Goal: Task Accomplishment & Management: Manage account settings

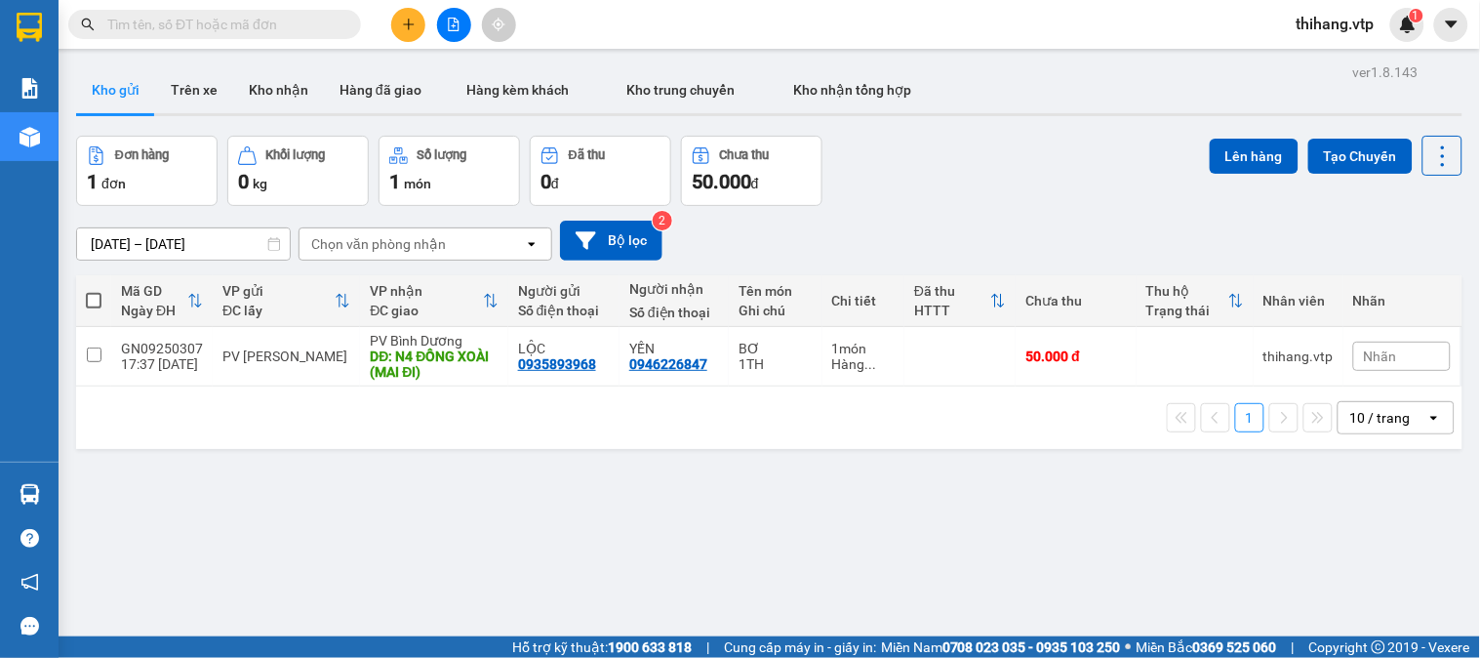
click at [94, 304] on span at bounding box center [94, 301] width 16 height 16
click at [94, 291] on input "checkbox" at bounding box center [94, 291] width 0 height 0
checkbox input "true"
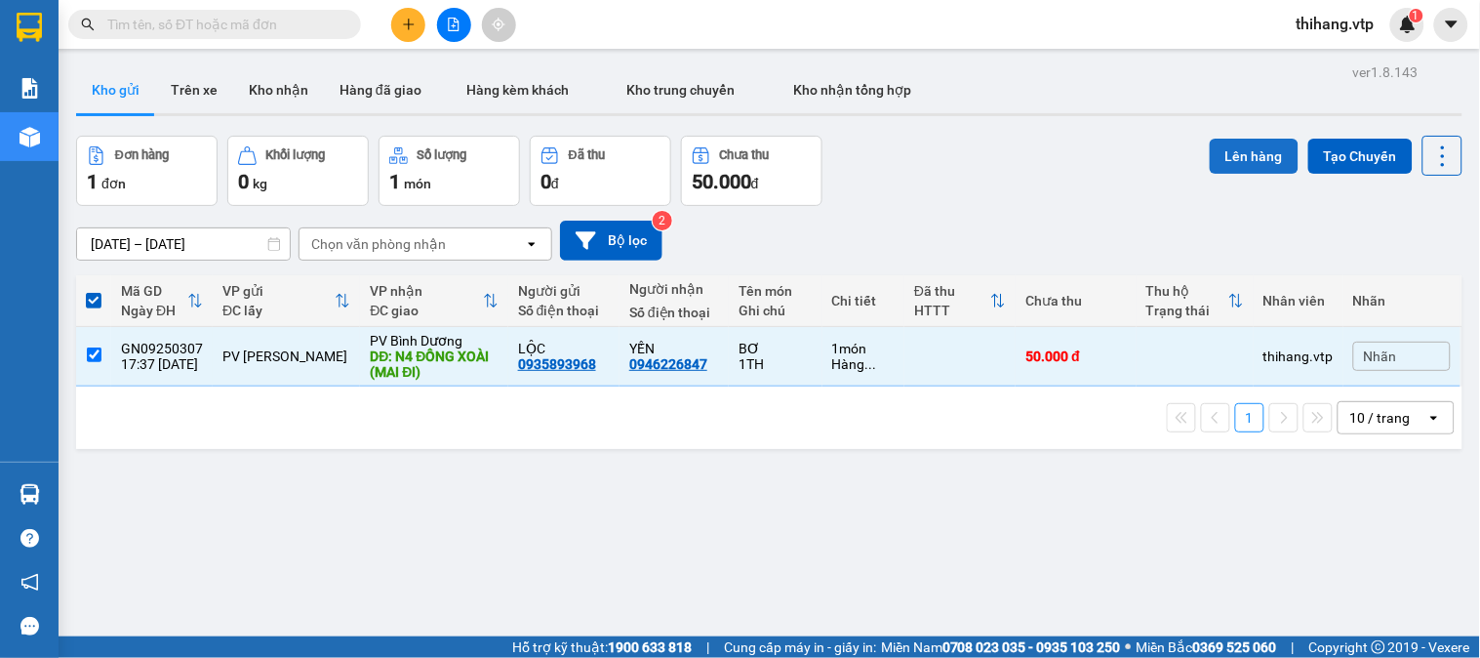
click at [1244, 156] on button "Lên hàng" at bounding box center [1254, 156] width 89 height 35
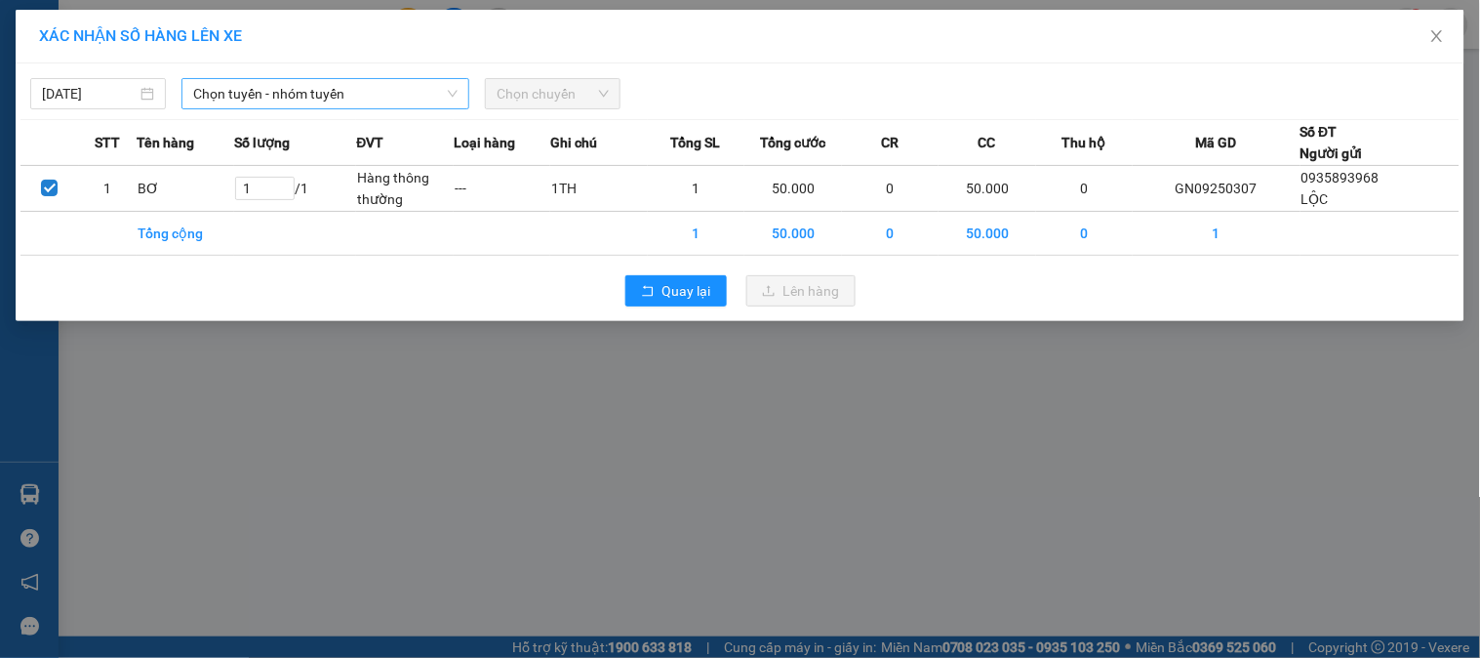
click at [303, 93] on span "Chọn tuyến - nhóm tuyến" at bounding box center [325, 93] width 264 height 29
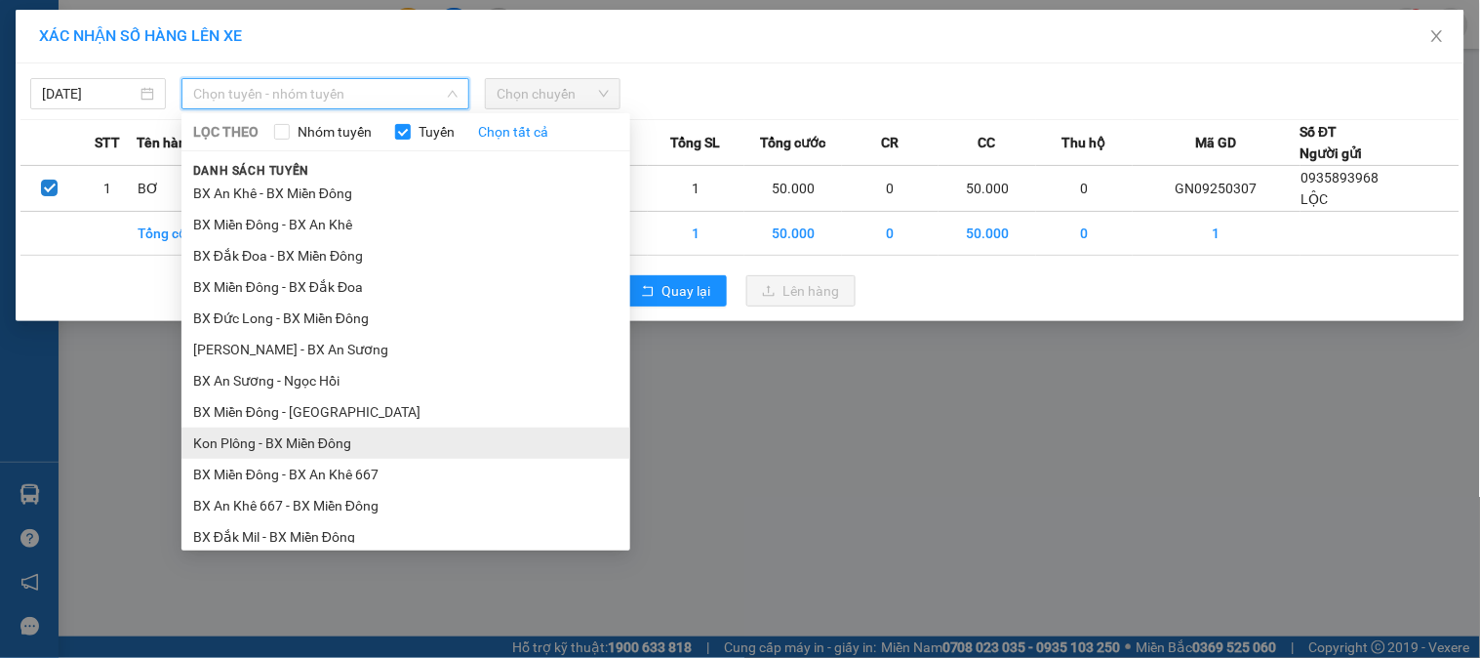
scroll to position [1135, 0]
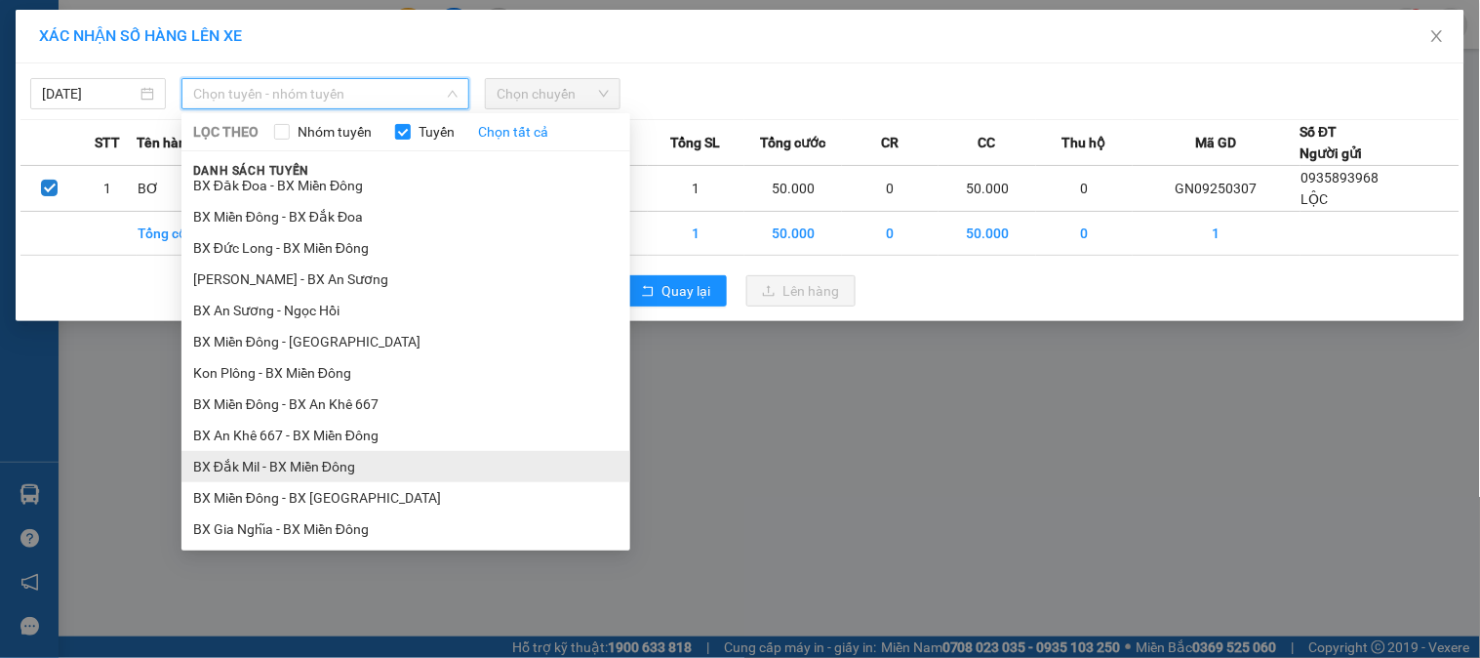
click at [271, 464] on li "BX Đắk Mil - BX Miền Đông" at bounding box center [406, 466] width 449 height 31
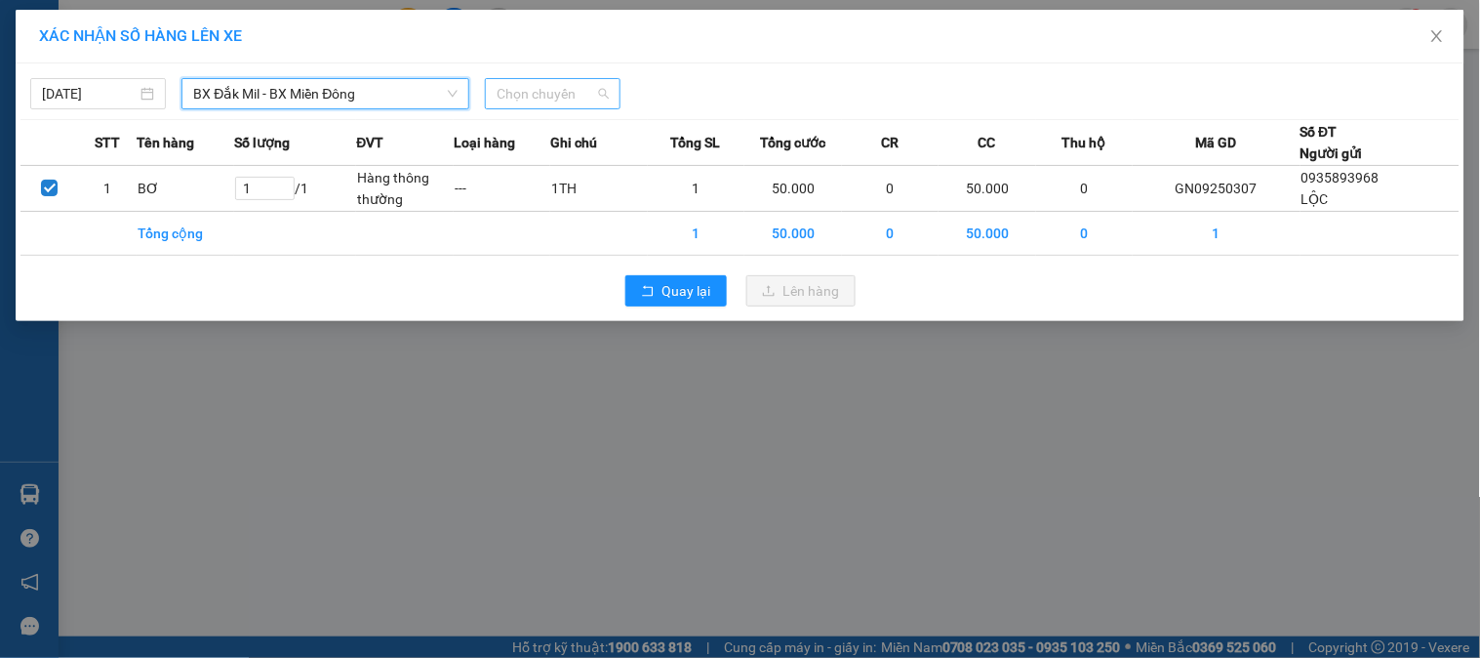
click at [586, 96] on span "Chọn chuyến" at bounding box center [553, 93] width 112 height 29
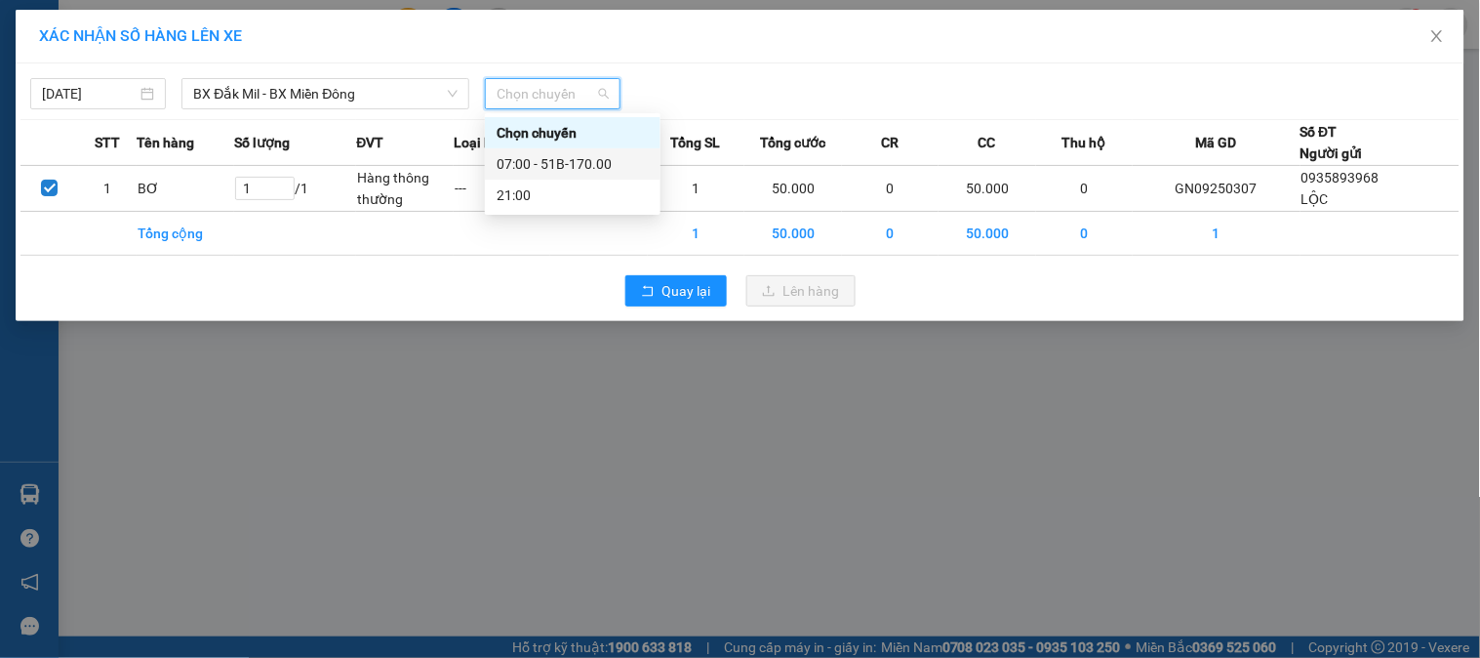
click at [587, 162] on div "07:00 - 51B-170.00" at bounding box center [573, 163] width 152 height 21
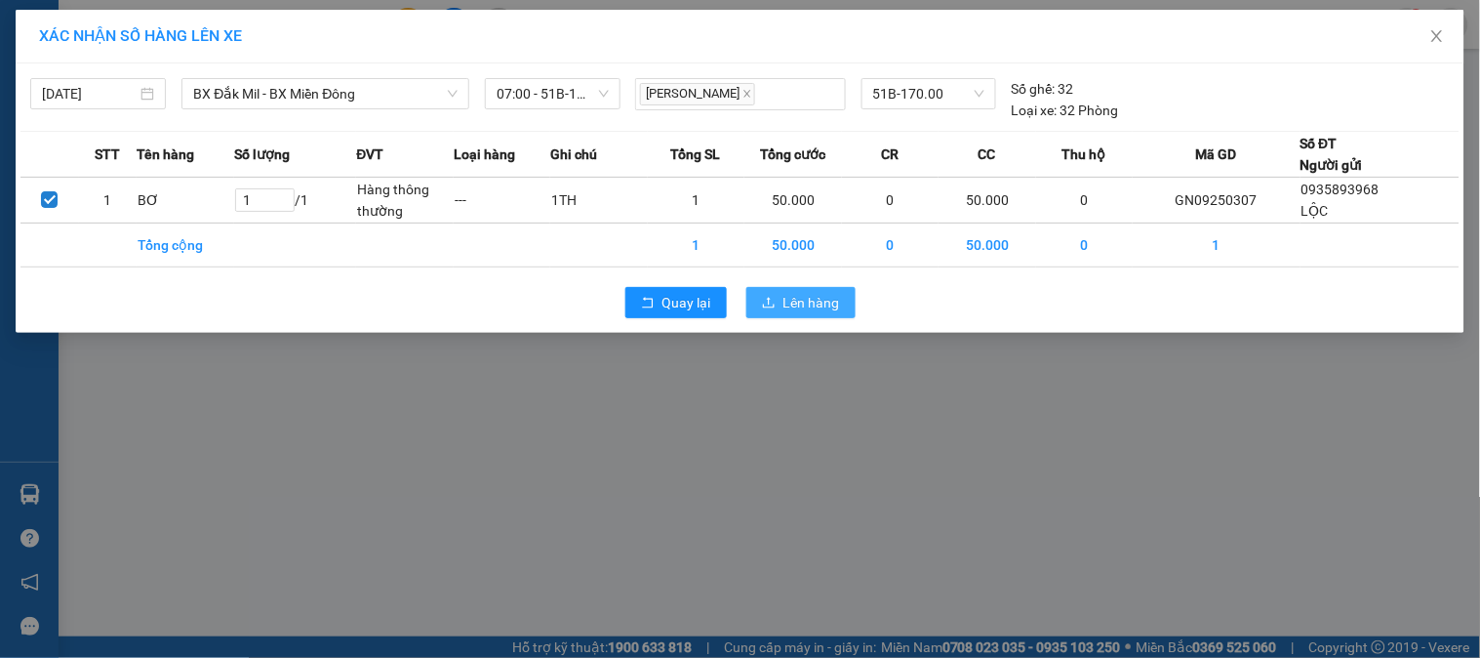
click at [789, 304] on span "Lên hàng" at bounding box center [812, 302] width 57 height 21
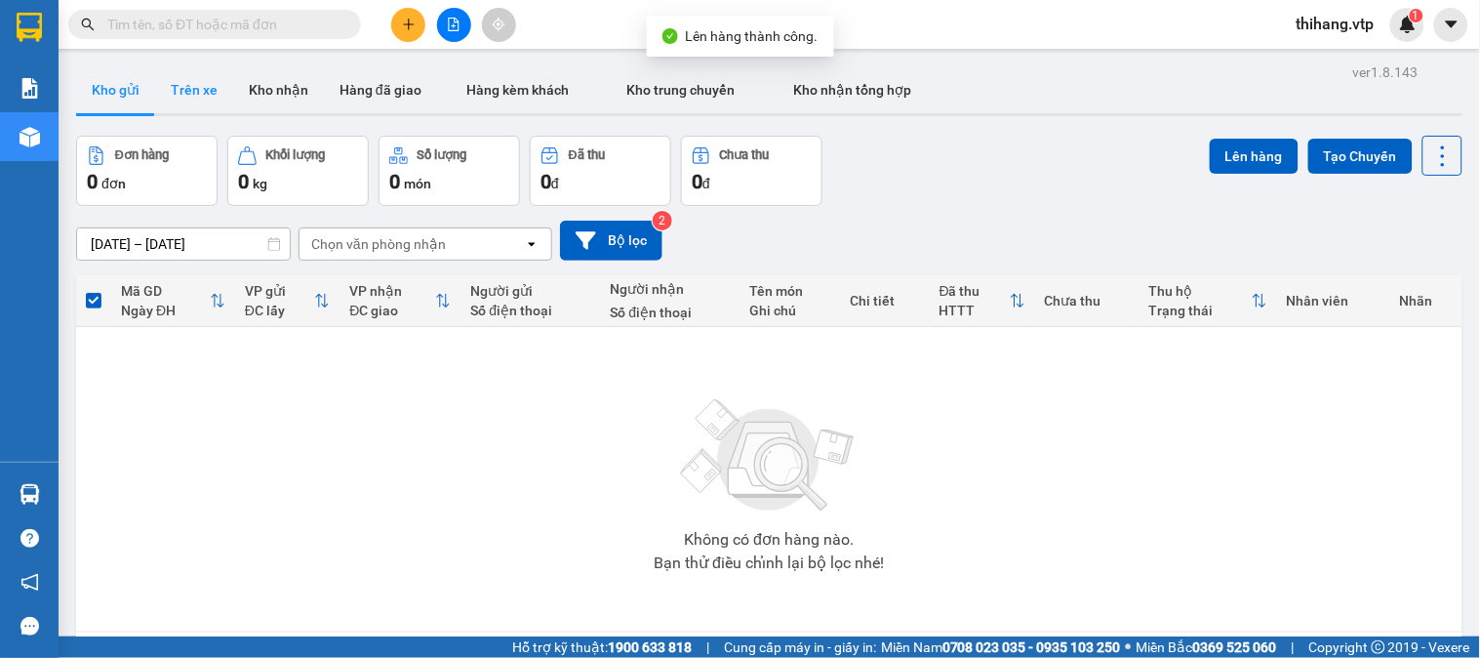
click at [213, 93] on button "Trên xe" at bounding box center [194, 89] width 78 height 47
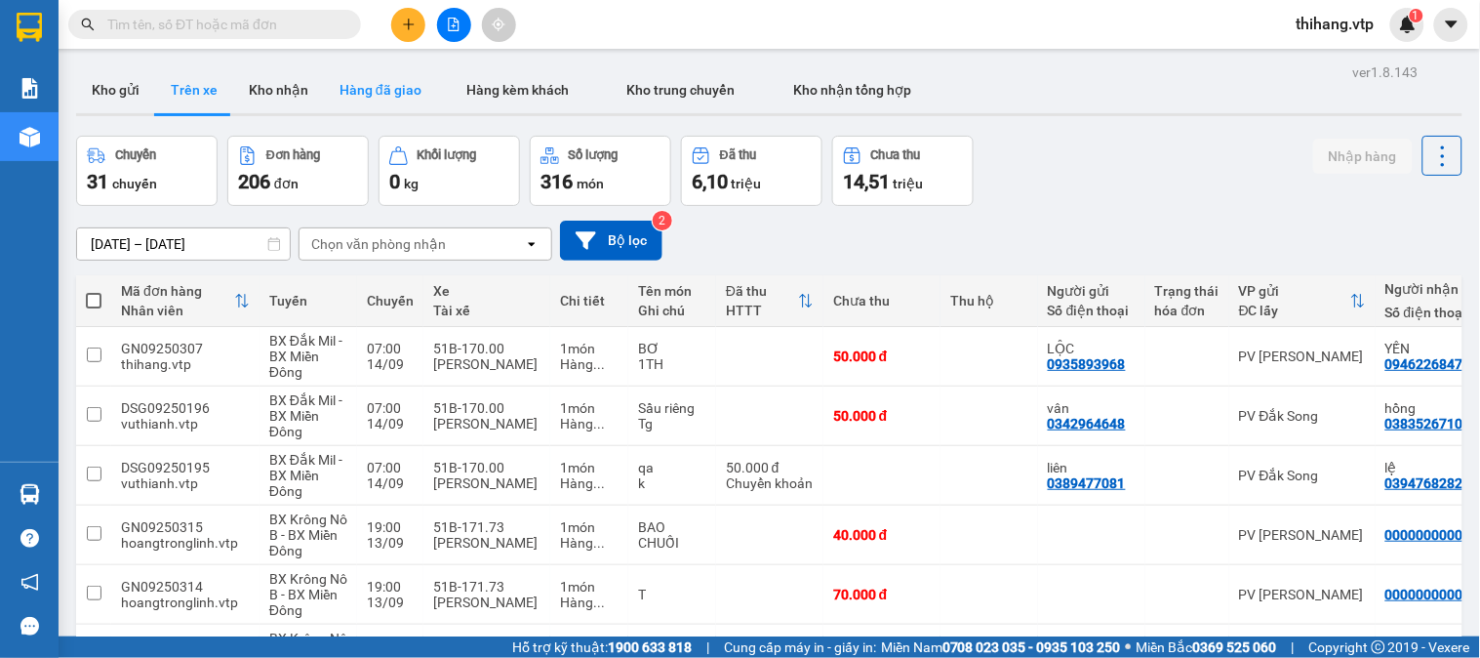
click at [404, 92] on button "Hàng đã giao" at bounding box center [380, 89] width 113 height 47
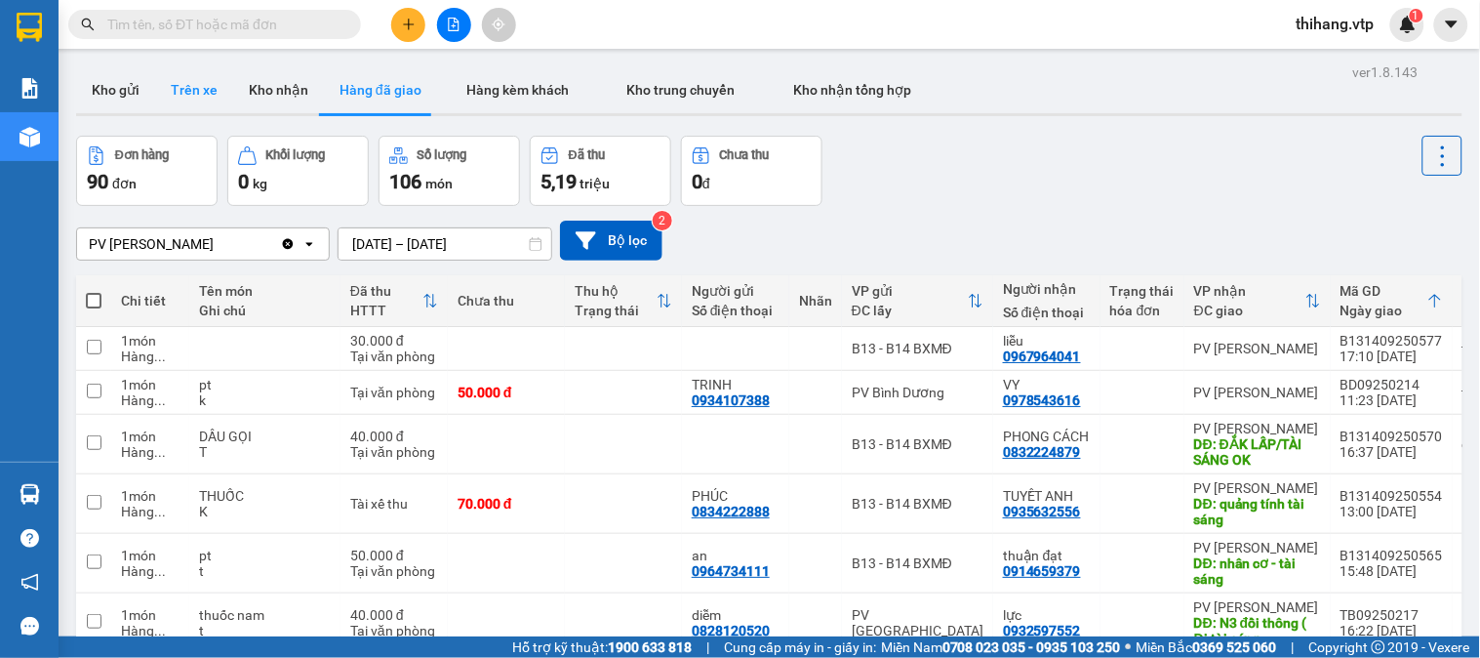
click at [195, 86] on button "Trên xe" at bounding box center [194, 89] width 78 height 47
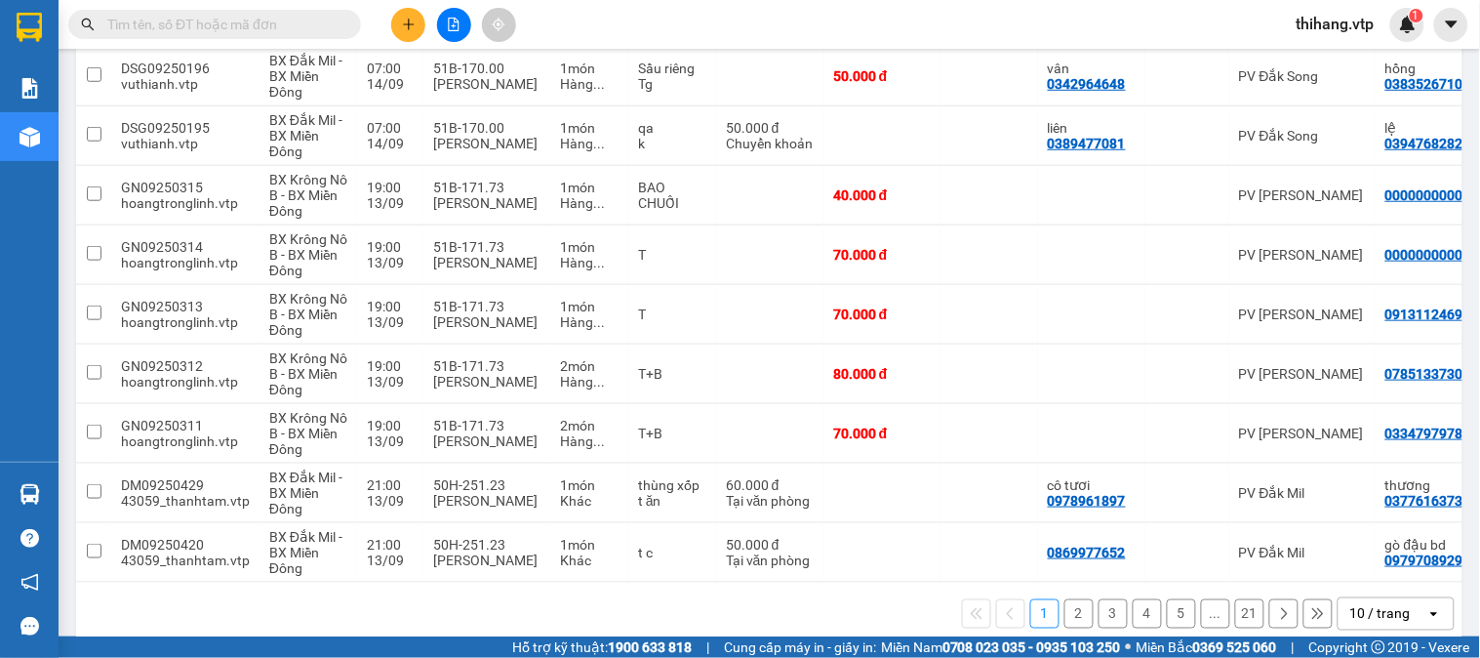
scroll to position [375, 0]
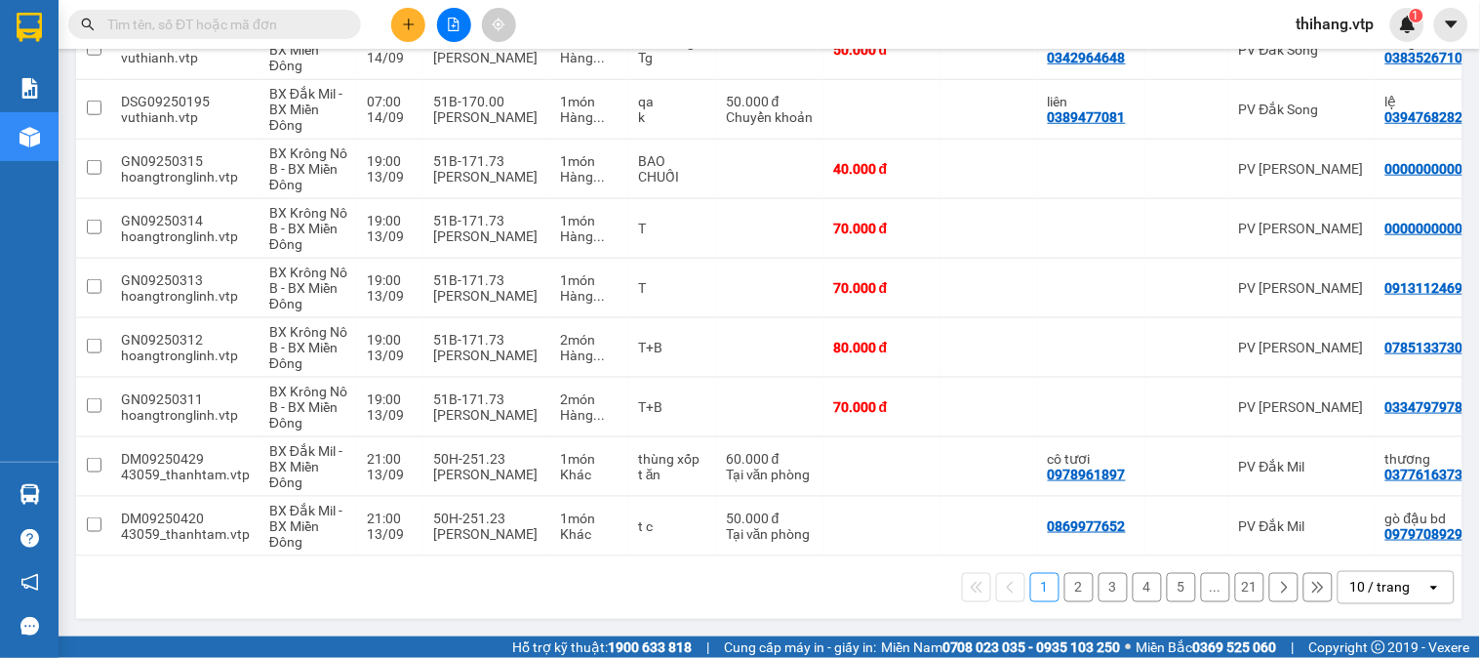
click at [1373, 592] on div "10 / trang" at bounding box center [1381, 588] width 61 height 20
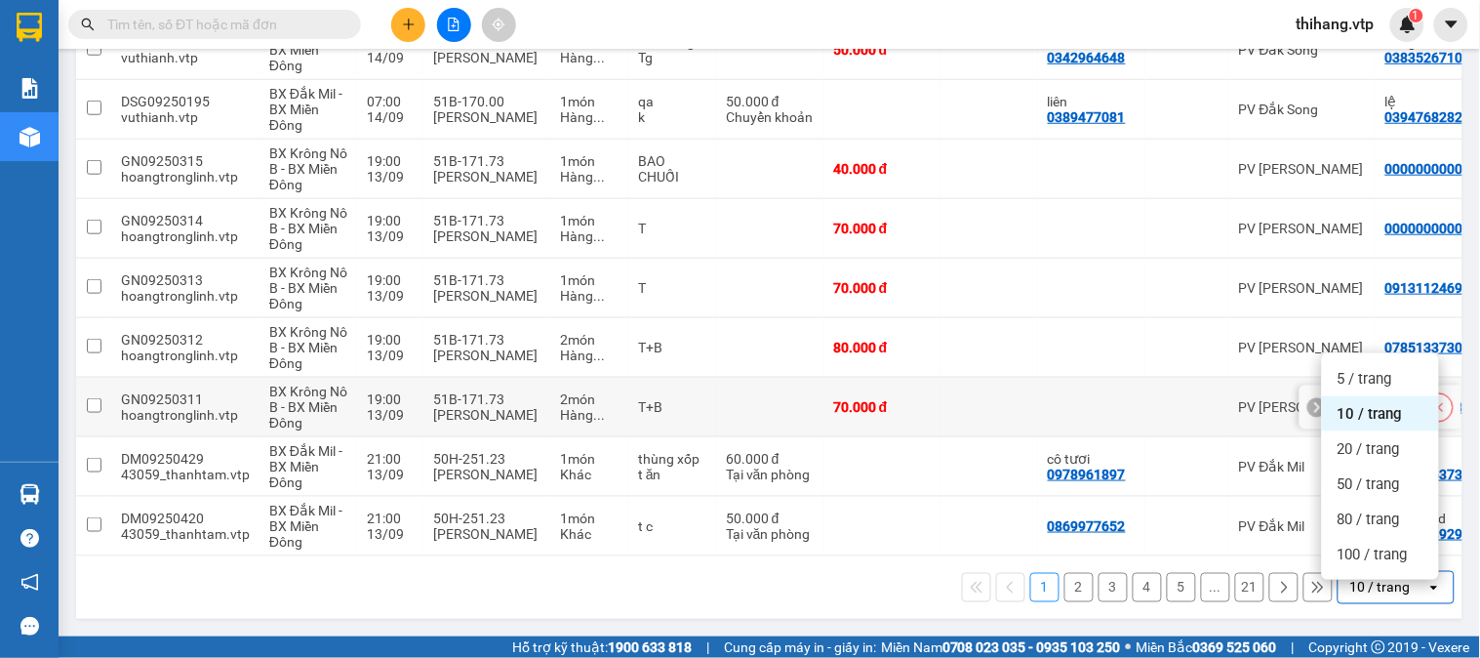
scroll to position [50, 0]
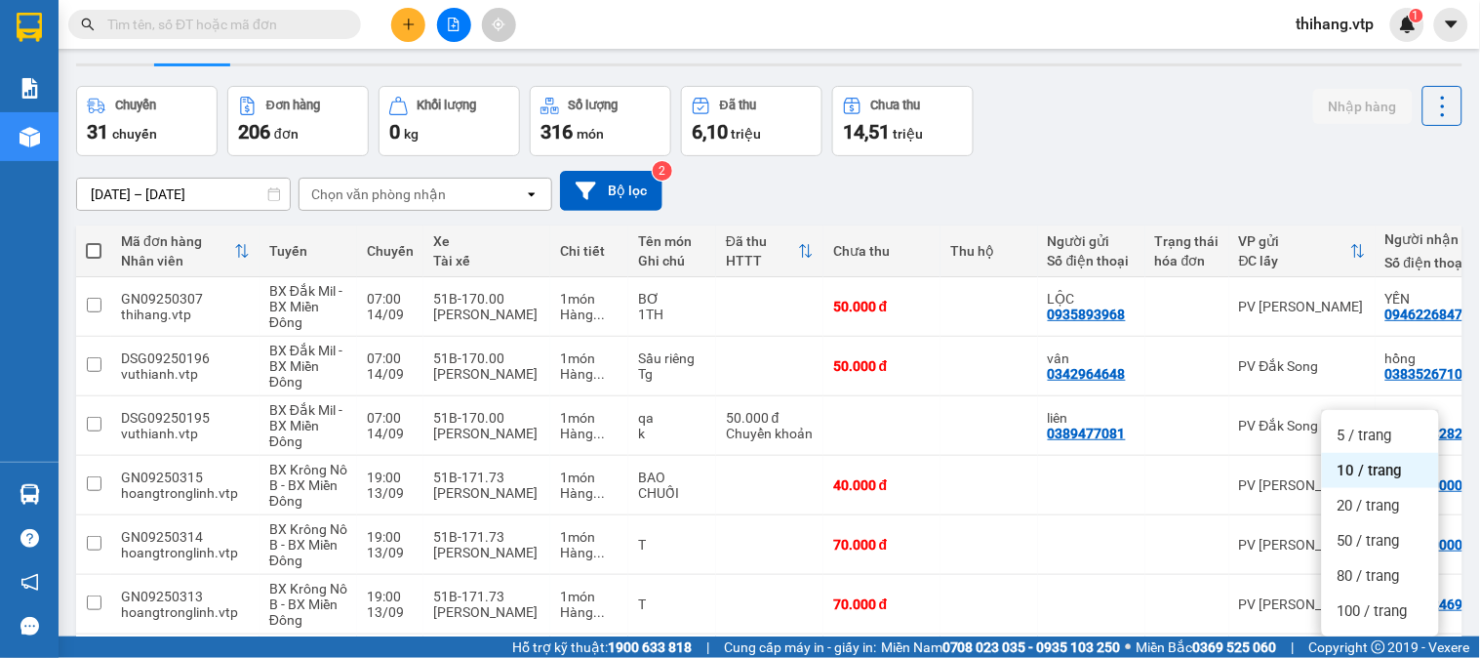
click at [375, 206] on div "Chọn văn phòng nhận" at bounding box center [412, 194] width 224 height 31
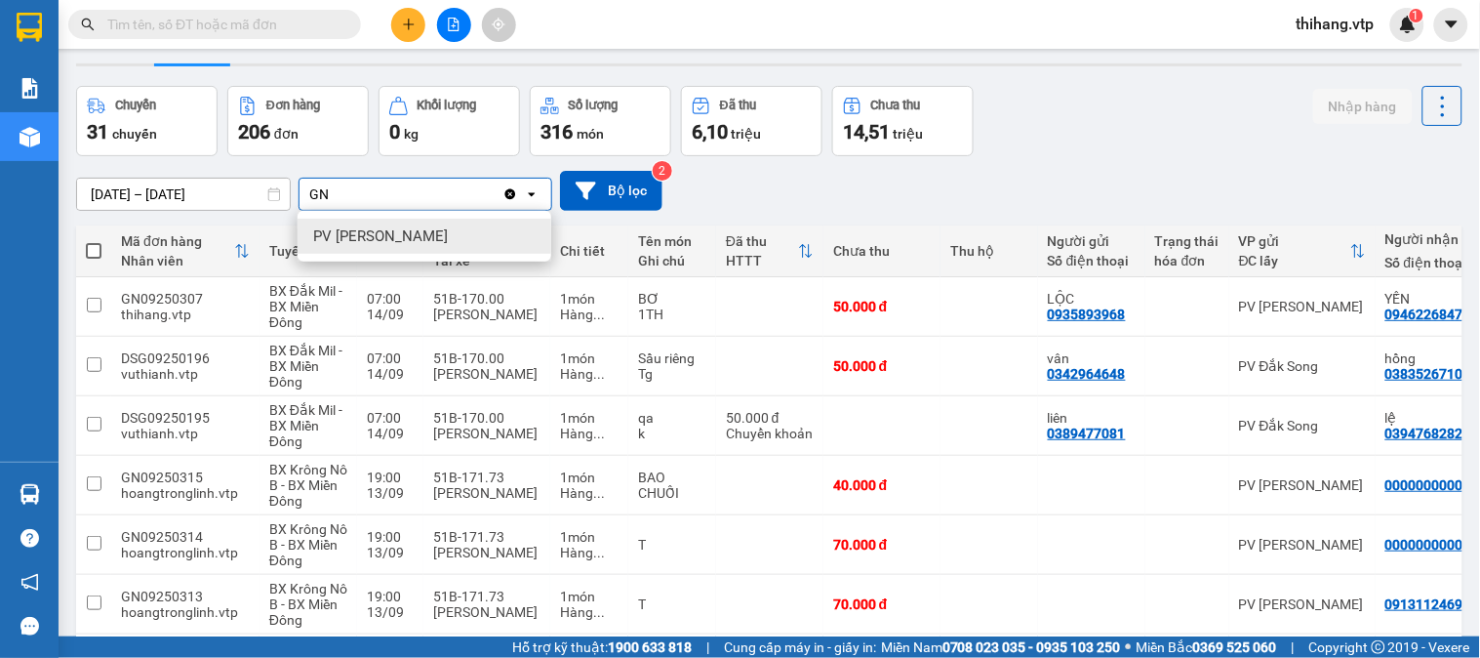
type input "GN"
click at [369, 232] on span "PV [PERSON_NAME]" at bounding box center [380, 236] width 135 height 20
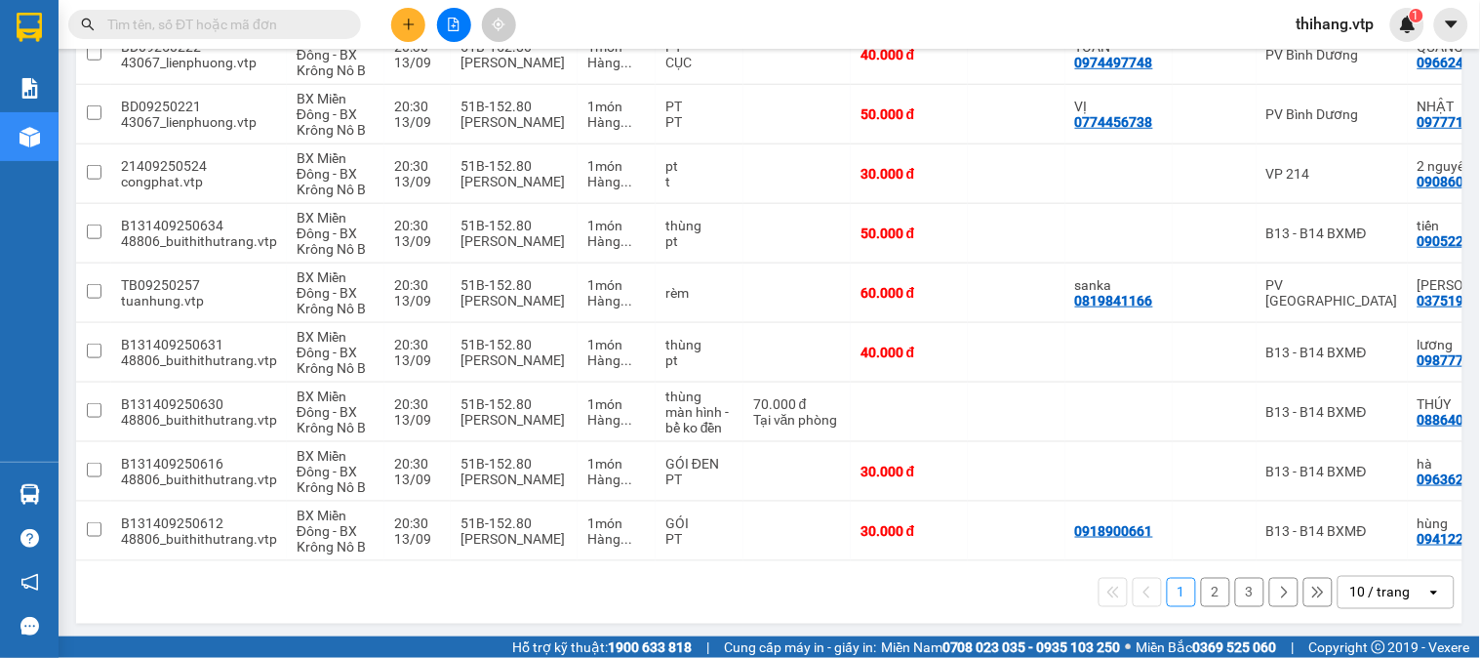
scroll to position [375, 0]
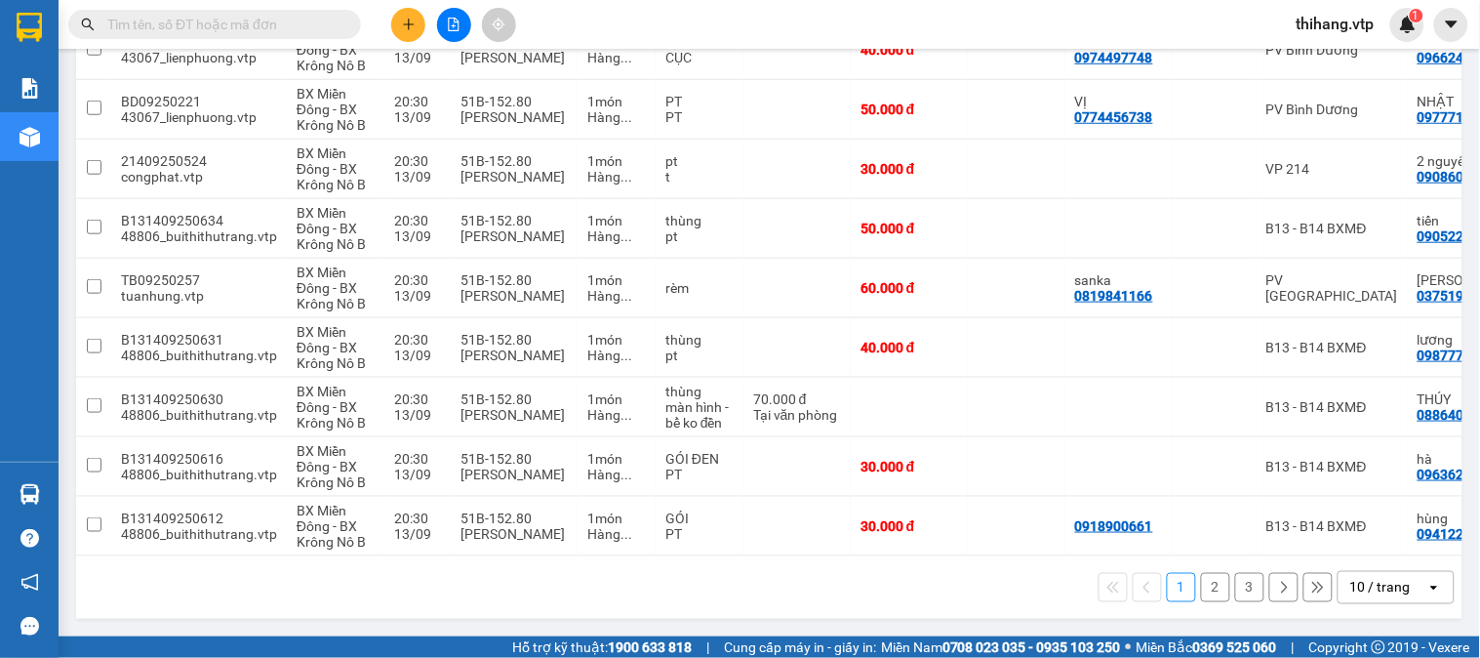
drag, startPoint x: 1335, startPoint y: 587, endPoint x: 1325, endPoint y: 584, distance: 10.2
click at [1339, 587] on div "10 / trang" at bounding box center [1383, 587] width 88 height 31
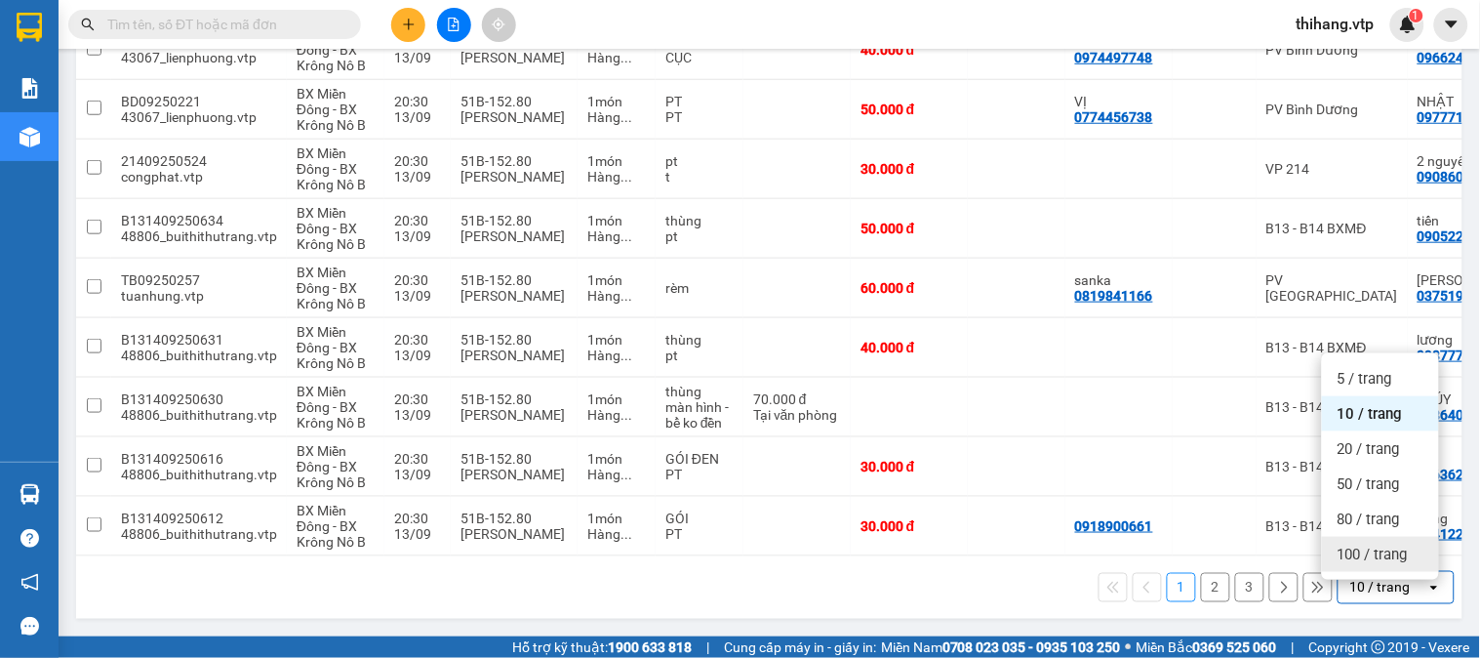
click at [1333, 547] on div "100 / trang" at bounding box center [1380, 554] width 117 height 35
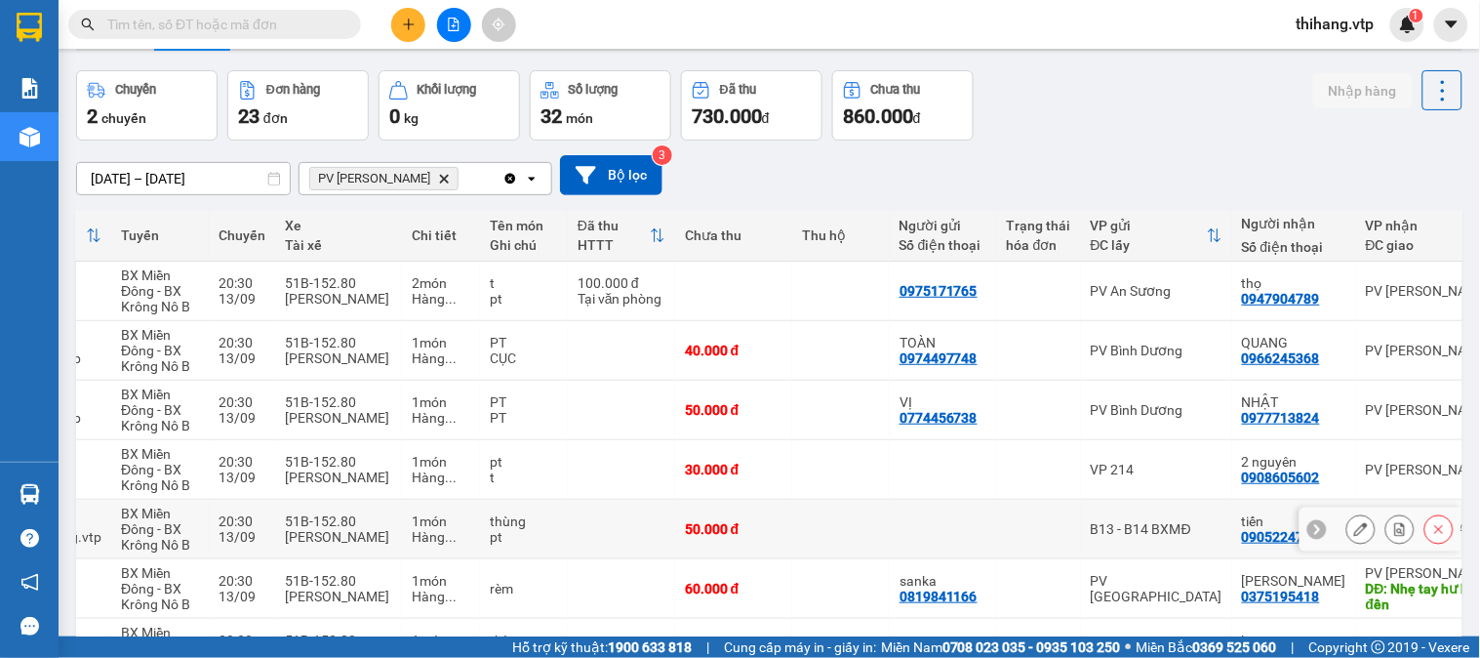
scroll to position [0, 0]
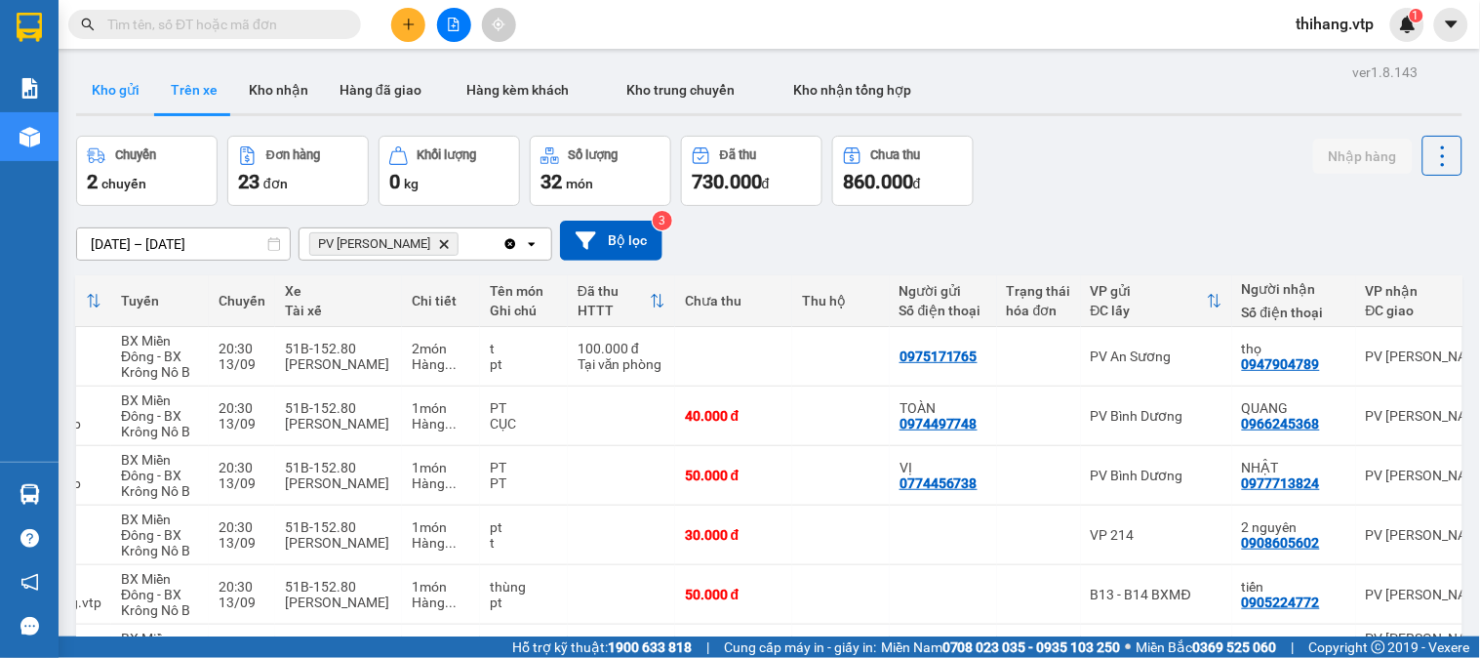
drag, startPoint x: 111, startPoint y: 94, endPoint x: 306, endPoint y: 59, distance: 198.3
click at [112, 94] on button "Kho gửi" at bounding box center [115, 89] width 79 height 47
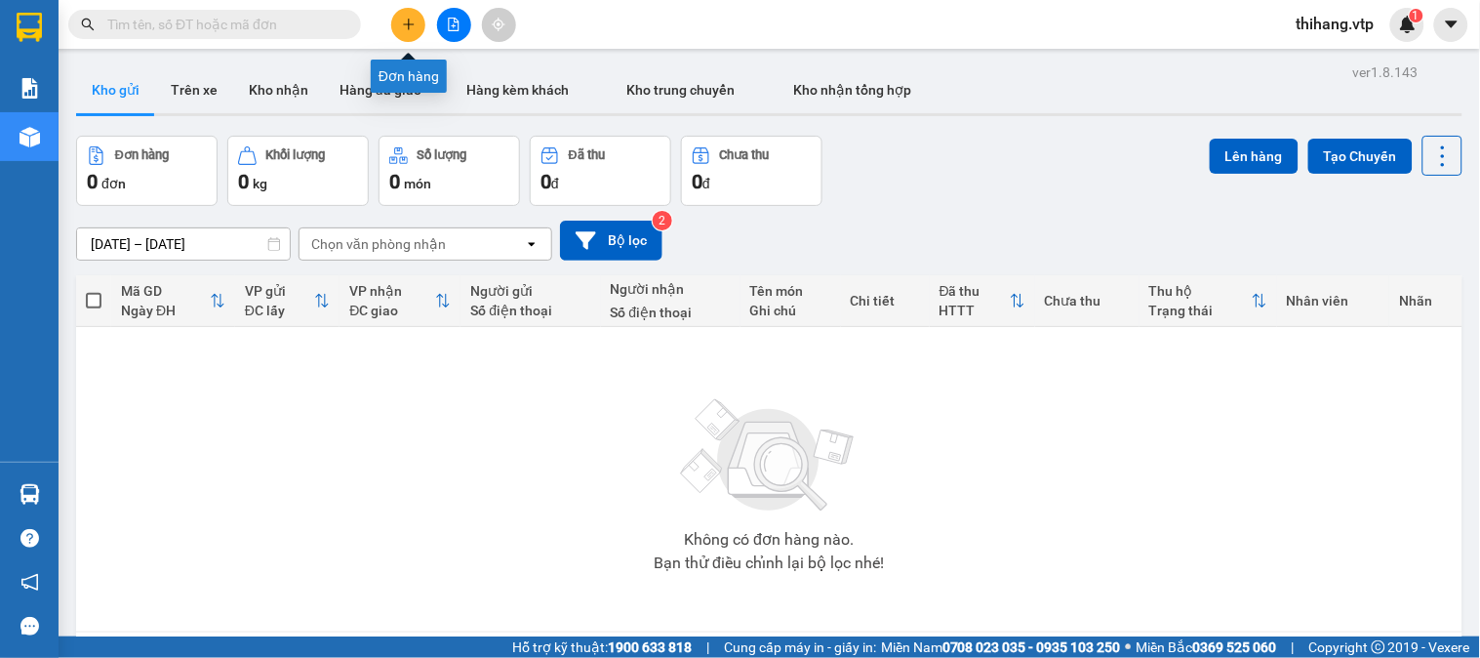
click at [411, 33] on button at bounding box center [408, 25] width 34 height 34
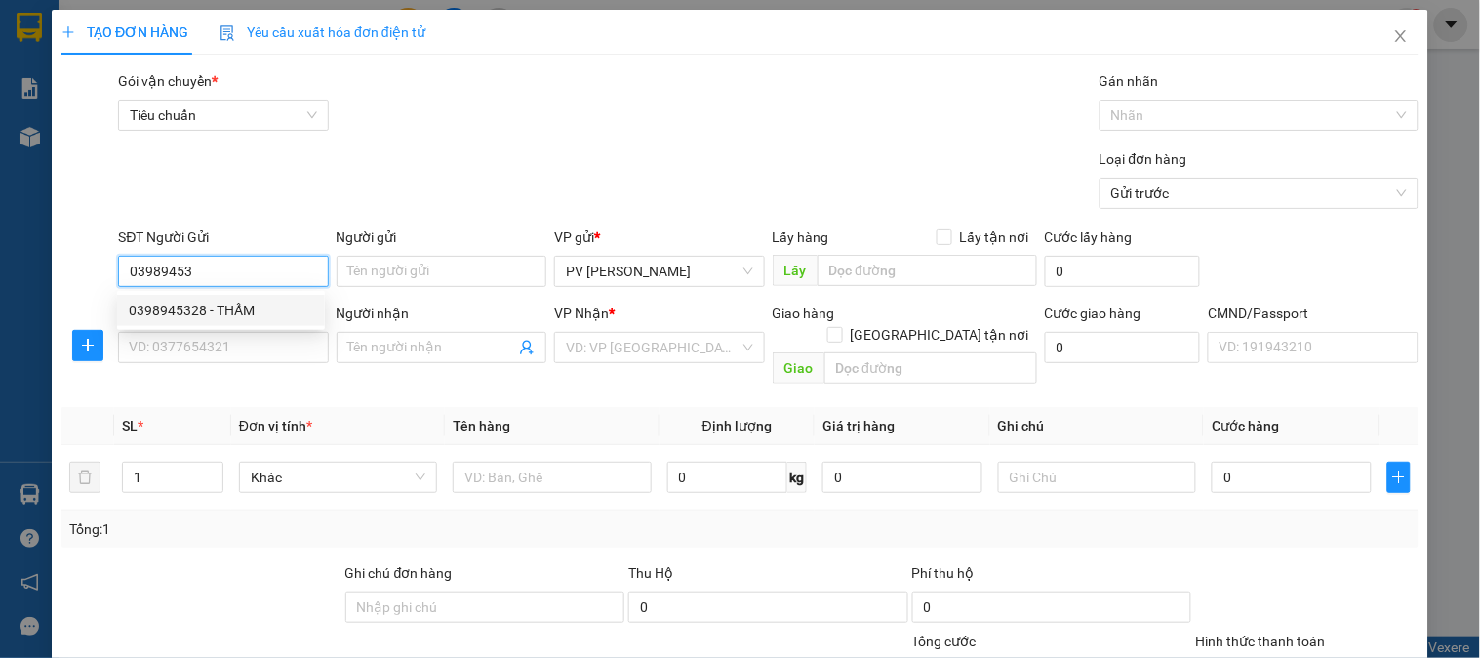
click at [235, 301] on div "0398945328 - THẨM" at bounding box center [221, 310] width 184 height 21
type input "0398945328"
type input "THẨM"
type input "0387790593"
type input "DIỆN"
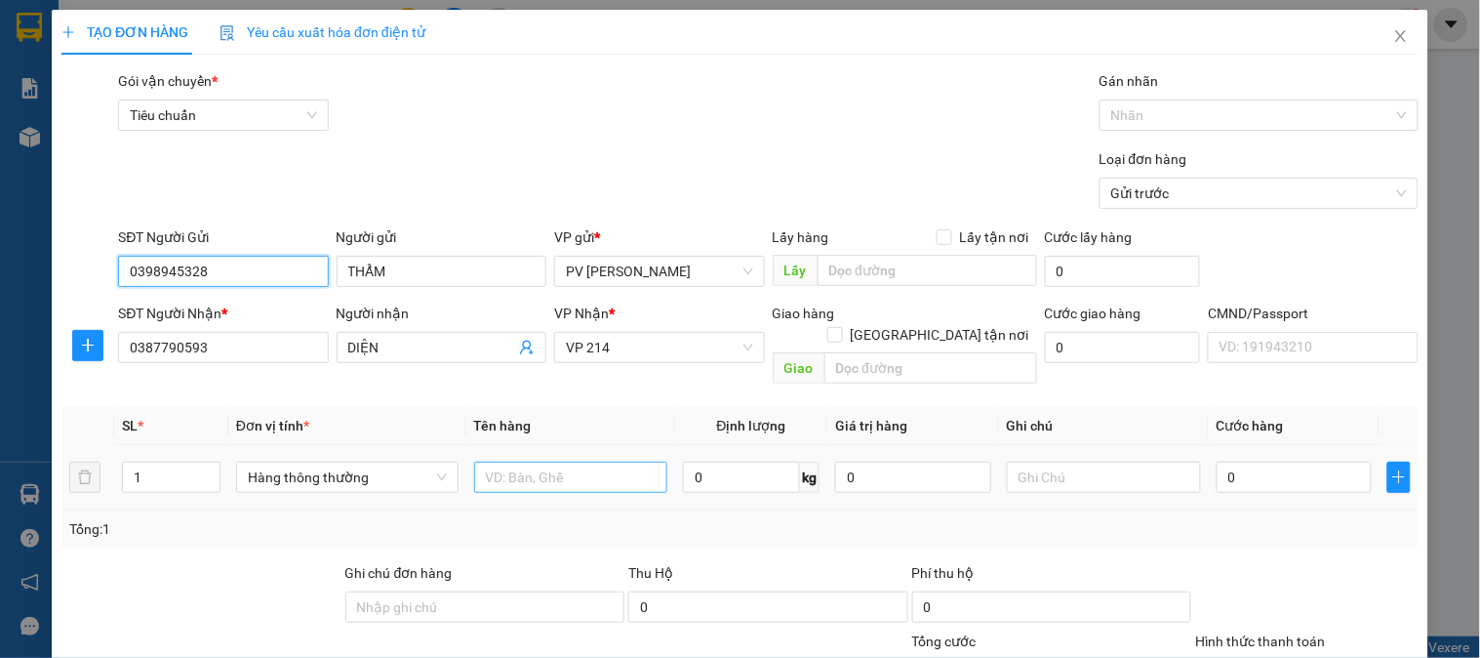
type input "0398945328"
click at [535, 462] on input "text" at bounding box center [571, 477] width 194 height 31
type input "SR"
type input "5"
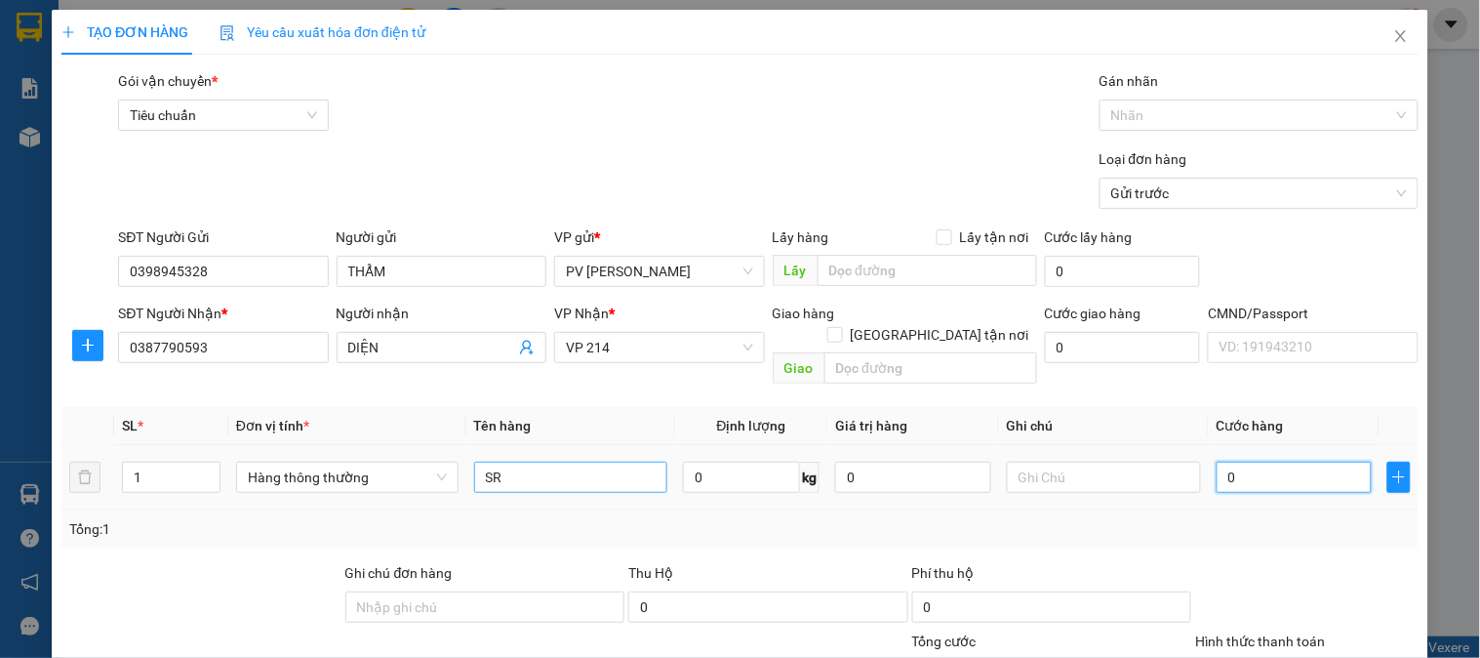
type input "5"
type input "50"
type input "500"
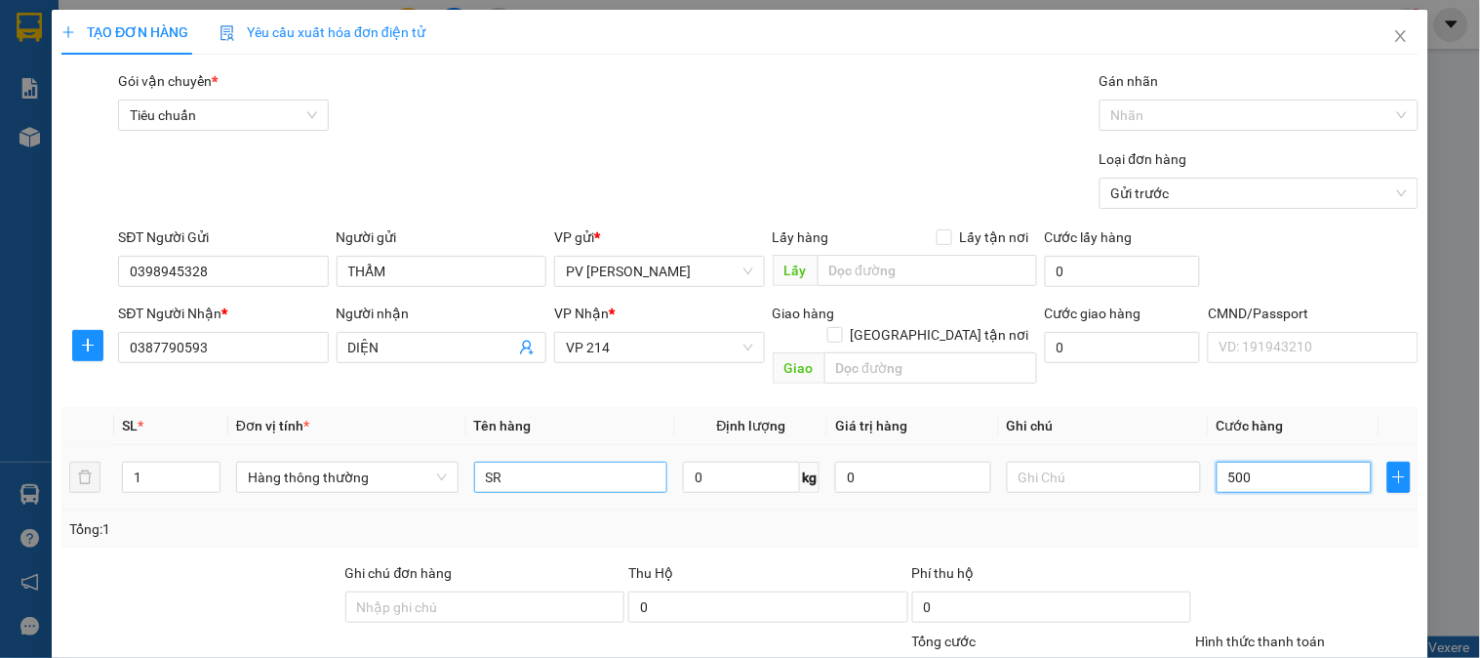
type input "500"
type input "5.000"
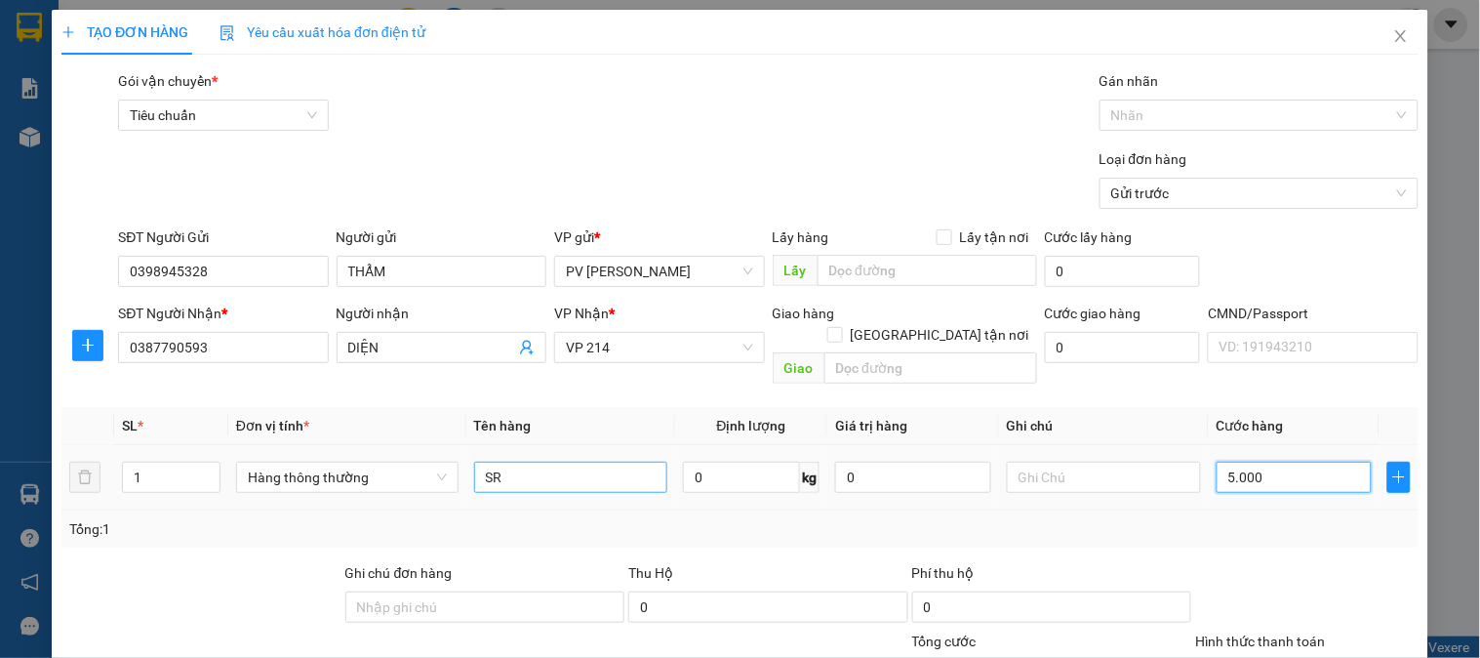
type input "50.000"
click at [1069, 462] on input "text" at bounding box center [1104, 477] width 194 height 31
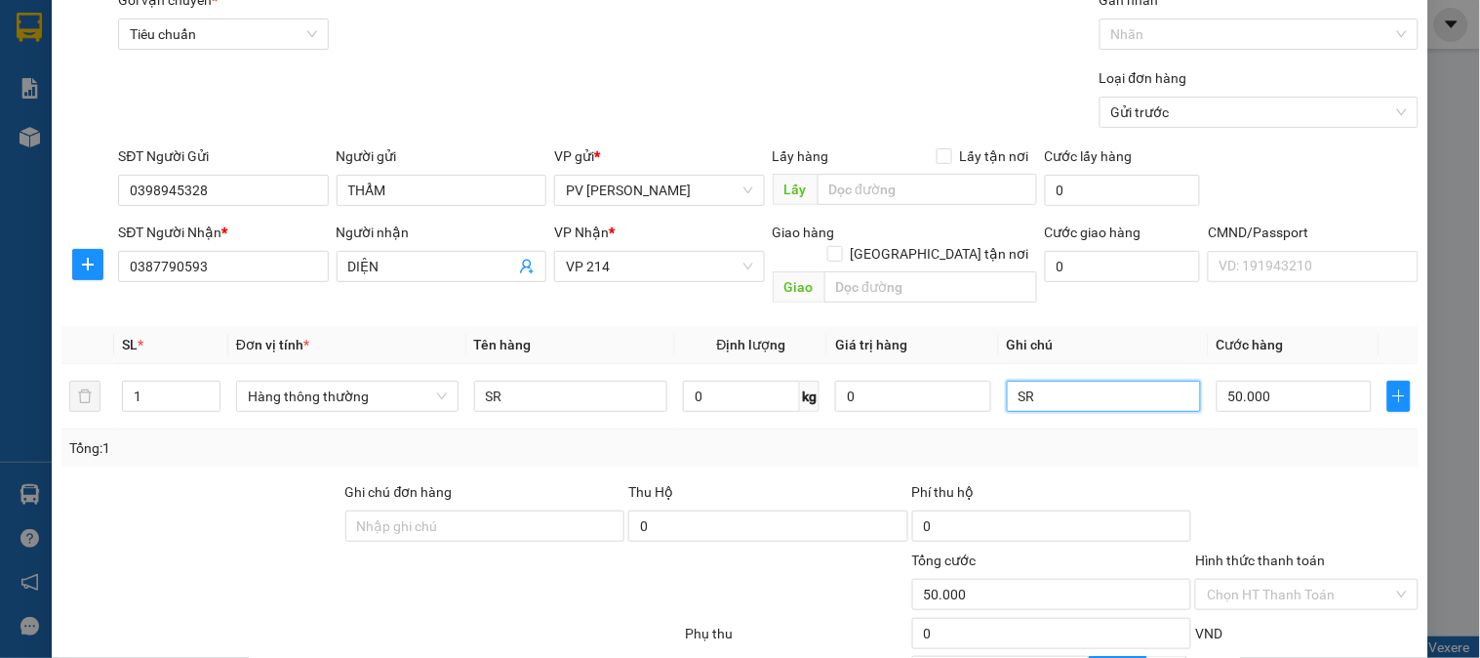
scroll to position [217, 0]
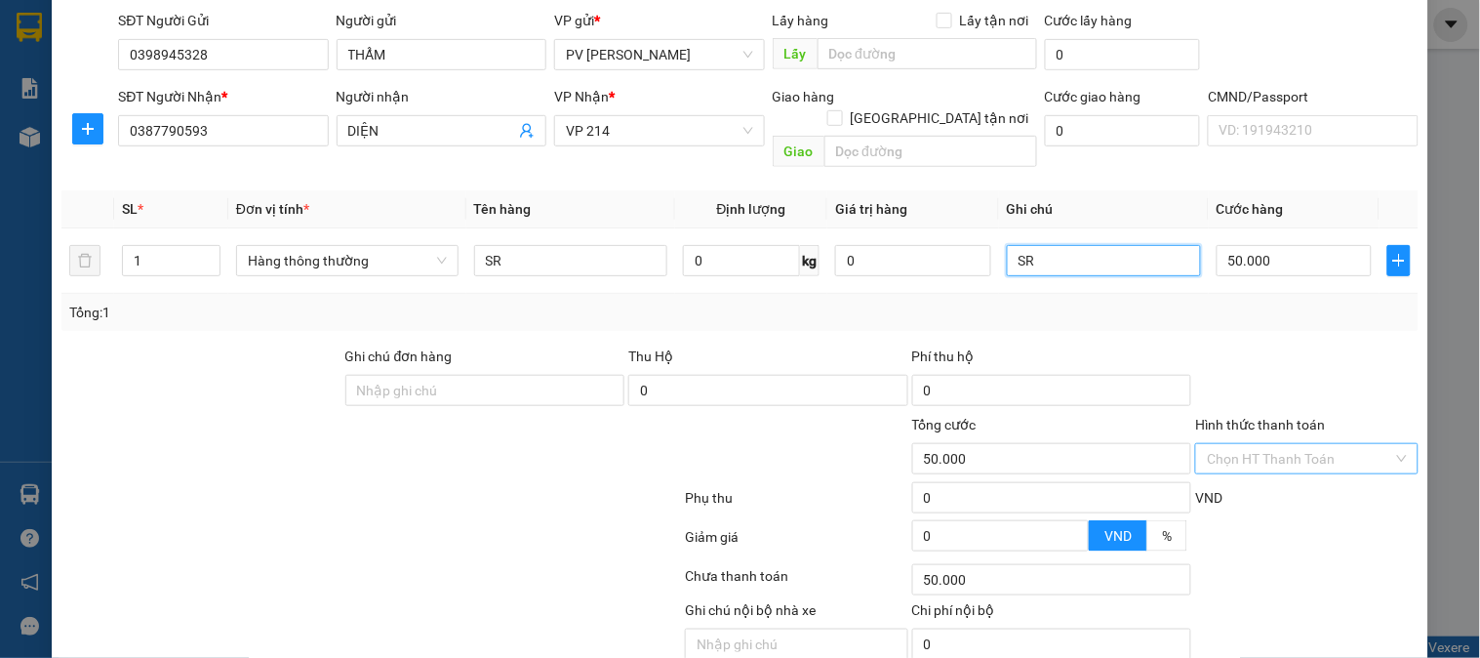
type input "SR"
click at [1240, 444] on input "Hình thức thanh toán" at bounding box center [1299, 458] width 185 height 29
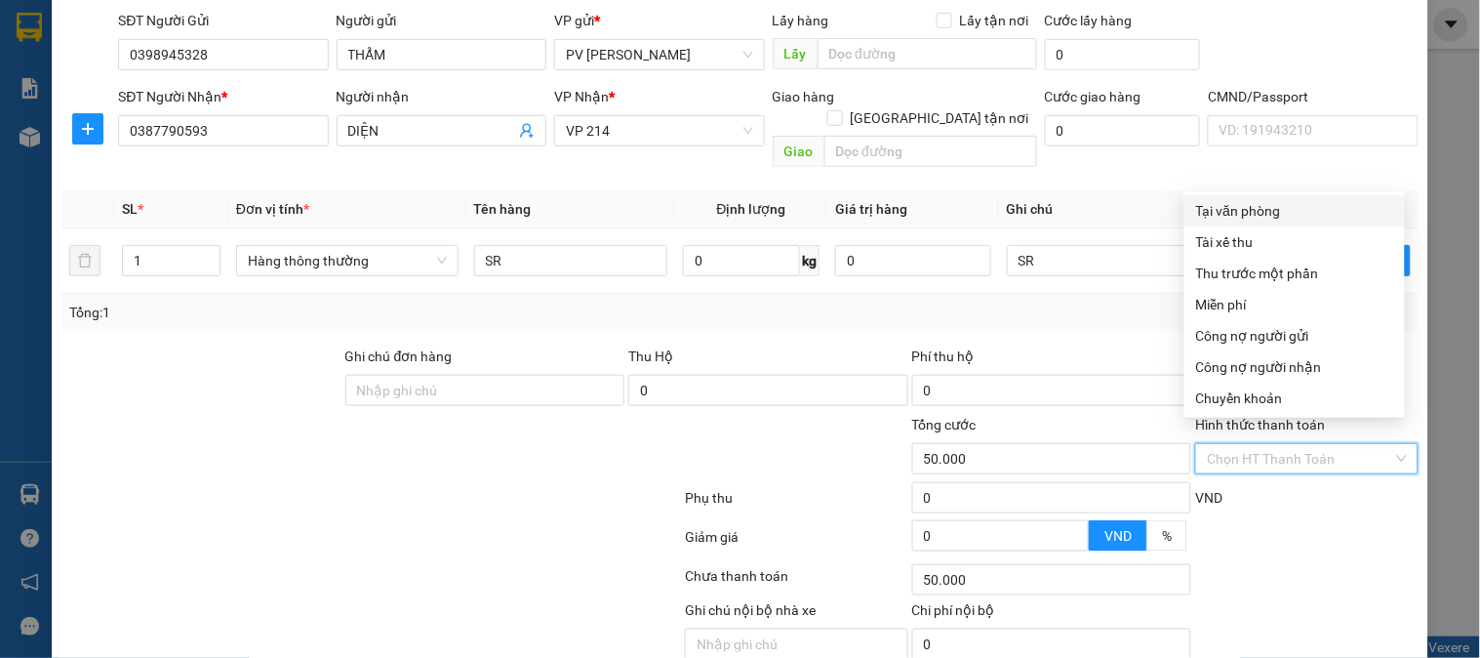
click at [1233, 208] on div "Tại văn phòng" at bounding box center [1294, 210] width 197 height 21
type input "0"
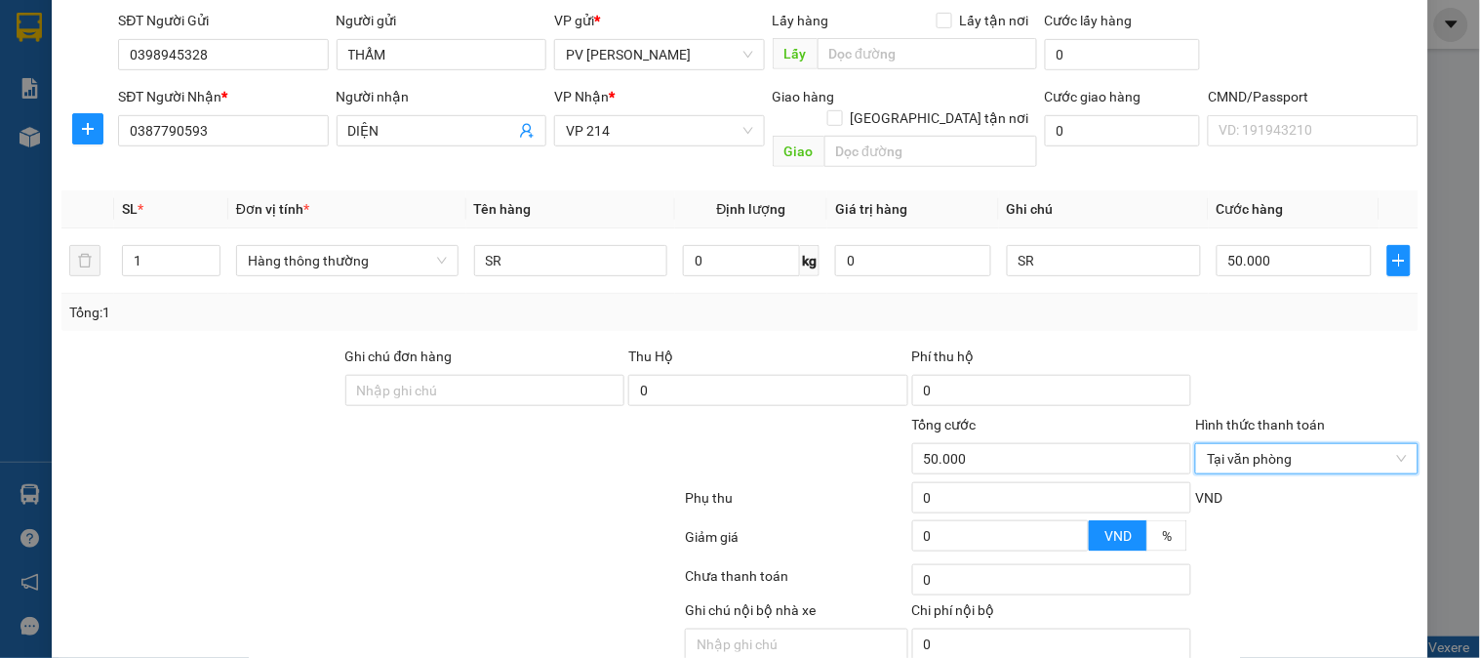
click at [1149, 308] on div "Tổng: 1" at bounding box center [739, 312] width 1357 height 37
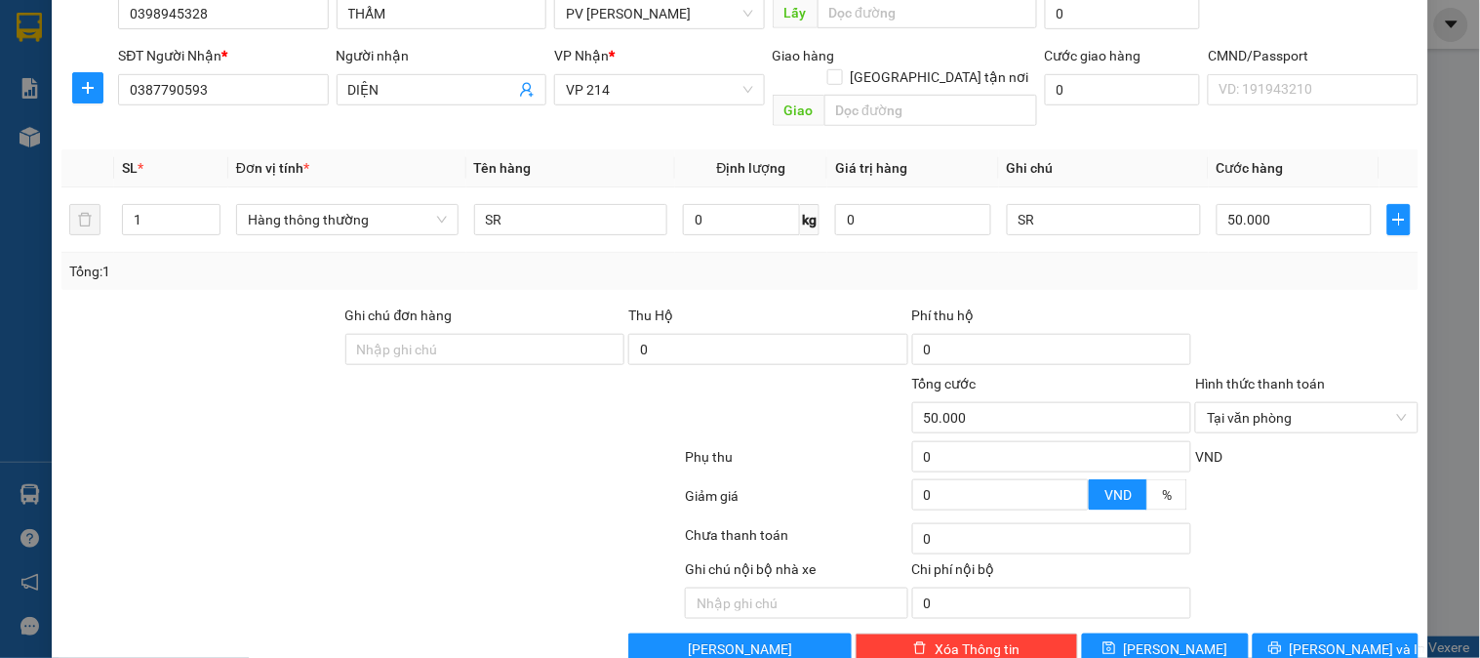
scroll to position [280, 0]
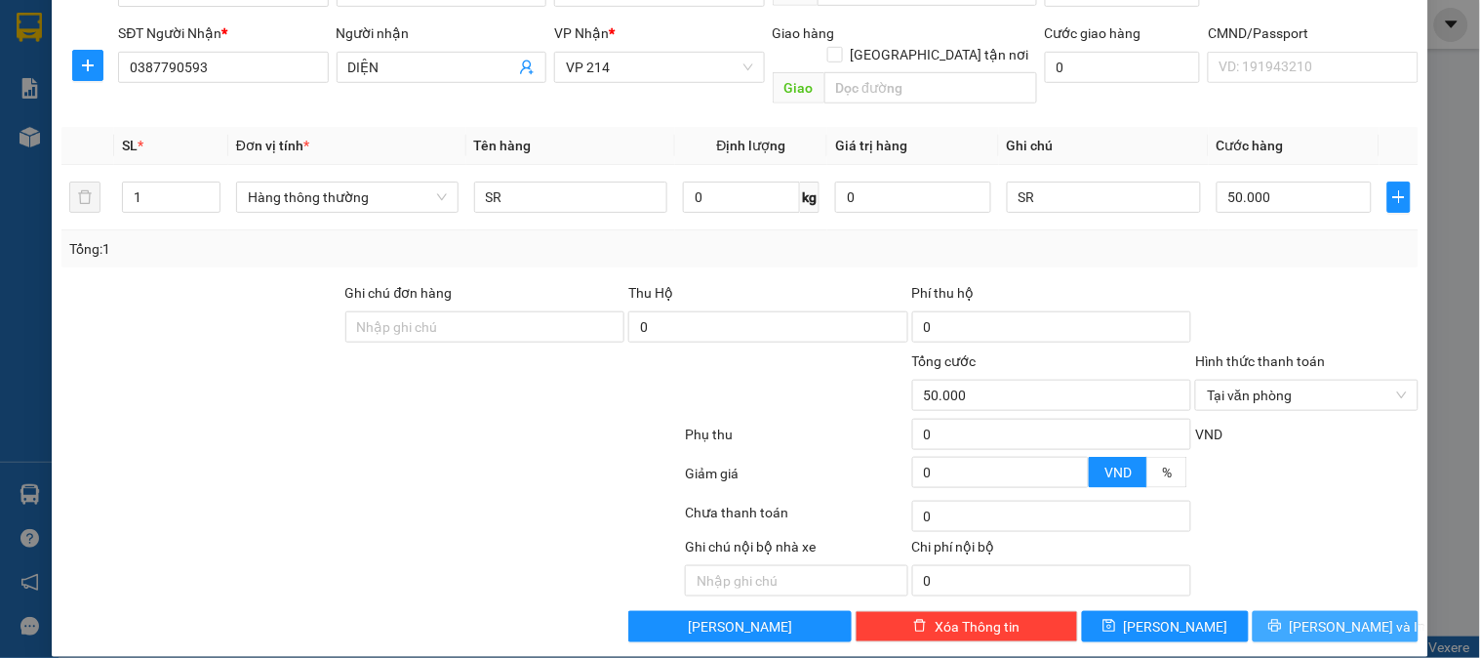
click at [1332, 616] on span "[PERSON_NAME] và In" at bounding box center [1358, 626] width 137 height 21
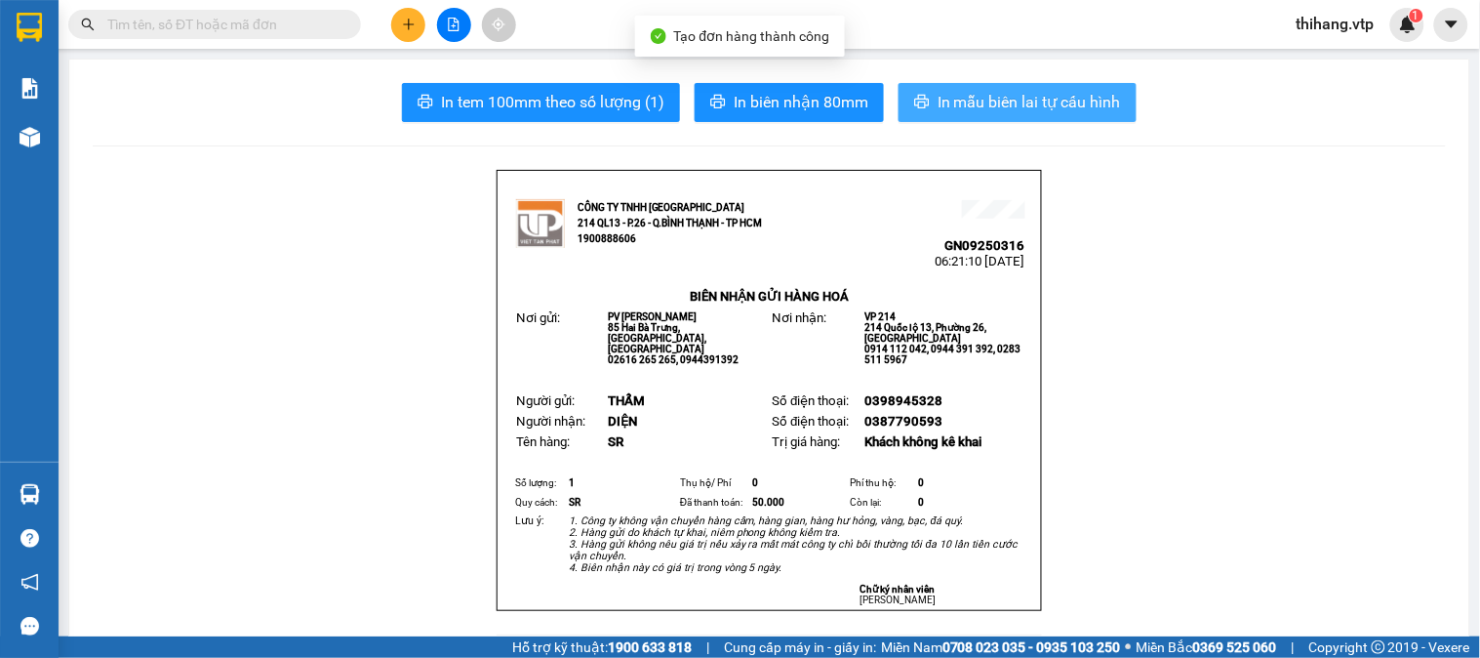
click at [1036, 114] on button "In mẫu biên lai tự cấu hình" at bounding box center [1018, 102] width 238 height 39
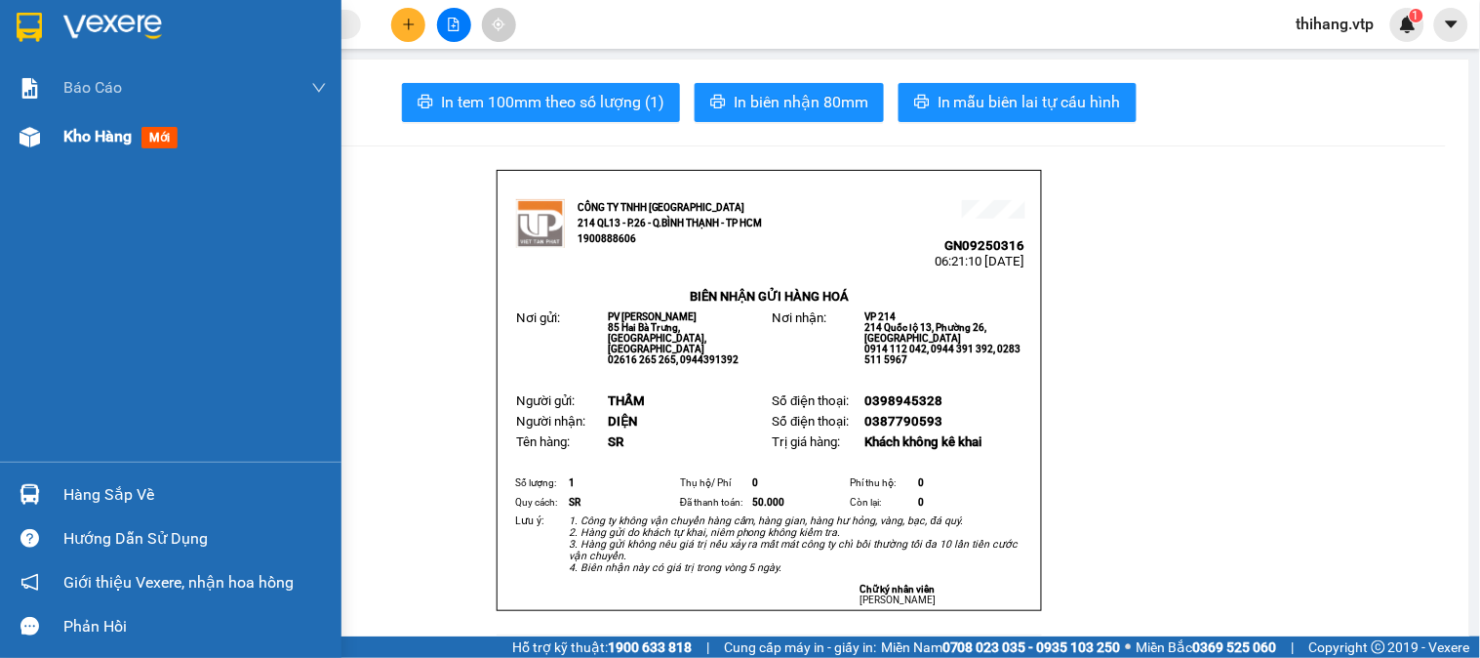
click at [81, 142] on span "Kho hàng" at bounding box center [97, 136] width 68 height 19
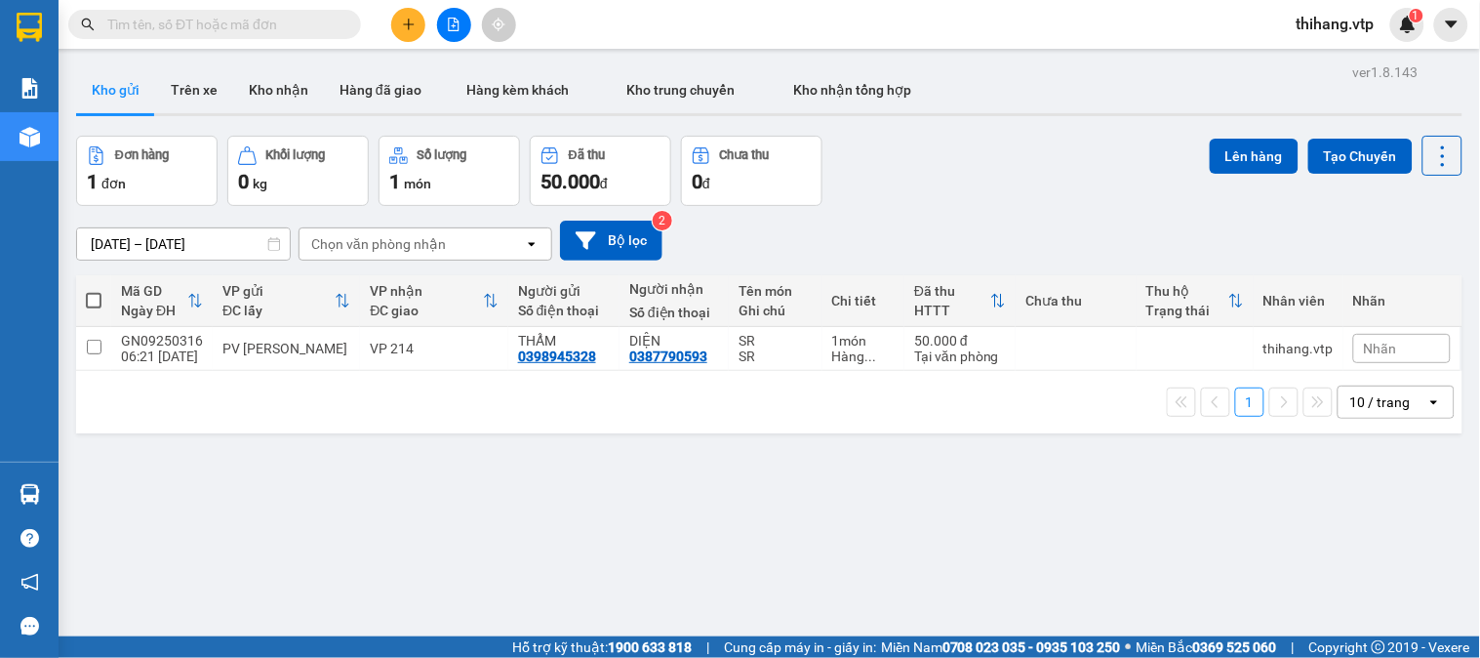
click at [99, 304] on span at bounding box center [94, 301] width 16 height 16
click at [94, 291] on input "checkbox" at bounding box center [94, 291] width 0 height 0
checkbox input "true"
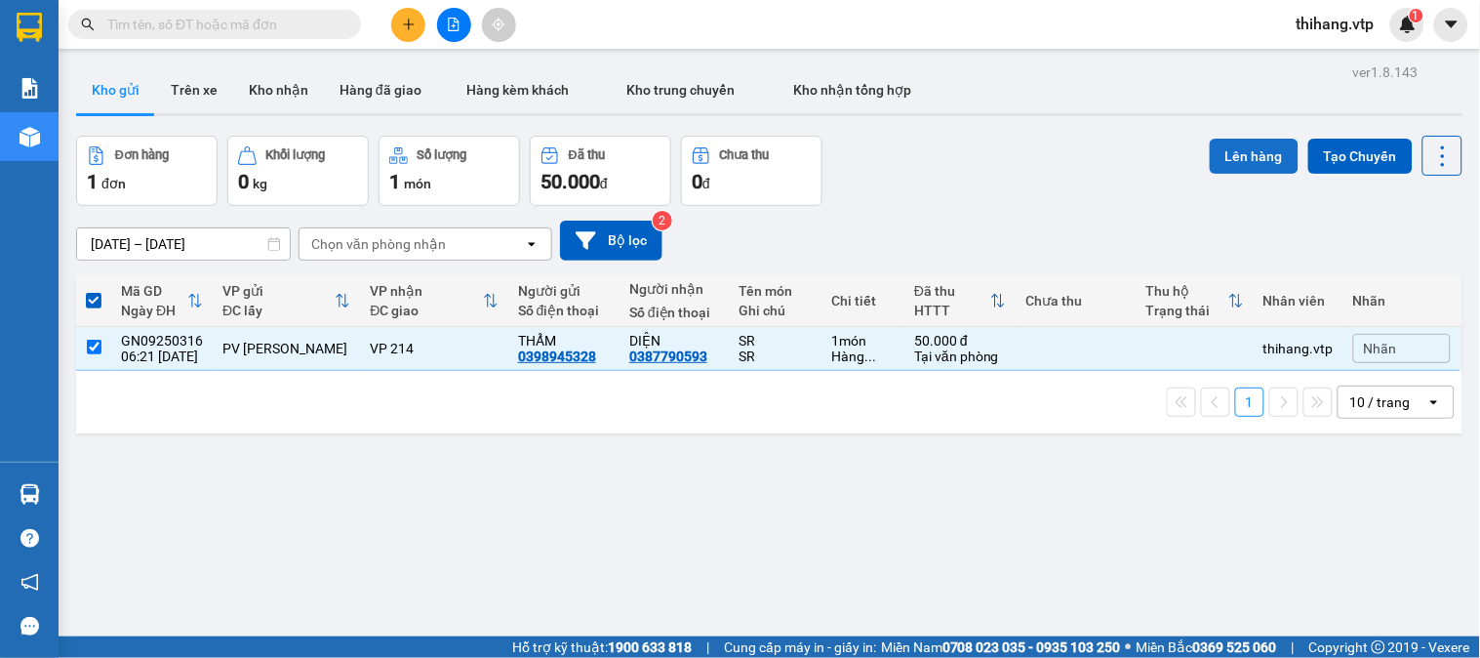
click at [1214, 167] on button "Lên hàng" at bounding box center [1254, 156] width 89 height 35
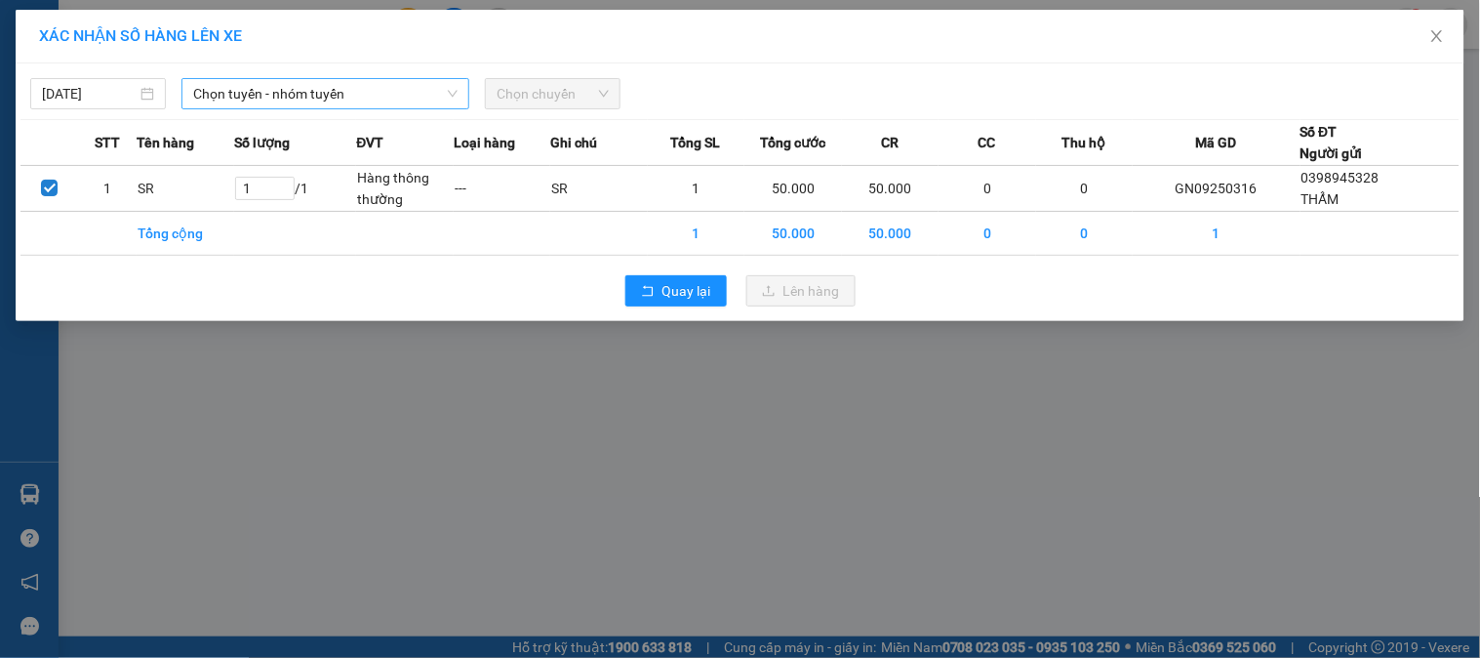
click at [352, 94] on span "Chọn tuyến - nhóm tuyến" at bounding box center [325, 93] width 264 height 29
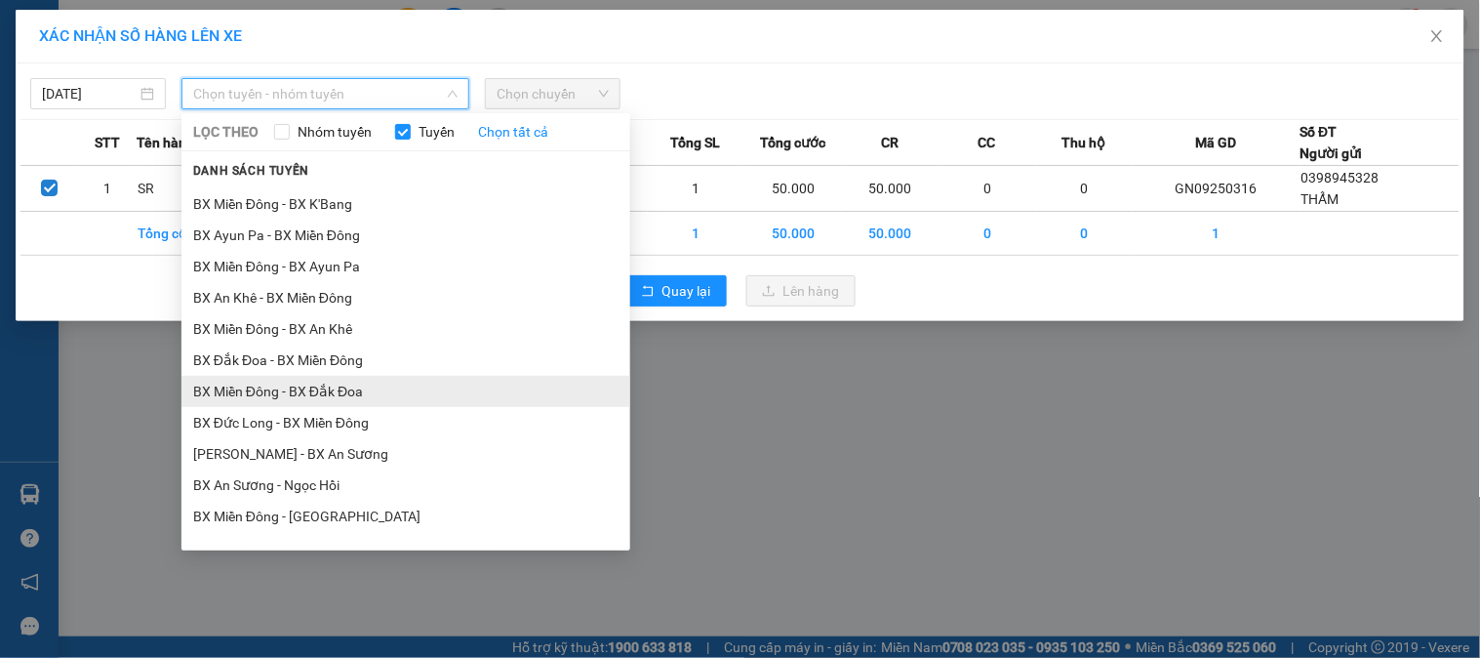
scroll to position [1084, 0]
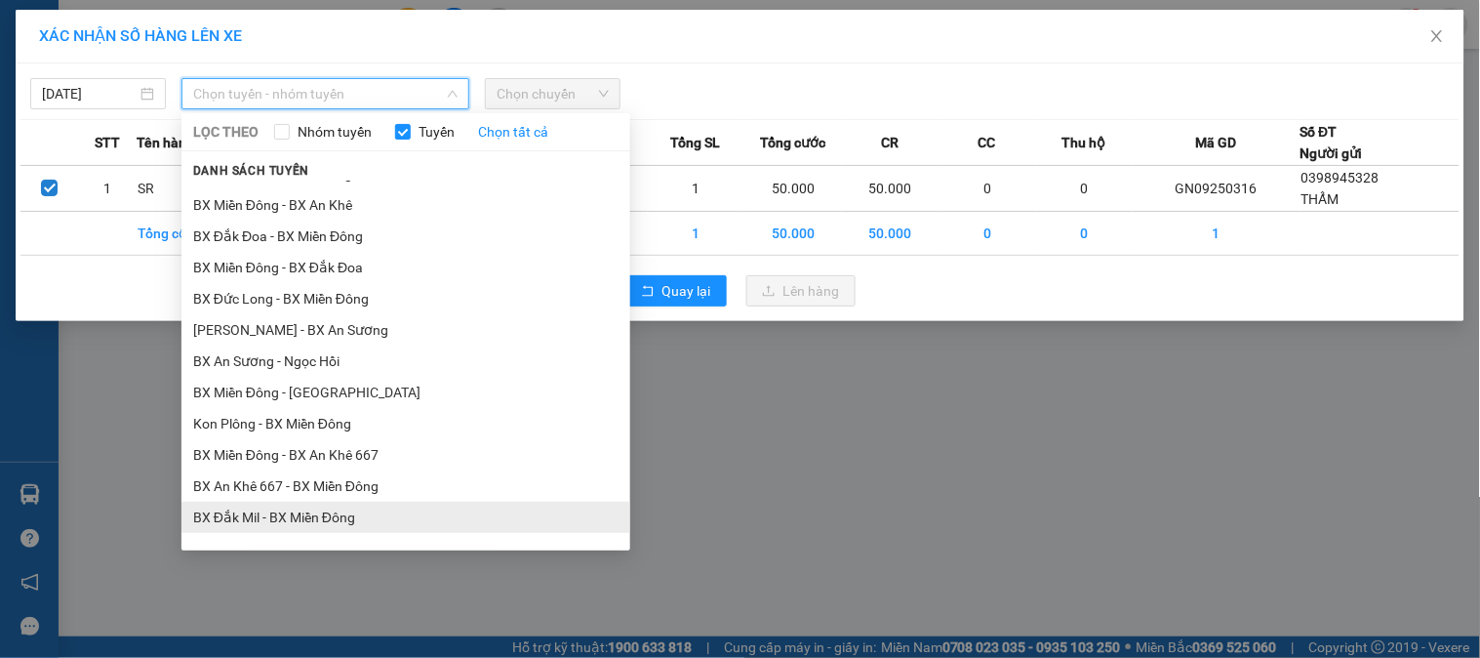
click at [266, 507] on li "BX Đắk Mil - BX Miền Đông" at bounding box center [406, 517] width 449 height 31
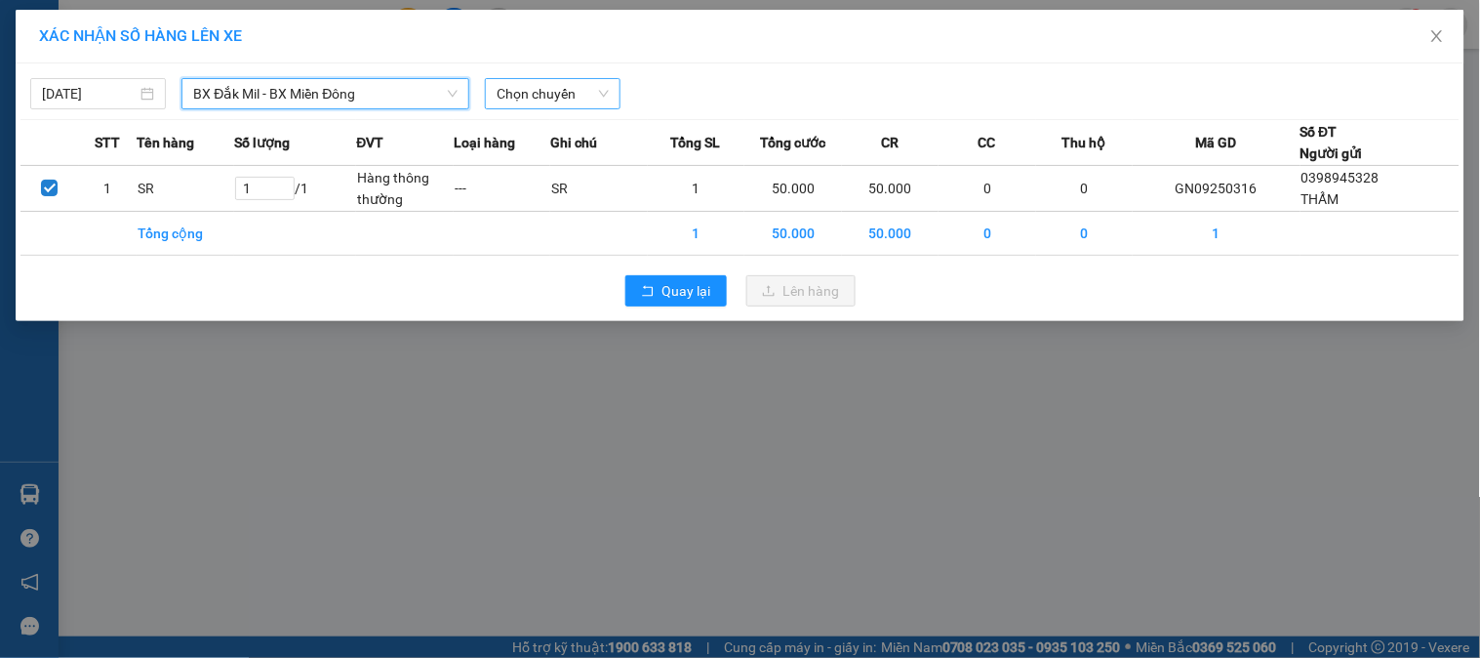
click at [539, 88] on span "Chọn chuyến" at bounding box center [553, 93] width 112 height 29
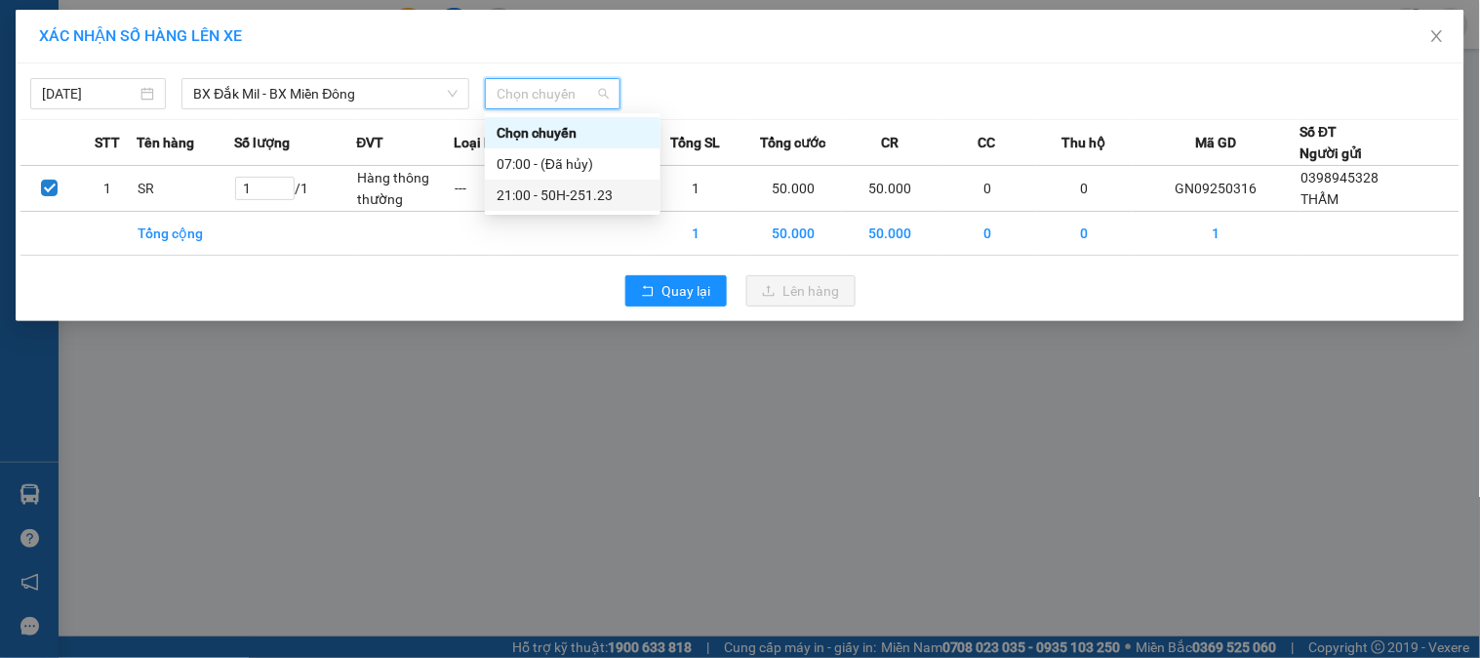
click at [571, 189] on div "21:00 - 50H-251.23" at bounding box center [573, 194] width 152 height 21
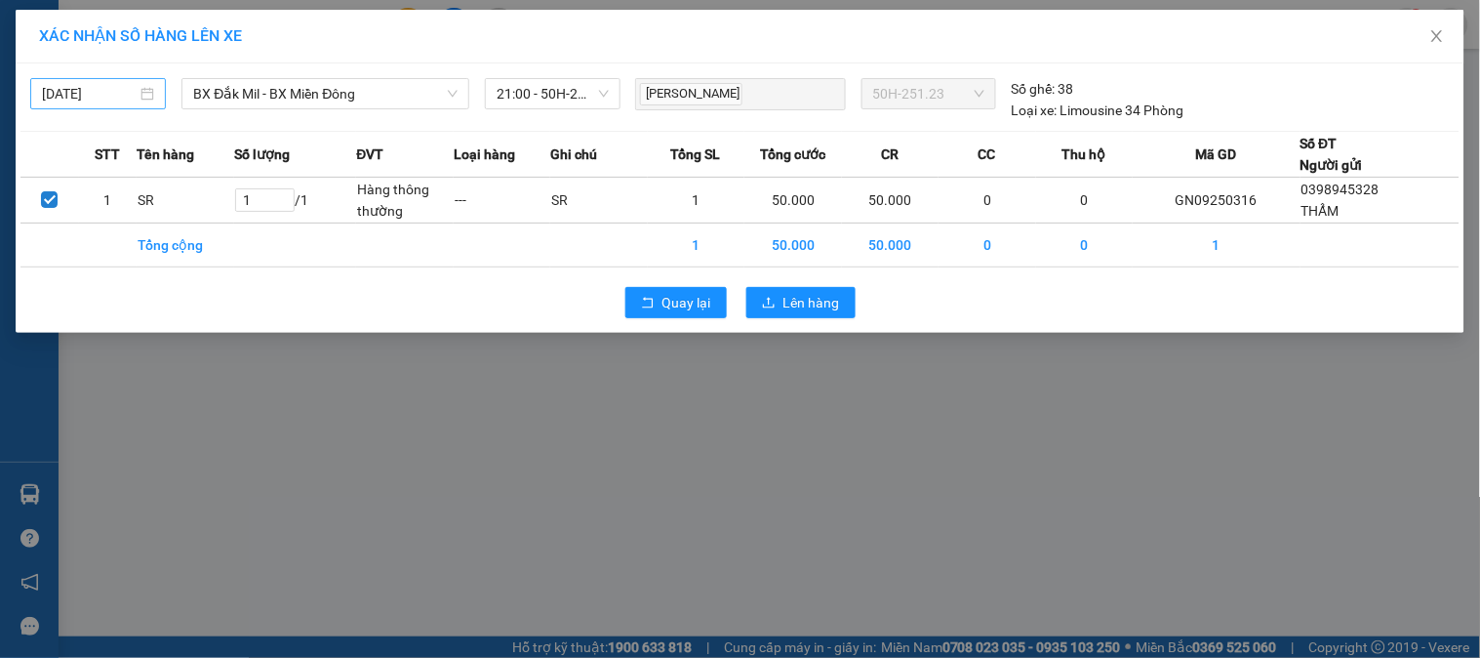
click at [140, 94] on div "13/09/2025" at bounding box center [98, 93] width 112 height 21
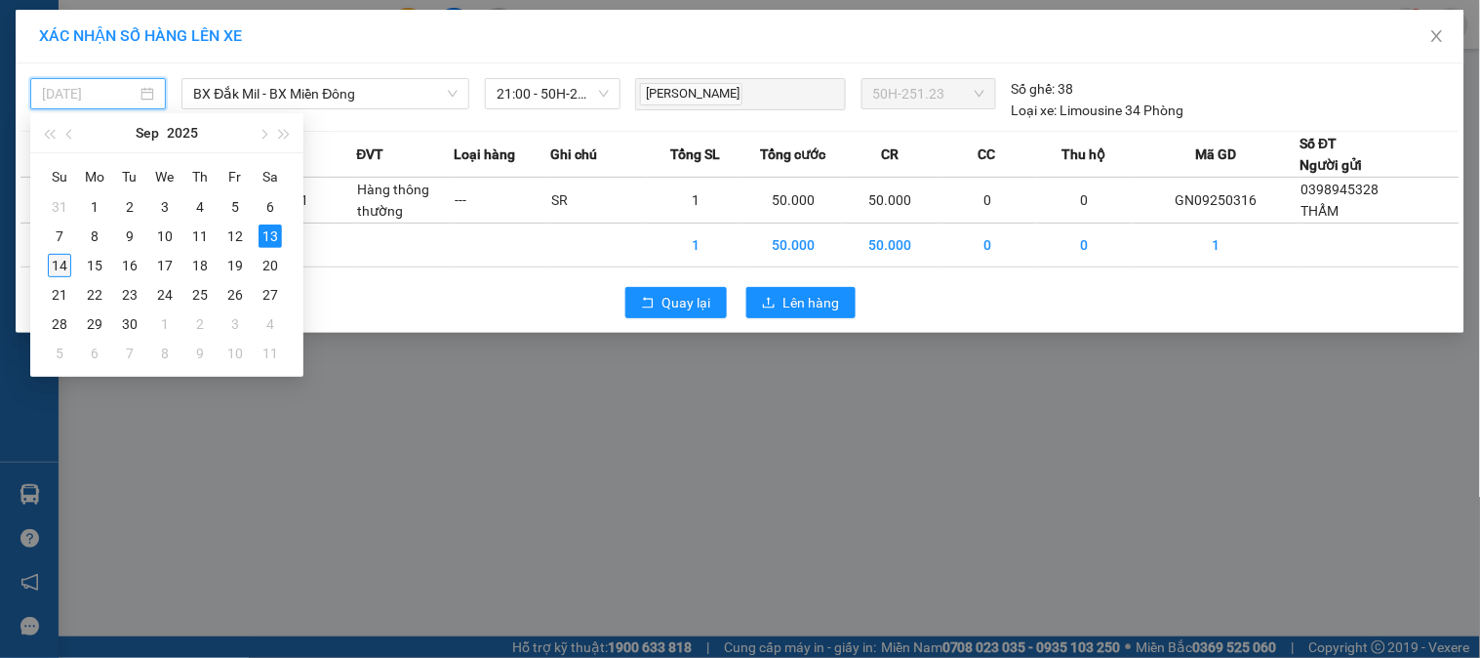
click at [65, 266] on div "14" at bounding box center [59, 265] width 23 height 23
type input "[DATE]"
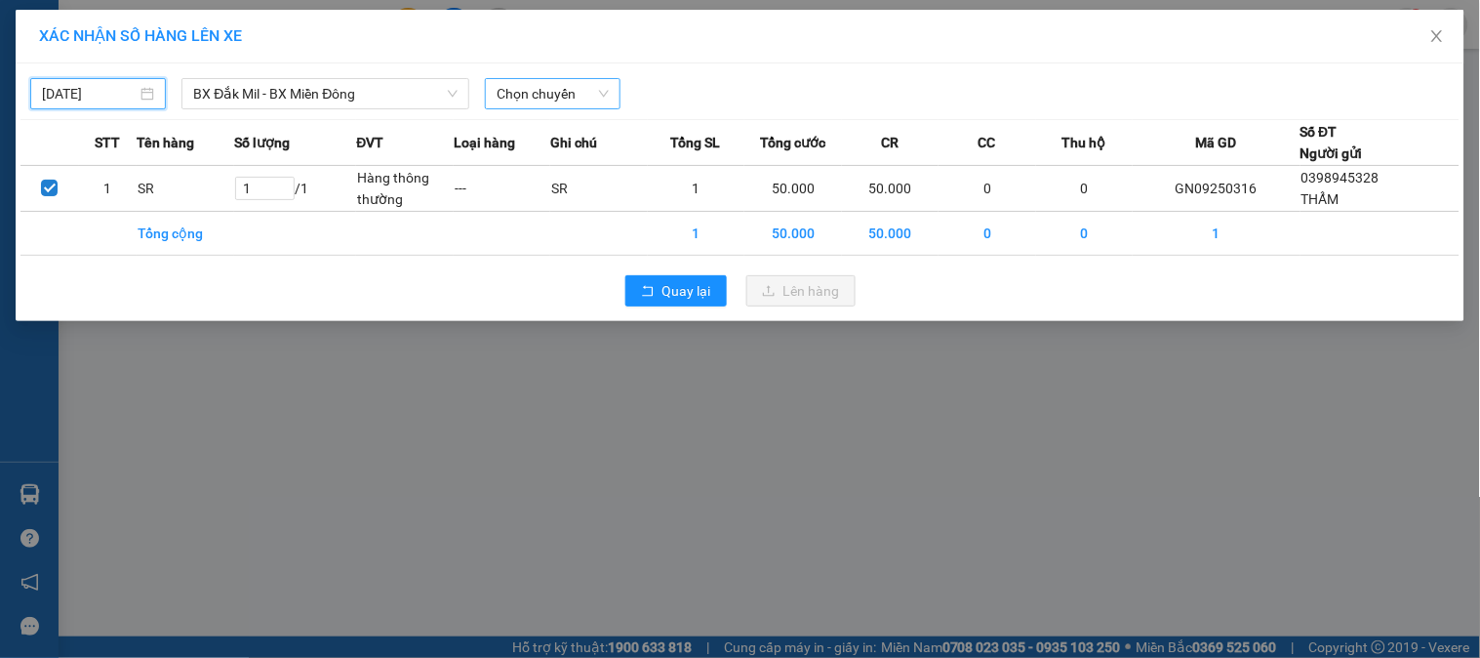
click at [582, 88] on span "Chọn chuyến" at bounding box center [553, 93] width 112 height 29
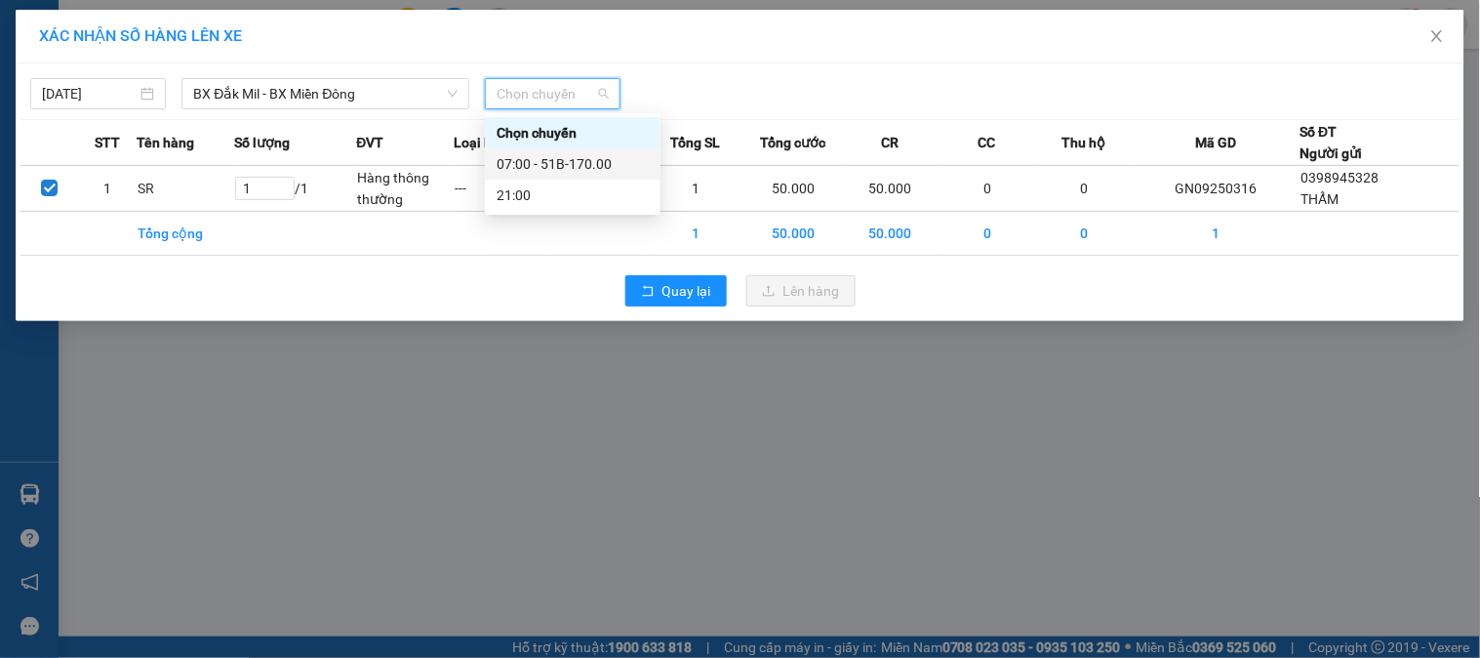
click at [582, 158] on div "07:00 - 51B-170.00" at bounding box center [573, 163] width 152 height 21
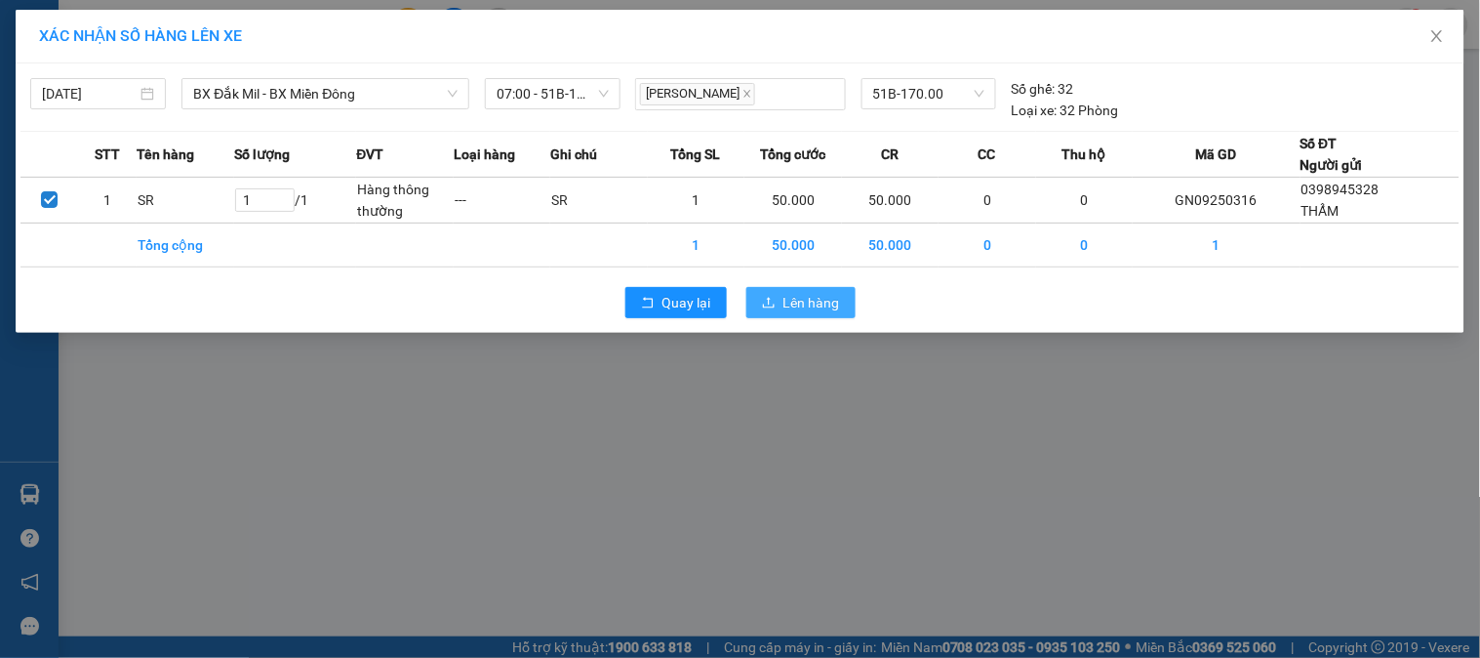
click at [781, 309] on button "Lên hàng" at bounding box center [801, 302] width 109 height 31
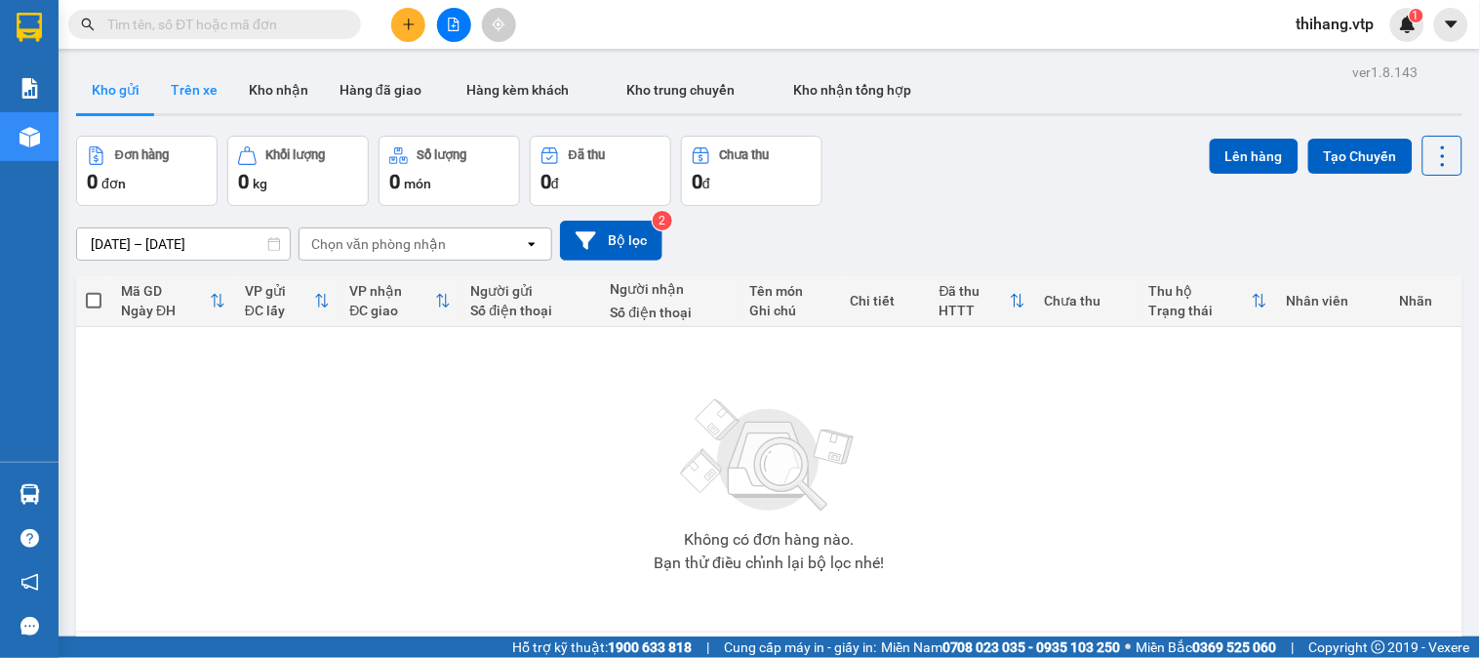
click at [188, 75] on button "Trên xe" at bounding box center [194, 89] width 78 height 47
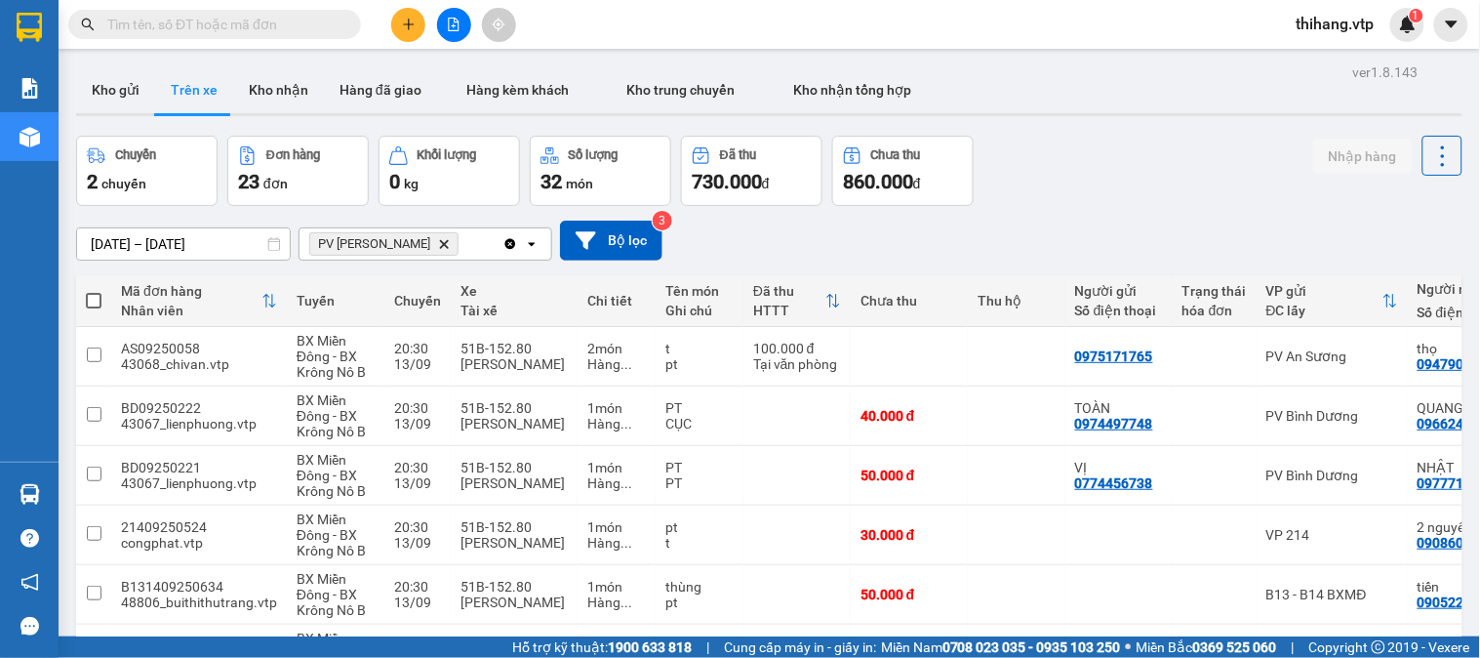
click at [99, 299] on span at bounding box center [94, 301] width 16 height 16
click at [94, 291] on input "checkbox" at bounding box center [94, 291] width 0 height 0
checkbox input "true"
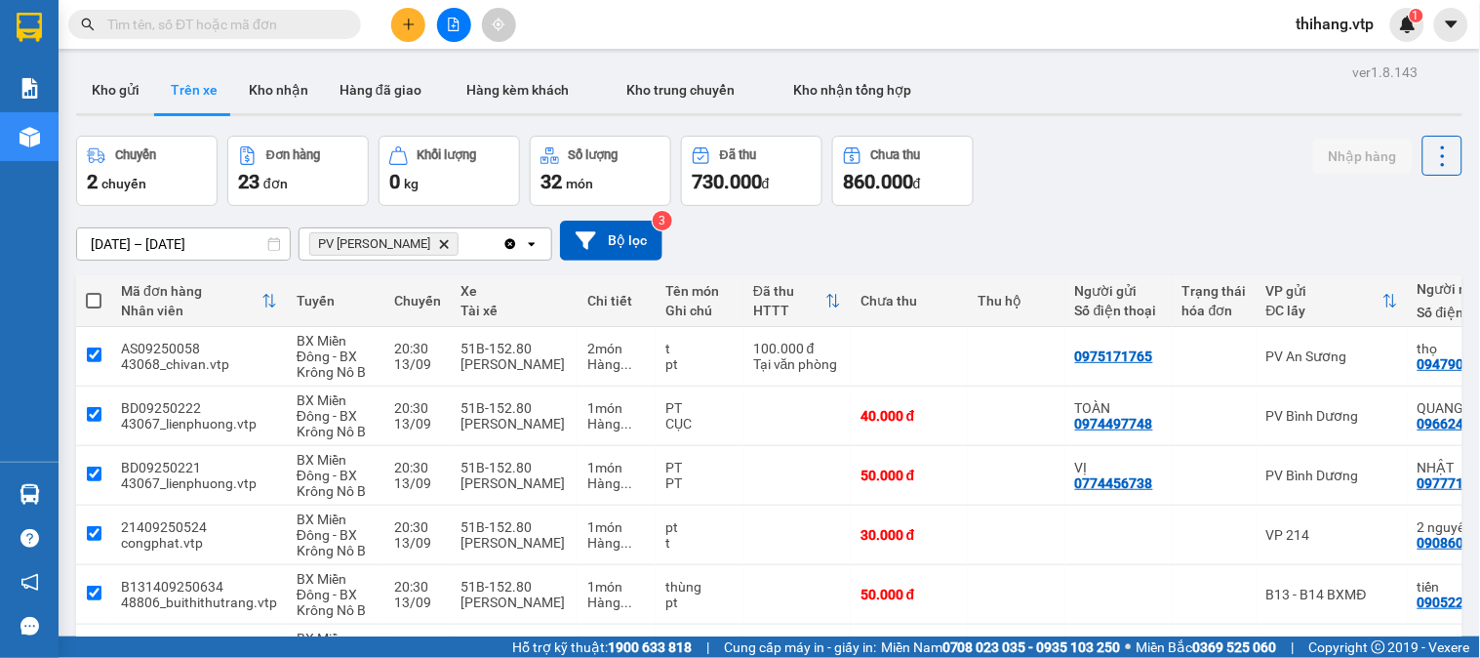
checkbox input "true"
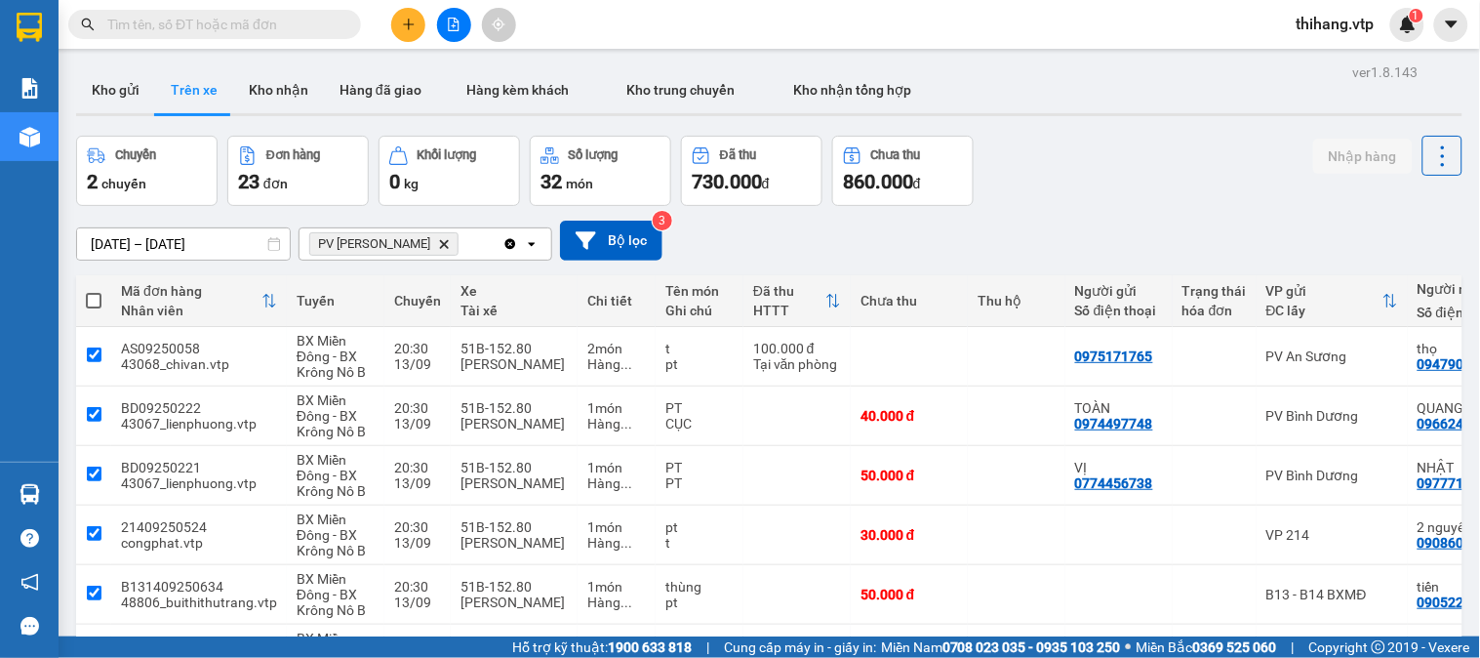
checkbox input "true"
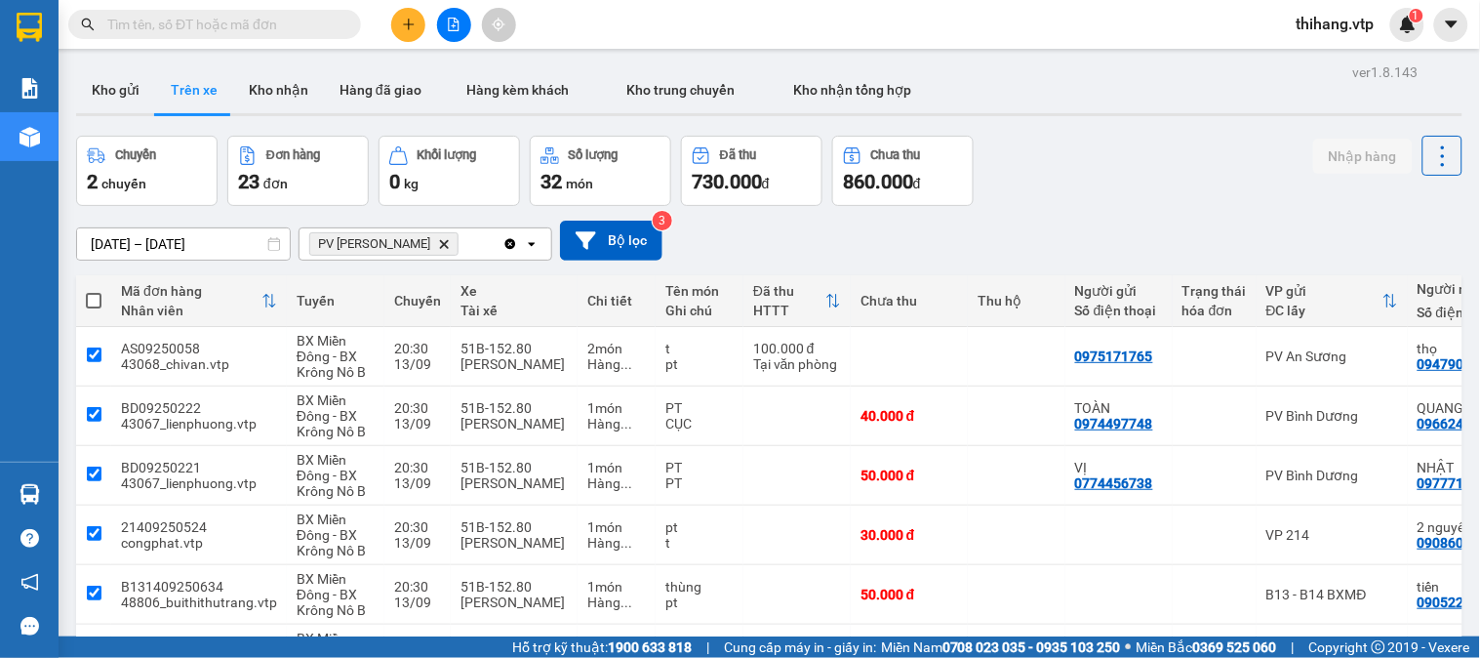
checkbox input "true"
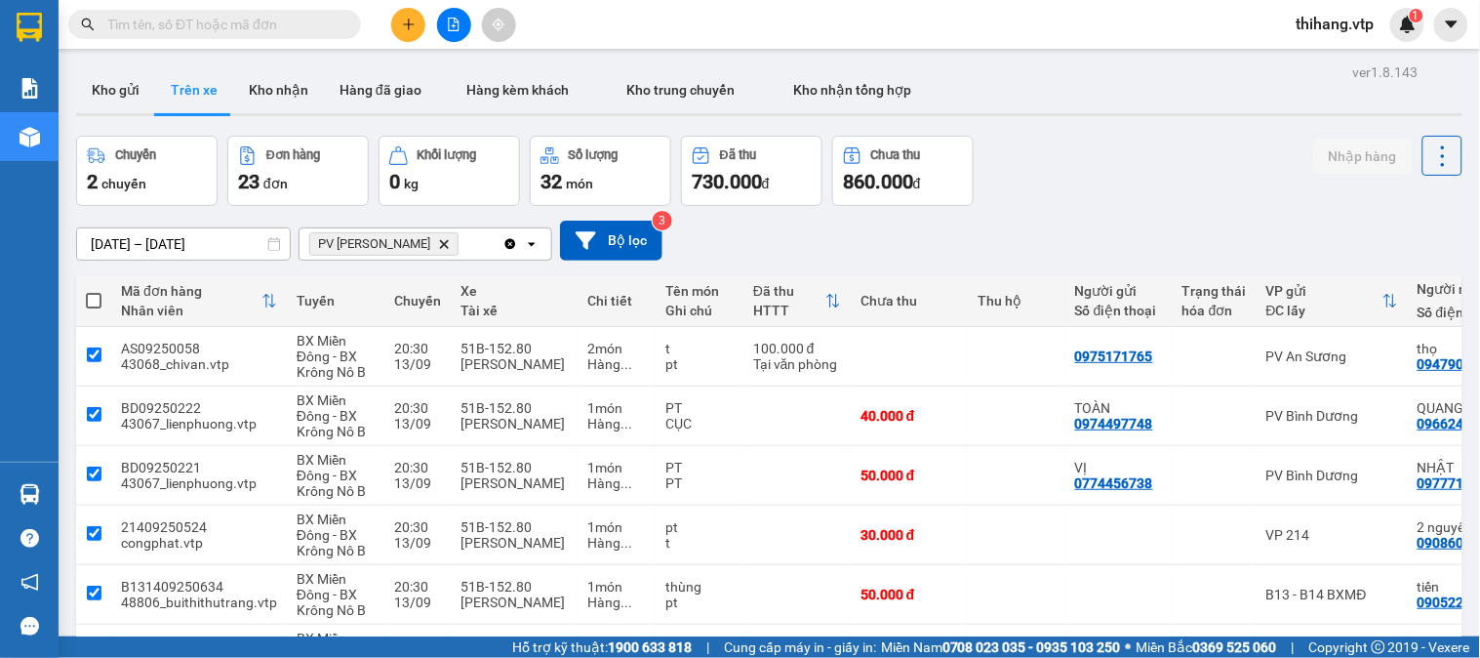
checkbox input "true"
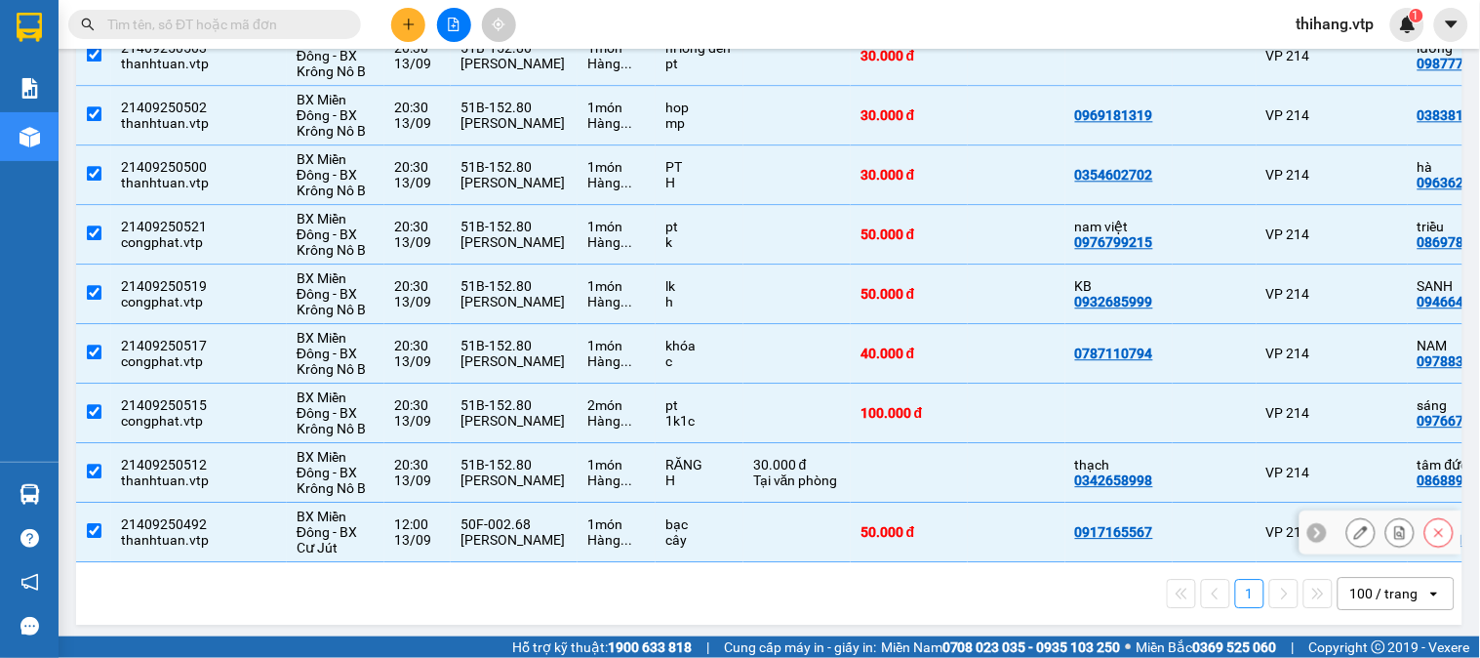
click at [96, 523] on input "checkbox" at bounding box center [94, 530] width 15 height 15
checkbox input "false"
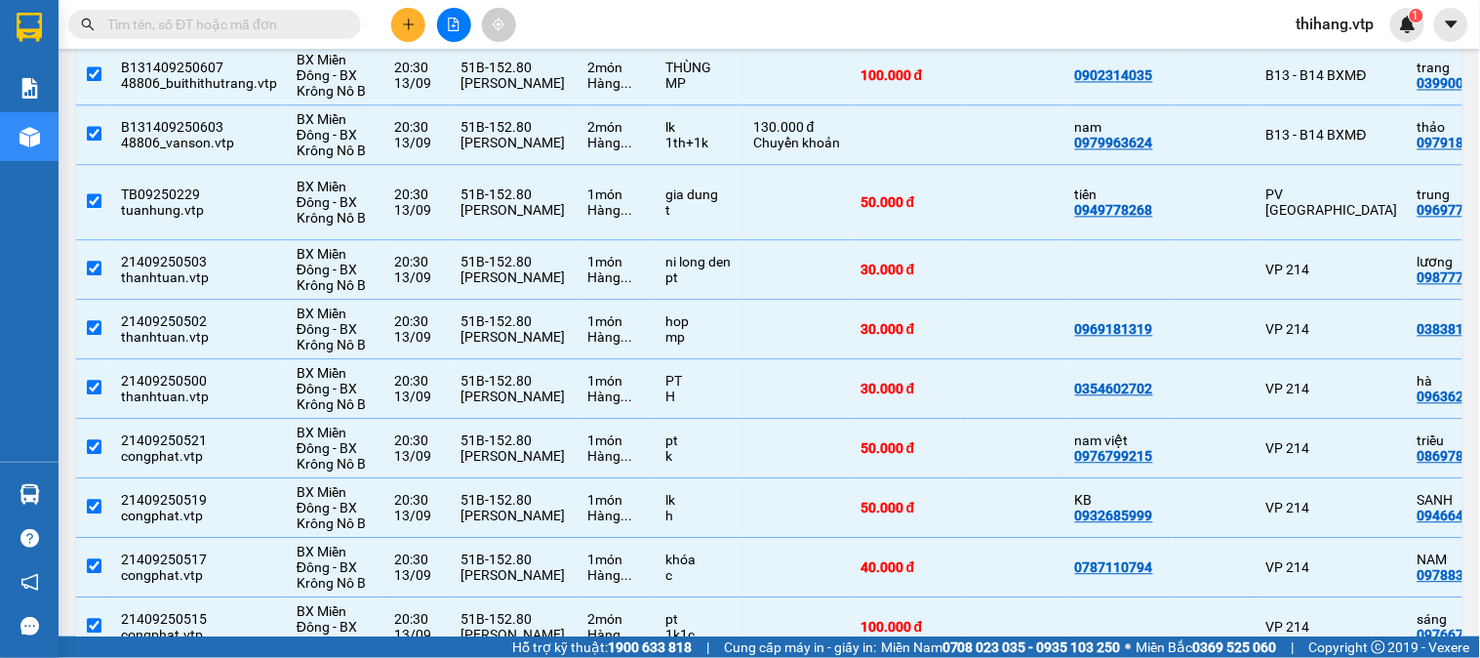
scroll to position [933, 0]
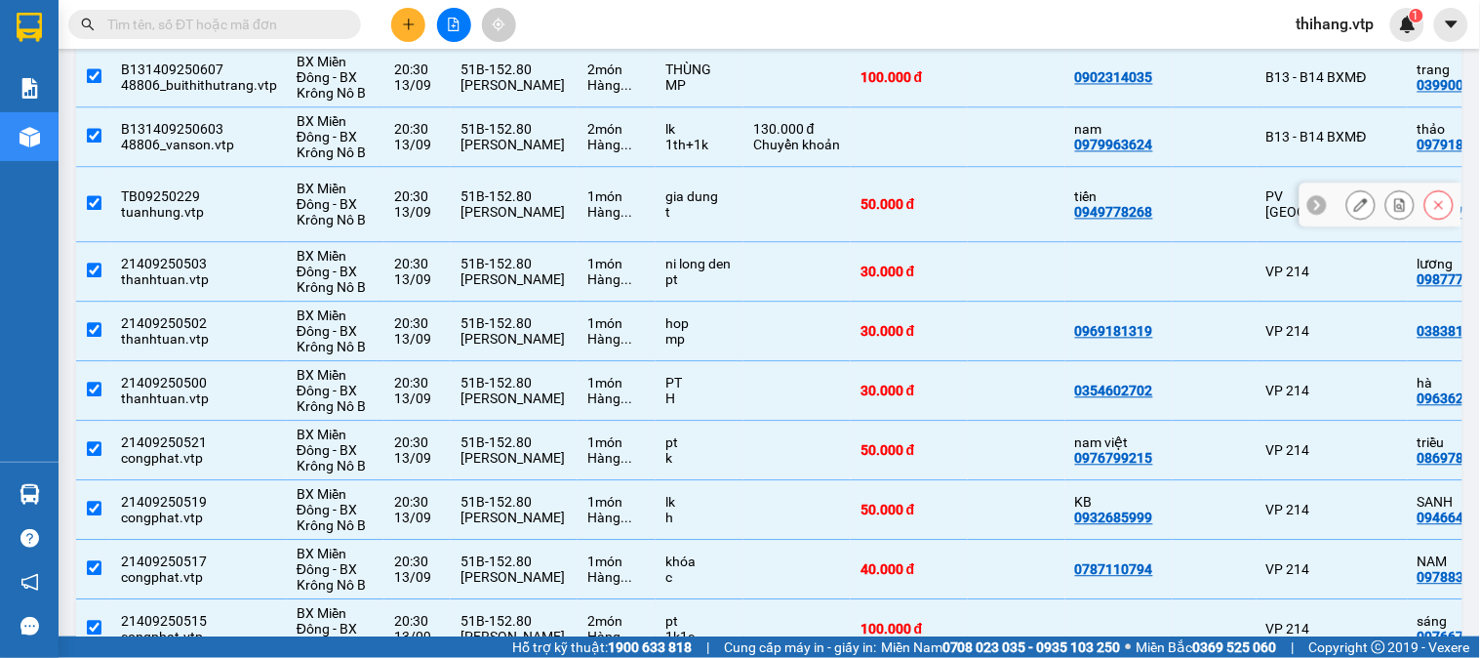
click at [87, 196] on input "checkbox" at bounding box center [94, 203] width 15 height 15
checkbox input "false"
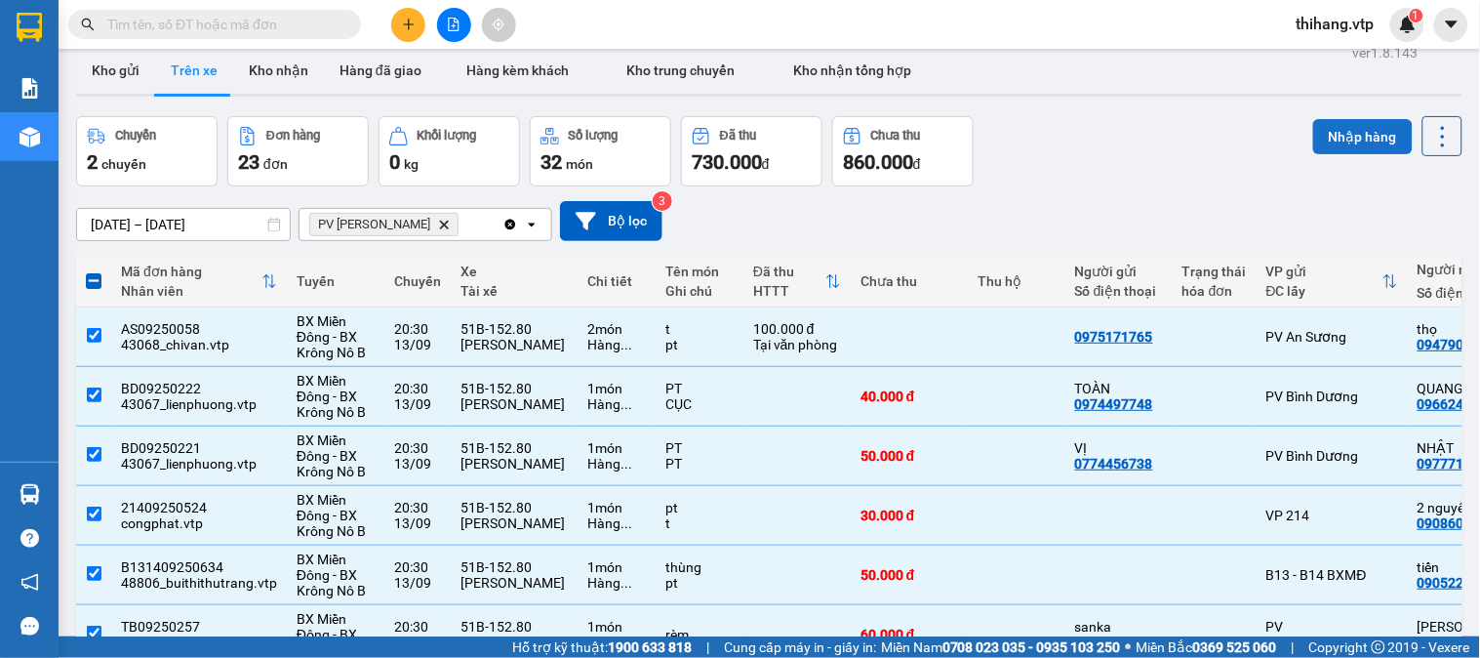
scroll to position [0, 0]
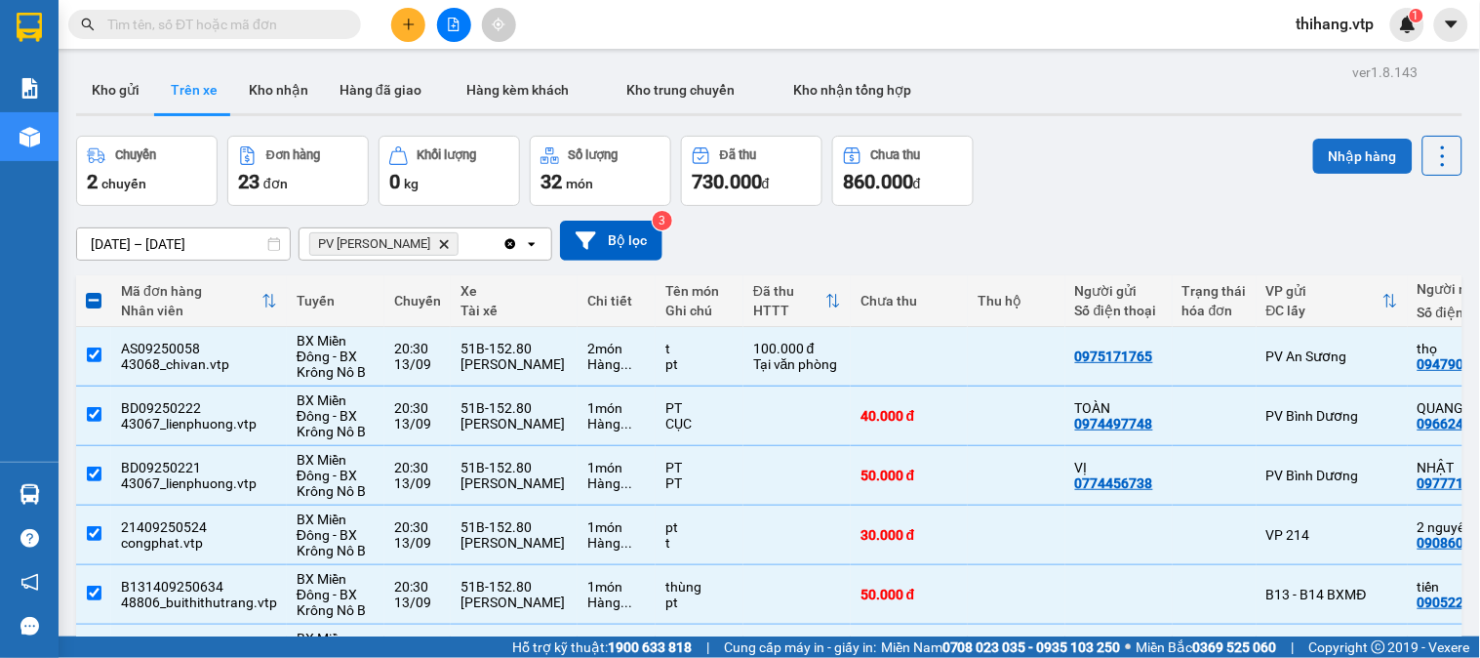
click at [1351, 156] on button "Nhập hàng" at bounding box center [1364, 156] width 100 height 35
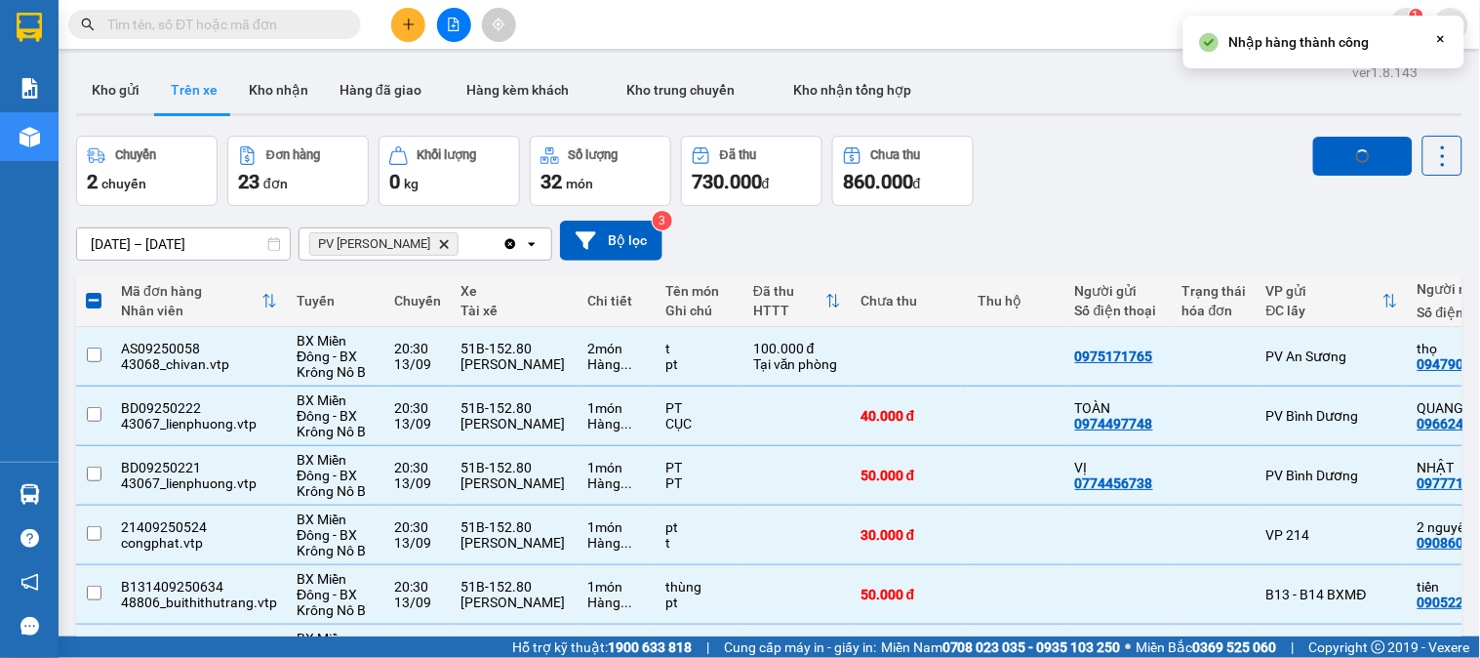
checkbox input "false"
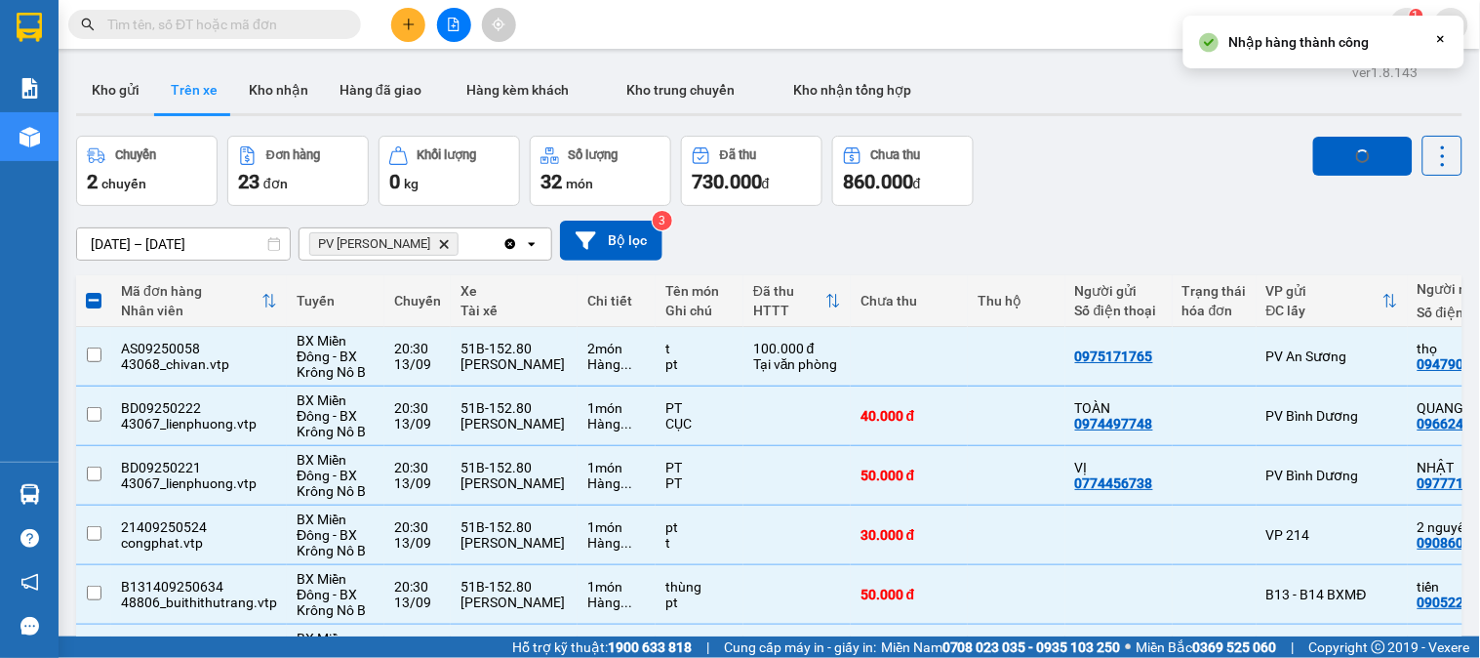
checkbox input "false"
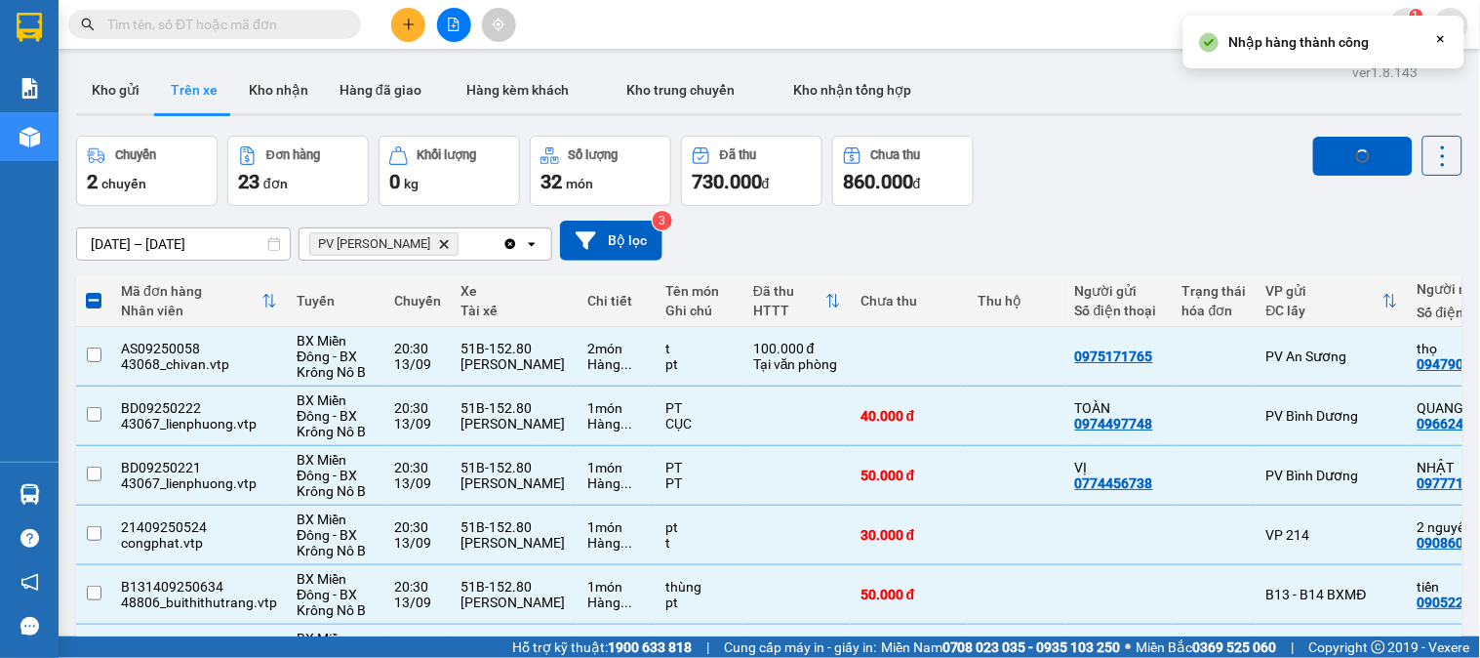
checkbox input "false"
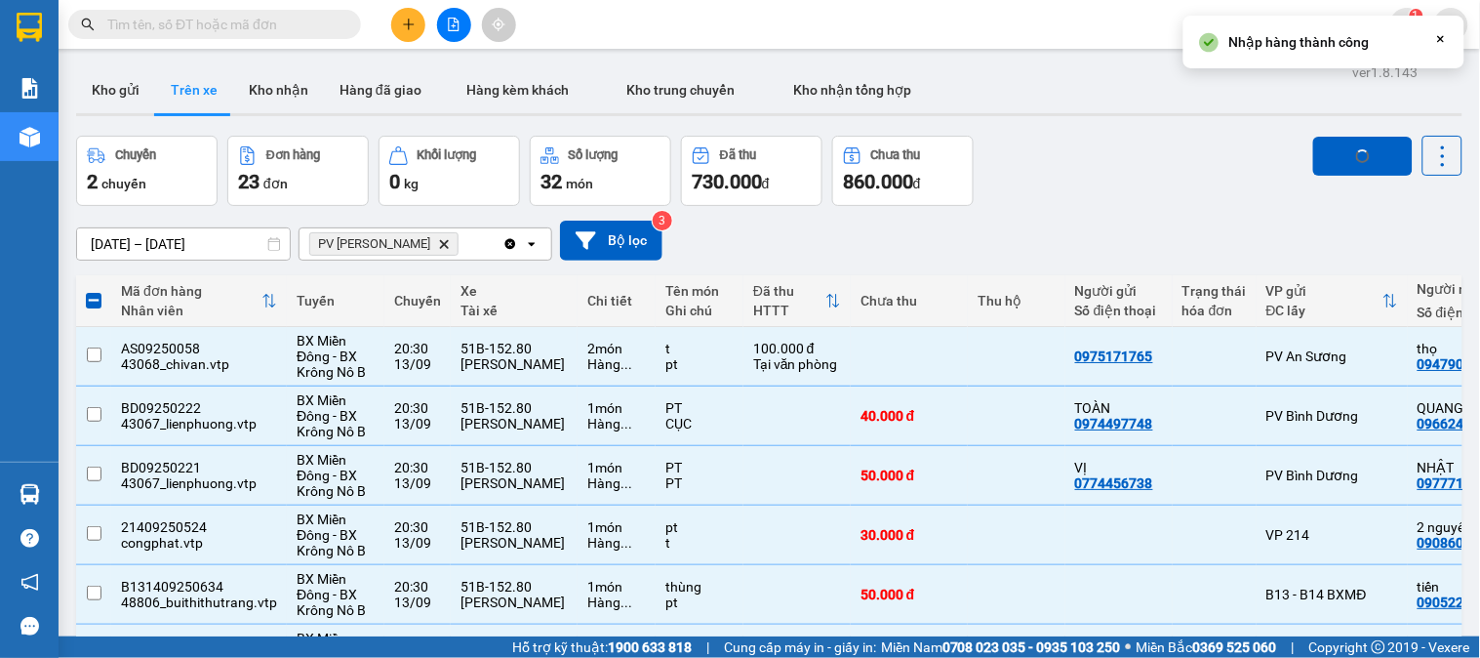
checkbox input "false"
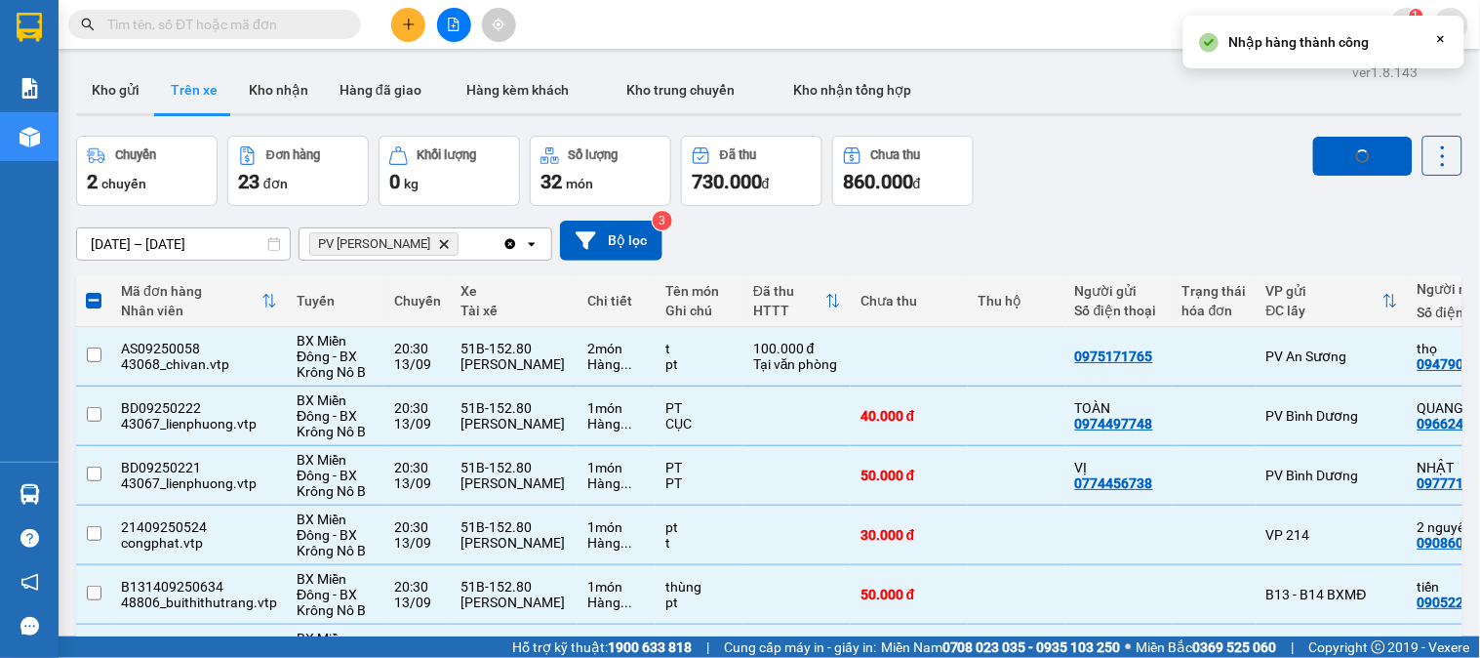
checkbox input "false"
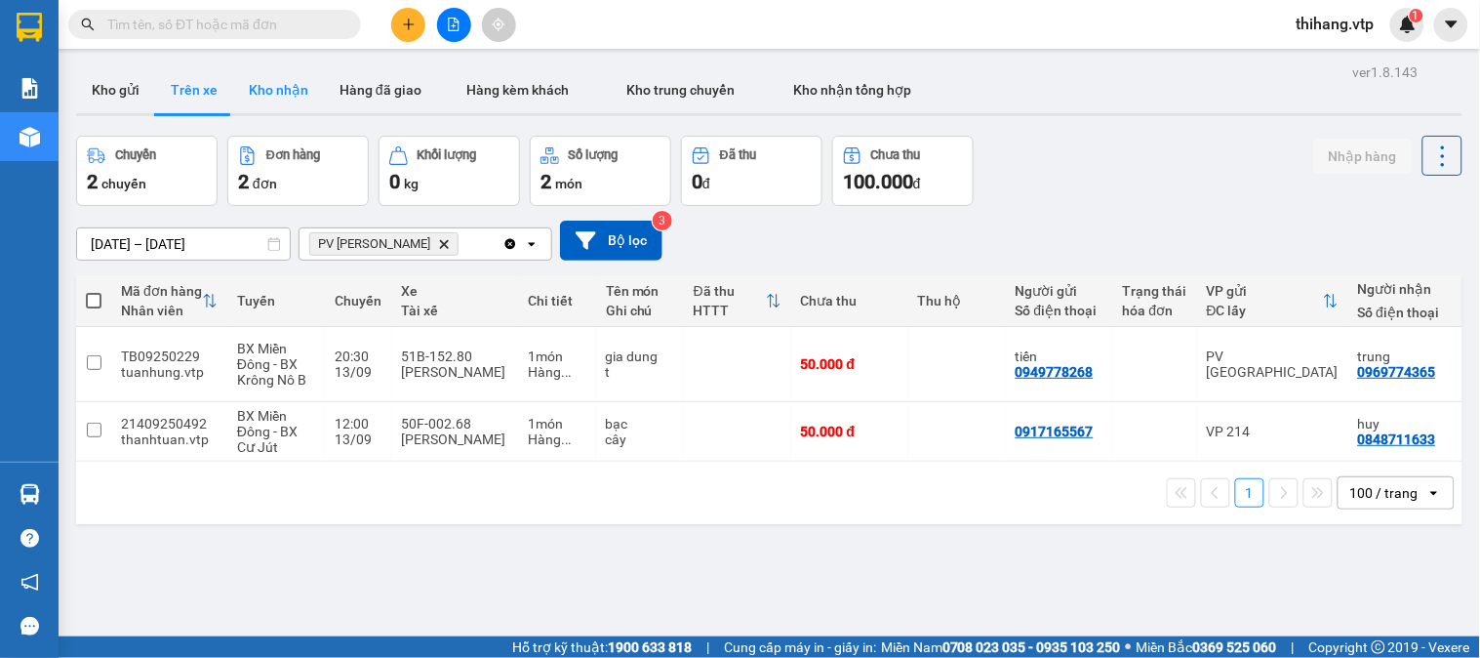
click at [274, 89] on button "Kho nhận" at bounding box center [278, 89] width 91 height 47
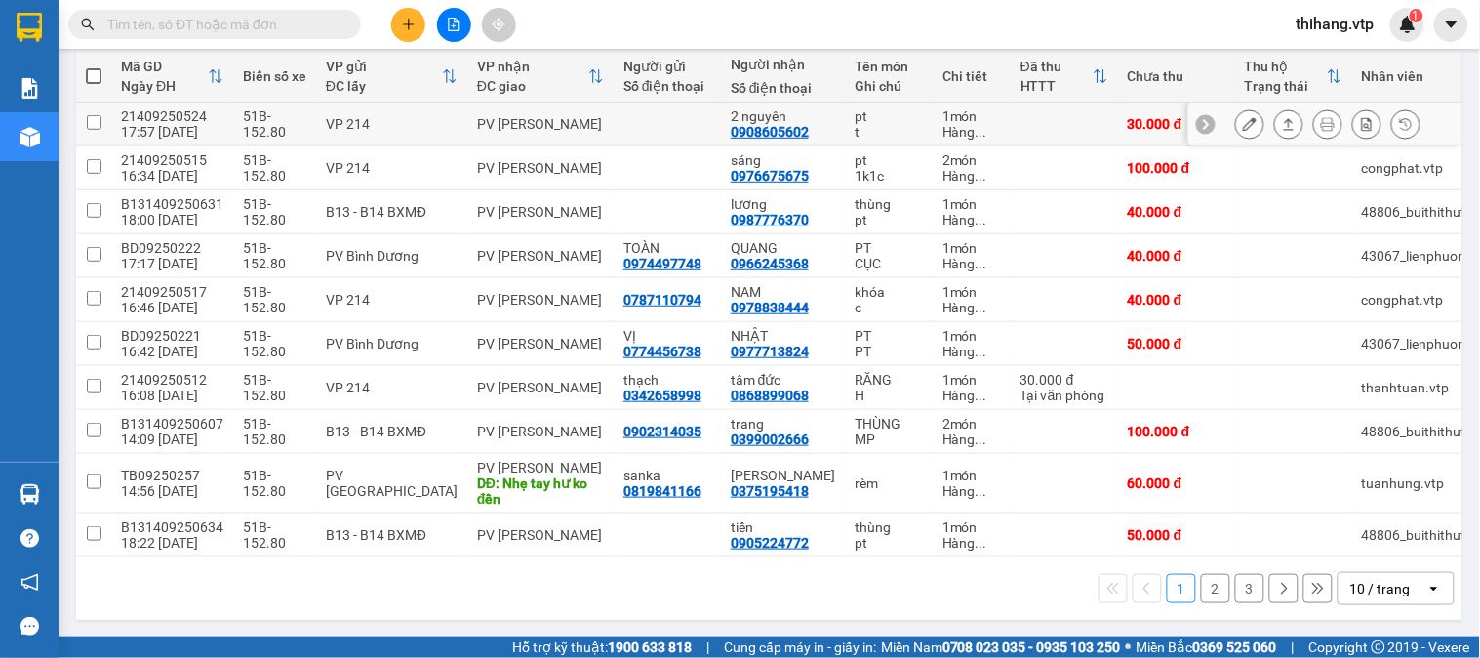
scroll to position [234, 0]
click at [1427, 601] on div "open" at bounding box center [1440, 587] width 27 height 31
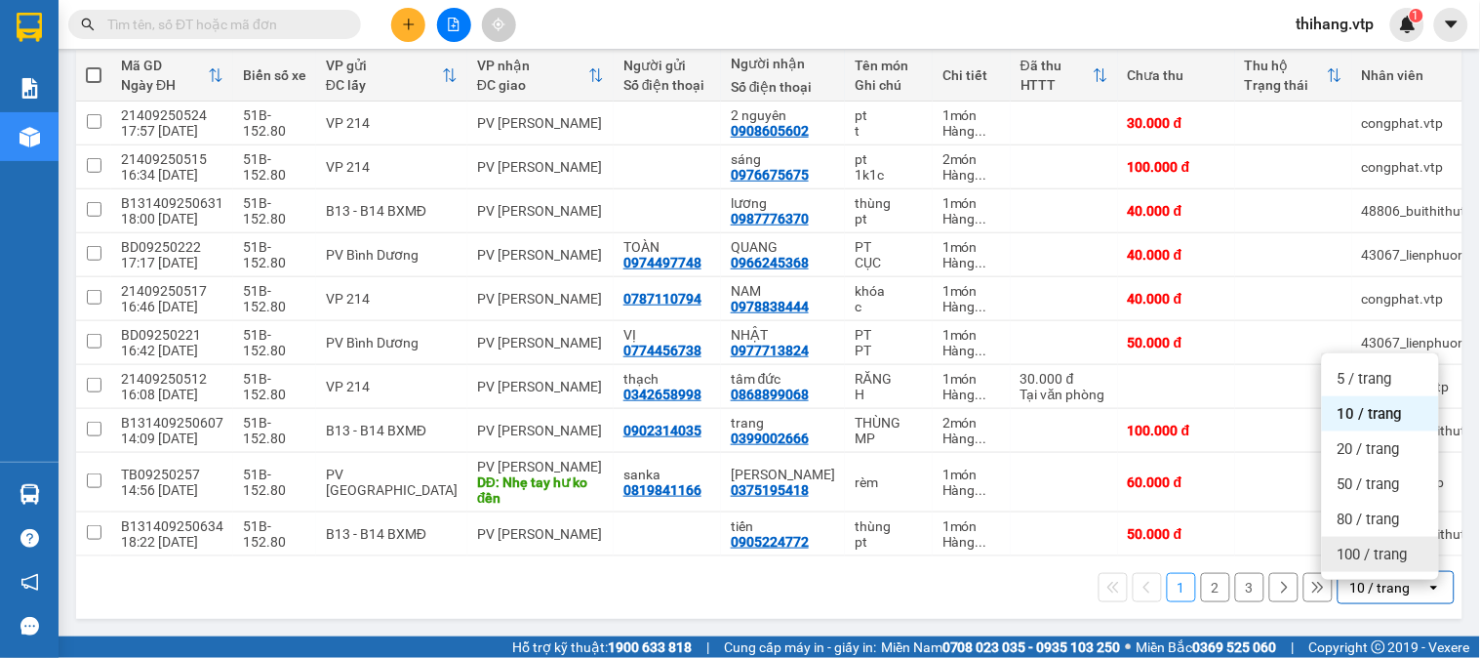
click at [1403, 553] on span "100 / trang" at bounding box center [1373, 555] width 70 height 20
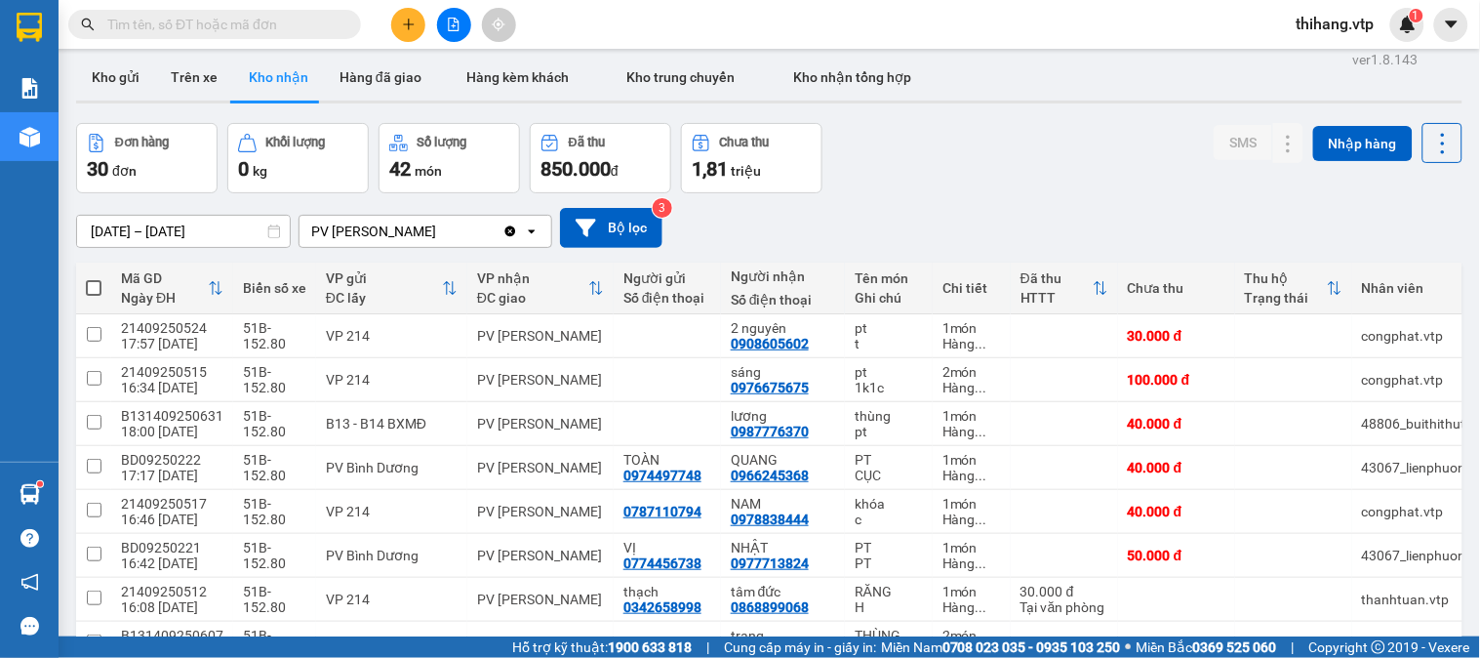
scroll to position [0, 0]
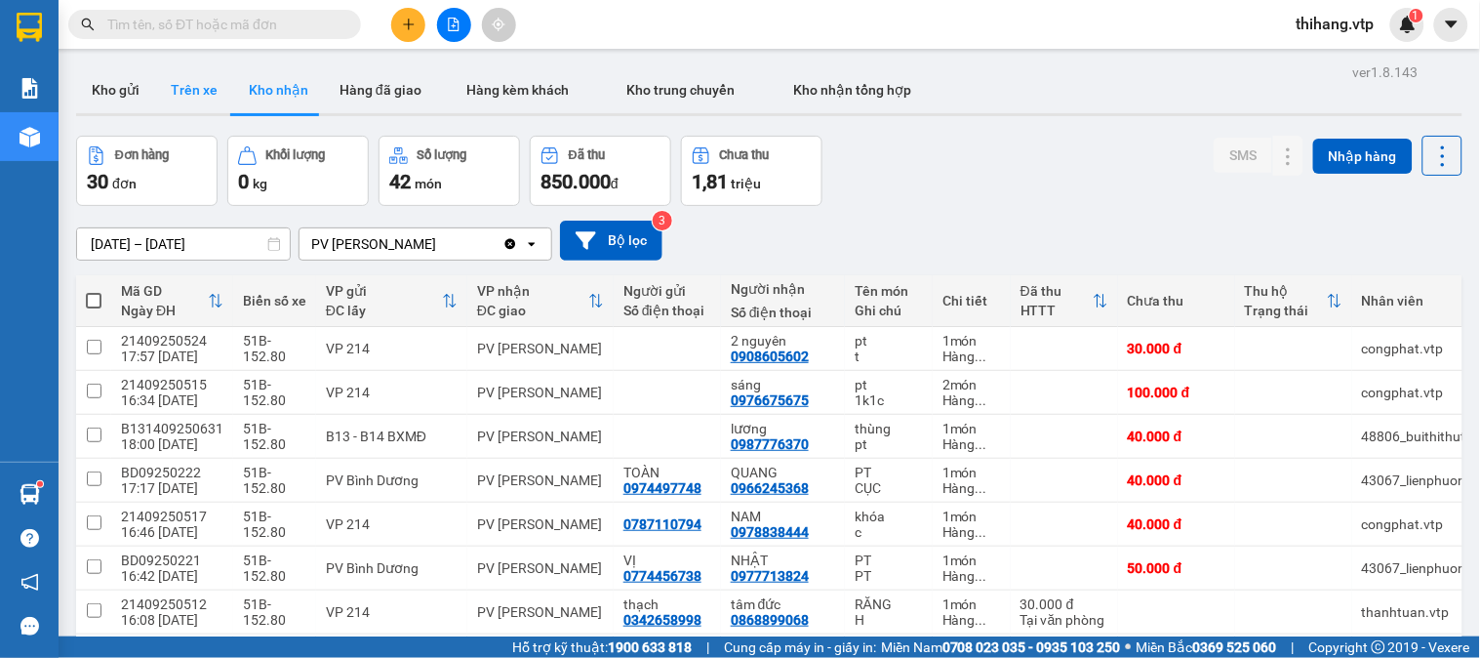
click at [185, 99] on button "Trên xe" at bounding box center [194, 89] width 78 height 47
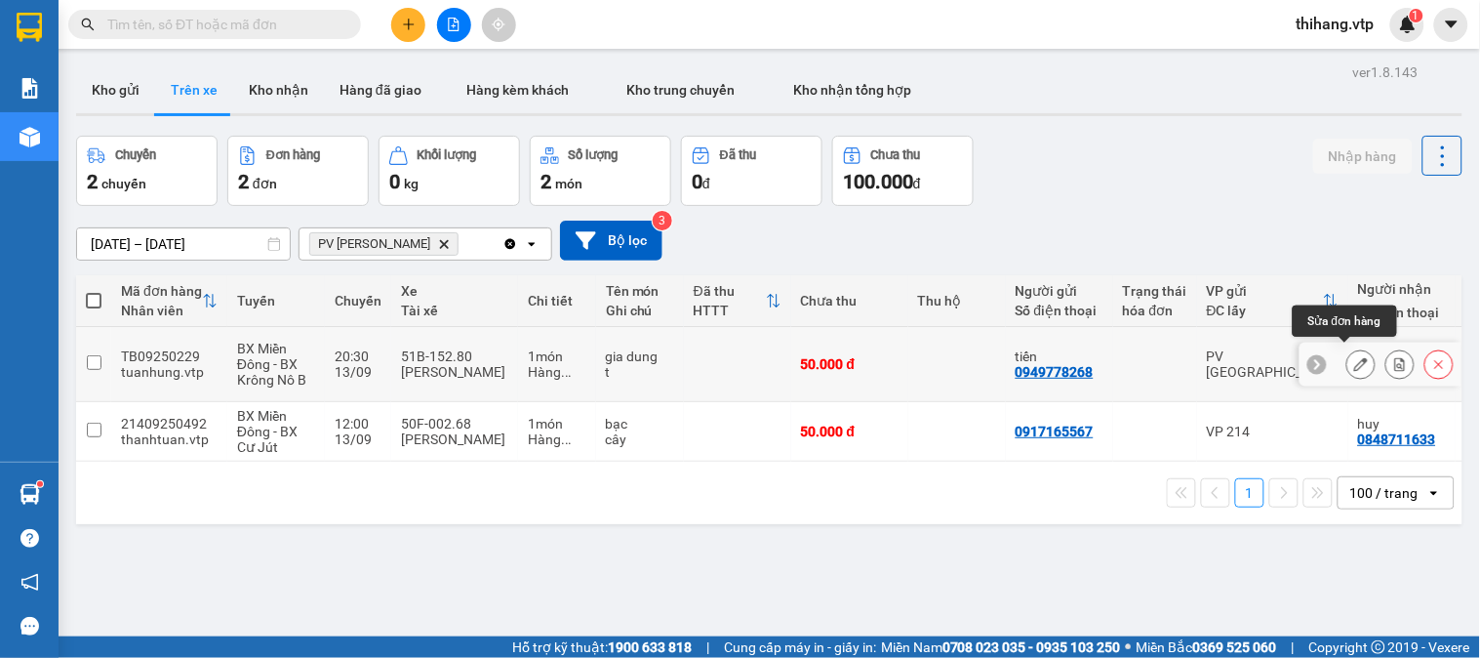
click at [1355, 357] on icon at bounding box center [1362, 364] width 14 height 14
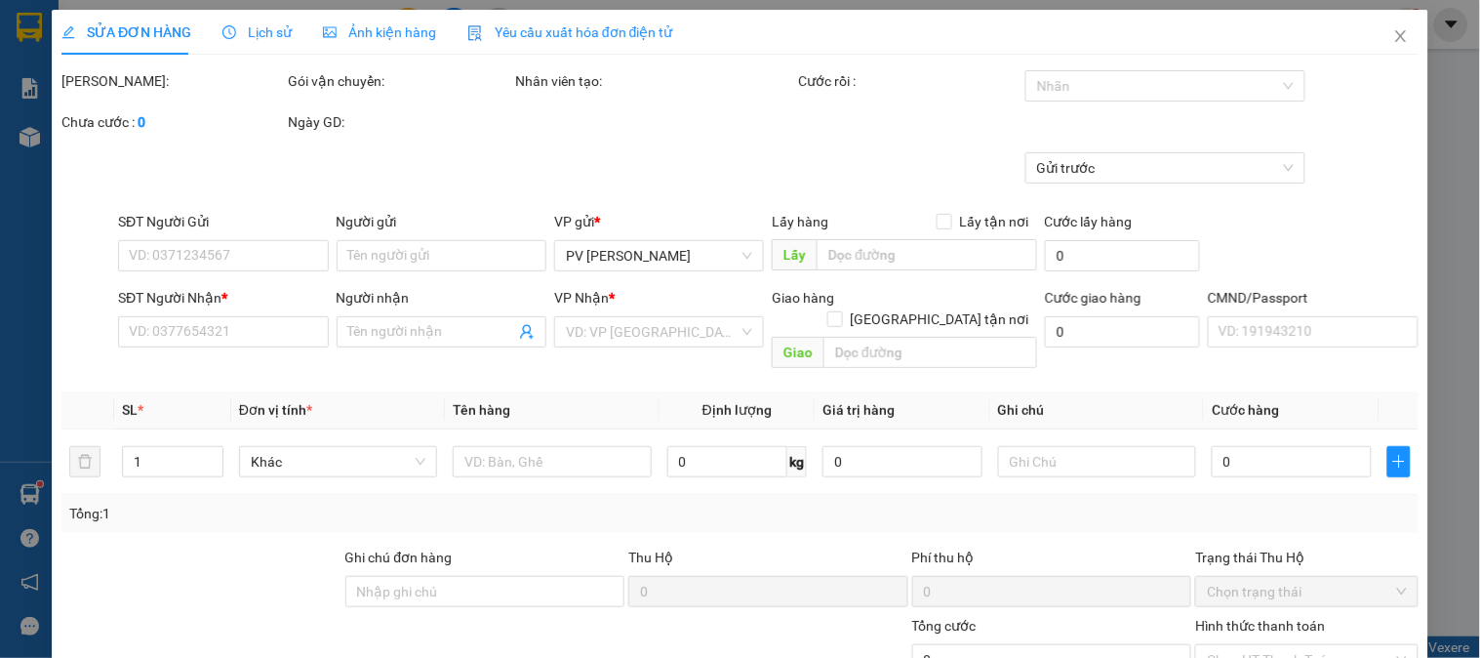
type input "0949778268"
type input "tiến"
type input "0969774365"
type input "trung"
type input "Kiến đức ( đi tài sáng"
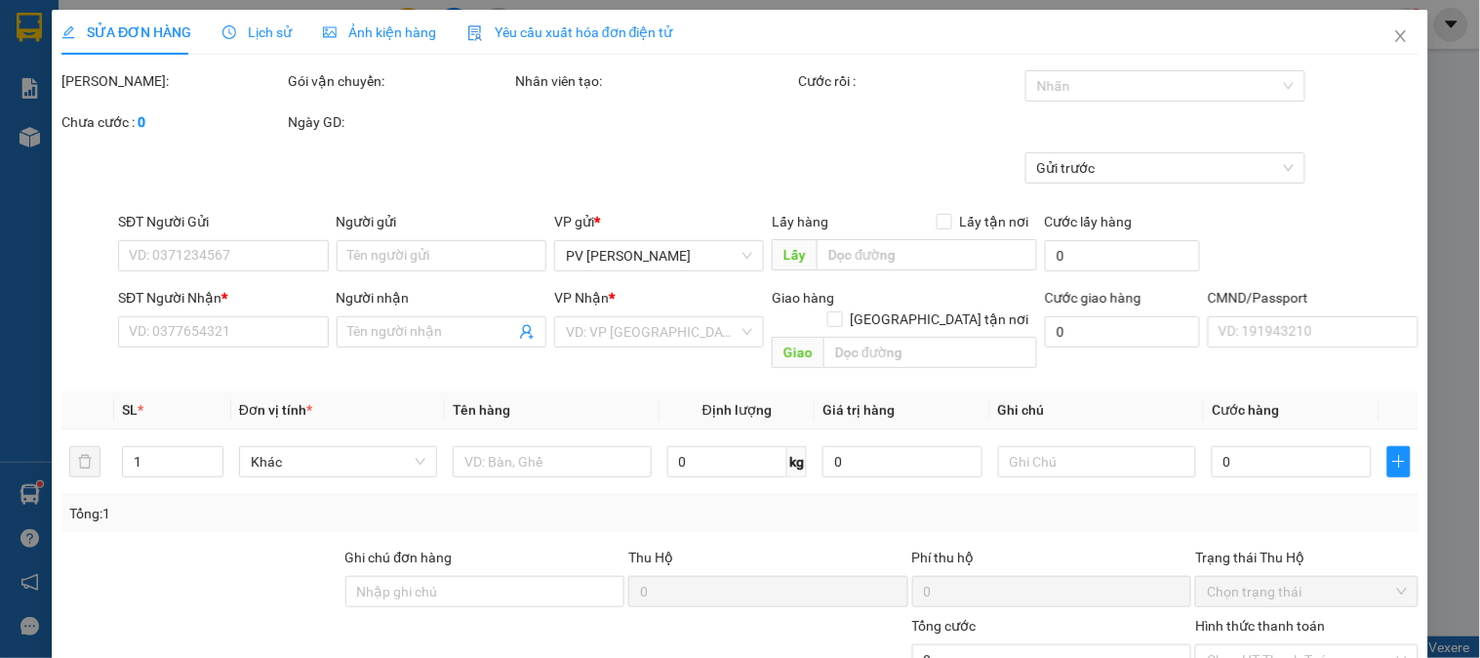
type input "50.000"
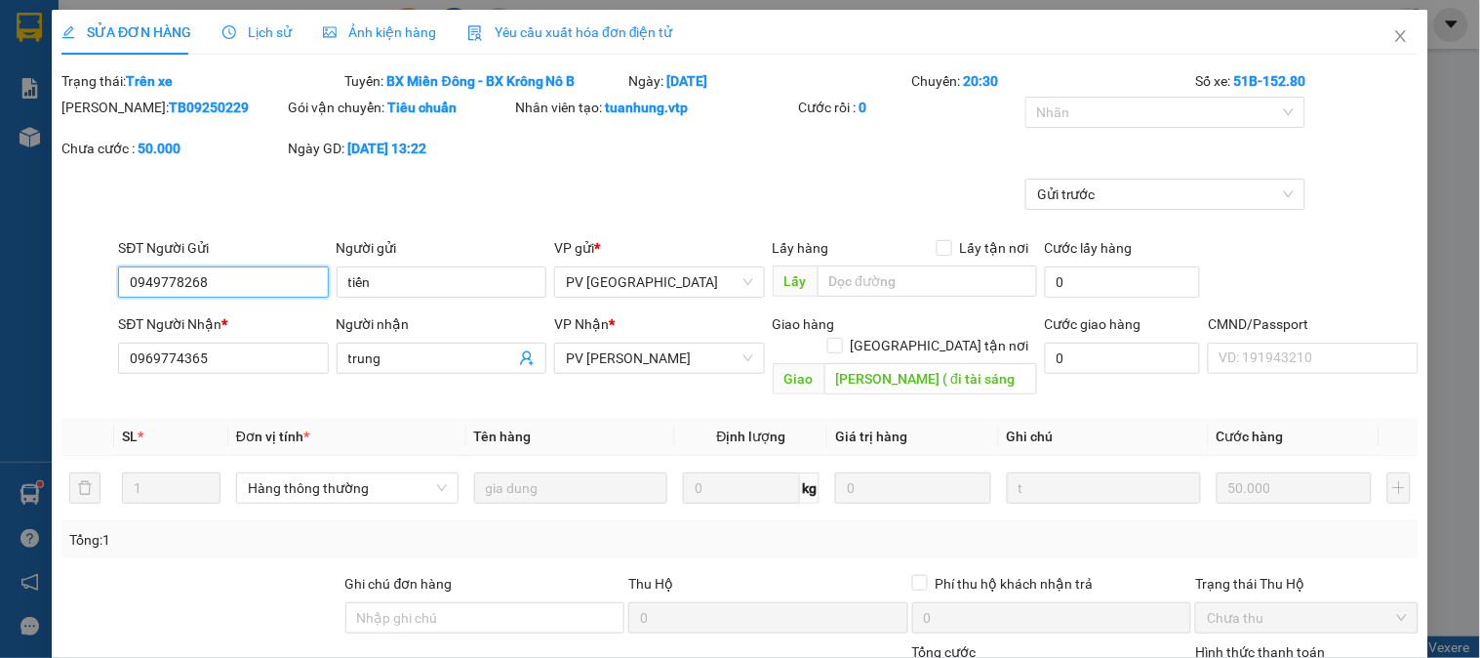
type input "2.500"
click at [1394, 41] on icon "close" at bounding box center [1402, 36] width 16 height 16
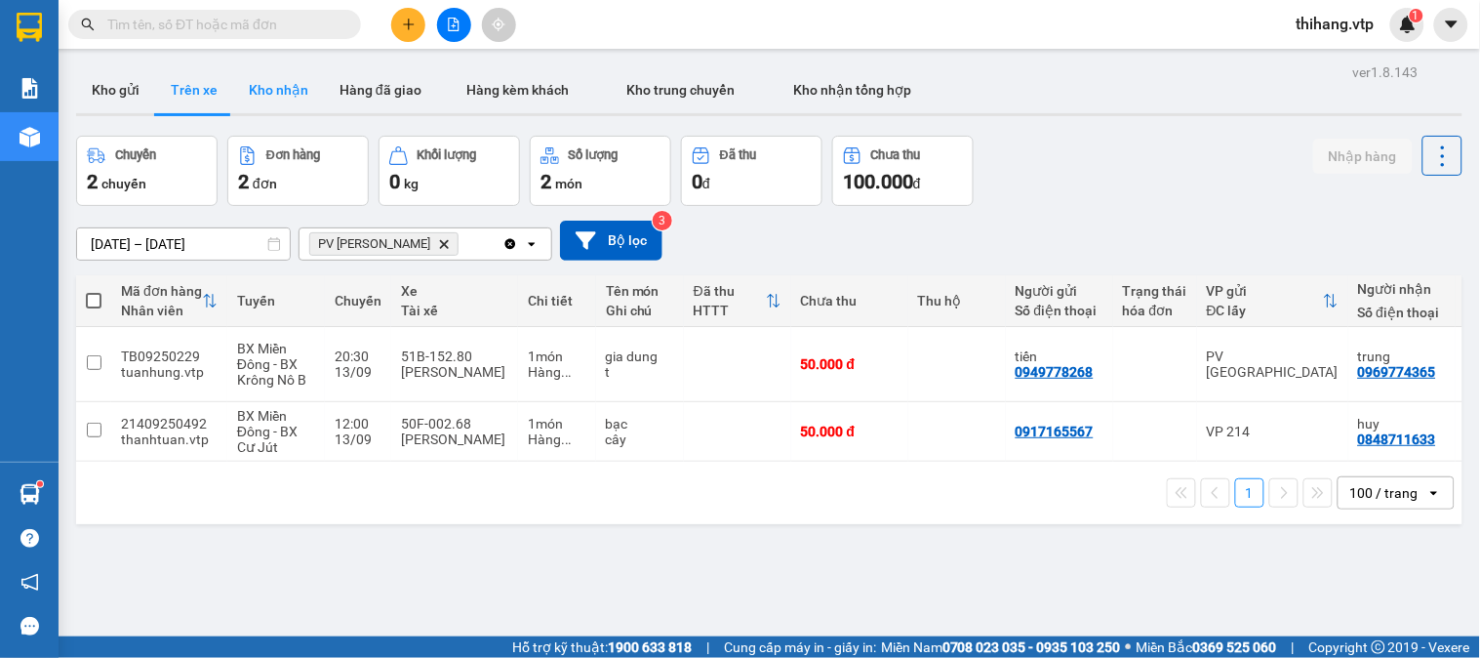
click at [283, 86] on button "Kho nhận" at bounding box center [278, 89] width 91 height 47
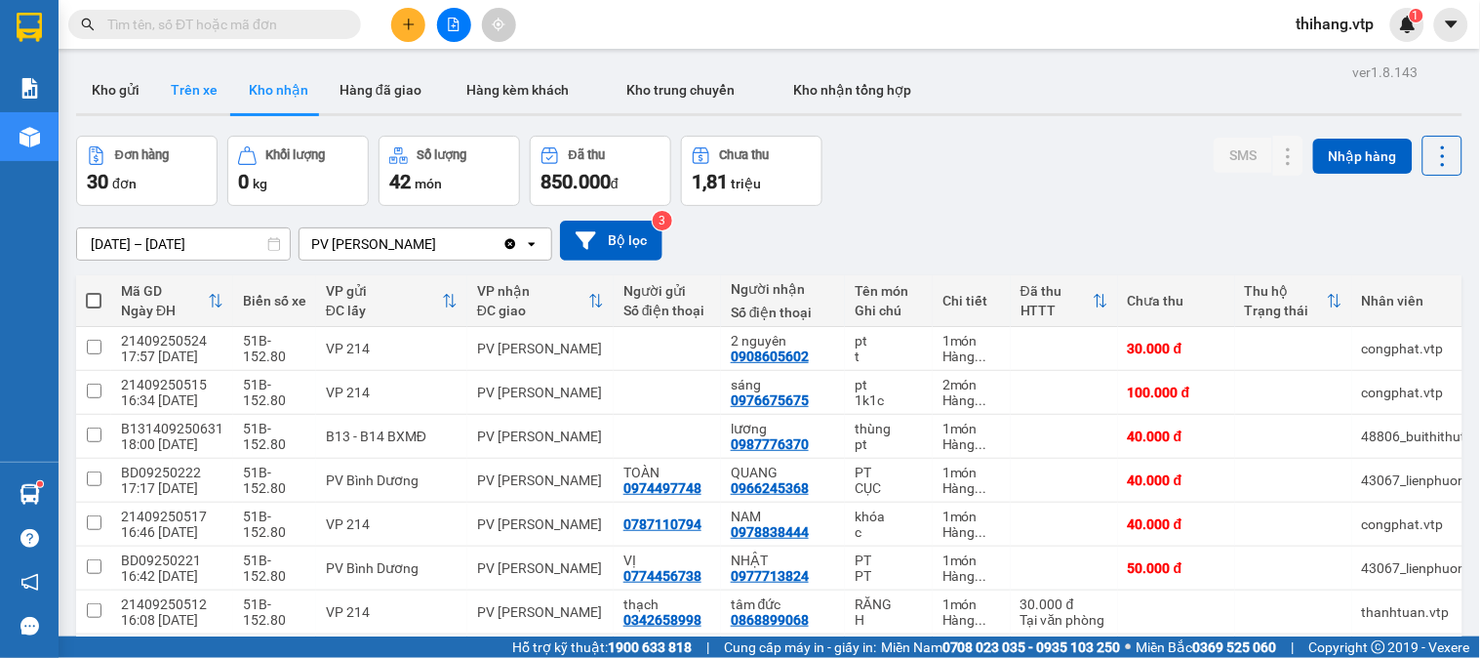
click at [199, 85] on button "Trên xe" at bounding box center [194, 89] width 78 height 47
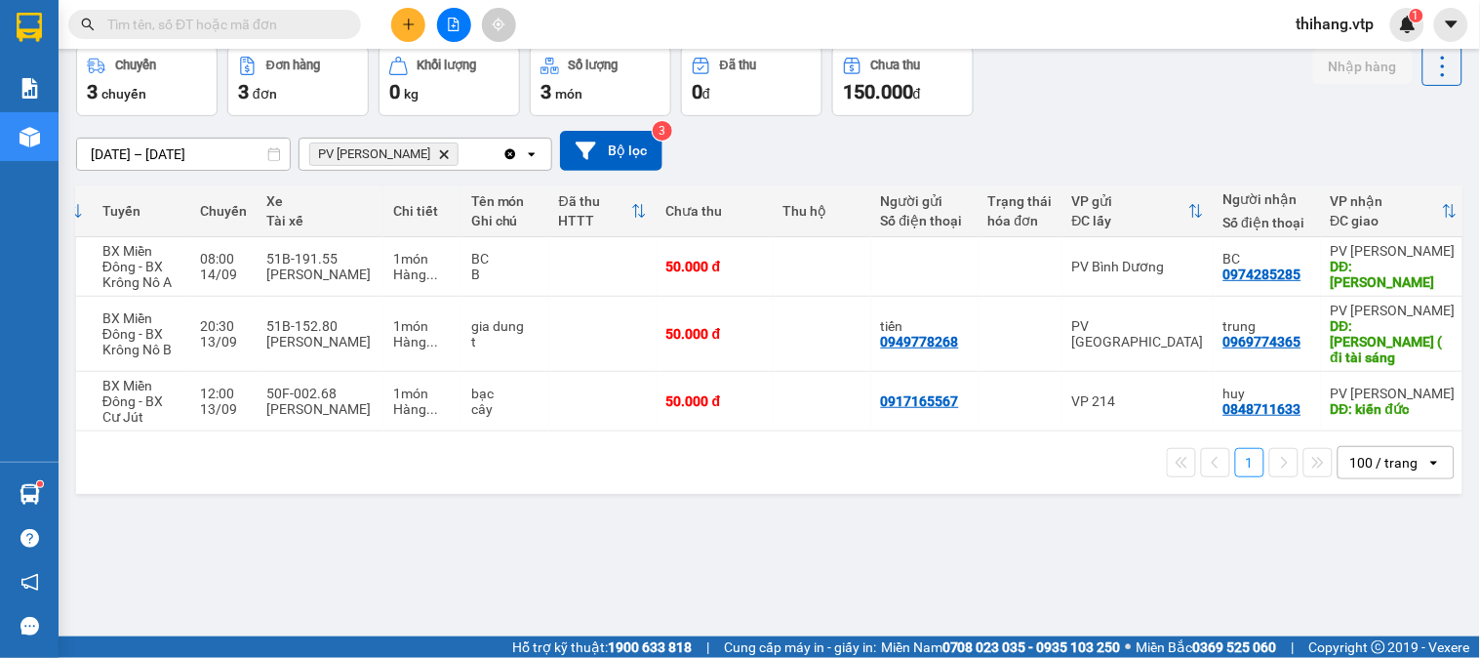
scroll to position [0, 139]
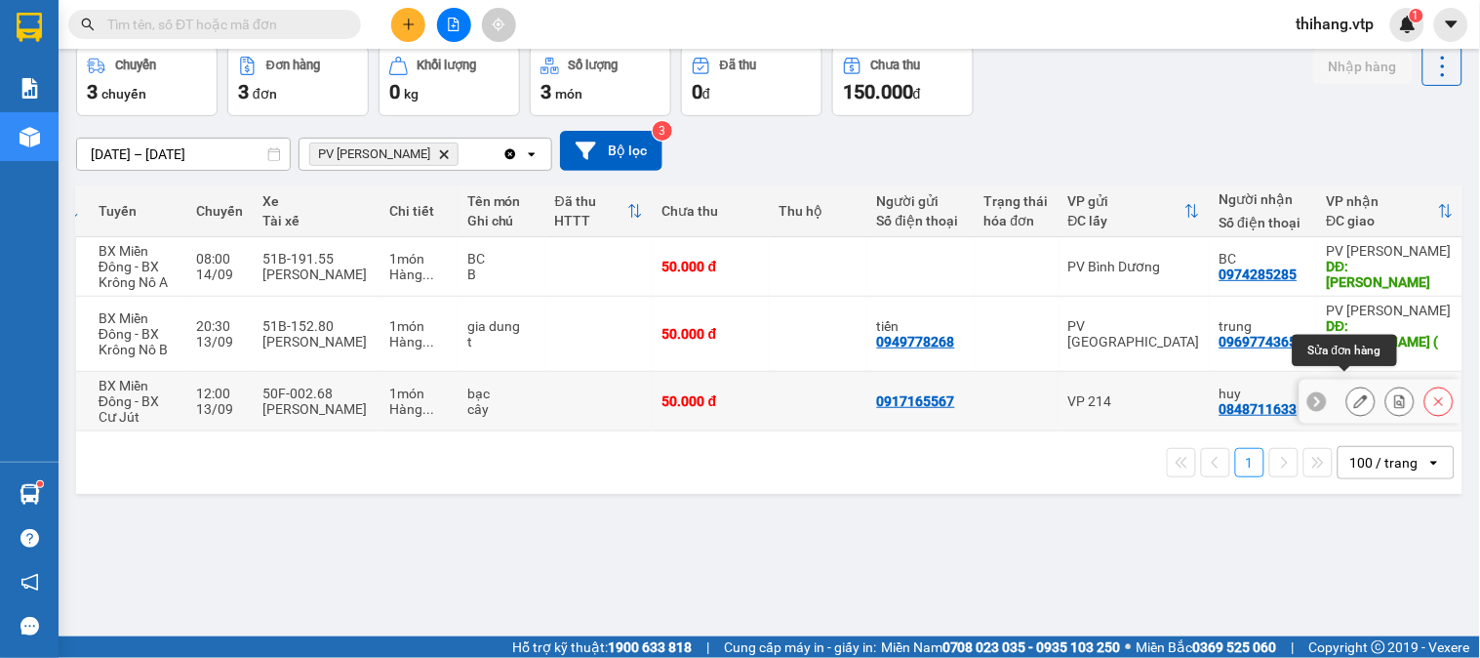
click at [1348, 394] on button at bounding box center [1361, 402] width 27 height 34
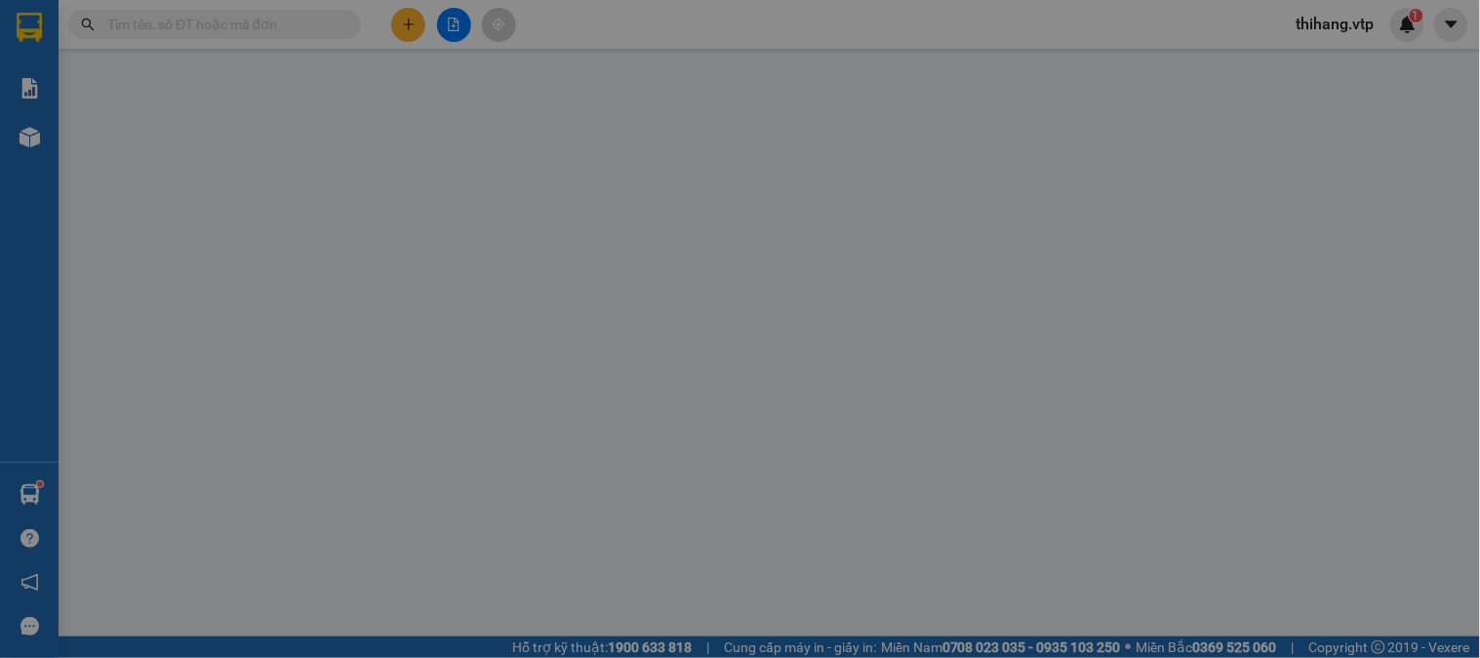
type input "0917165567"
type input "0848711633"
type input "huy"
type input "kiến đức"
type input "50.000"
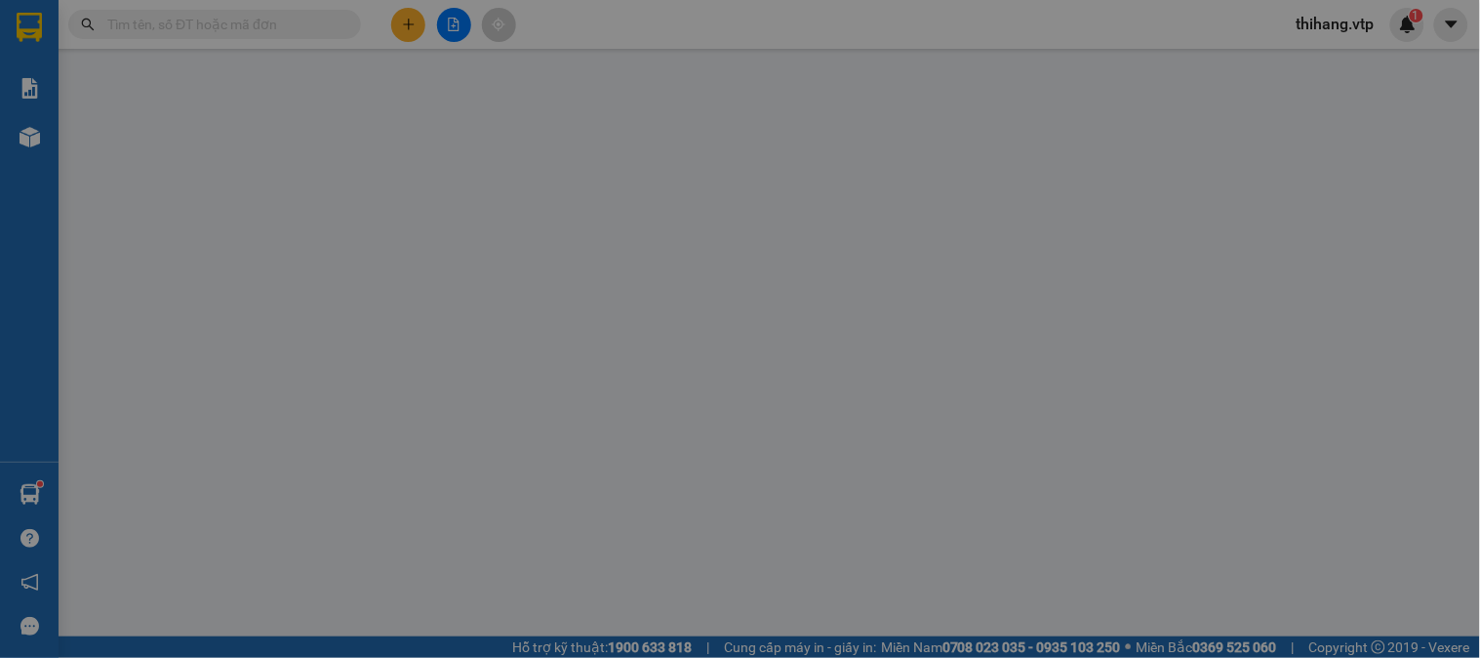
type input "50.000"
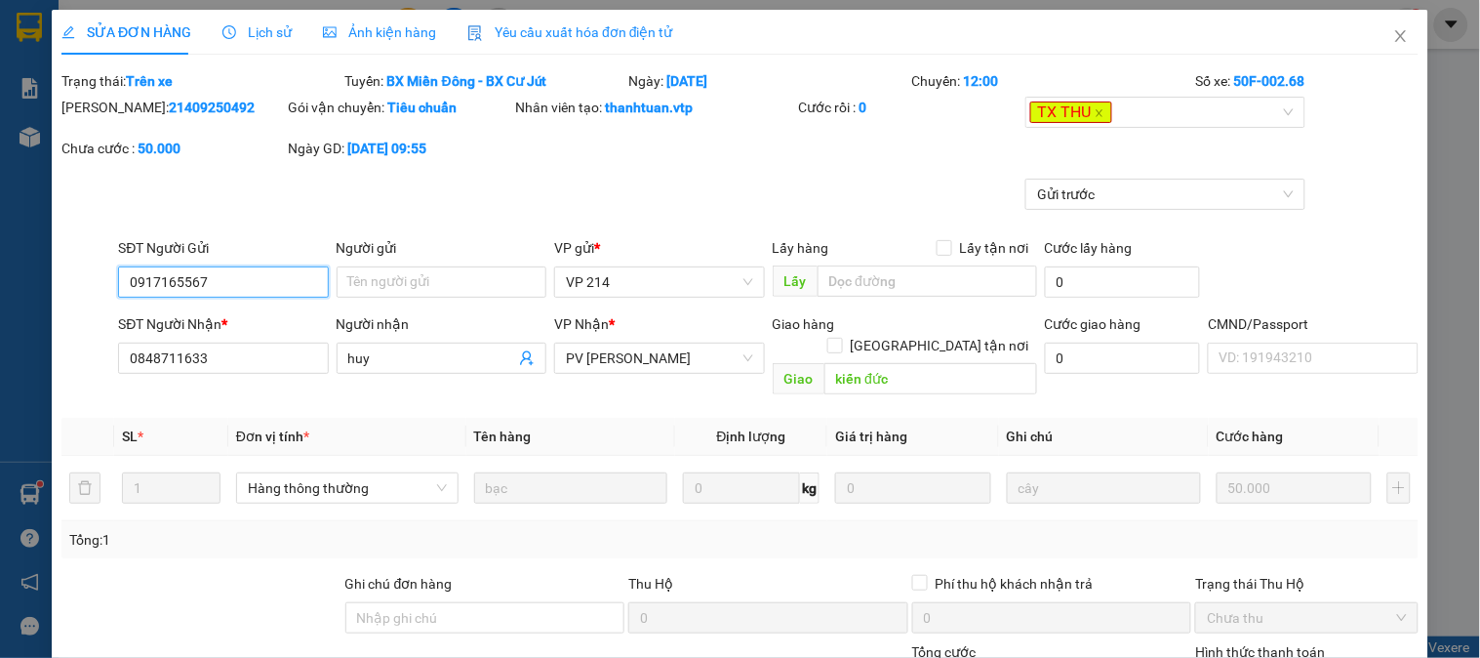
type input "2.500"
click at [1394, 36] on icon "close" at bounding box center [1402, 36] width 16 height 16
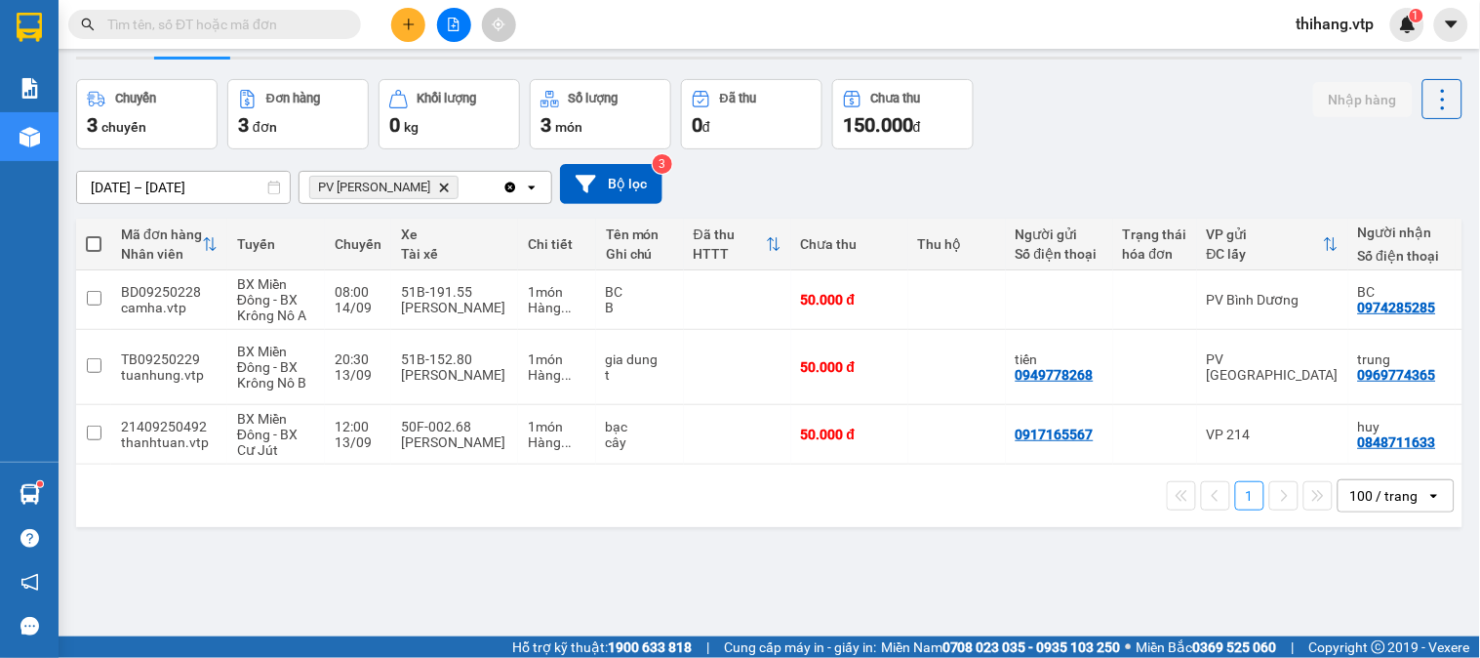
scroll to position [90, 0]
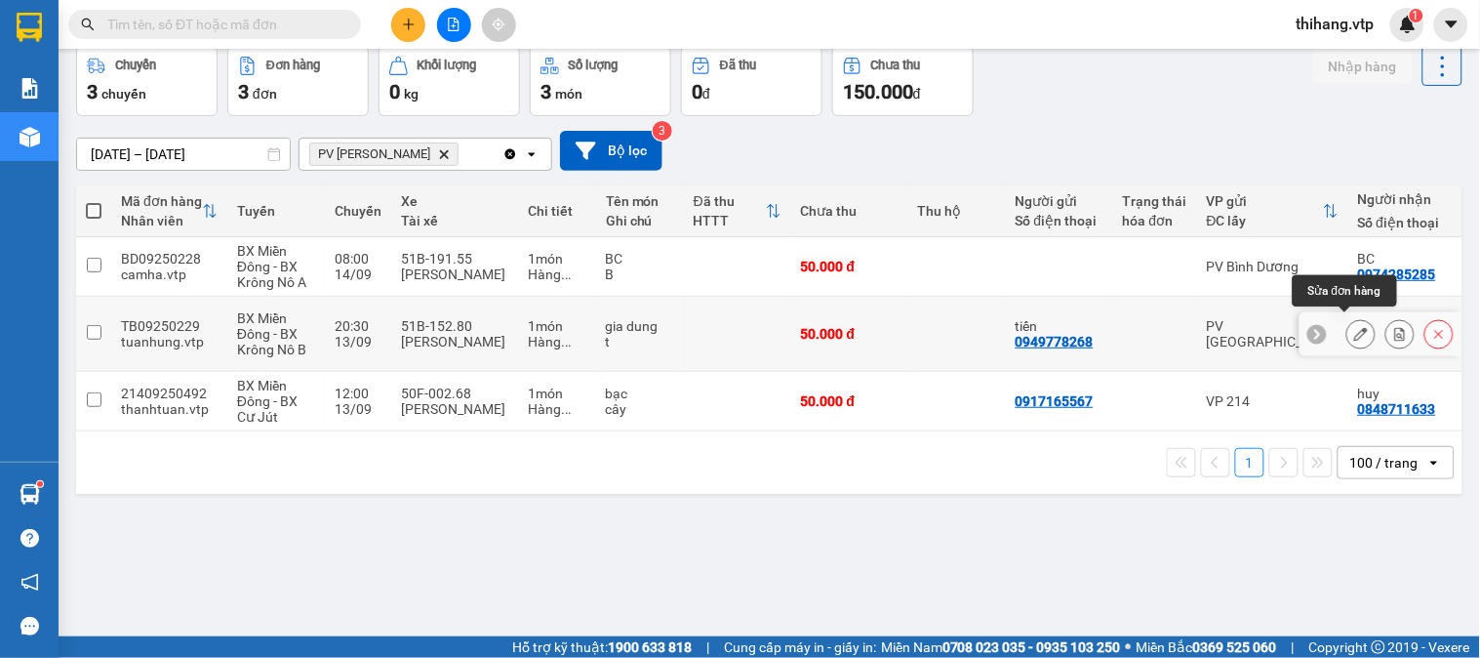
click at [1355, 327] on icon at bounding box center [1362, 334] width 14 height 14
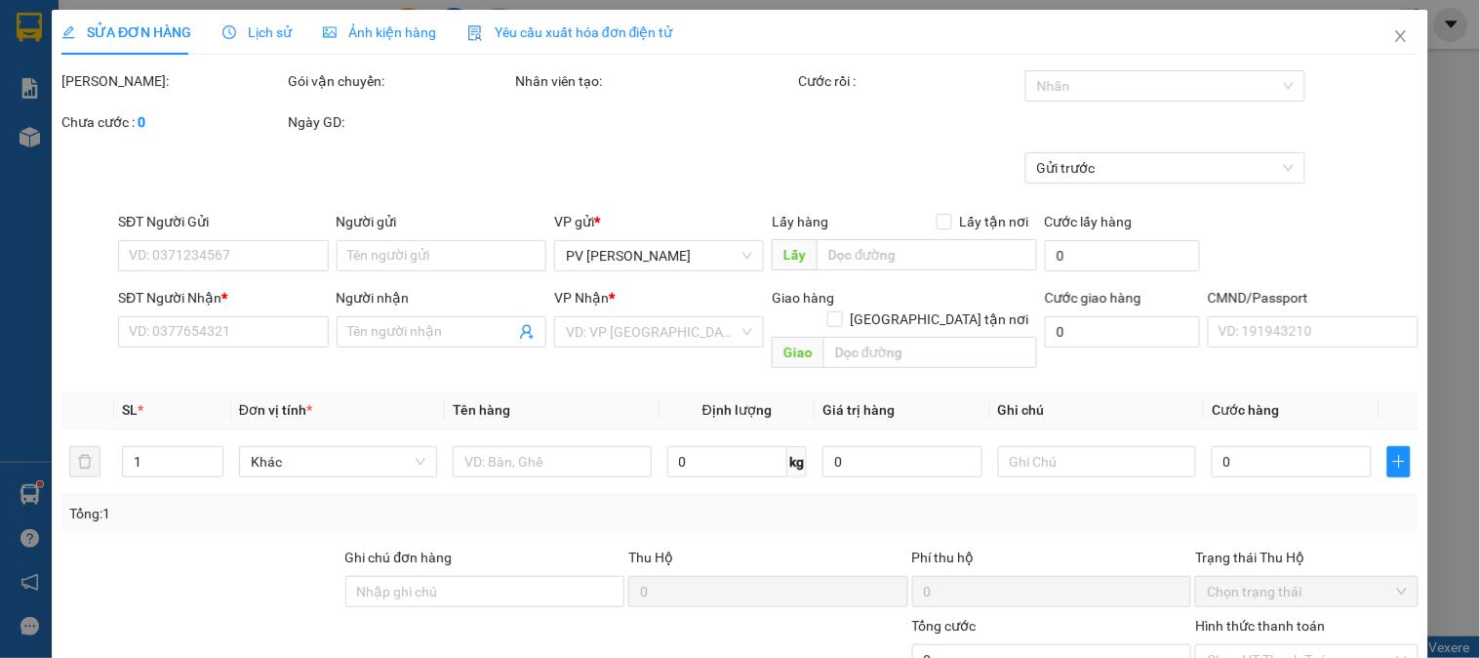
type input "0949778268"
type input "tiến"
type input "0969774365"
type input "trung"
type input "Kiến đức ( đi tài sáng"
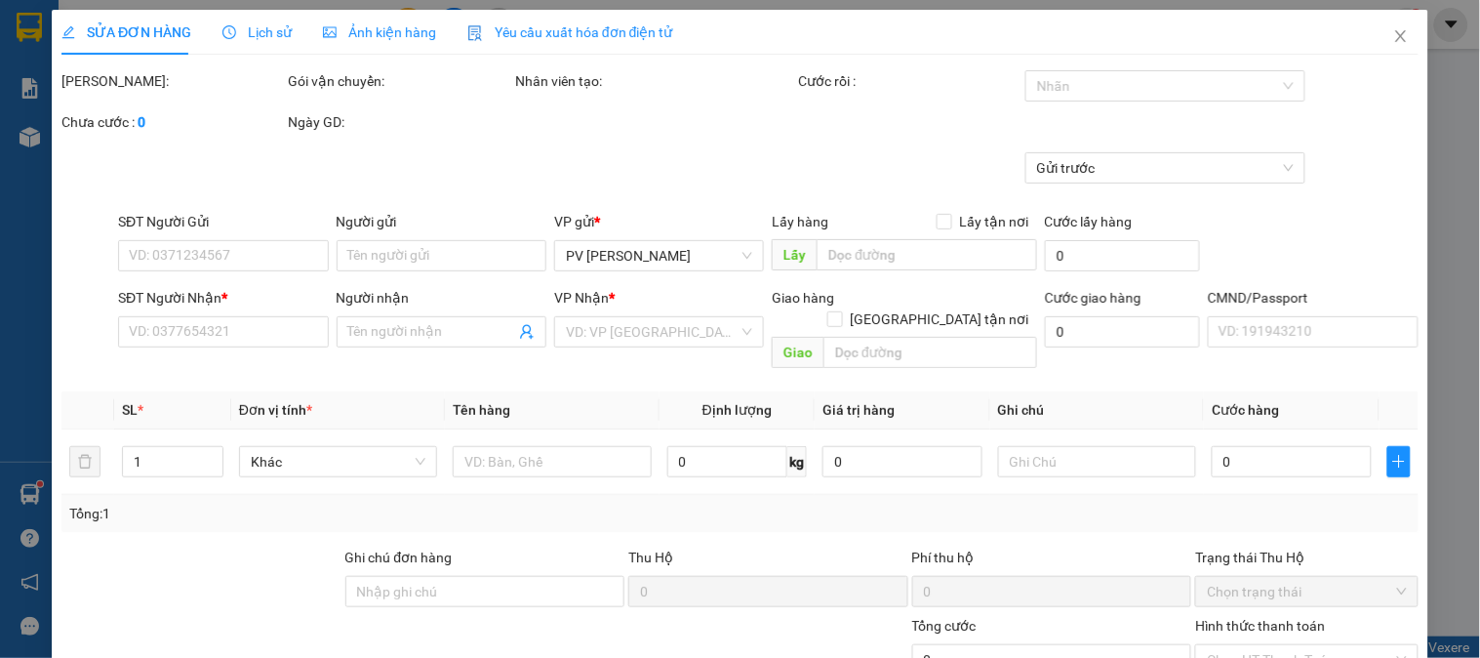
type input "50.000"
type input "2.500"
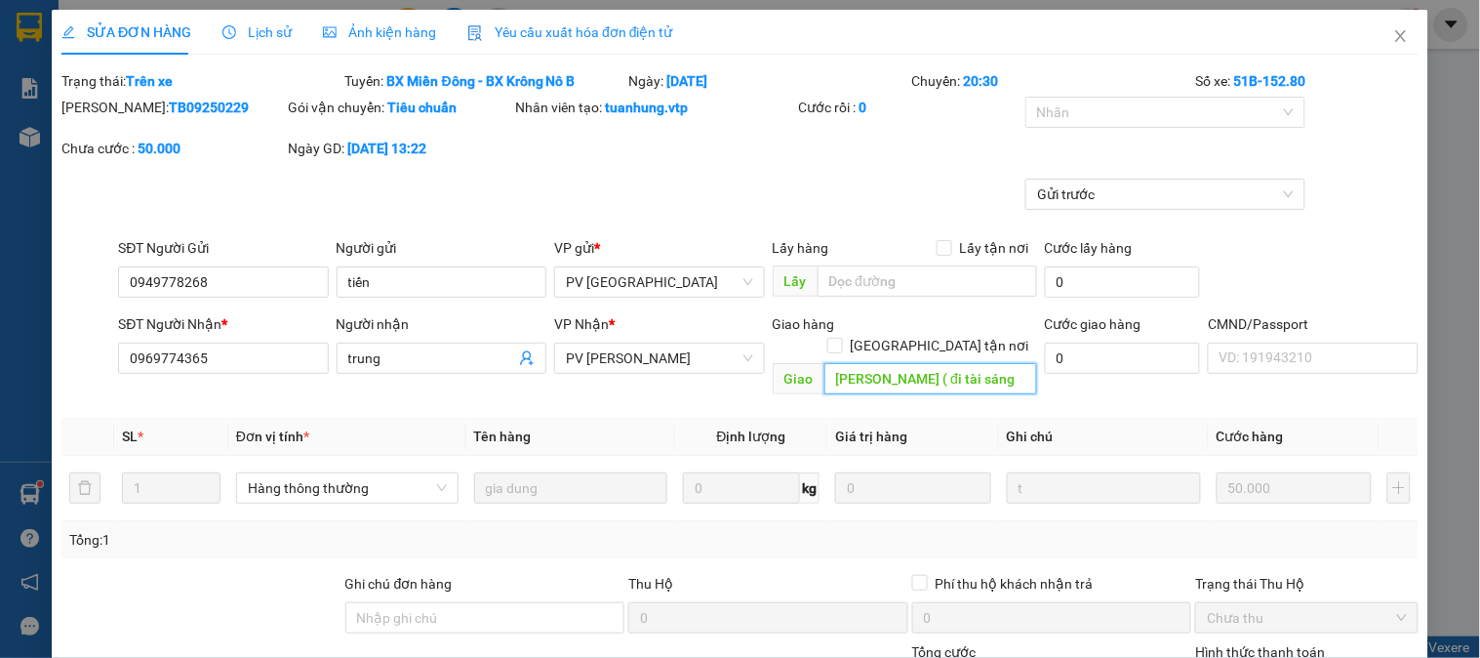
click at [990, 363] on input "Kiến đức ( đi tài sáng" at bounding box center [931, 378] width 213 height 31
click at [993, 363] on input "Kiến đức ( đi tài sáng" at bounding box center [931, 378] width 213 height 31
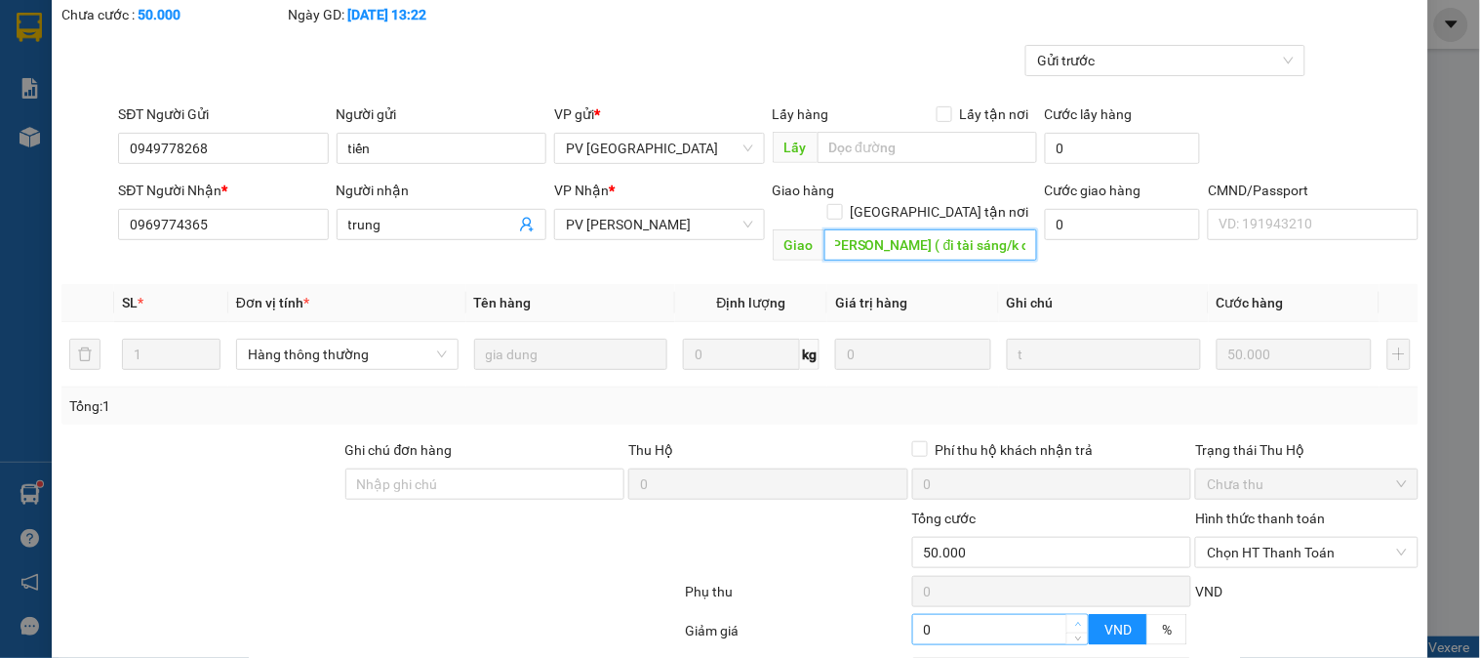
scroll to position [293, 0]
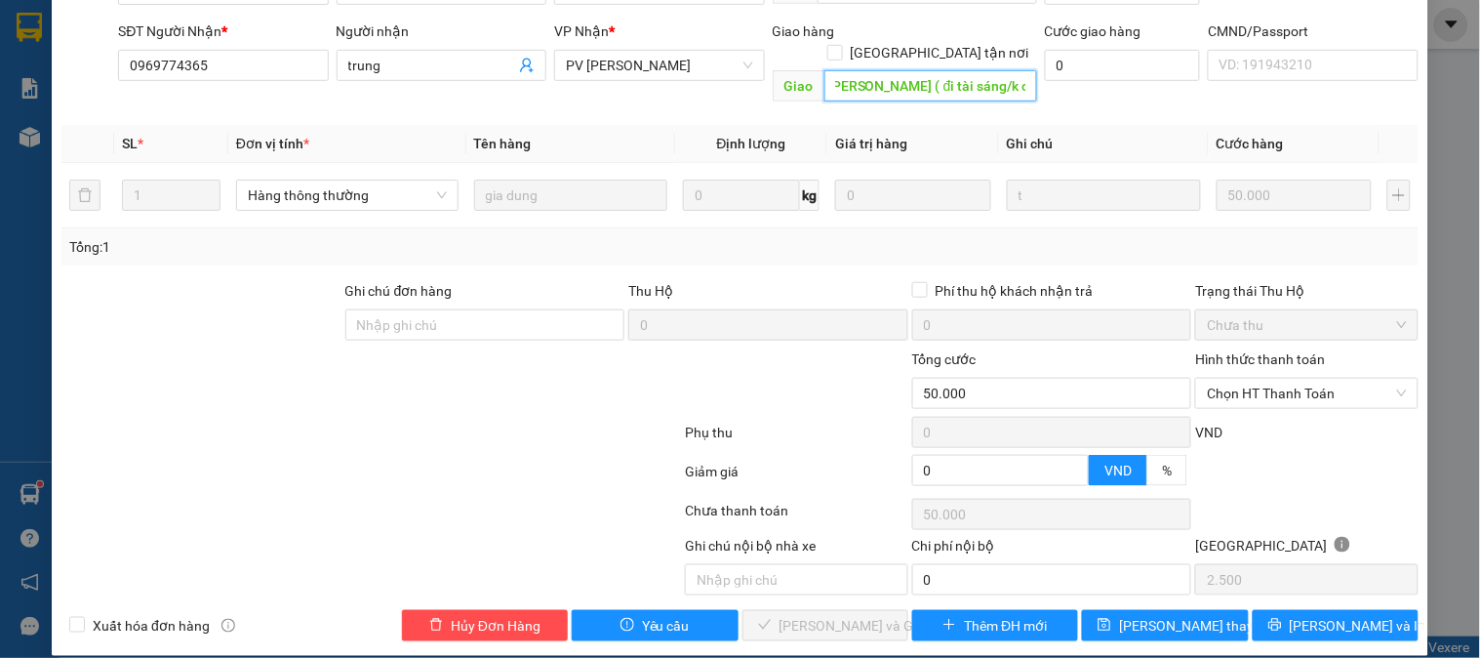
type input "Kiến đức ( đi tài sáng/k có hàng"
click at [1182, 615] on span "[PERSON_NAME] thay đổi" at bounding box center [1197, 625] width 156 height 21
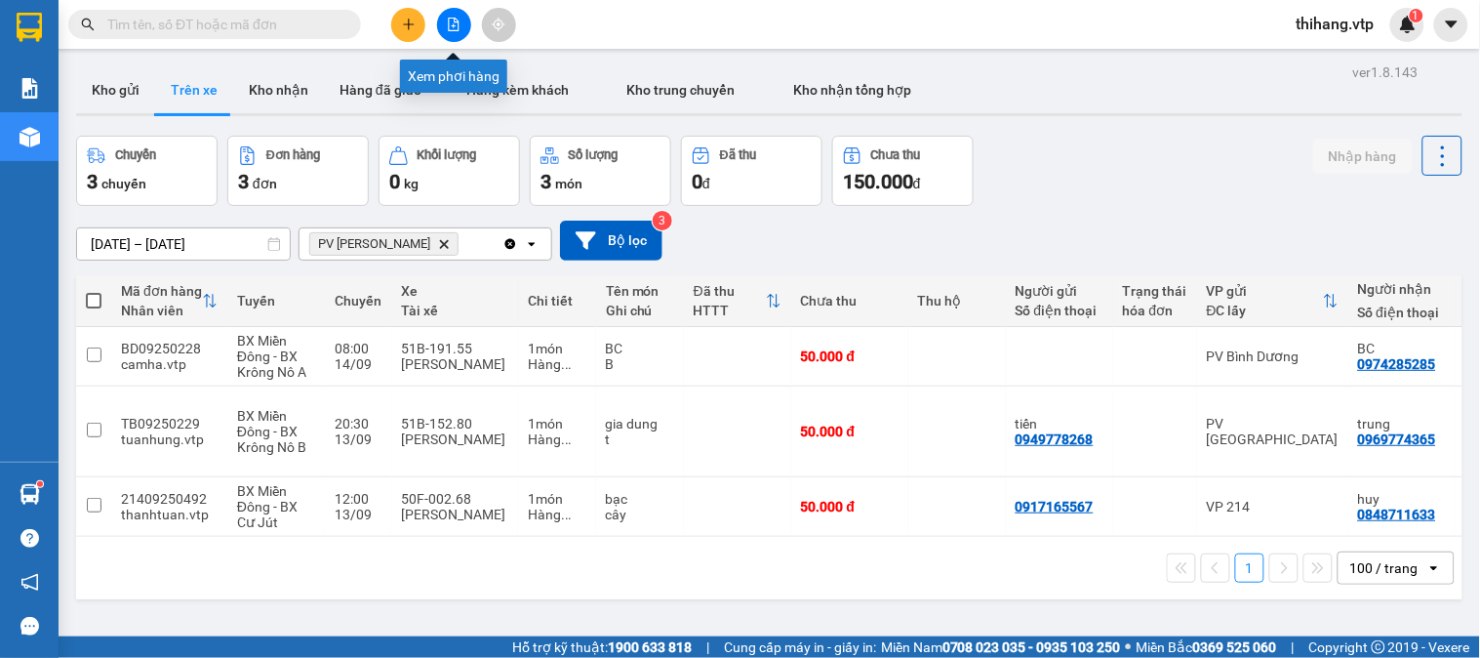
click at [460, 16] on button at bounding box center [454, 25] width 34 height 34
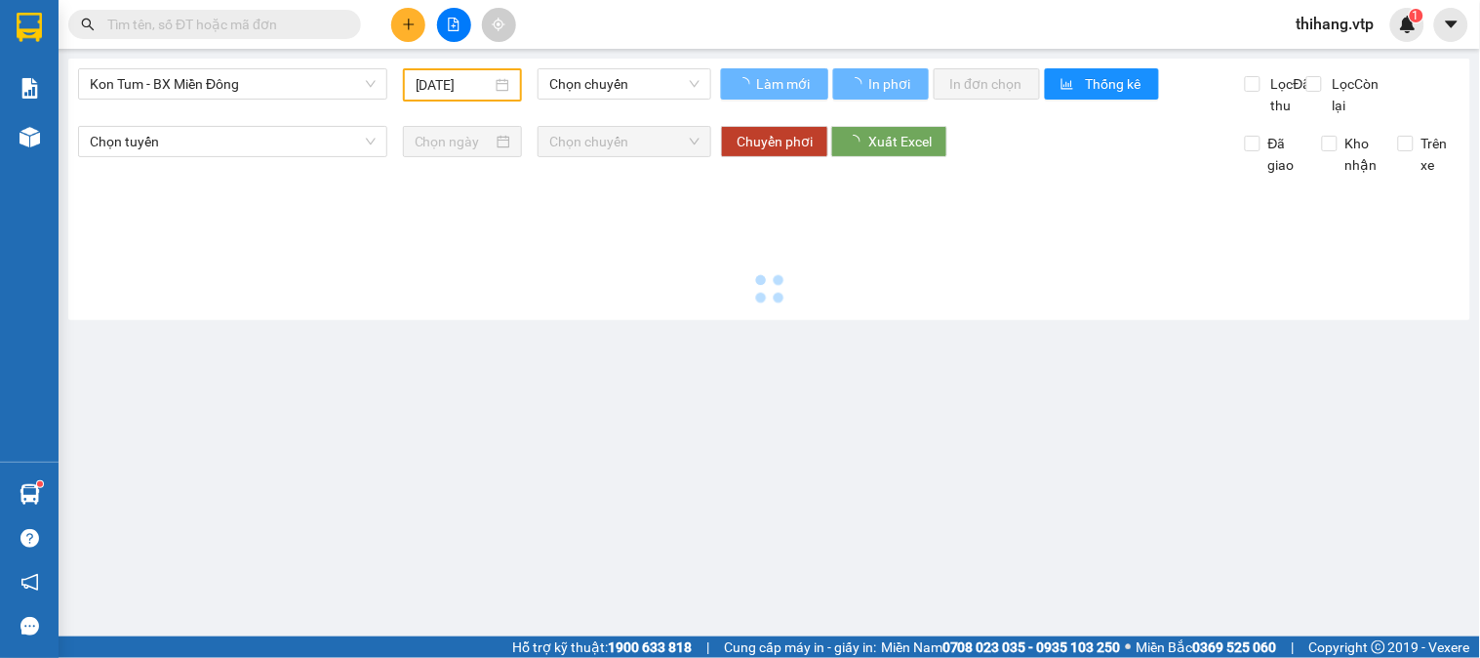
type input "[DATE]"
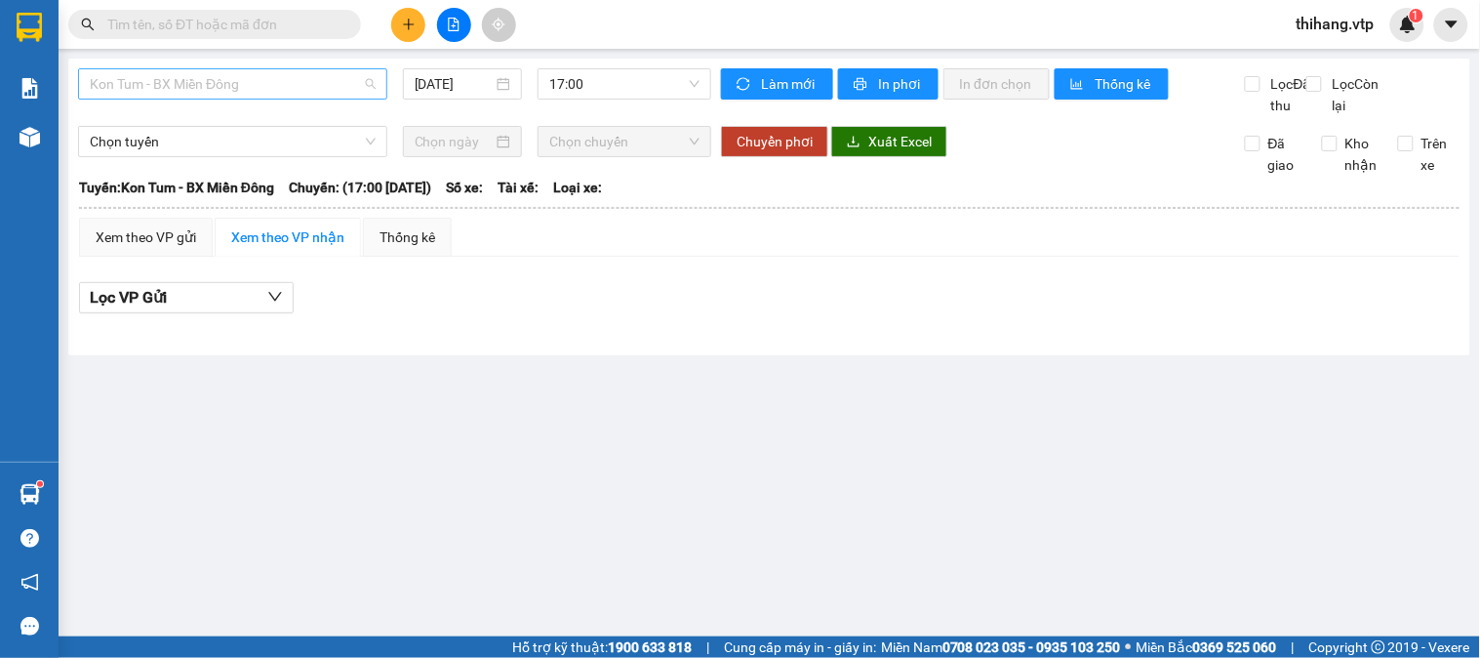
click at [298, 89] on span "Kon Tum - BX Miền Đông" at bounding box center [233, 83] width 286 height 29
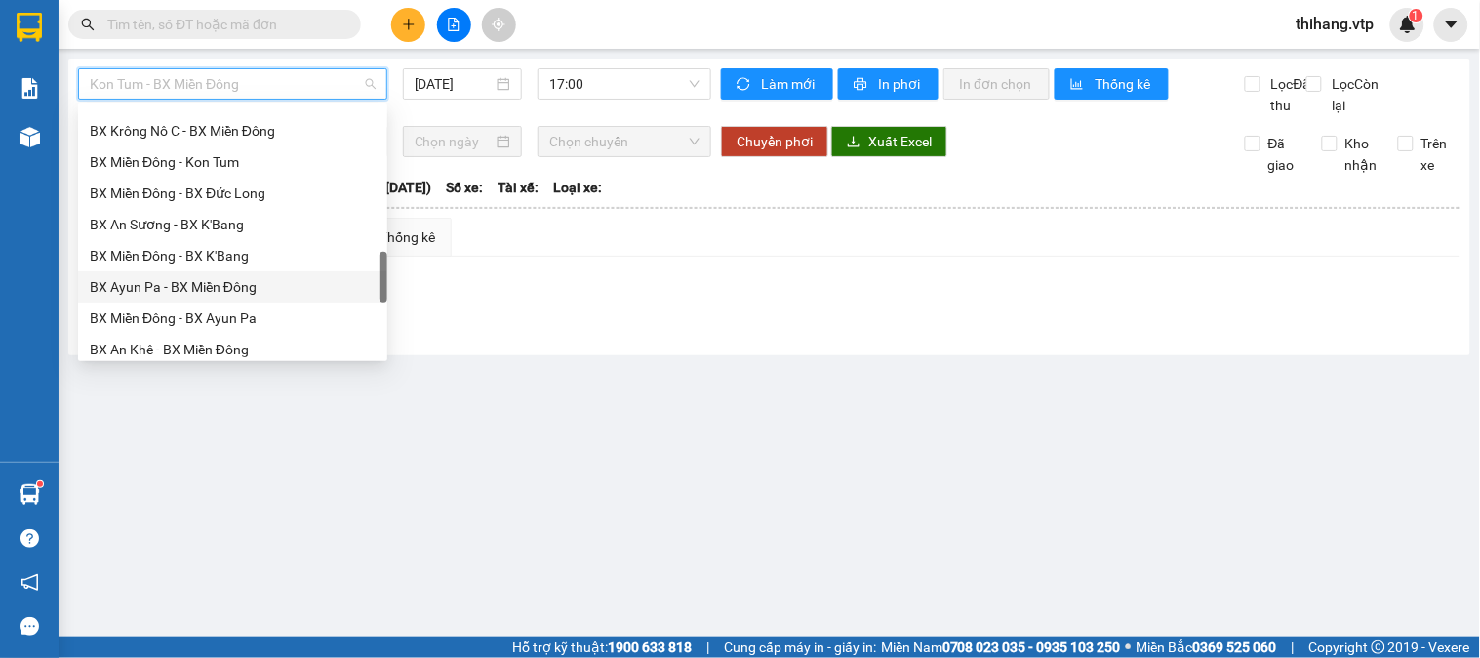
scroll to position [1280, 0]
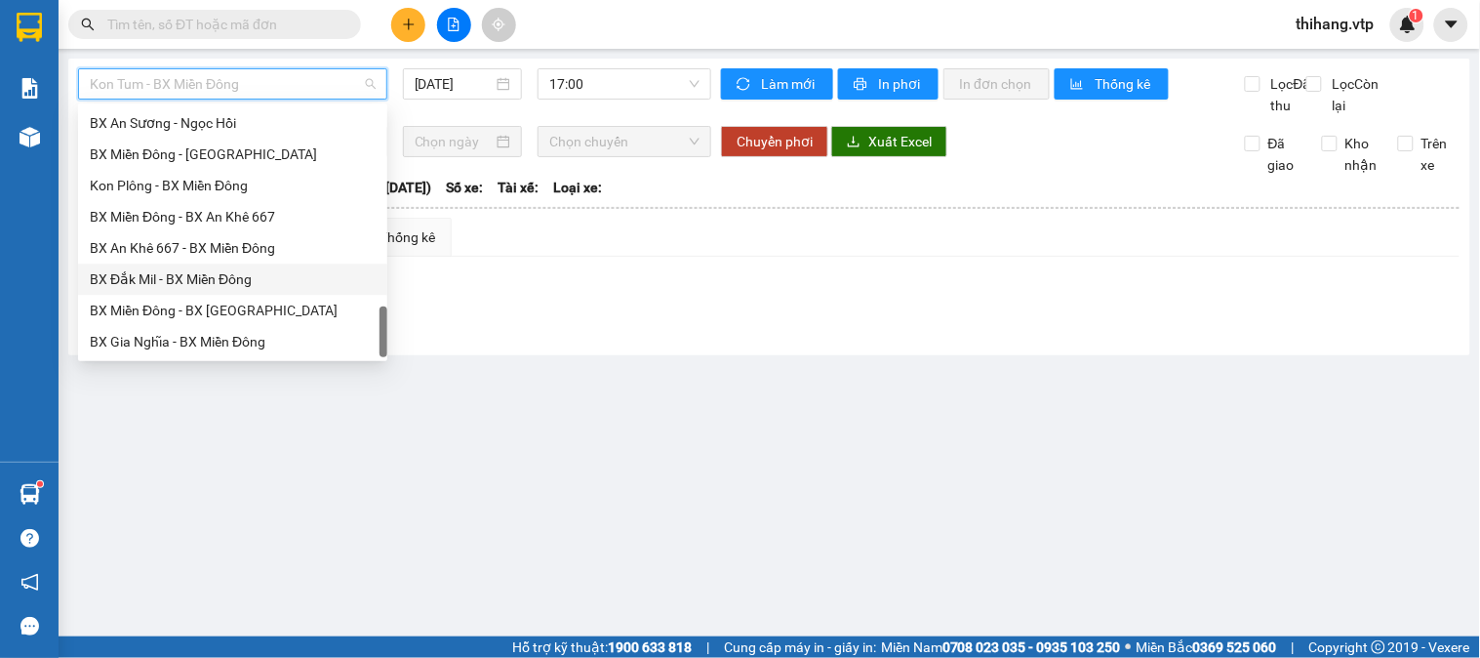
click at [205, 287] on div "BX Đắk Mil - BX Miền Đông" at bounding box center [233, 278] width 286 height 21
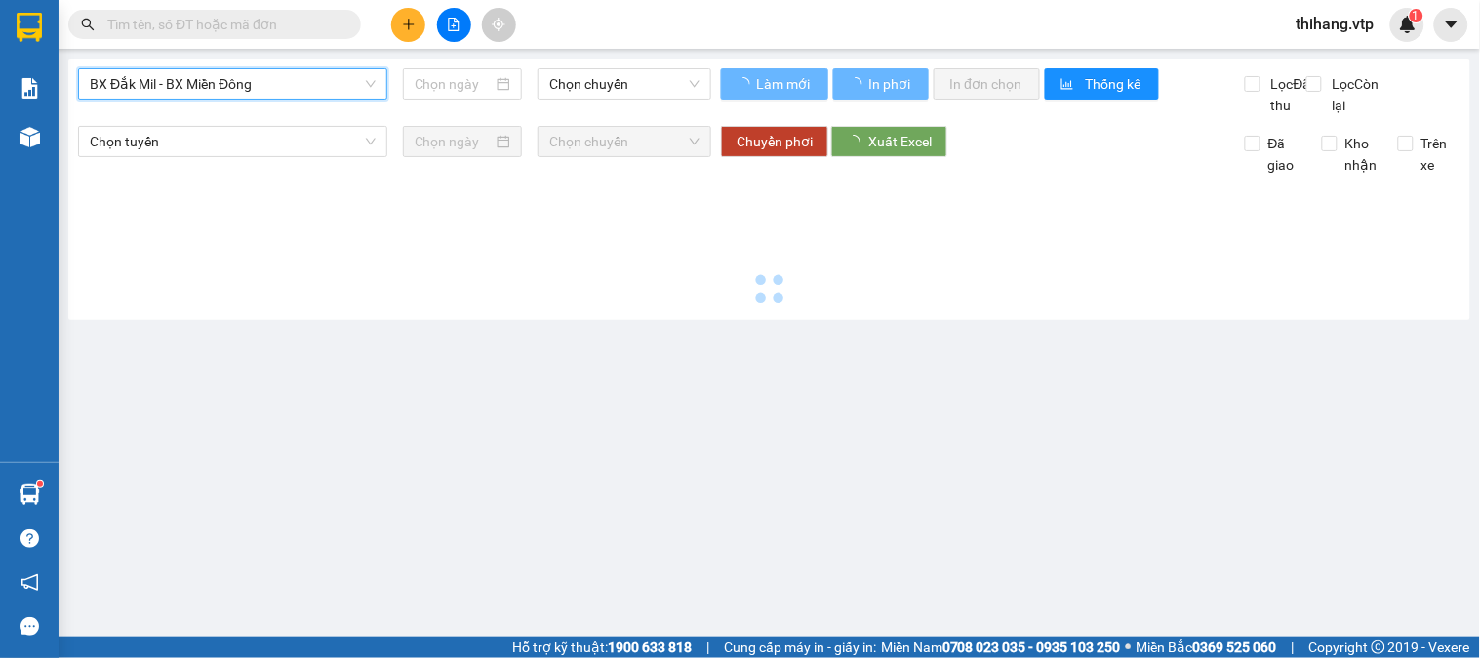
type input "[DATE]"
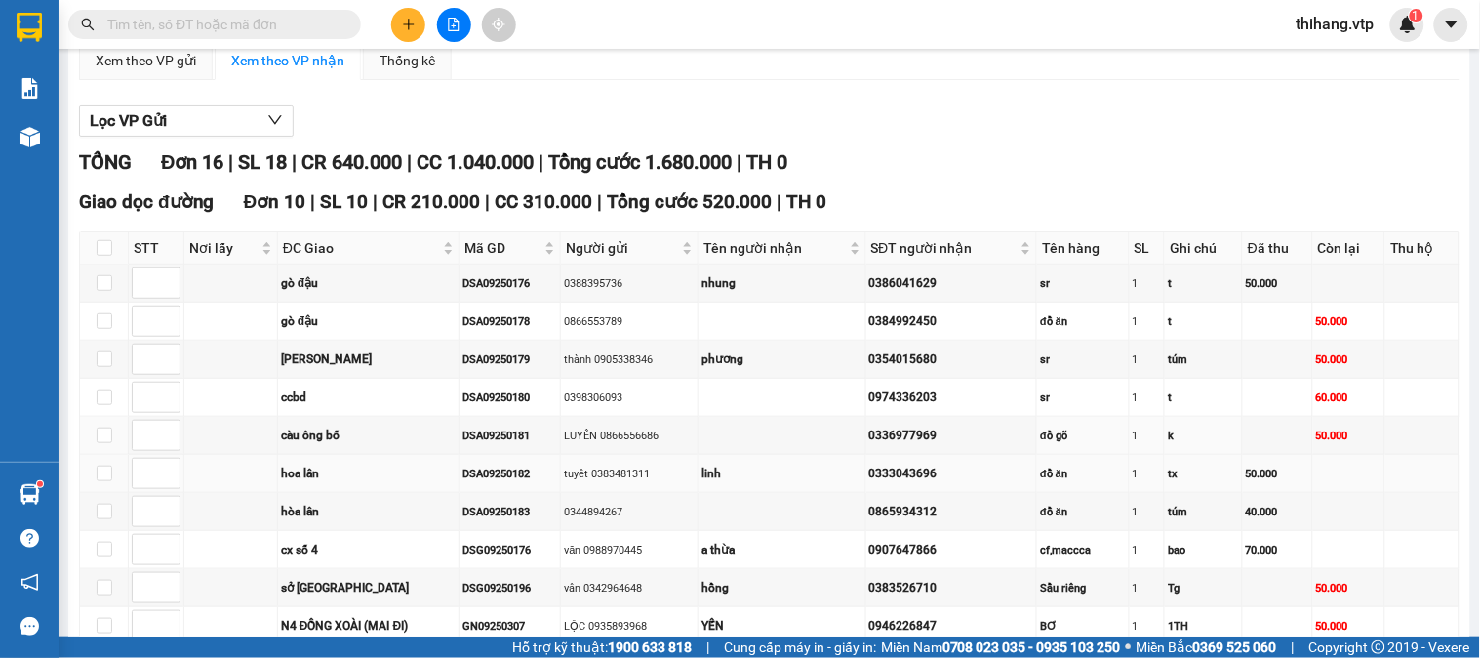
scroll to position [325, 0]
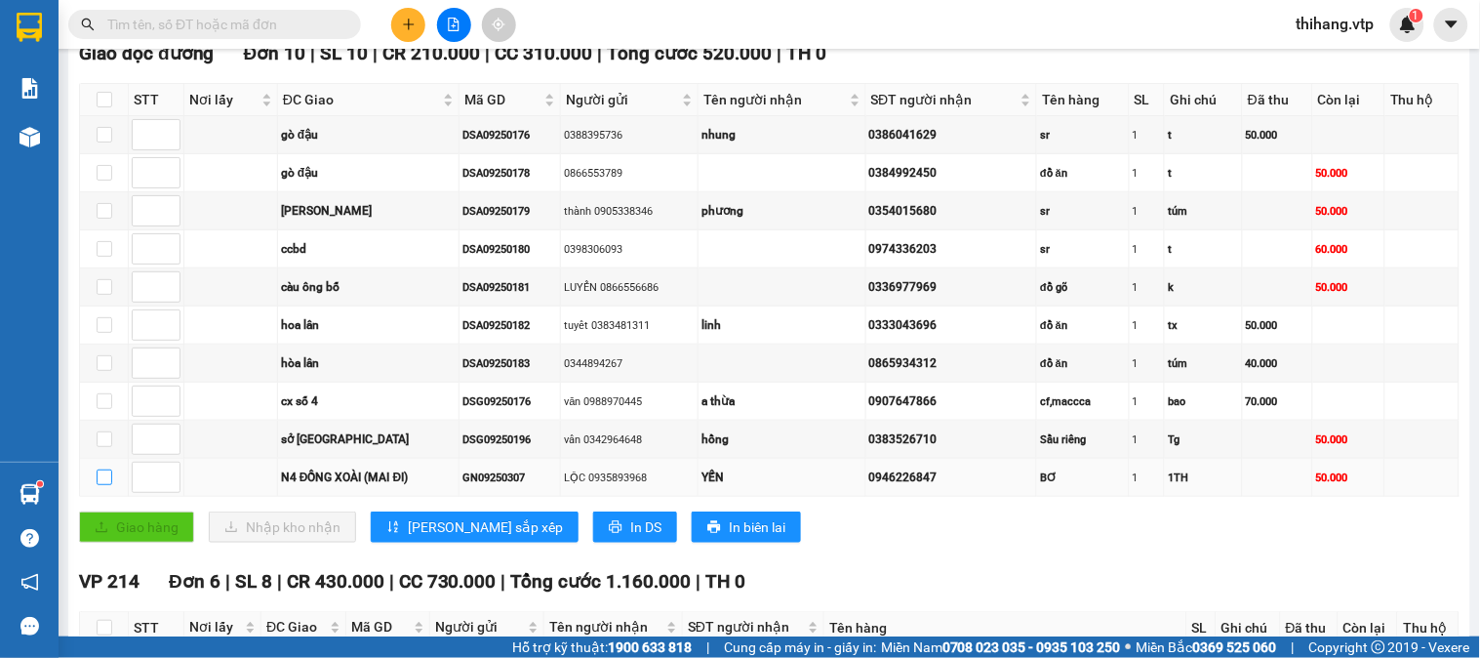
click at [101, 485] on input "checkbox" at bounding box center [105, 477] width 16 height 16
checkbox input "true"
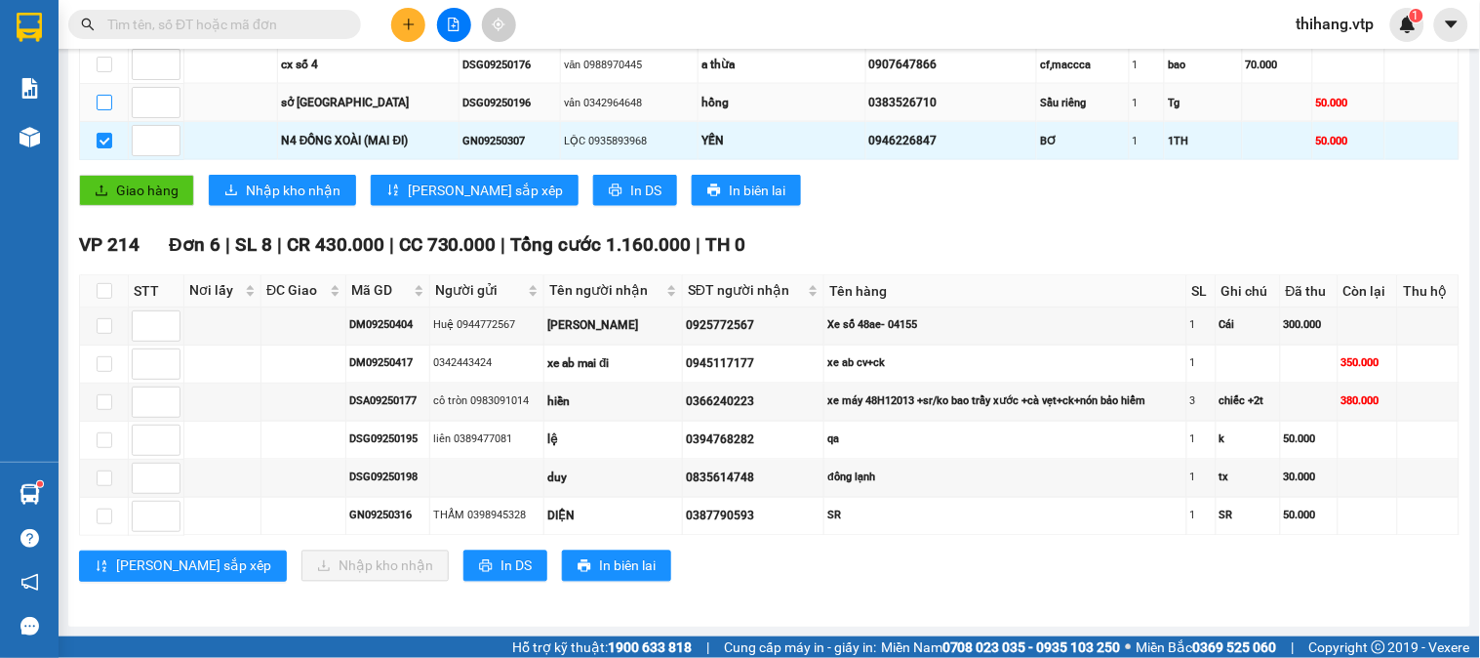
scroll to position [688, 0]
click at [97, 515] on input "checkbox" at bounding box center [105, 516] width 16 height 16
checkbox input "true"
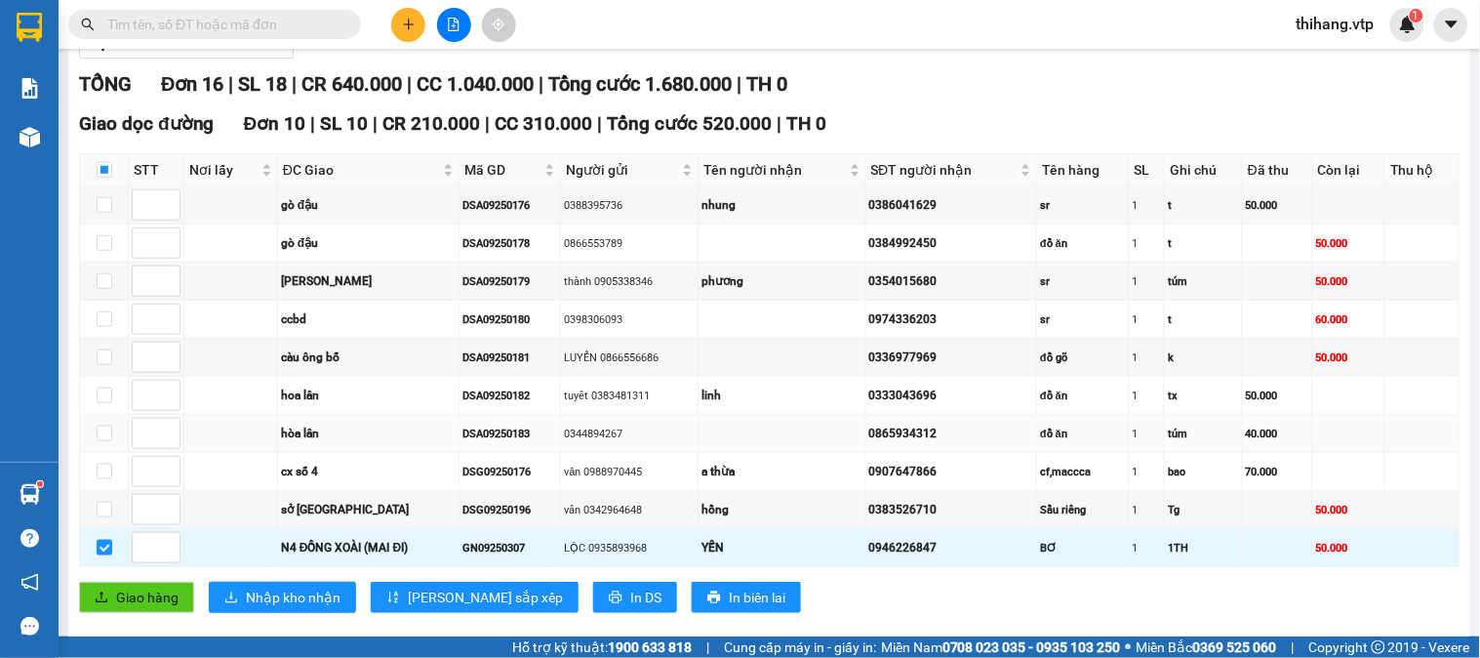
scroll to position [0, 0]
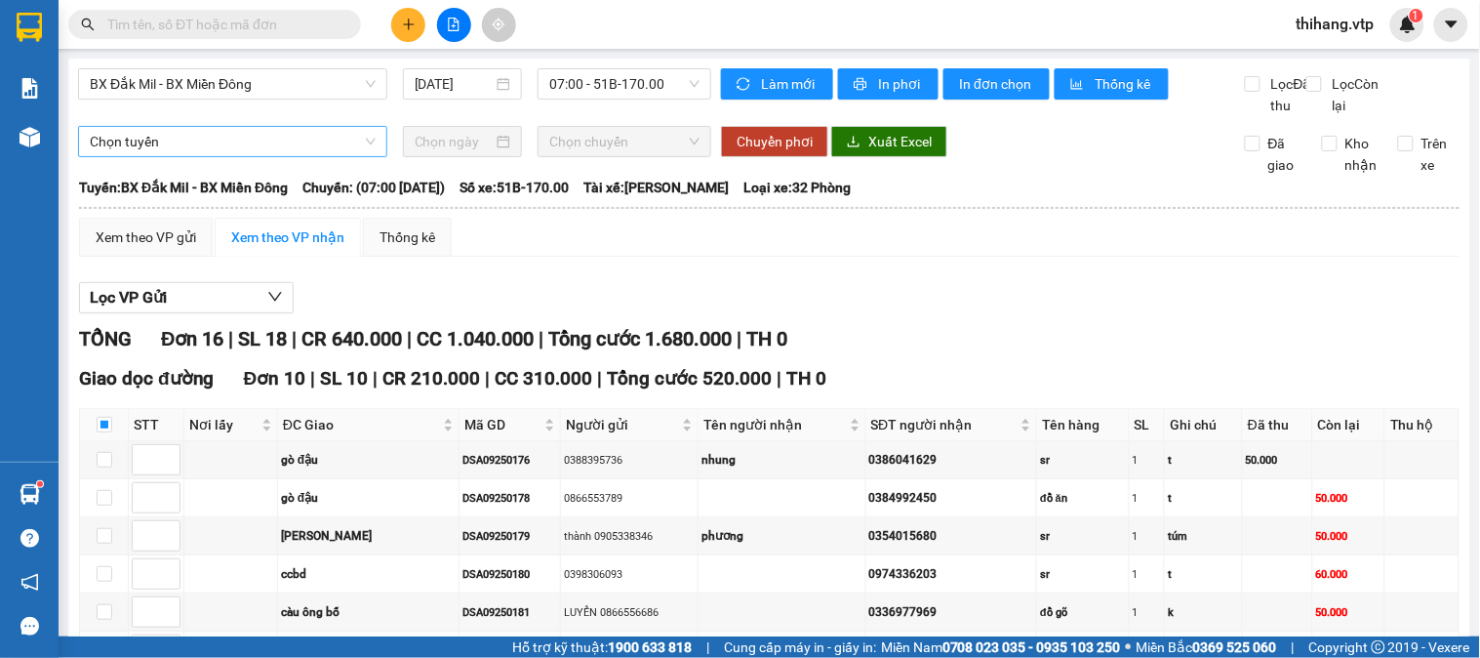
click at [276, 156] on span "Chọn tuyến" at bounding box center [233, 141] width 286 height 29
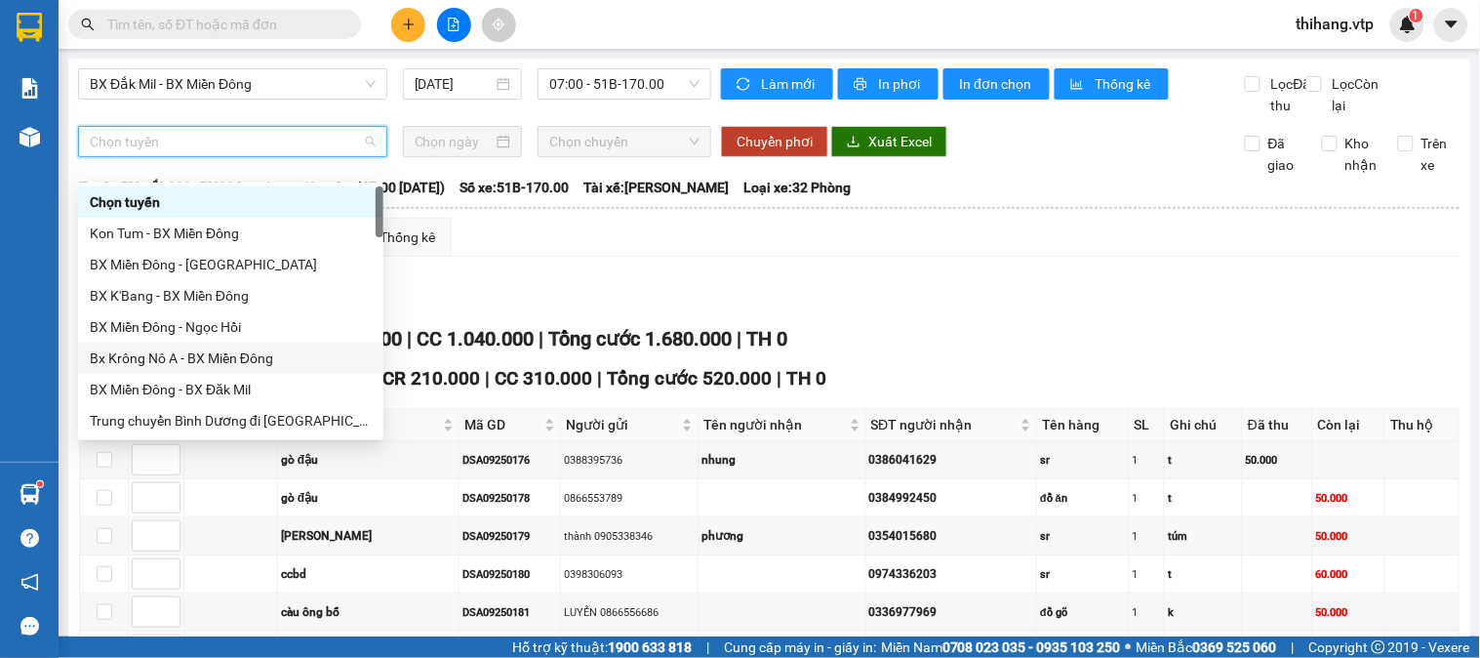
click at [195, 359] on div "Bx Krông Nô A - BX Miền Đông" at bounding box center [231, 357] width 282 height 21
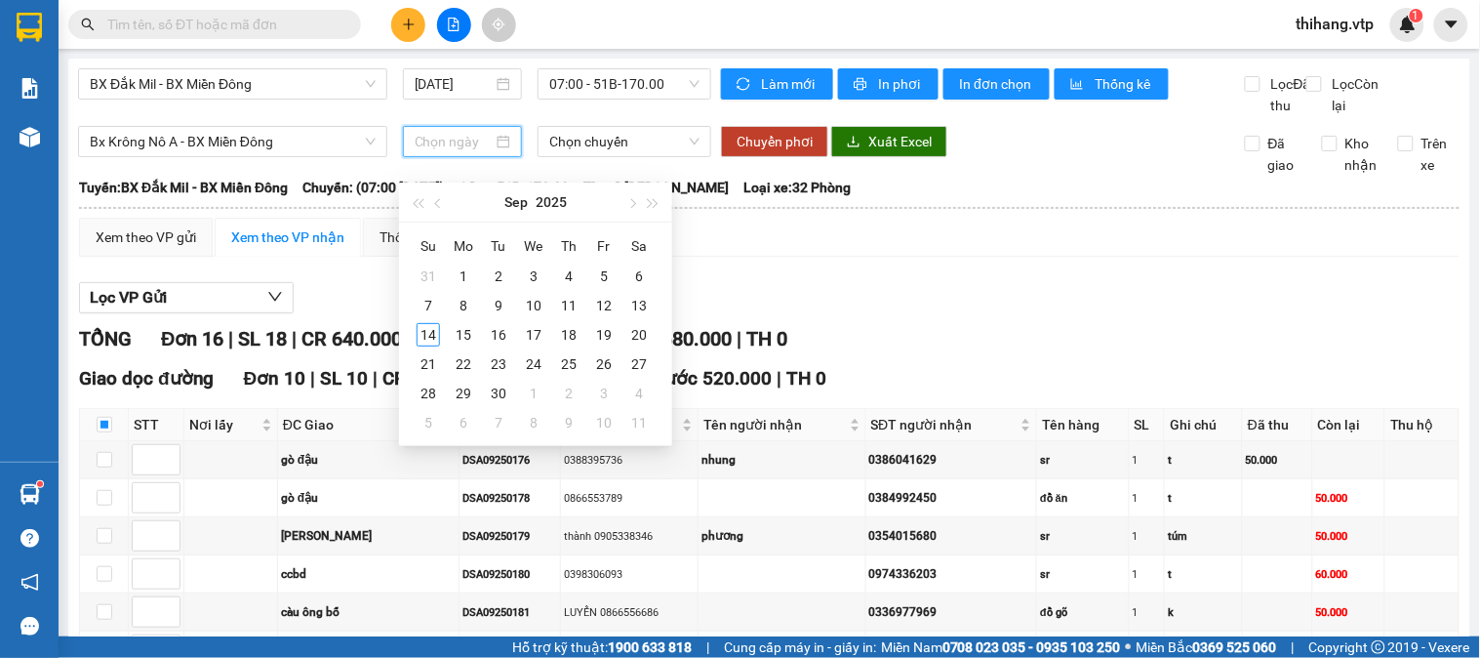
click at [466, 152] on input at bounding box center [454, 141] width 79 height 21
type input "[DATE]"
drag, startPoint x: 429, startPoint y: 333, endPoint x: 552, endPoint y: 192, distance: 186.7
click at [433, 328] on div "14" at bounding box center [428, 334] width 23 height 23
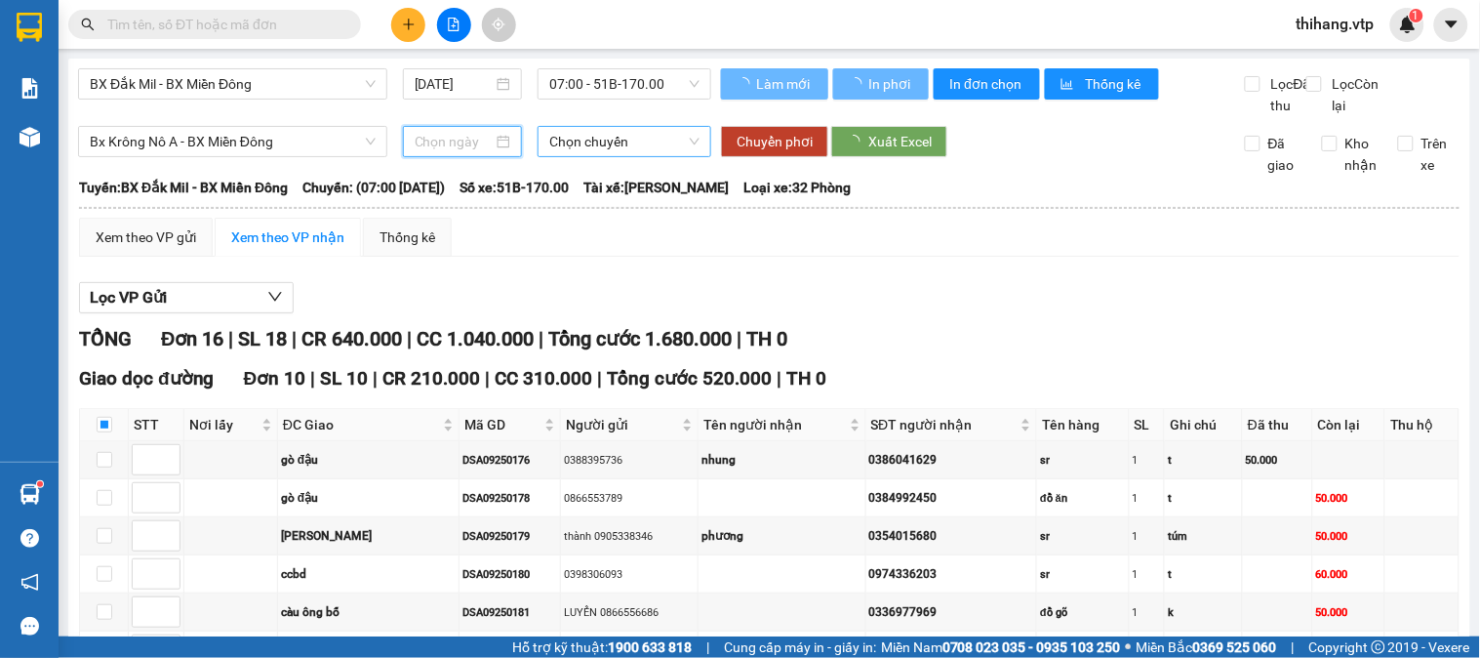
type input "[DATE]"
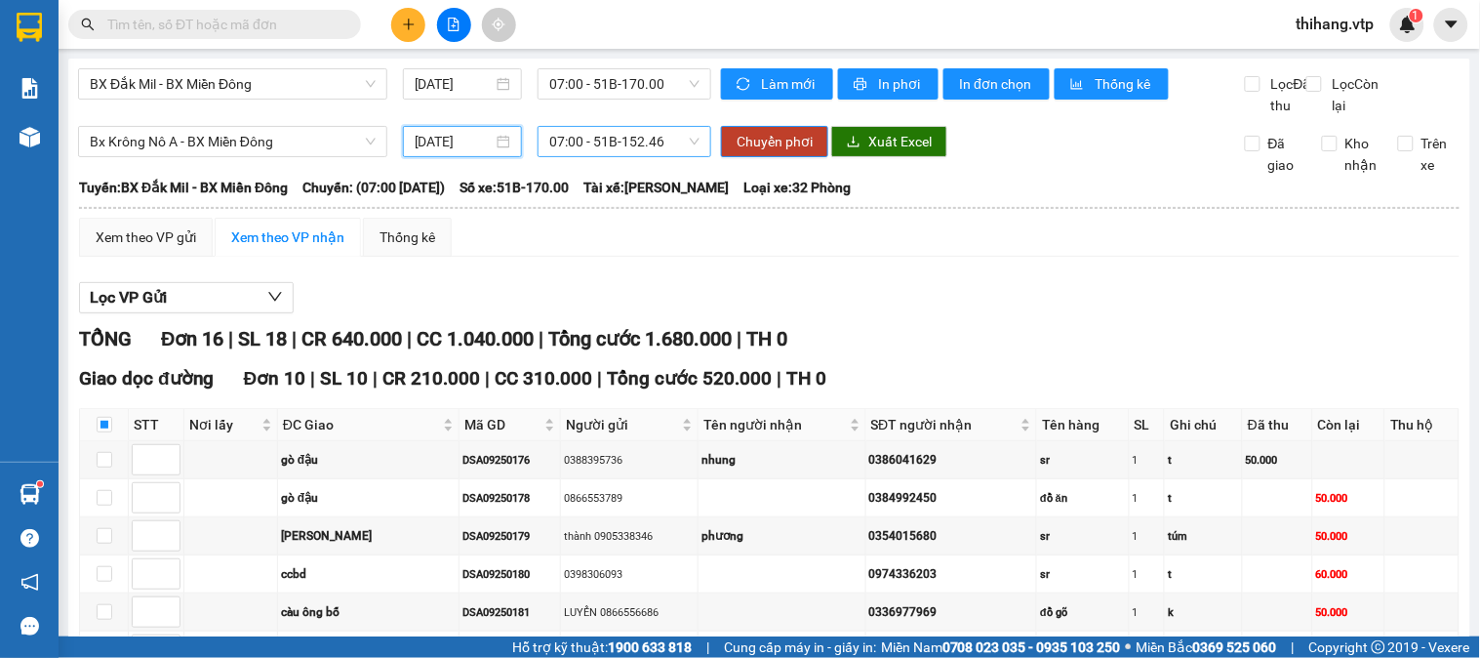
click at [593, 156] on span "07:00 - 51B-152.46" at bounding box center [624, 141] width 150 height 29
click at [789, 152] on span "Chuyển phơi" at bounding box center [775, 141] width 76 height 21
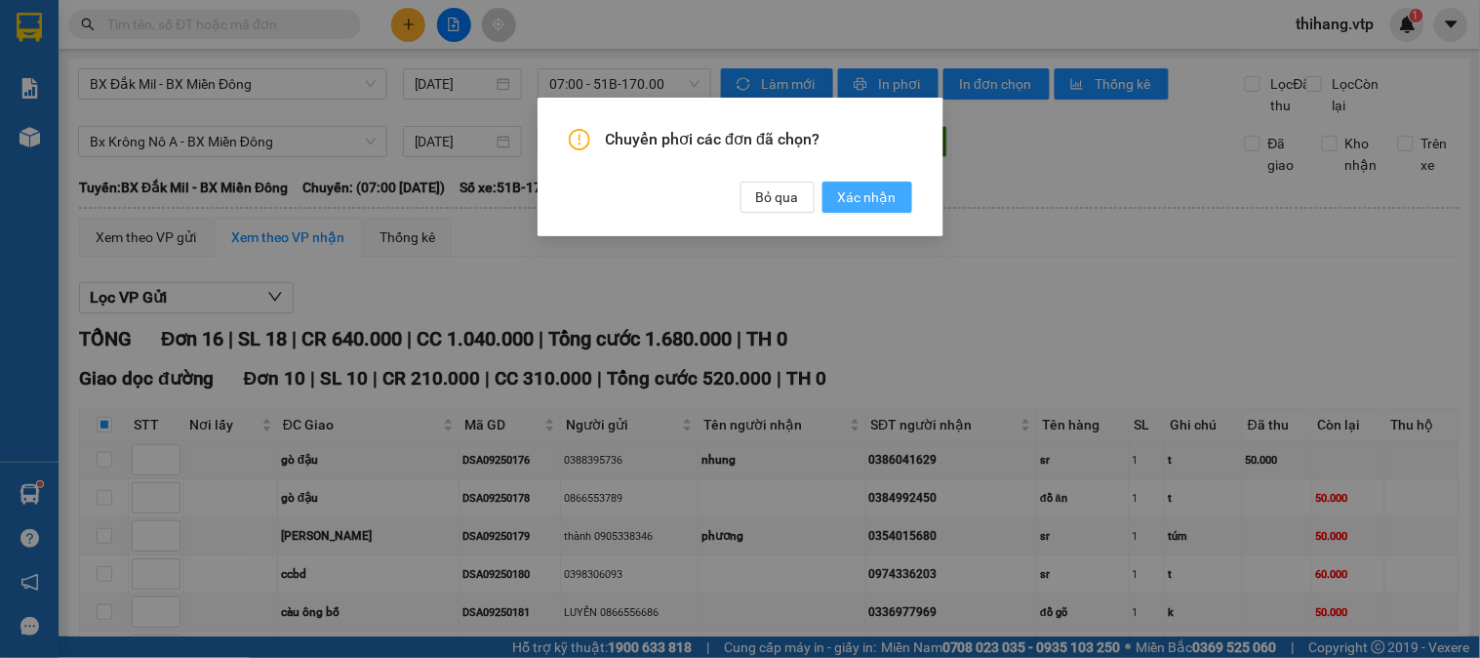
click at [860, 199] on span "Xác nhận" at bounding box center [867, 196] width 59 height 21
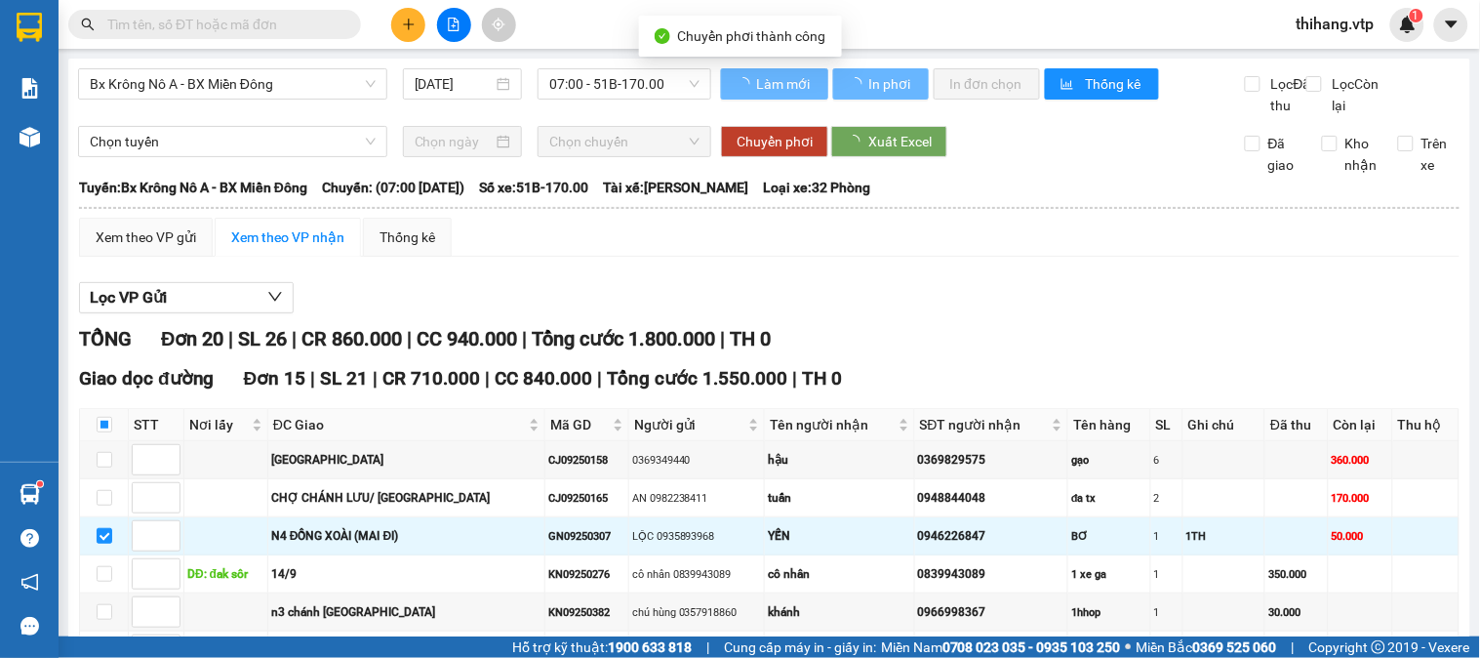
checkbox input "false"
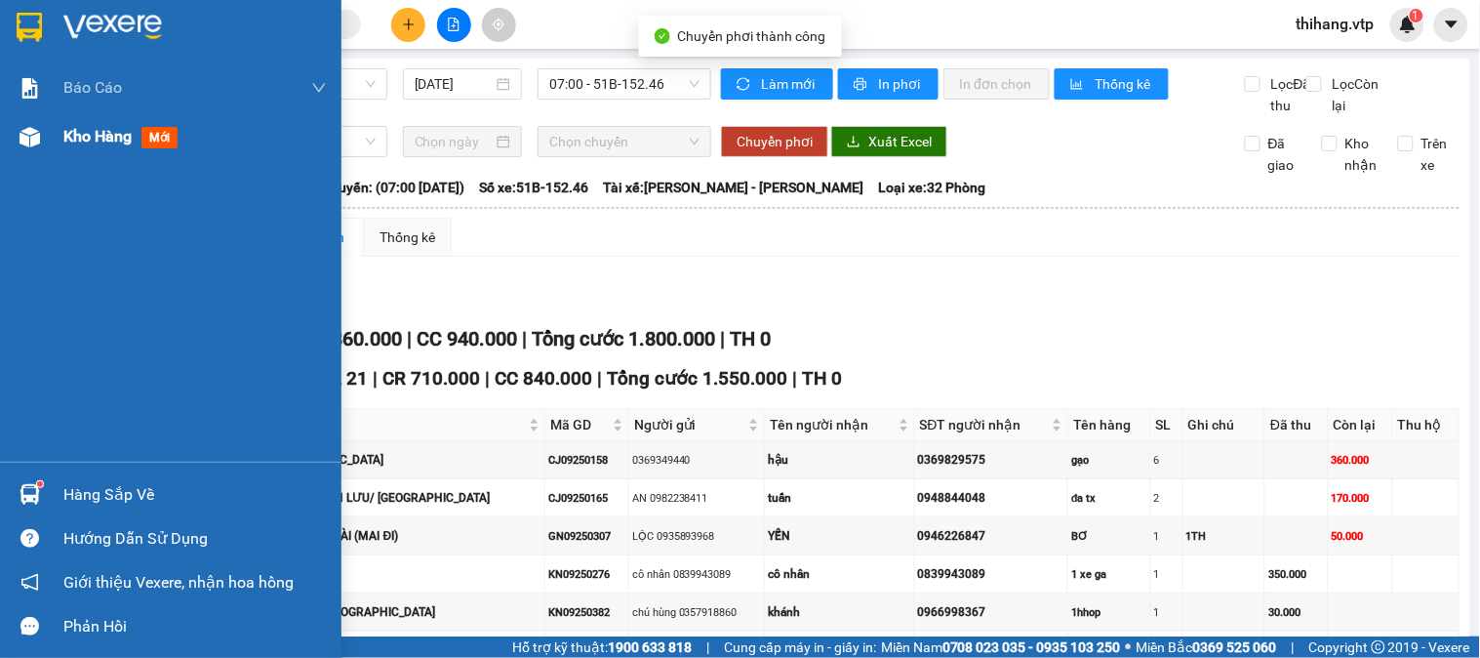
click at [91, 142] on span "Kho hàng" at bounding box center [97, 136] width 68 height 19
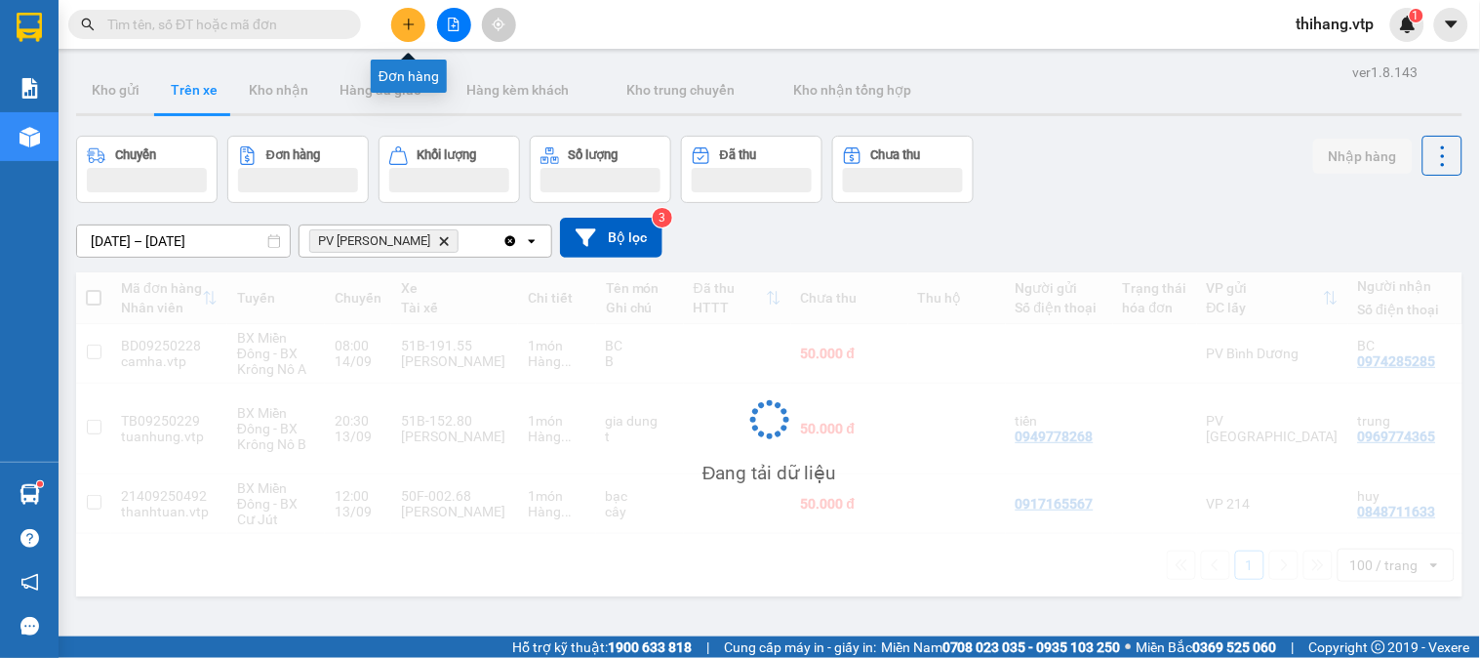
click at [410, 24] on icon "plus" at bounding box center [408, 23] width 11 height 1
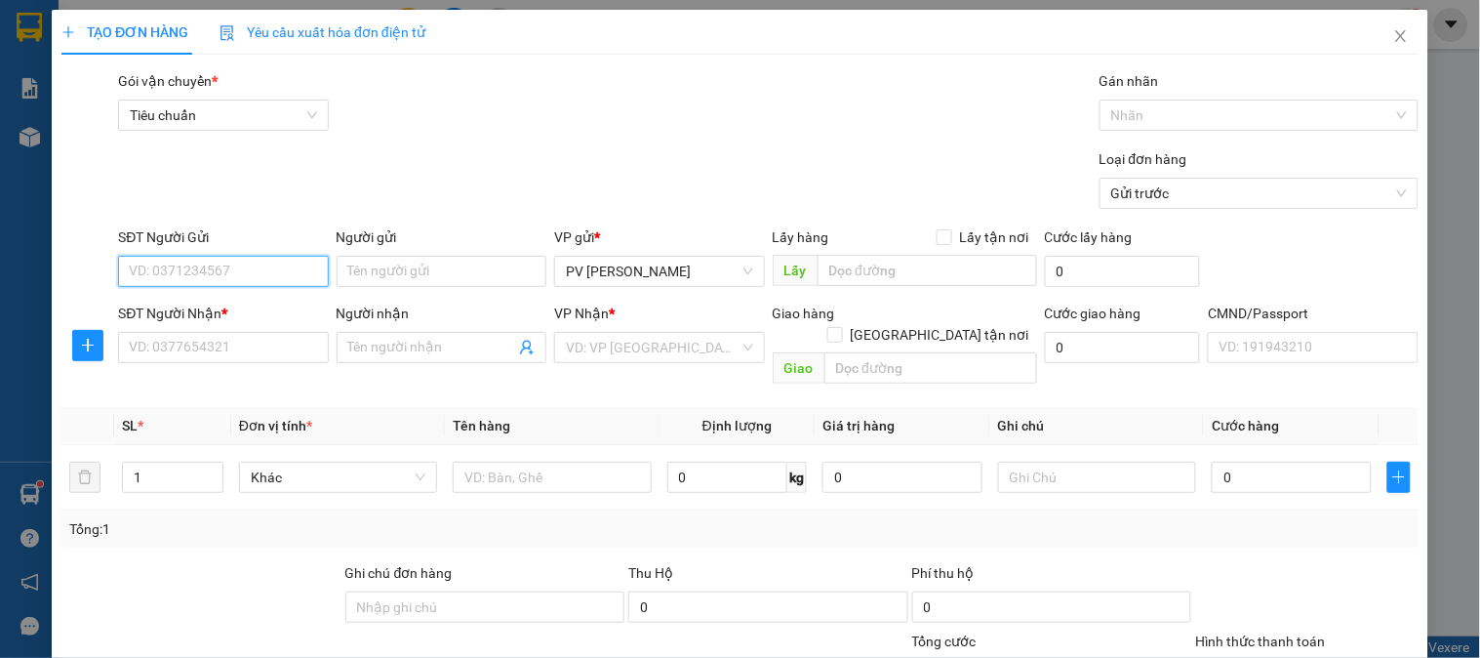
click at [227, 258] on input "SĐT Người Gửi" at bounding box center [223, 271] width 210 height 31
click at [220, 307] on div "0915171105 - CƠ" at bounding box center [221, 310] width 184 height 21
type input "0915171105"
type input "CƠ"
type input "0946534411"
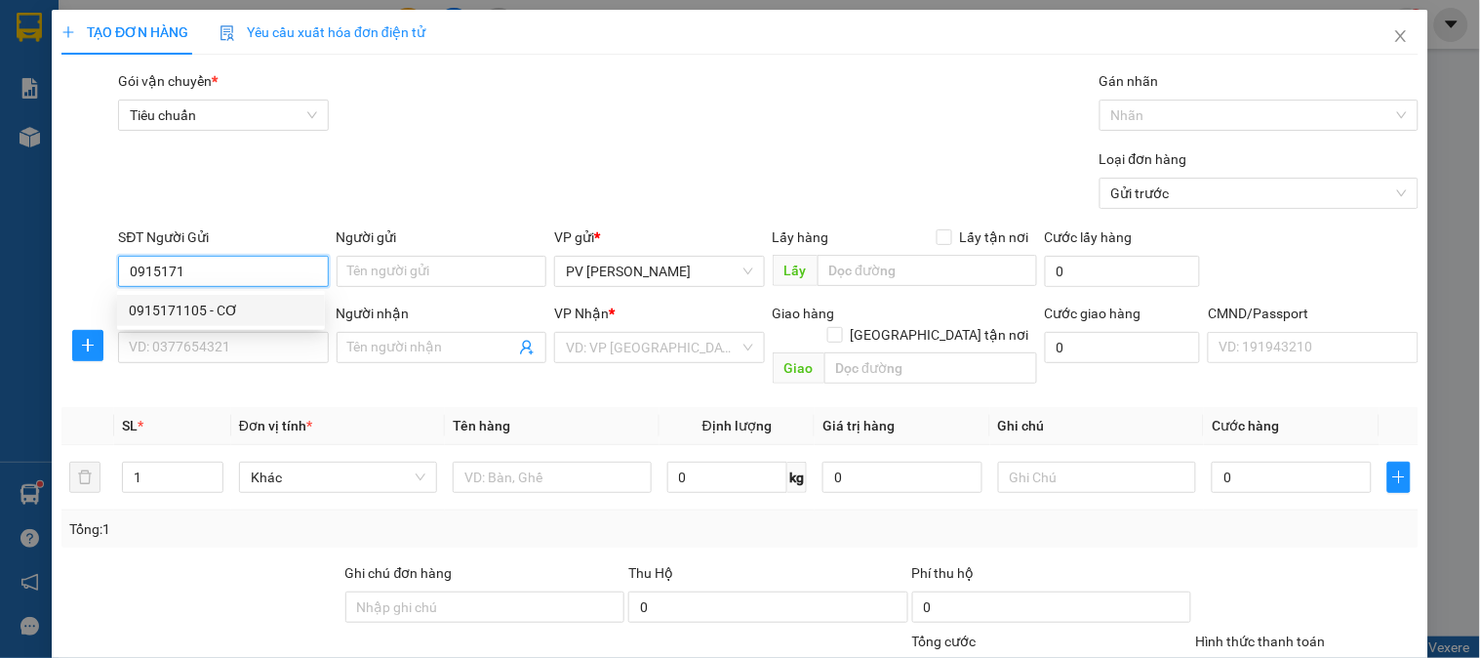
type input "CHỊ DUNG"
type input "N3 PHÚ HÒA"
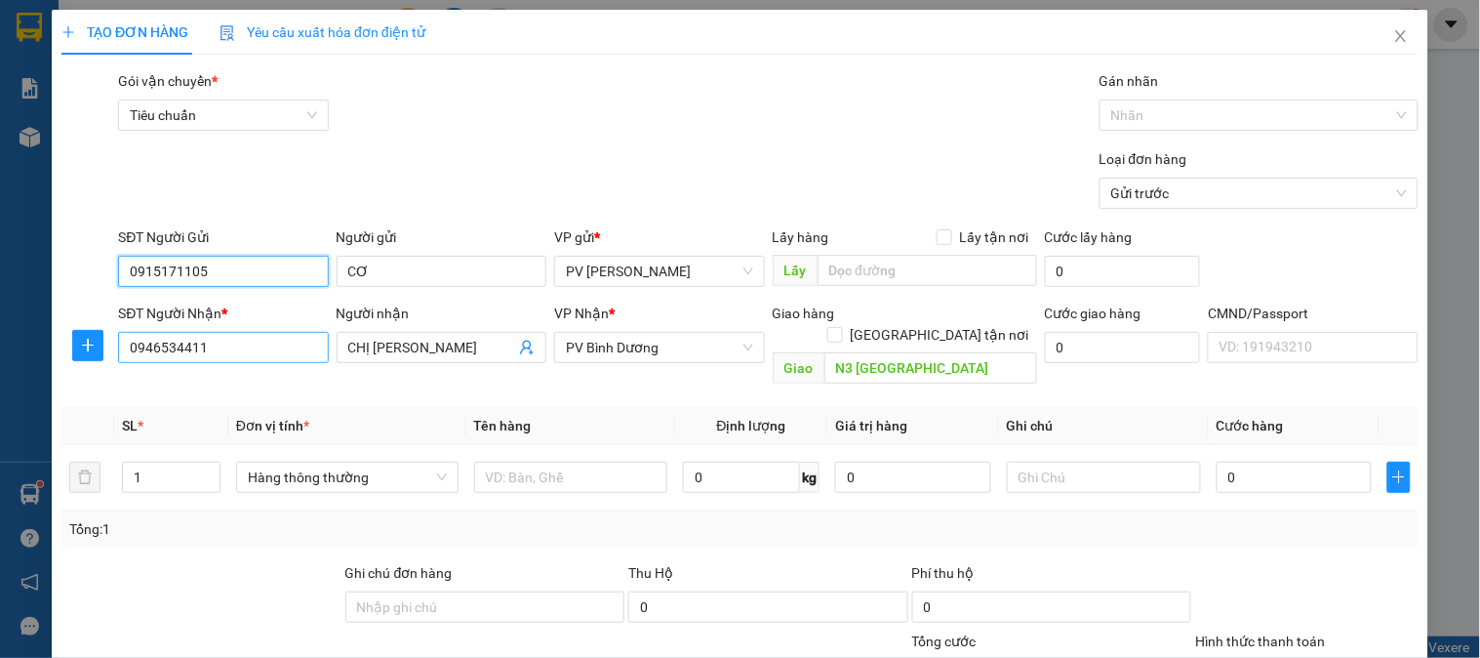
type input "0915171105"
drag, startPoint x: 226, startPoint y: 357, endPoint x: 78, endPoint y: 356, distance: 148.3
click at [78, 356] on div "SĐT Người Nhận * 0946534411 0946534411 Người nhận CHỊ DUNG VP Nhận * PV Bình Dư…" at bounding box center [740, 348] width 1361 height 90
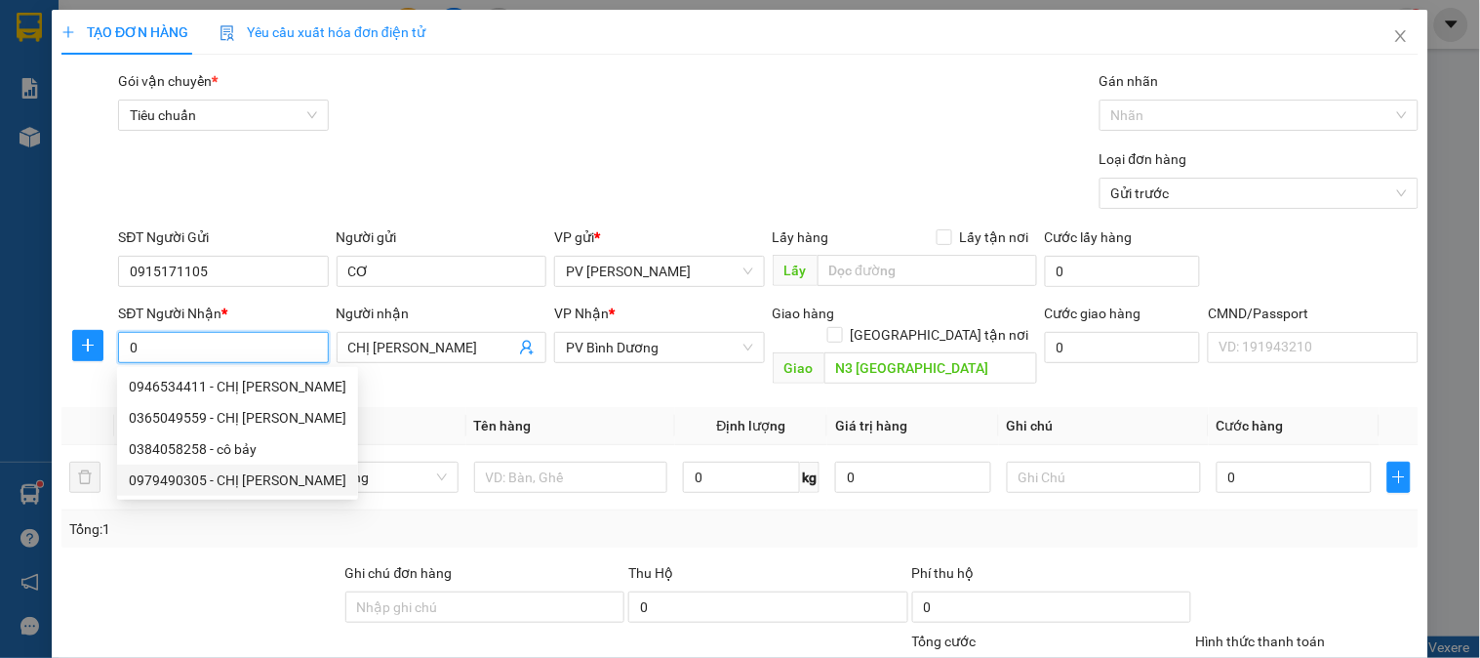
click at [167, 484] on div "0979490305 - CHỊ QUỲNH" at bounding box center [238, 479] width 218 height 21
type input "0979490305"
type input "CHỊ [PERSON_NAME]"
type input "[GEOGRAPHIC_DATA]"
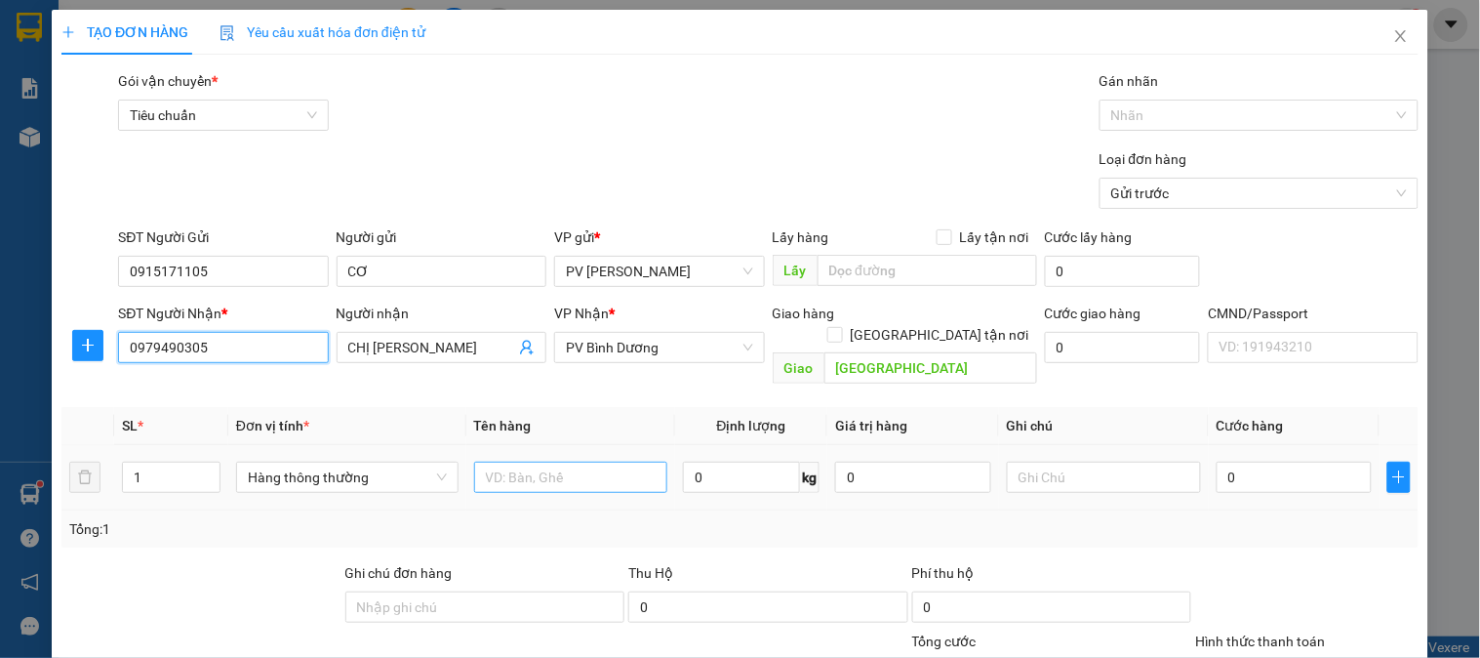
type input "0979490305"
click at [590, 462] on input "text" at bounding box center [571, 477] width 194 height 31
type input "bơ"
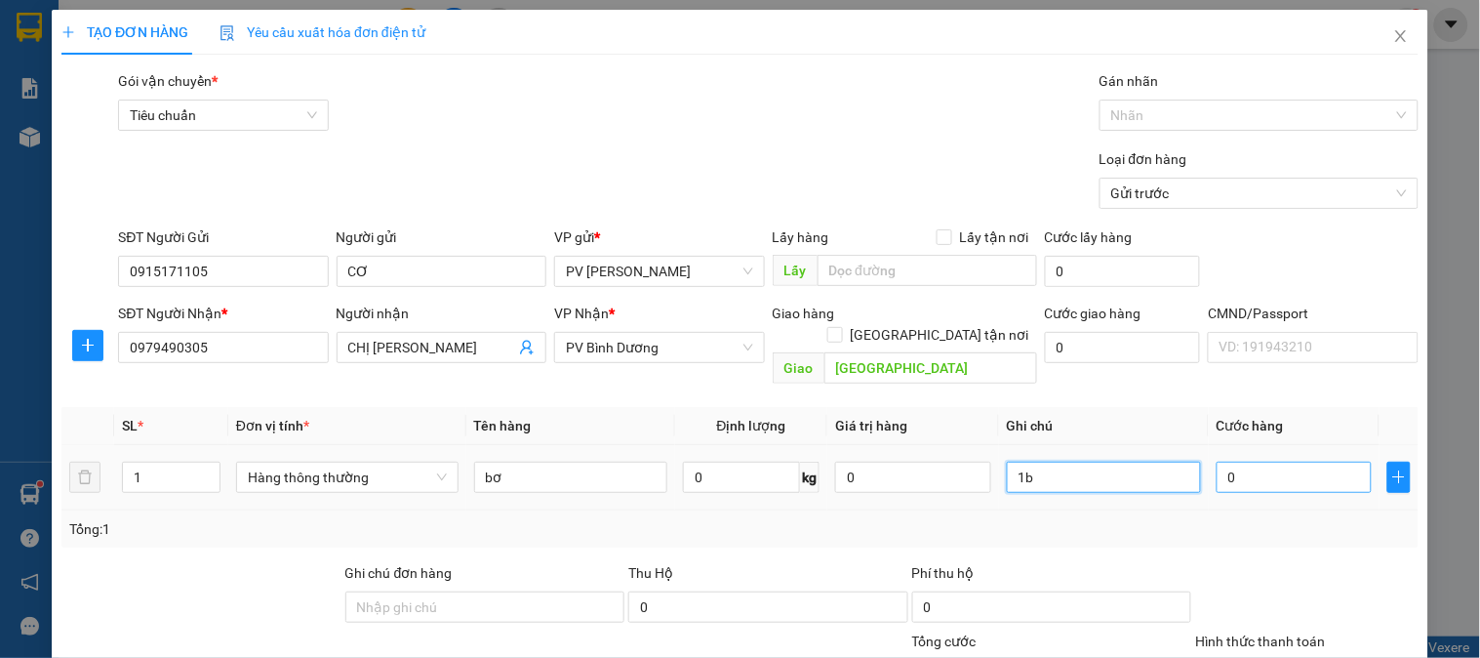
type input "1b"
click at [1217, 464] on input "0" at bounding box center [1295, 477] width 156 height 31
type input "1"
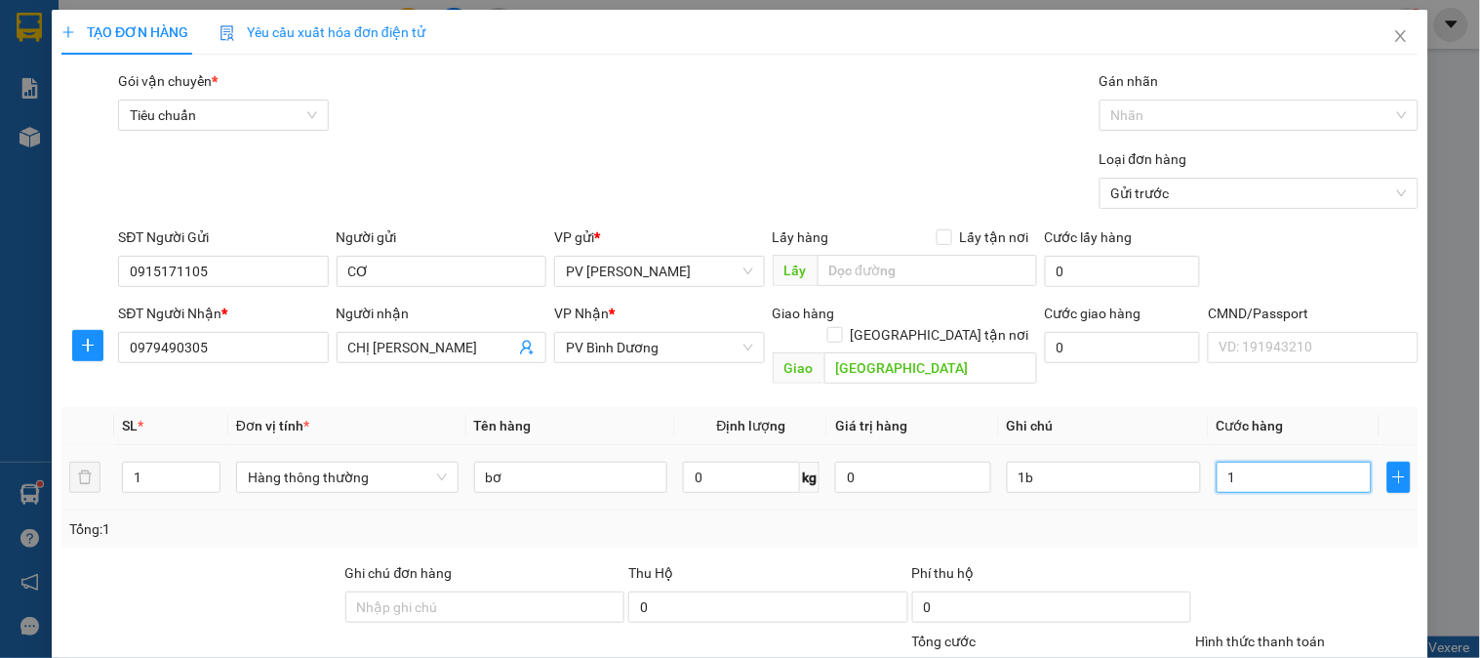
type input "0"
type input "08"
type input "8"
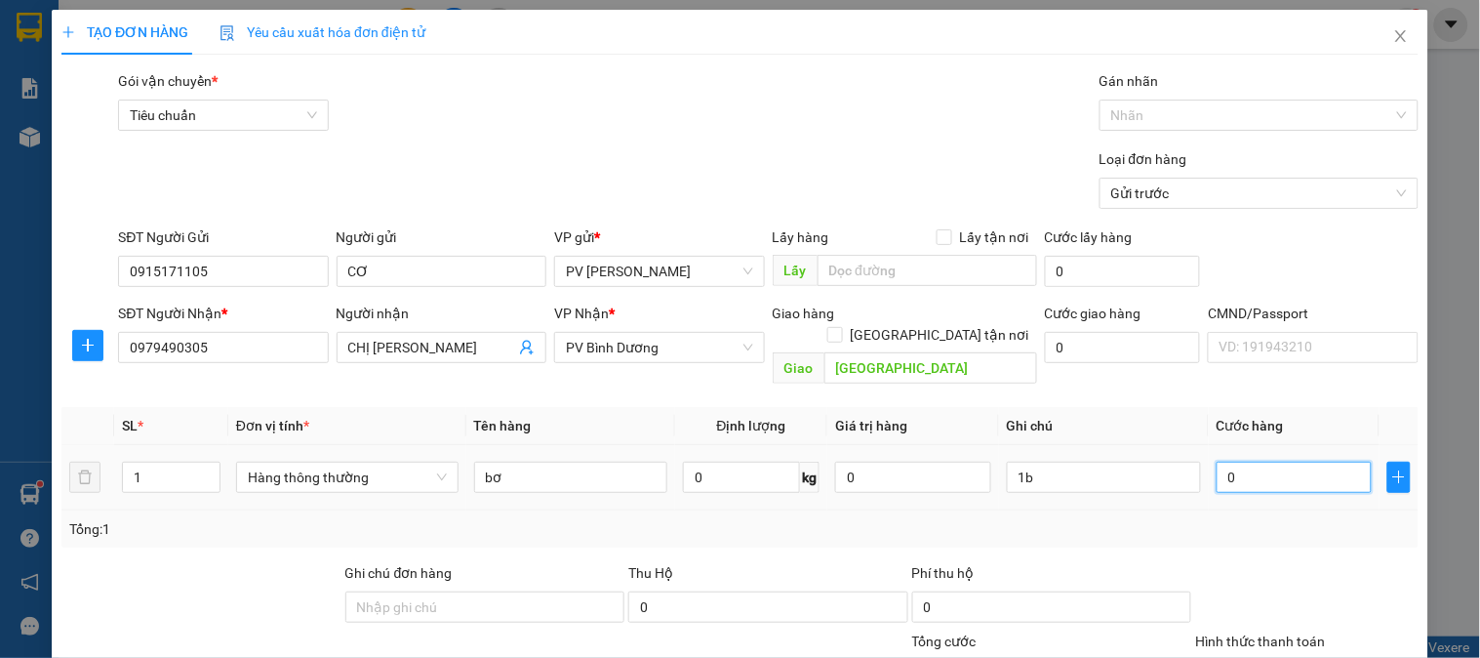
type input "8"
type input "080"
type input "80"
type input "0.800"
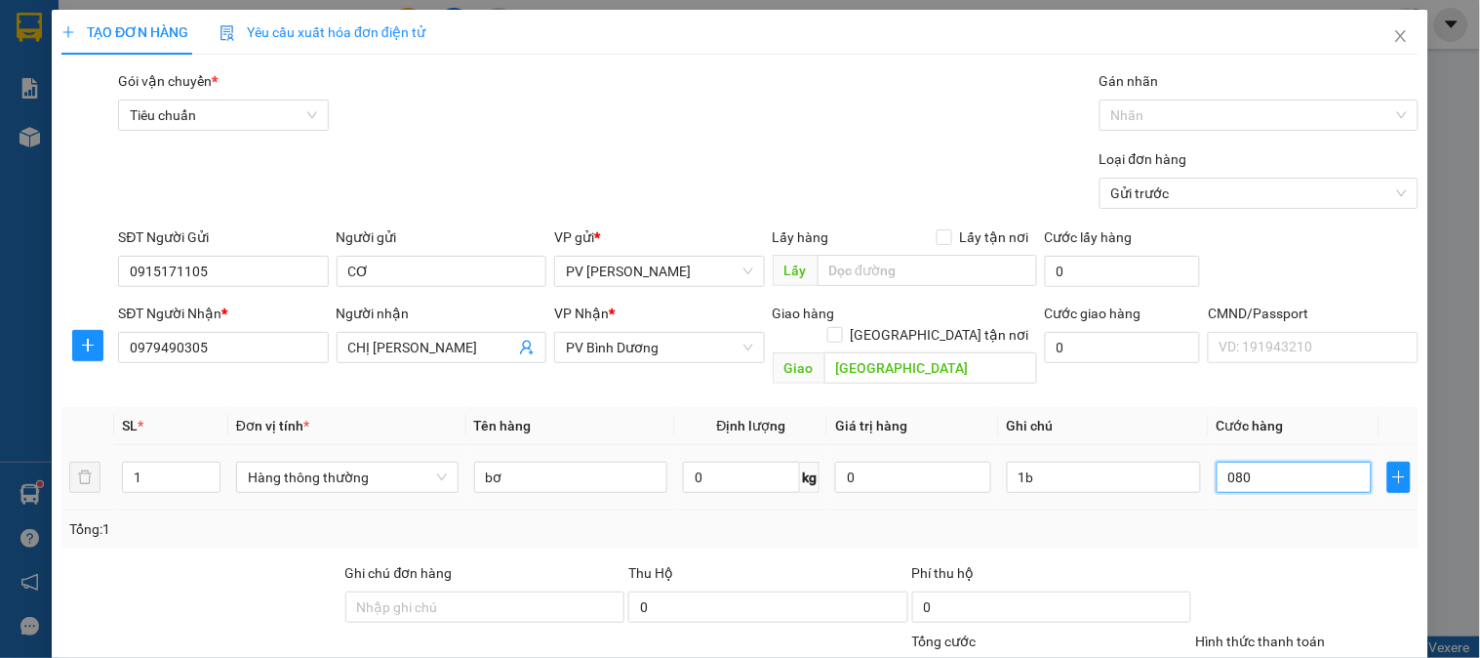
type input "800"
type input "08.000"
type input "8.000"
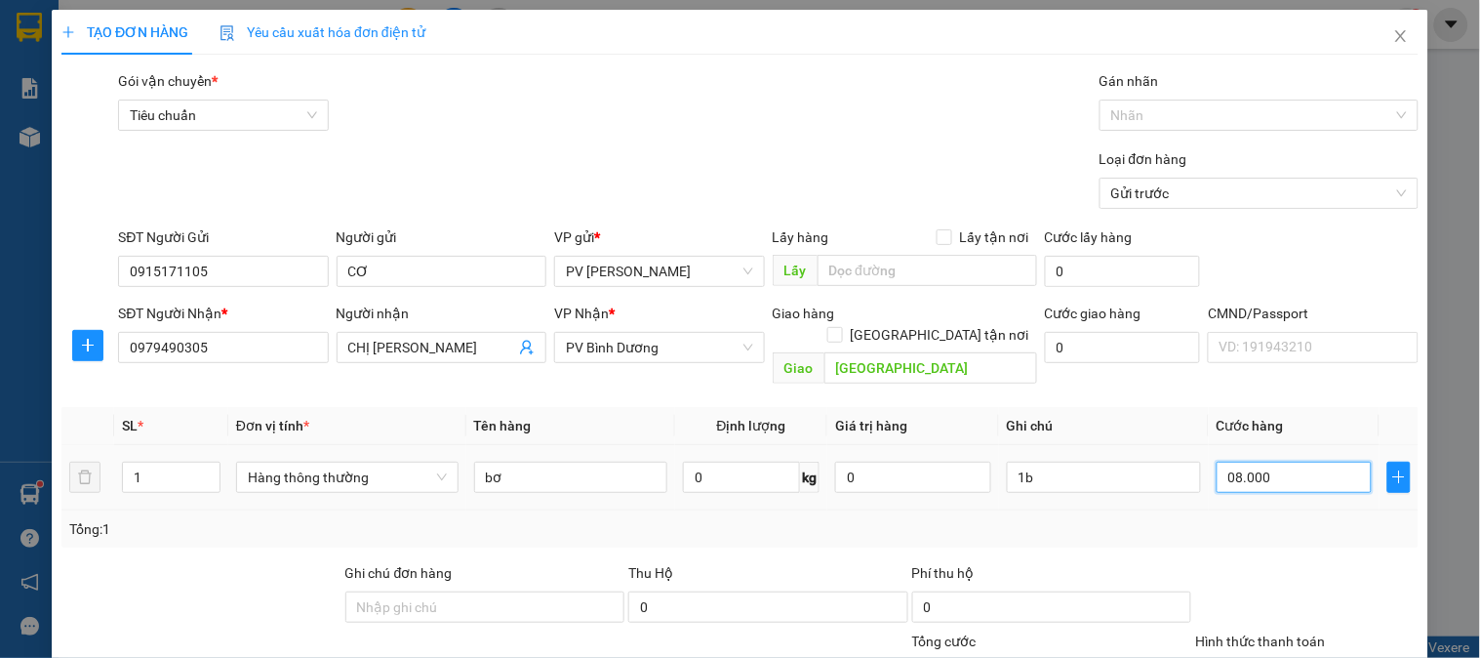
click at [1225, 462] on input "08.000" at bounding box center [1295, 477] width 156 height 31
click at [1279, 462] on input "008.000" at bounding box center [1295, 477] width 156 height 31
type input "0.080.000"
type input "80.000"
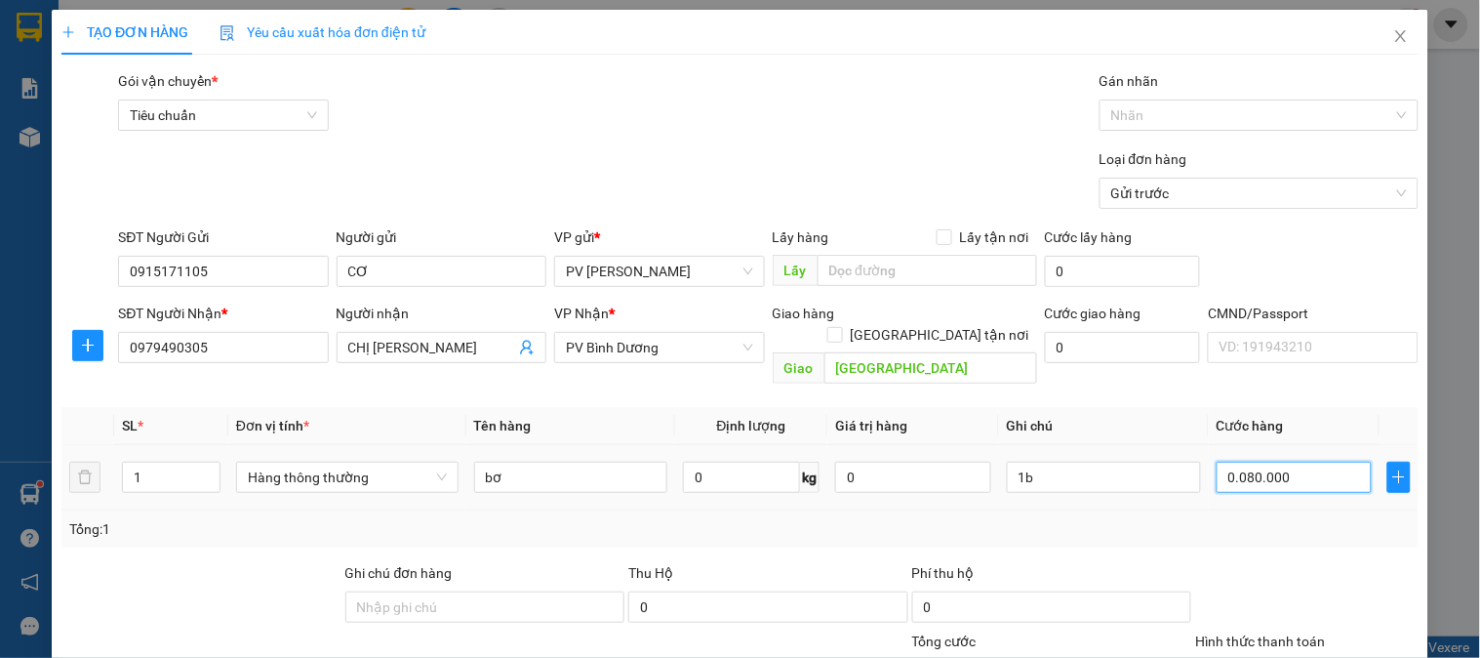
drag, startPoint x: 1231, startPoint y: 456, endPoint x: 1192, endPoint y: 445, distance: 40.5
click at [1192, 445] on tr "1 Hàng thông thường bơ 0 kg 0 1b 0.080.000" at bounding box center [739, 477] width 1357 height 65
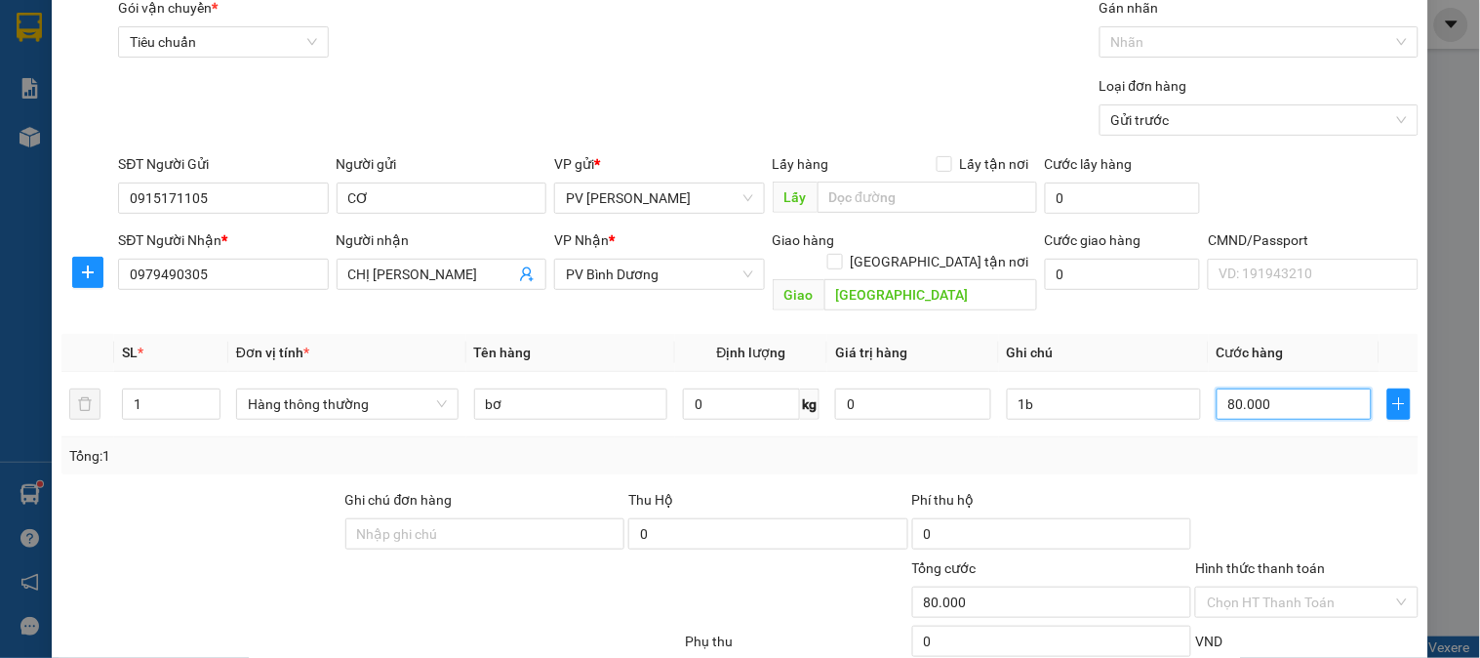
scroll to position [280, 0]
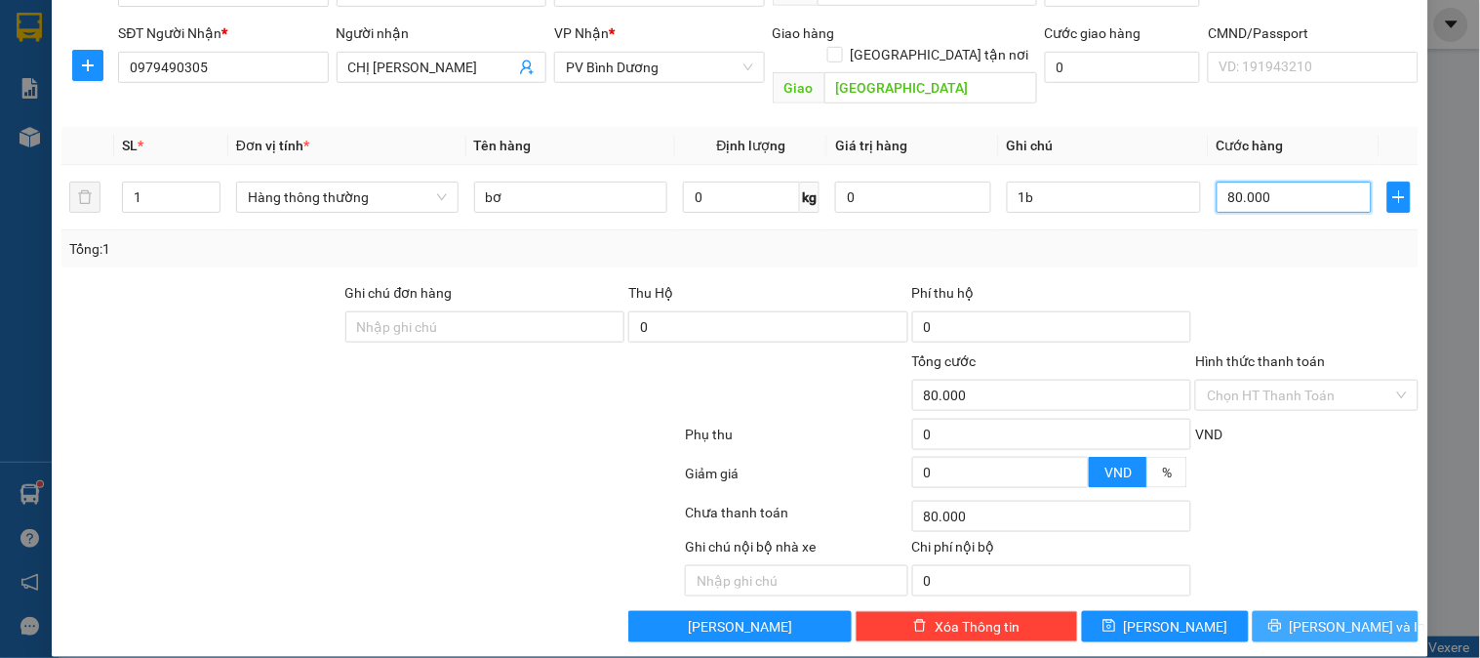
type input "80.000"
click at [1322, 616] on span "[PERSON_NAME] và In" at bounding box center [1358, 626] width 137 height 21
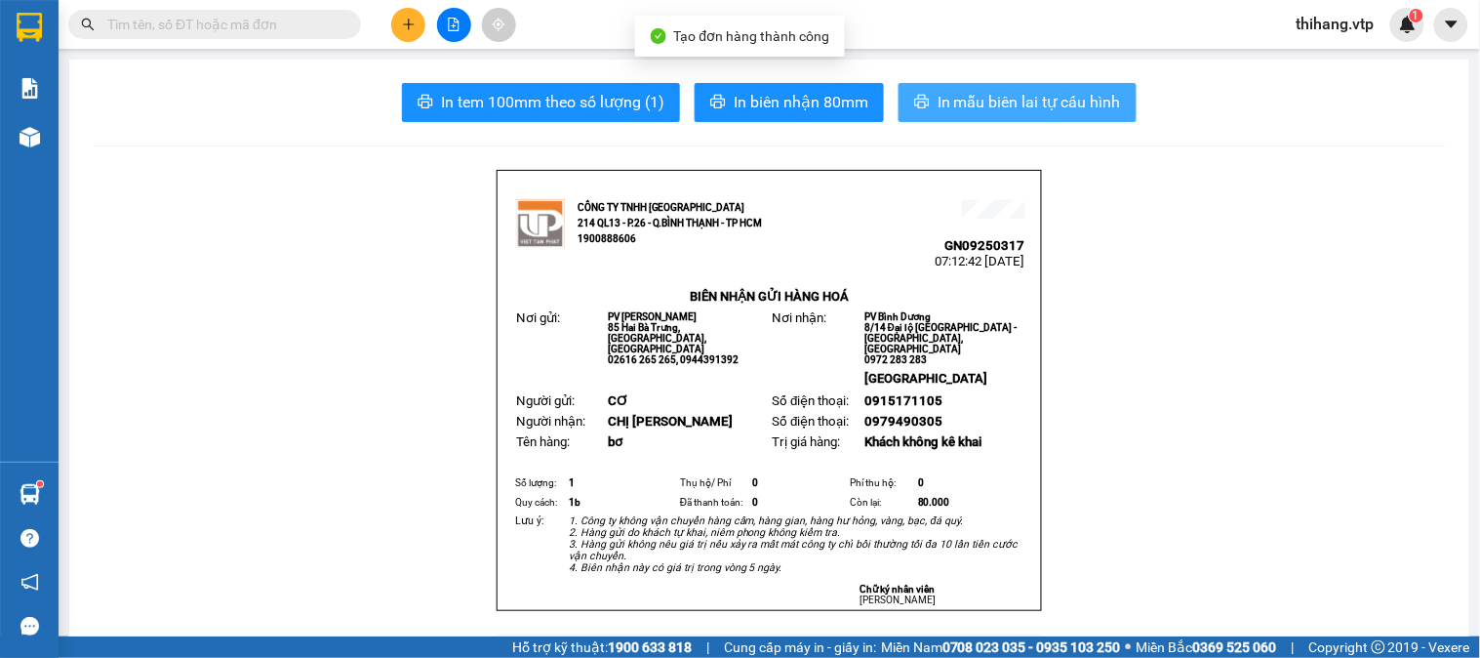
click at [1012, 99] on span "In mẫu biên lai tự cấu hình" at bounding box center [1029, 102] width 183 height 24
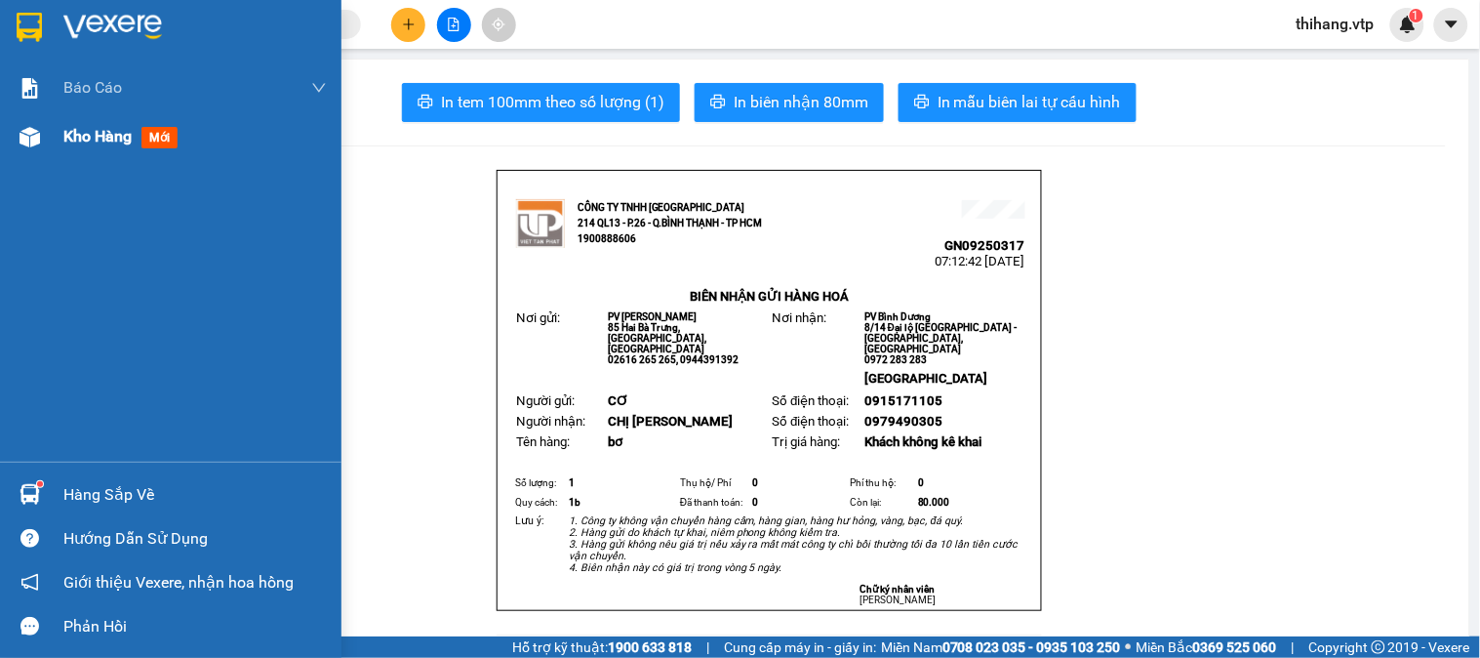
click at [89, 137] on span "Kho hàng" at bounding box center [97, 136] width 68 height 19
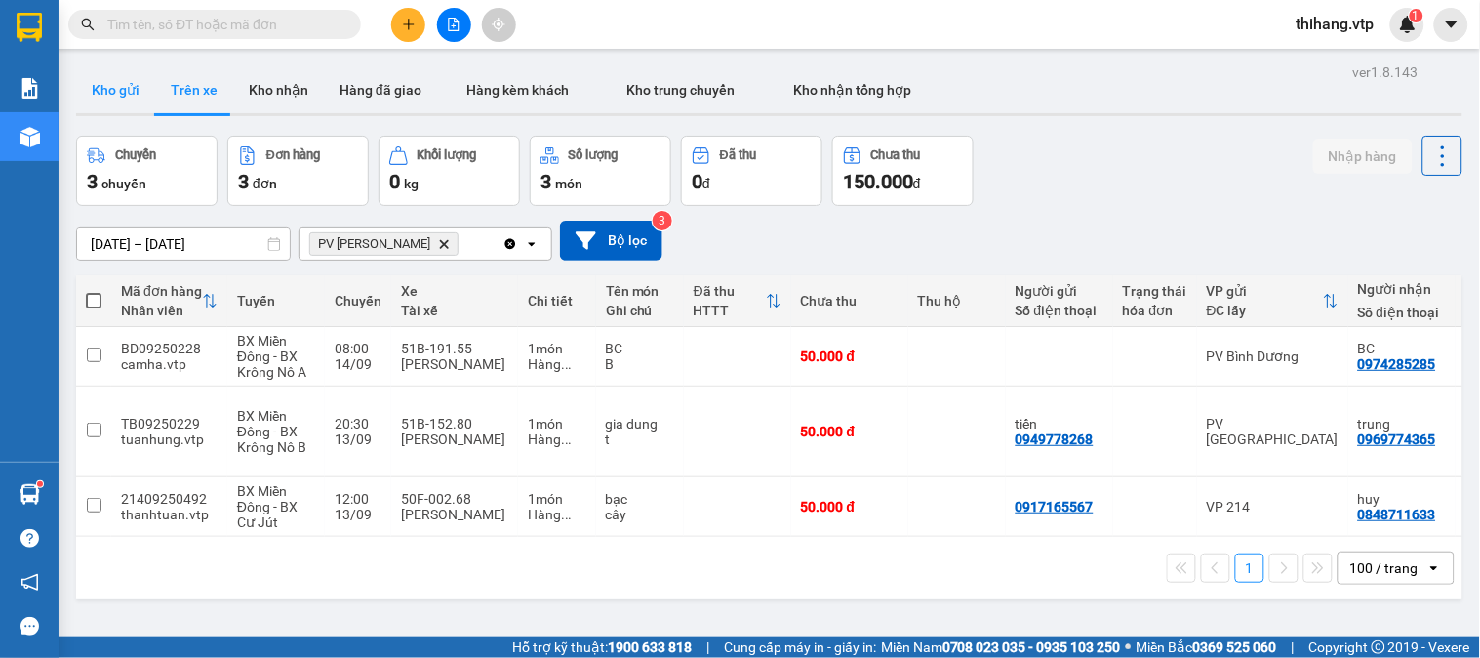
click at [107, 95] on button "Kho gửi" at bounding box center [115, 89] width 79 height 47
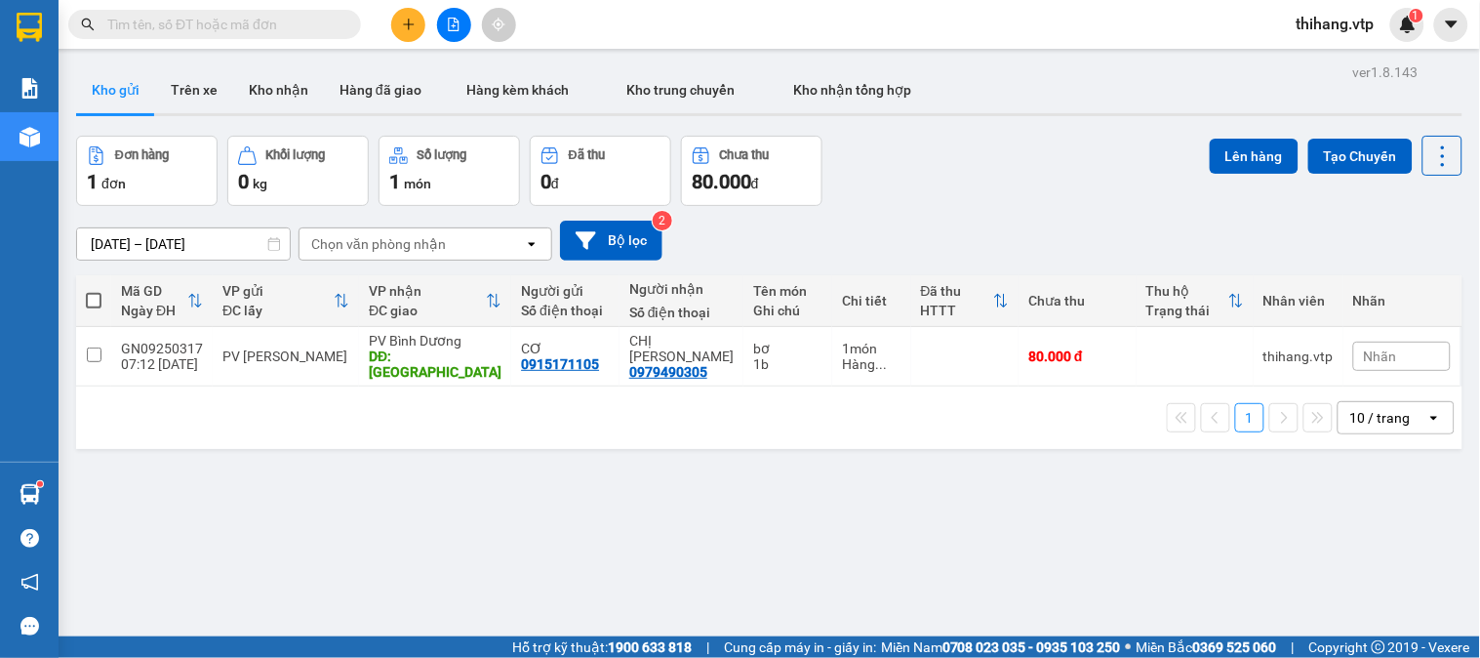
drag, startPoint x: 100, startPoint y: 303, endPoint x: 192, endPoint y: 285, distance: 94.4
click at [100, 301] on span at bounding box center [94, 301] width 16 height 16
click at [94, 291] on input "checkbox" at bounding box center [94, 291] width 0 height 0
checkbox input "true"
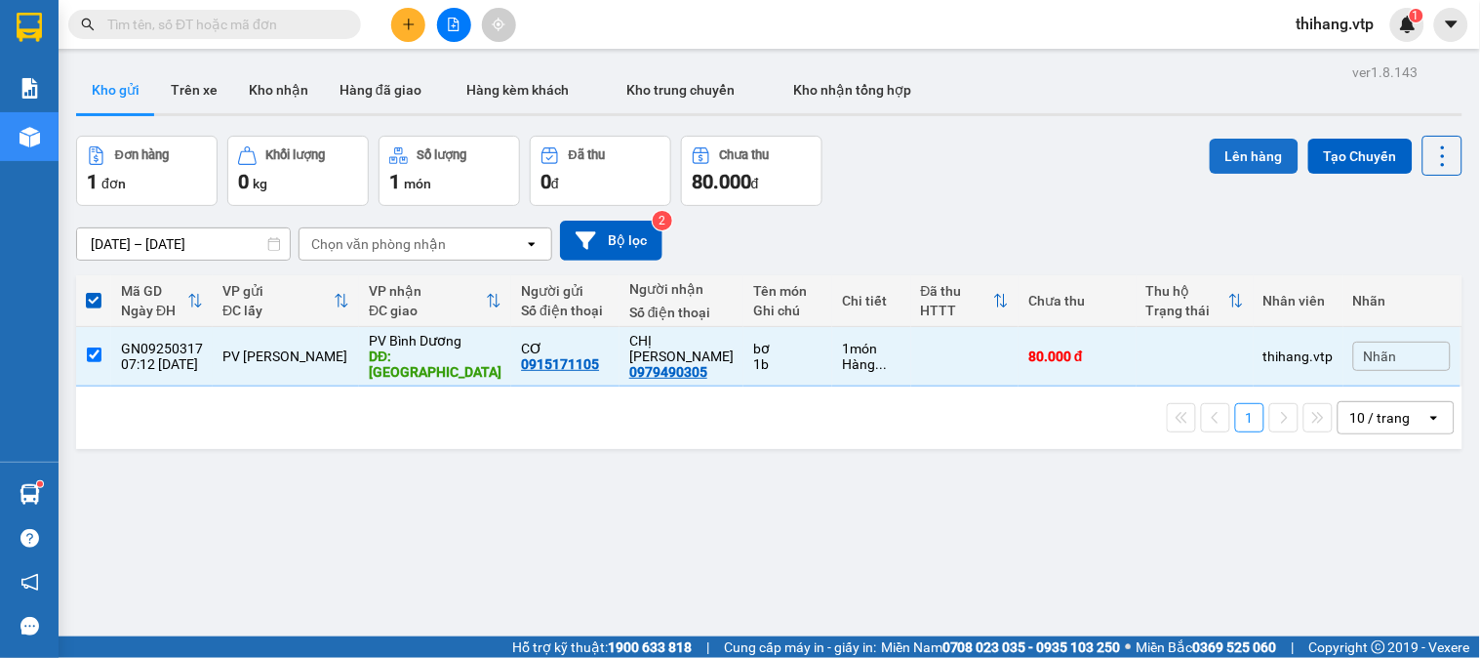
click at [1220, 153] on button "Lên hàng" at bounding box center [1254, 156] width 89 height 35
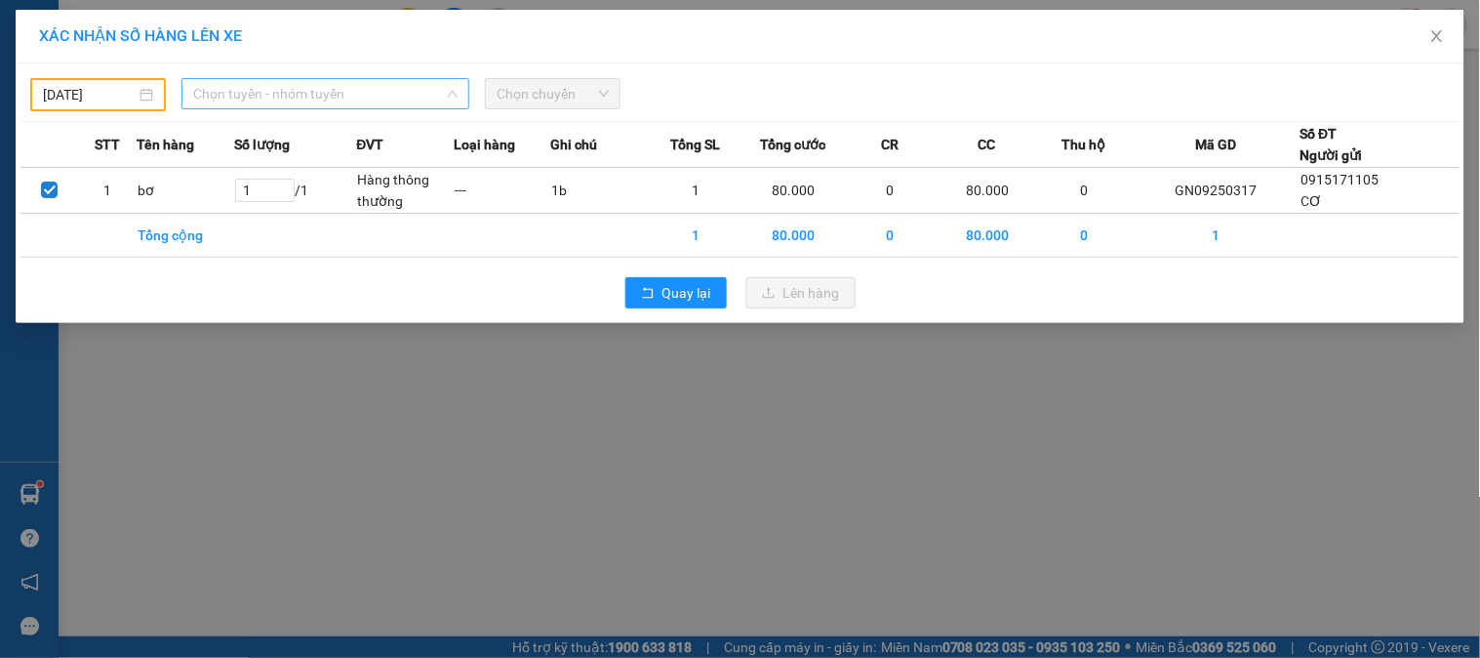
click at [337, 100] on span "Chọn tuyến - nhóm tuyến" at bounding box center [325, 93] width 264 height 29
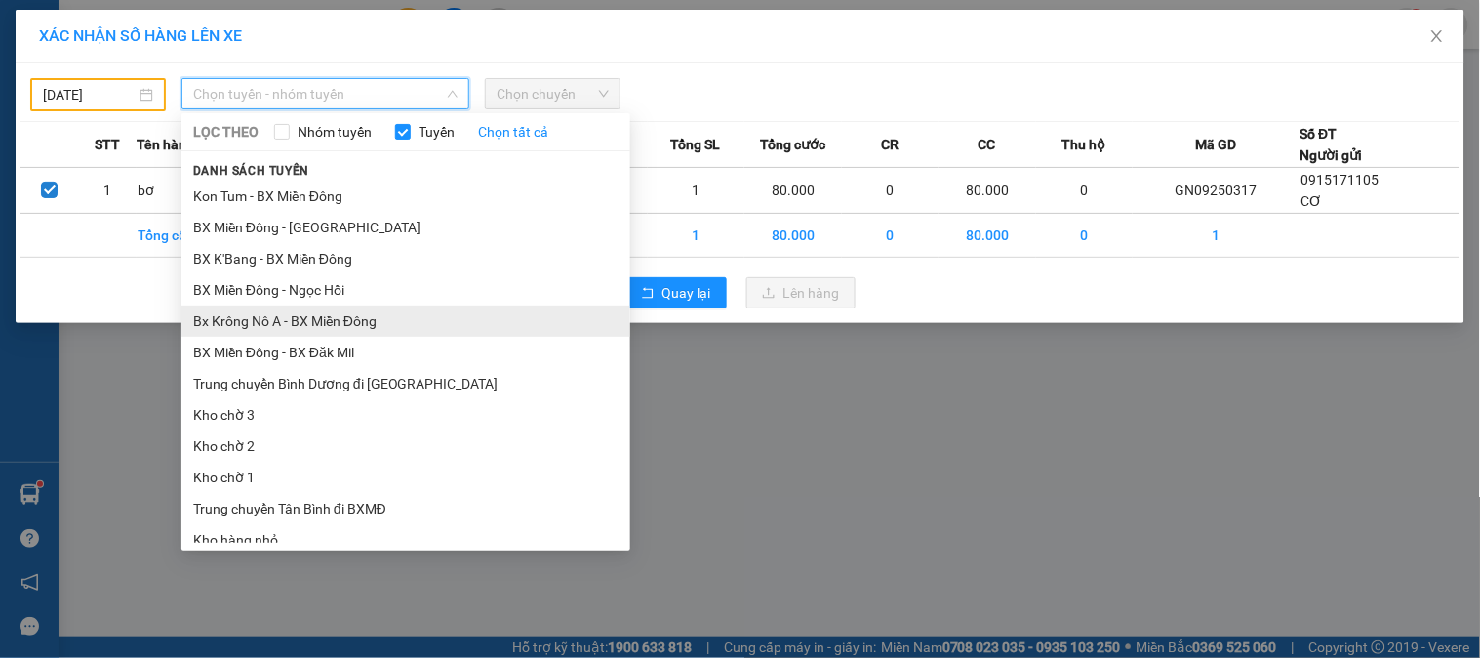
scroll to position [108, 0]
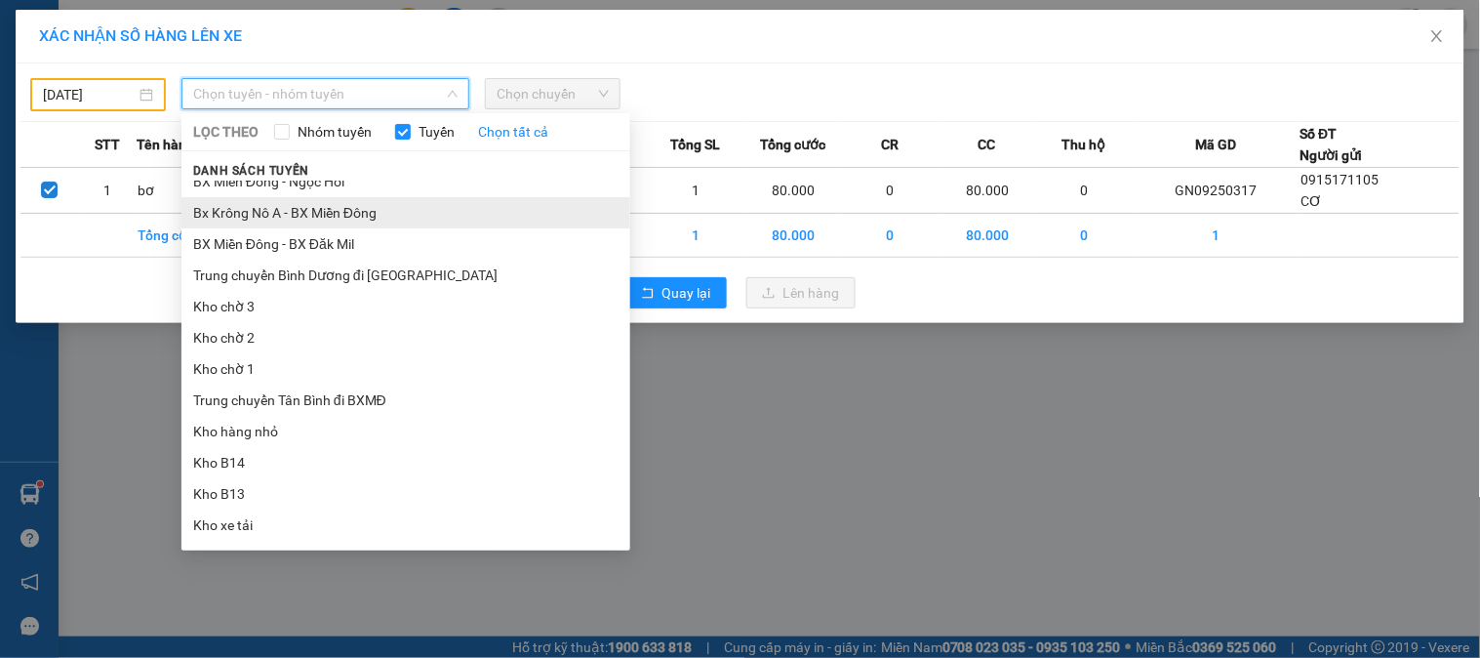
click at [324, 207] on li "Bx Krông Nô A - BX Miền Đông" at bounding box center [406, 212] width 449 height 31
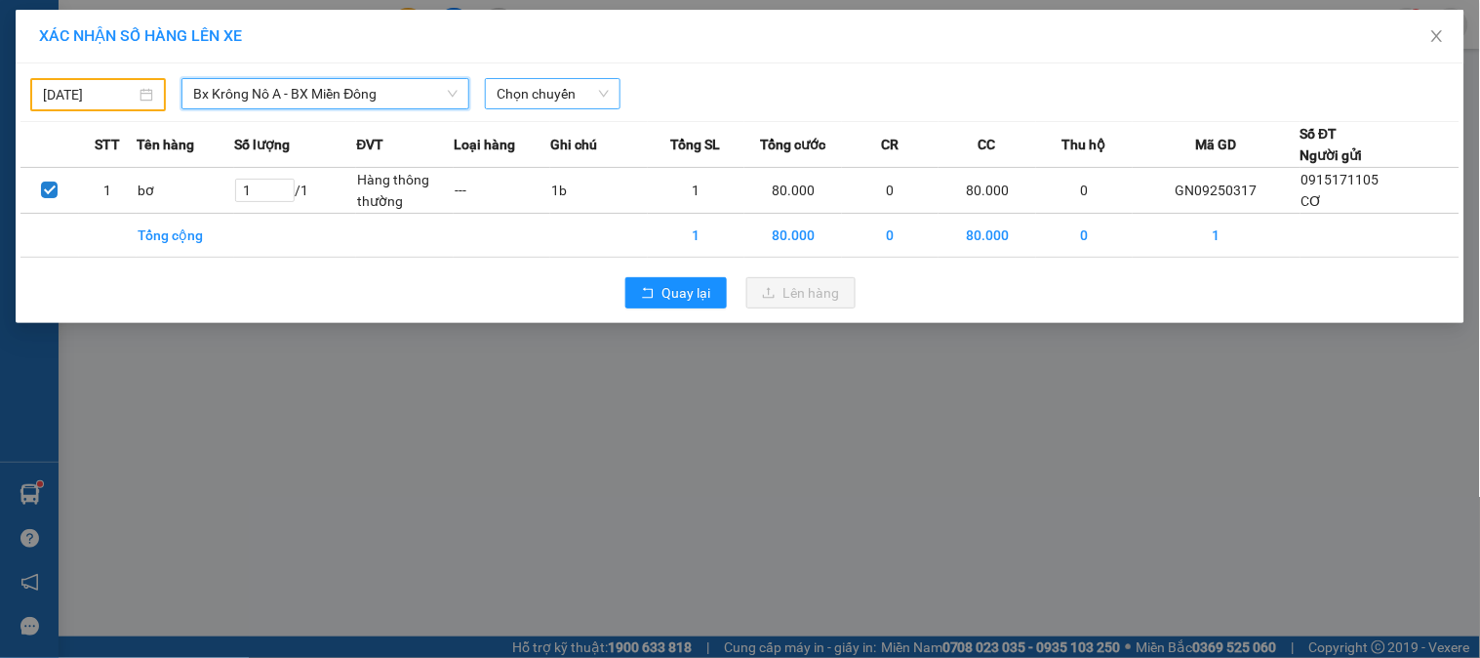
click at [572, 104] on span "Chọn chuyến" at bounding box center [553, 93] width 112 height 29
click at [133, 93] on input "13/09/2025" at bounding box center [89, 94] width 93 height 21
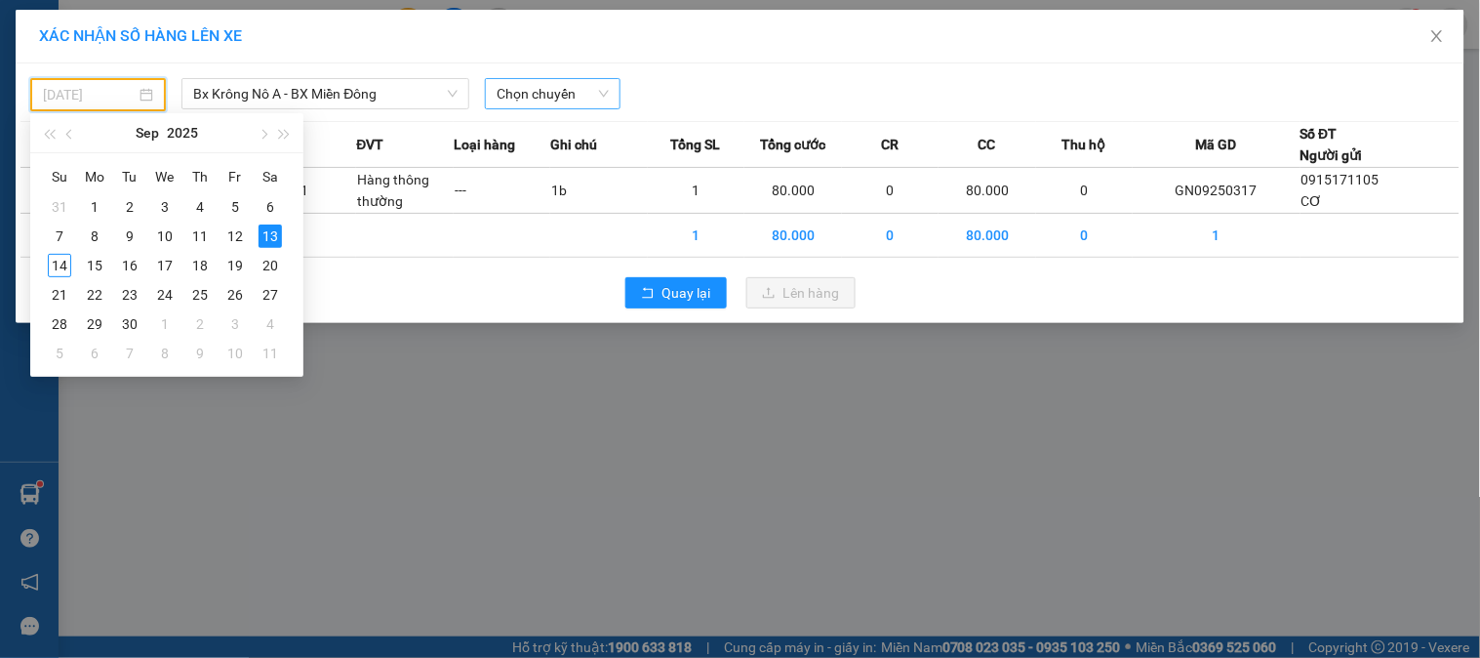
drag, startPoint x: 52, startPoint y: 267, endPoint x: 509, endPoint y: 98, distance: 488.2
click at [55, 265] on div "14" at bounding box center [59, 265] width 23 height 23
type input "[DATE]"
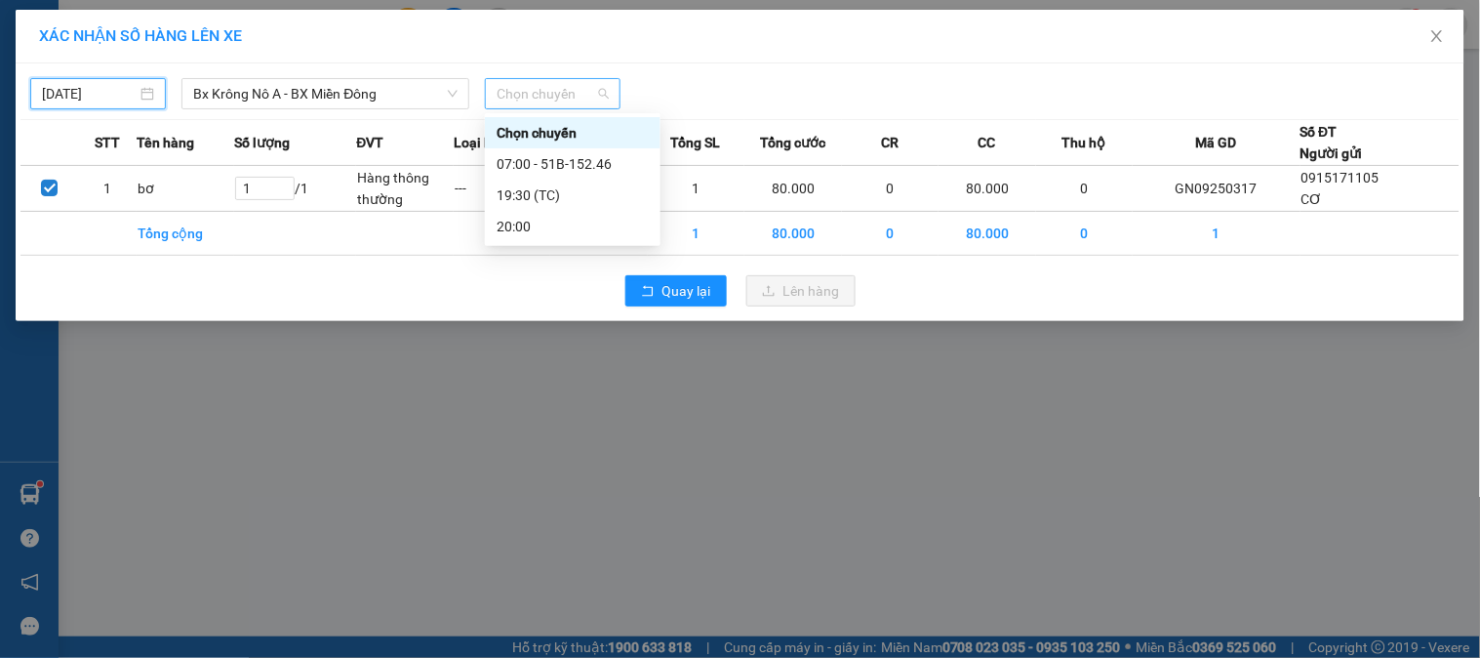
click at [601, 90] on span "Chọn chuyến" at bounding box center [553, 93] width 112 height 29
click at [613, 161] on div "07:00 - 51B-152.46" at bounding box center [573, 163] width 152 height 21
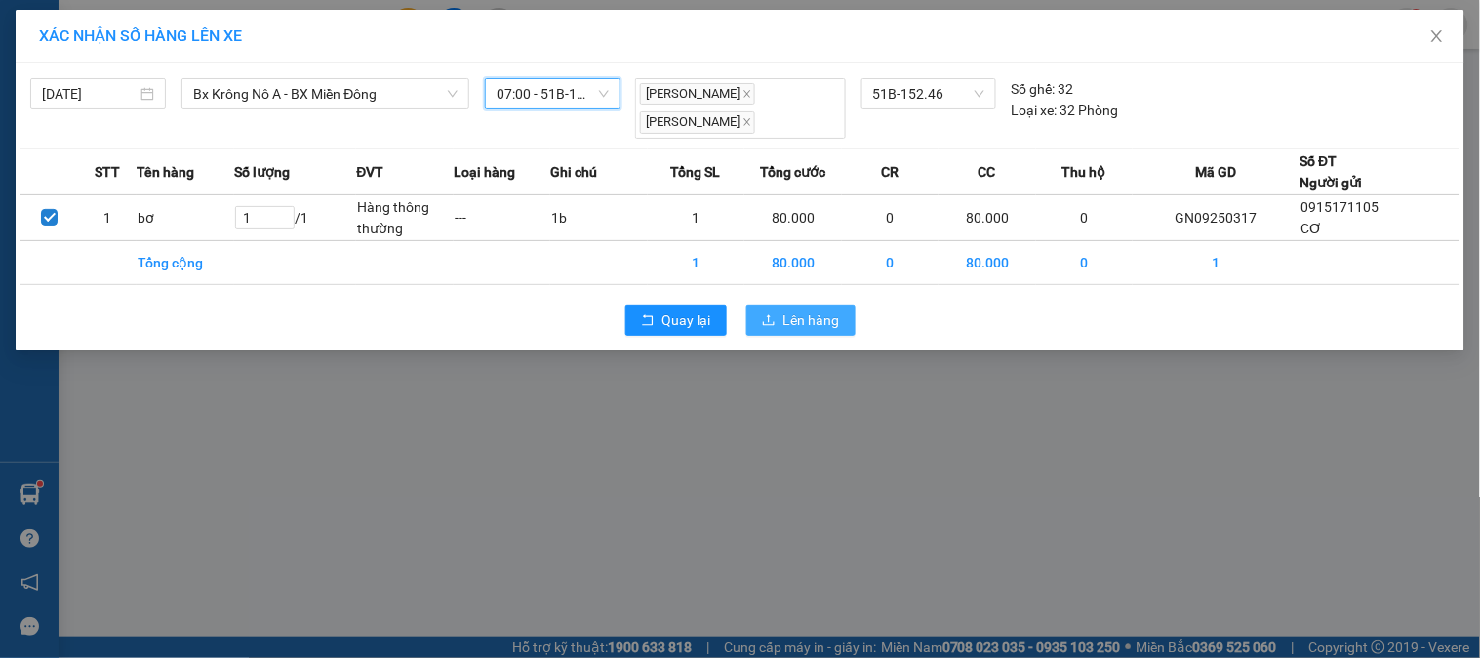
click at [777, 319] on button "Lên hàng" at bounding box center [801, 319] width 109 height 31
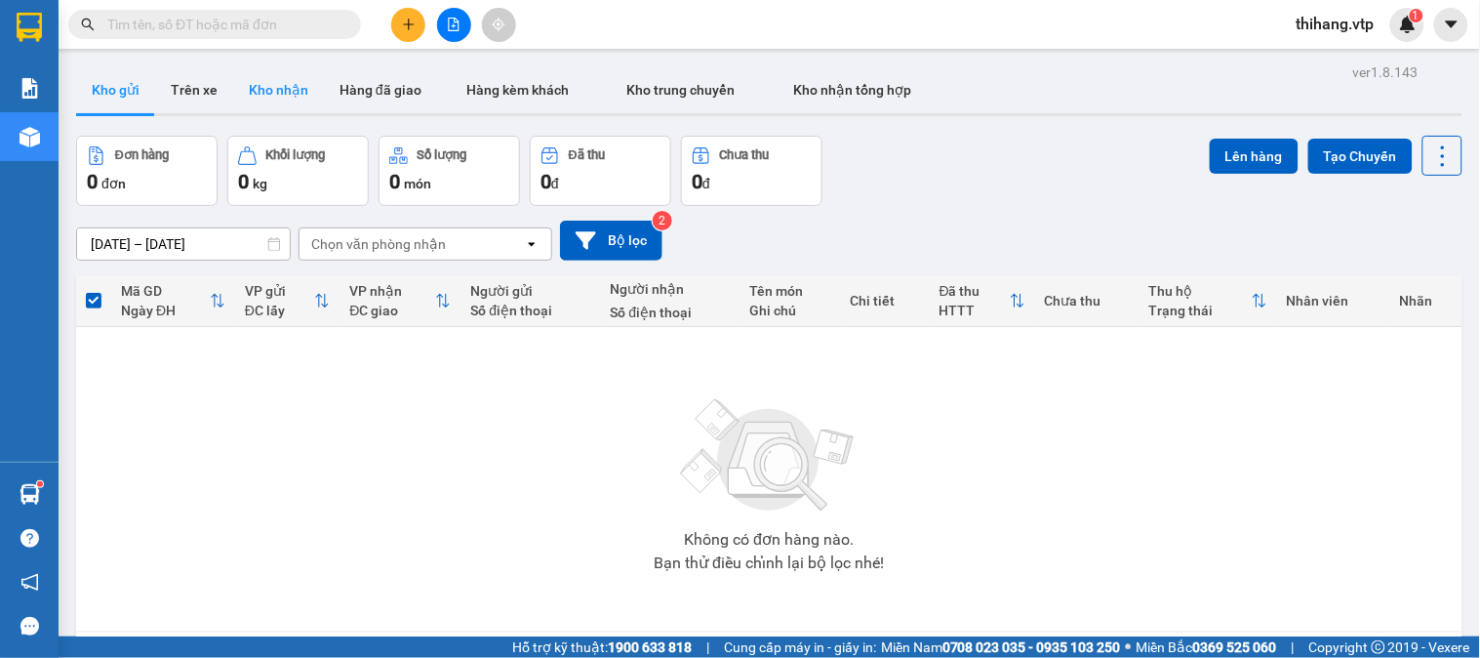
click at [262, 71] on button "Kho nhận" at bounding box center [278, 89] width 91 height 47
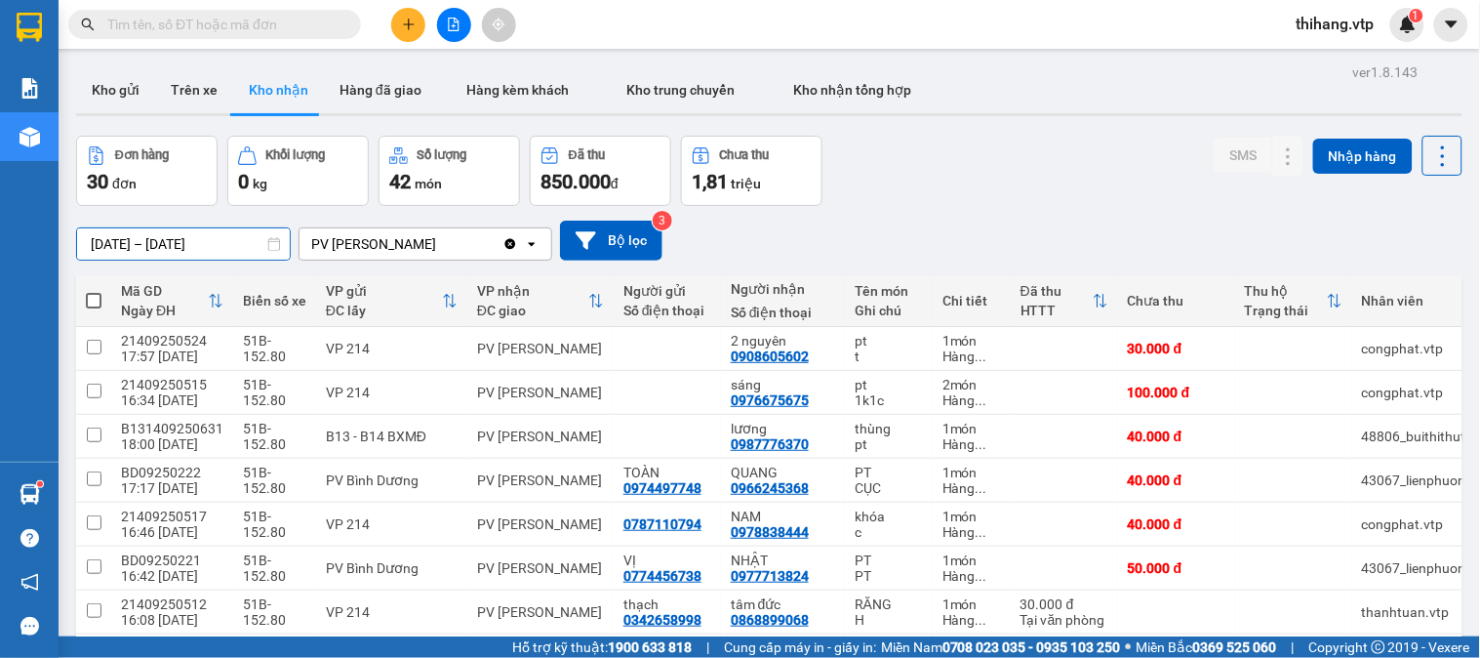
click at [256, 238] on input "[DATE] – [DATE]" at bounding box center [183, 243] width 213 height 31
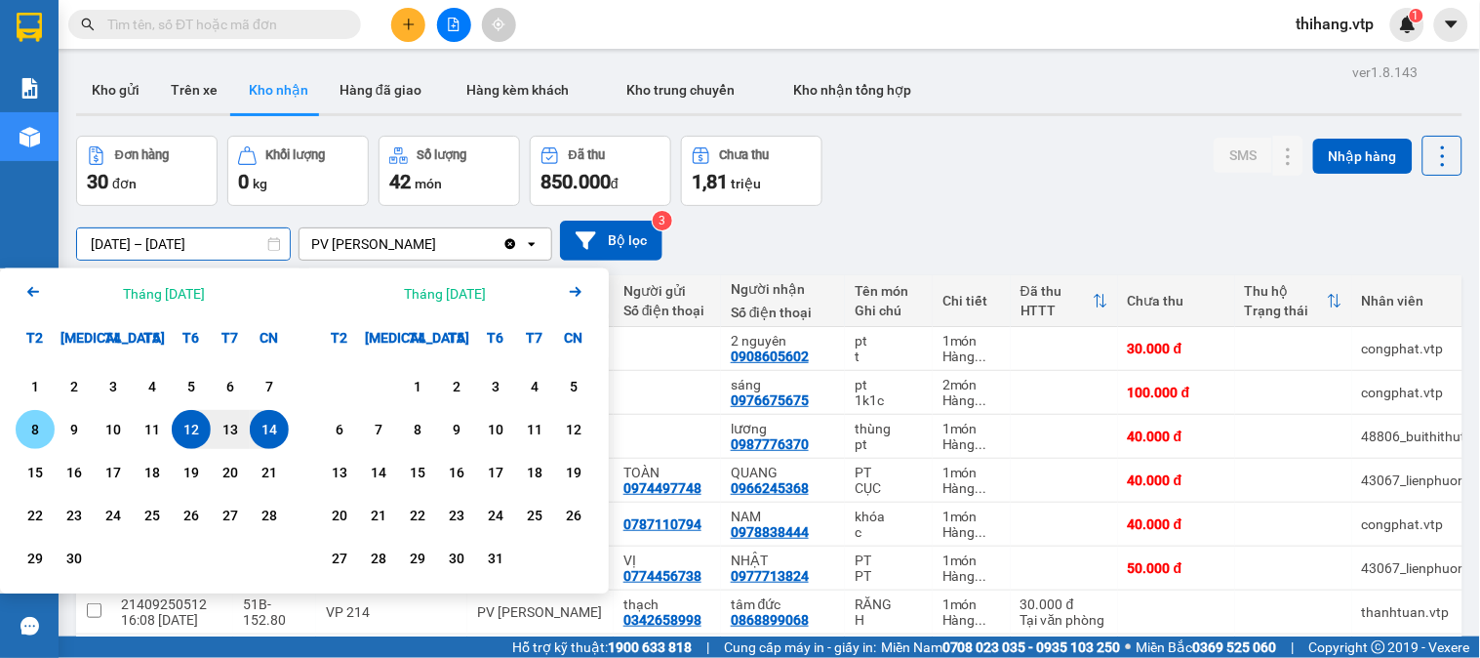
drag, startPoint x: 37, startPoint y: 422, endPoint x: 247, endPoint y: 435, distance: 210.3
click at [42, 423] on div "8" at bounding box center [34, 429] width 27 height 23
click at [259, 423] on div "14" at bounding box center [269, 429] width 27 height 23
type input "[DATE] – [DATE]"
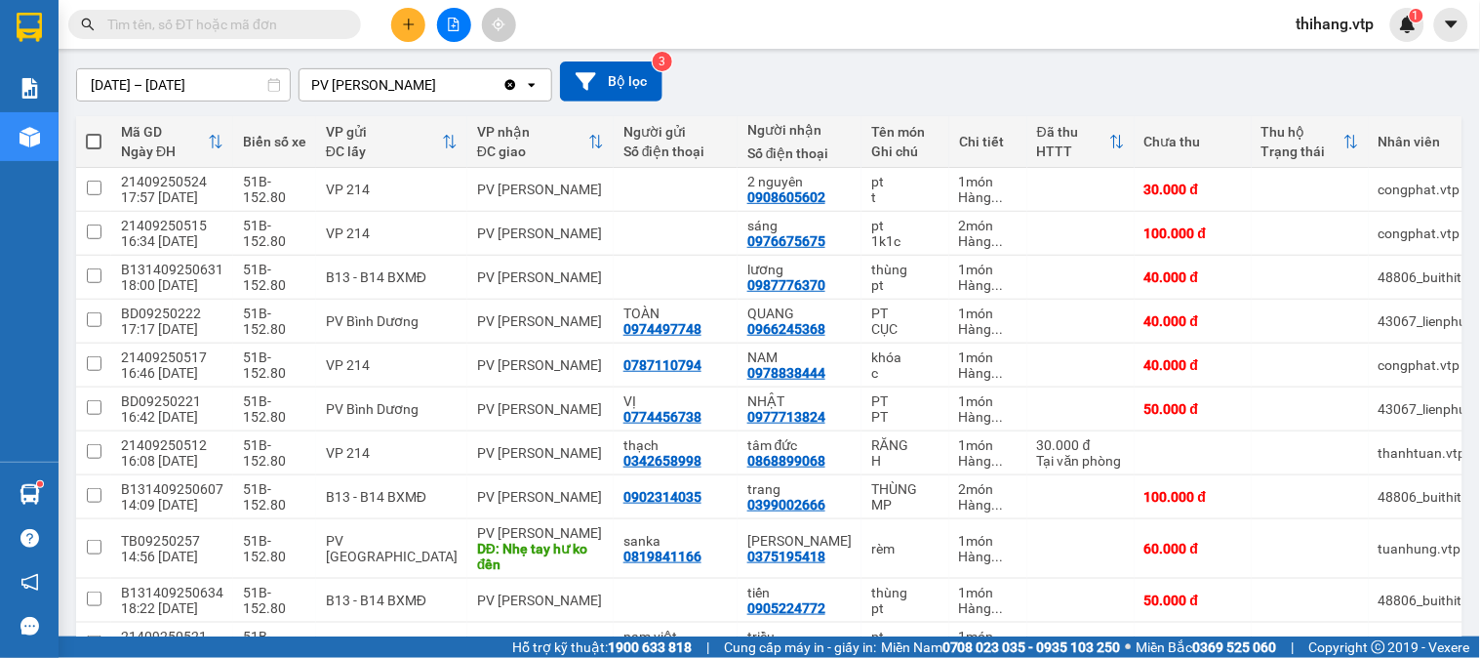
scroll to position [433, 0]
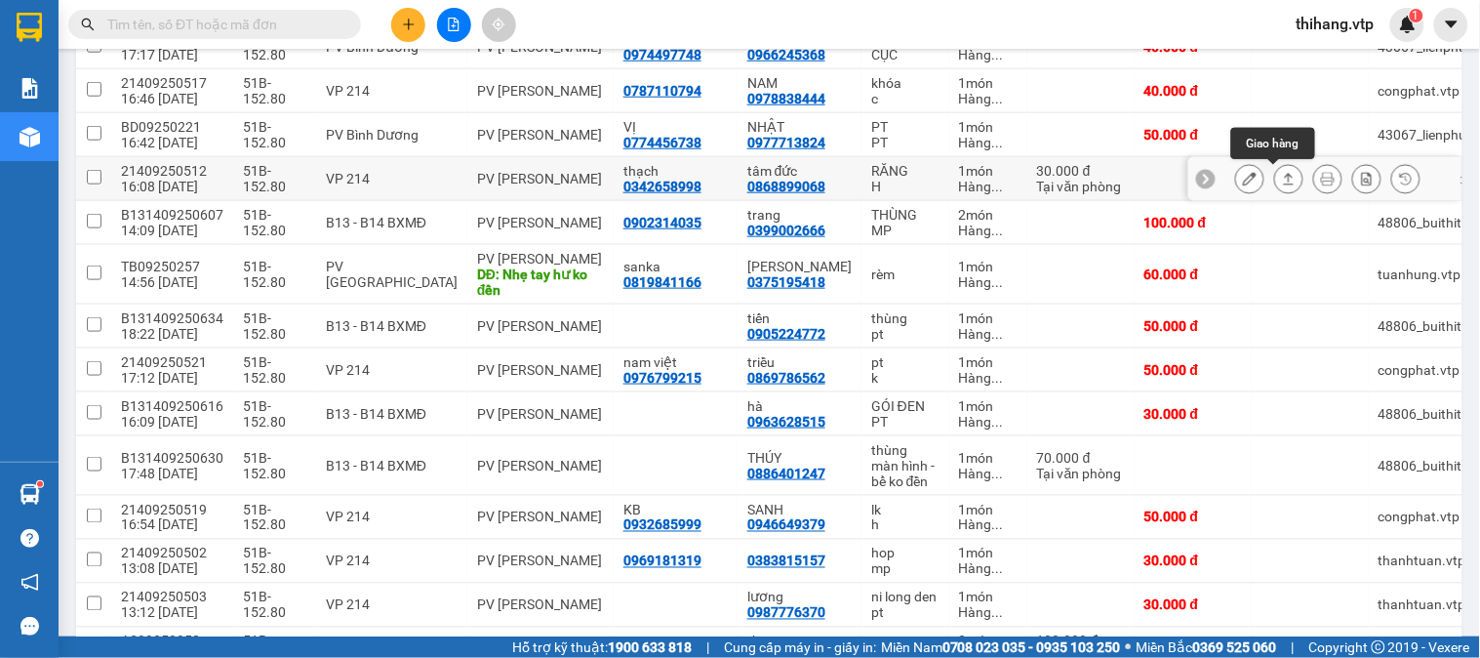
click at [1282, 182] on icon at bounding box center [1289, 179] width 14 height 14
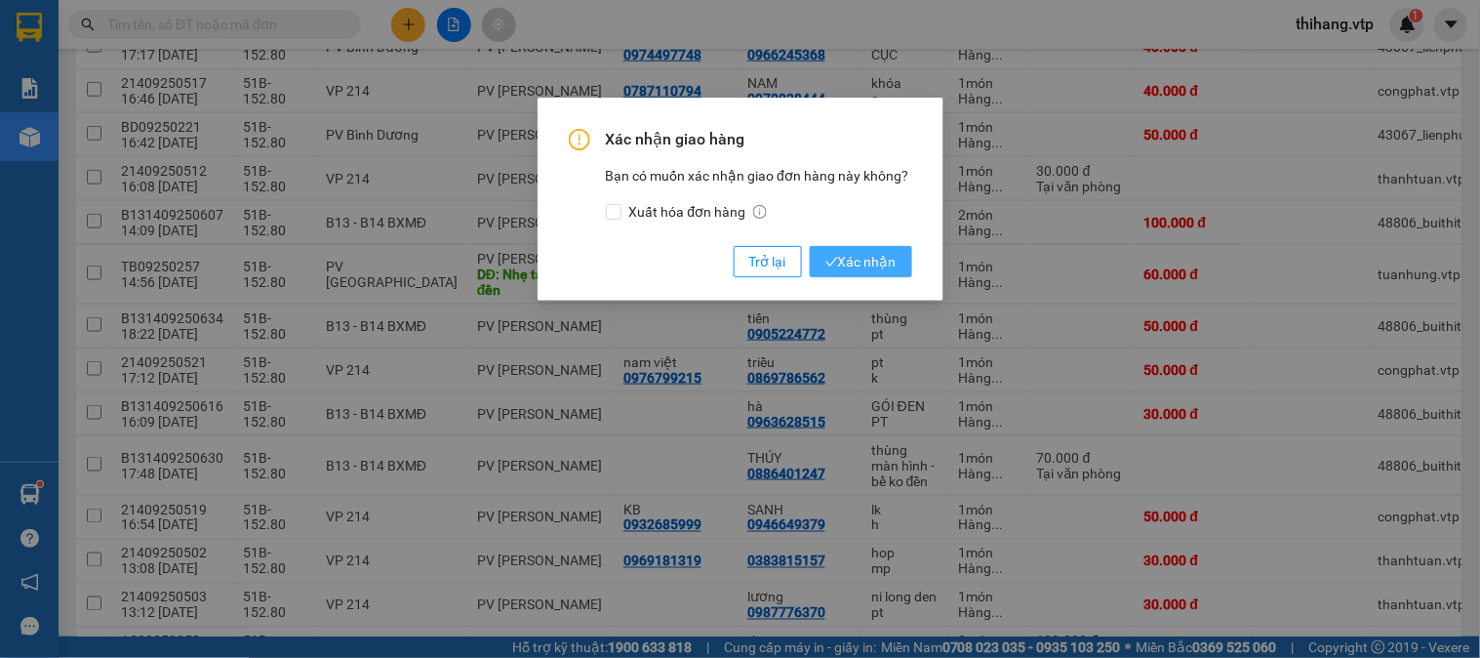
click at [859, 260] on span "Xác nhận" at bounding box center [861, 261] width 71 height 21
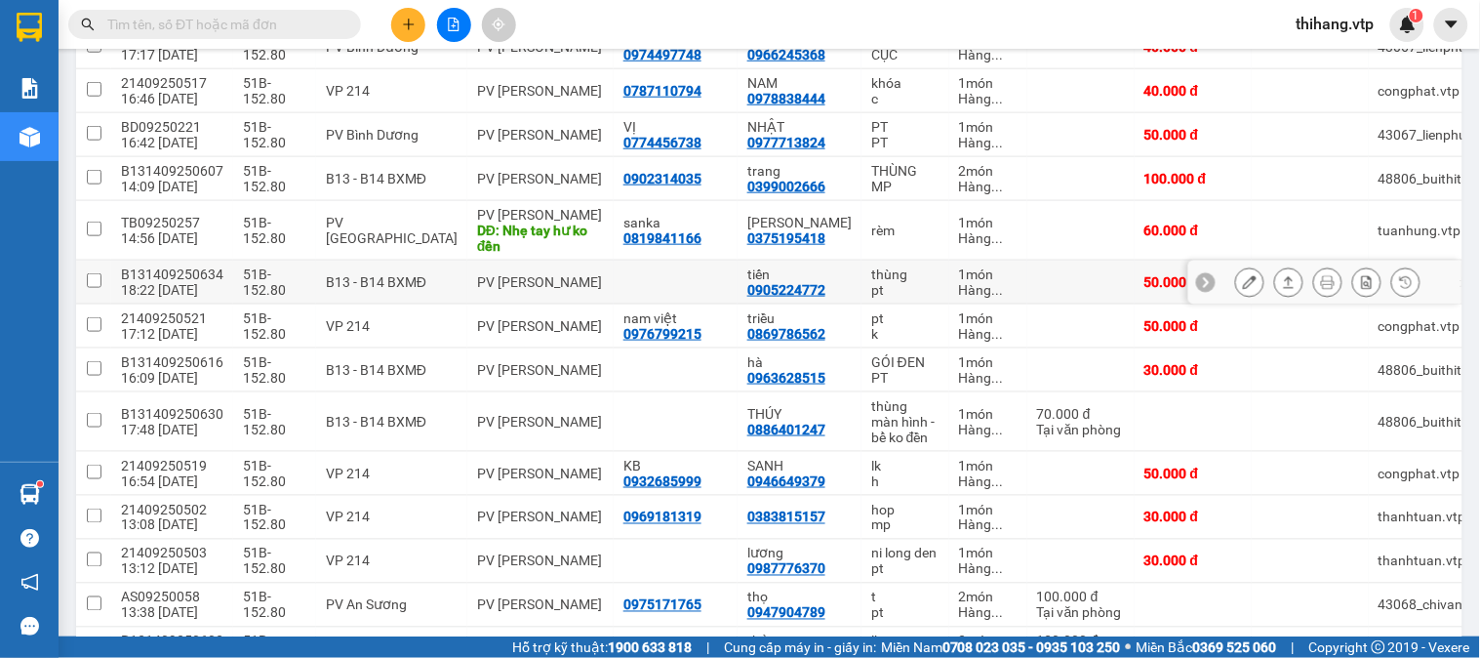
click at [1243, 288] on icon at bounding box center [1250, 282] width 14 height 14
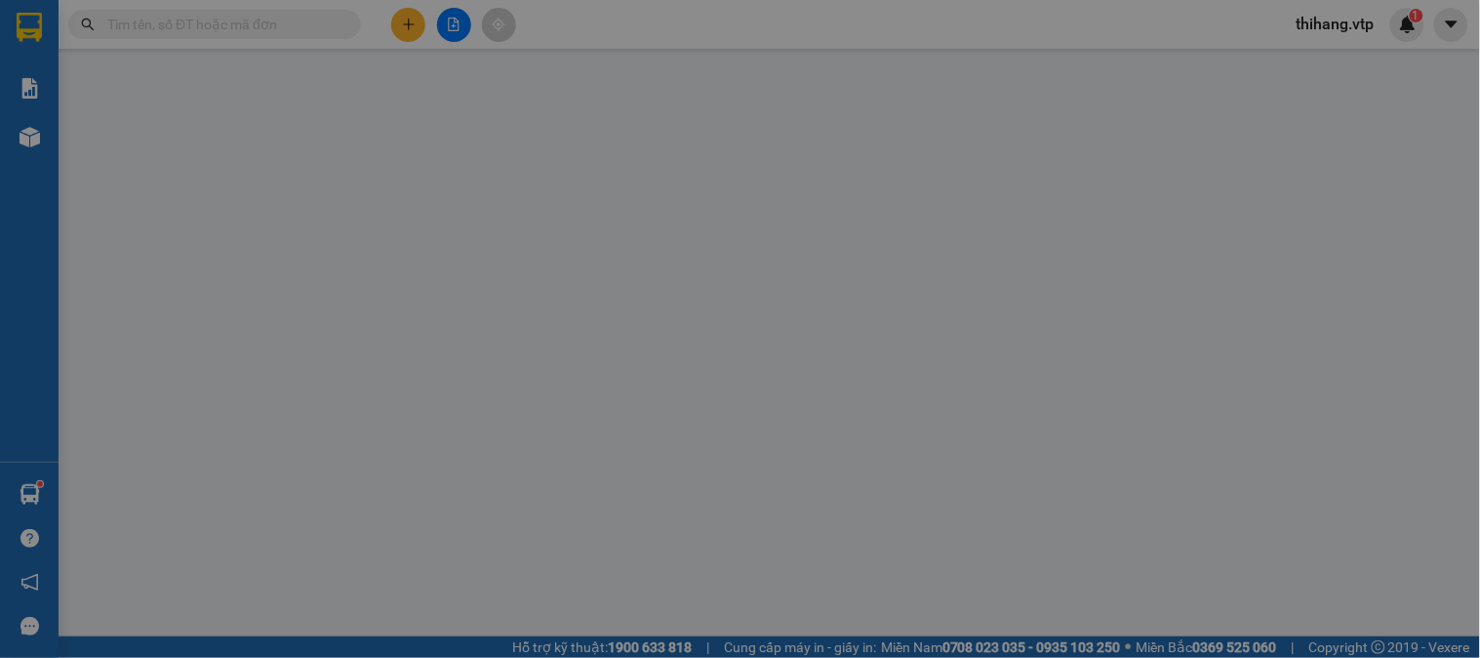
type input "0905224772"
type input "tiến"
type input "50.000"
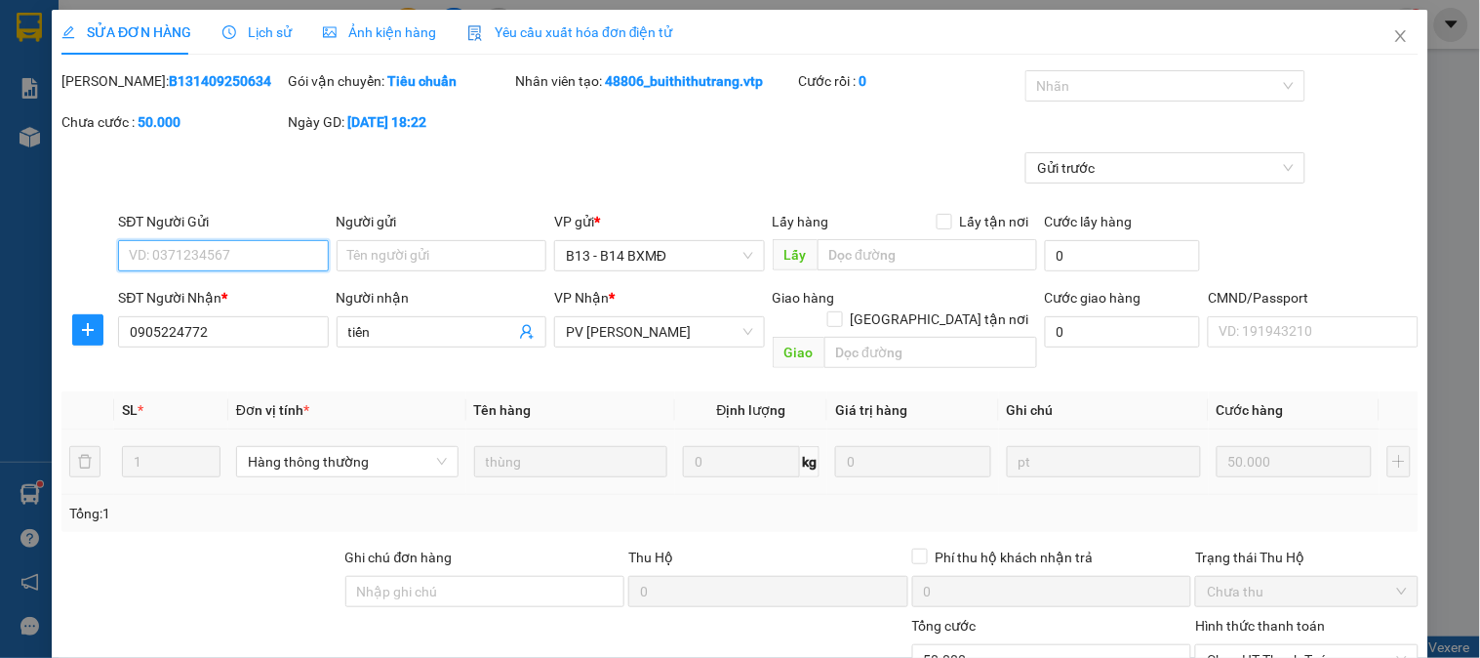
type input "2.500"
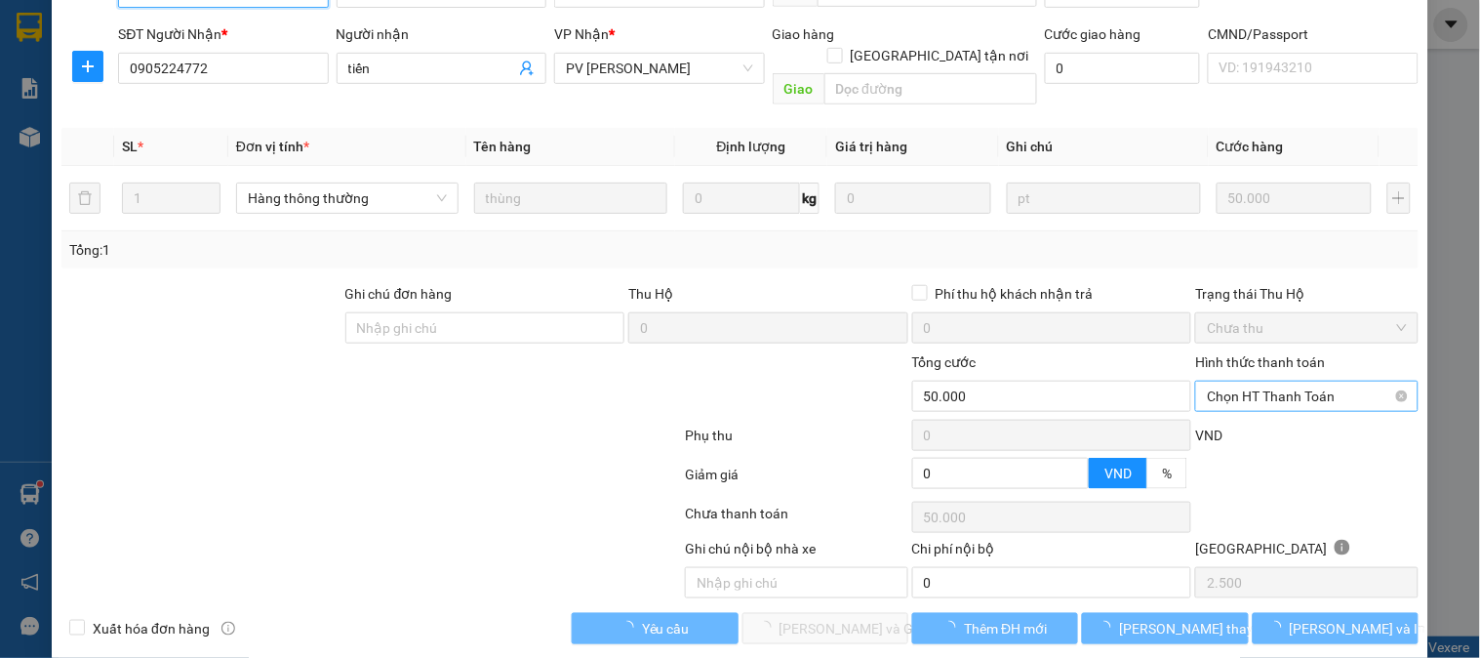
scroll to position [266, 0]
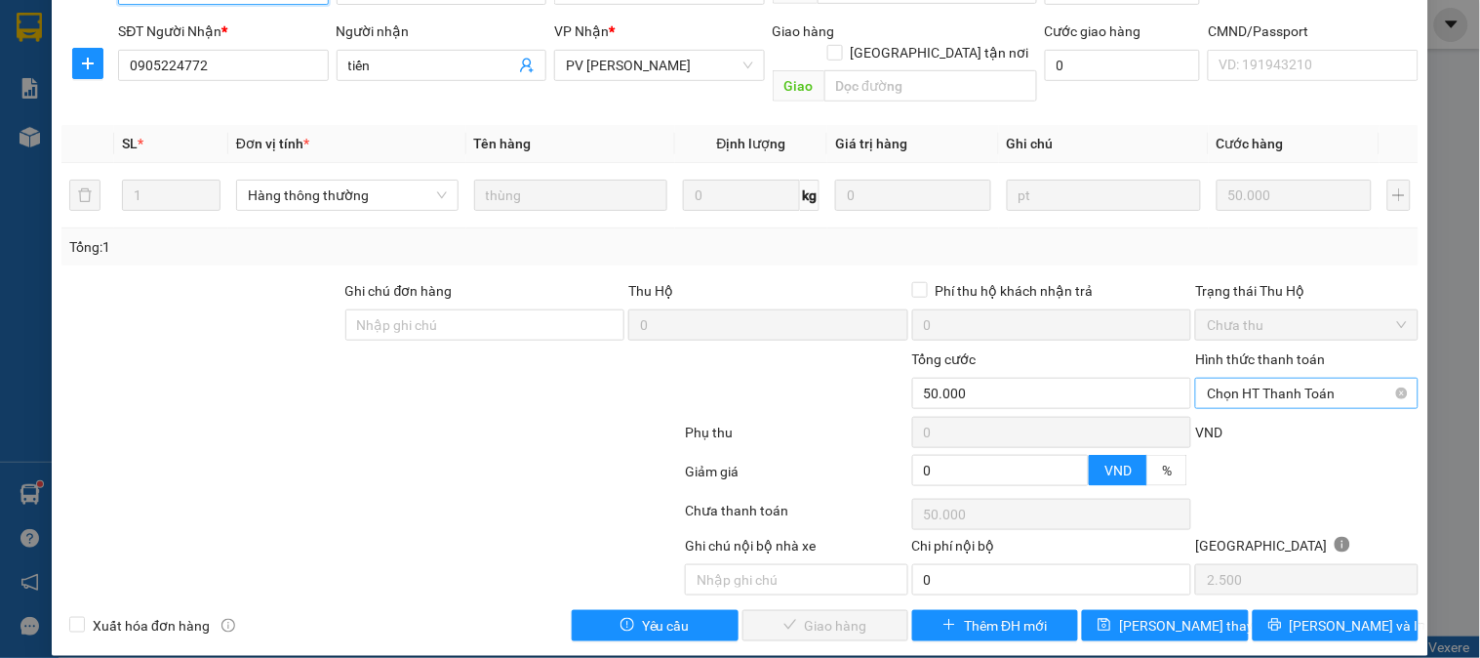
click at [1224, 379] on span "Chọn HT Thanh Toán" at bounding box center [1306, 393] width 199 height 29
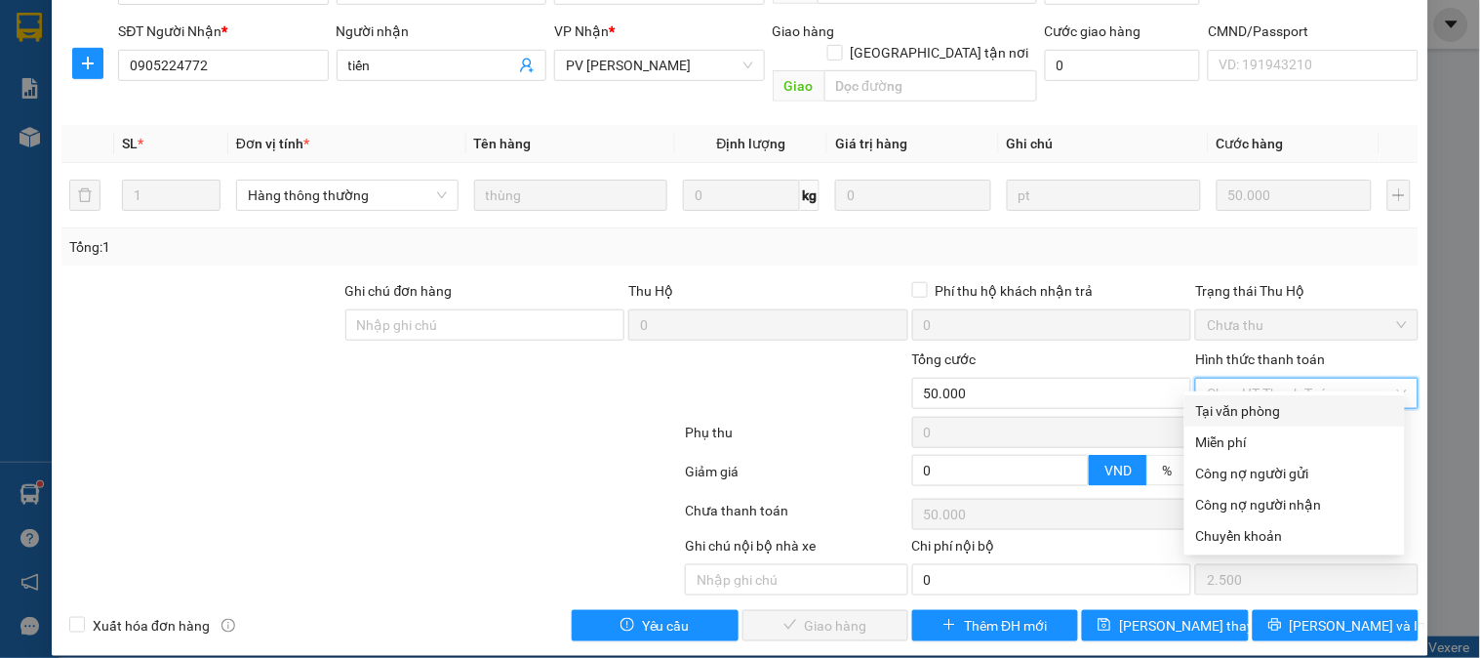
click at [1228, 412] on div "Tại văn phòng" at bounding box center [1294, 410] width 197 height 21
type input "0"
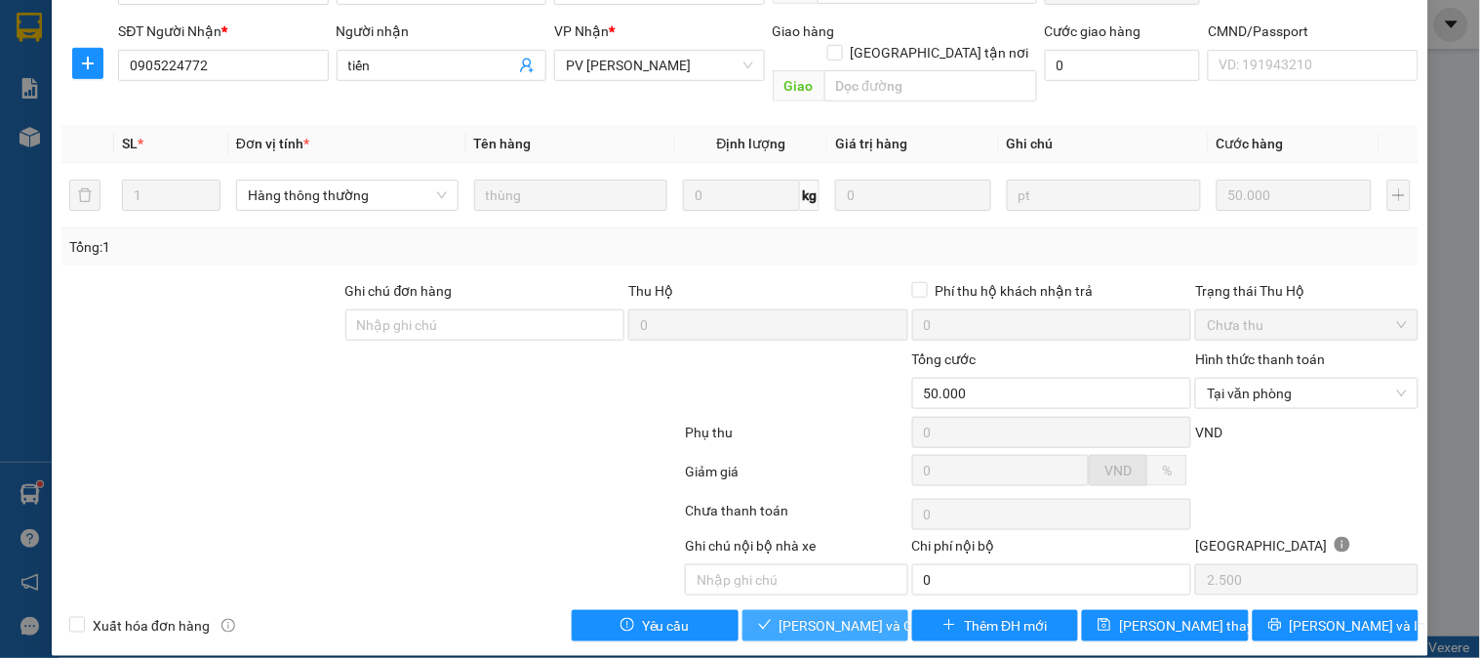
drag, startPoint x: 863, startPoint y: 608, endPoint x: 1203, endPoint y: 387, distance: 405.8
click at [865, 615] on span "[PERSON_NAME] và Giao hàng" at bounding box center [873, 625] width 187 height 21
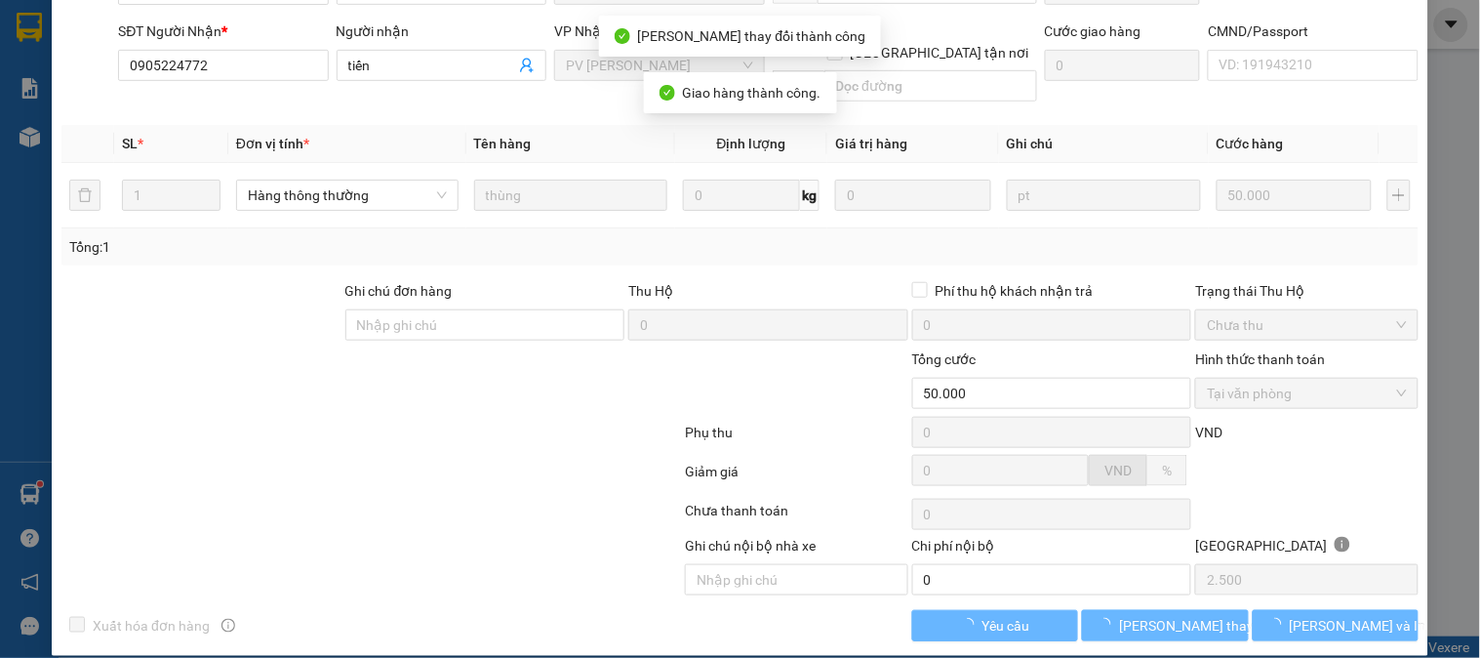
scroll to position [0, 0]
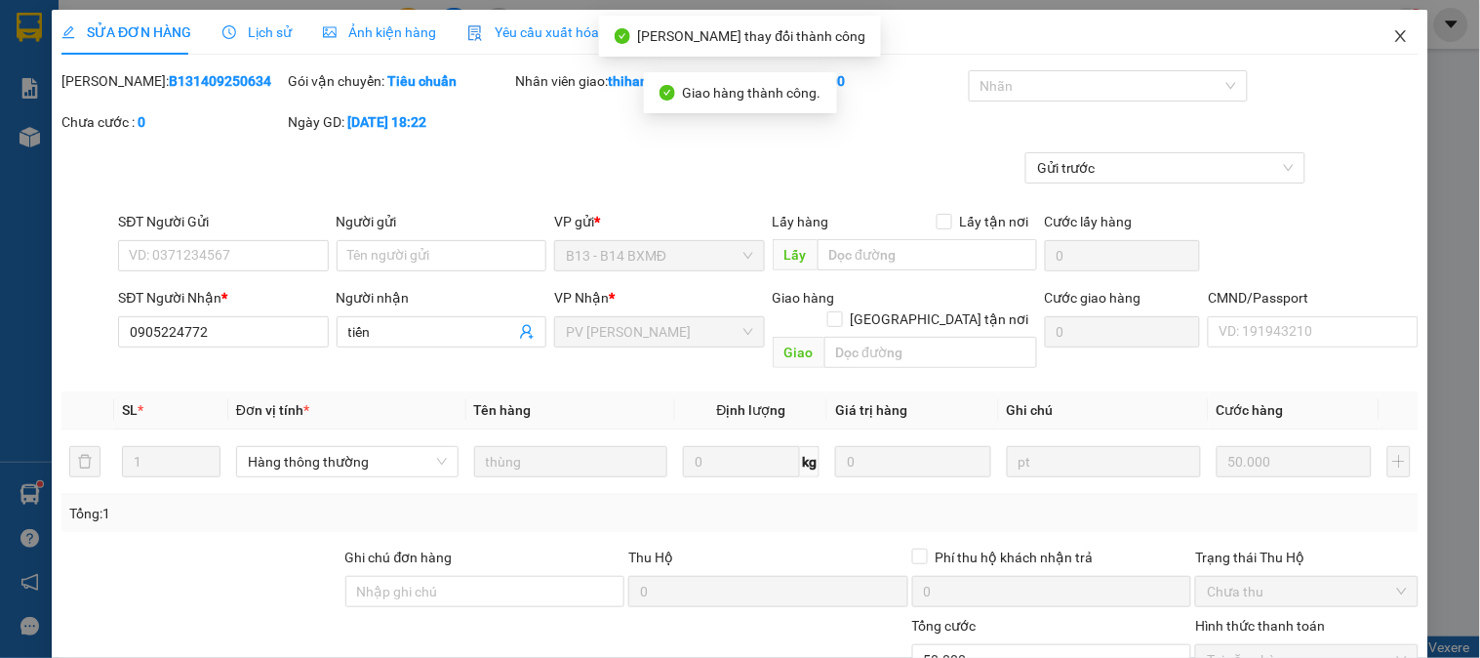
click at [1394, 41] on icon "close" at bounding box center [1402, 36] width 16 height 16
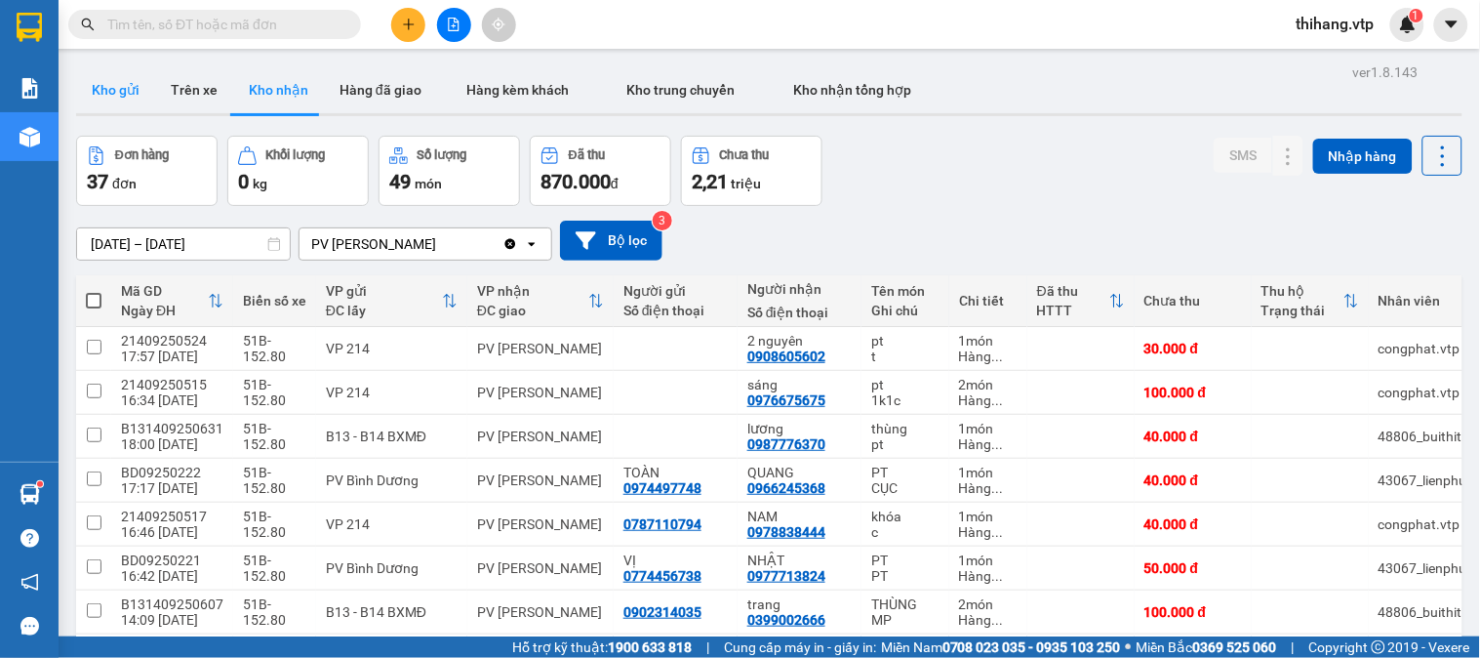
click at [105, 91] on button "Kho gửi" at bounding box center [115, 89] width 79 height 47
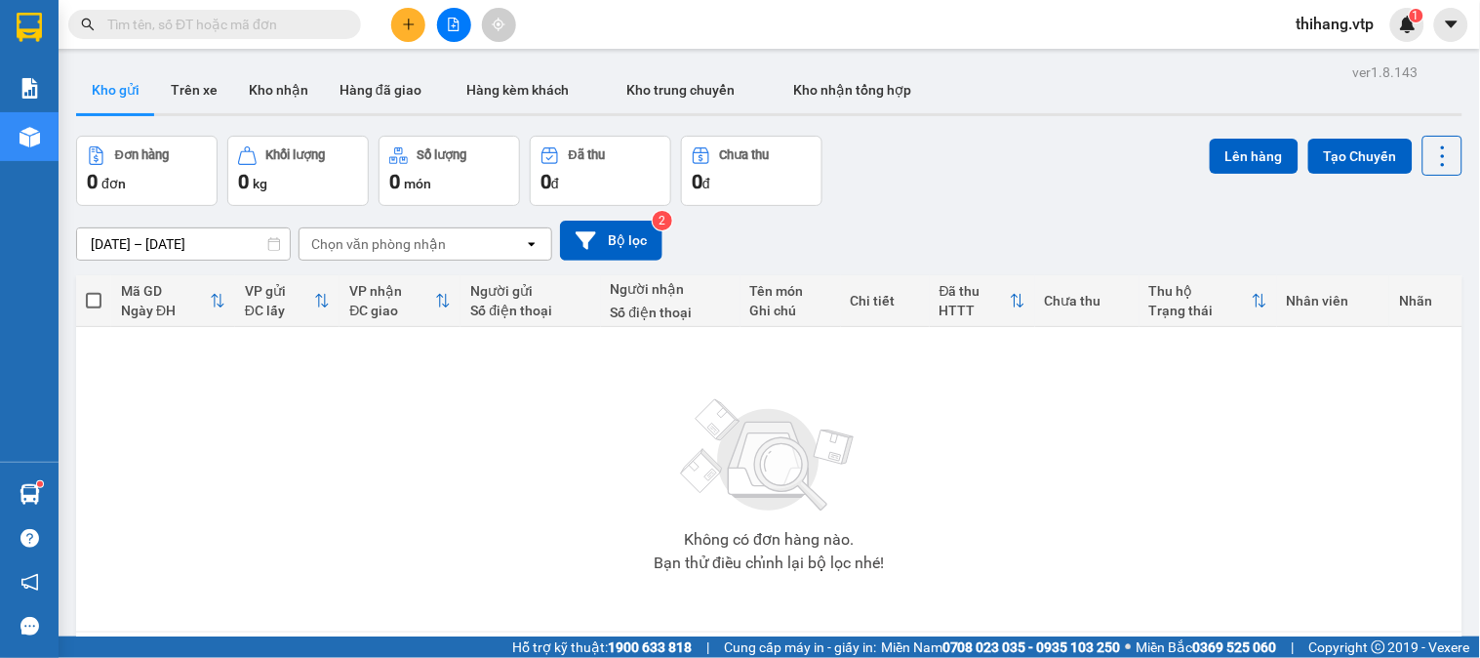
click at [416, 15] on button at bounding box center [408, 25] width 34 height 34
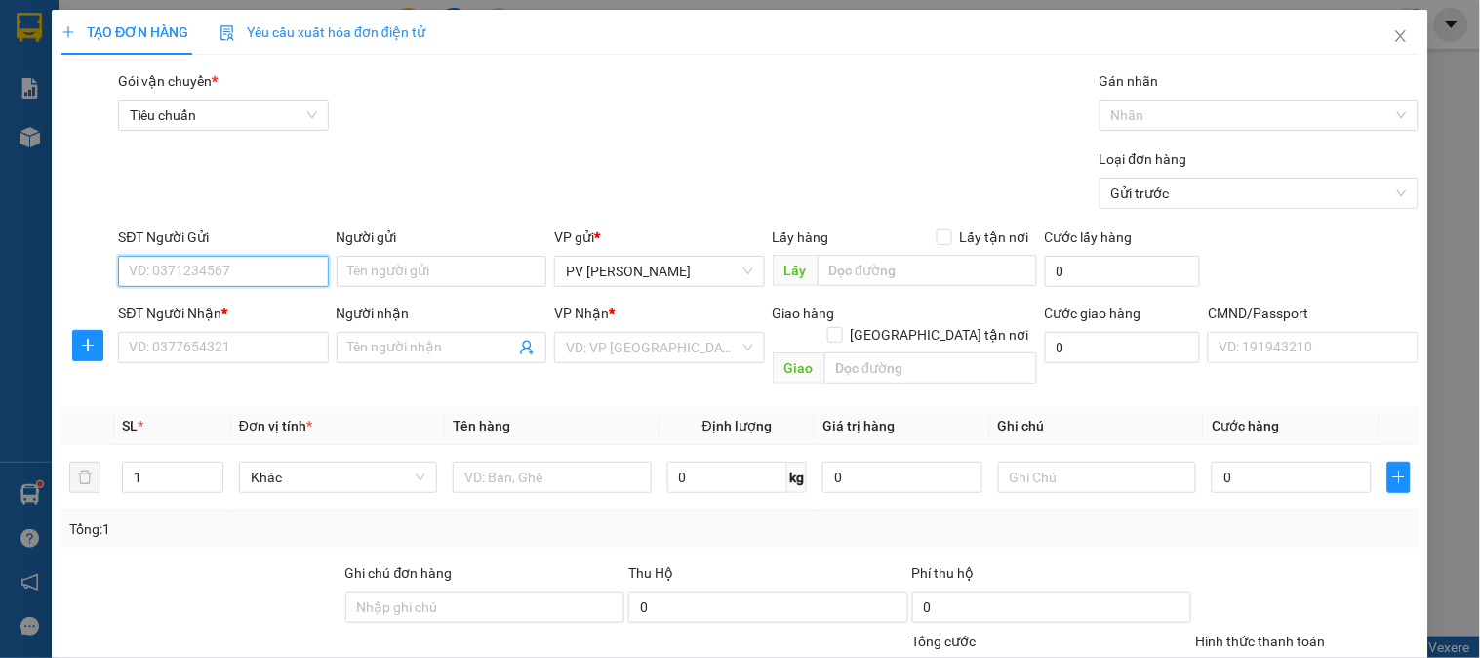
click at [200, 273] on input "SĐT Người Gửi" at bounding box center [223, 271] width 210 height 31
type input "0373166181"
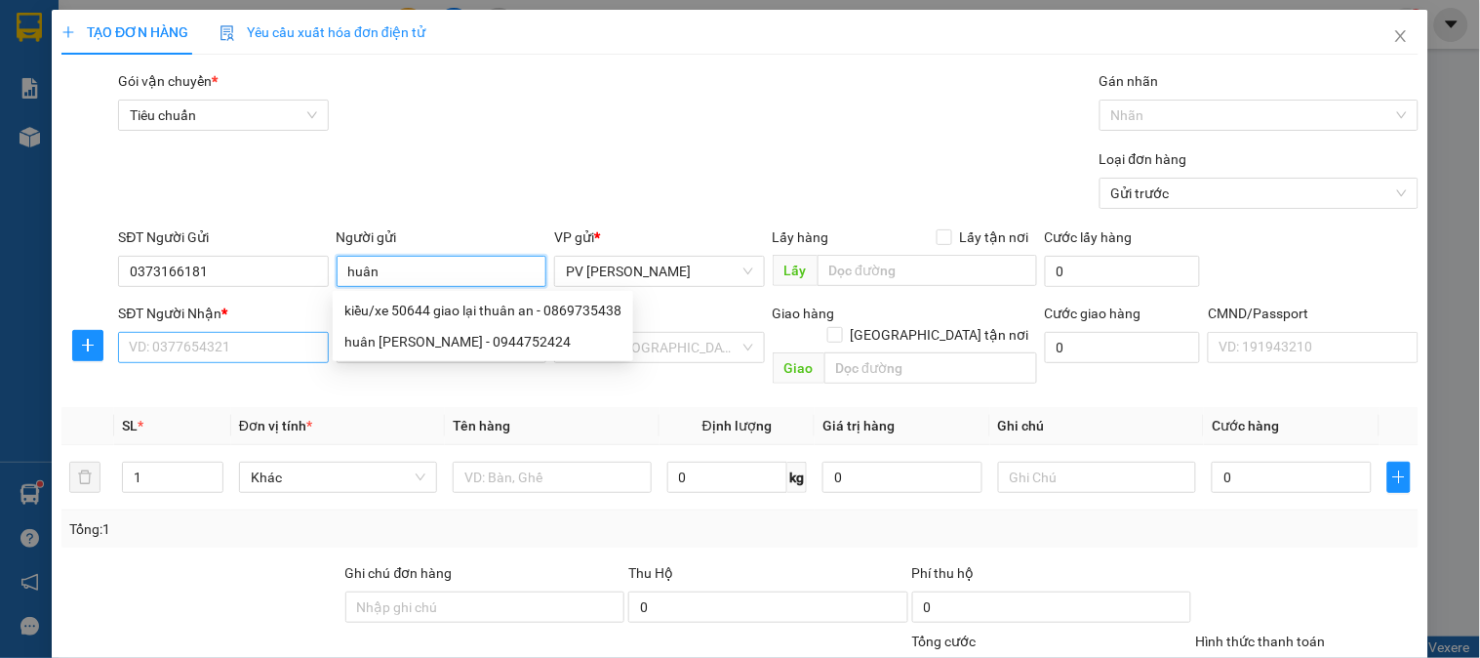
type input "huân"
click at [172, 354] on input "SĐT Người Nhận *" at bounding box center [223, 347] width 210 height 31
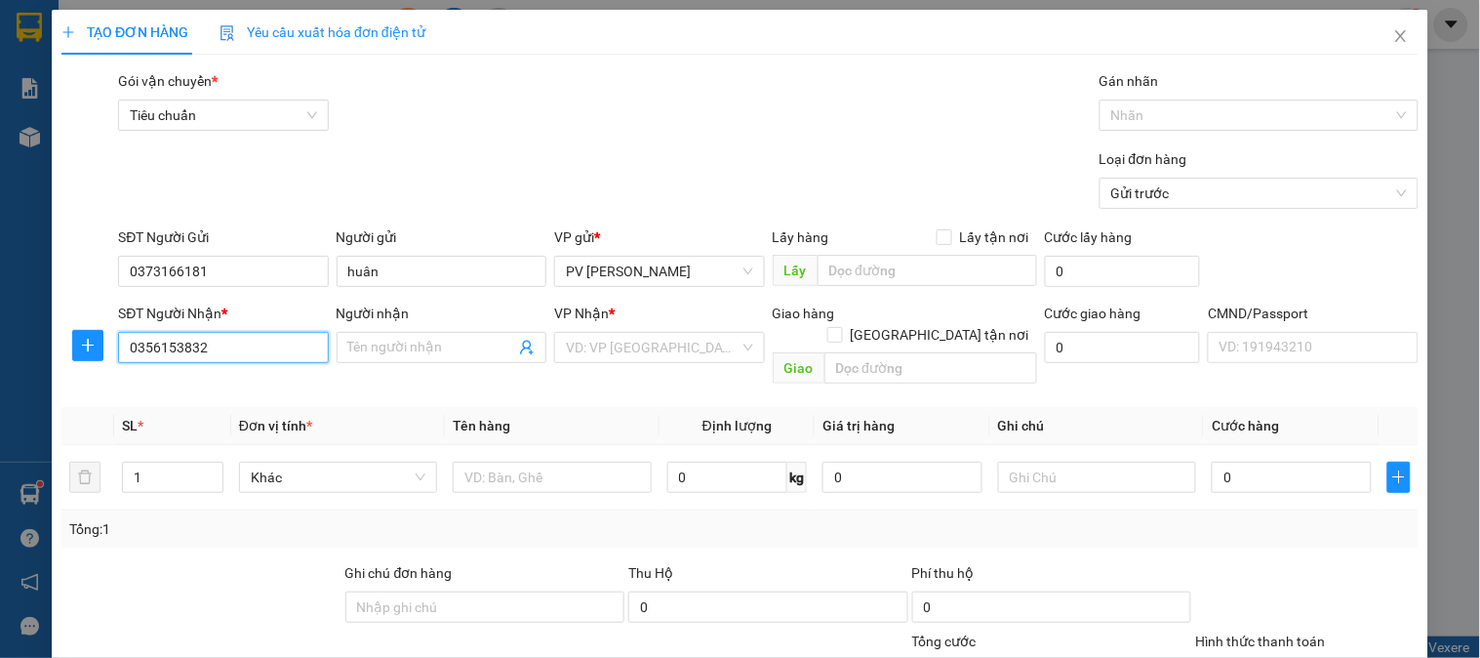
type input "0356153832"
type input "HIỆP"
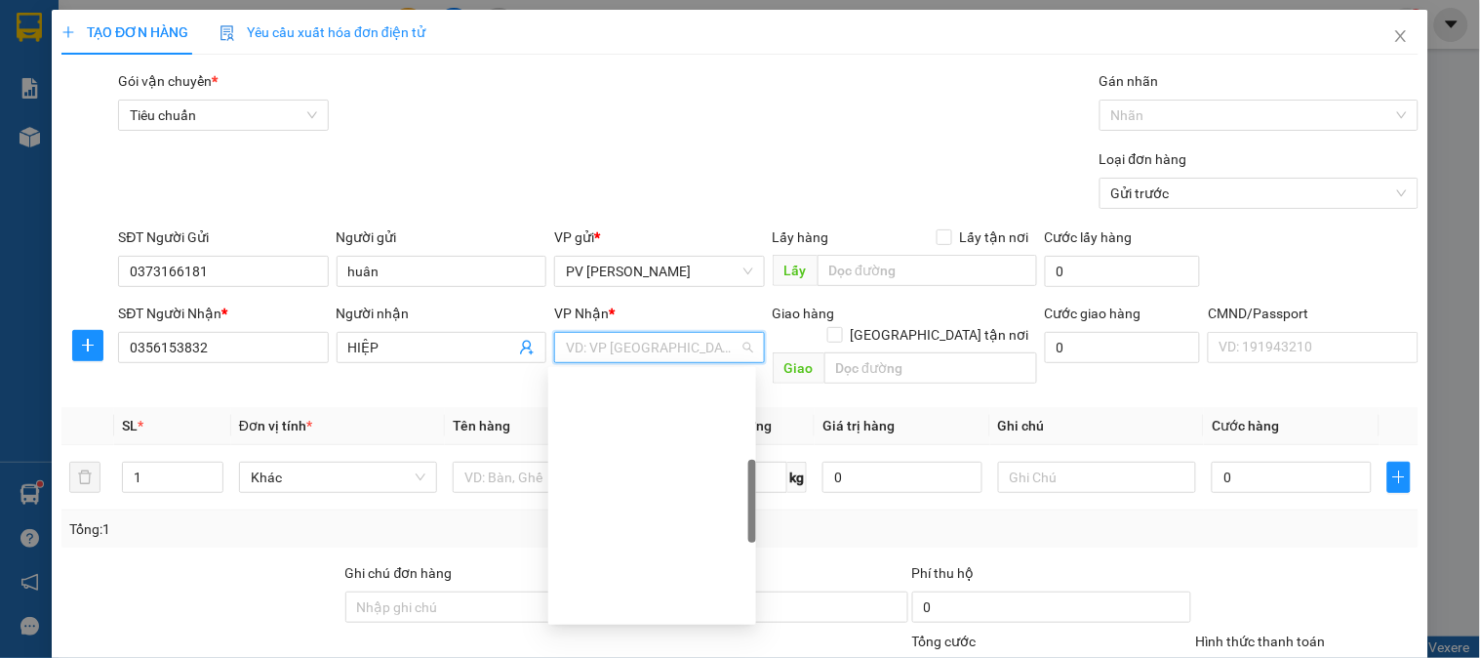
scroll to position [325, 0]
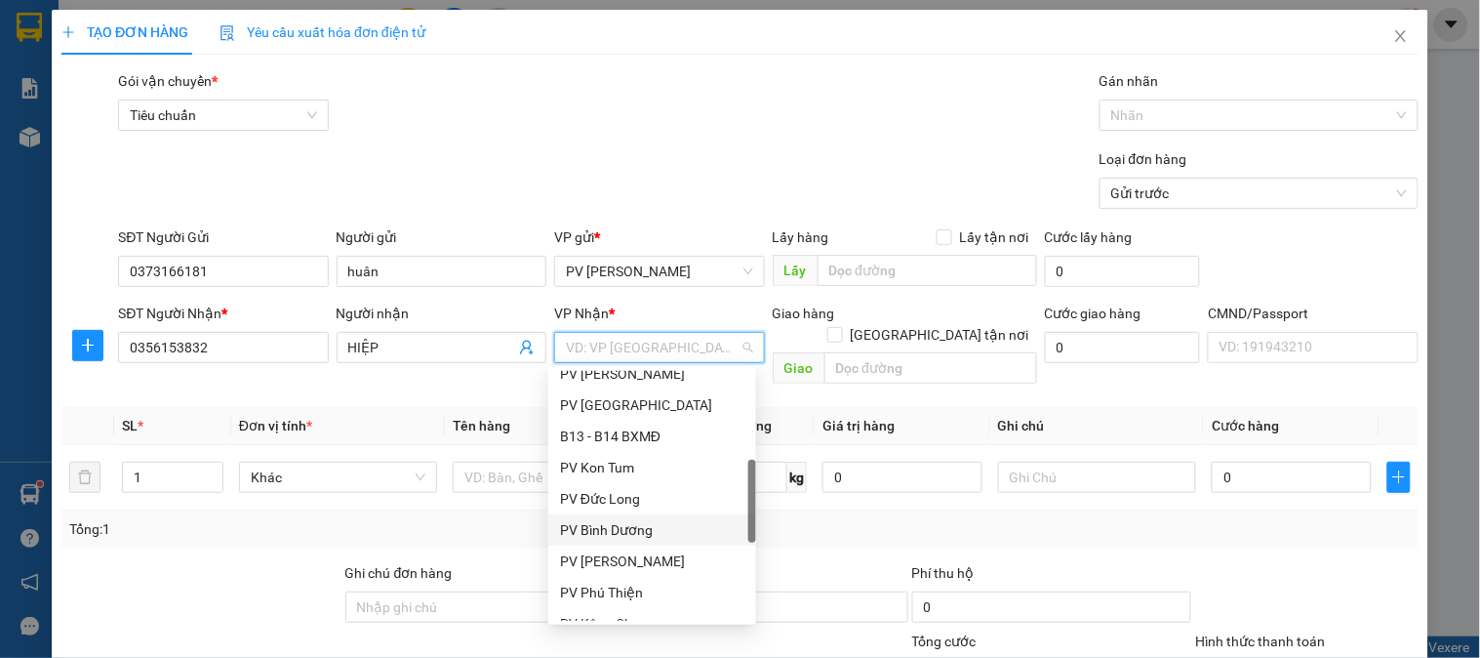
drag, startPoint x: 630, startPoint y: 534, endPoint x: 806, endPoint y: 400, distance: 220.8
click at [630, 533] on div "PV Bình Dương" at bounding box center [652, 529] width 184 height 21
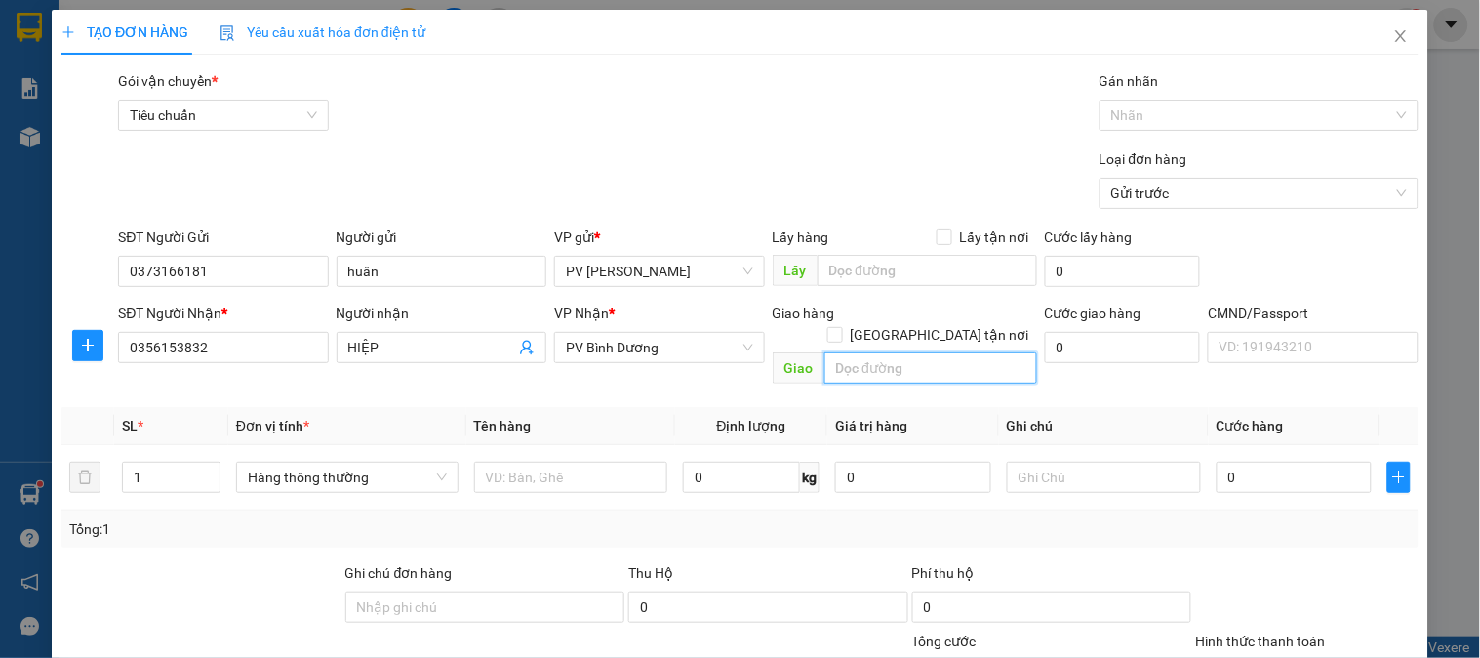
click at [847, 353] on input "text" at bounding box center [931, 367] width 213 height 31
type input "N4 SỞ SAO"
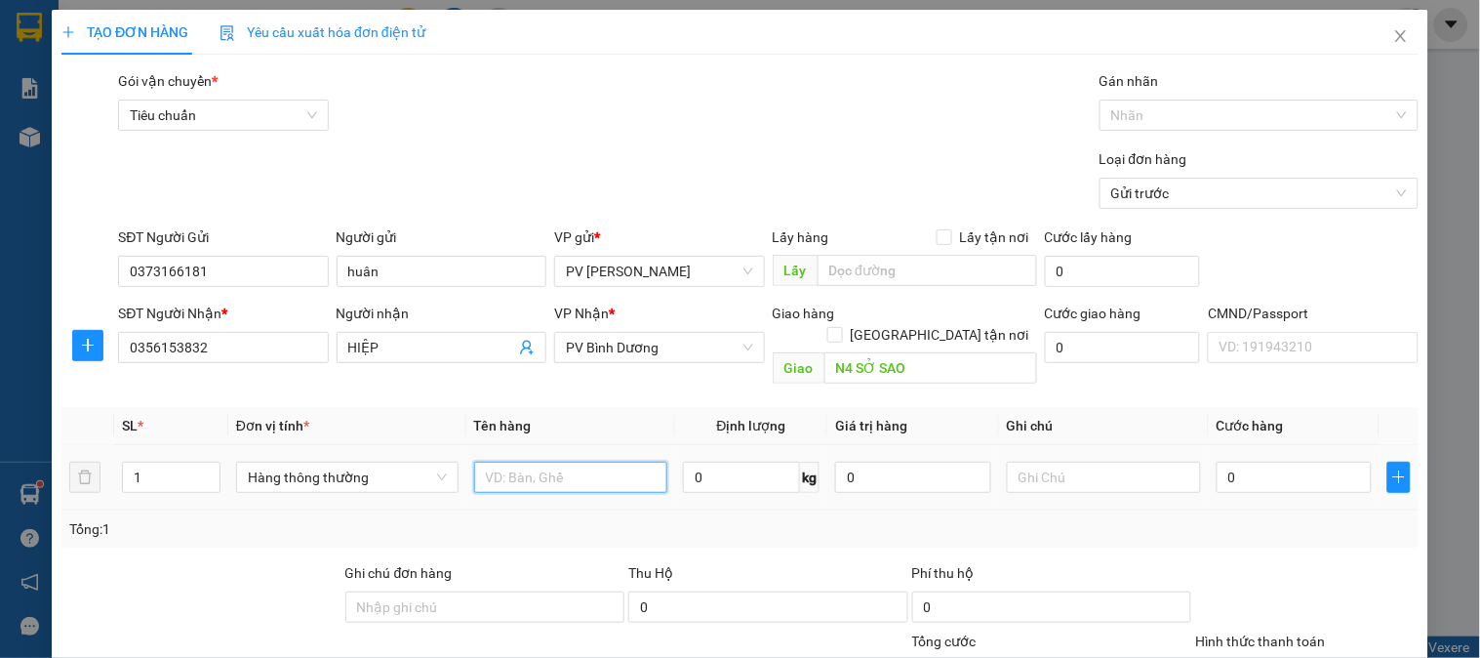
click at [607, 463] on input "text" at bounding box center [571, 477] width 194 height 31
type input "SR"
type input "1B"
type input "6"
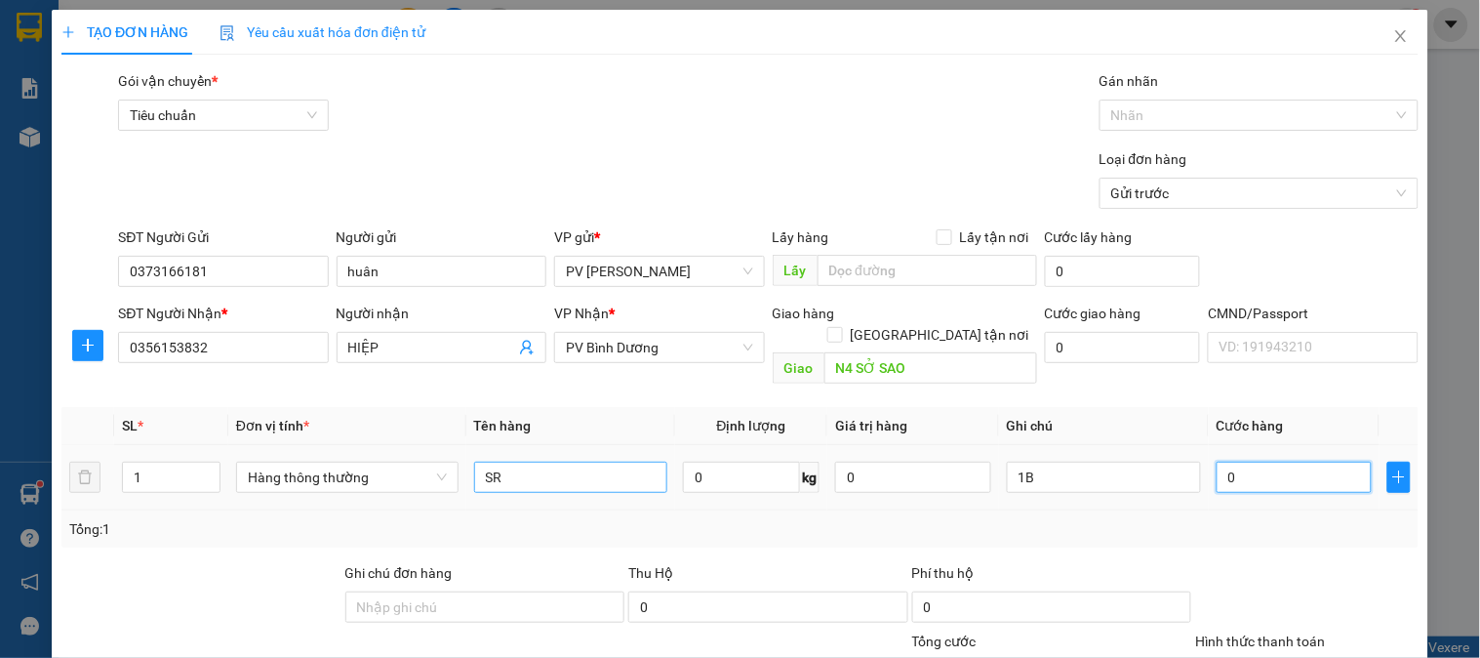
type input "6"
type input "60"
type input "600"
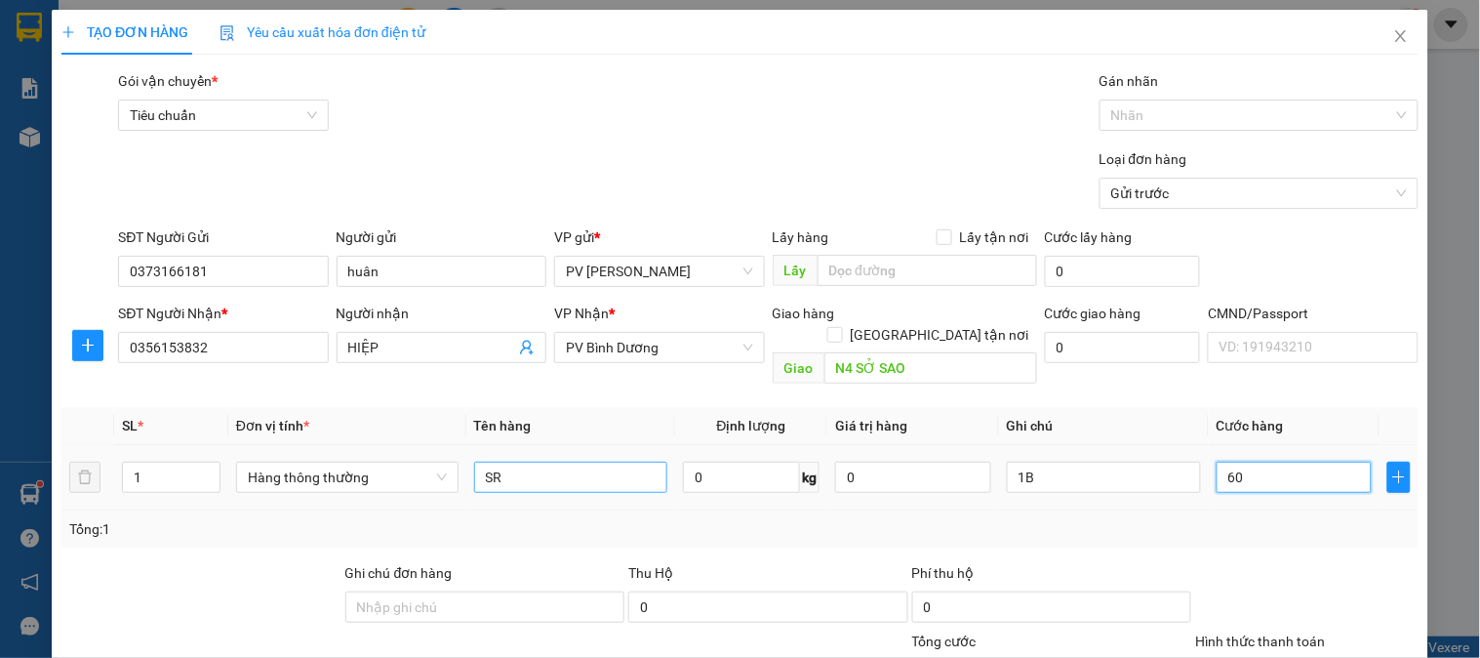
type input "600"
type input "6.000"
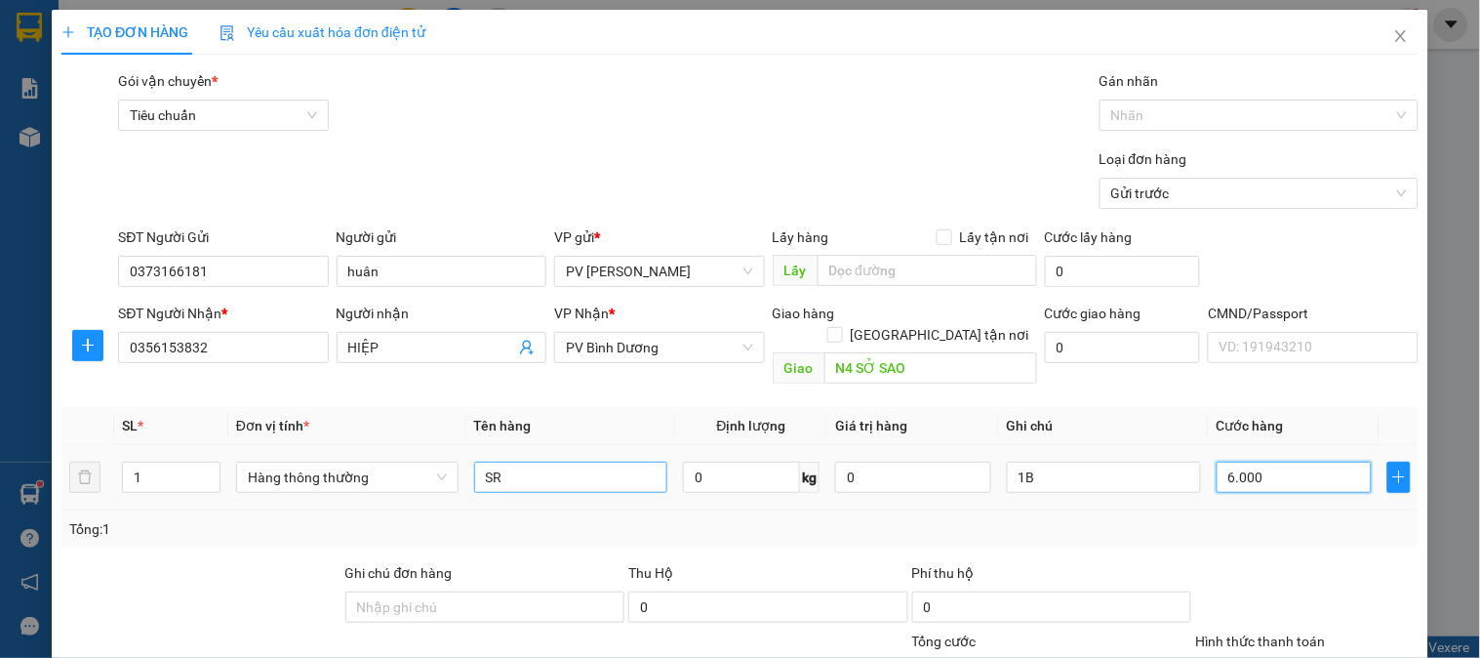
type input "60.000"
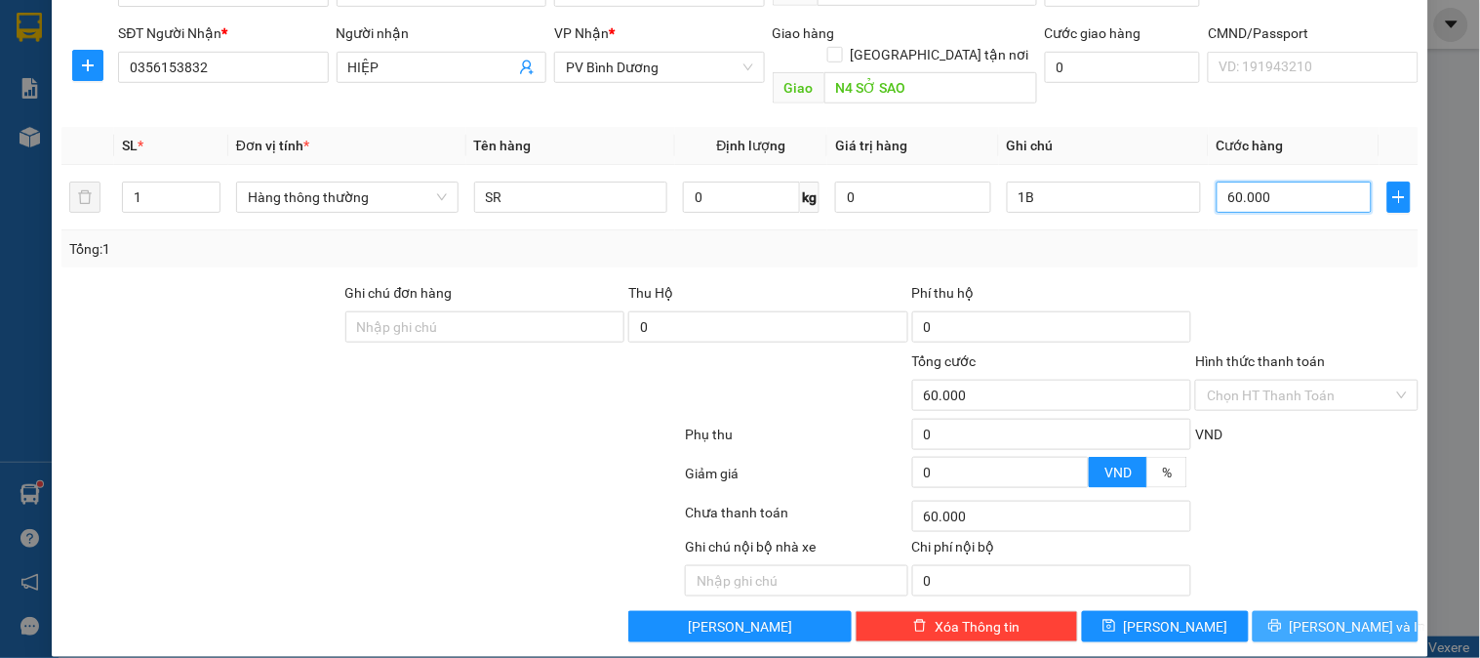
type input "60.000"
click at [1312, 616] on span "[PERSON_NAME] và In" at bounding box center [1358, 626] width 137 height 21
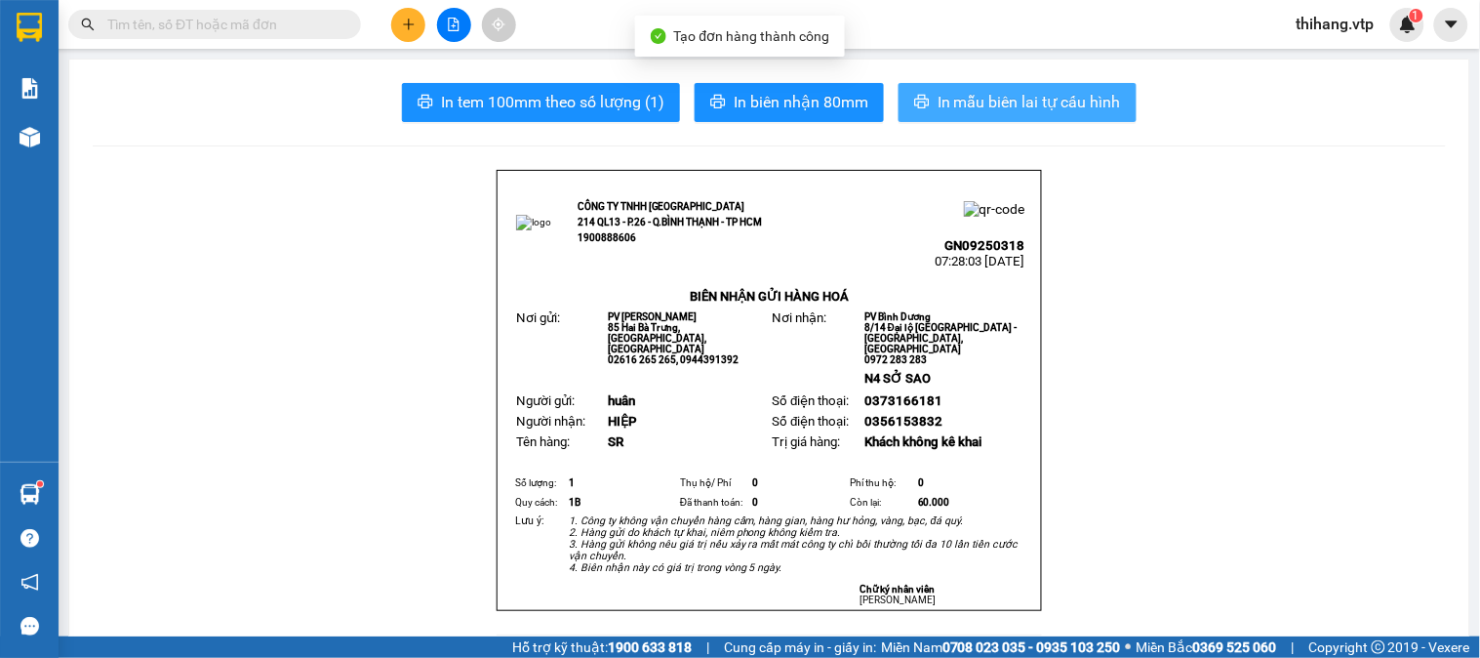
click at [1006, 114] on button "In mẫu biên lai tự cấu hình" at bounding box center [1018, 102] width 238 height 39
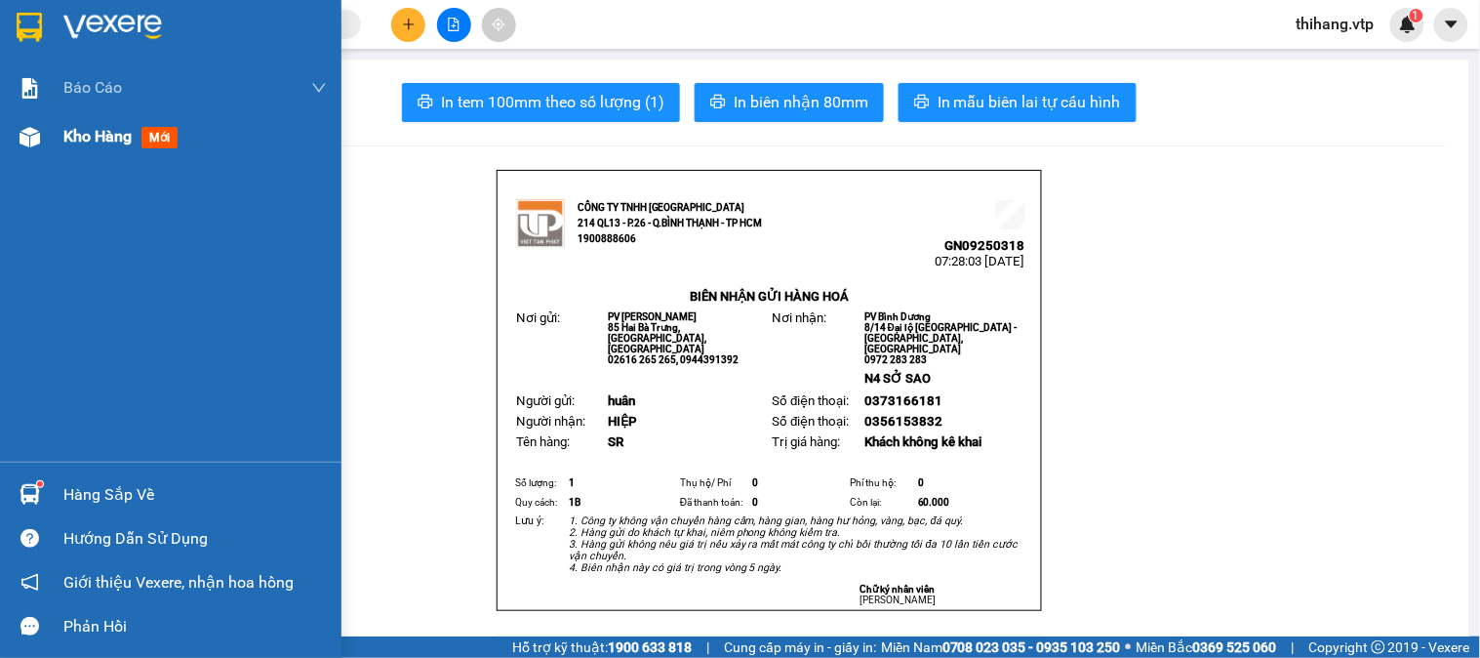
click at [96, 141] on span "Kho hàng" at bounding box center [97, 136] width 68 height 19
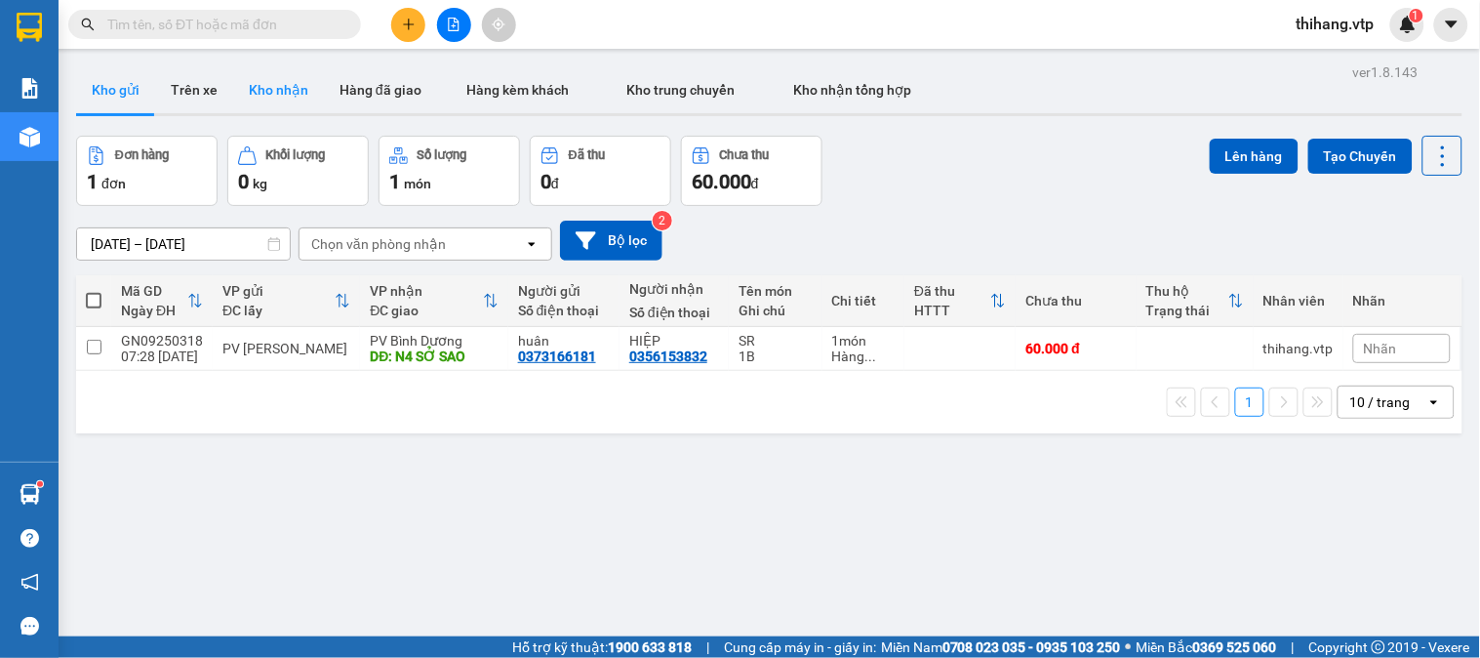
click at [269, 90] on button "Kho nhận" at bounding box center [278, 89] width 91 height 47
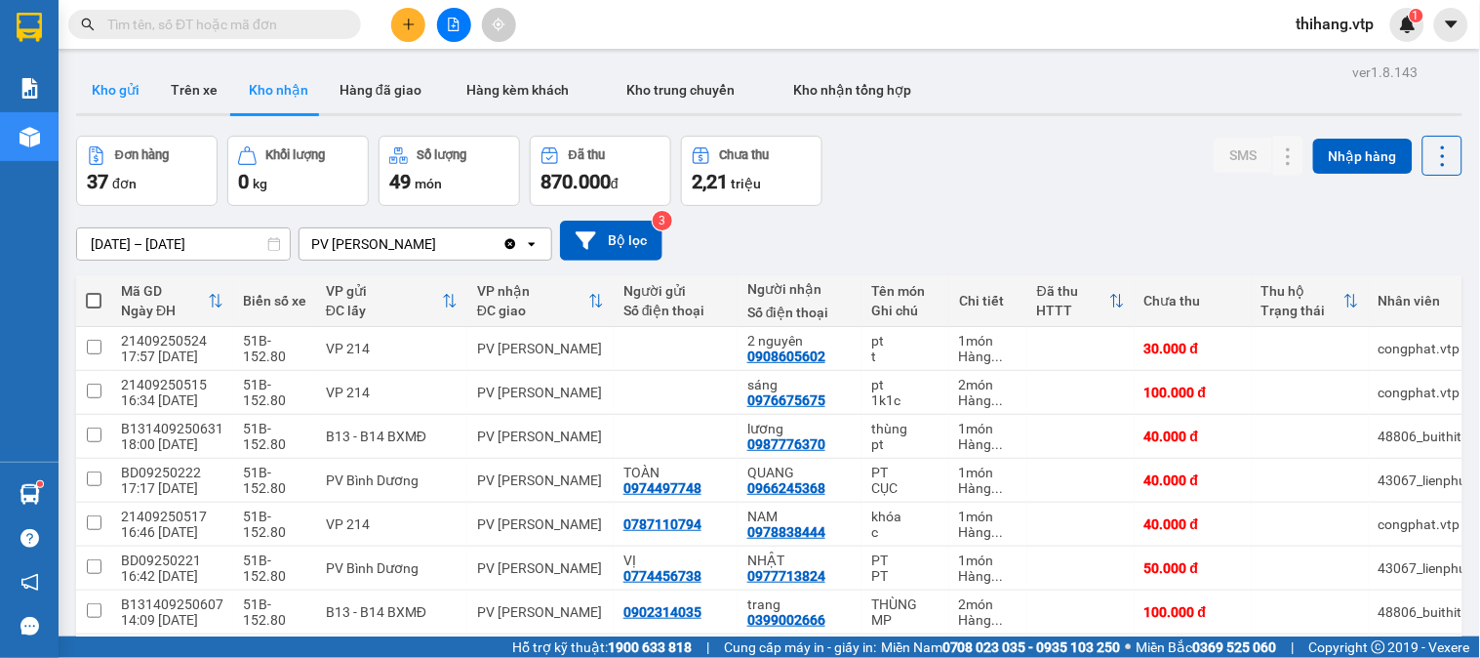
click at [114, 89] on button "Kho gửi" at bounding box center [115, 89] width 79 height 47
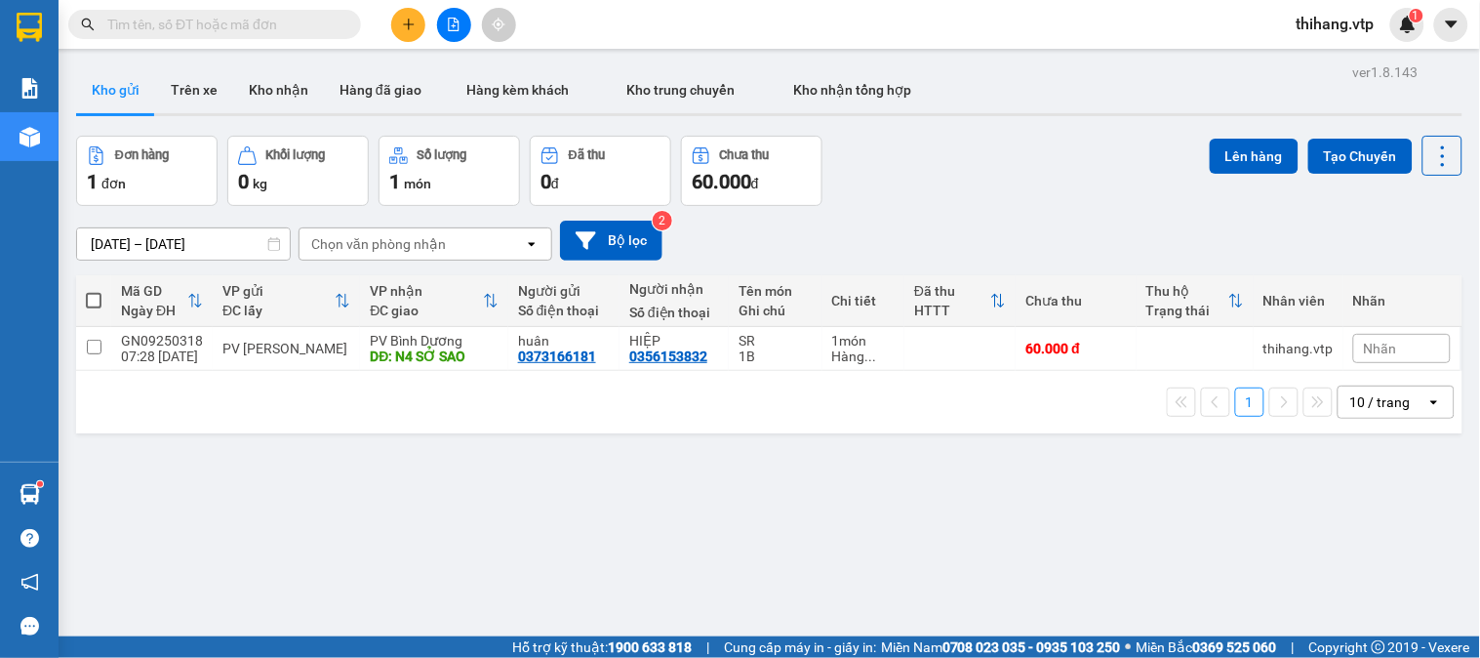
click at [96, 299] on span at bounding box center [94, 301] width 16 height 16
click at [94, 291] on input "checkbox" at bounding box center [94, 291] width 0 height 0
checkbox input "true"
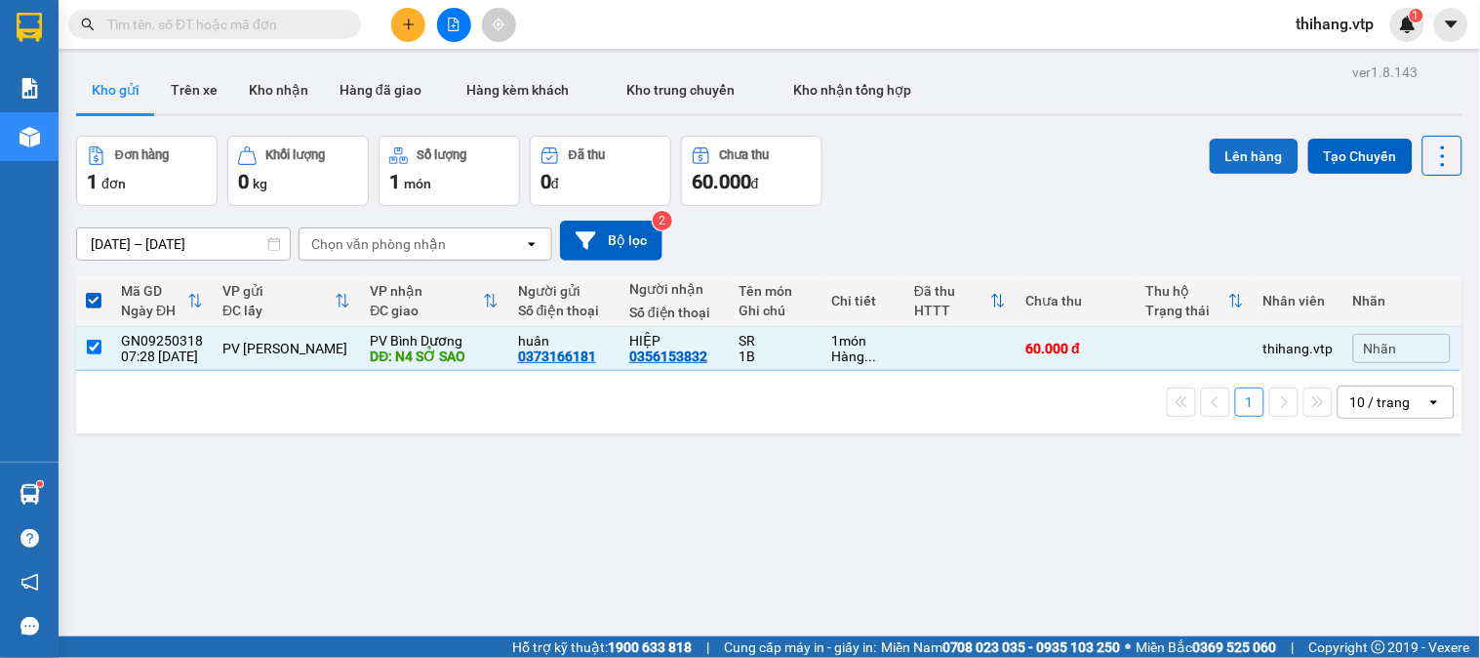
click at [1240, 160] on button "Lên hàng" at bounding box center [1254, 156] width 89 height 35
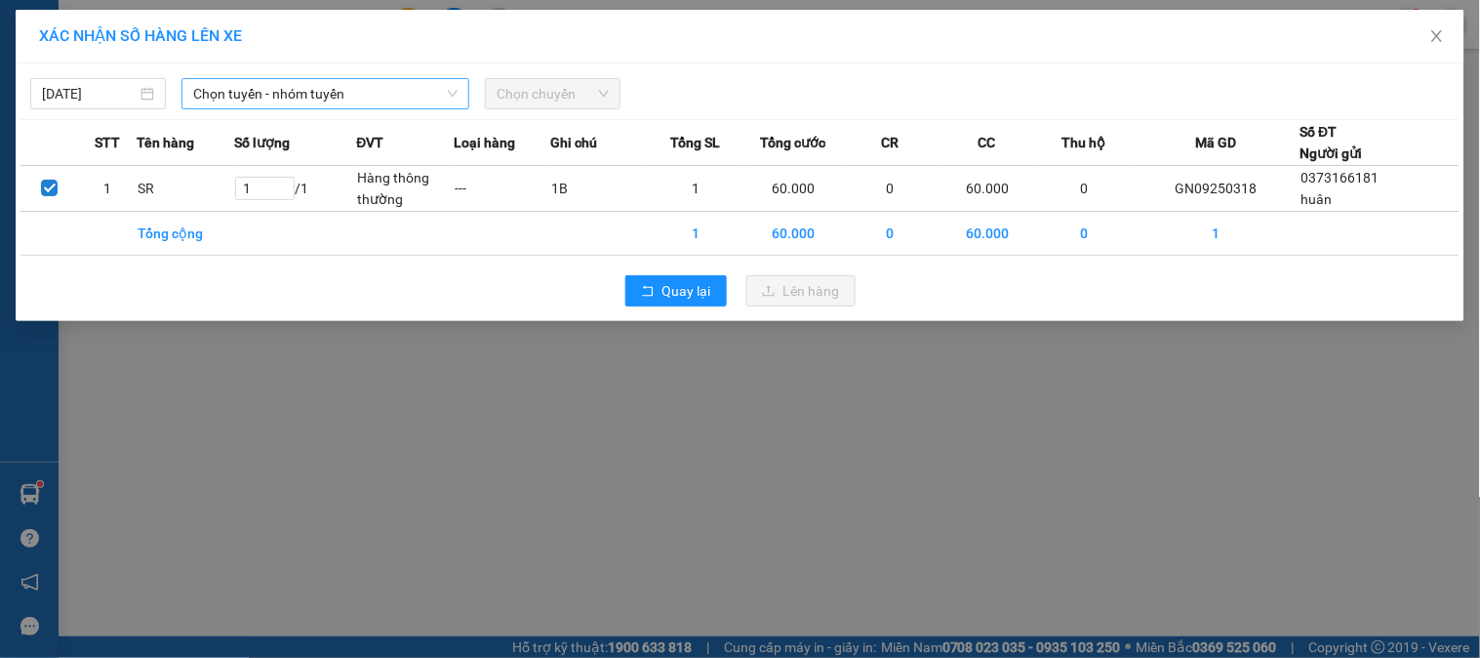
click at [338, 91] on span "Chọn tuyến - nhóm tuyến" at bounding box center [325, 93] width 264 height 29
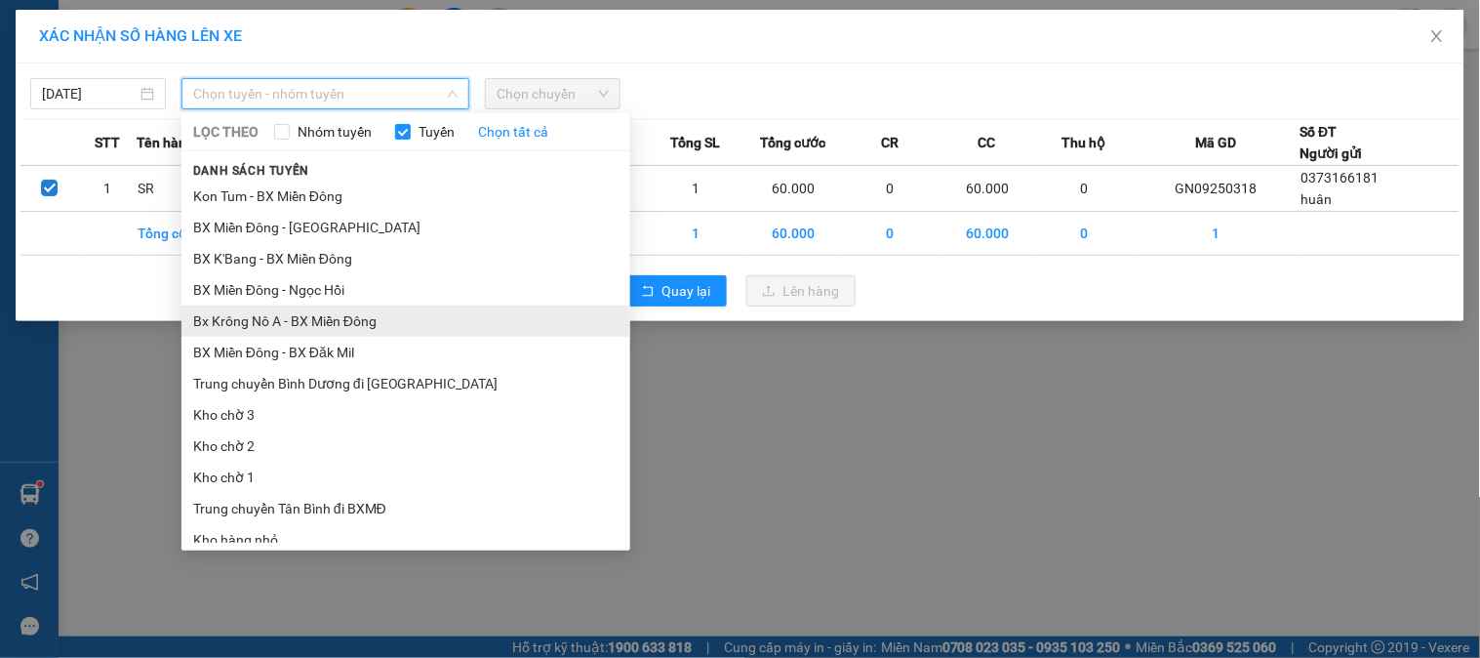
click at [329, 319] on li "Bx Krông Nô A - BX Miền Đông" at bounding box center [406, 320] width 449 height 31
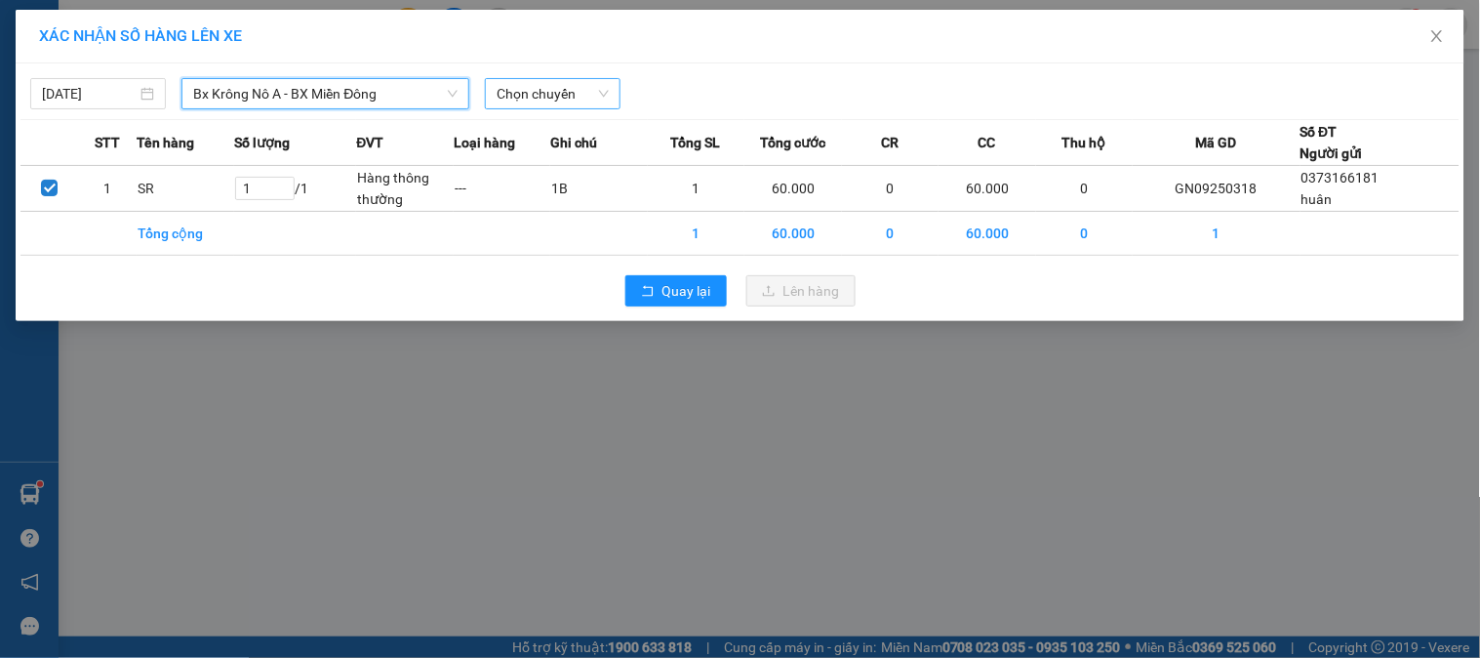
click at [515, 98] on span "Chọn chuyến" at bounding box center [553, 93] width 112 height 29
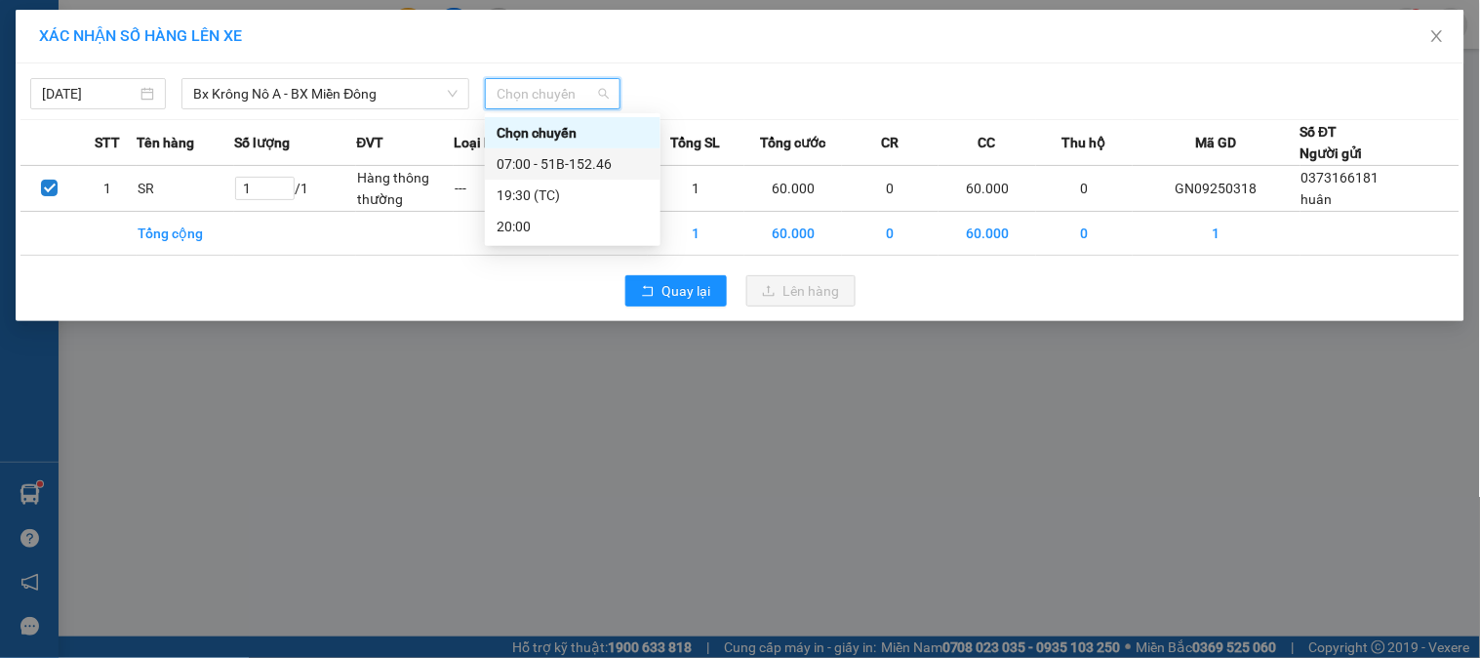
drag, startPoint x: 598, startPoint y: 162, endPoint x: 658, endPoint y: 176, distance: 61.1
click at [606, 162] on div "07:00 - 51B-152.46" at bounding box center [573, 163] width 152 height 21
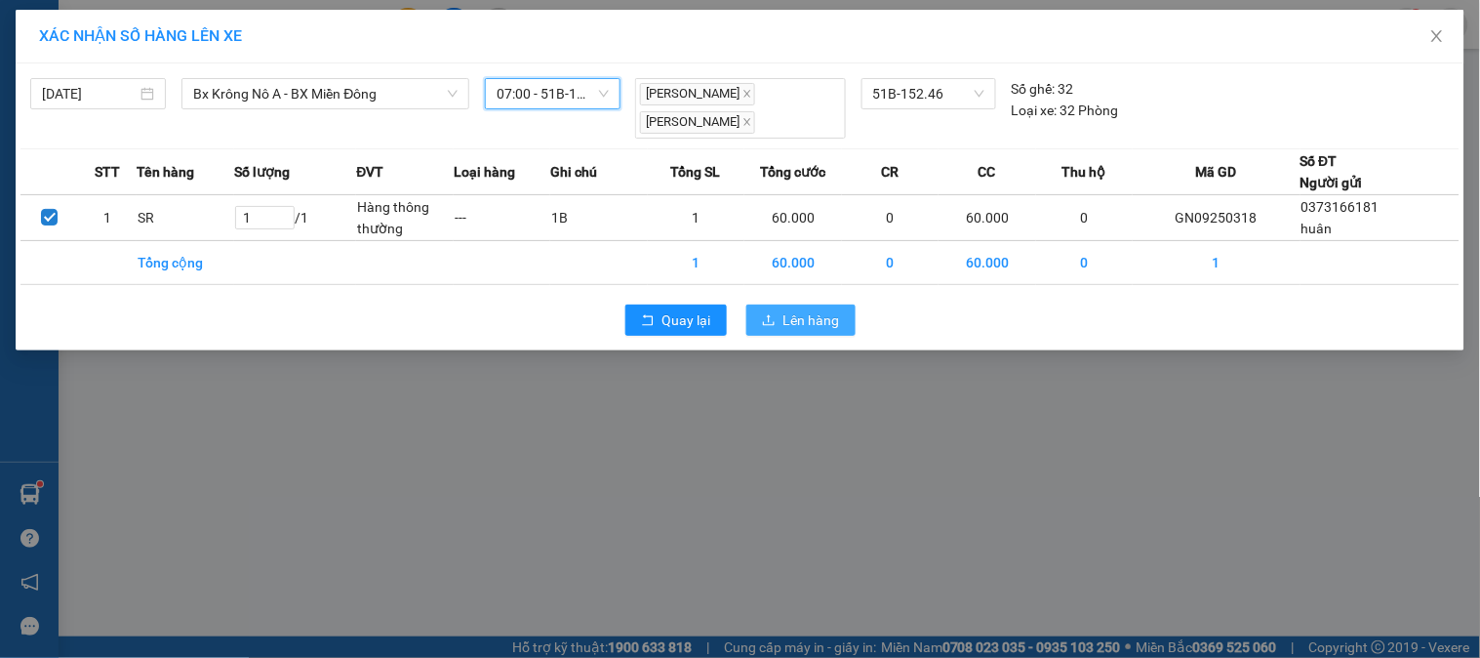
click at [810, 319] on span "Lên hàng" at bounding box center [812, 319] width 57 height 21
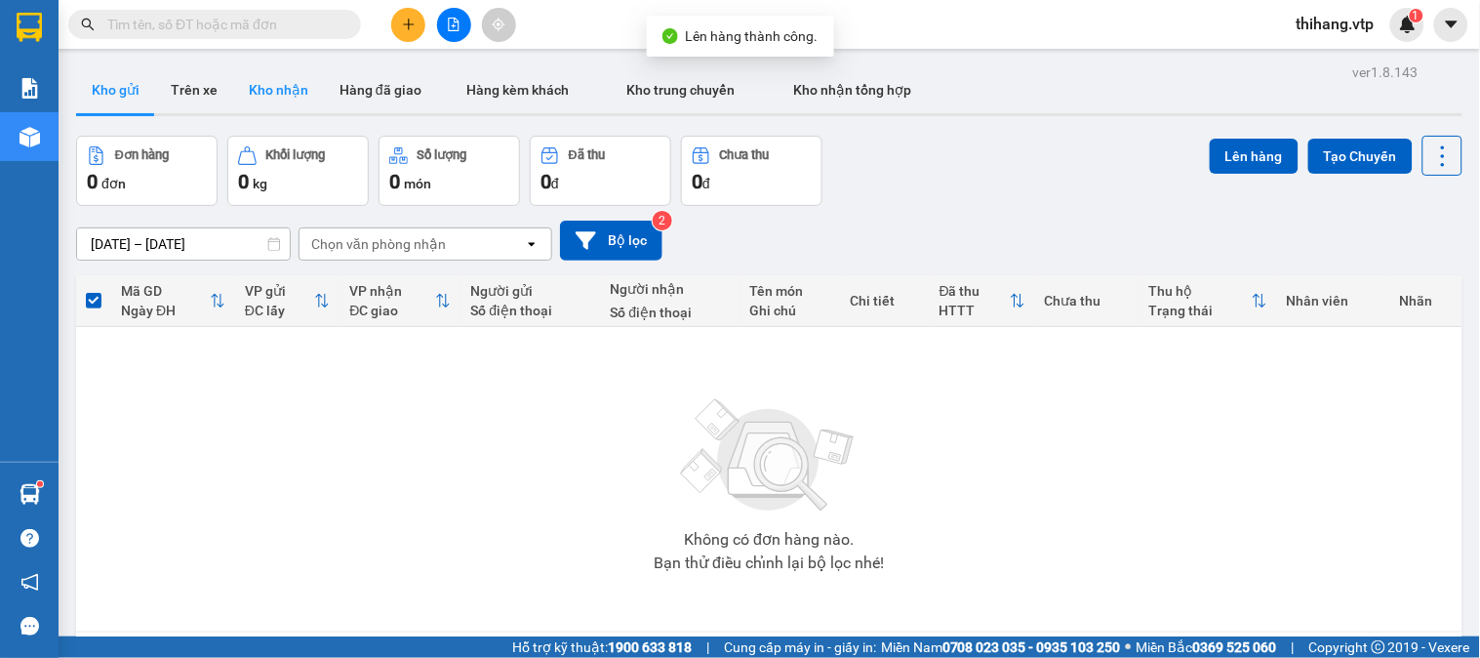
click at [275, 96] on button "Kho nhận" at bounding box center [278, 89] width 91 height 47
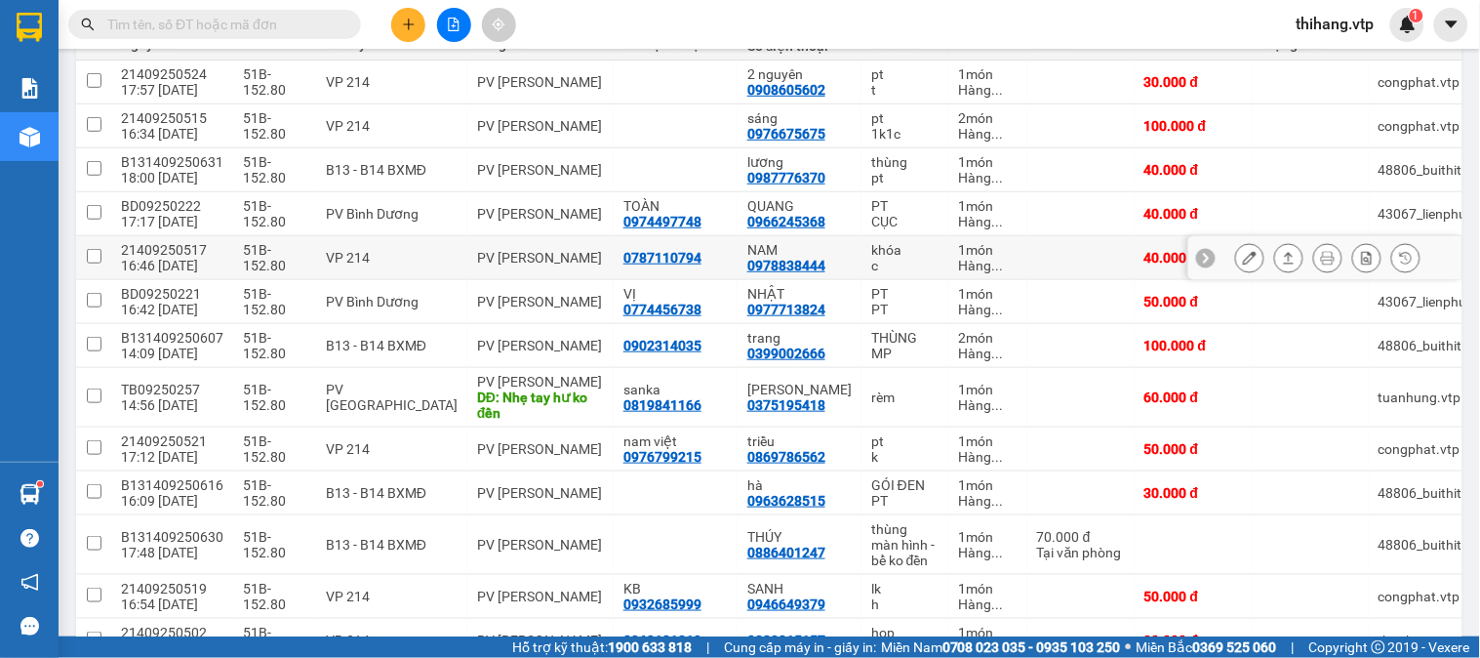
scroll to position [325, 0]
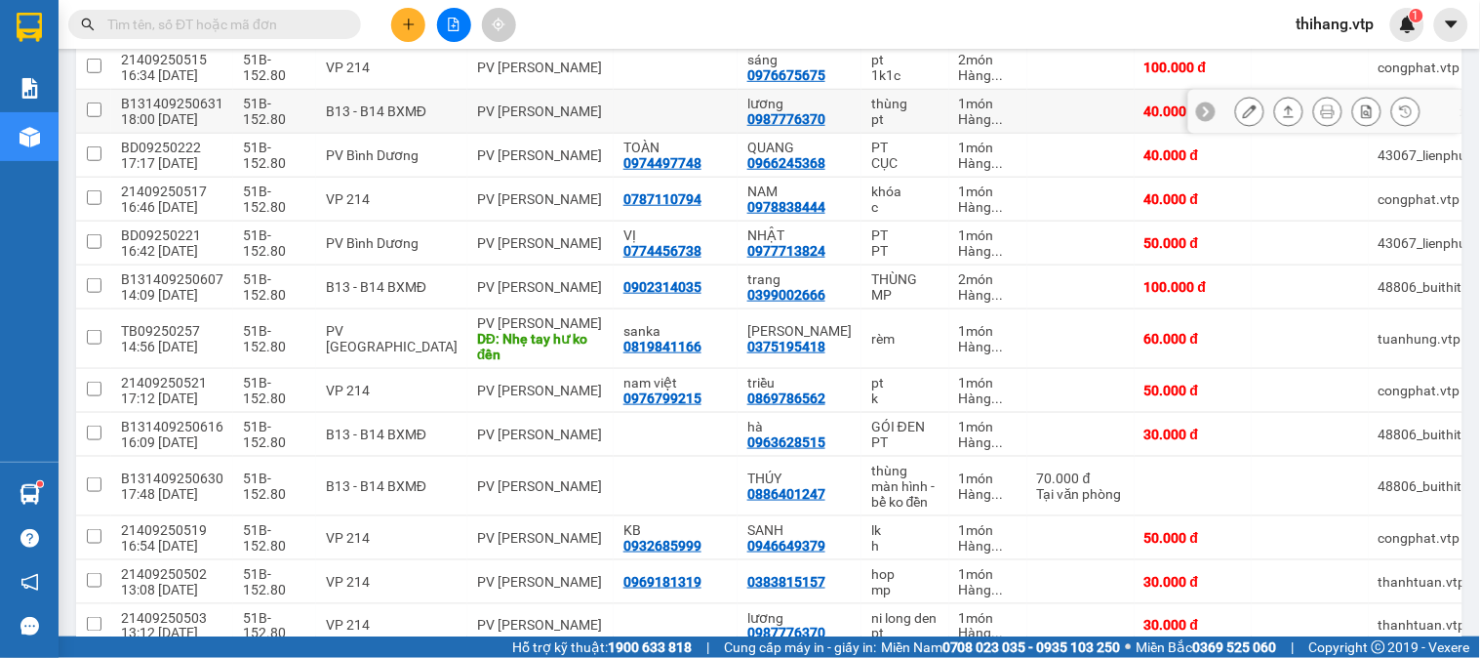
click at [1236, 114] on button at bounding box center [1249, 112] width 27 height 34
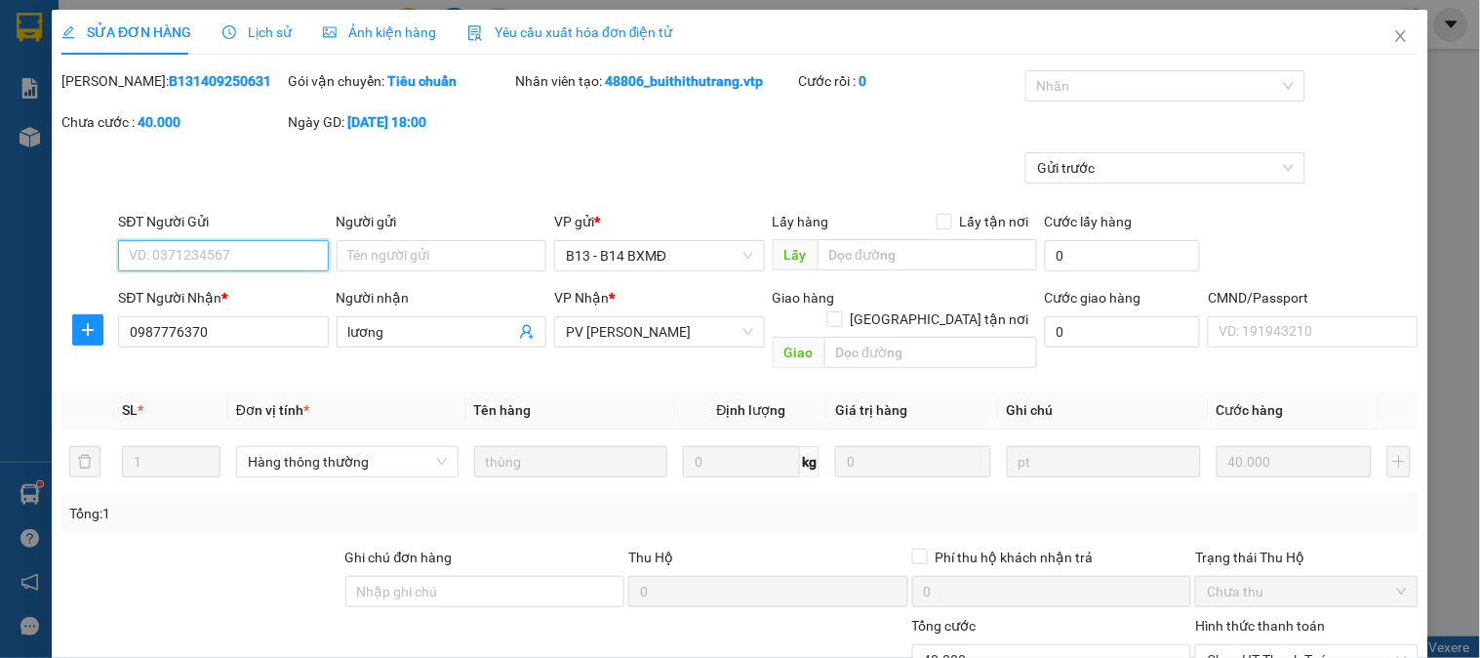
type input "0987776370"
type input "lương"
type input "40.000"
type input "2.000"
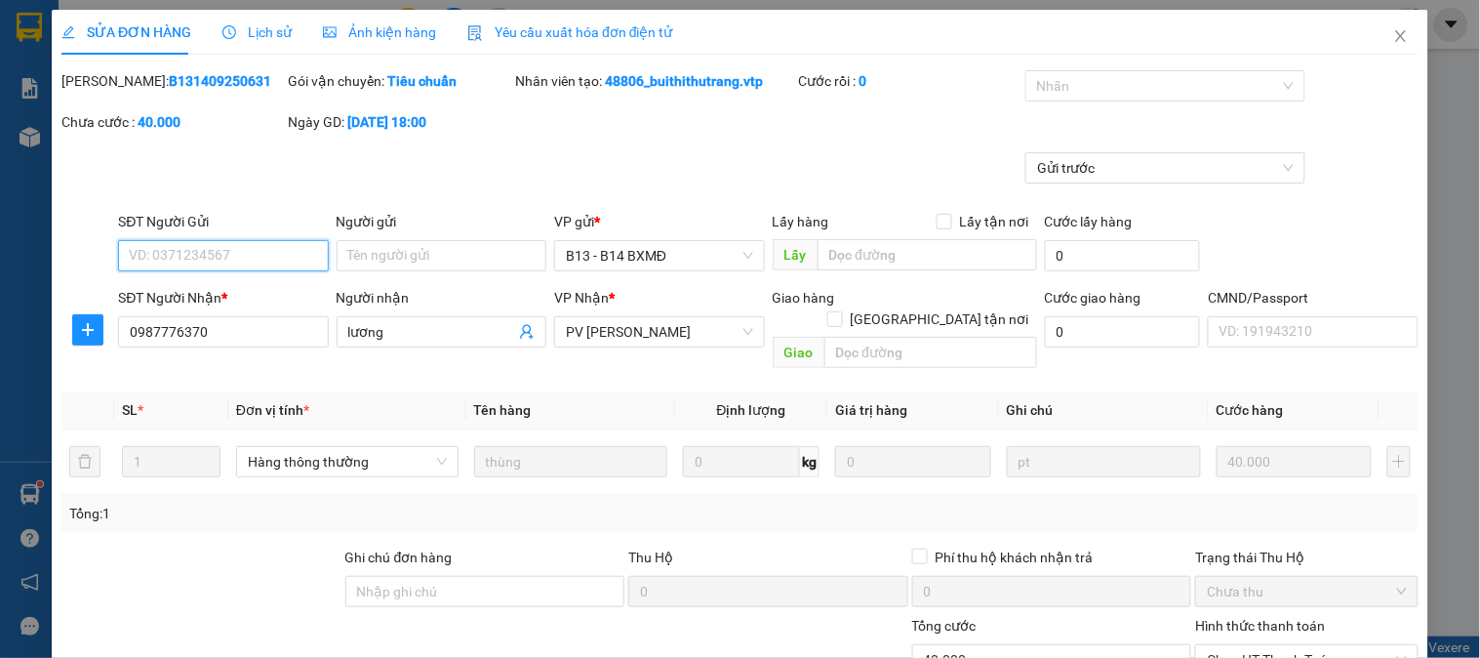
scroll to position [265, 0]
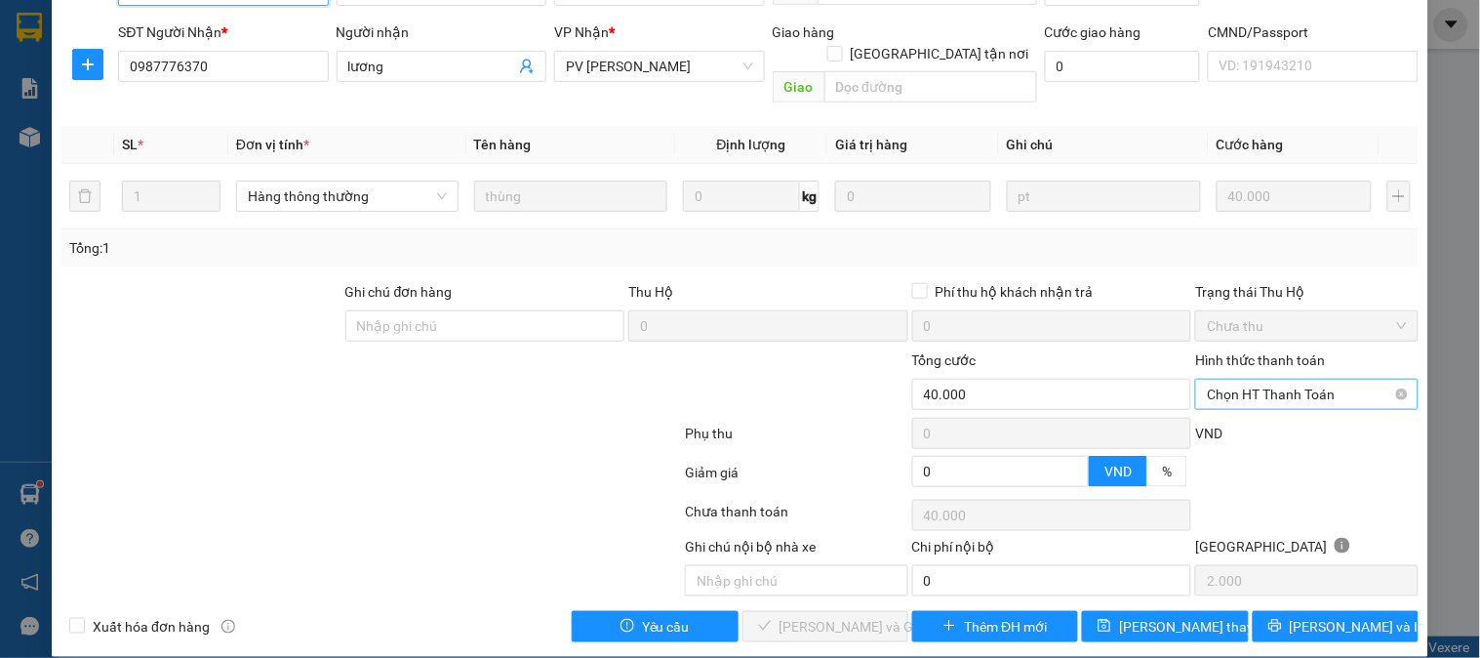
click at [1256, 380] on span "Chọn HT Thanh Toán" at bounding box center [1306, 394] width 199 height 29
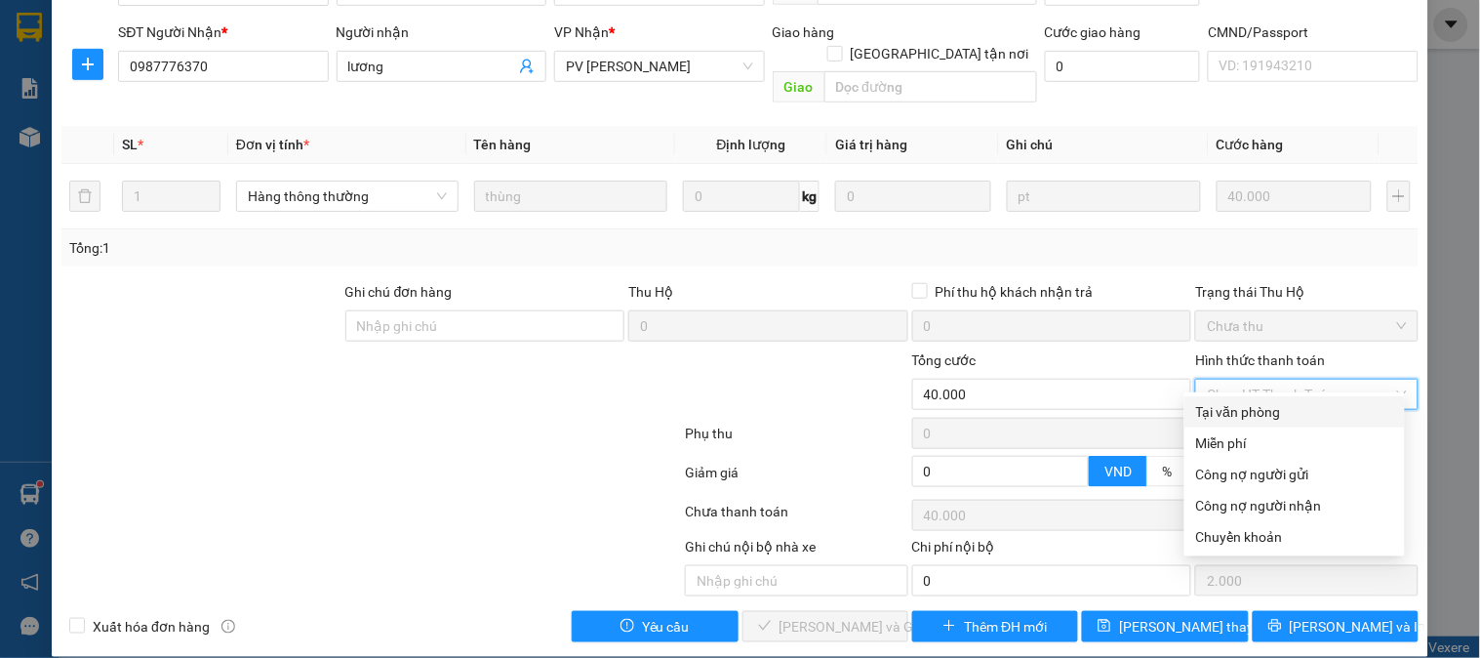
click at [1252, 406] on div "Tại văn phòng" at bounding box center [1294, 411] width 197 height 21
type input "0"
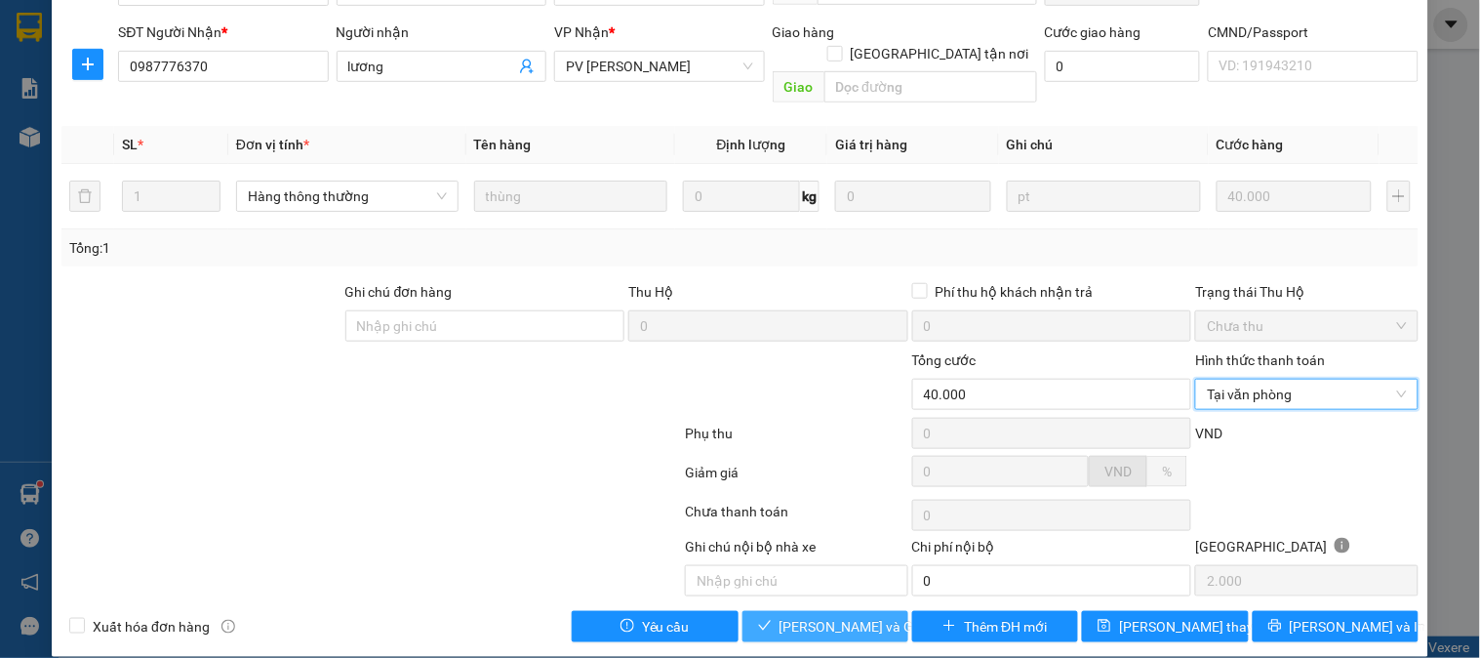
click at [827, 616] on span "[PERSON_NAME] và Giao hàng" at bounding box center [873, 626] width 187 height 21
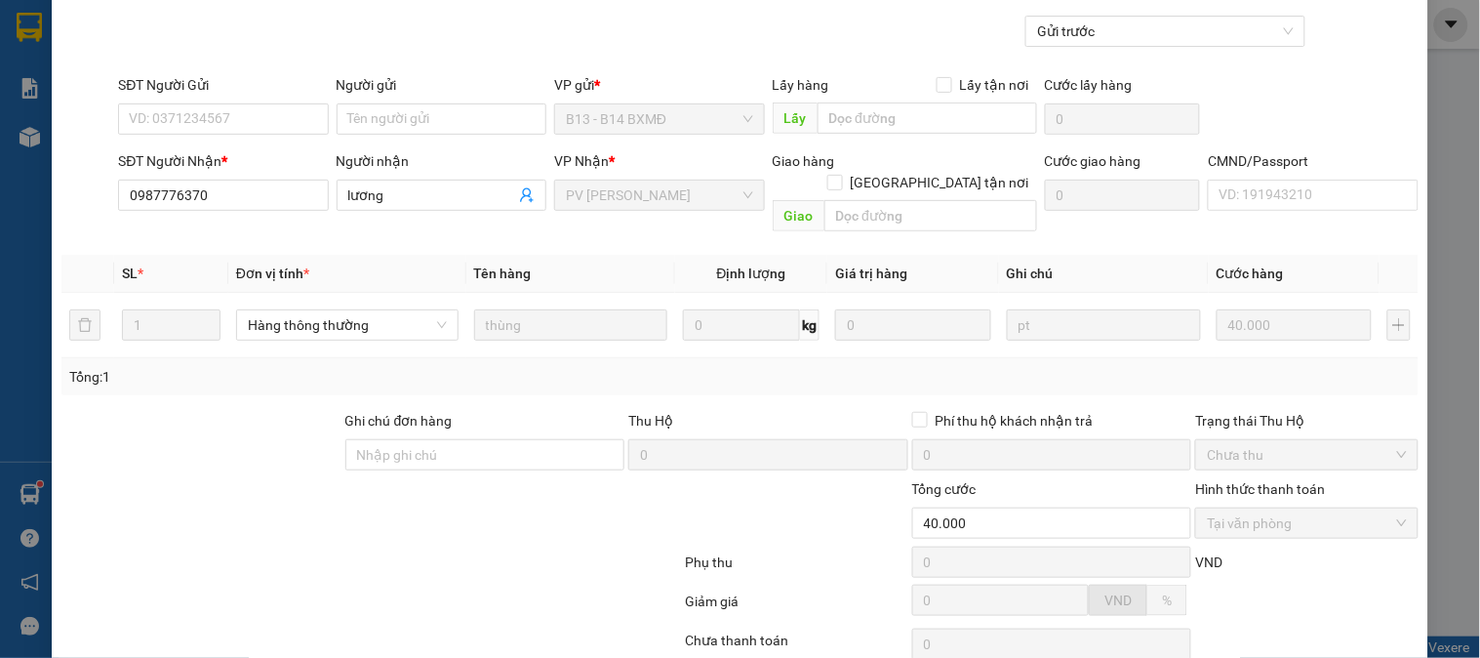
scroll to position [0, 0]
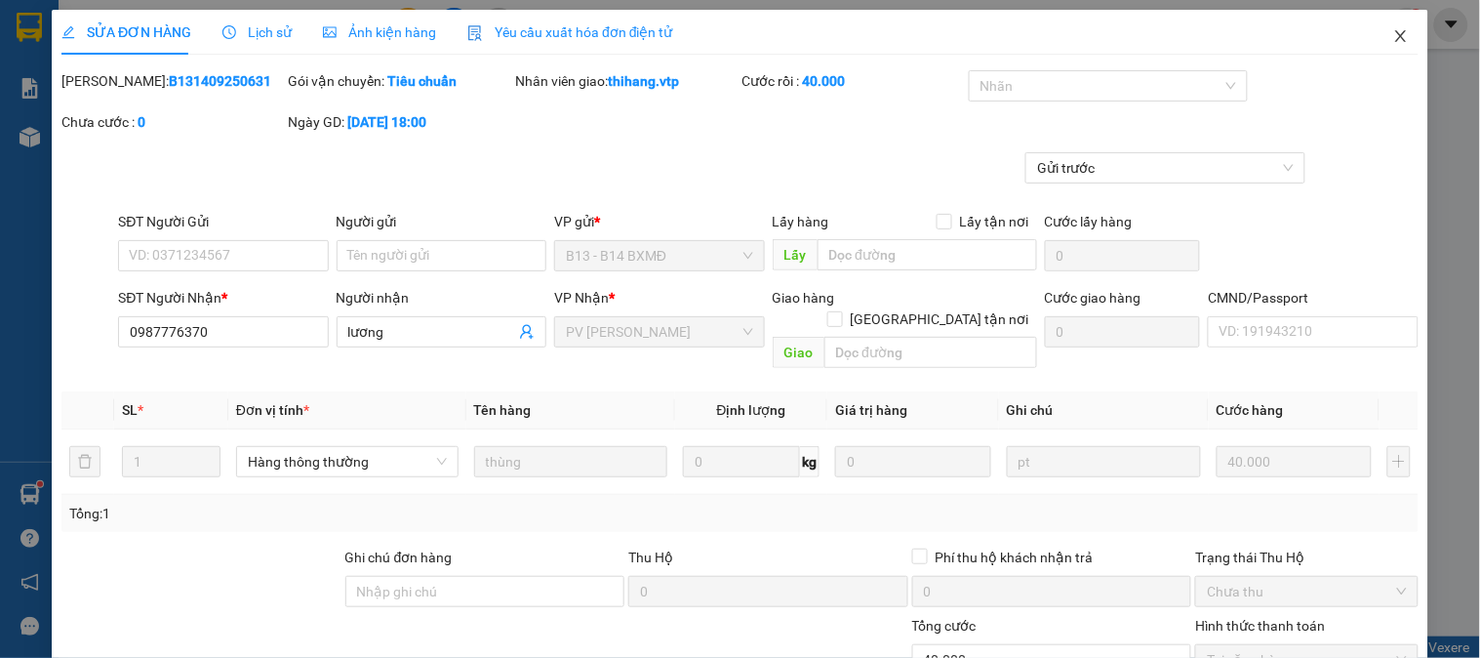
click at [1394, 37] on icon "close" at bounding box center [1402, 36] width 16 height 16
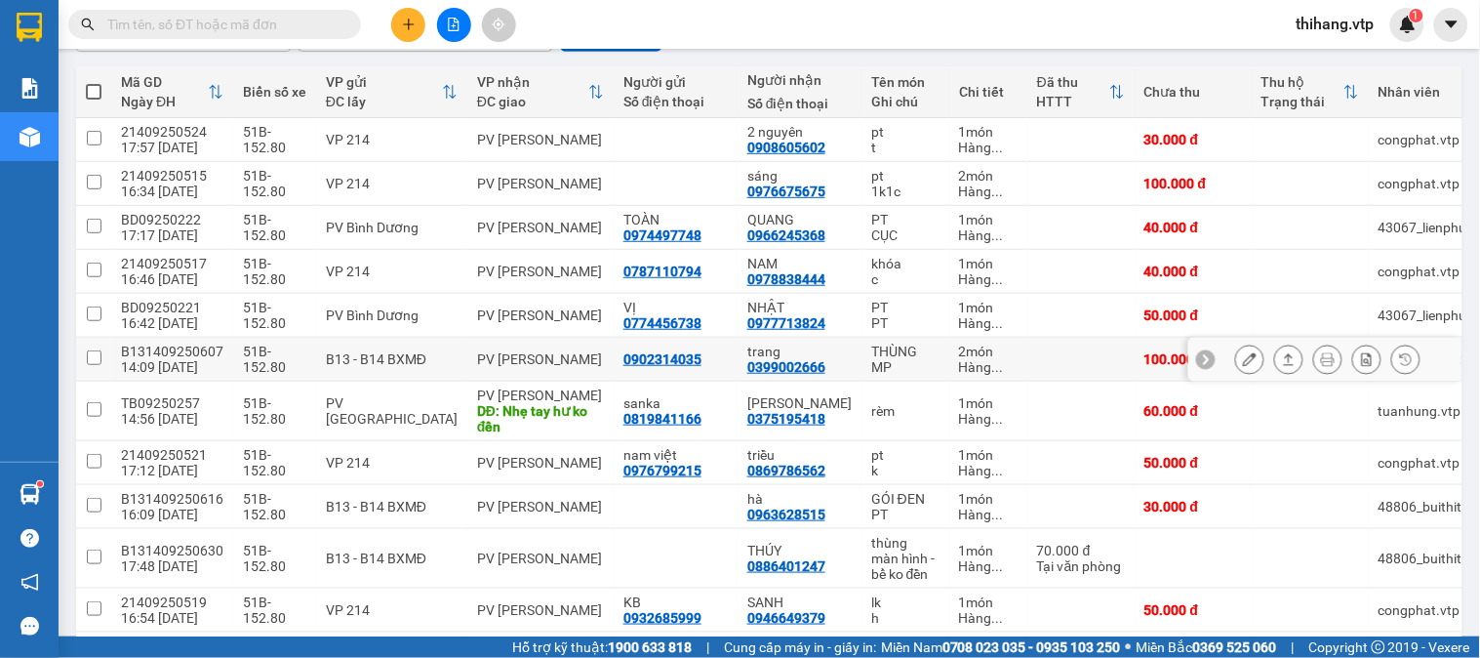
scroll to position [217, 0]
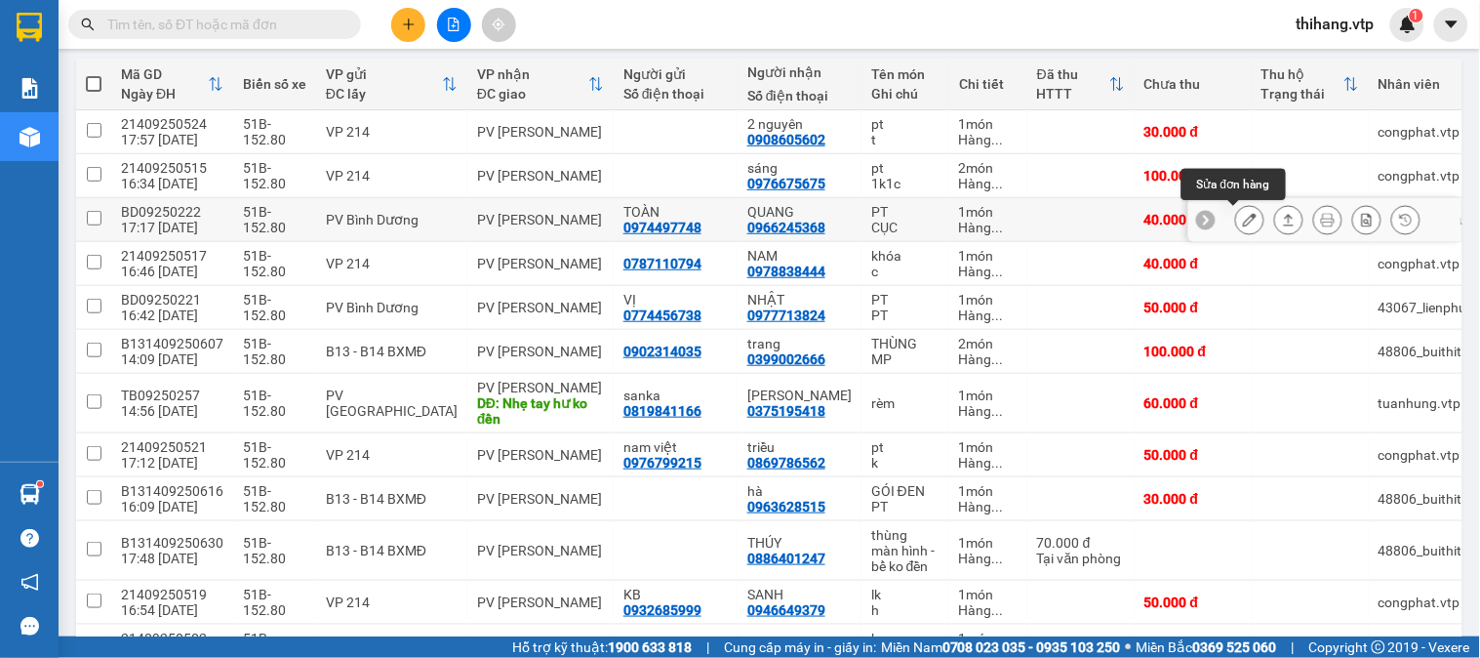
click at [1243, 220] on icon at bounding box center [1250, 220] width 14 height 14
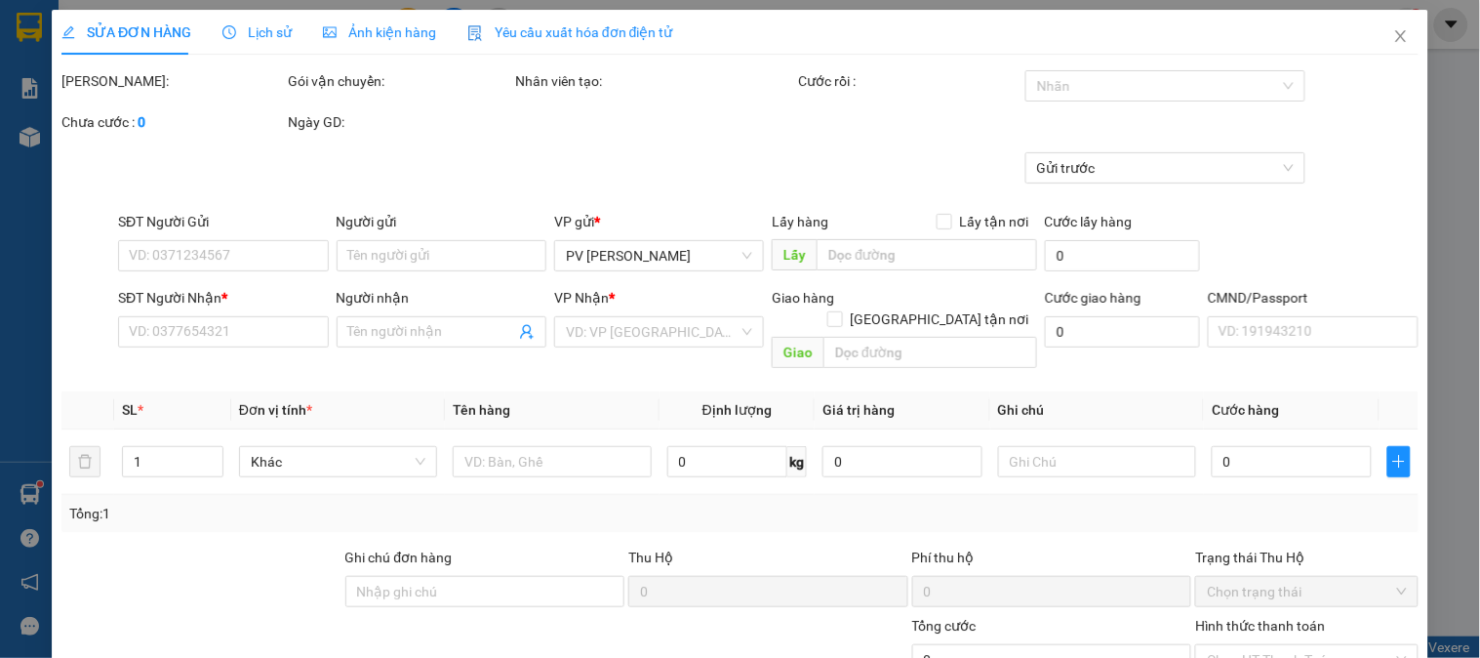
type input "0974497748"
type input "TOÀN"
type input "0966245368"
type input "QUANG"
type input "40.000"
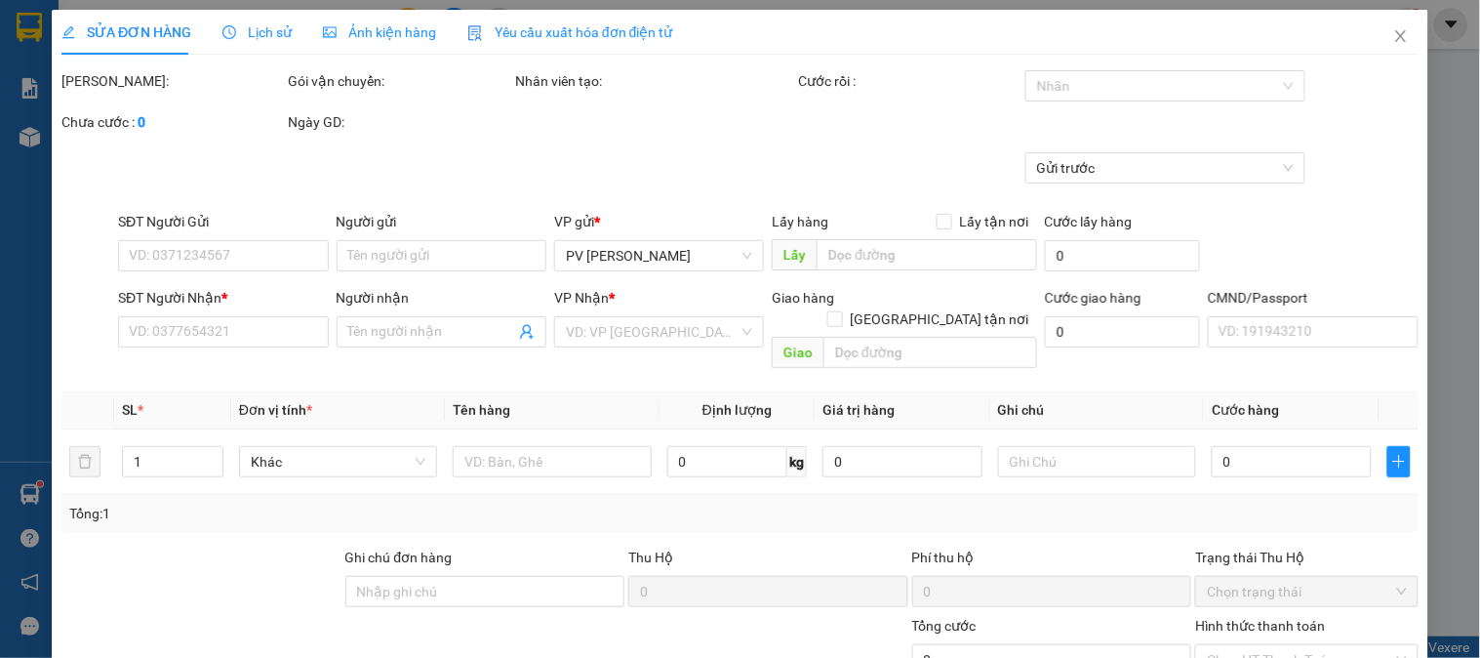
type input "40.000"
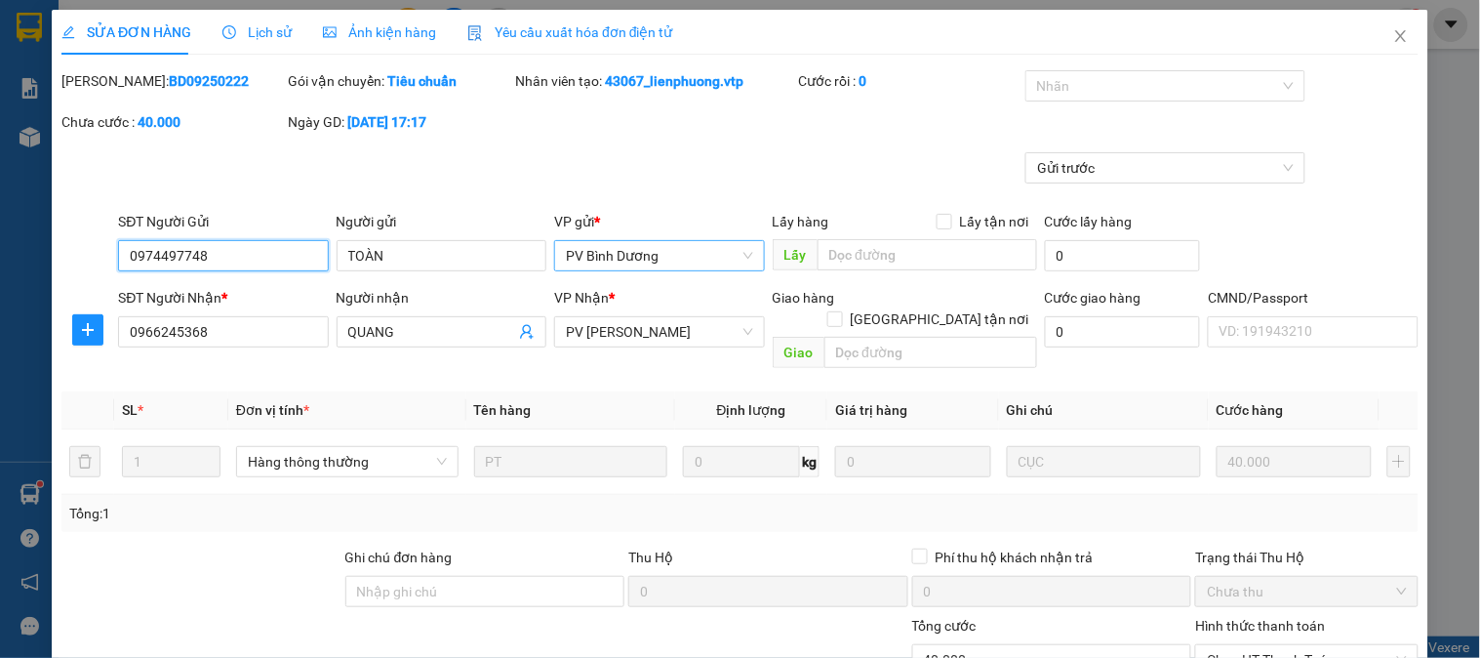
type input "2.000"
click at [1048, 76] on div at bounding box center [1156, 85] width 251 height 23
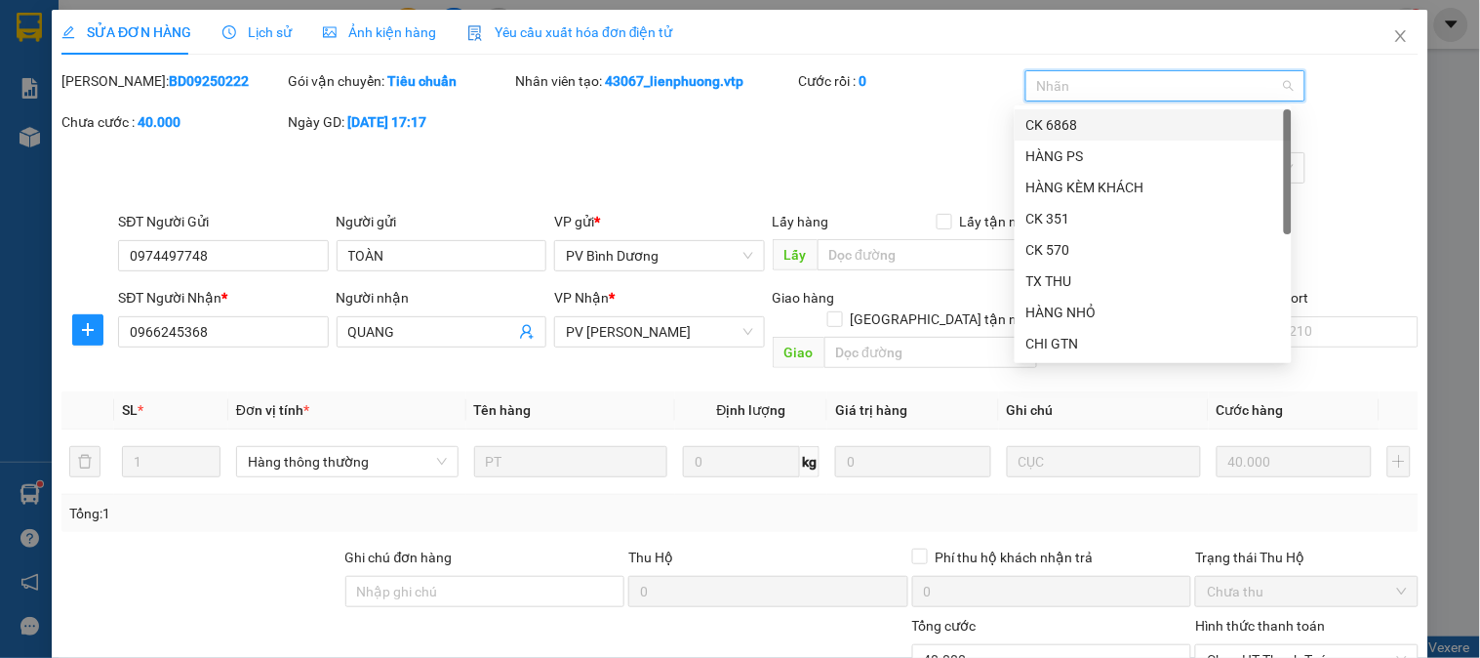
click at [1045, 114] on div "CK 6868" at bounding box center [1154, 124] width 254 height 21
click at [772, 167] on div "Gửi trước" at bounding box center [740, 181] width 1361 height 59
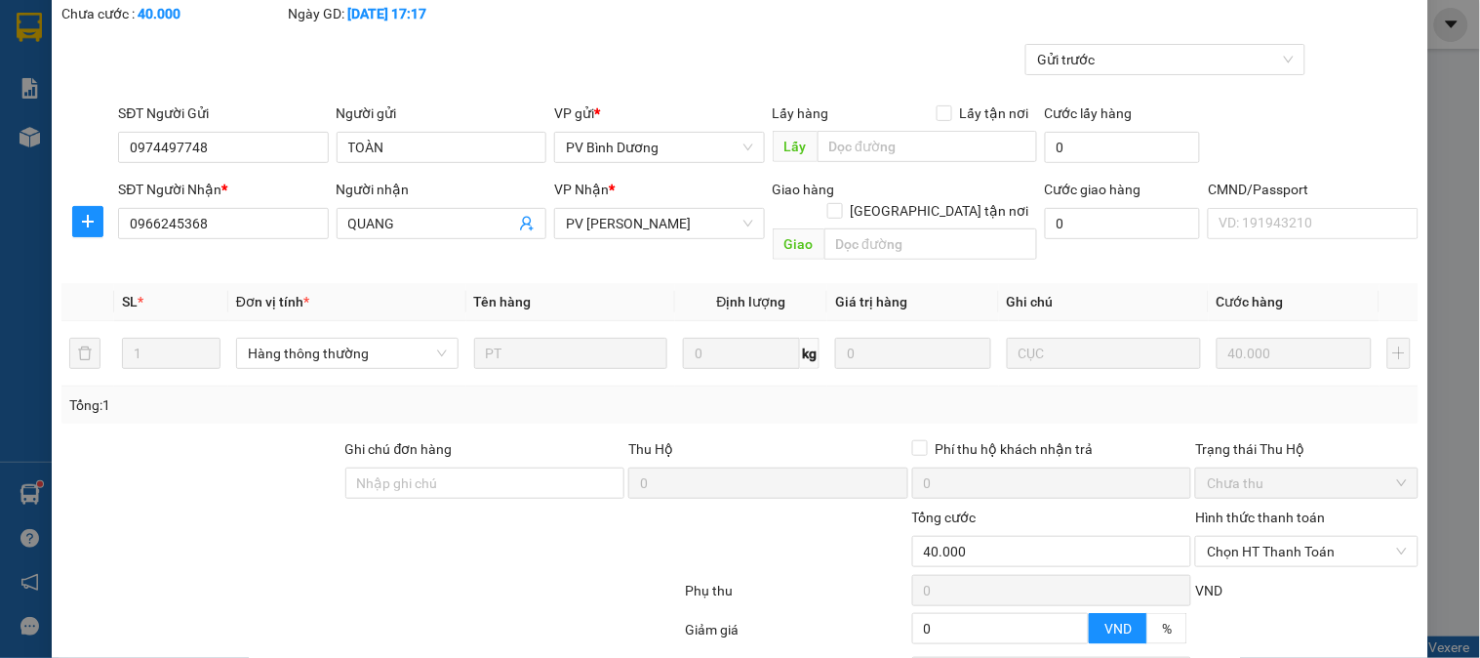
scroll to position [266, 0]
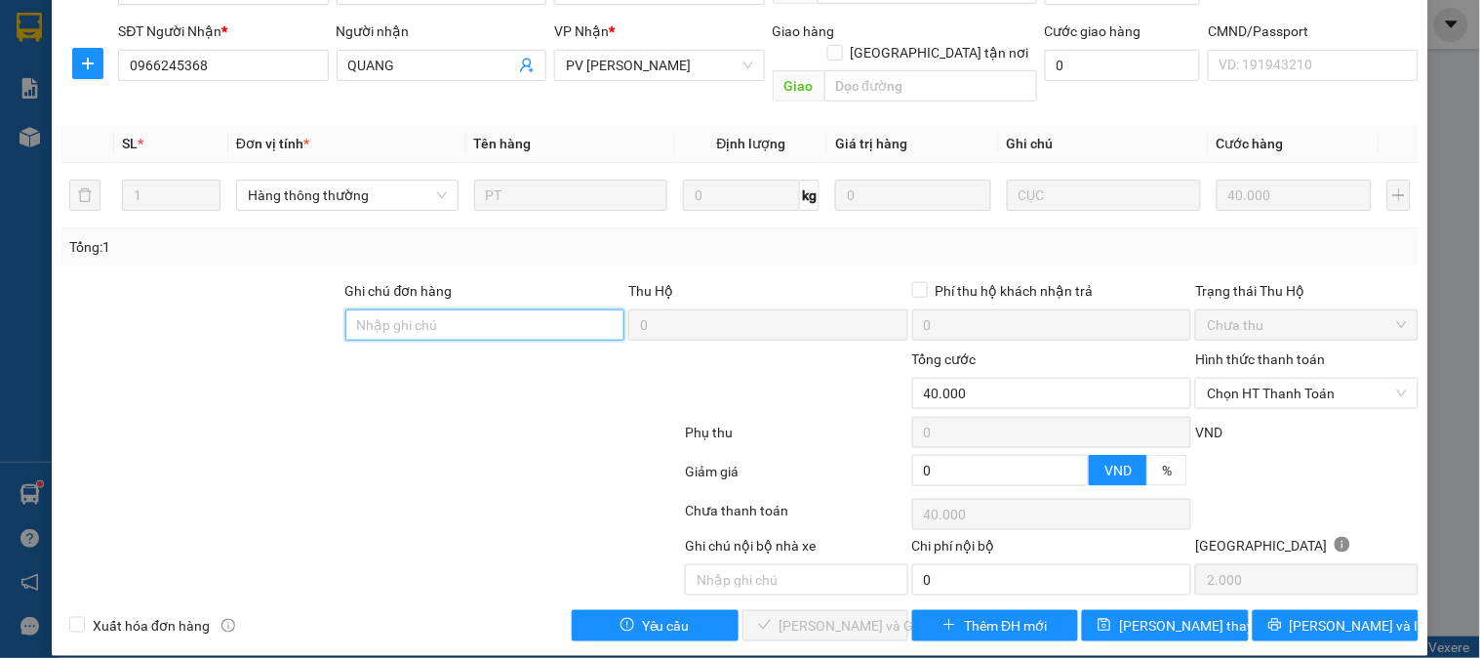
click at [390, 309] on input "Ghi chú đơn hàng" at bounding box center [485, 324] width 280 height 31
type input "e"
type input "ẽ"
click at [1265, 379] on span "Chọn HT Thanh Toán" at bounding box center [1306, 393] width 199 height 29
type input "ex68 40k 7h59 14/9/25"
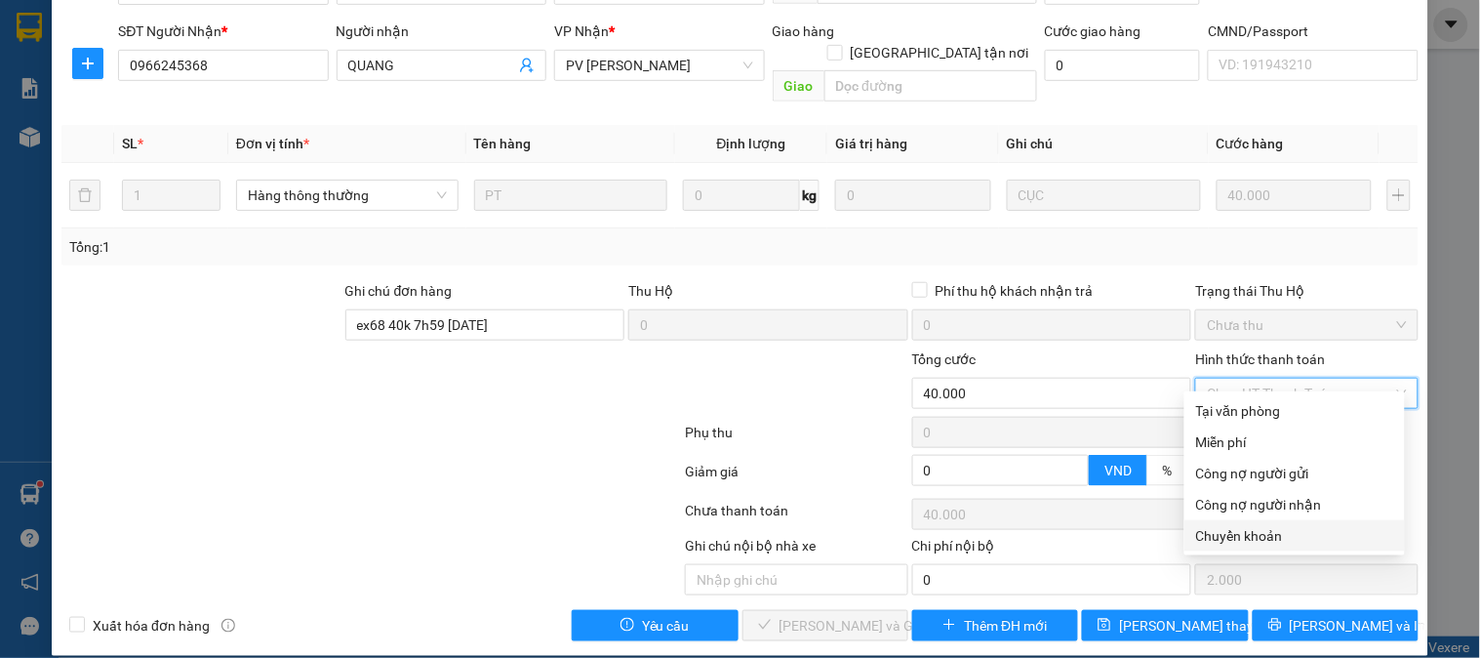
click at [1267, 531] on div "Chuyển khoản" at bounding box center [1294, 535] width 197 height 21
type input "0"
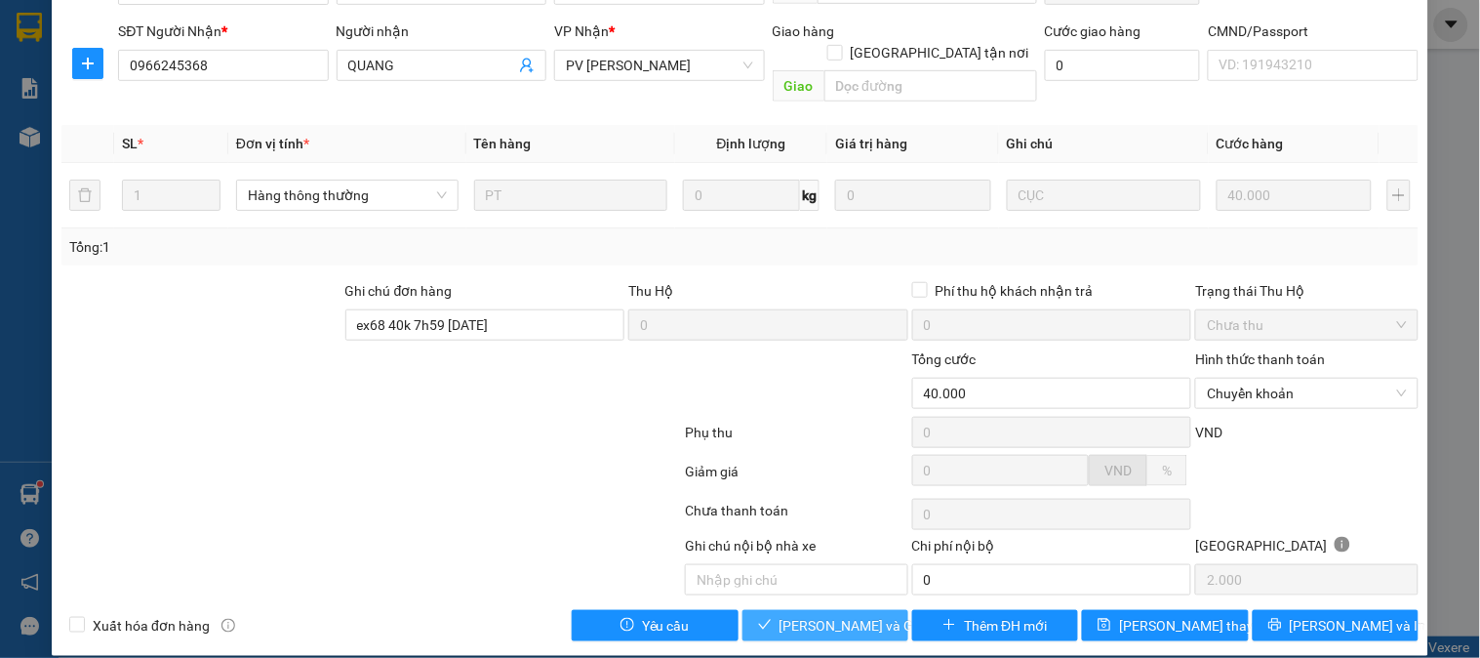
click at [816, 615] on span "[PERSON_NAME] và Giao hàng" at bounding box center [873, 625] width 187 height 21
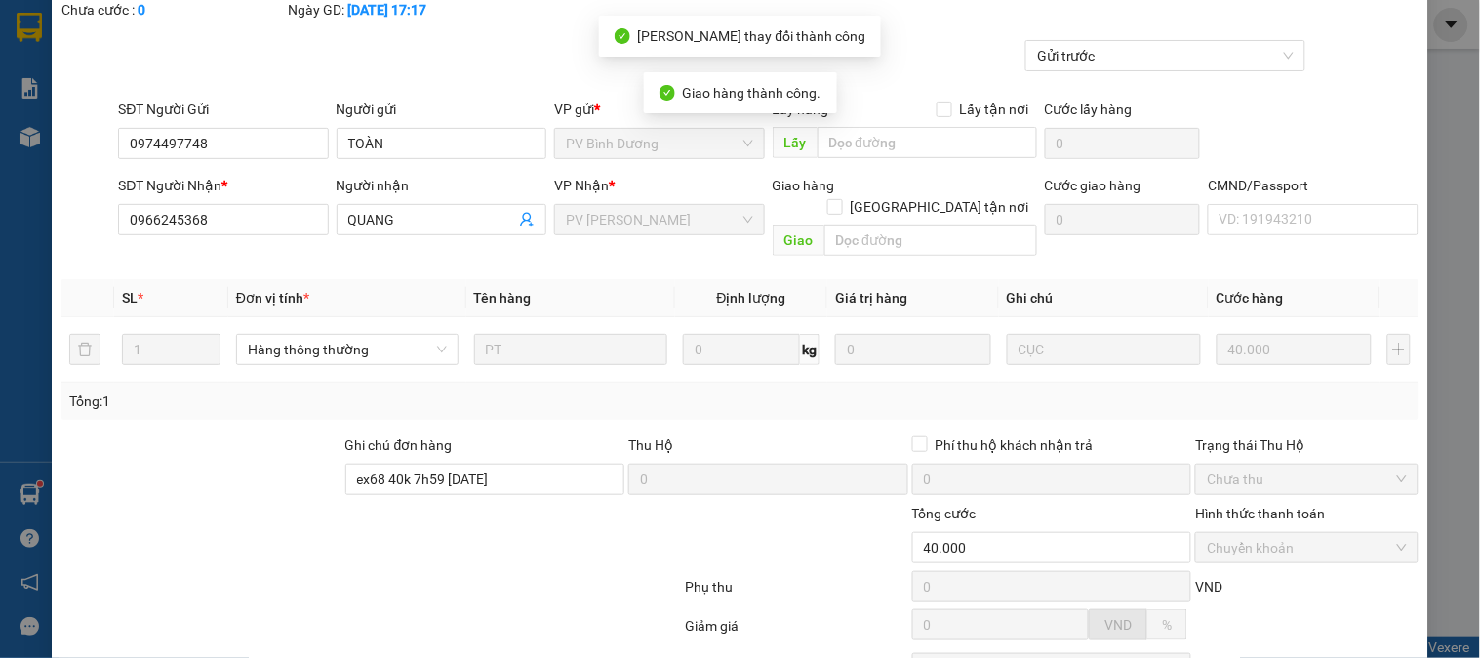
scroll to position [0, 0]
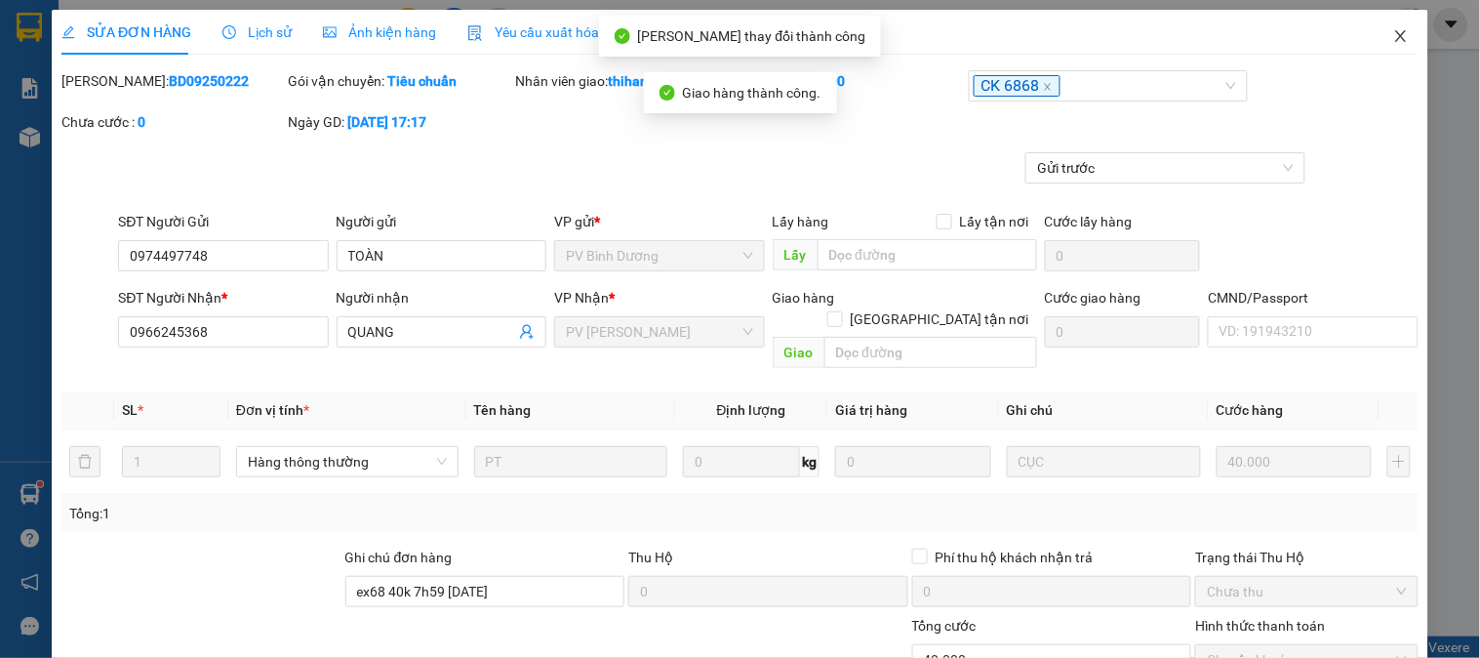
click at [1394, 34] on icon "close" at bounding box center [1402, 36] width 16 height 16
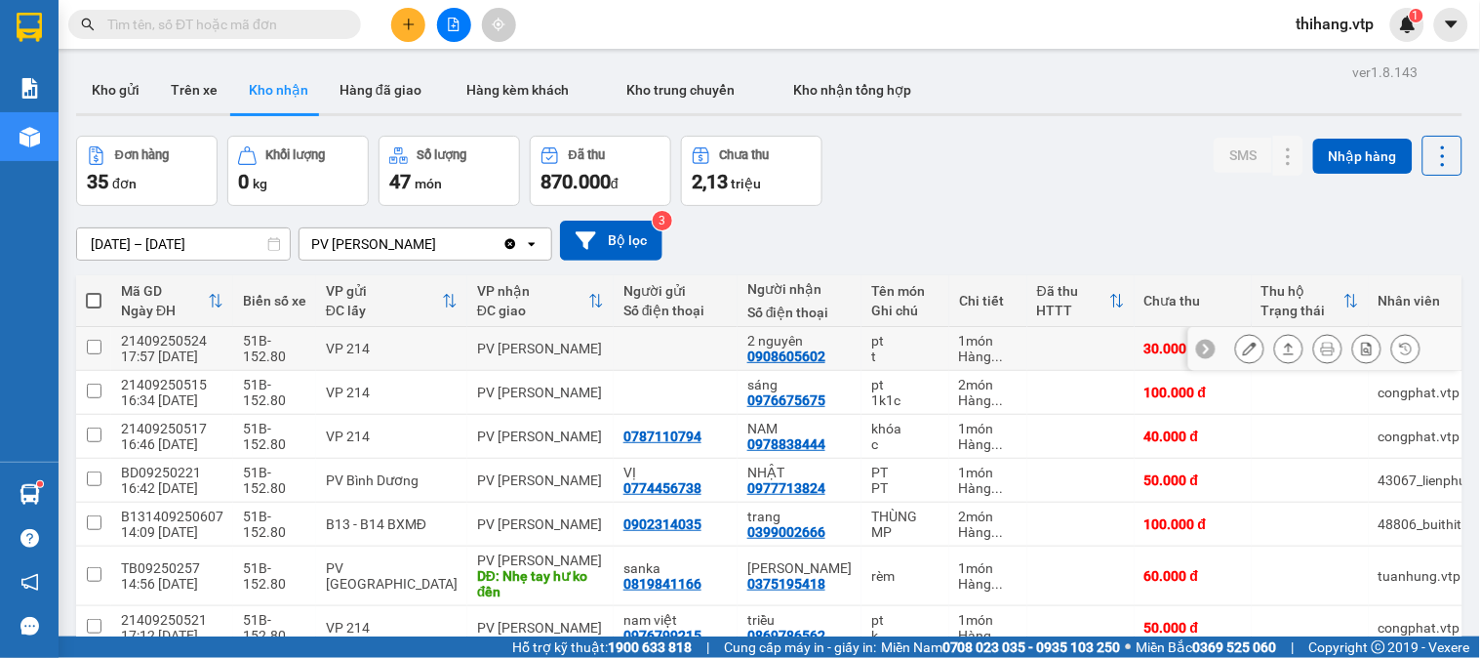
scroll to position [108, 0]
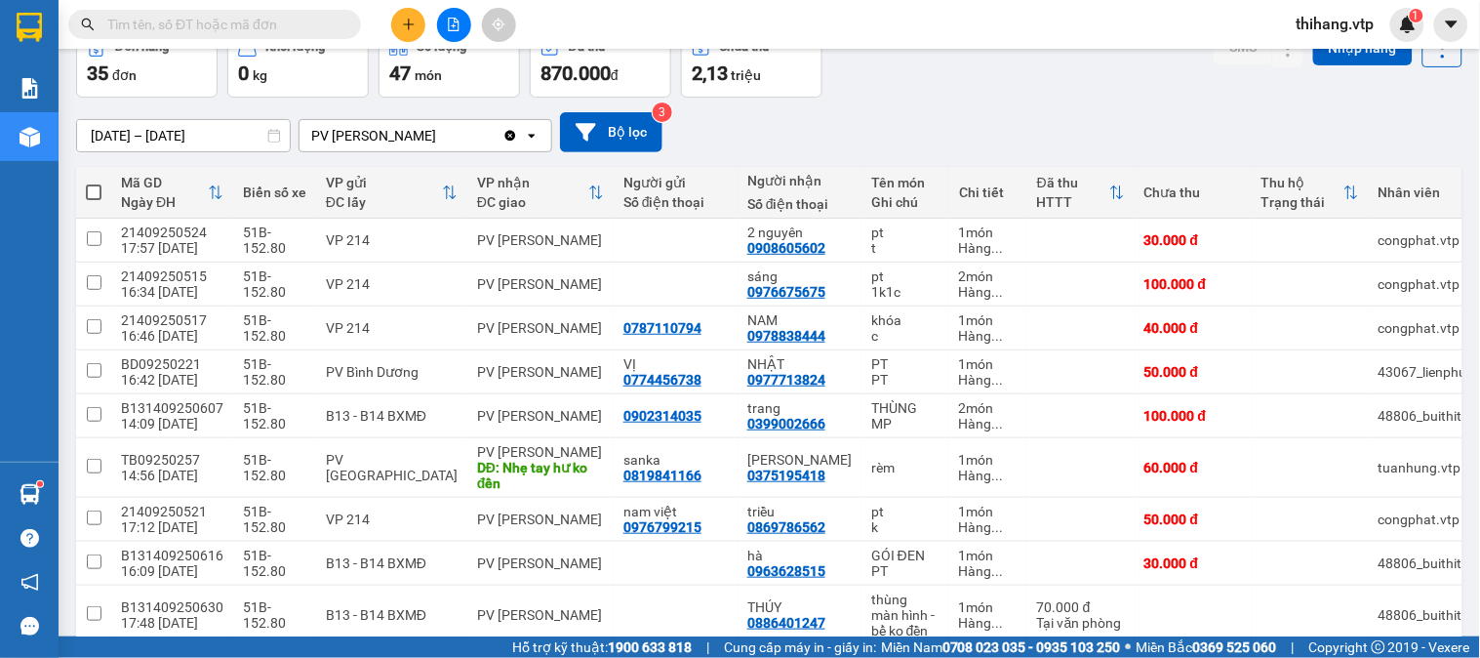
drag, startPoint x: 559, startPoint y: 657, endPoint x: 568, endPoint y: 632, distance: 25.9
click at [560, 648] on span "Hỗ trợ kỹ thuật: 1900 633 818" at bounding box center [602, 646] width 180 height 21
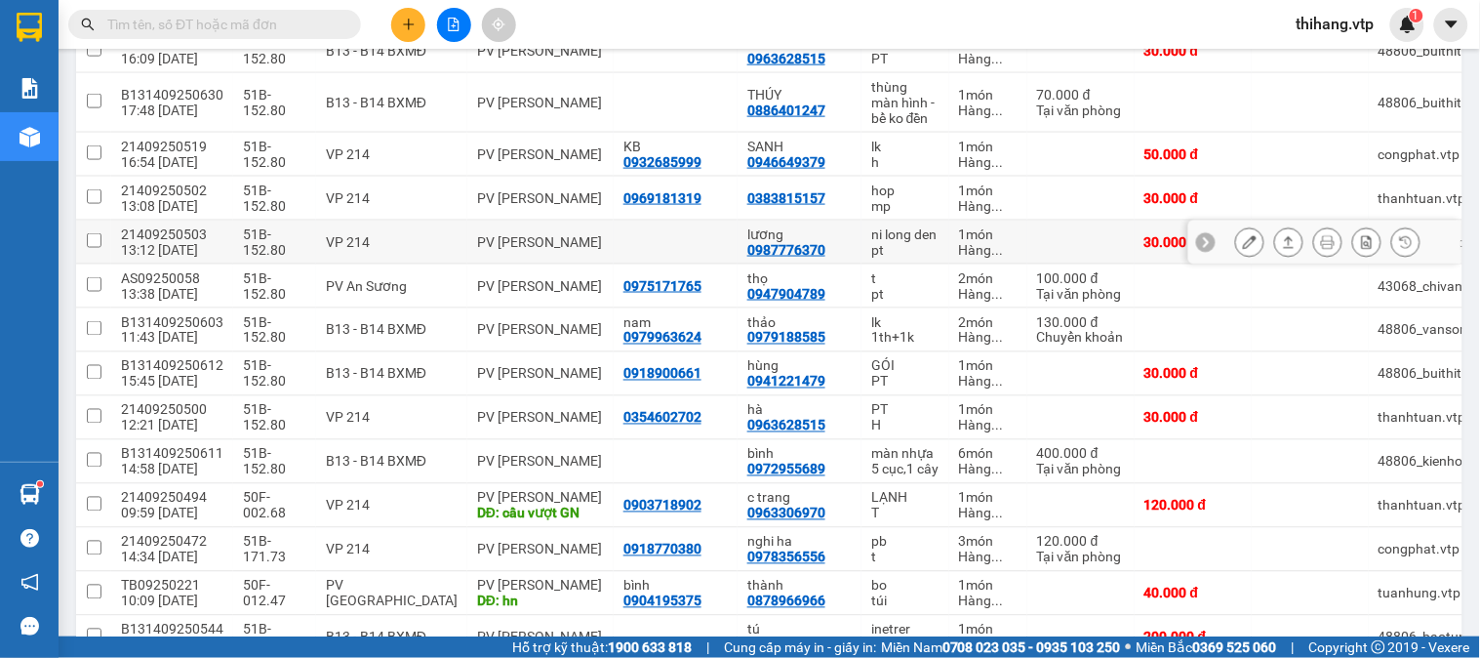
scroll to position [650, 0]
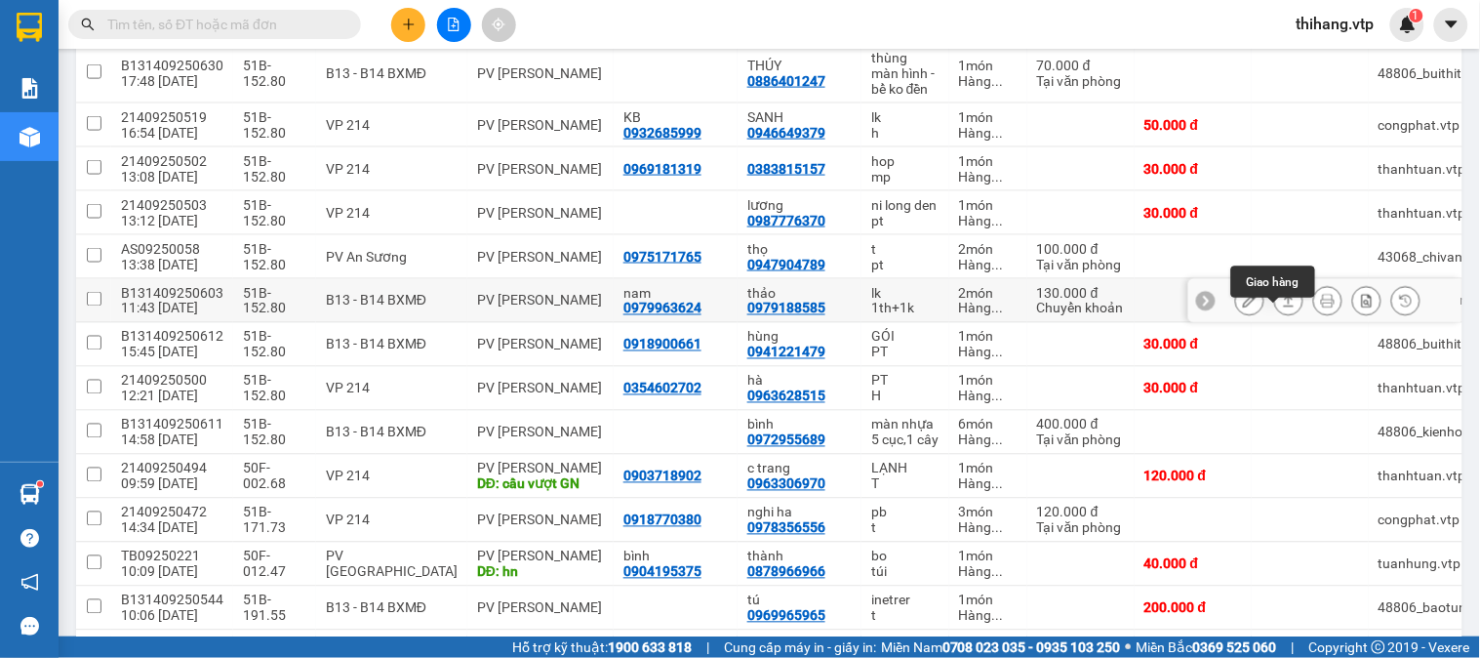
click at [1282, 307] on icon at bounding box center [1289, 301] width 14 height 14
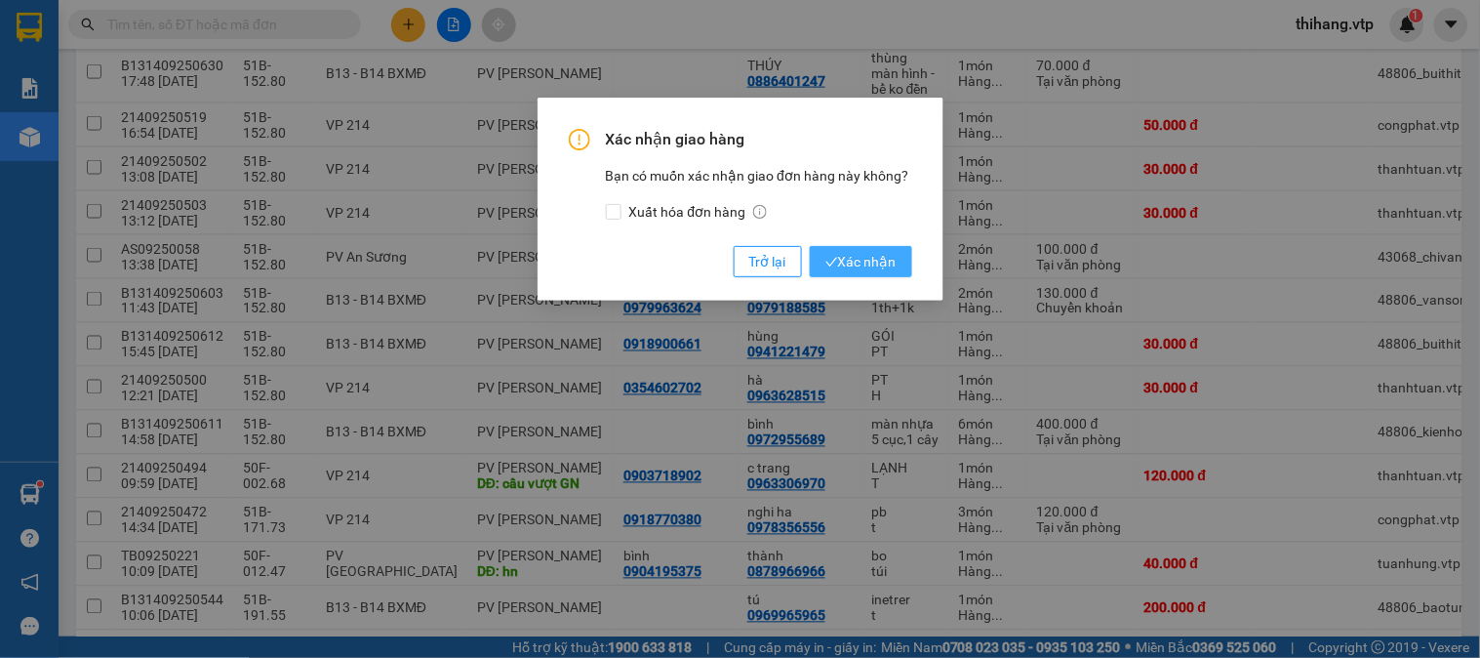
click at [836, 262] on icon "check" at bounding box center [832, 262] width 13 height 13
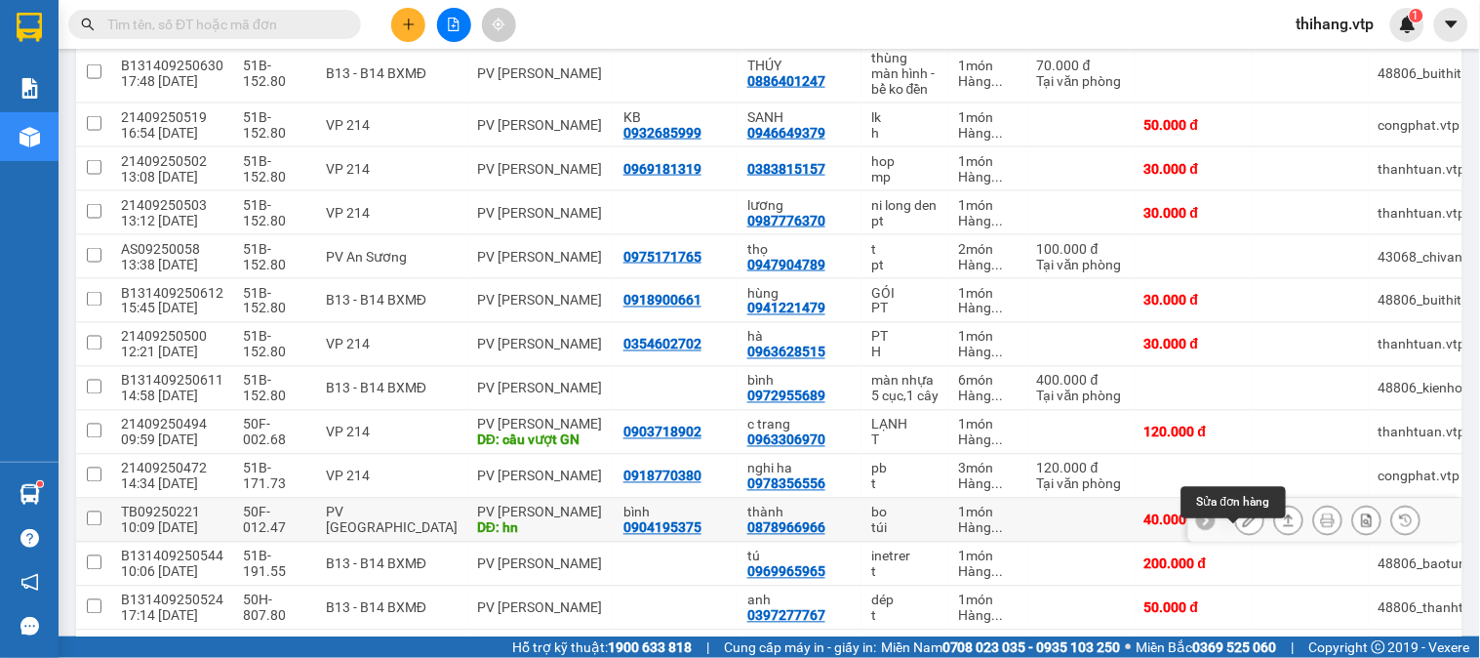
click at [1243, 527] on icon at bounding box center [1250, 520] width 14 height 14
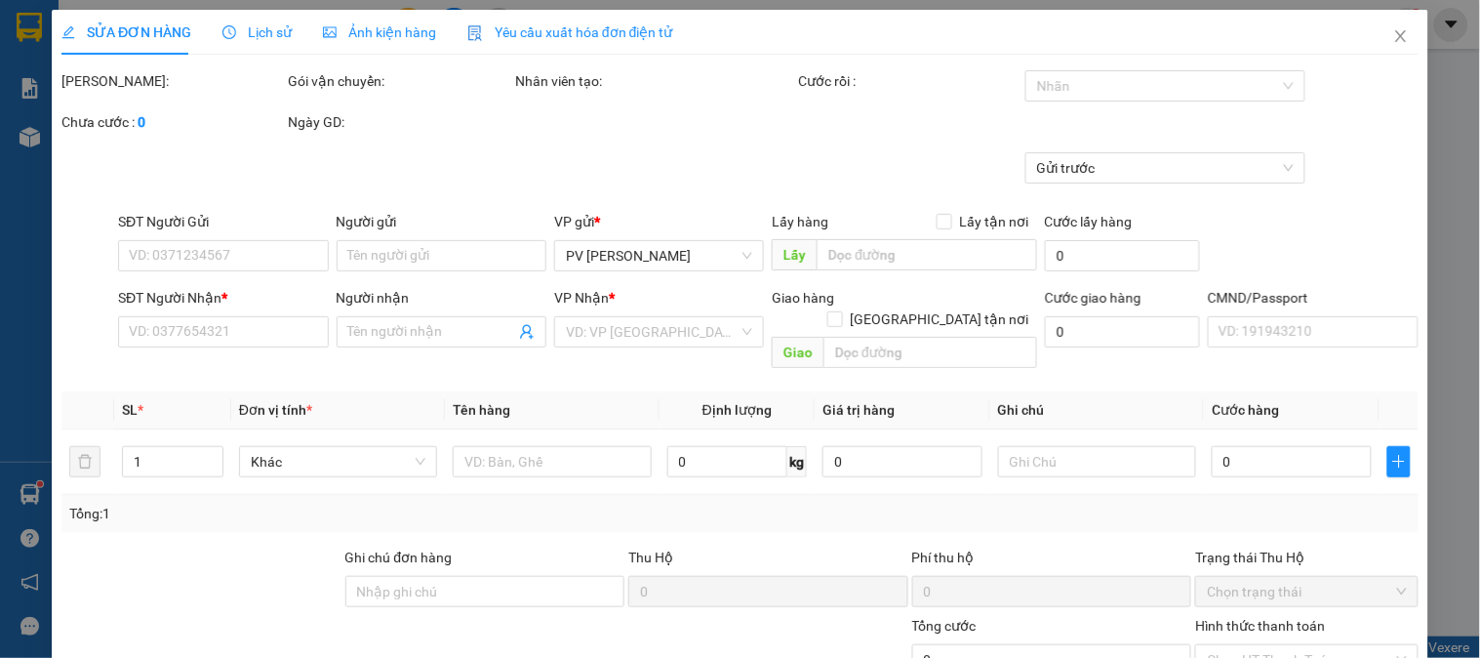
type input "0904195375"
type input "bình"
type input "0878966966"
type input "thành"
type input "hn"
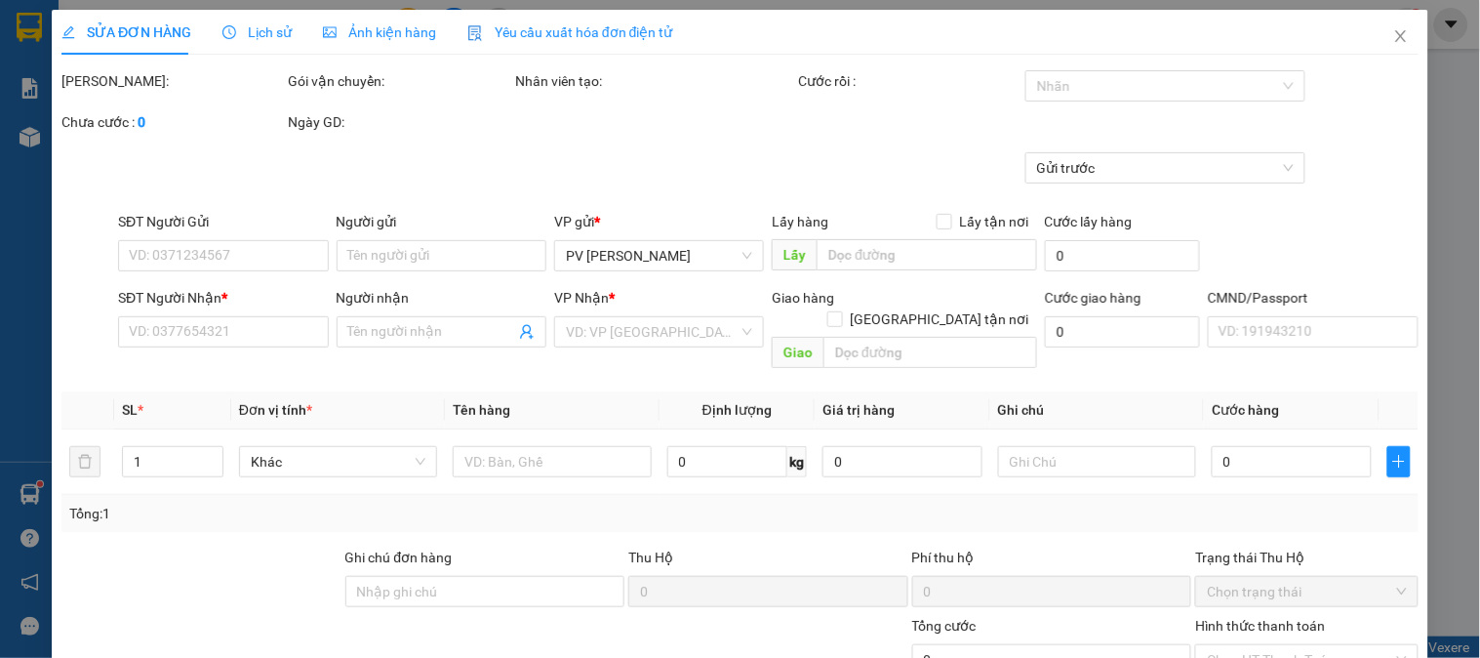
type input "40.000"
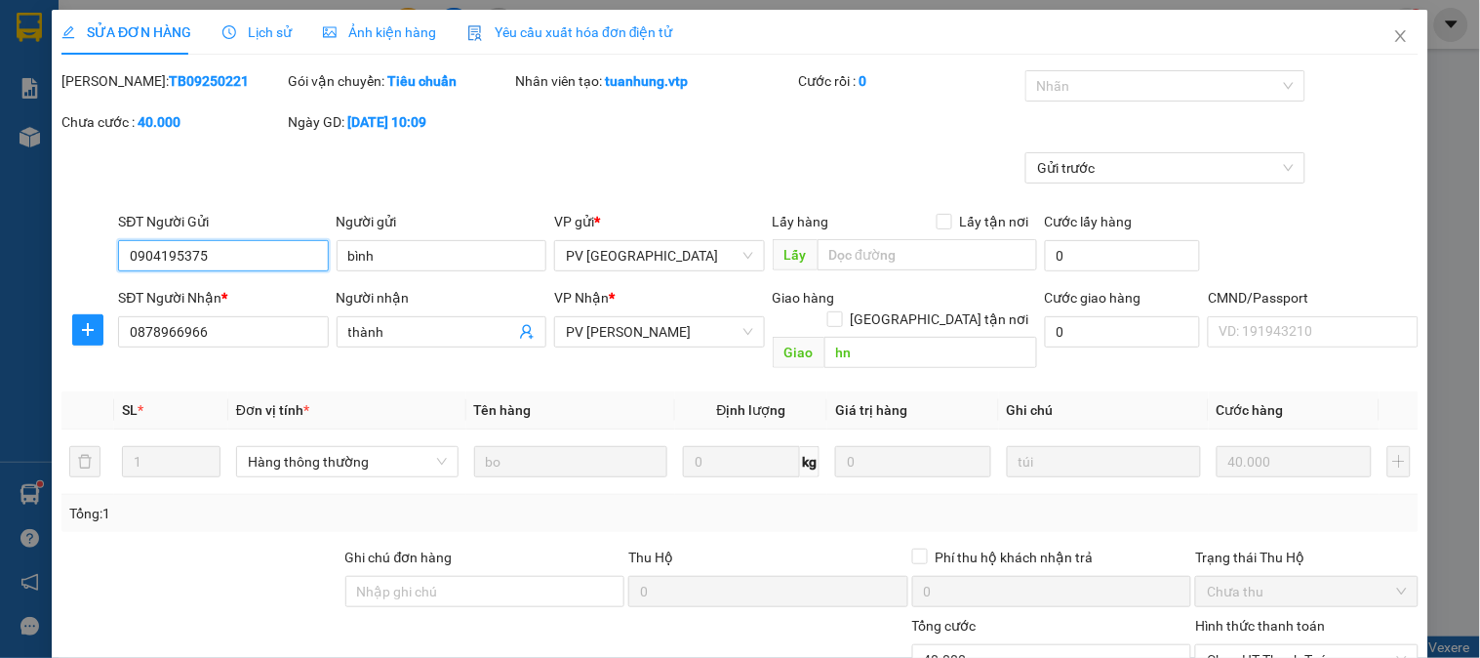
type input "2.000"
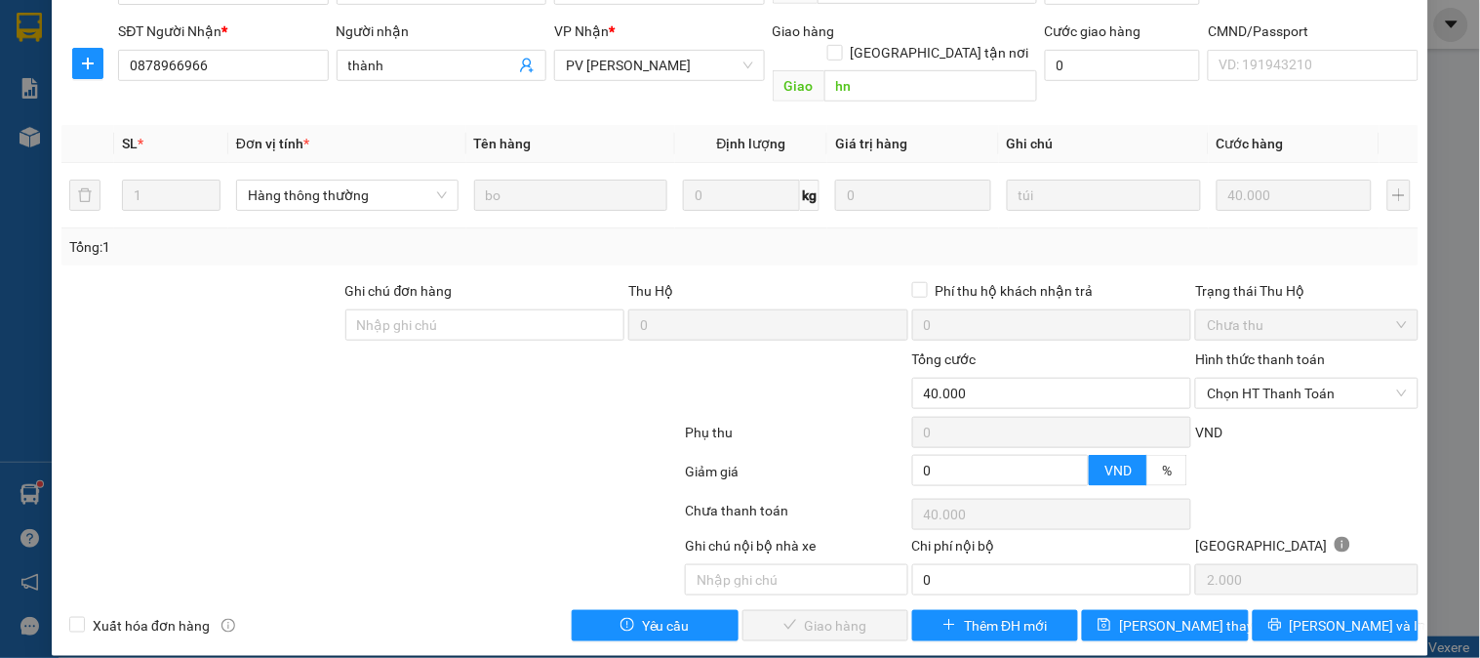
click at [1244, 387] on div "Hình thức thanh toán Chọn HT Thanh Toán" at bounding box center [1306, 382] width 223 height 68
click at [1234, 382] on span "Chọn HT Thanh Toán" at bounding box center [1306, 393] width 199 height 29
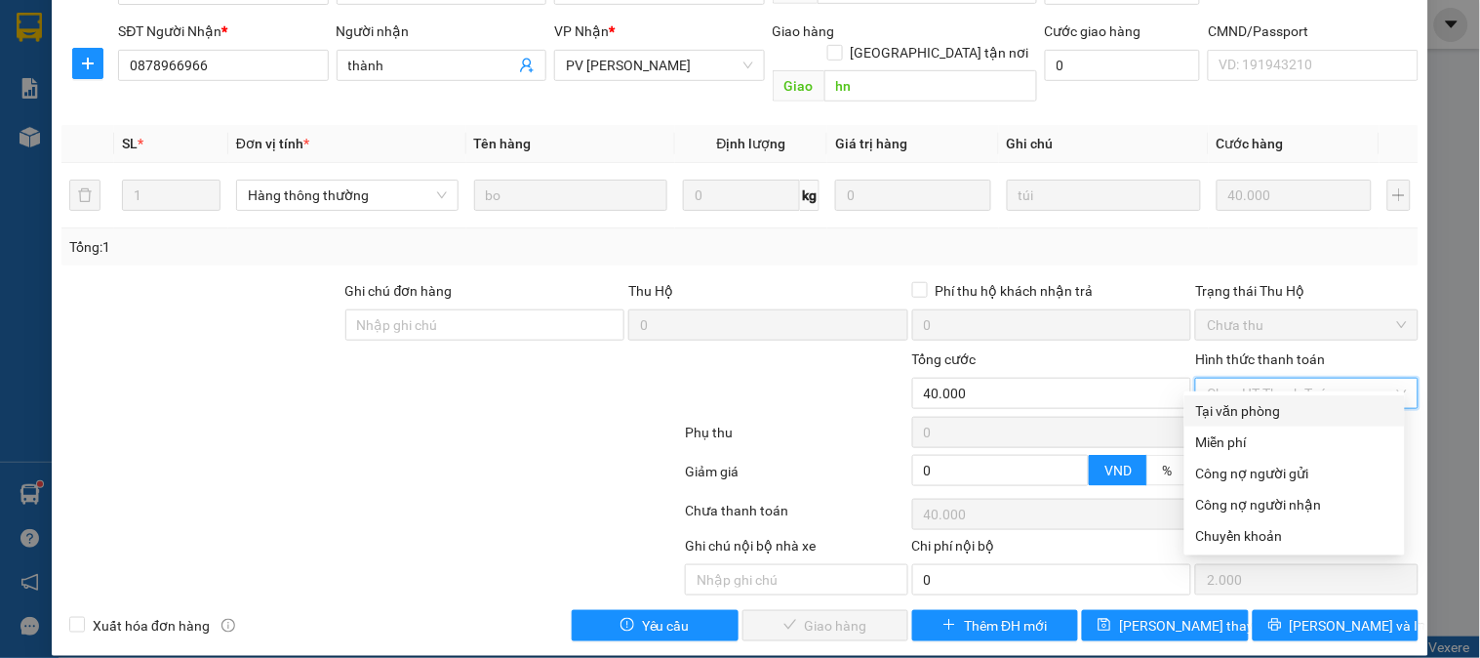
click at [1240, 407] on div "Tại văn phòng" at bounding box center [1294, 410] width 197 height 21
type input "0"
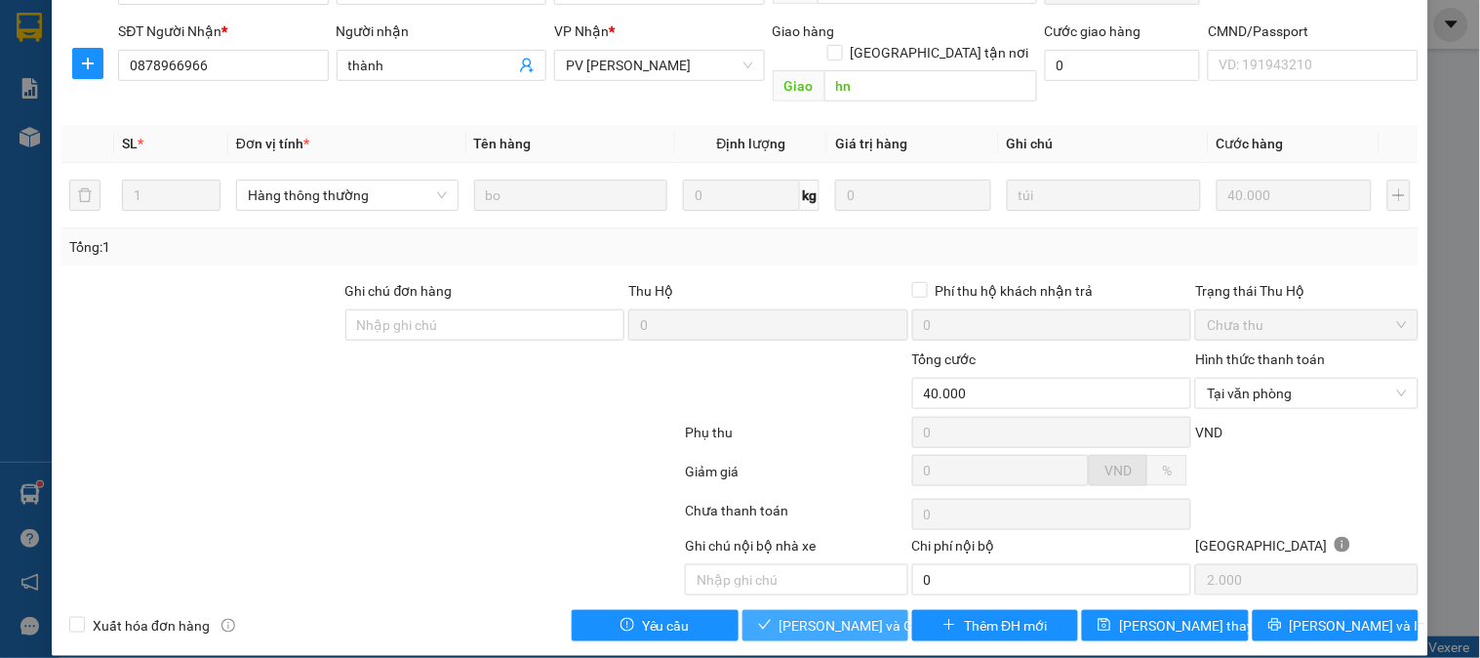
drag, startPoint x: 862, startPoint y: 601, endPoint x: 1312, endPoint y: 423, distance: 484.0
click at [864, 615] on span "[PERSON_NAME] và Giao hàng" at bounding box center [873, 625] width 187 height 21
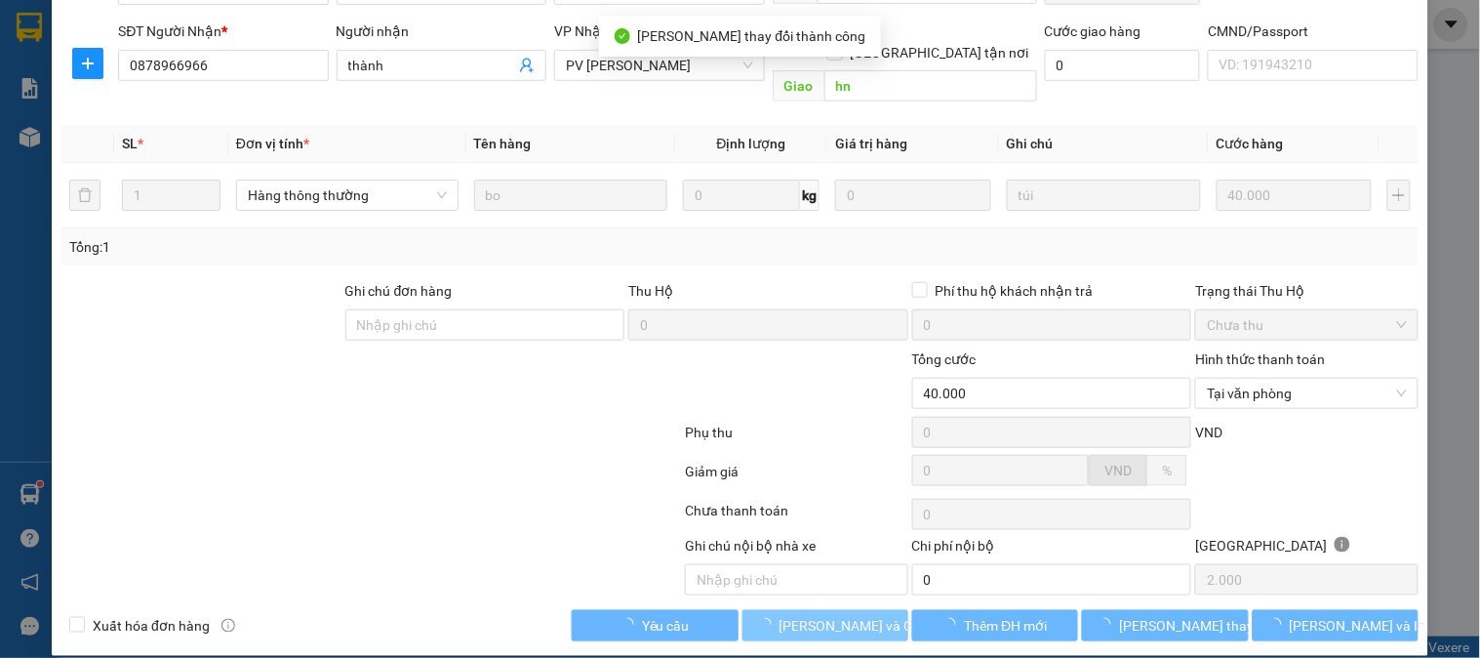
scroll to position [0, 0]
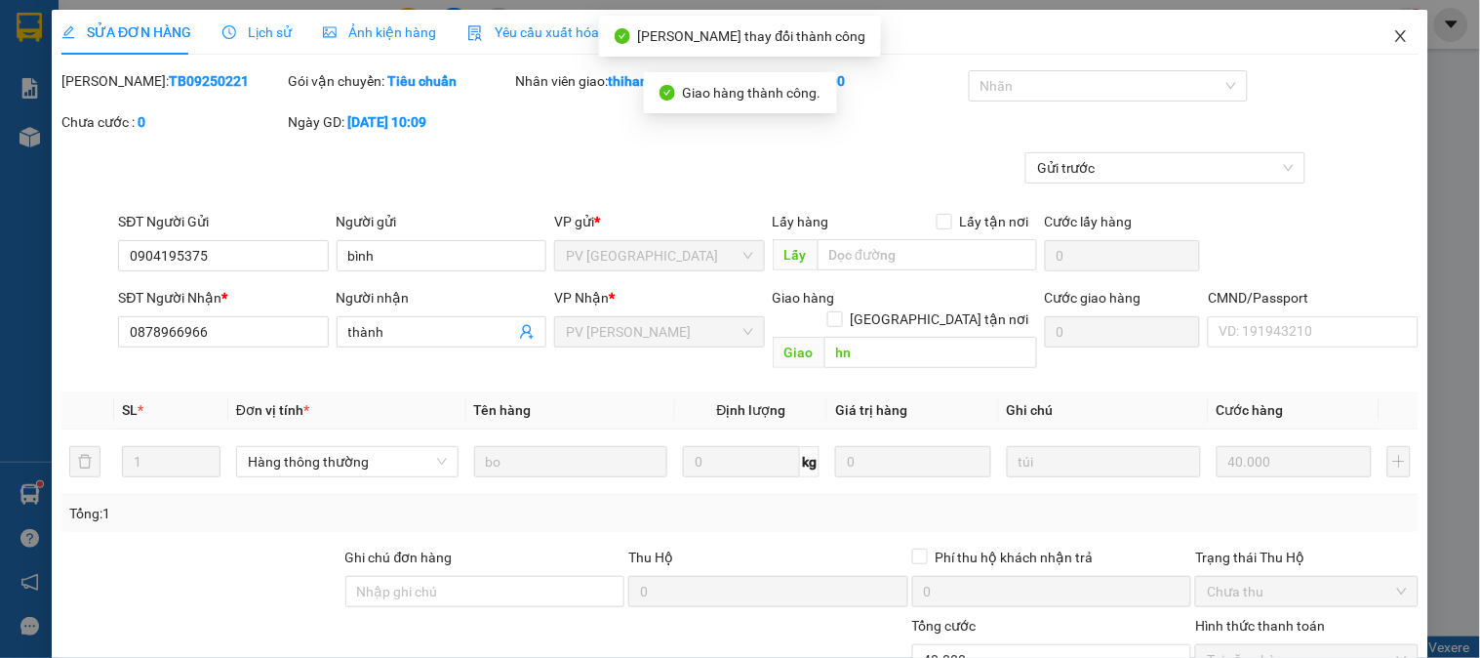
click at [1394, 35] on icon "close" at bounding box center [1402, 36] width 16 height 16
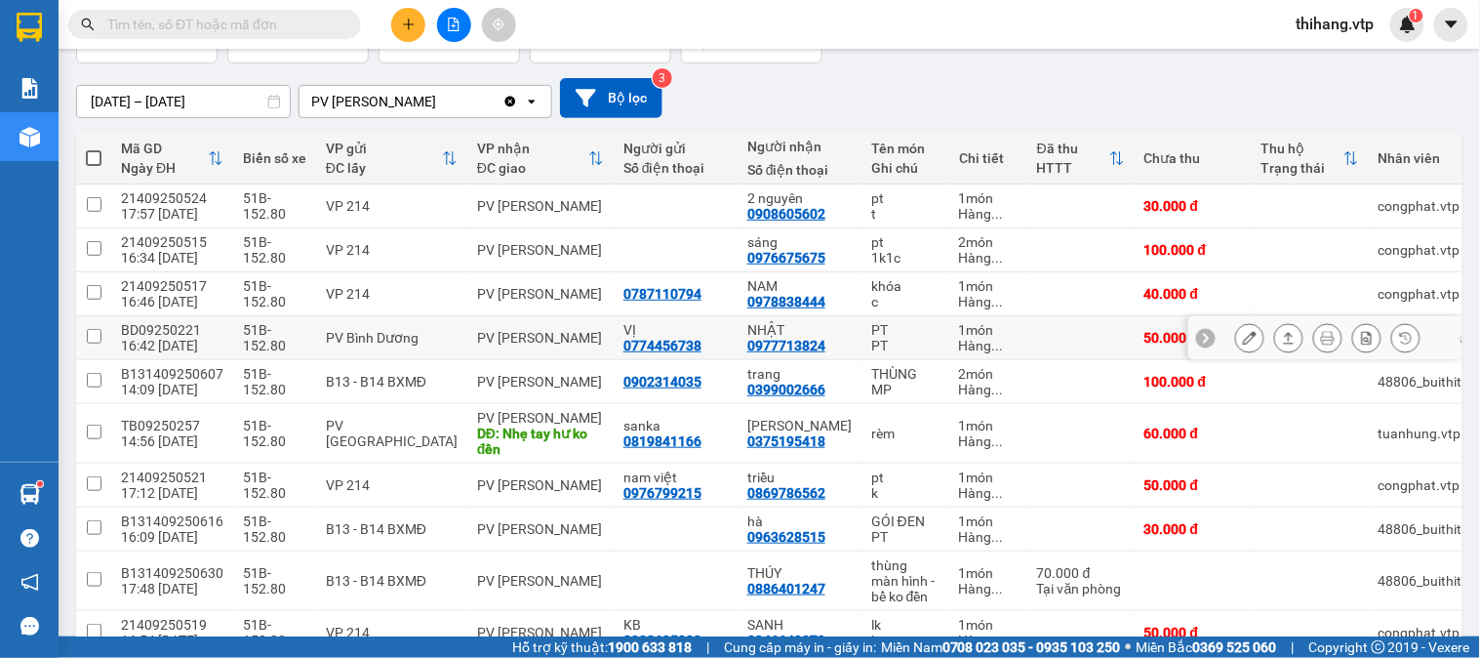
scroll to position [217, 0]
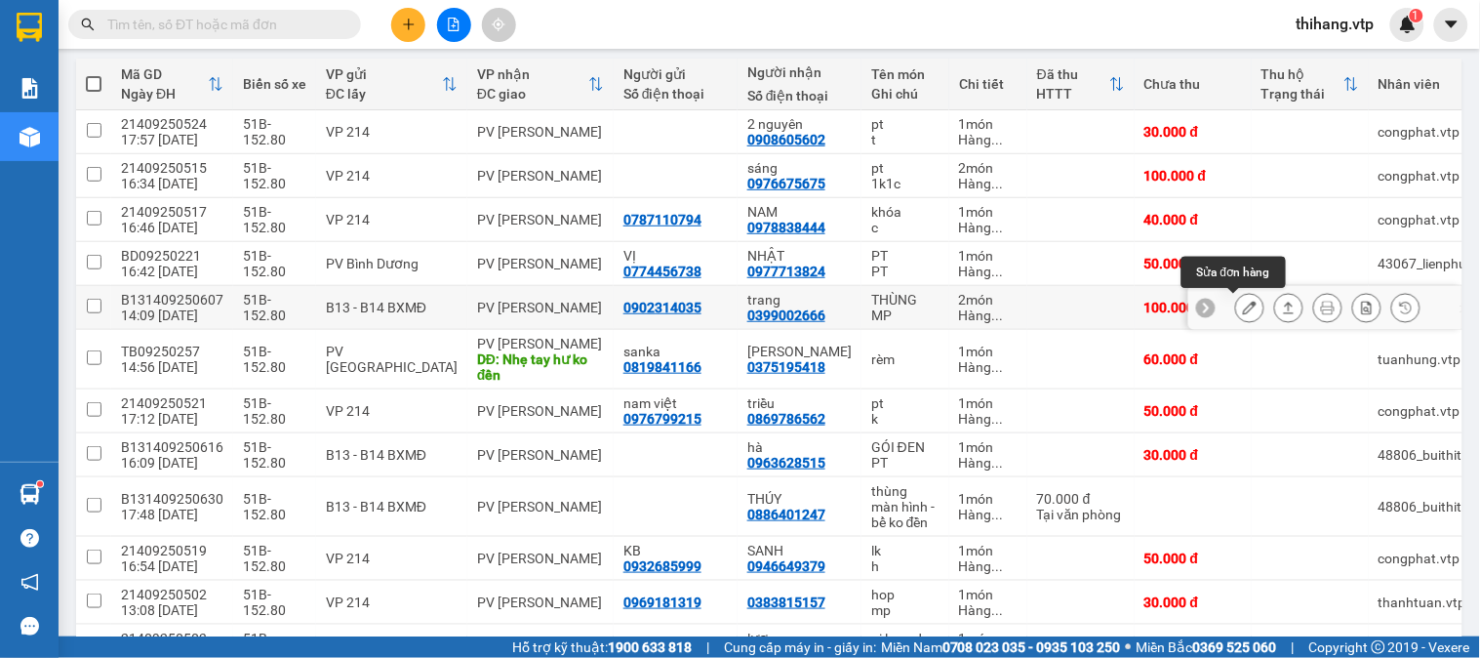
click at [1242, 303] on button at bounding box center [1249, 308] width 27 height 34
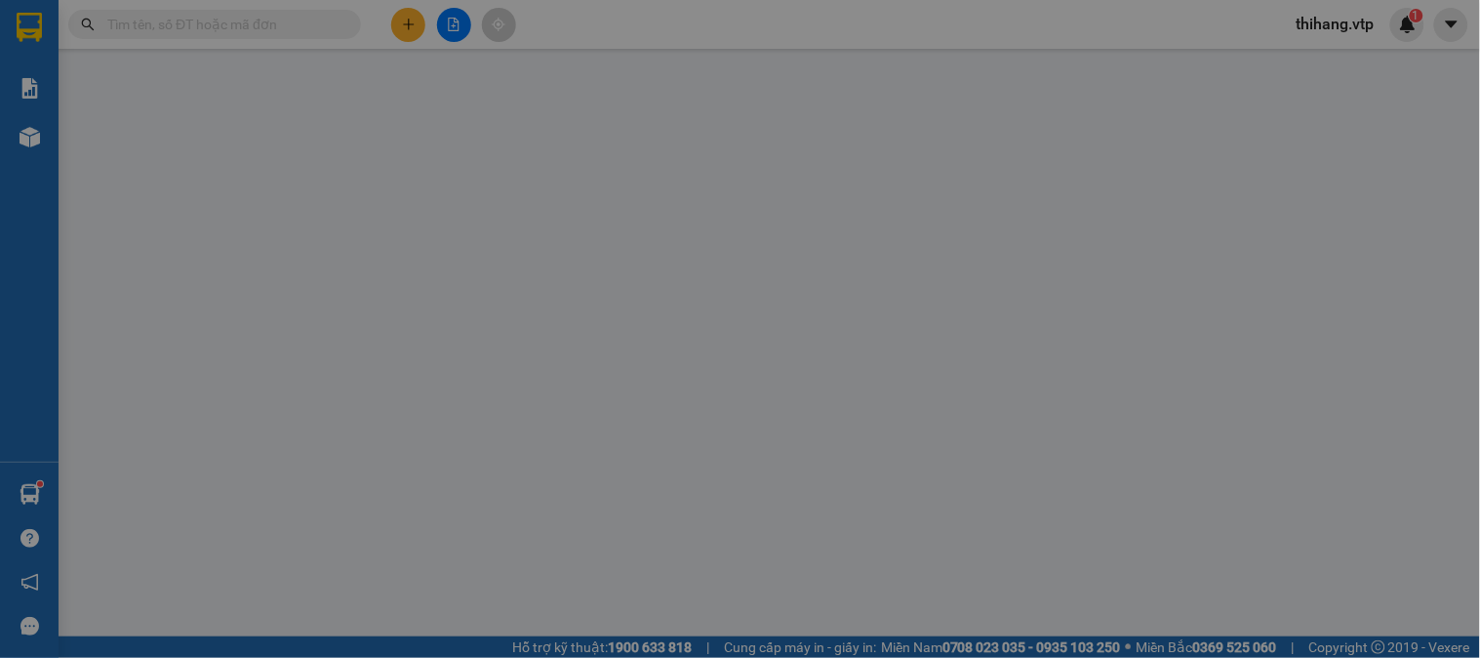
type input "0902314035"
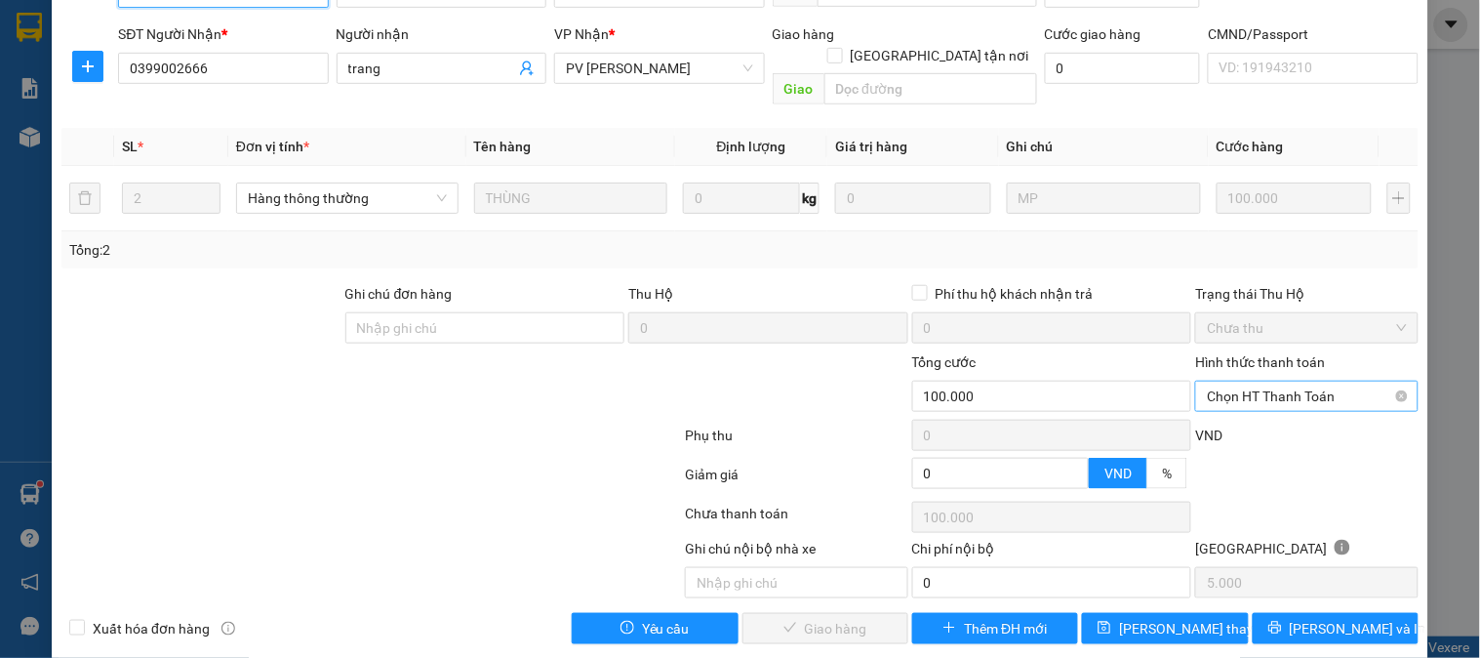
scroll to position [266, 0]
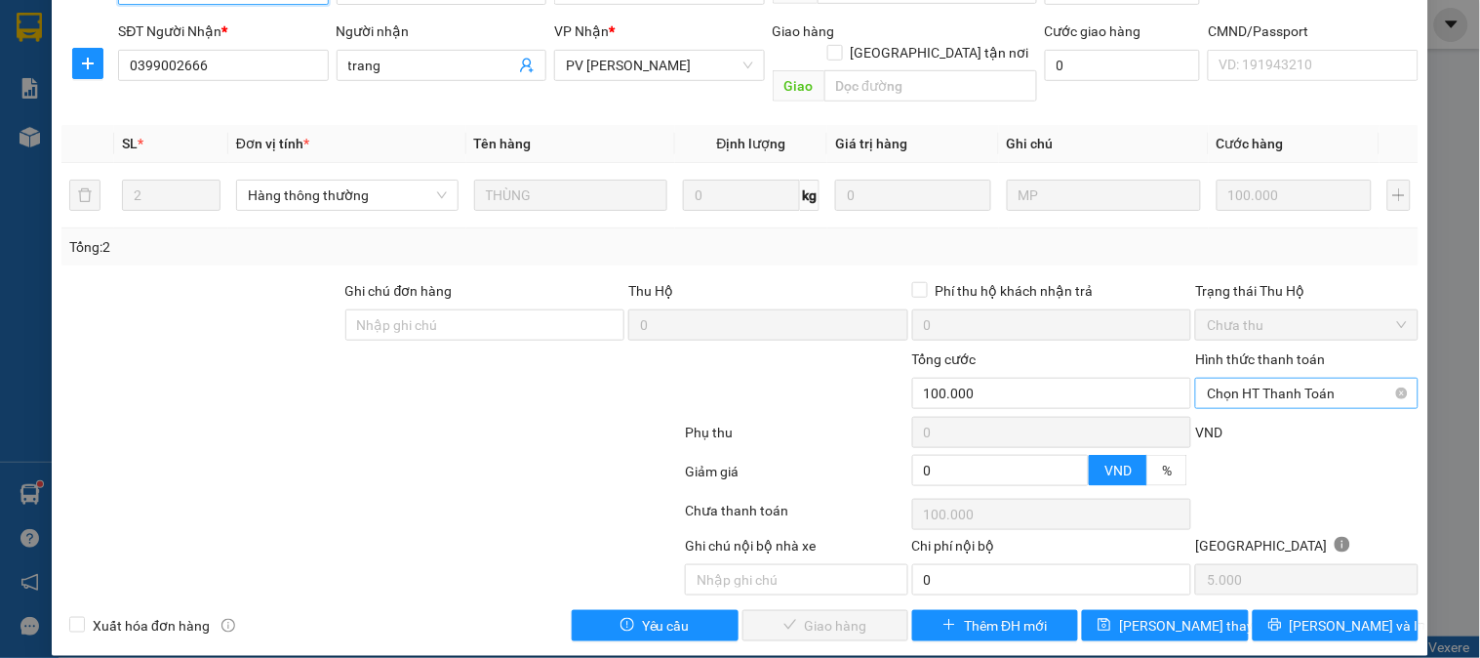
click at [1275, 383] on span "Chọn HT Thanh Toán" at bounding box center [1306, 393] width 199 height 29
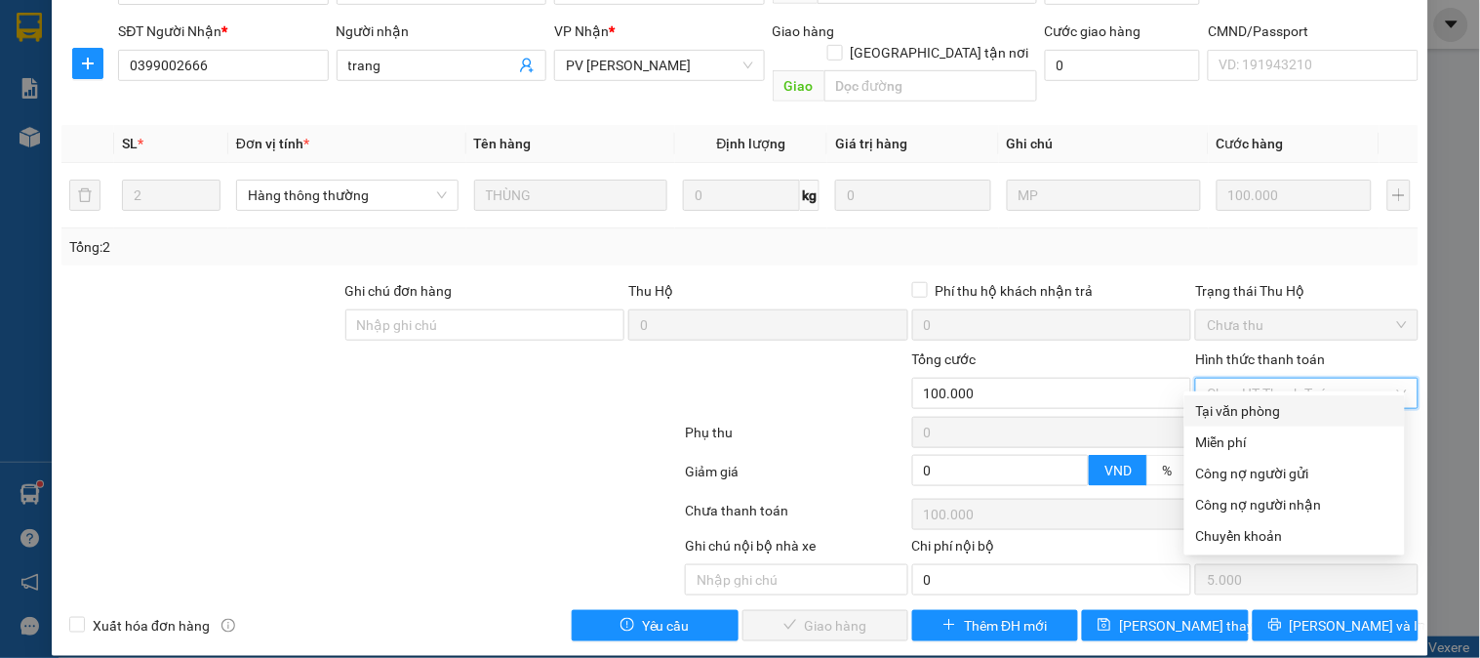
click at [1253, 406] on div "Tại văn phòng" at bounding box center [1294, 410] width 197 height 21
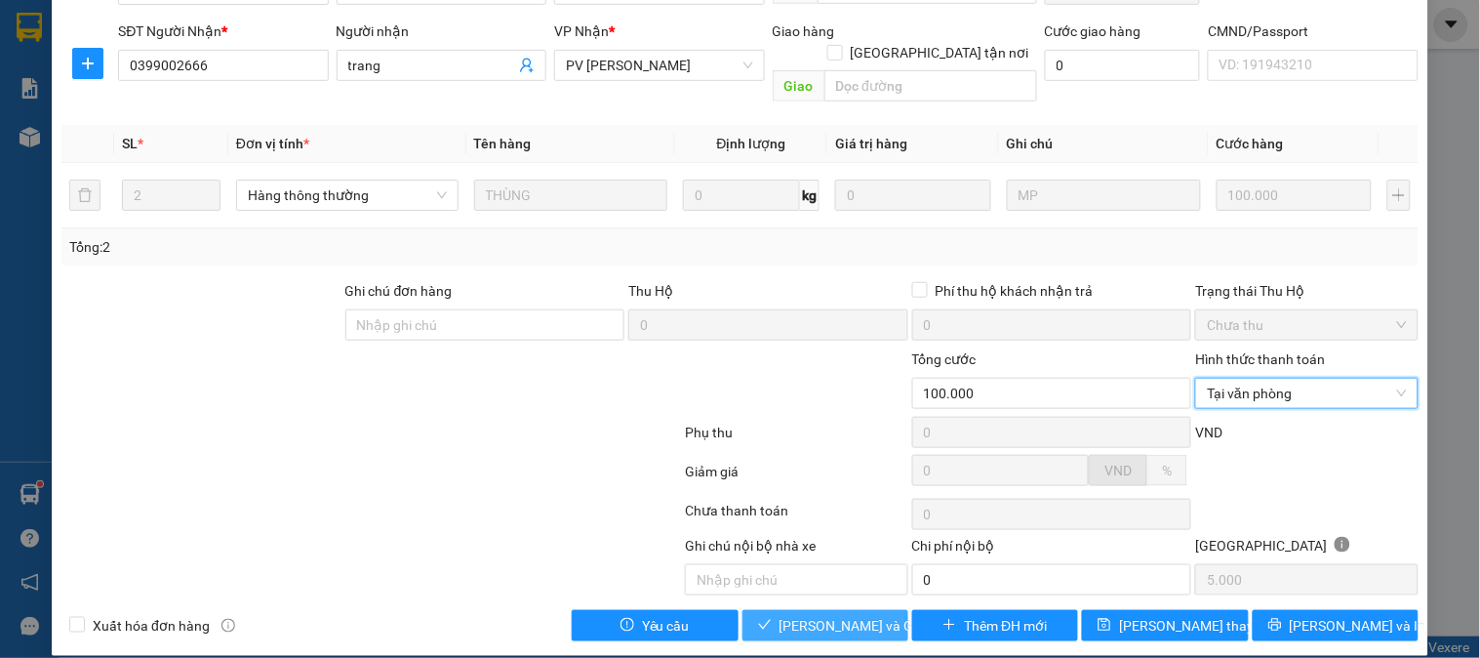
click at [815, 615] on span "[PERSON_NAME] và Giao hàng" at bounding box center [873, 625] width 187 height 21
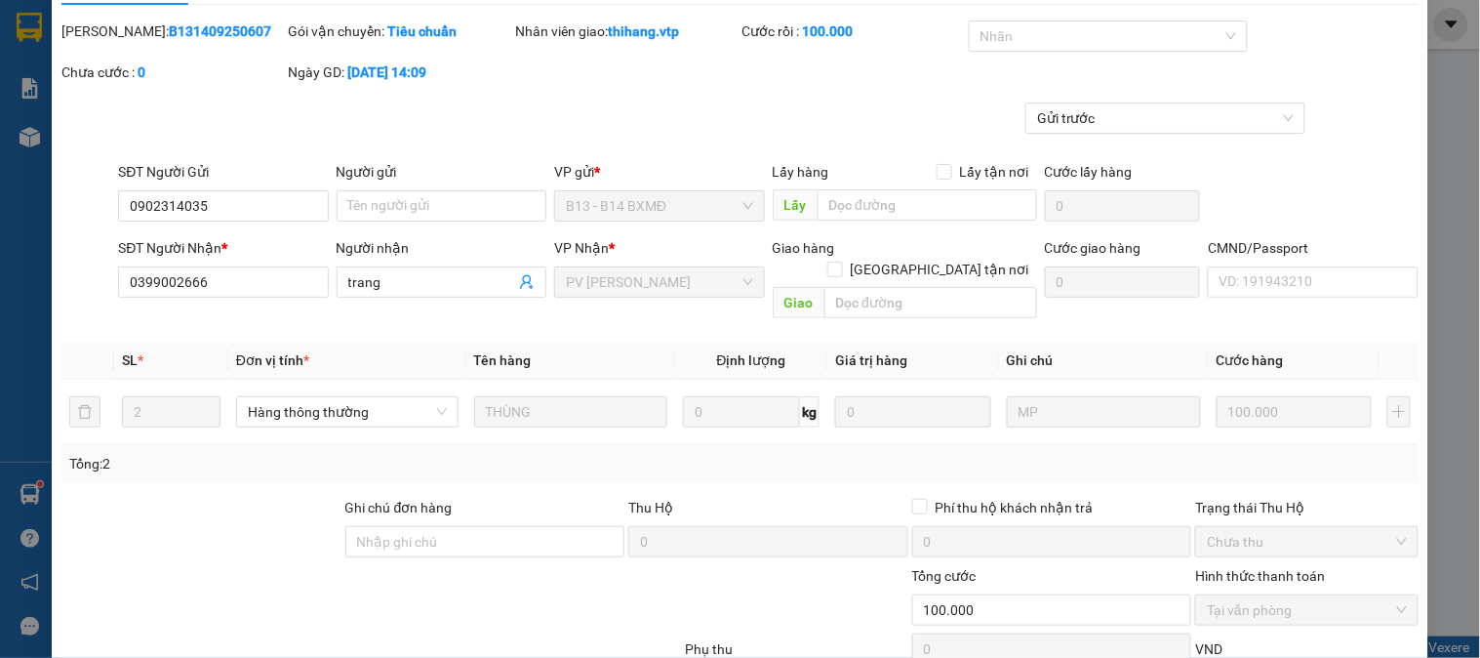
scroll to position [0, 0]
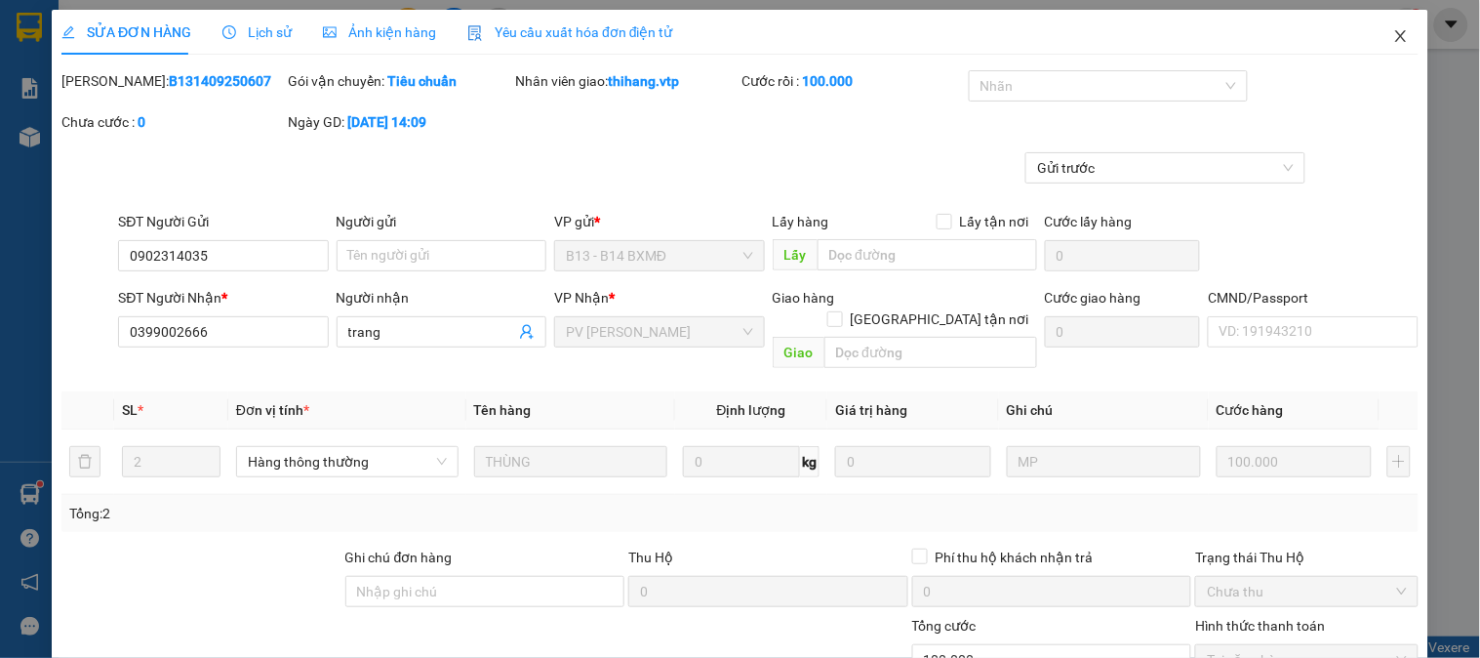
click at [1394, 35] on icon "close" at bounding box center [1402, 36] width 16 height 16
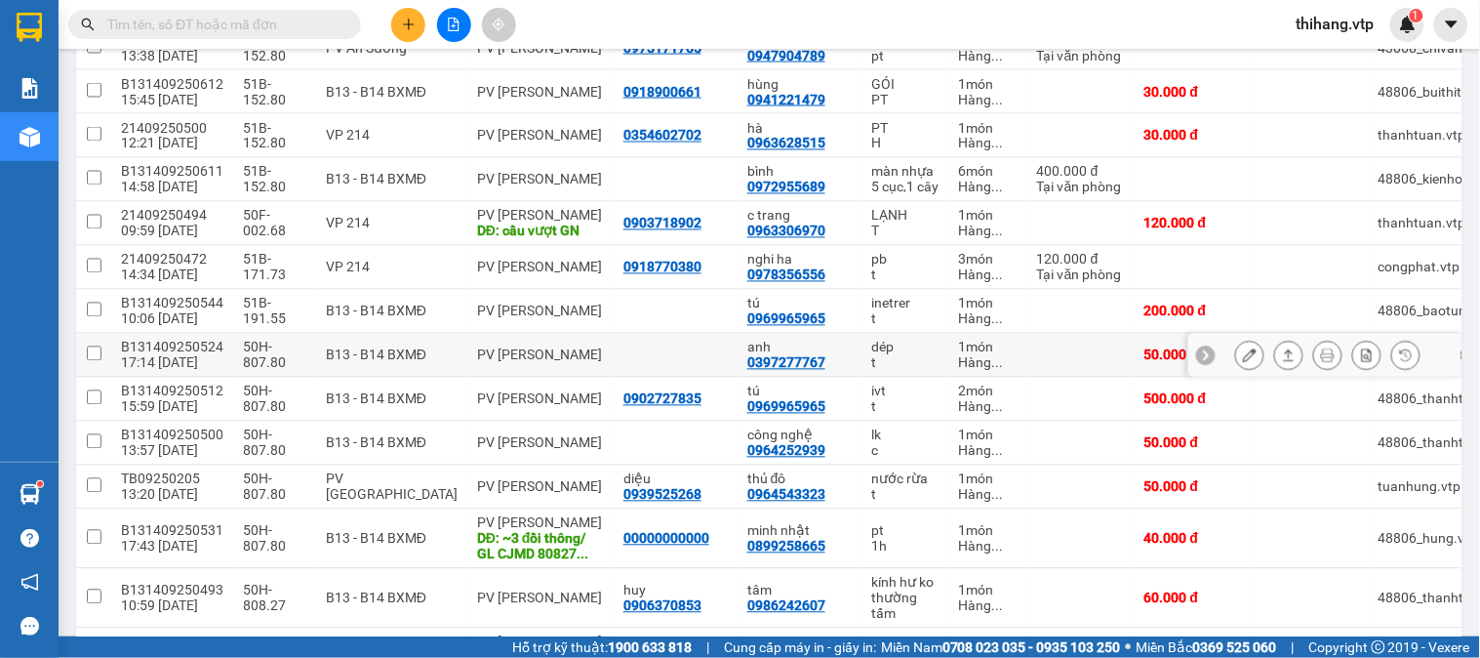
scroll to position [762, 0]
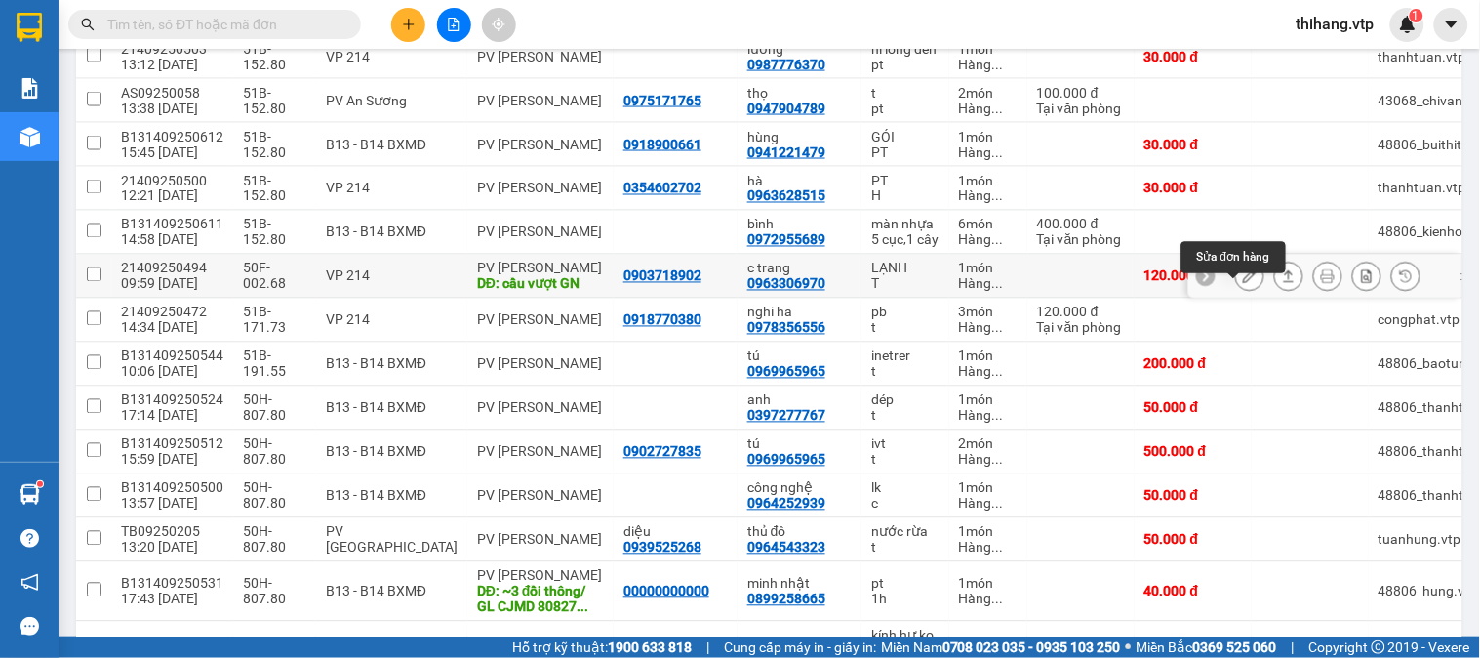
click at [1244, 294] on button at bounding box center [1249, 277] width 27 height 34
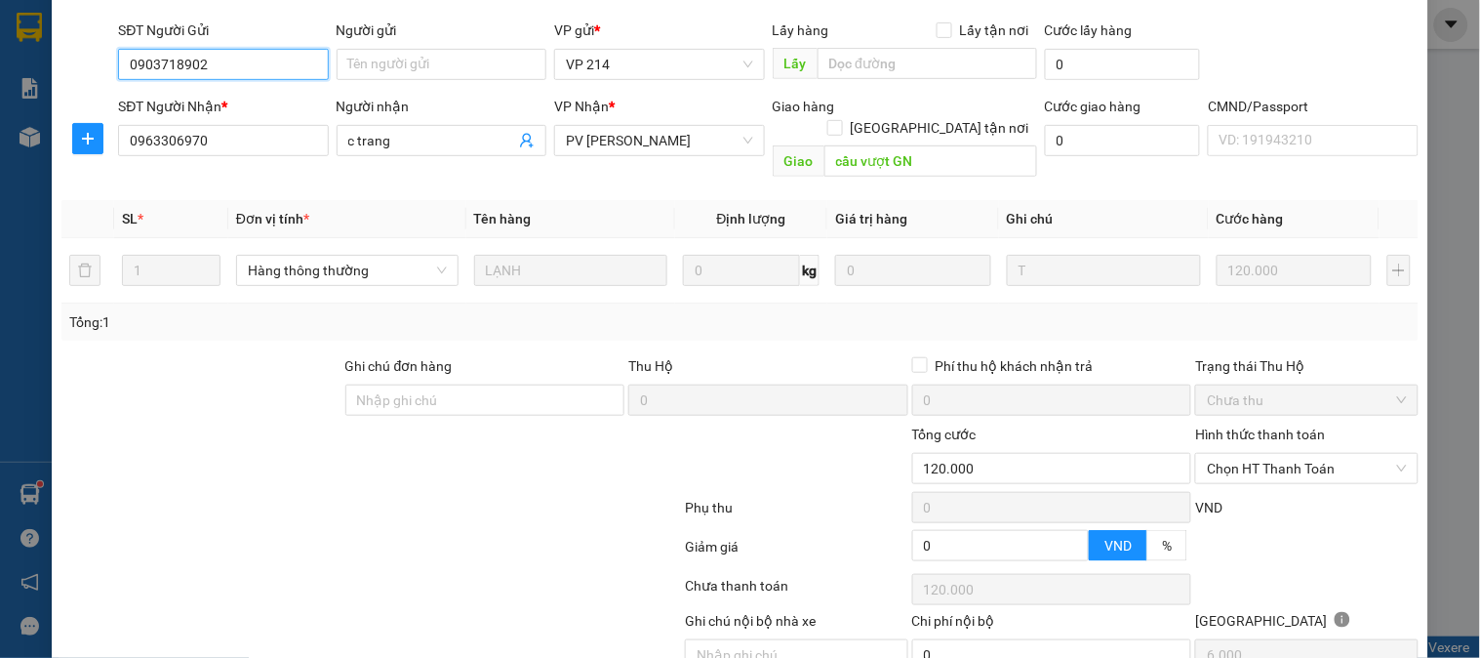
scroll to position [217, 0]
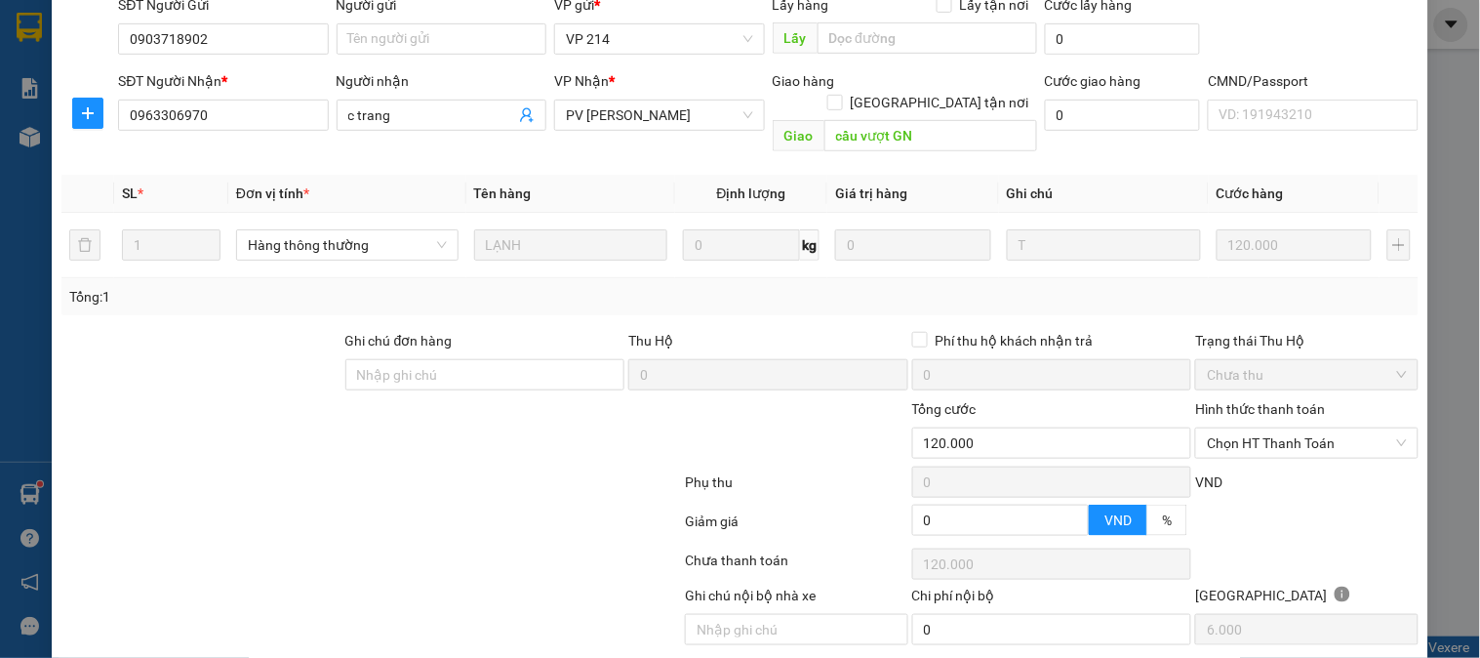
drag, startPoint x: 351, startPoint y: 648, endPoint x: 846, endPoint y: 299, distance: 605.7
click at [846, 299] on div "Total Paid Fee 0 Total UnPaid Fee 120.000 Cash Collection Total Fee Mã ĐH: 2140…" at bounding box center [739, 272] width 1357 height 837
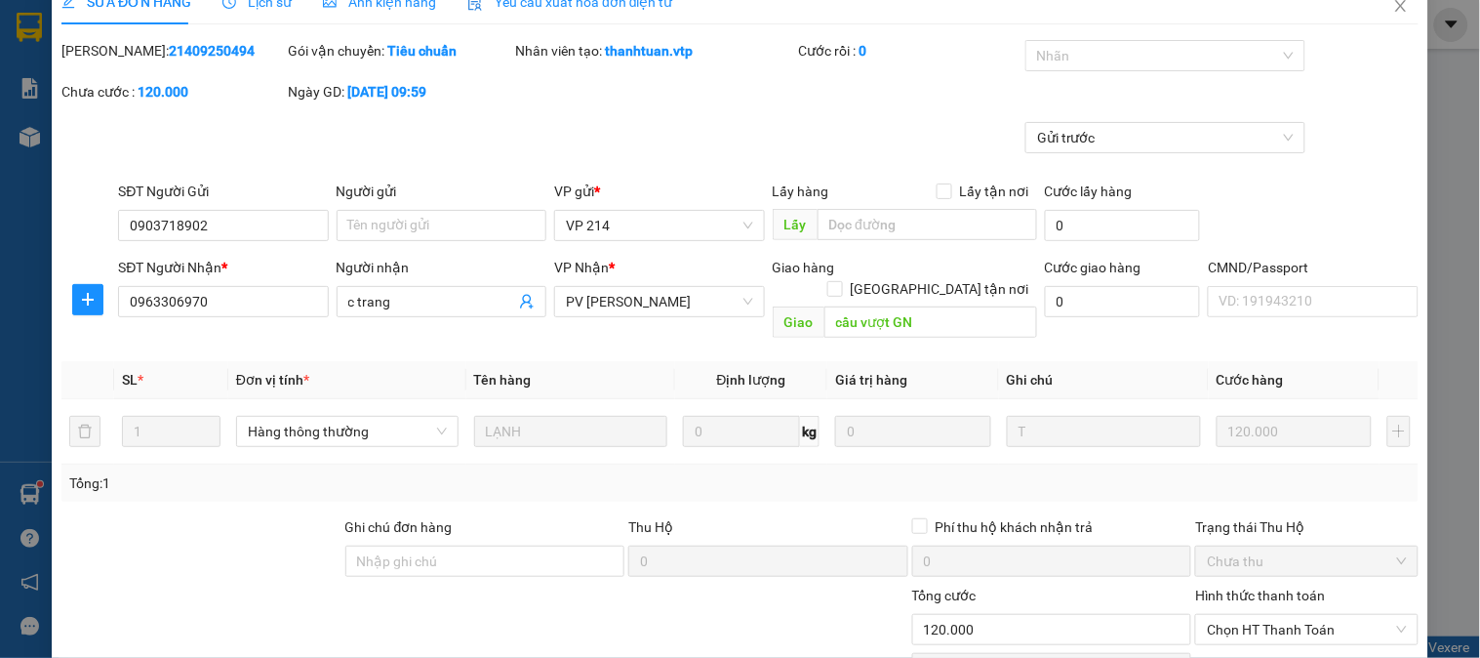
scroll to position [0, 0]
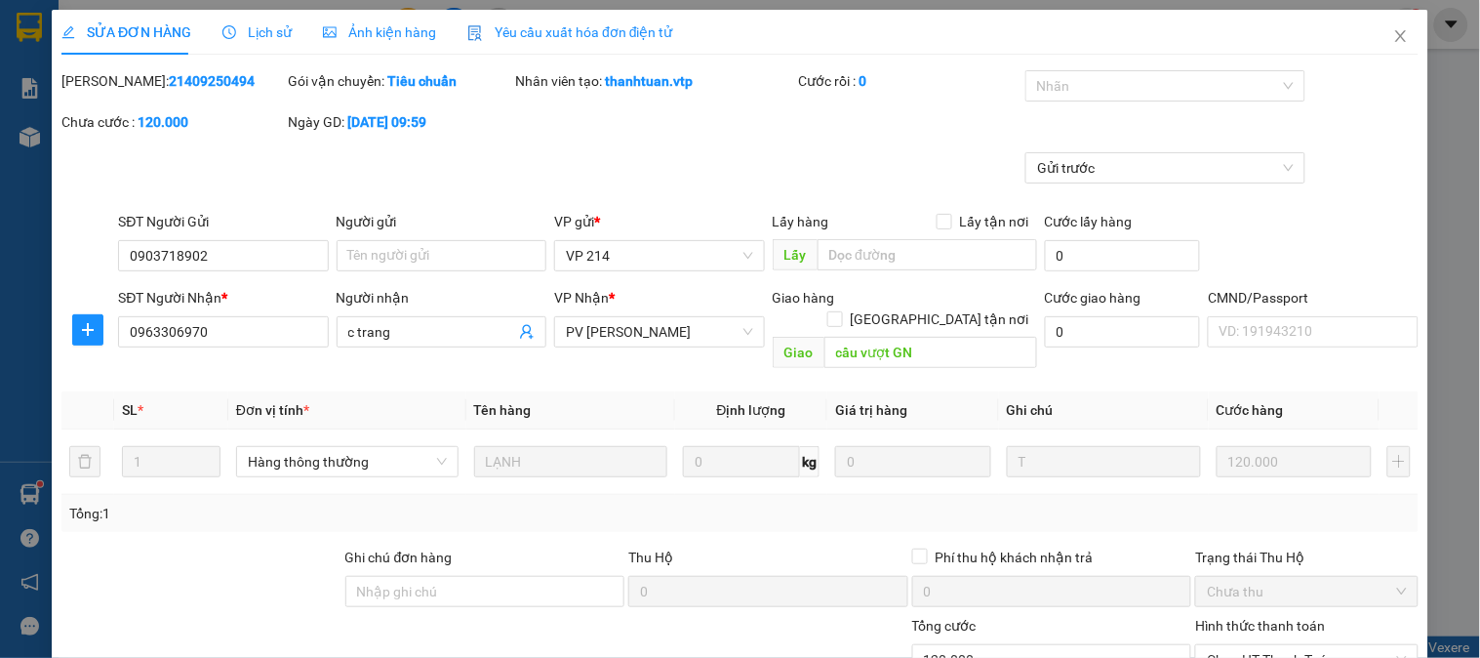
click at [252, 26] on span "Lịch sử" at bounding box center [257, 32] width 69 height 16
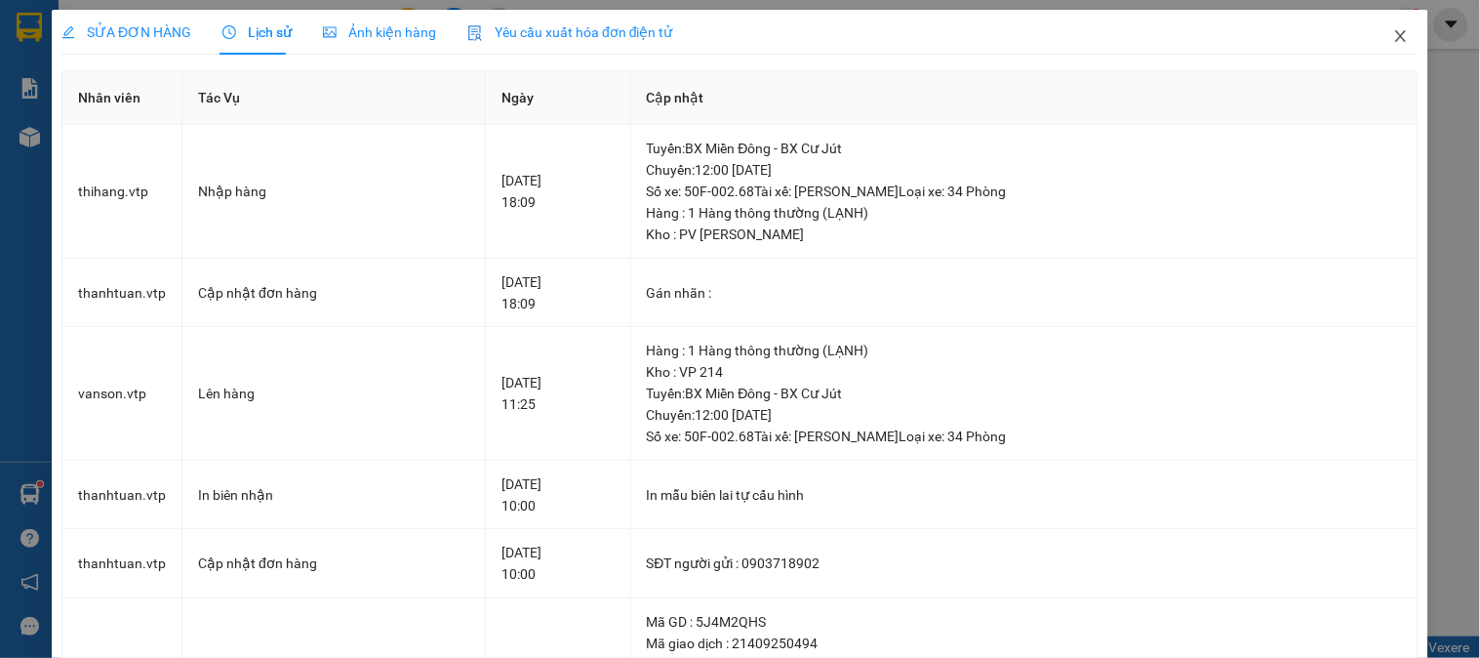
click at [1394, 36] on icon "close" at bounding box center [1402, 36] width 16 height 16
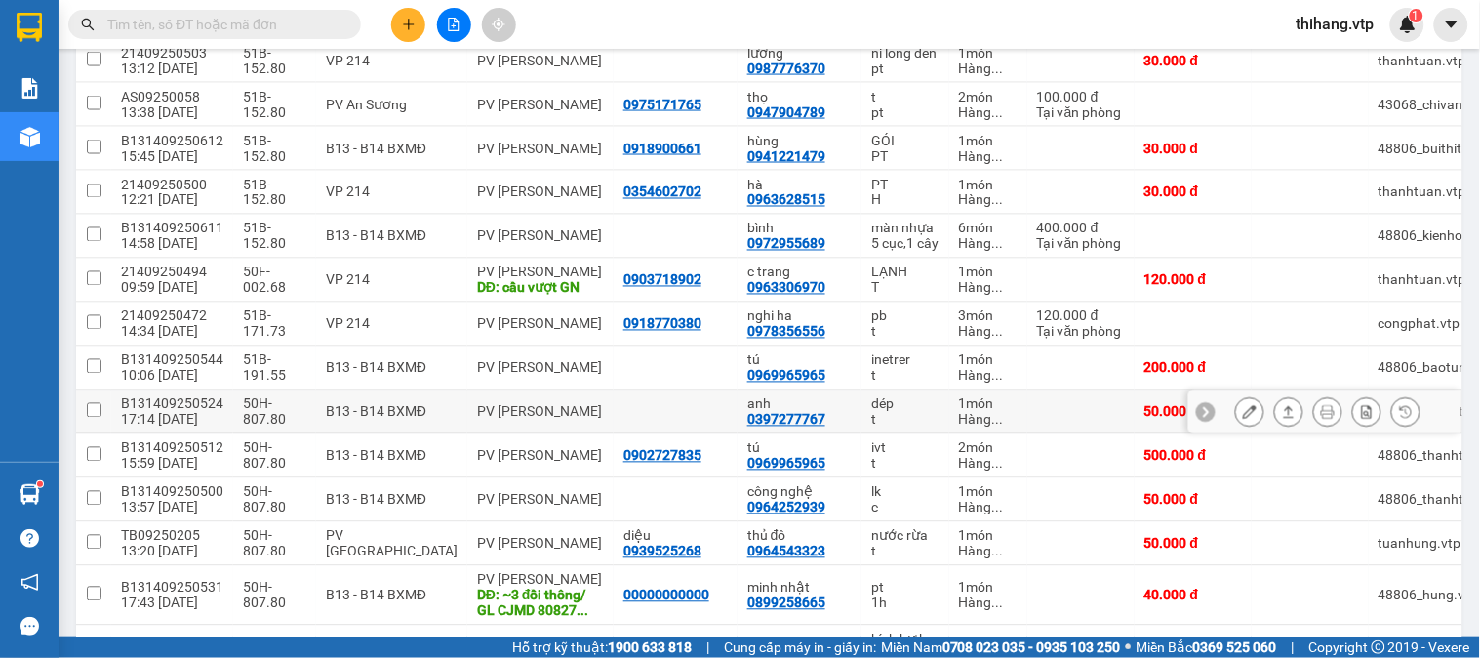
scroll to position [650, 0]
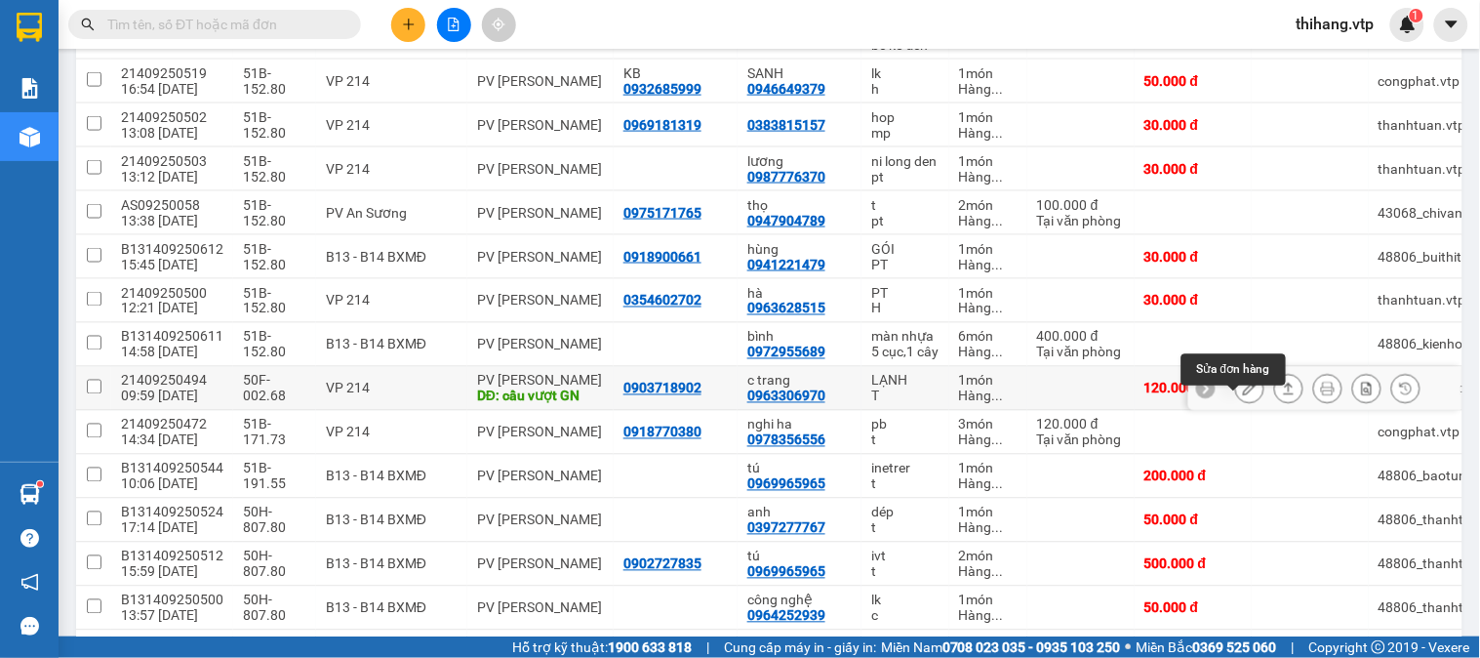
click at [1236, 406] on button at bounding box center [1249, 389] width 27 height 34
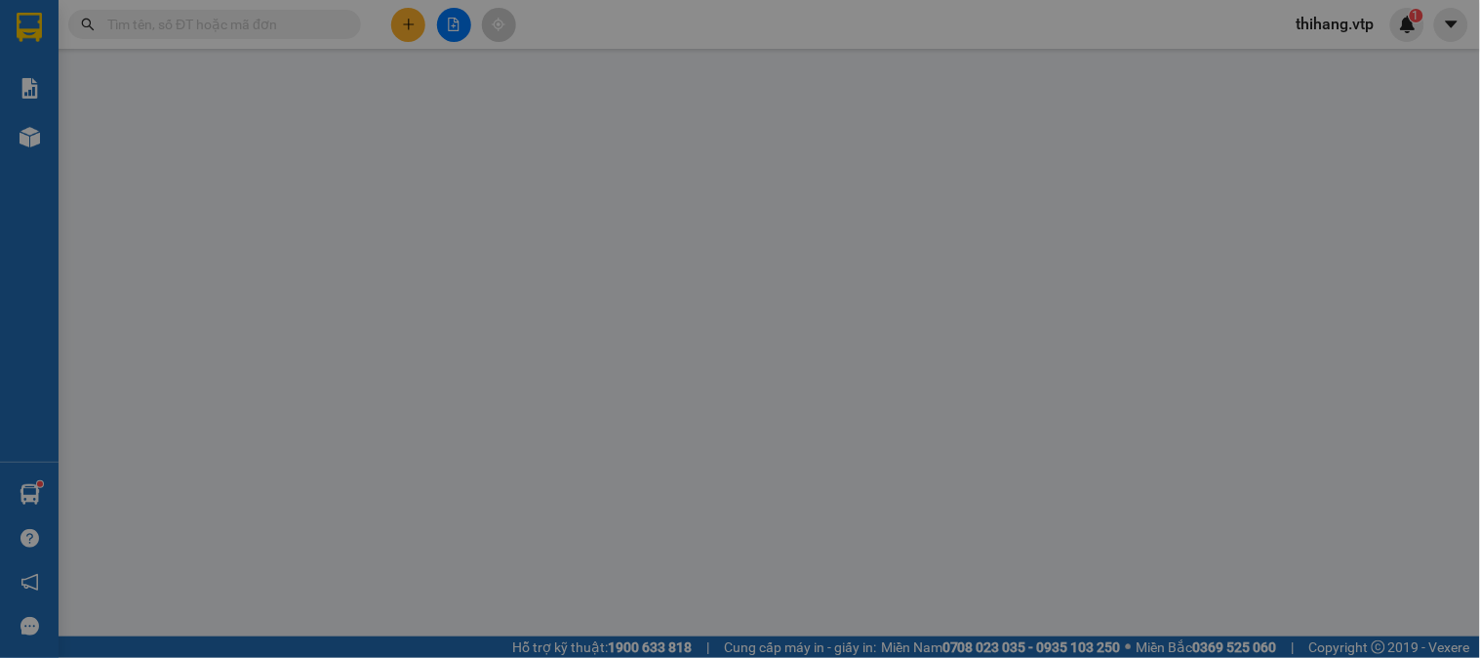
type input "0903718902"
type input "0963306970"
type input "c trang"
type input "cầu vượt GN"
type input "120.000"
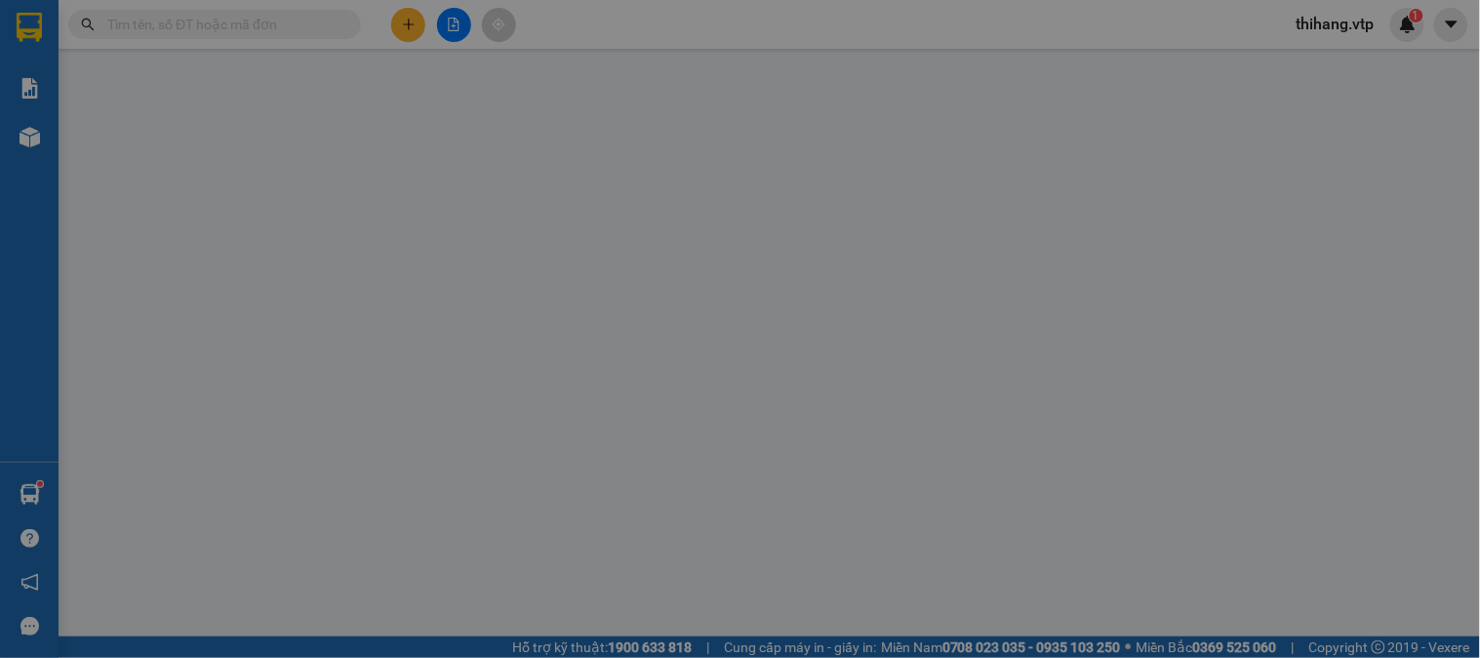
type input "120.000"
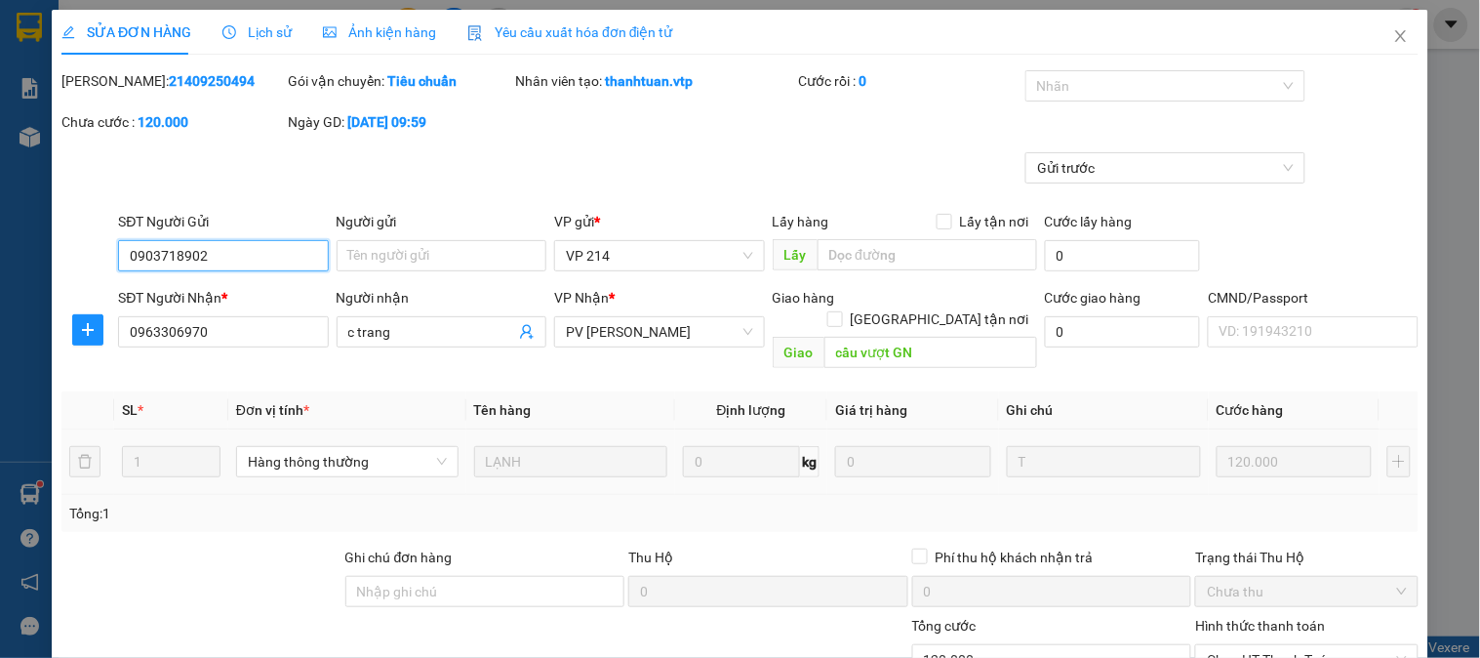
type input "6.000"
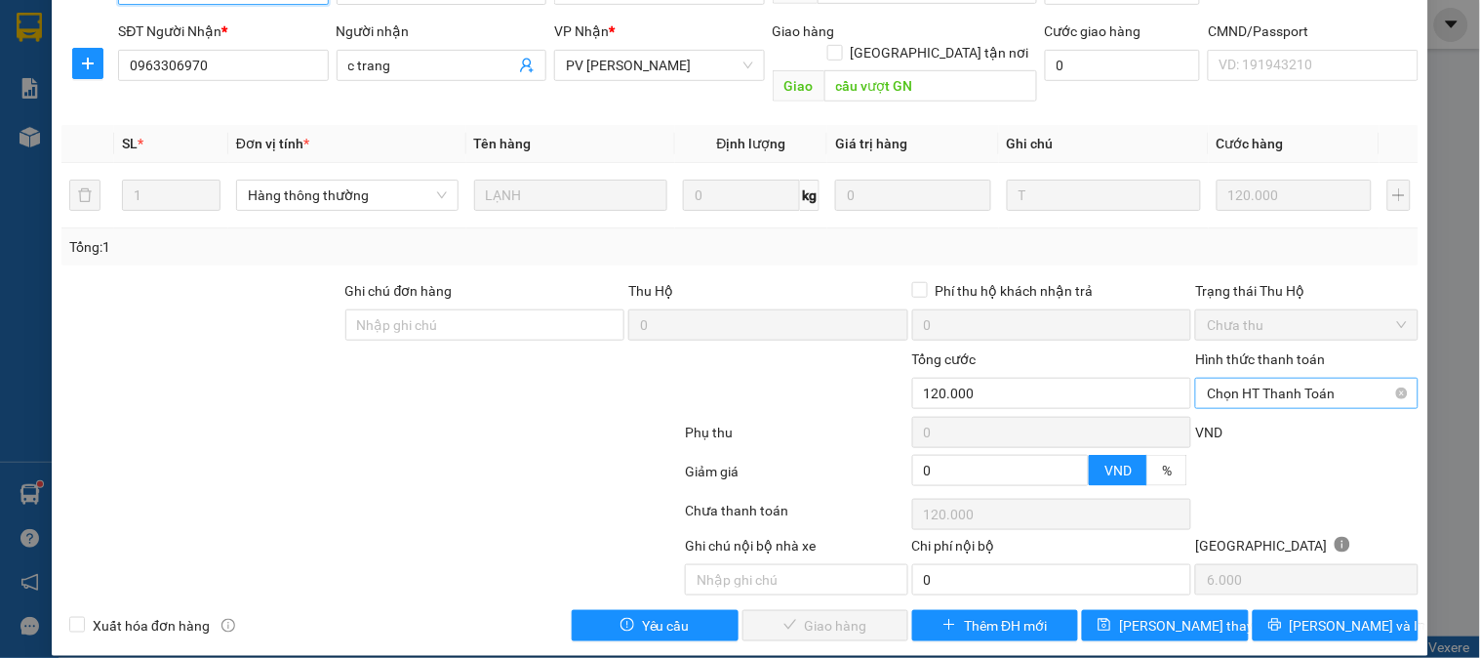
click at [1214, 382] on span "Chọn HT Thanh Toán" at bounding box center [1306, 393] width 199 height 29
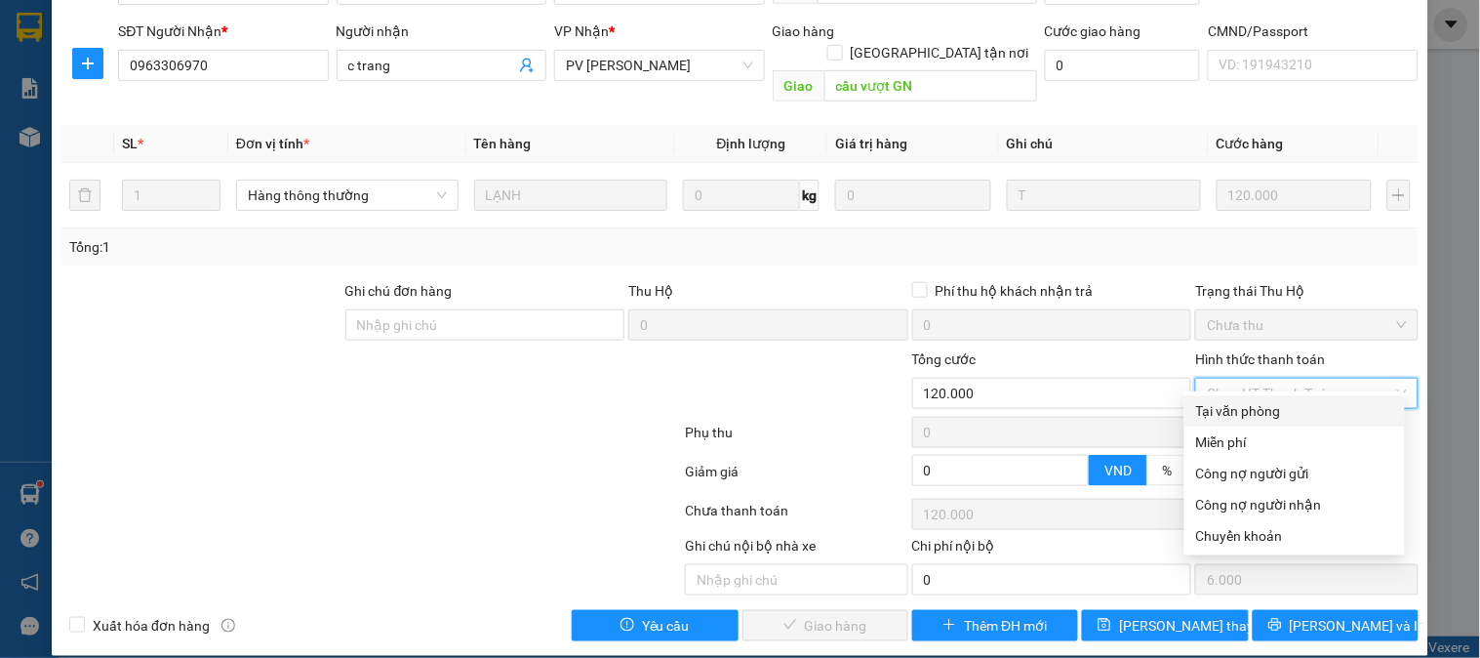
click at [1218, 404] on div "Tại văn phòng" at bounding box center [1294, 410] width 197 height 21
type input "0"
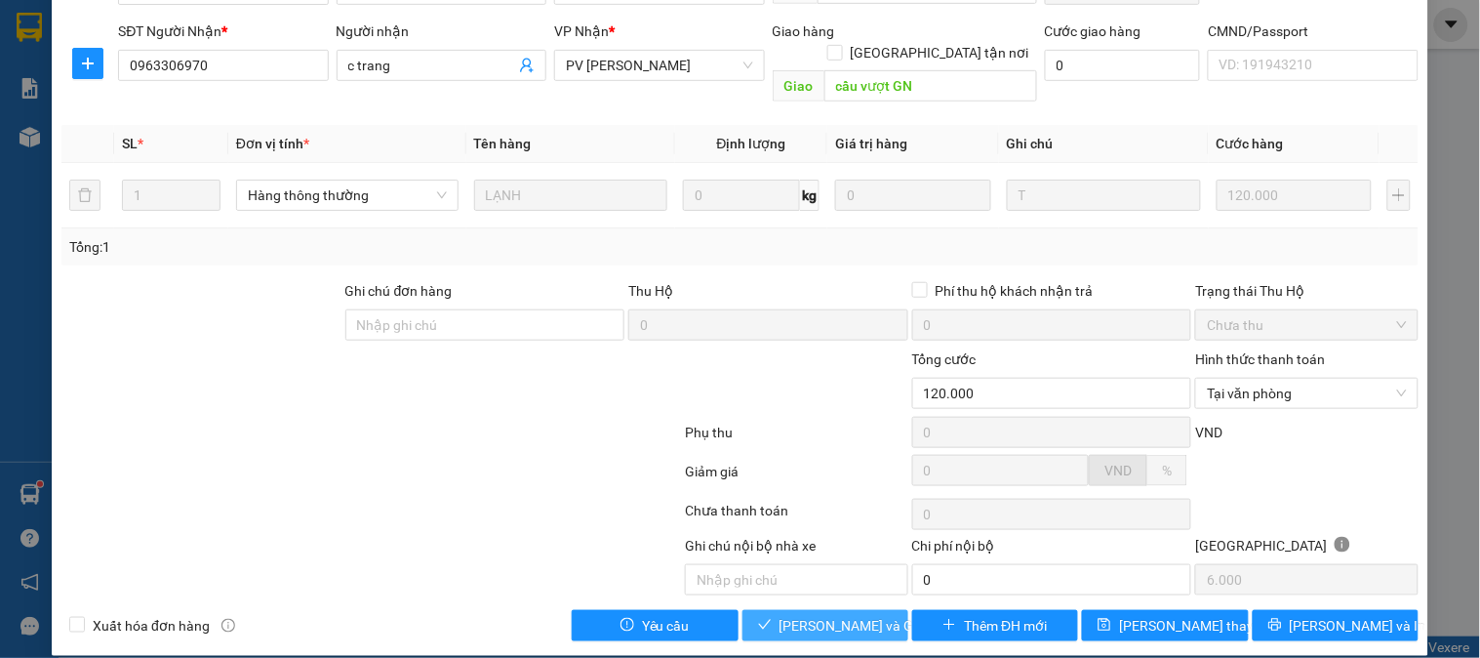
click at [845, 615] on span "[PERSON_NAME] và Giao hàng" at bounding box center [873, 625] width 187 height 21
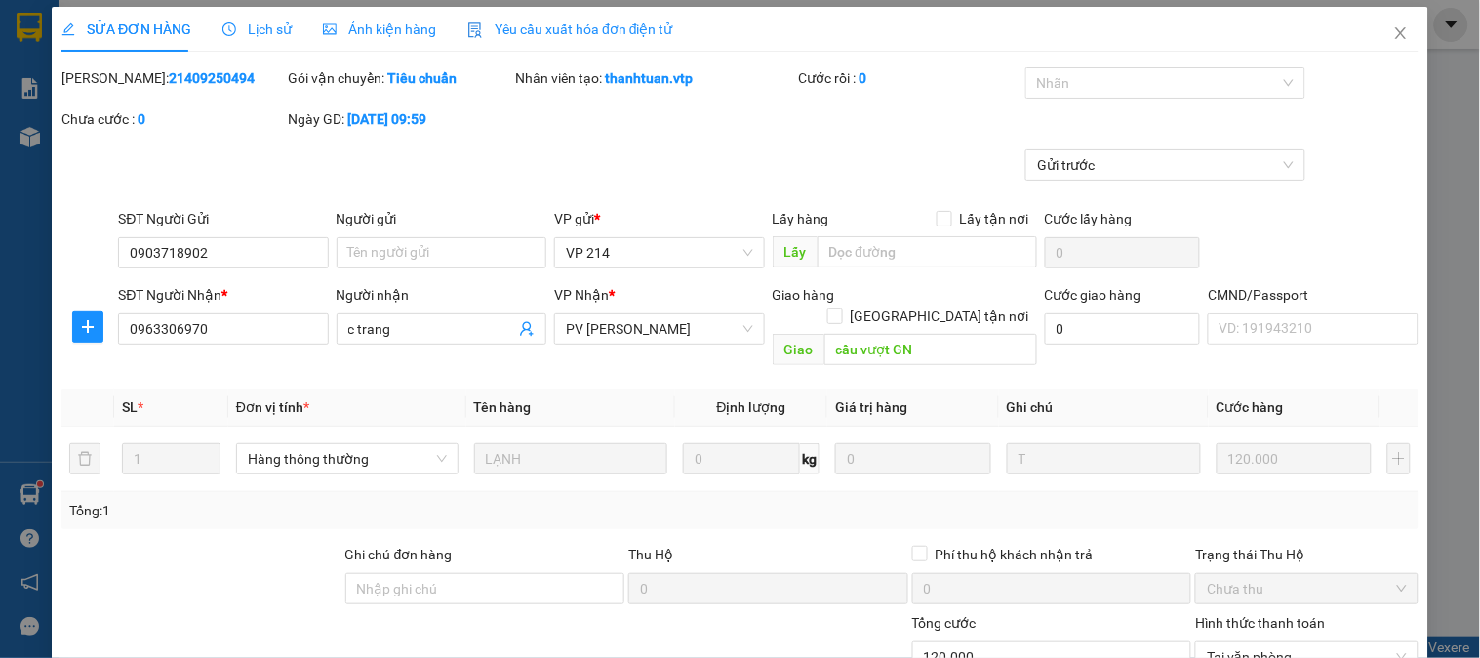
scroll to position [0, 0]
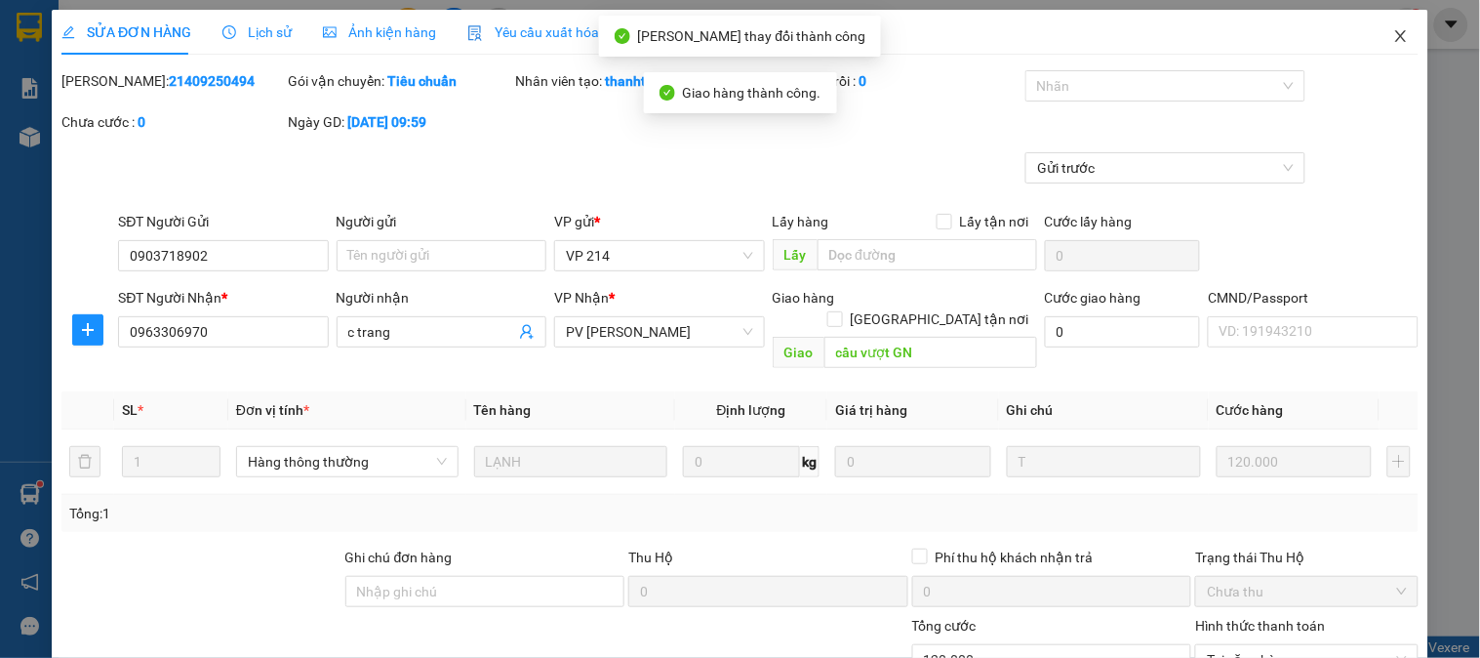
click at [1394, 39] on icon "close" at bounding box center [1402, 36] width 16 height 16
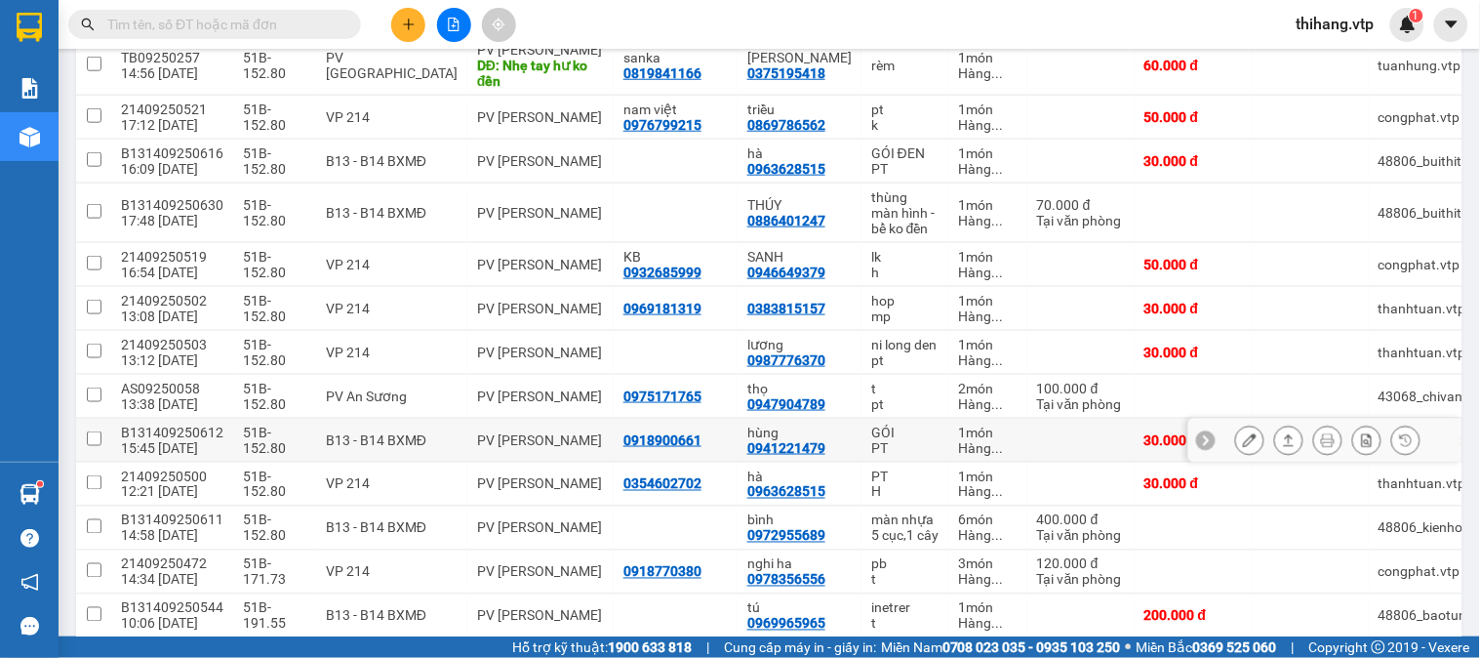
scroll to position [435, 0]
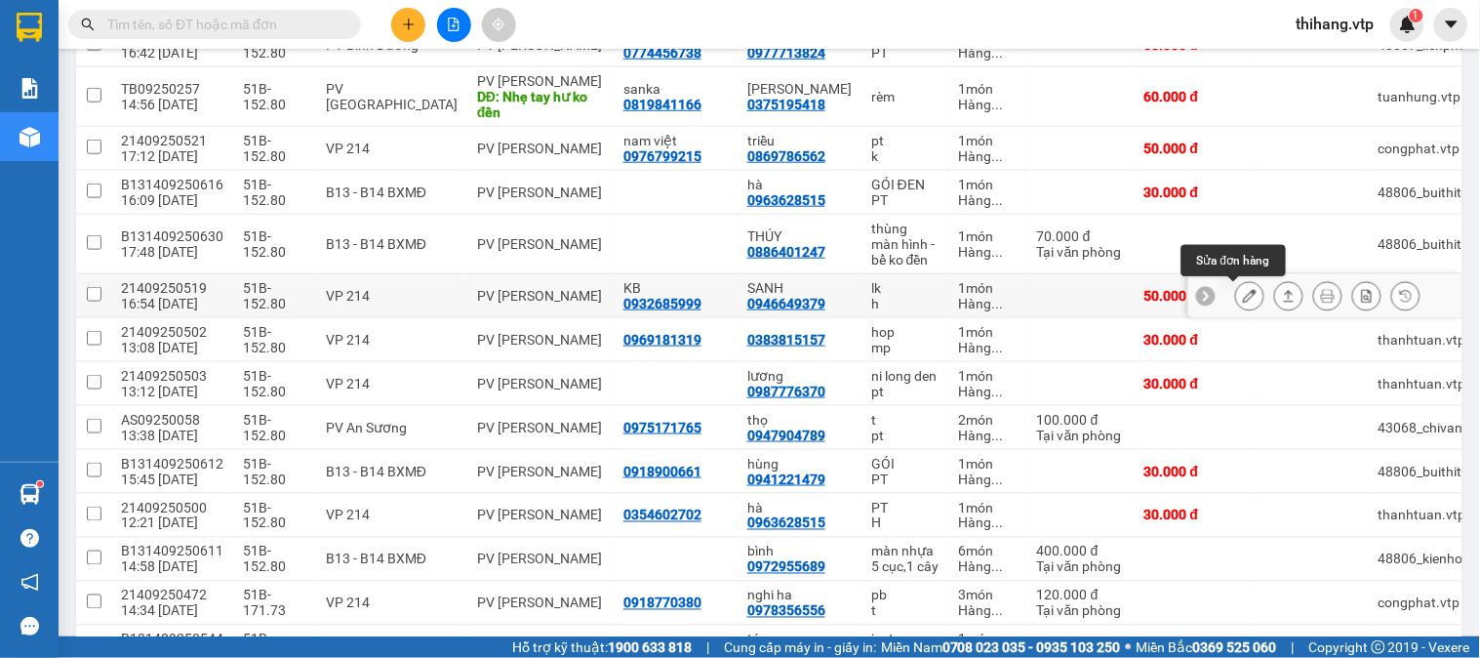
click at [1243, 297] on icon at bounding box center [1250, 296] width 14 height 14
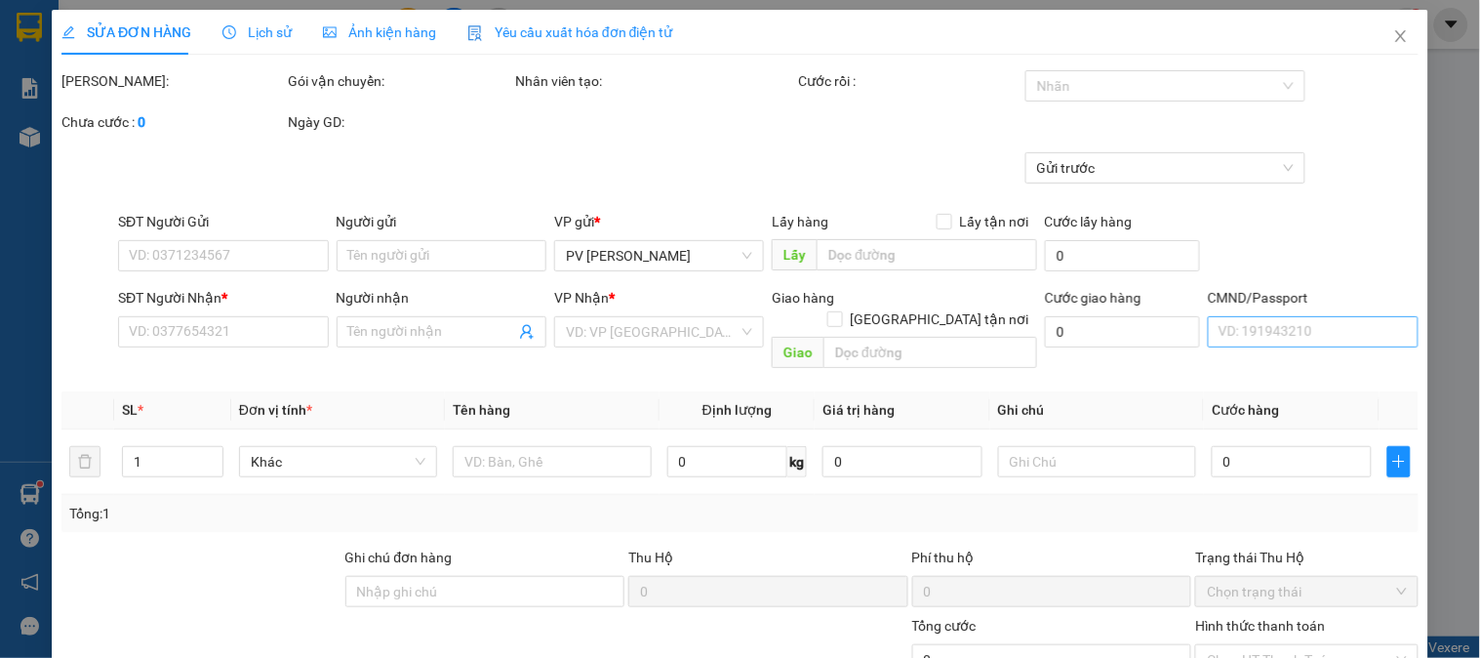
type input "0932685999"
type input "KB"
type input "0946649379"
type input "SANH"
type input "50.000"
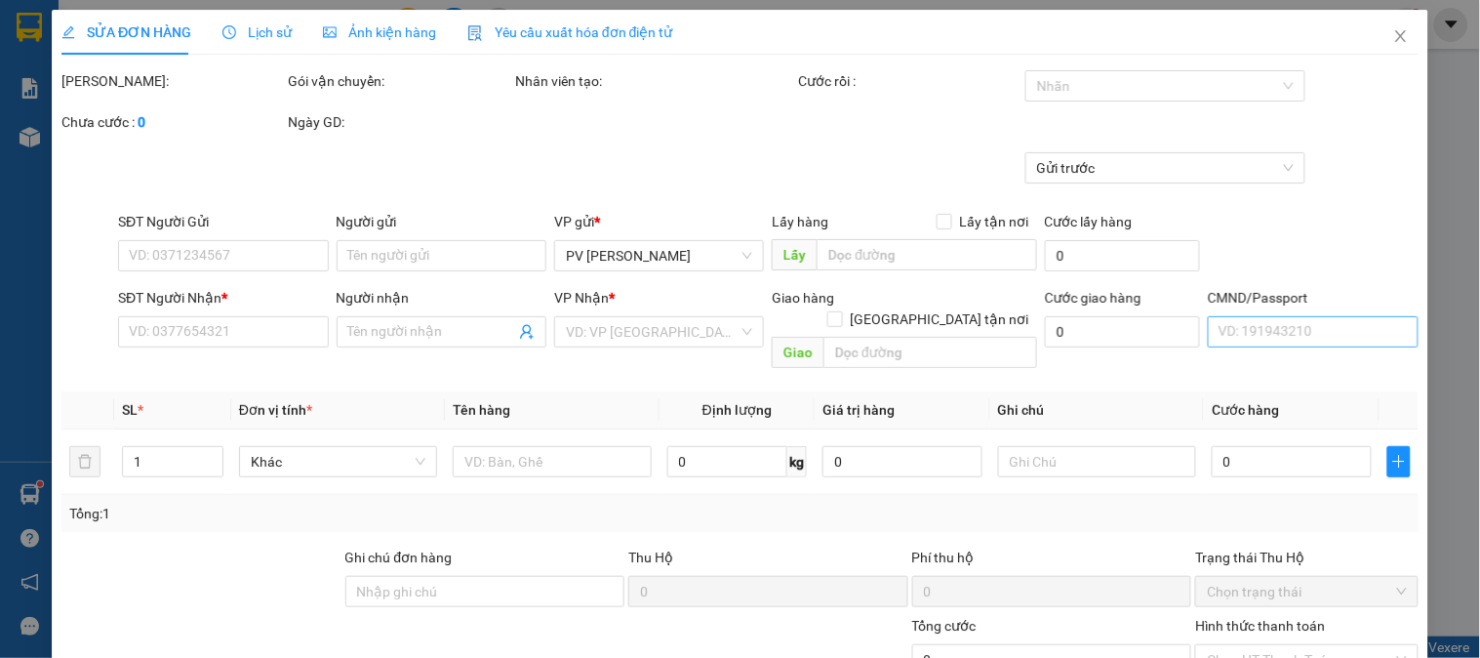
type input "50.000"
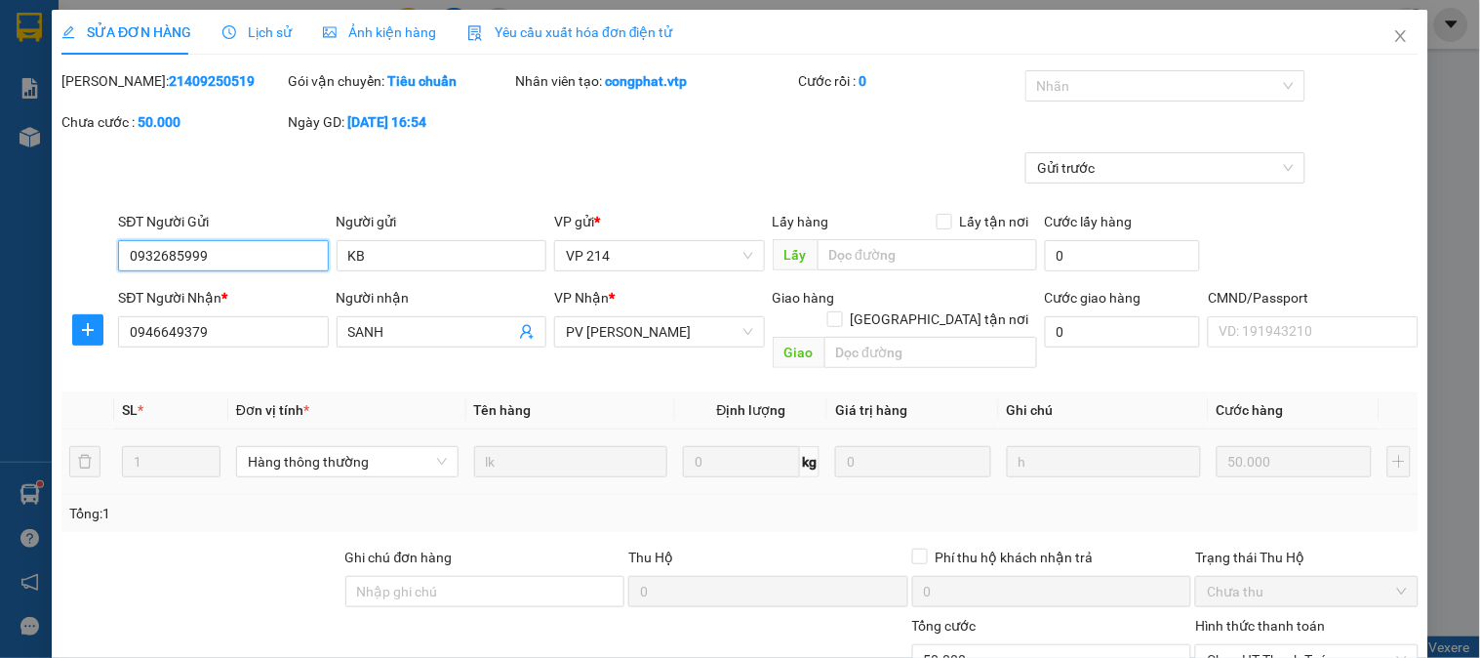
type input "2.500"
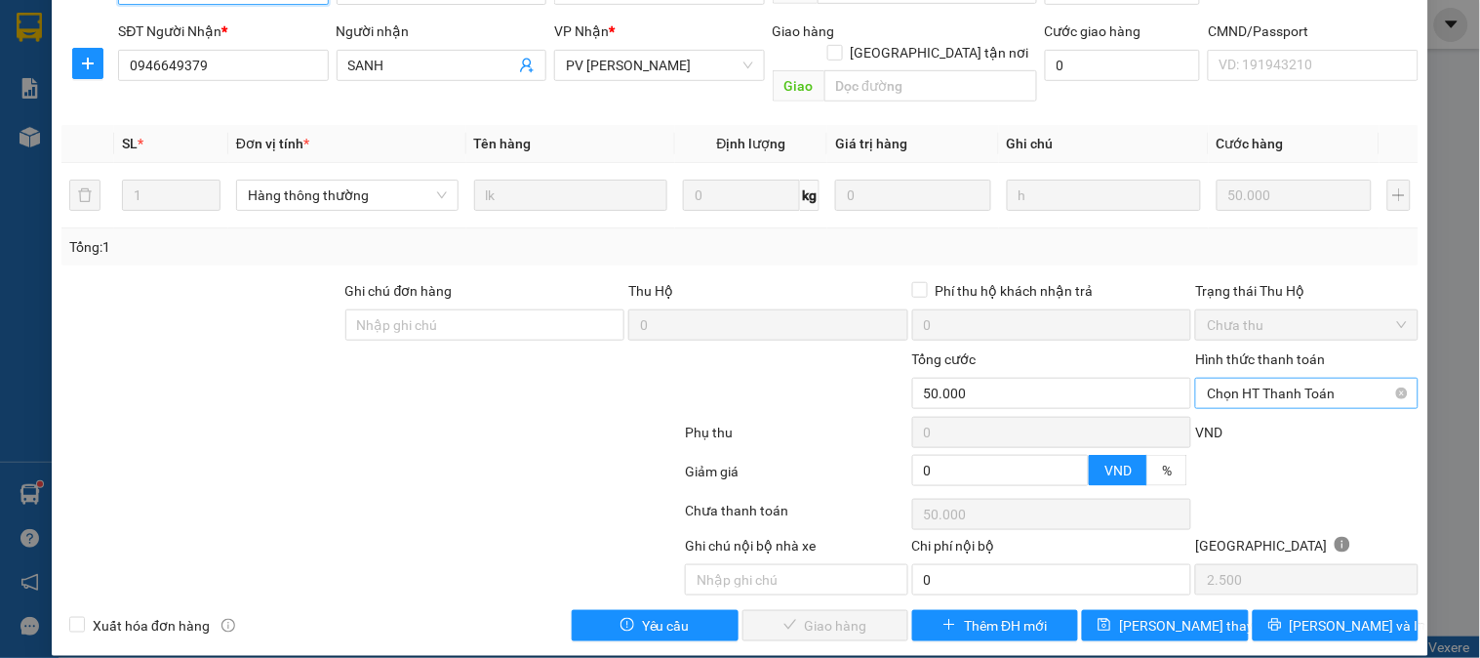
click at [1224, 379] on span "Chọn HT Thanh Toán" at bounding box center [1306, 393] width 199 height 29
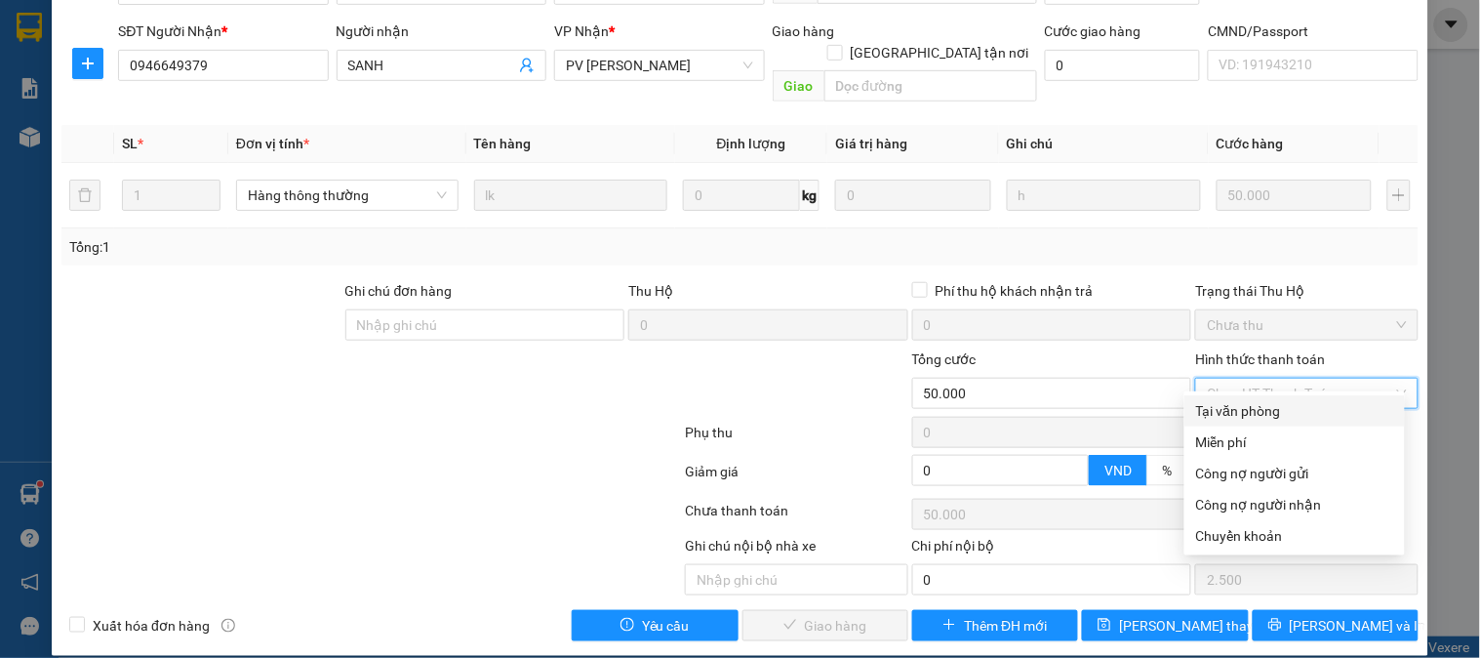
drag, startPoint x: 1222, startPoint y: 404, endPoint x: 1147, endPoint y: 425, distance: 77.9
click at [1222, 402] on div "Tại văn phòng" at bounding box center [1294, 410] width 197 height 21
type input "0"
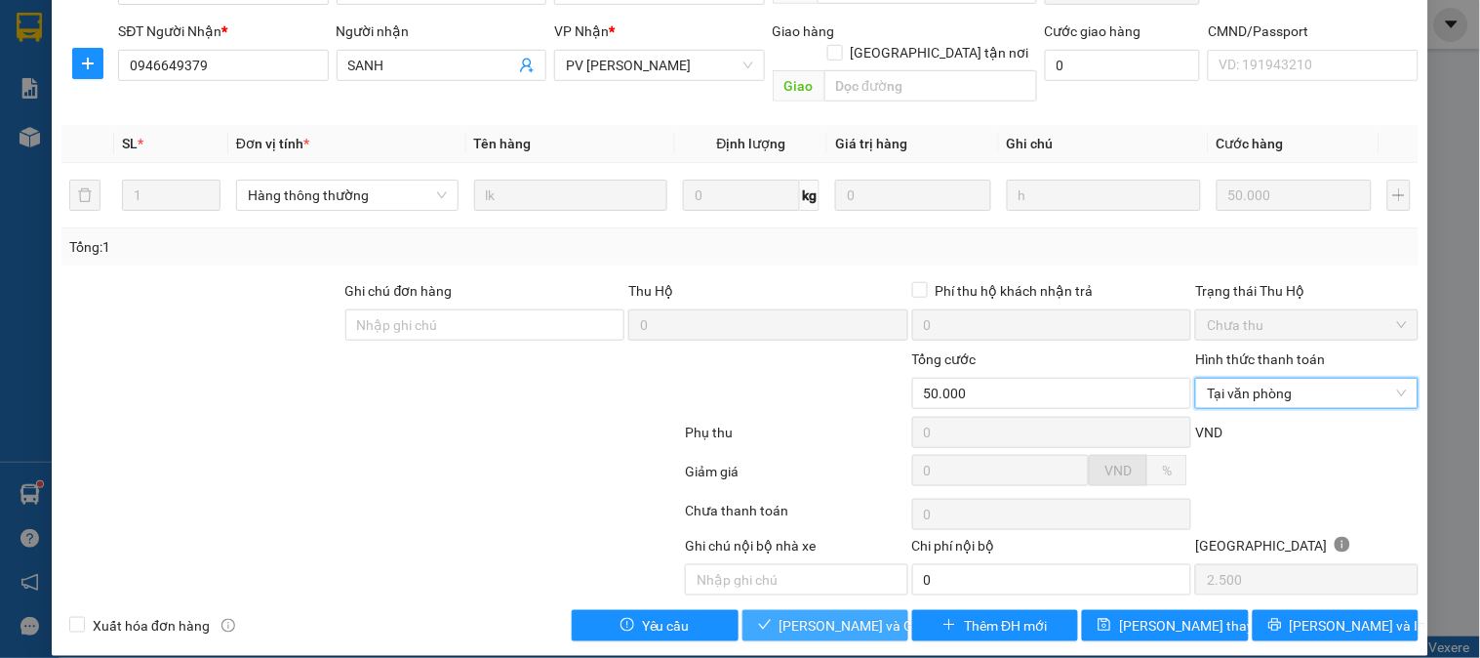
drag, startPoint x: 833, startPoint y: 605, endPoint x: 871, endPoint y: 580, distance: 44.9
click at [835, 615] on span "[PERSON_NAME] và Giao hàng" at bounding box center [873, 625] width 187 height 21
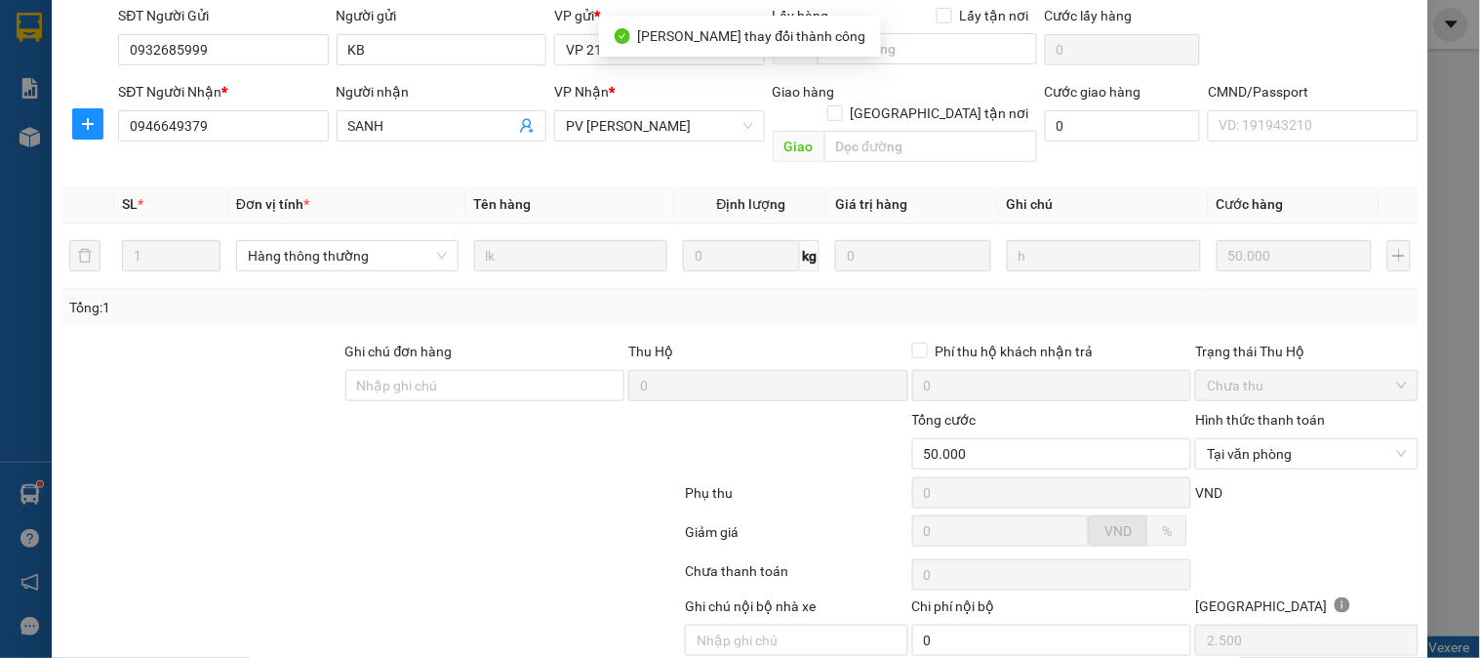
scroll to position [0, 0]
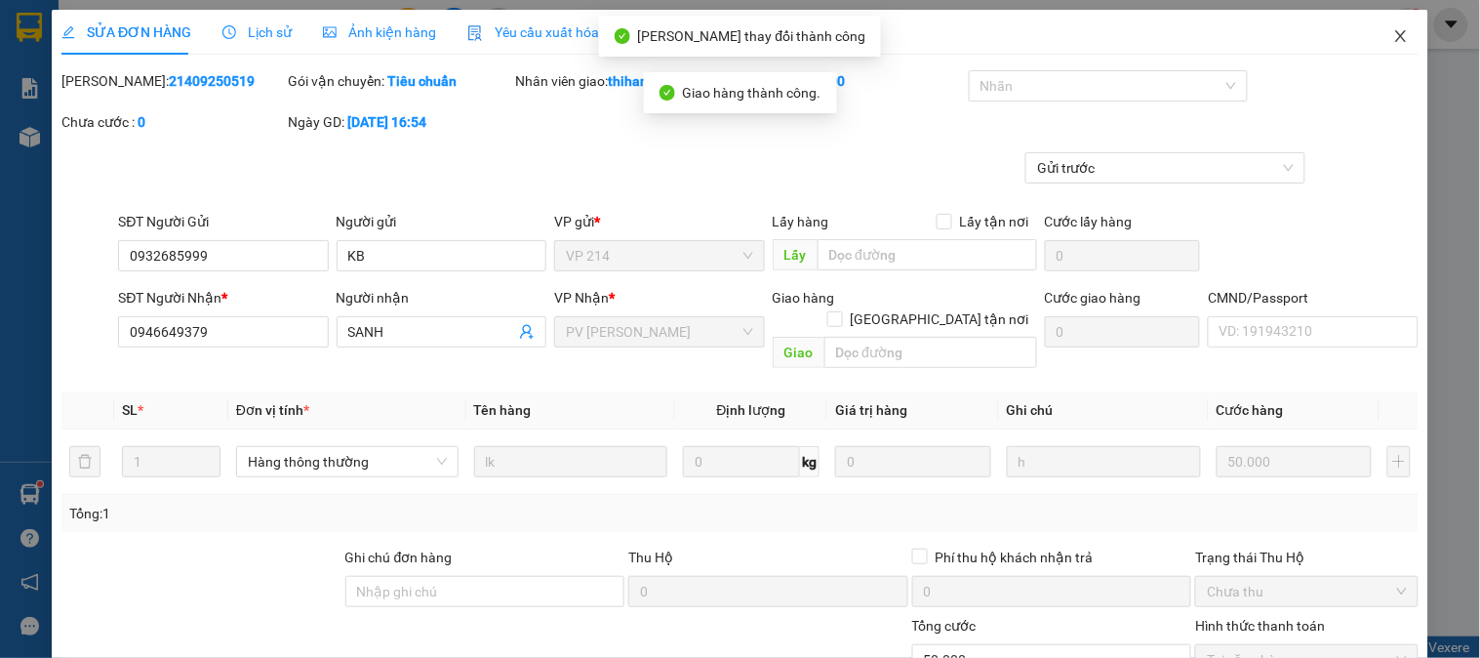
click at [1394, 41] on icon "close" at bounding box center [1402, 36] width 16 height 16
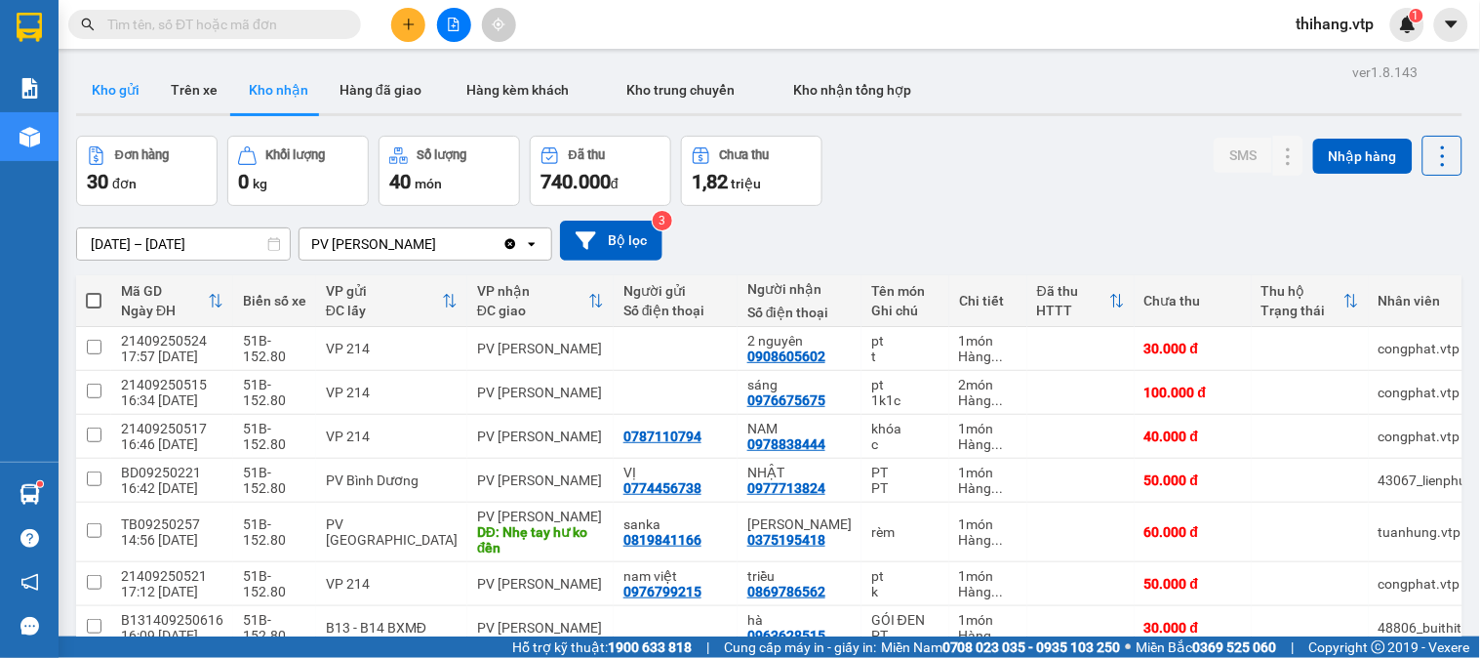
click at [117, 71] on button "Kho gửi" at bounding box center [115, 89] width 79 height 47
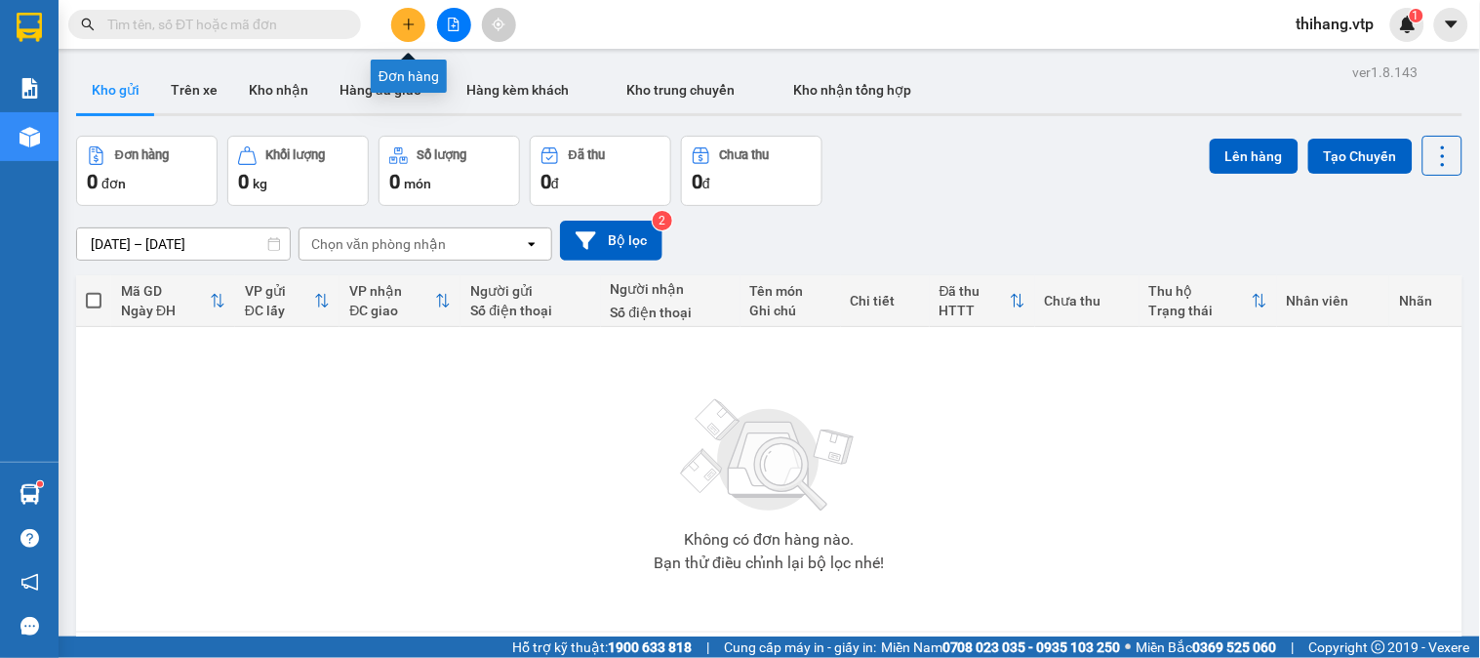
click at [407, 22] on icon "plus" at bounding box center [409, 25] width 14 height 14
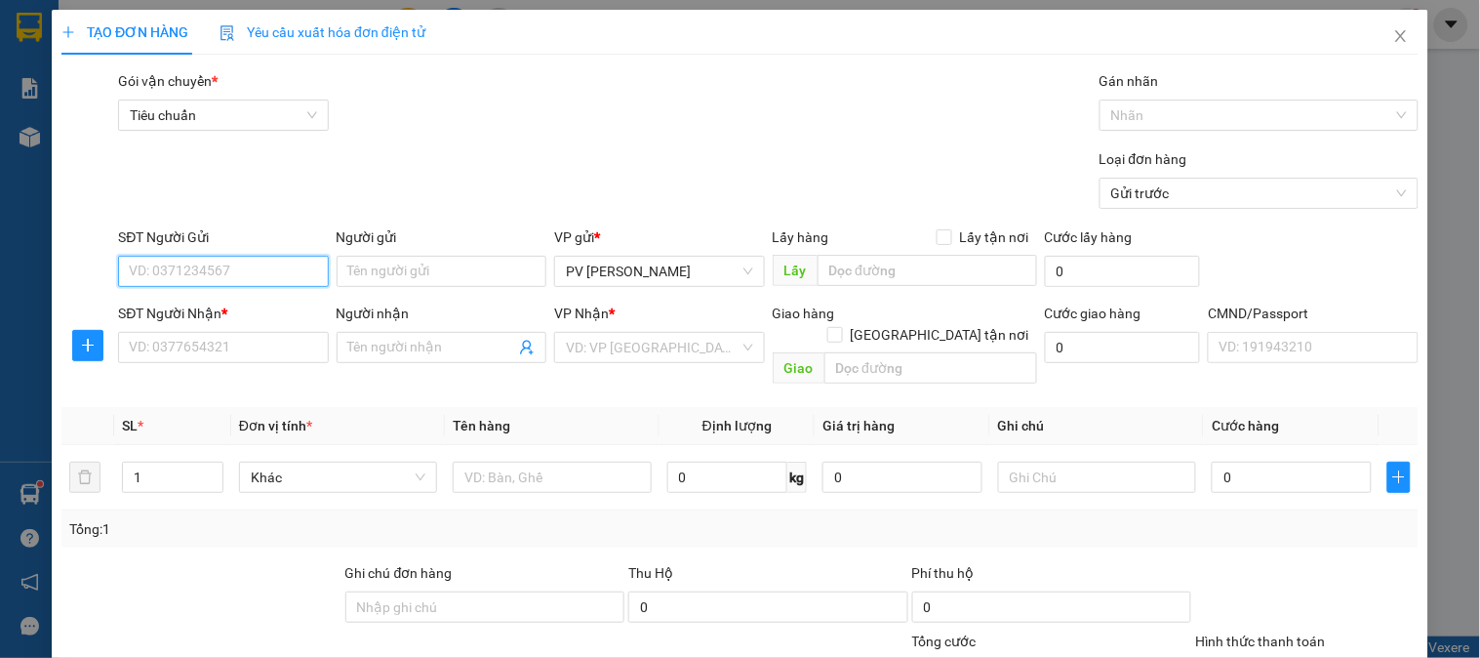
click at [248, 275] on input "SĐT Người Gửi" at bounding box center [223, 271] width 210 height 31
type input "0966254075"
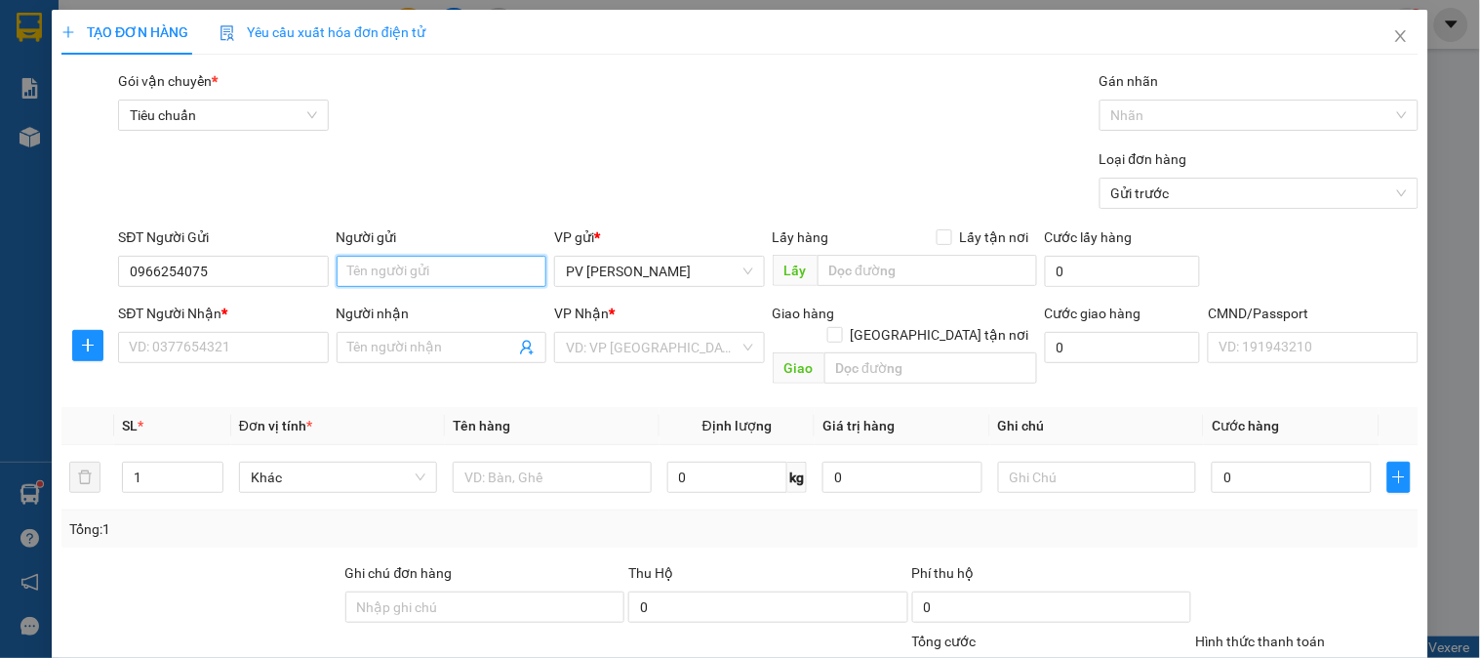
click at [365, 267] on input "Người gửi" at bounding box center [442, 271] width 210 height 31
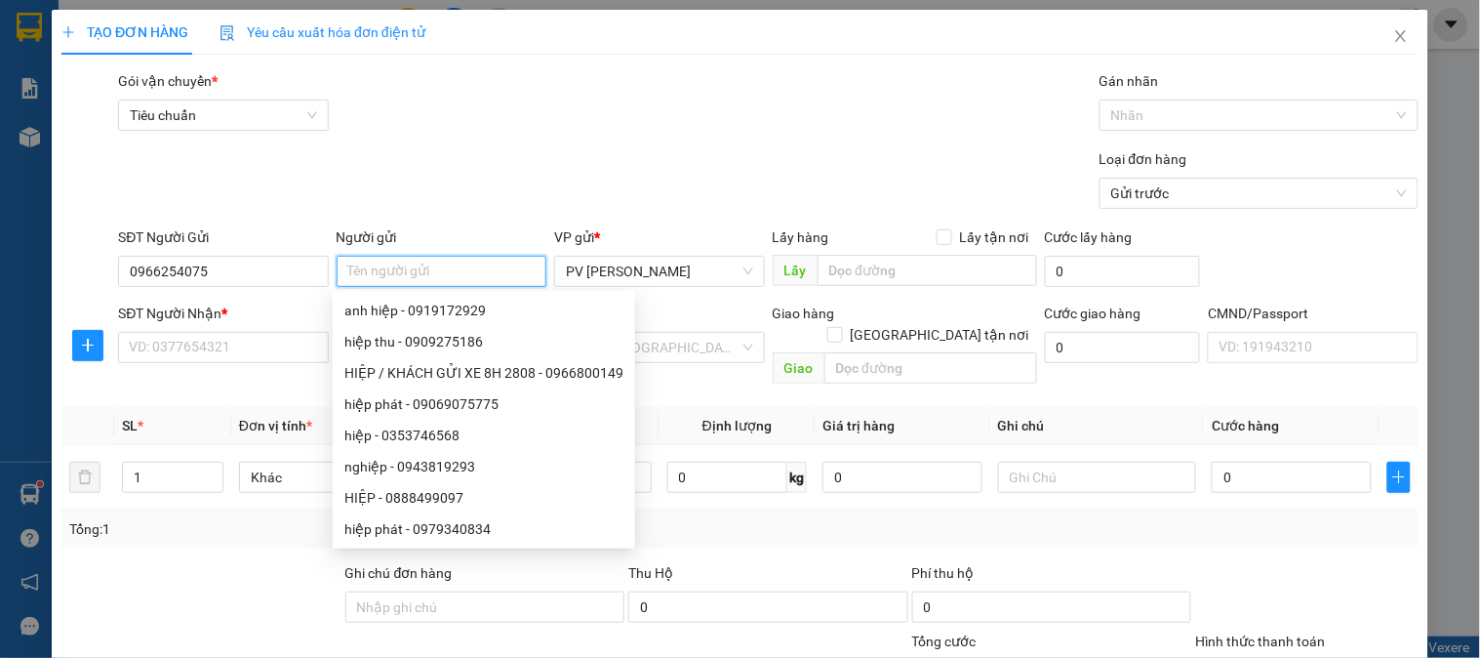
type input "d"
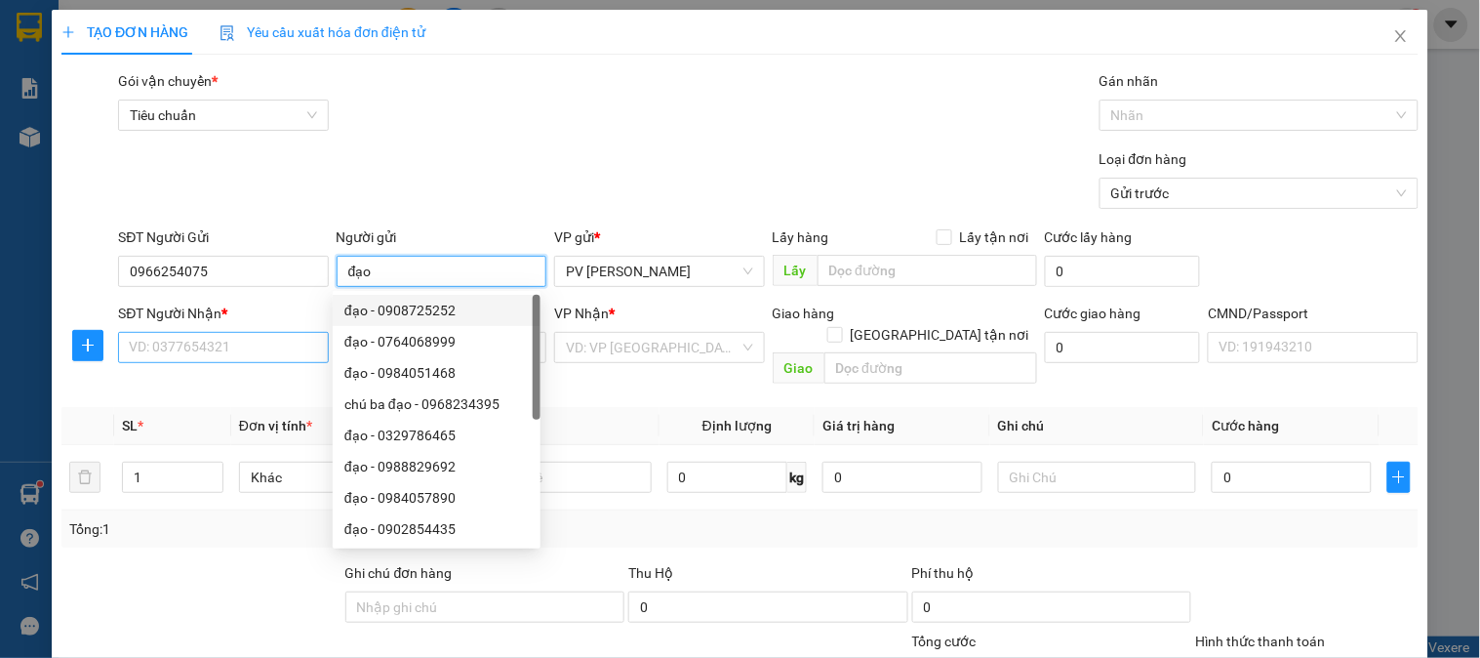
type input "đạo"
click at [212, 356] on input "SĐT Người Nhận *" at bounding box center [223, 347] width 210 height 31
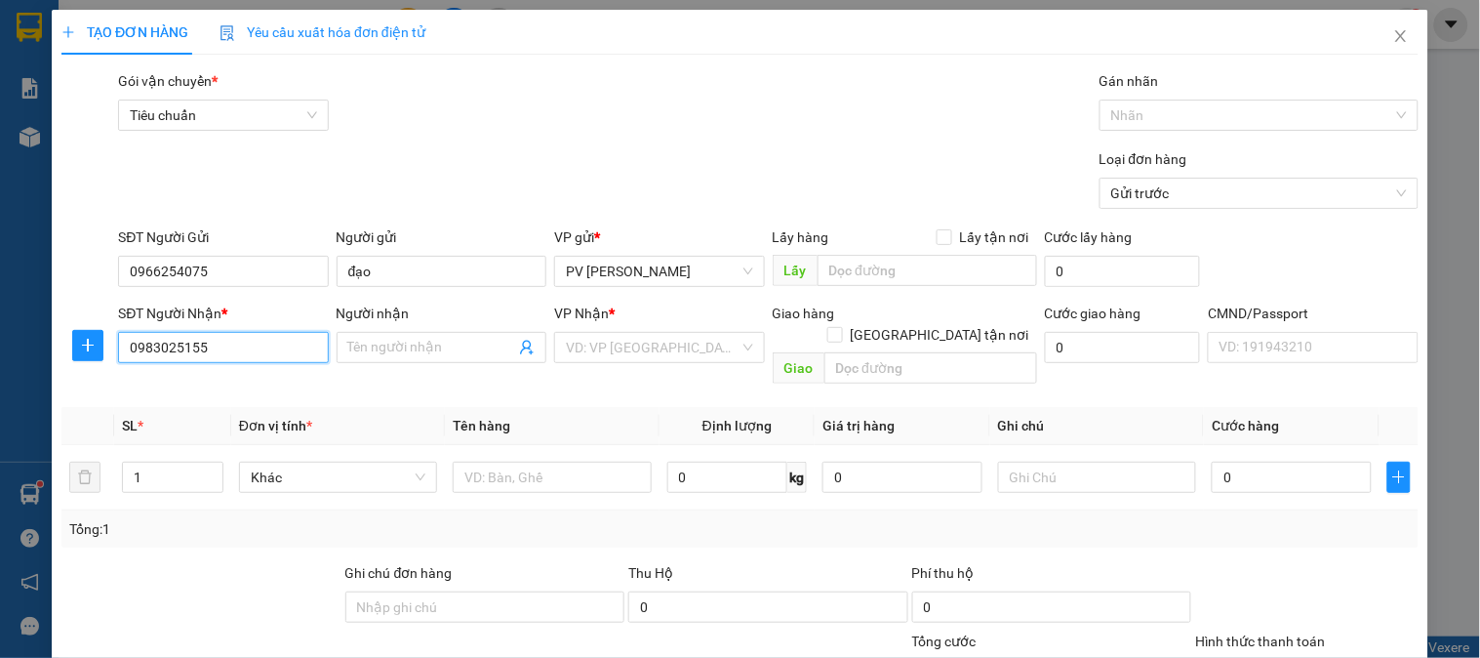
type input "0983025155"
type input "huệ"
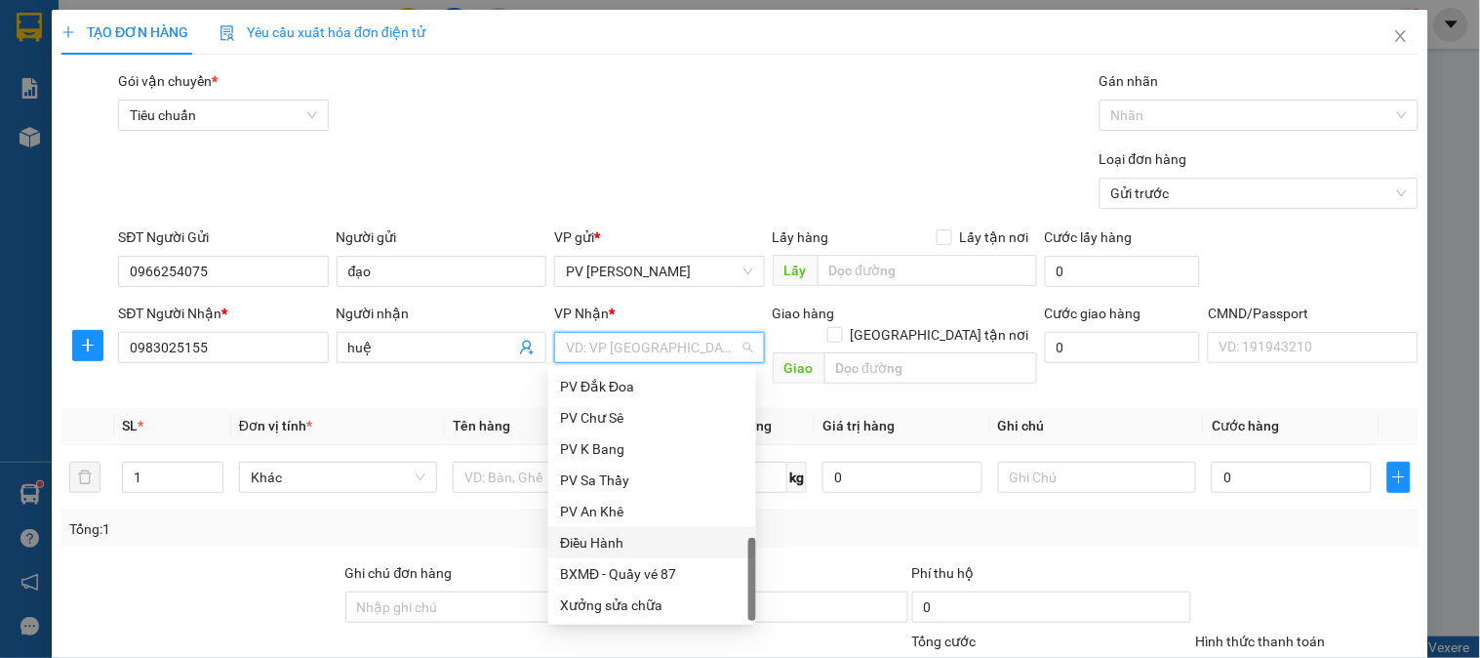
scroll to position [470, 0]
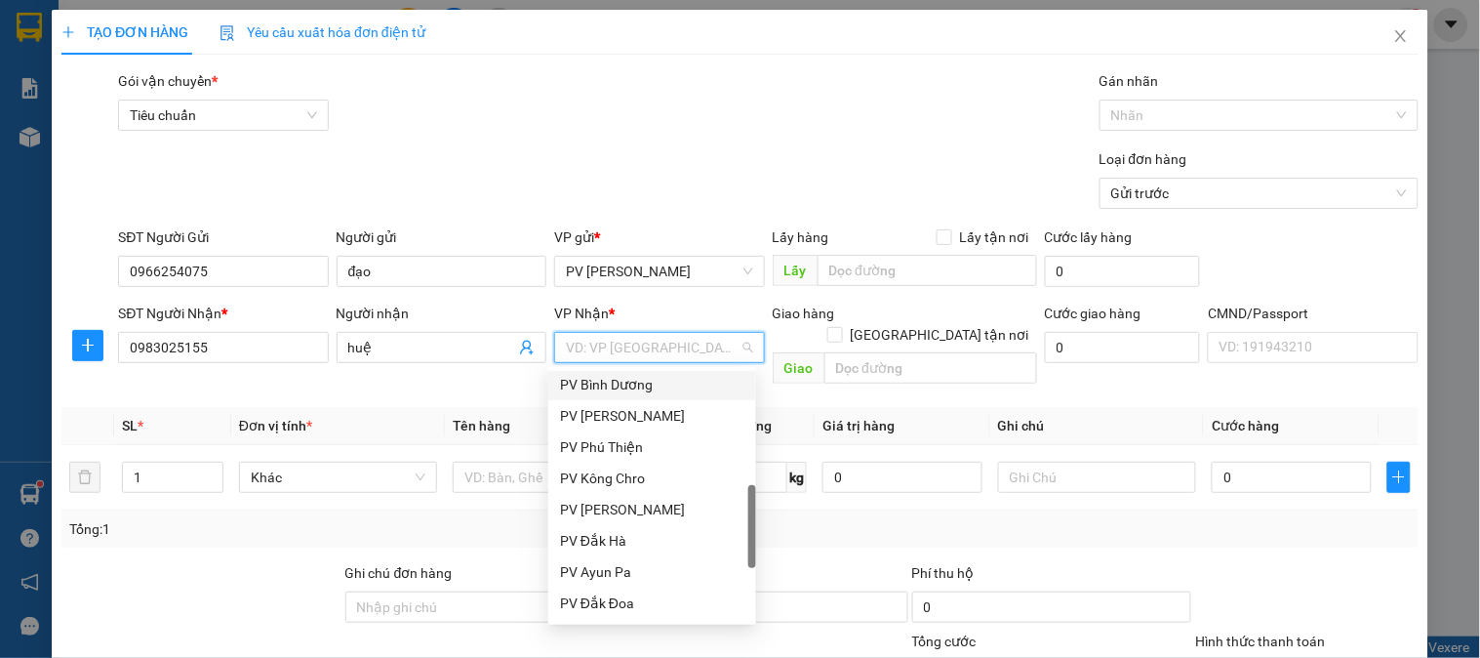
drag, startPoint x: 628, startPoint y: 375, endPoint x: 644, endPoint y: 372, distance: 16.8
click at [628, 375] on div "PV Bình Dương" at bounding box center [652, 384] width 184 height 21
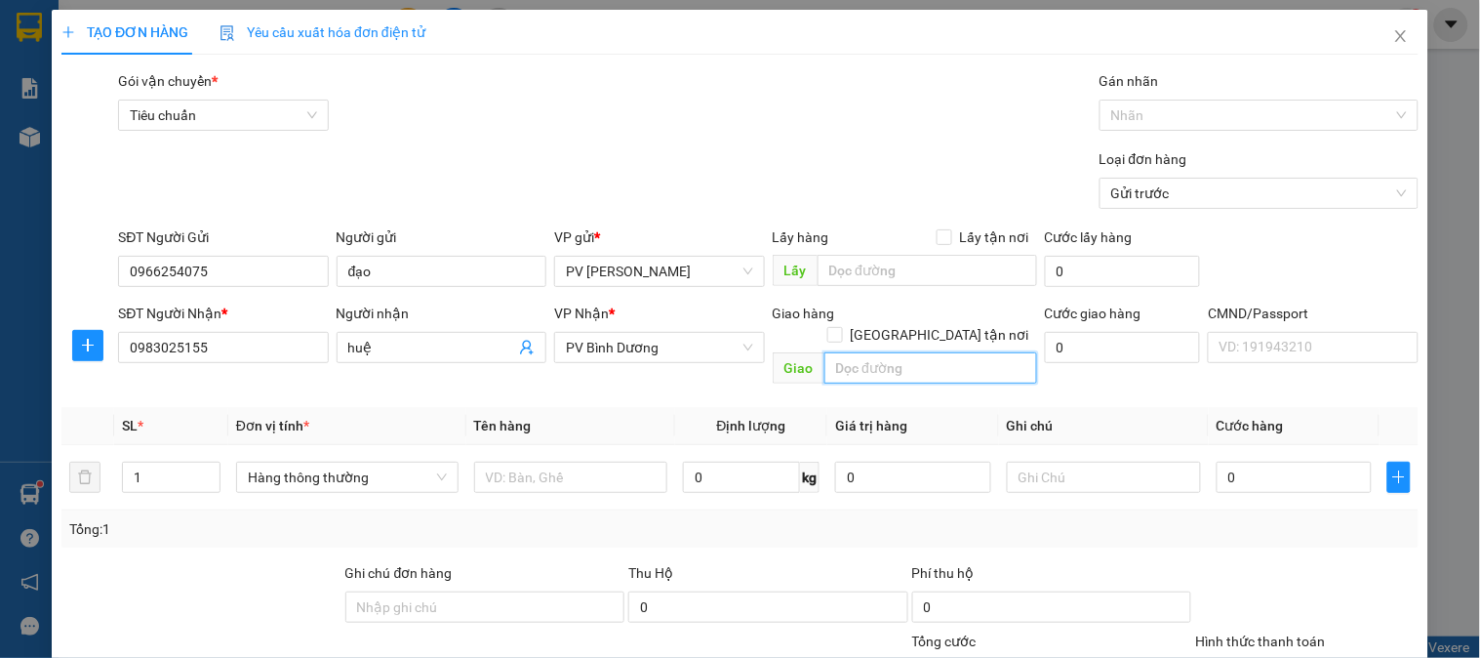
click at [859, 352] on input "text" at bounding box center [931, 367] width 213 height 31
type input "PV BÌNH DƯƠNG"
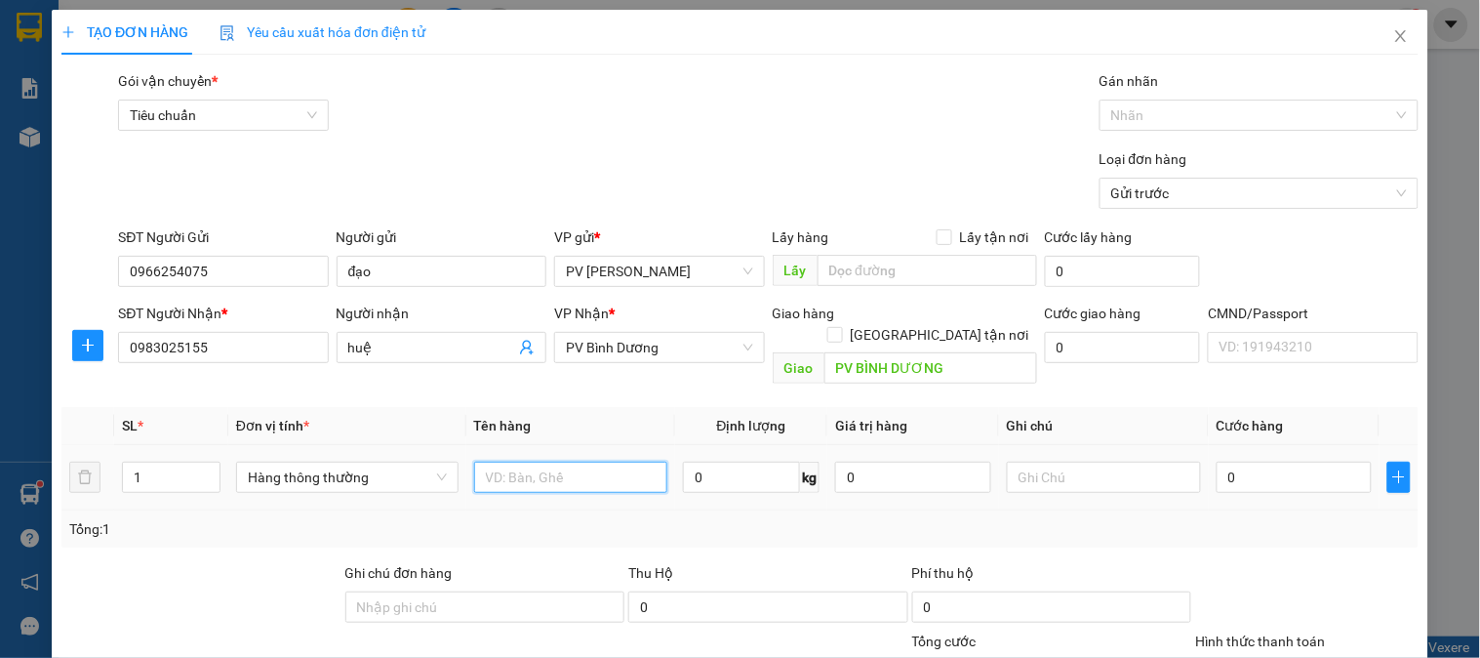
click at [534, 462] on input "text" at bounding box center [571, 477] width 194 height 31
type input "SR"
type input "1TH"
type input "4"
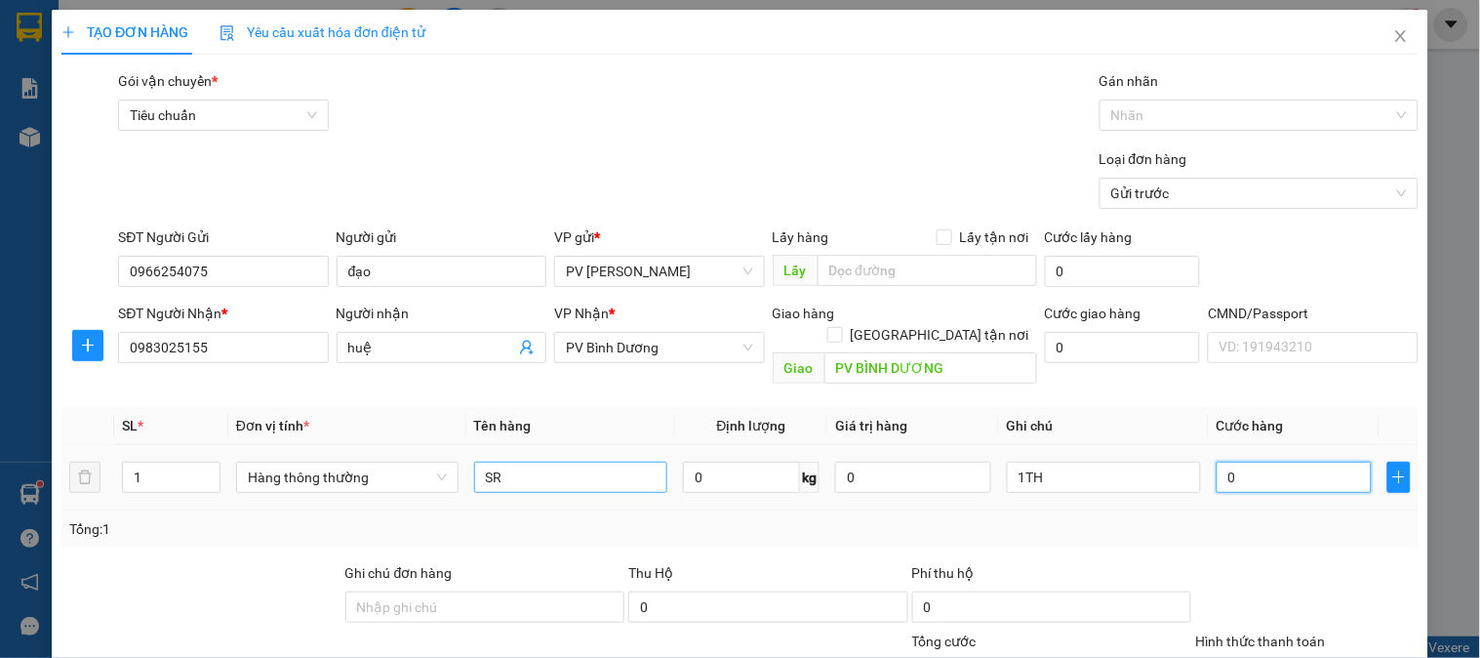
type input "4"
type input "40"
type input "400"
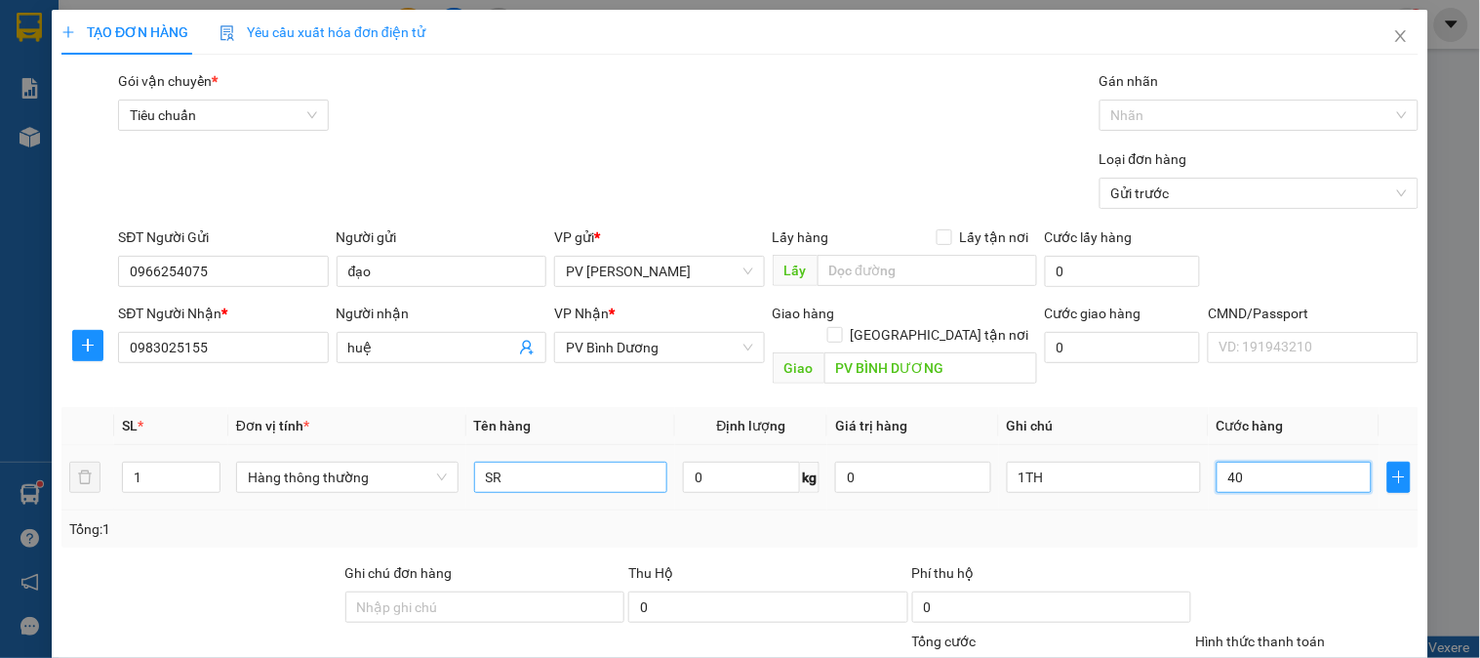
type input "400"
type input "4.000"
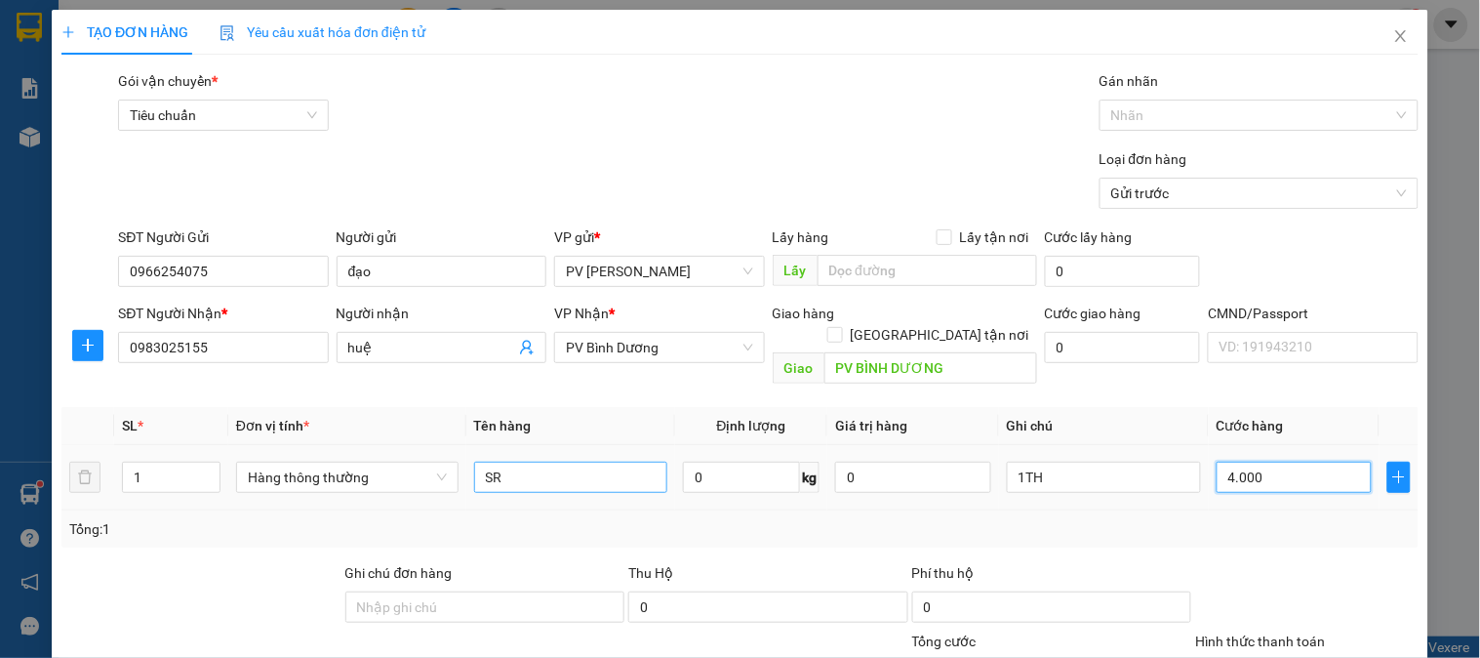
type input "40.000"
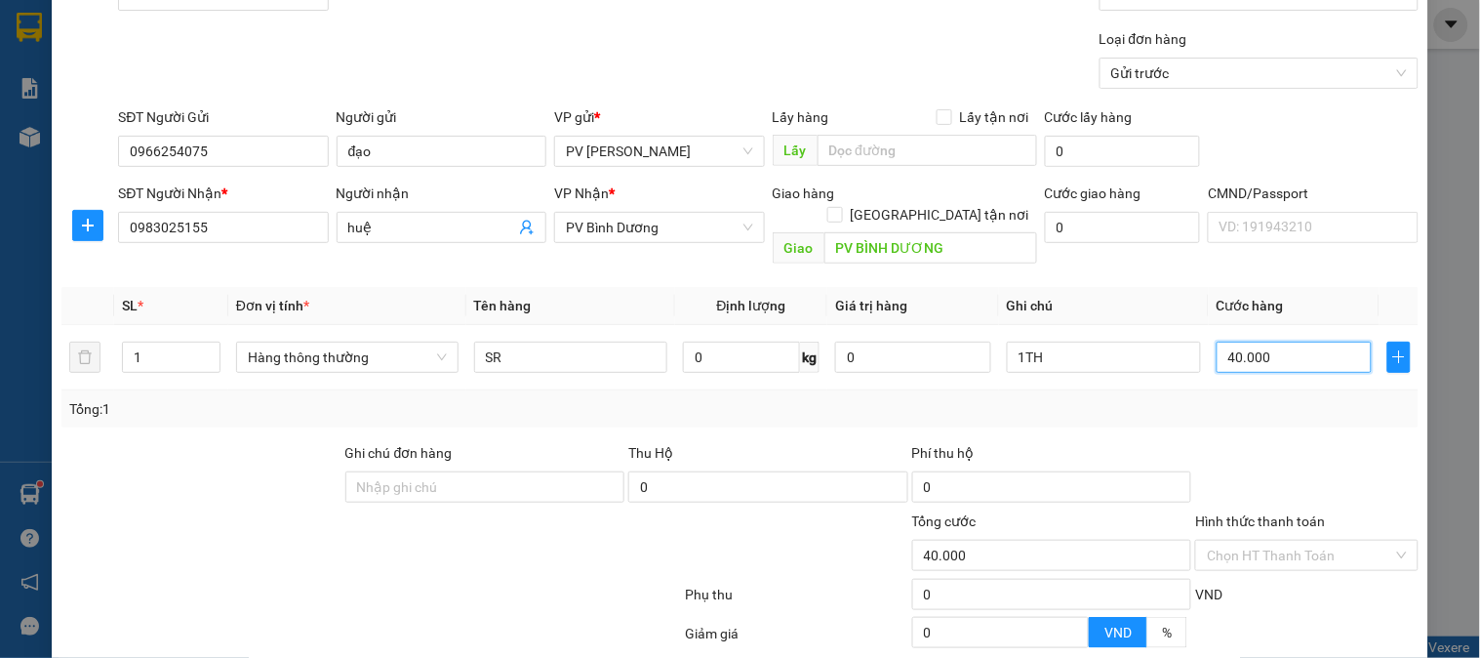
scroll to position [280, 0]
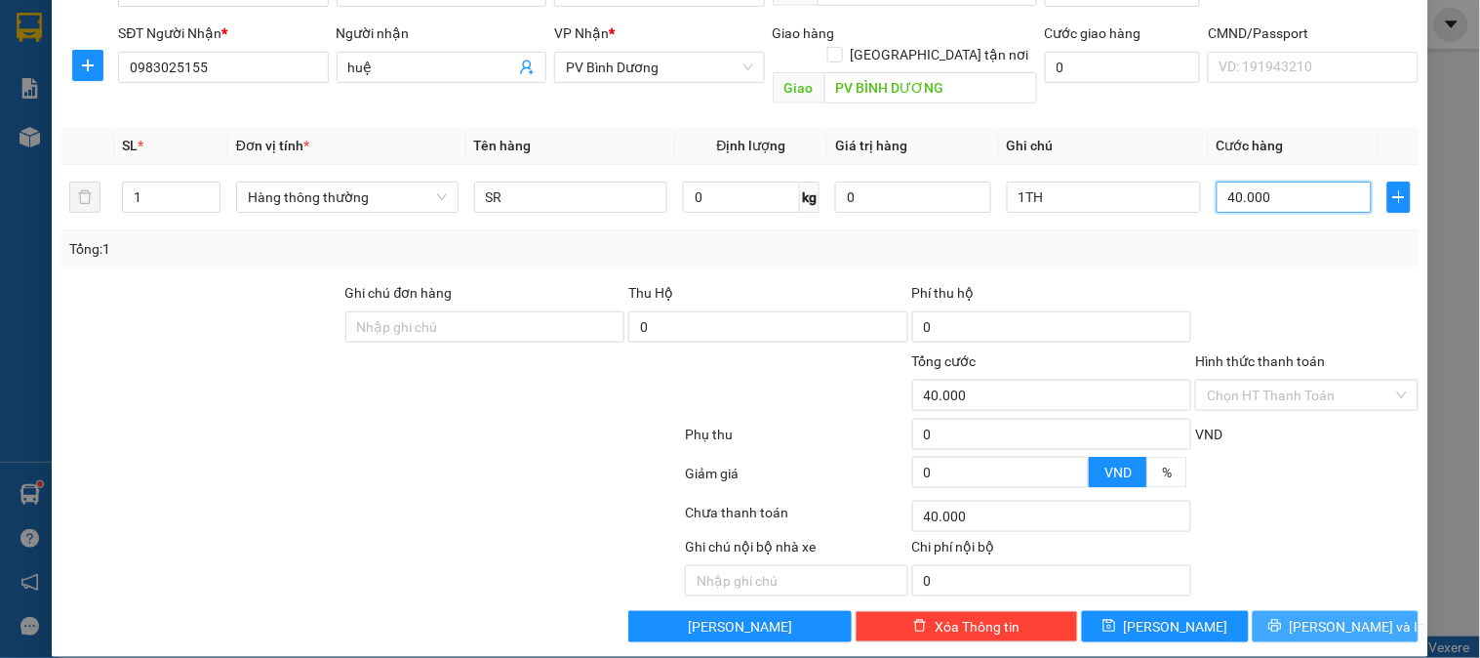
type input "40.000"
drag, startPoint x: 1344, startPoint y: 602, endPoint x: 1353, endPoint y: 597, distance: 10.0
click at [1345, 616] on span "[PERSON_NAME] và In" at bounding box center [1358, 626] width 137 height 21
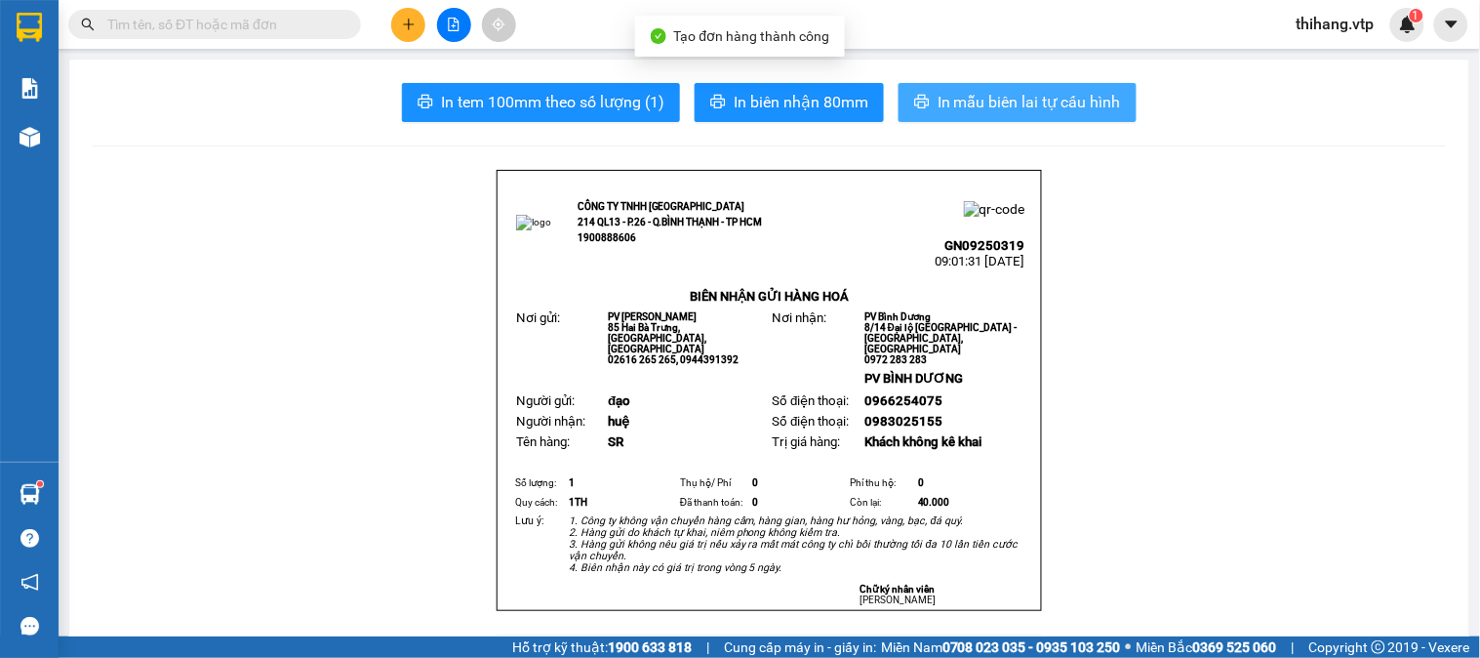
drag, startPoint x: 1049, startPoint y: 107, endPoint x: 1052, endPoint y: 161, distance: 53.8
click at [1050, 107] on span "In mẫu biên lai tự cấu hình" at bounding box center [1029, 102] width 183 height 24
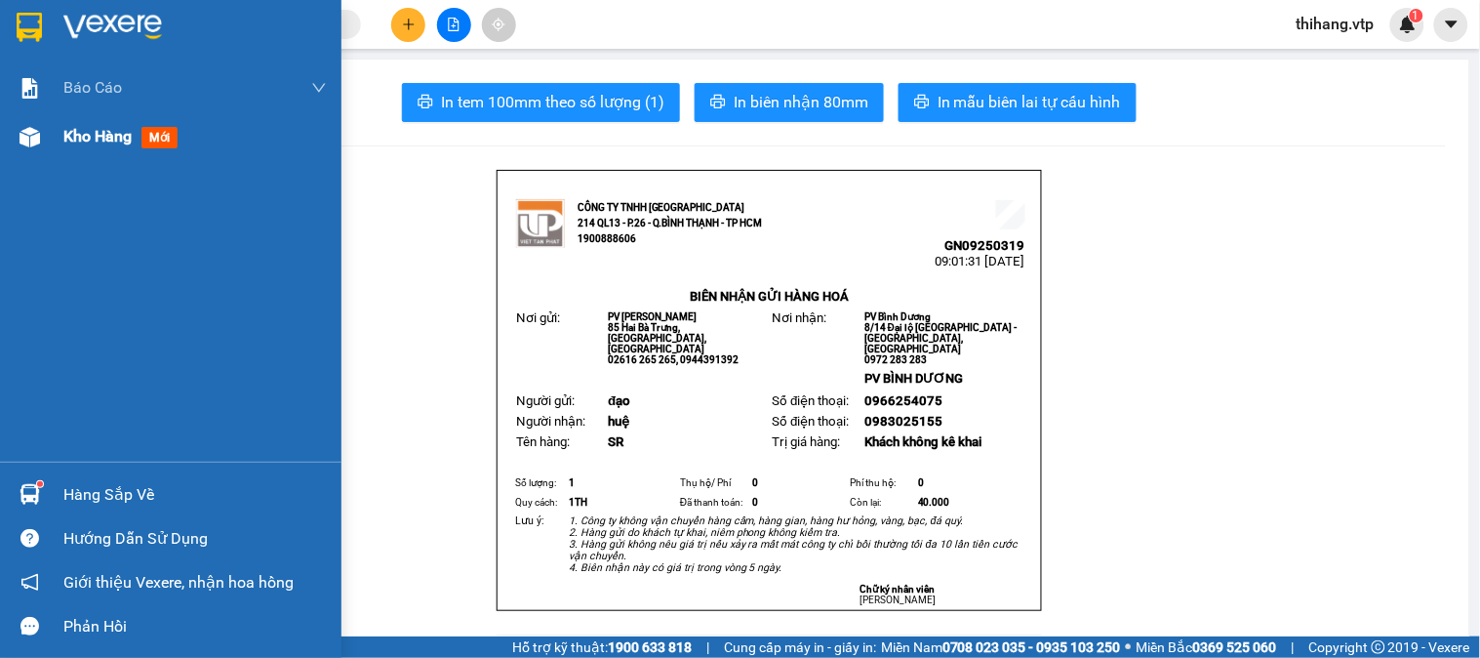
click at [117, 135] on span "Kho hàng" at bounding box center [97, 136] width 68 height 19
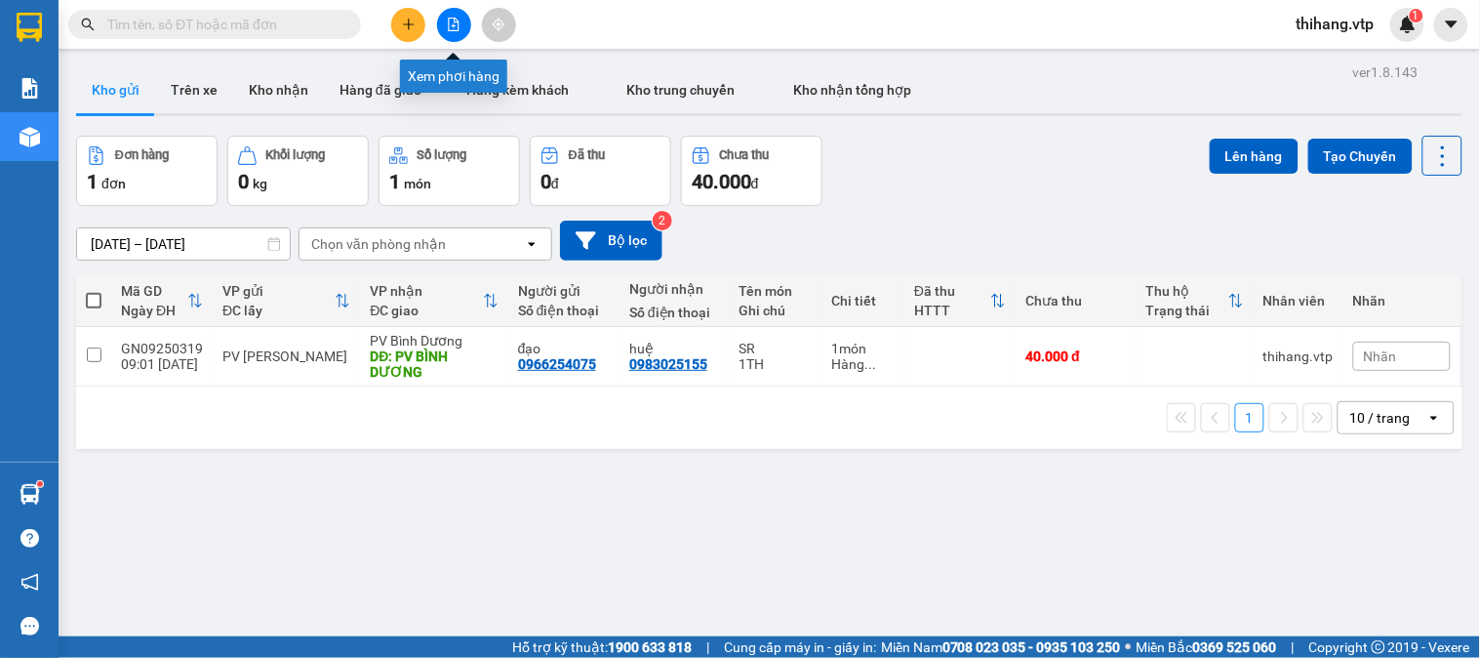
click at [454, 33] on button at bounding box center [454, 25] width 34 height 34
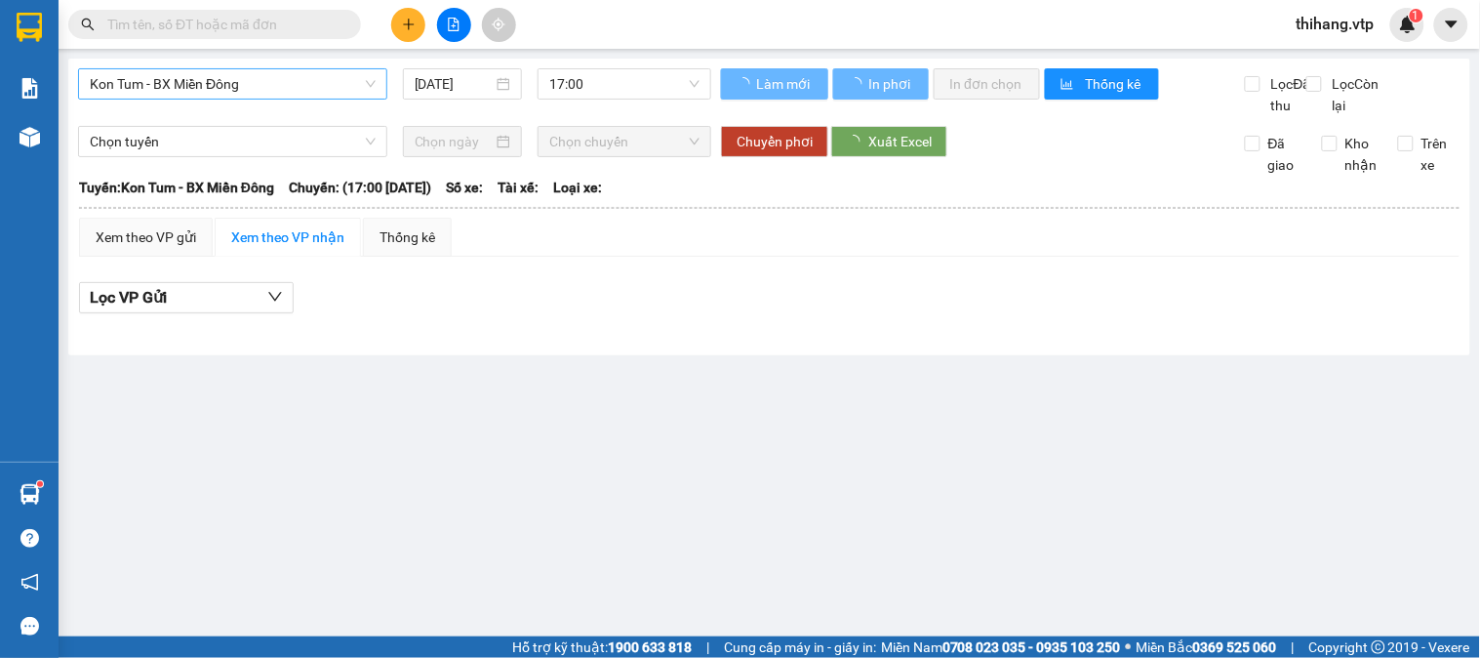
click at [322, 82] on span "Kon Tum - BX Miền Đông" at bounding box center [233, 83] width 286 height 29
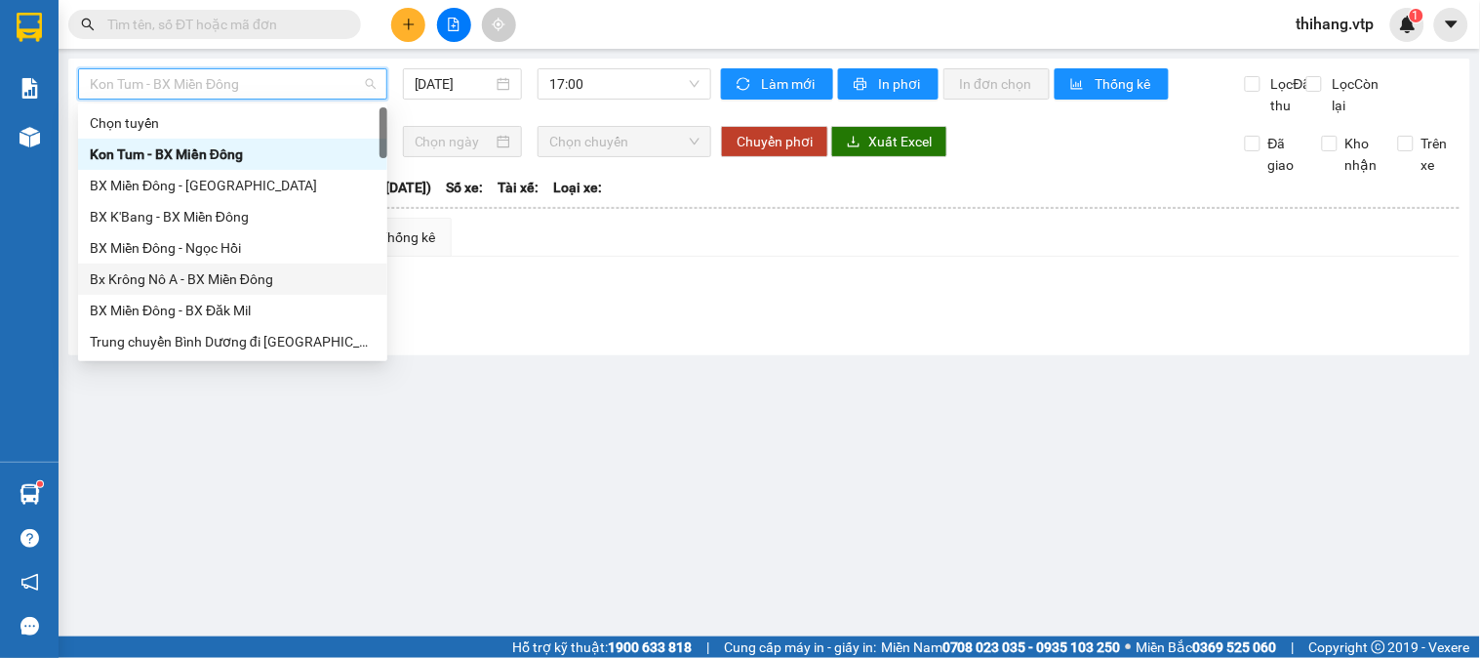
click at [182, 280] on div "Bx Krông Nô A - BX Miền Đông" at bounding box center [233, 278] width 286 height 21
type input "[DATE]"
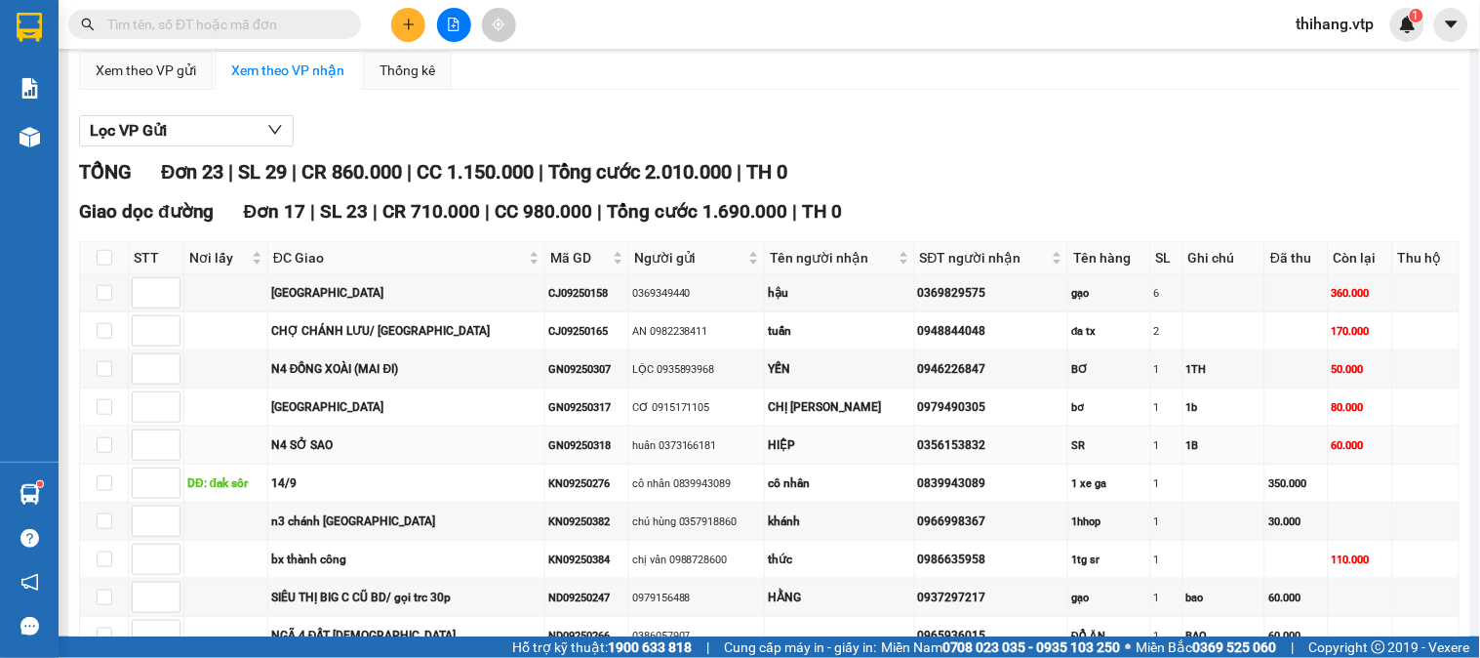
scroll to position [325, 0]
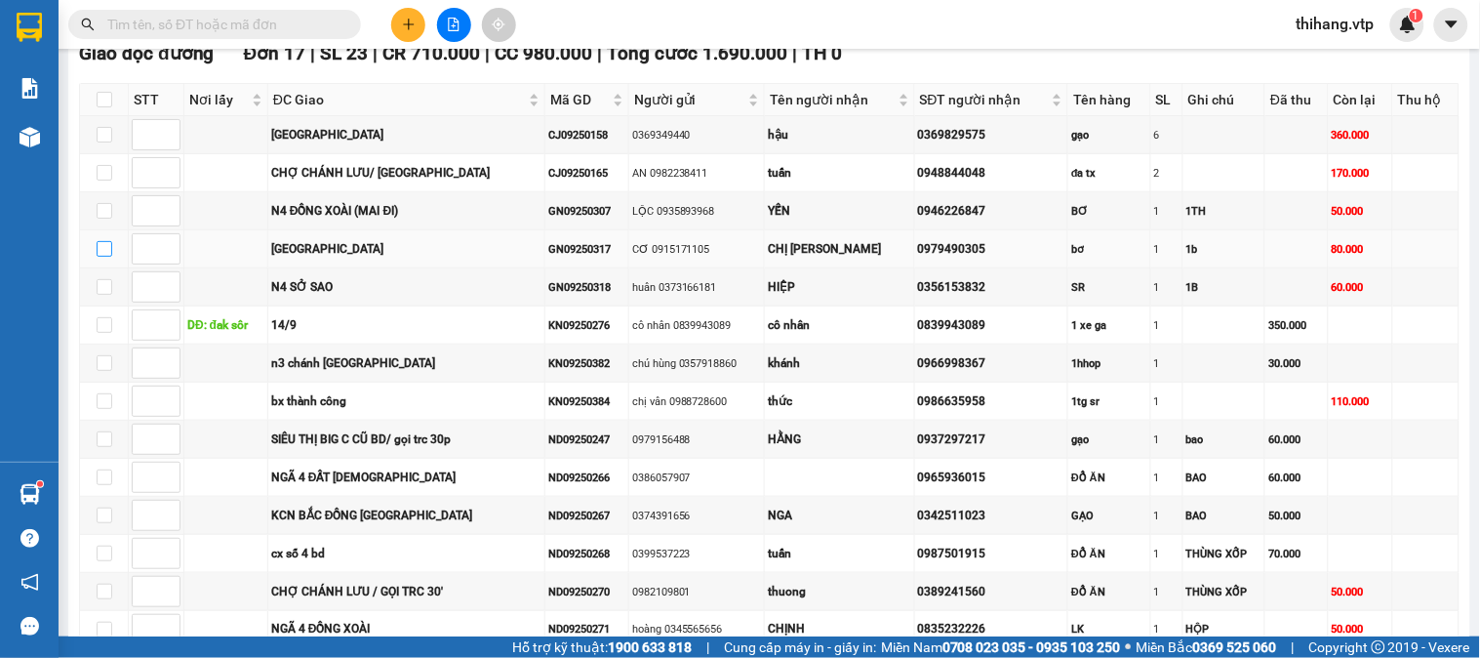
click at [104, 257] on input "checkbox" at bounding box center [105, 249] width 16 height 16
checkbox input "true"
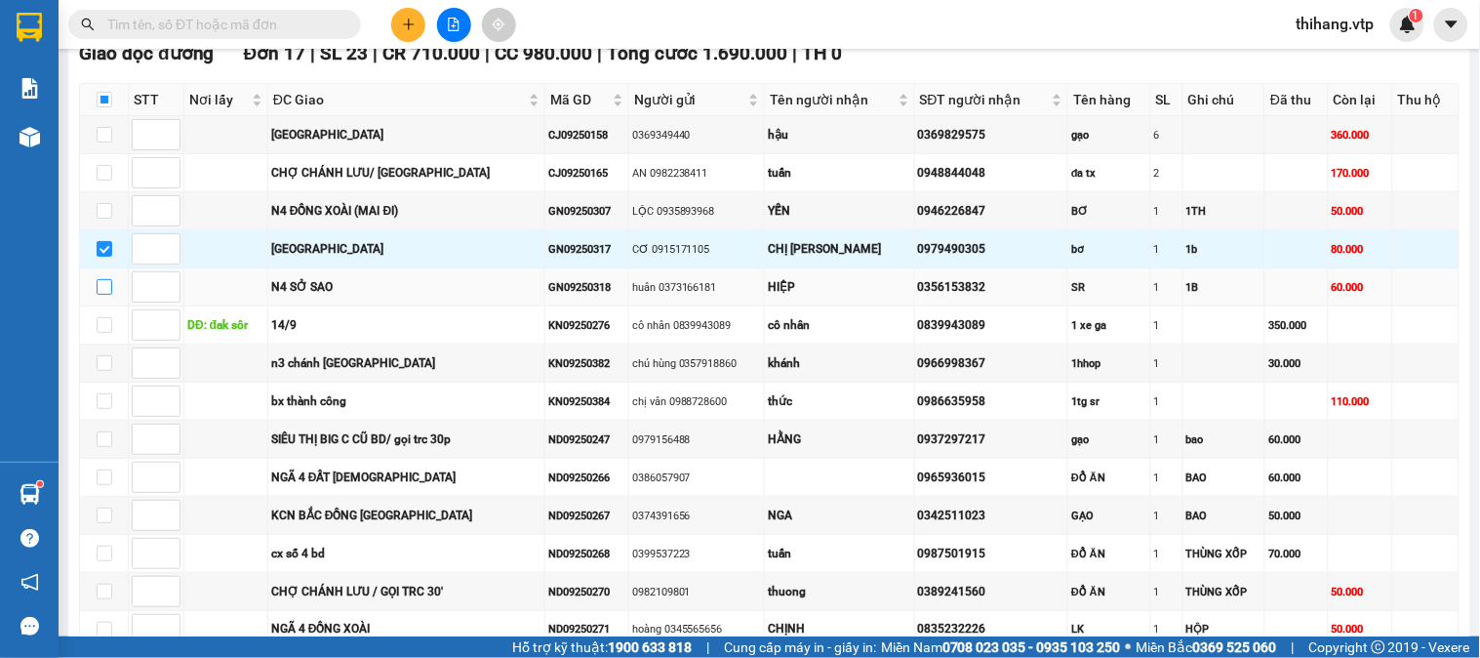
click at [104, 295] on input "checkbox" at bounding box center [105, 287] width 16 height 16
checkbox input "true"
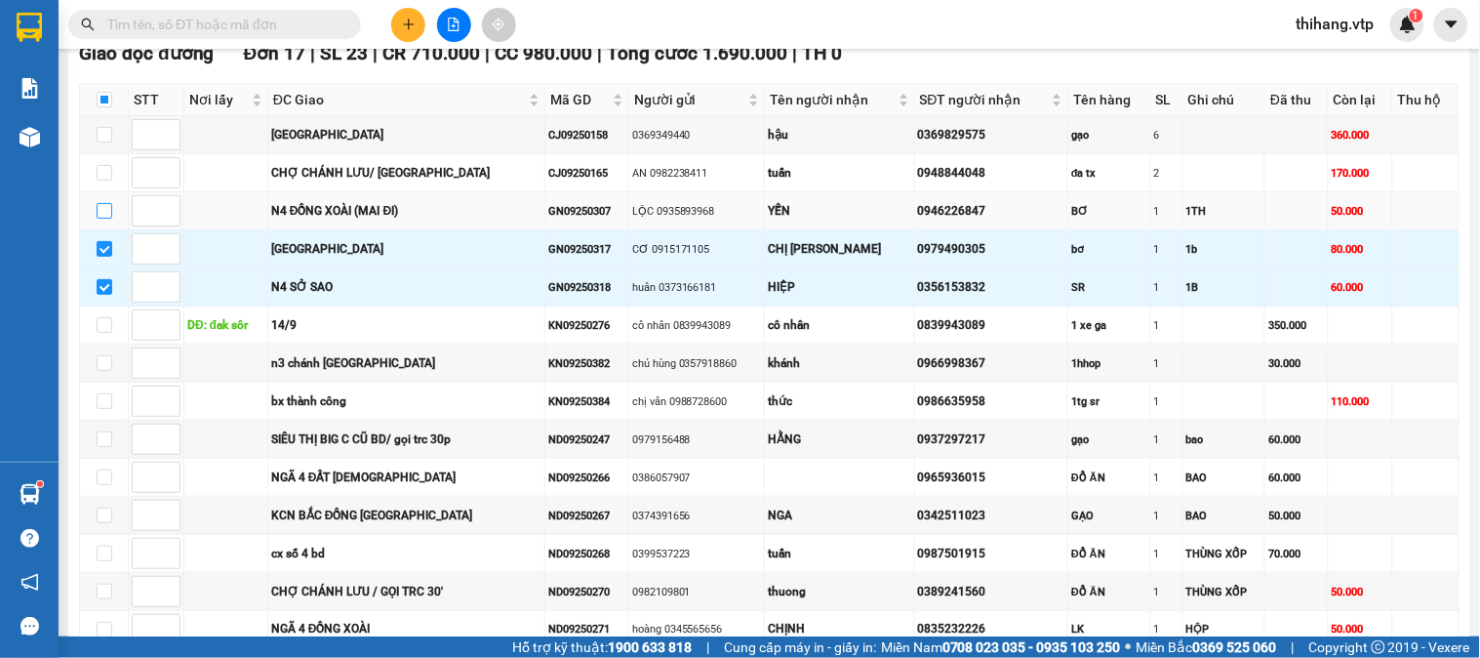
click at [104, 219] on input "checkbox" at bounding box center [105, 211] width 16 height 16
checkbox input "true"
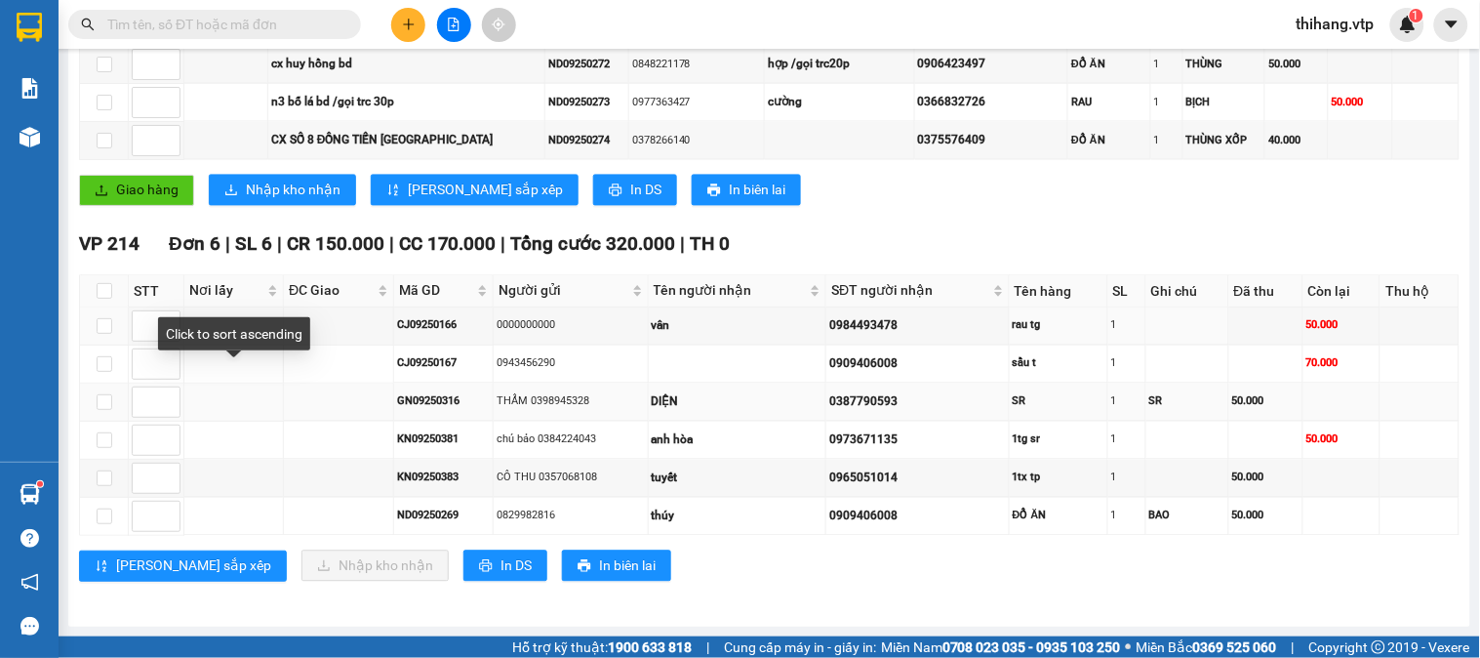
scroll to position [957, 0]
click at [109, 400] on input "checkbox" at bounding box center [105, 402] width 16 height 16
checkbox input "true"
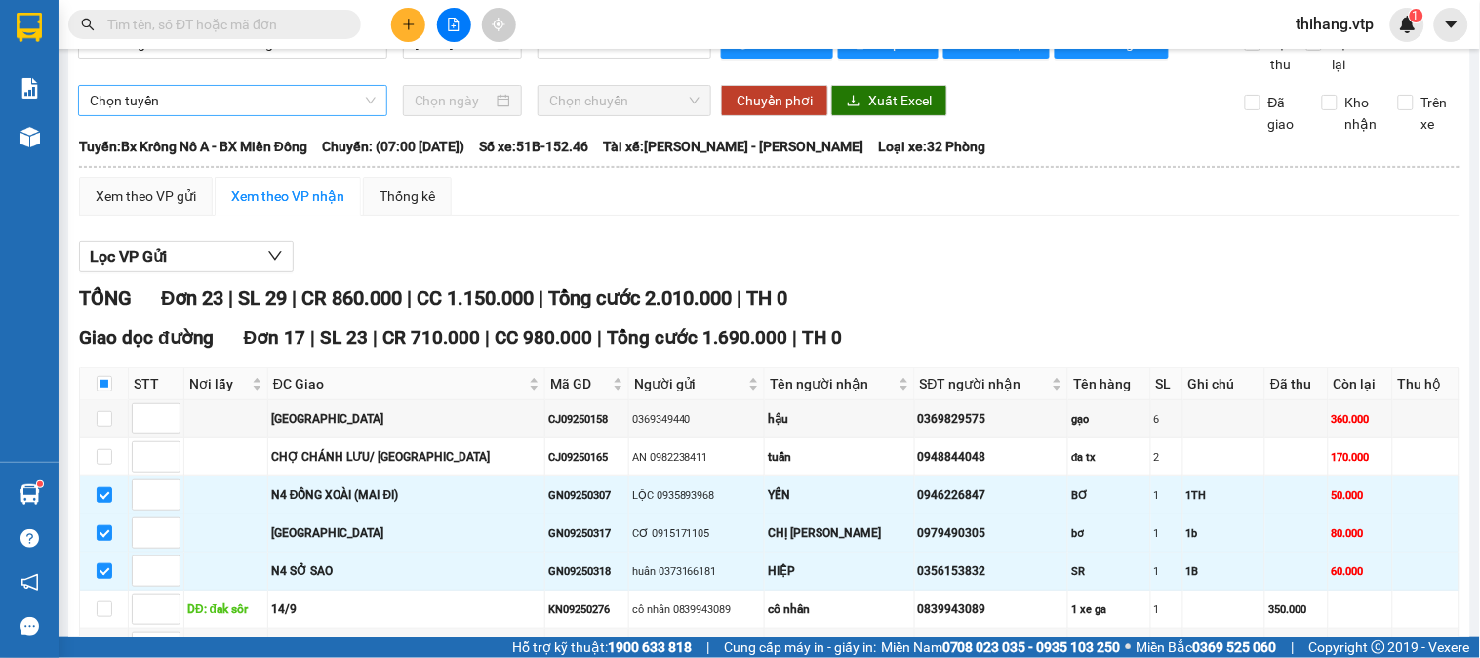
scroll to position [0, 0]
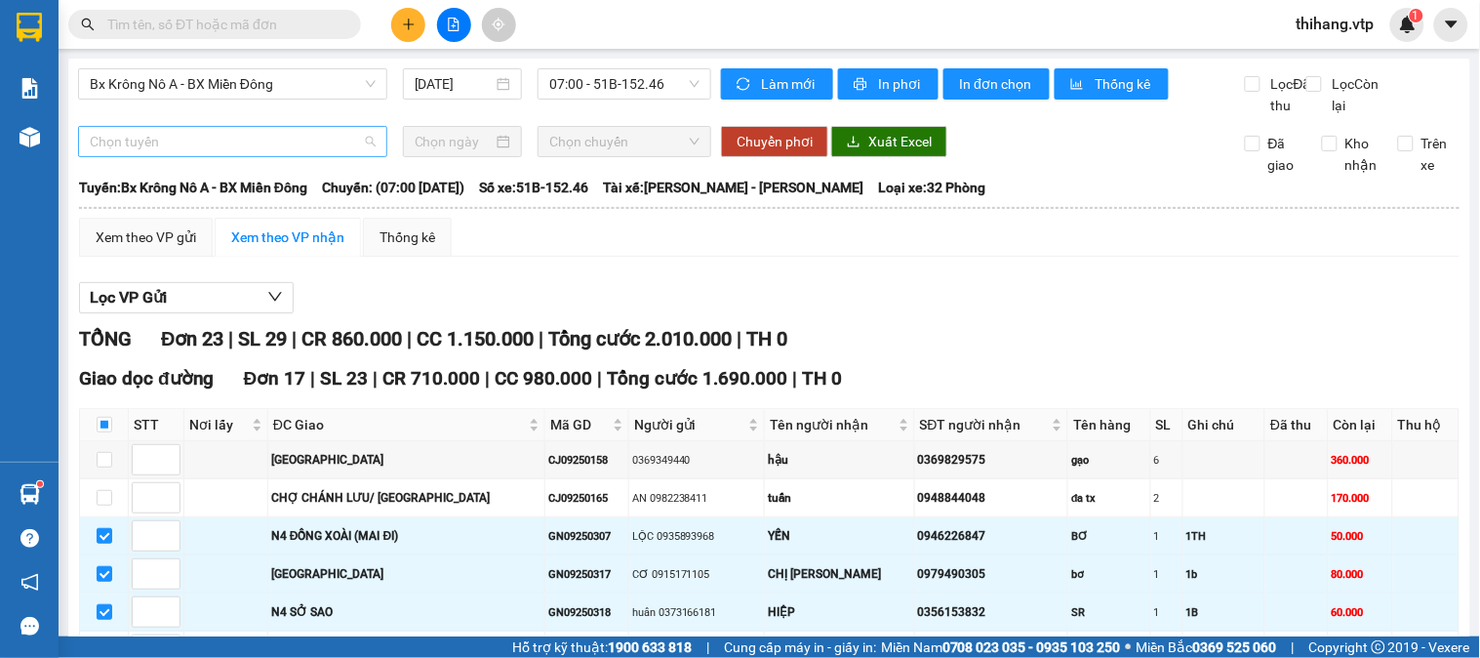
click at [257, 156] on span "Chọn tuyến" at bounding box center [233, 141] width 286 height 29
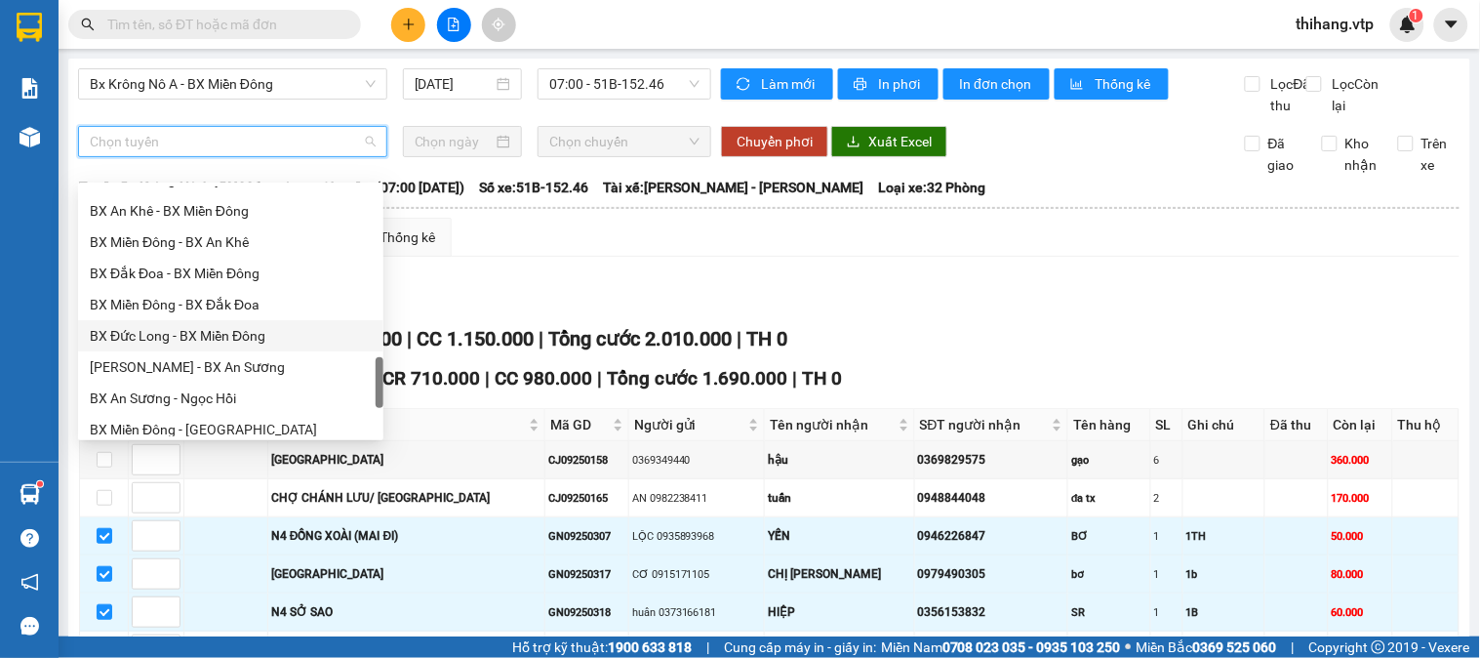
scroll to position [1280, 0]
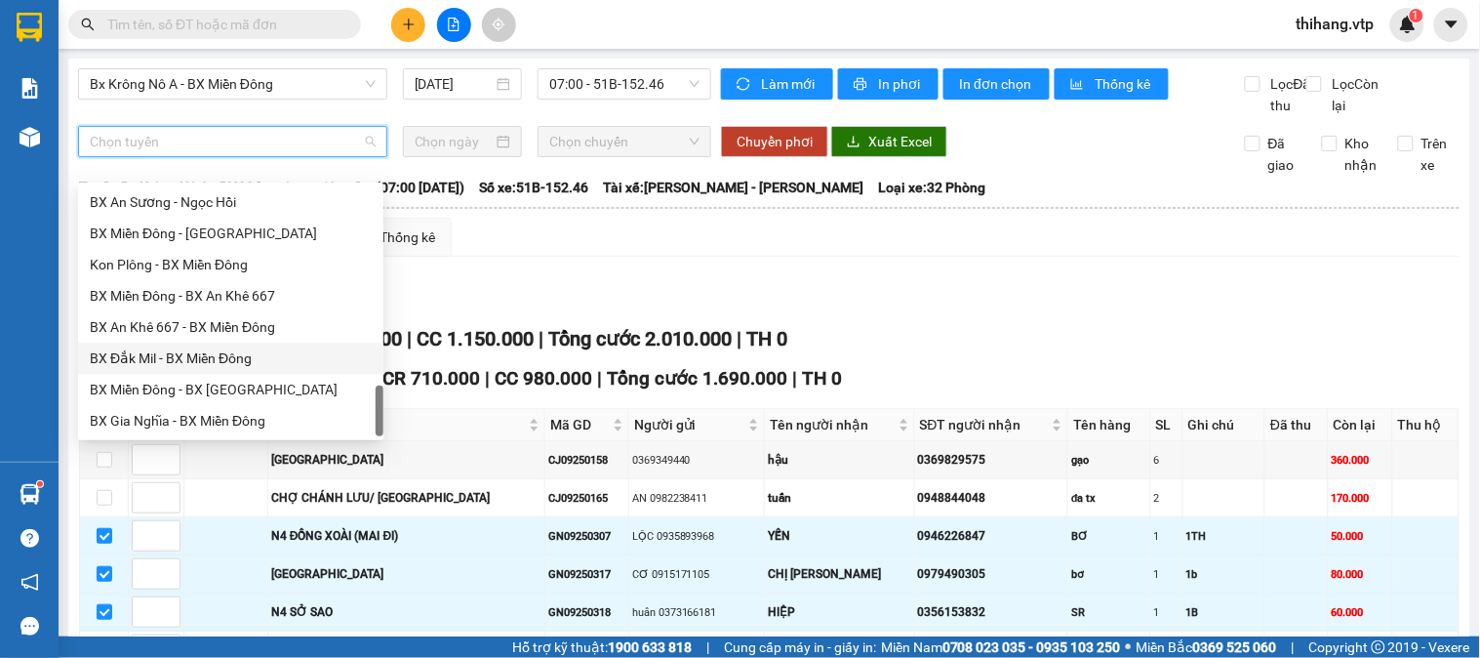
click at [168, 367] on div "BX Đắk Mil - BX Miền Đông" at bounding box center [231, 357] width 282 height 21
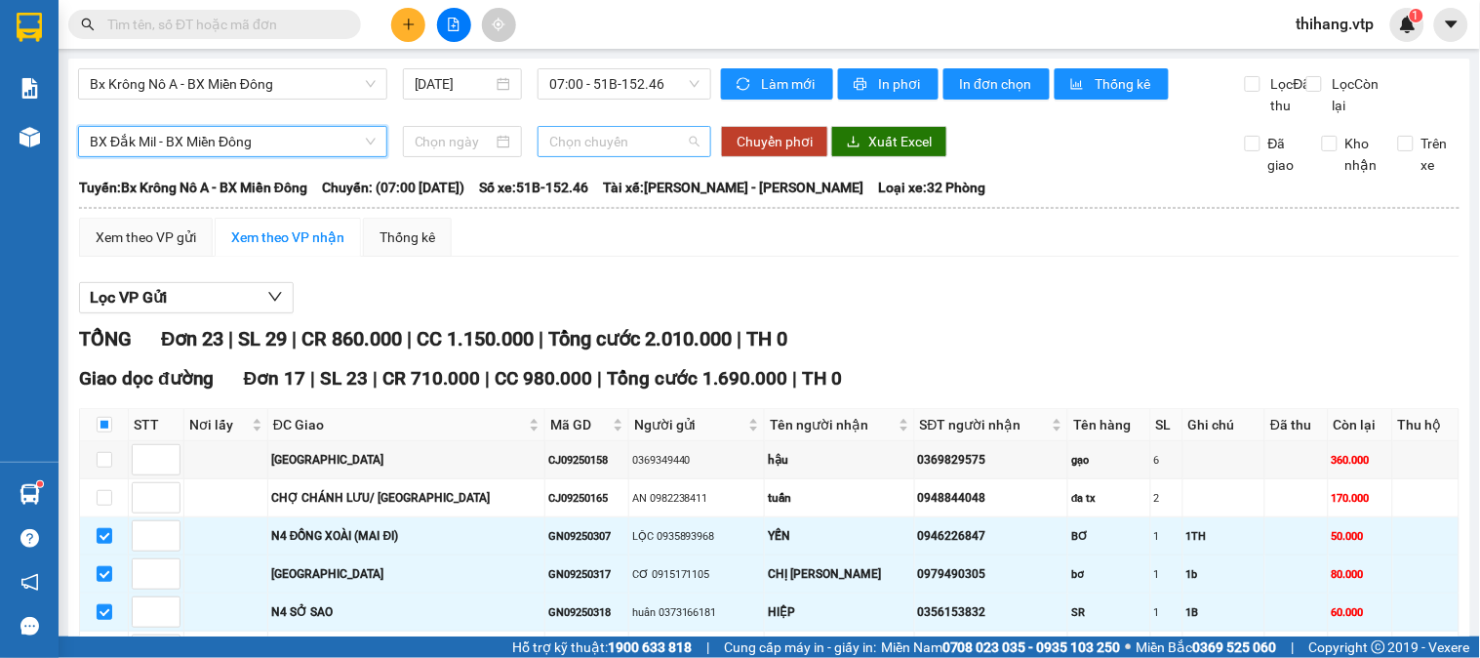
click at [613, 156] on span "Chọn chuyến" at bounding box center [624, 141] width 150 height 29
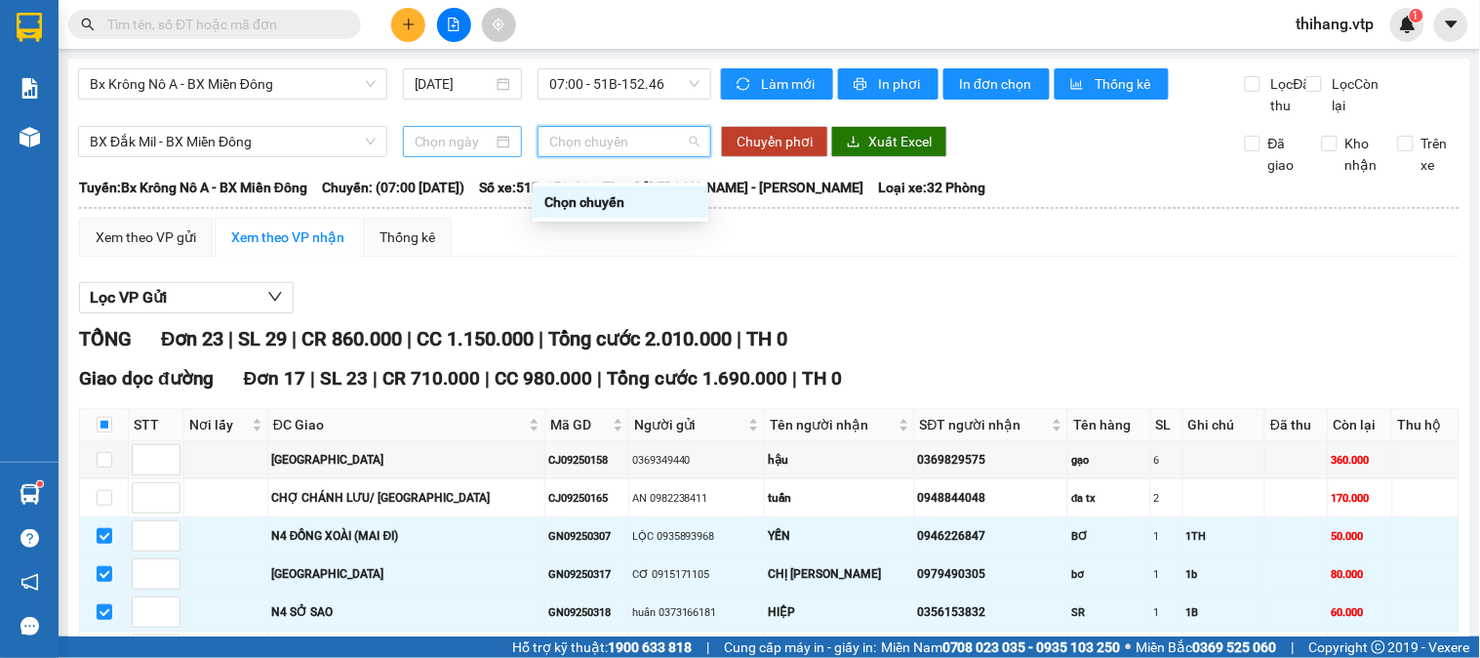
click at [453, 152] on input at bounding box center [454, 141] width 79 height 21
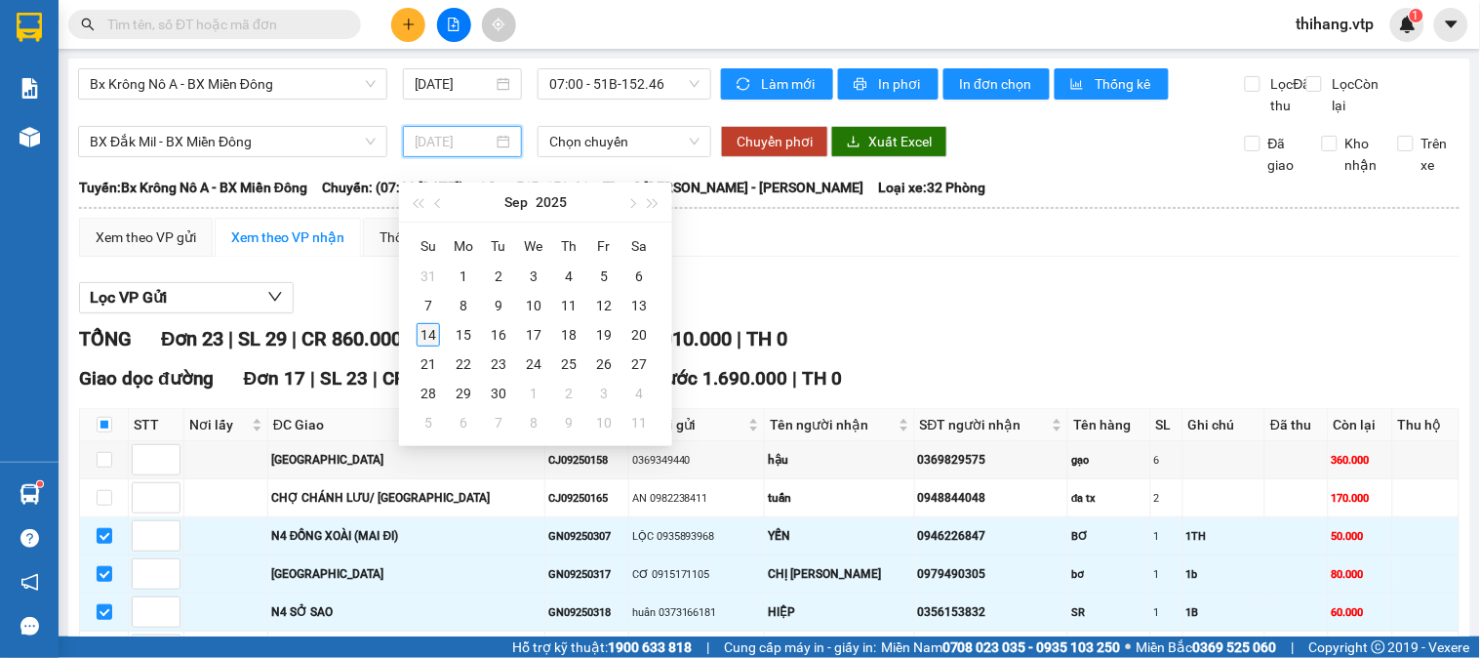
type input "[DATE]"
drag, startPoint x: 418, startPoint y: 332, endPoint x: 592, endPoint y: 168, distance: 239.6
click at [420, 329] on div "14" at bounding box center [428, 334] width 23 height 23
type input "[DATE]"
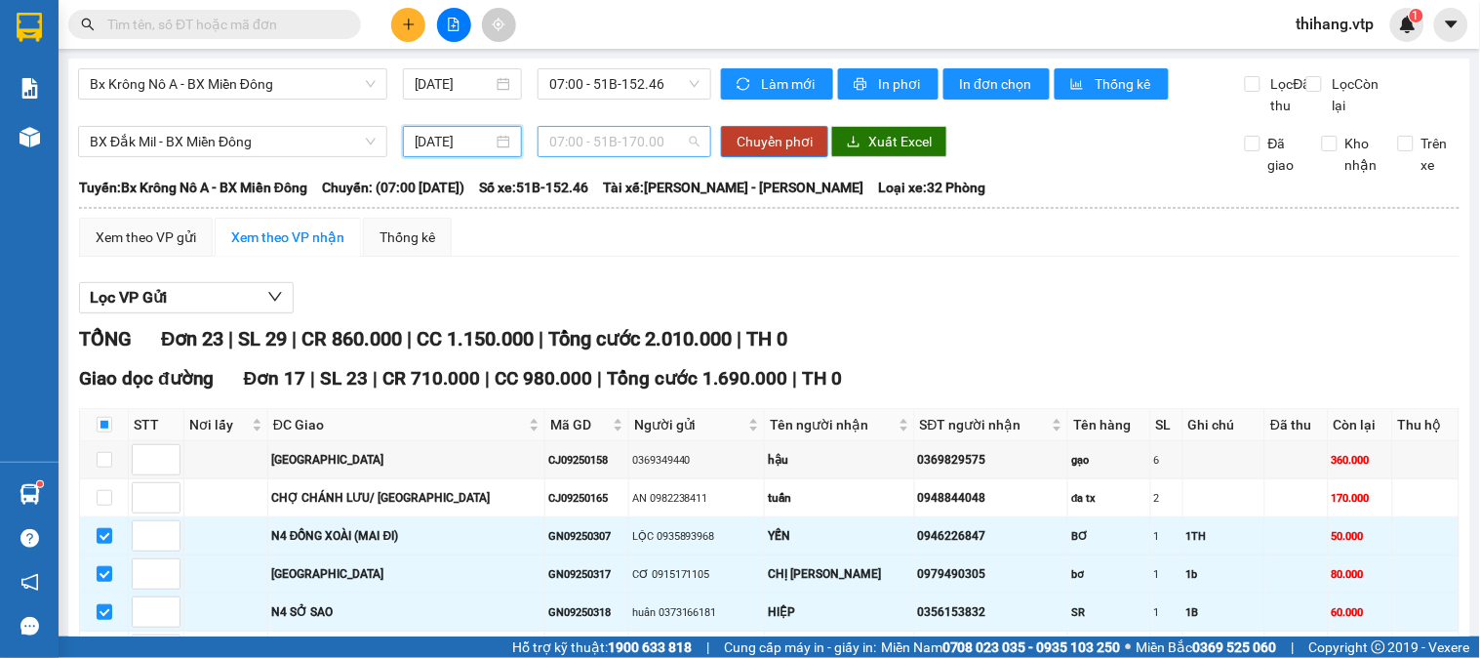
click at [595, 156] on span "07:00 - 51B-170.00" at bounding box center [624, 141] width 150 height 29
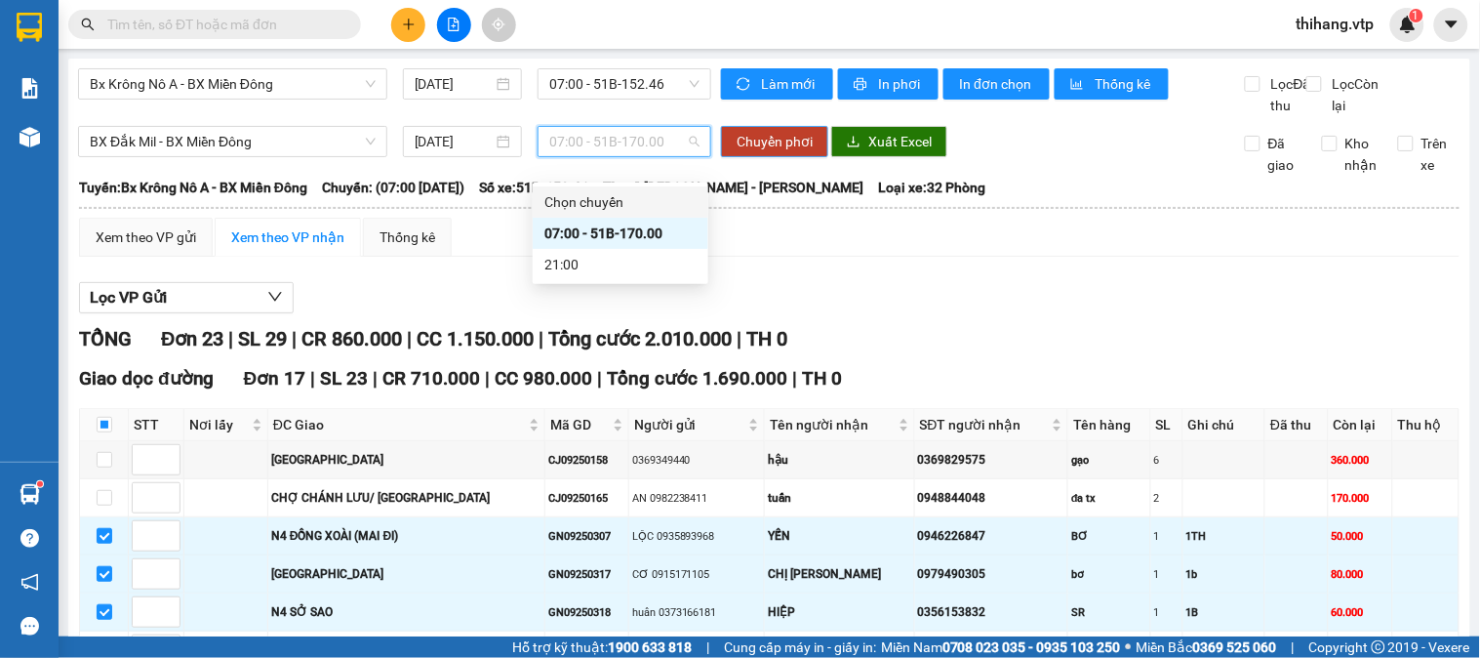
click at [749, 152] on span "Chuyển phơi" at bounding box center [775, 141] width 76 height 21
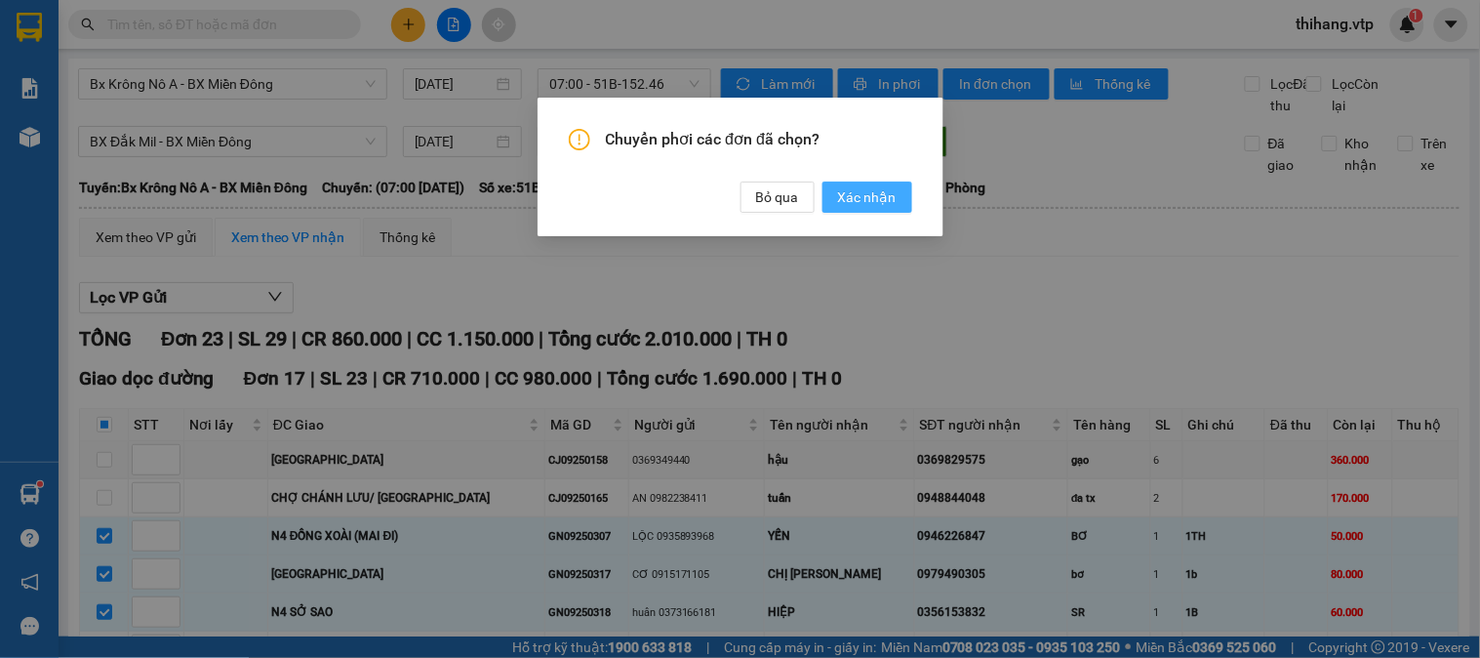
drag, startPoint x: 872, startPoint y: 201, endPoint x: 846, endPoint y: 190, distance: 28.5
click at [873, 201] on span "Xác nhận" at bounding box center [867, 196] width 59 height 21
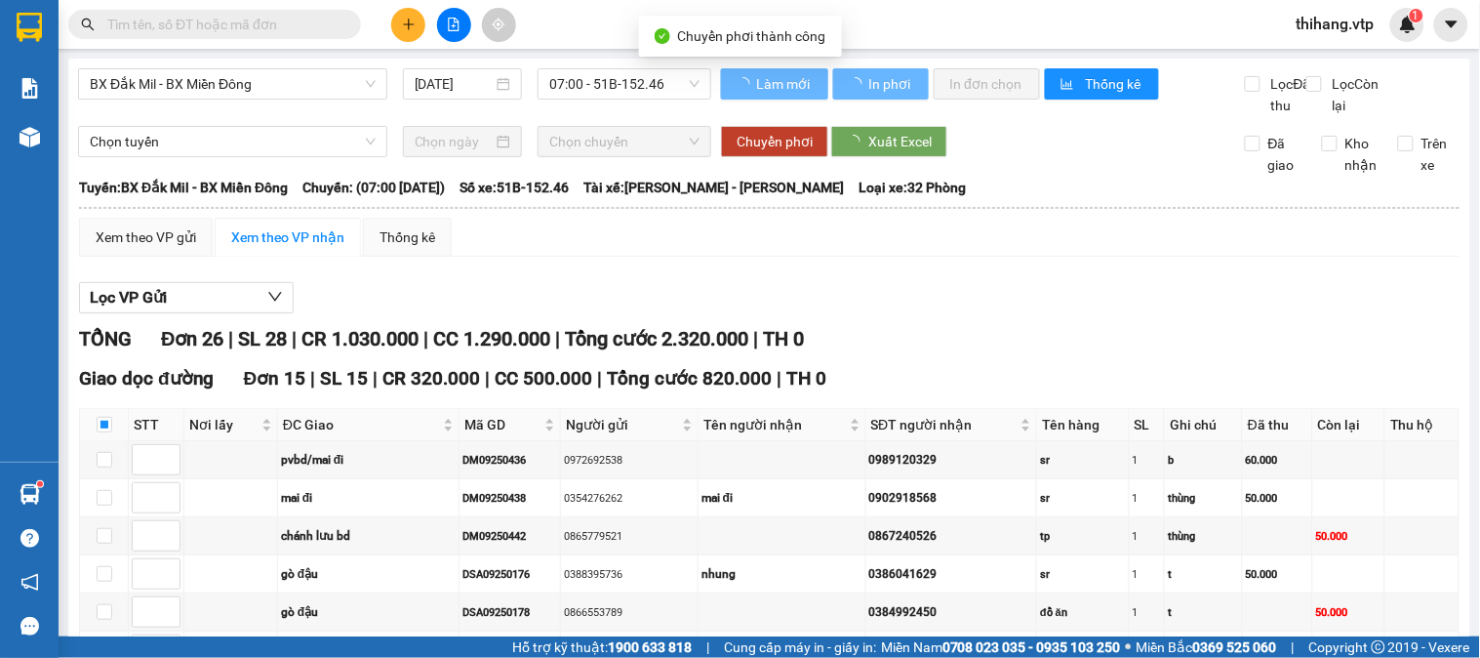
checkbox input "false"
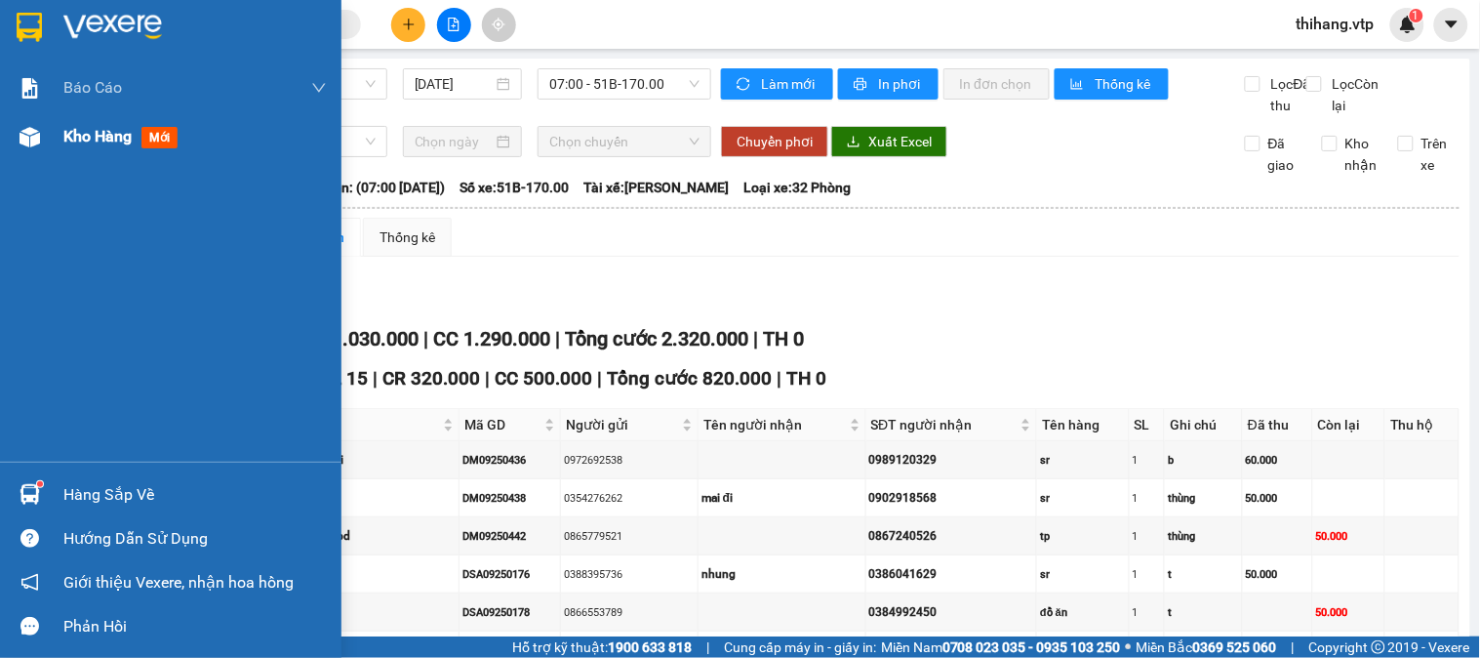
click at [83, 143] on span "Kho hàng" at bounding box center [97, 136] width 68 height 19
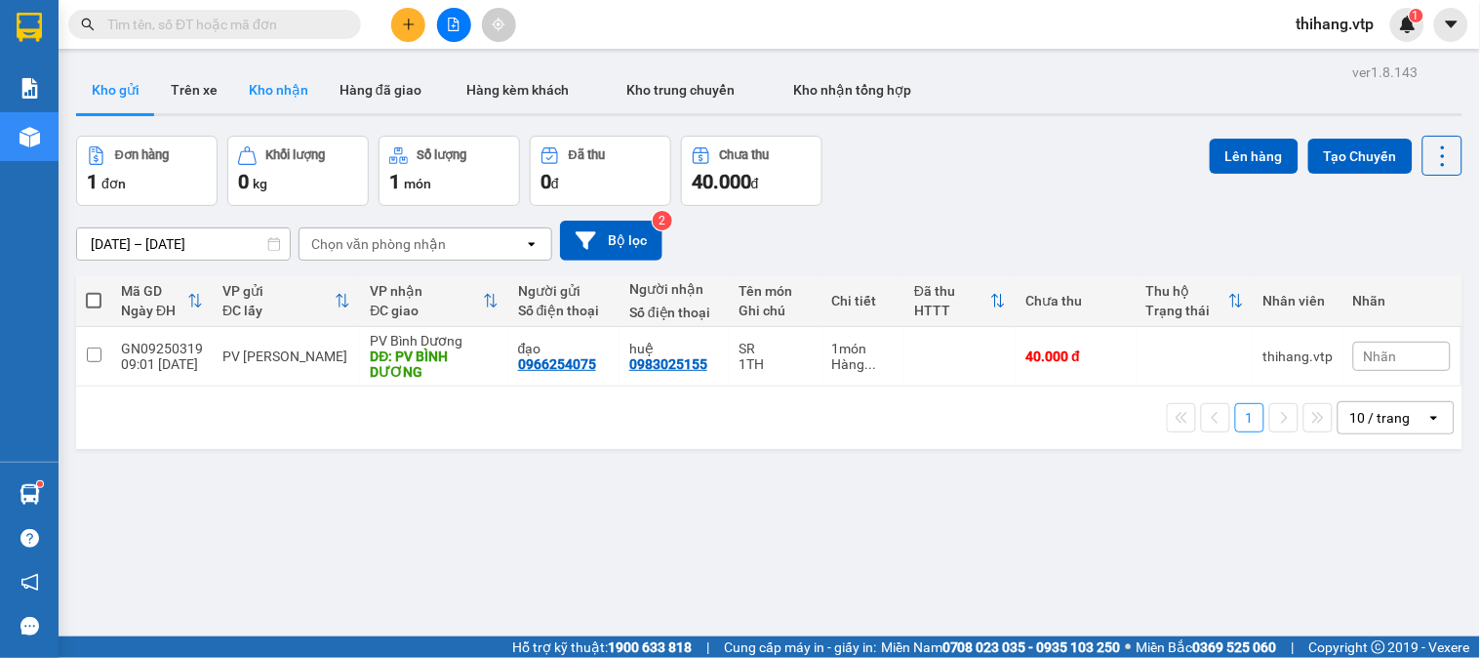
click at [286, 82] on button "Kho nhận" at bounding box center [278, 89] width 91 height 47
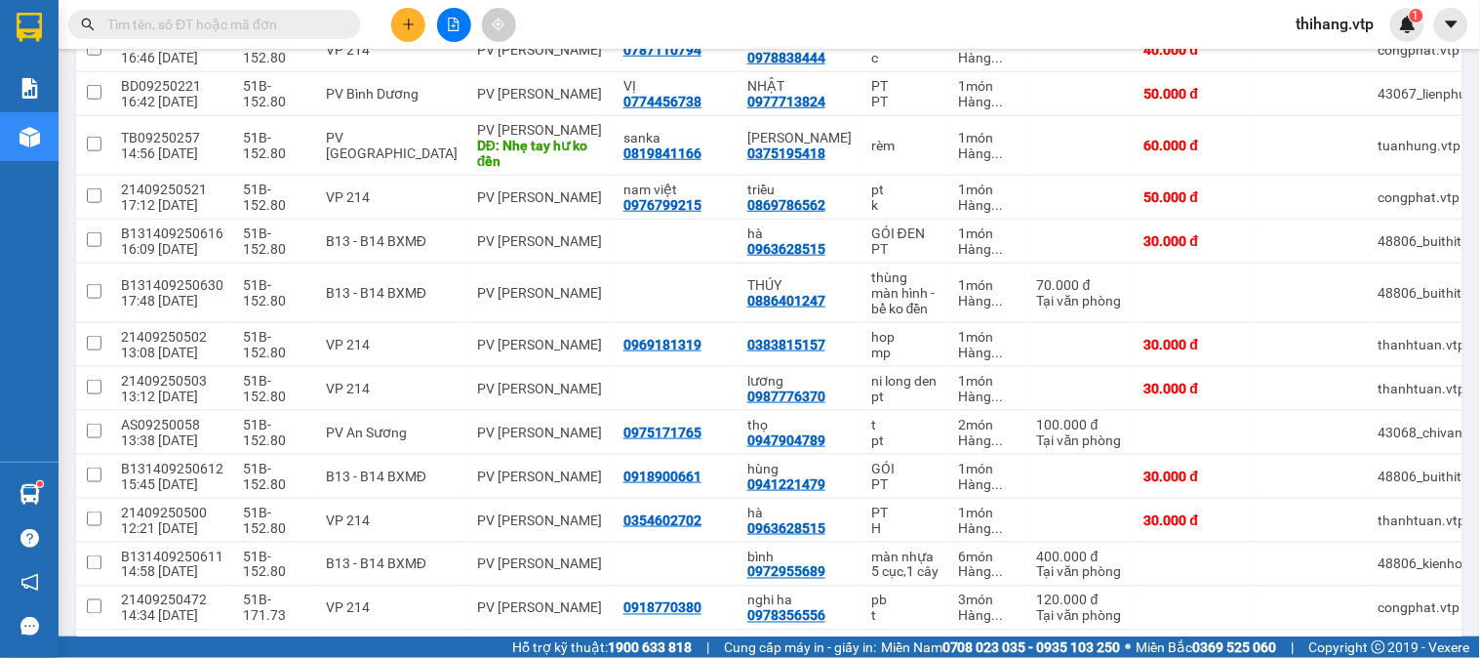
scroll to position [433, 0]
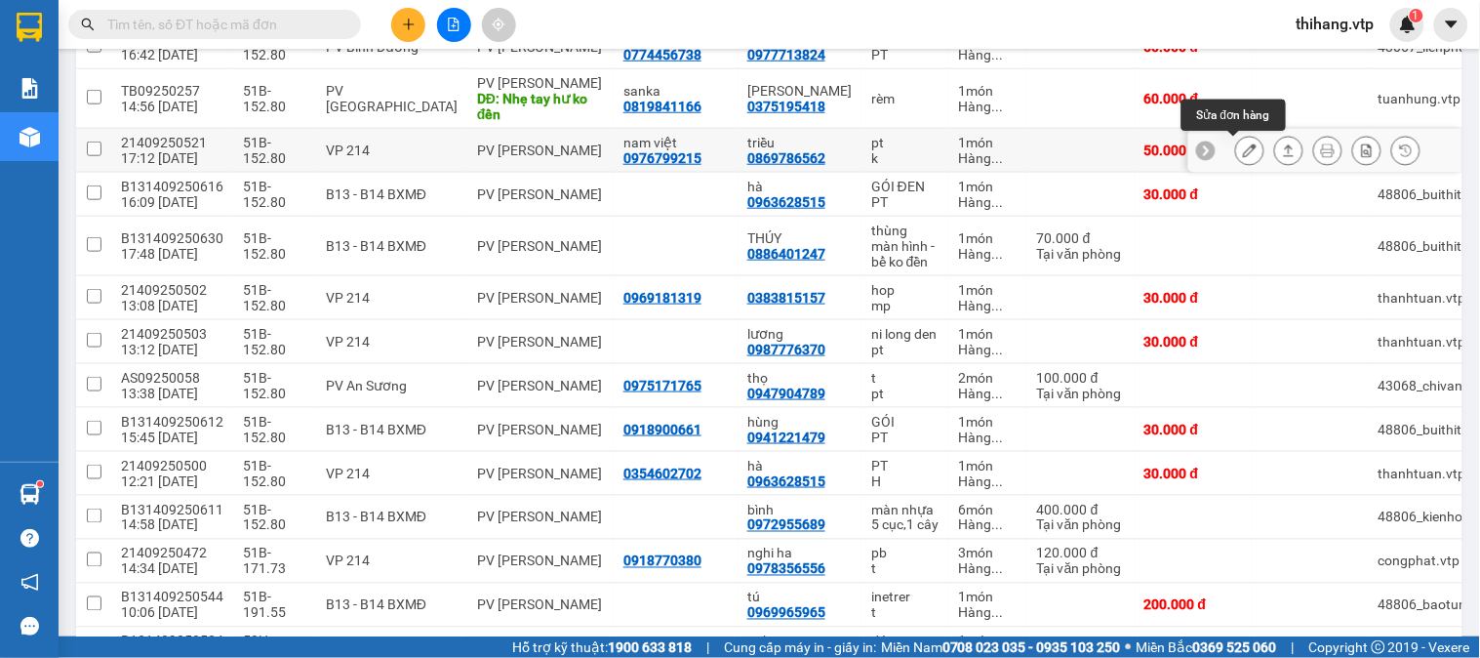
click at [1236, 146] on button at bounding box center [1249, 151] width 27 height 34
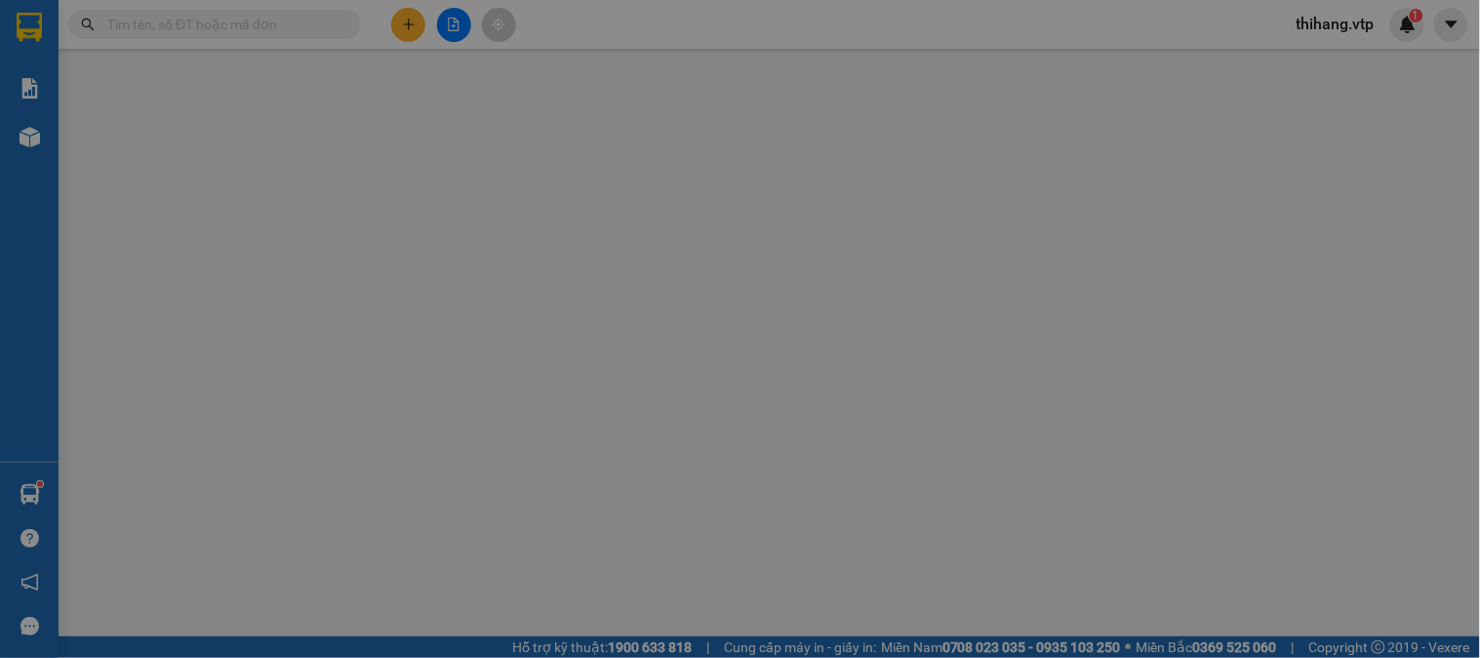
type input "0976799215"
type input "nam việt"
type input "0869786562"
type input "triều"
type input "50.000"
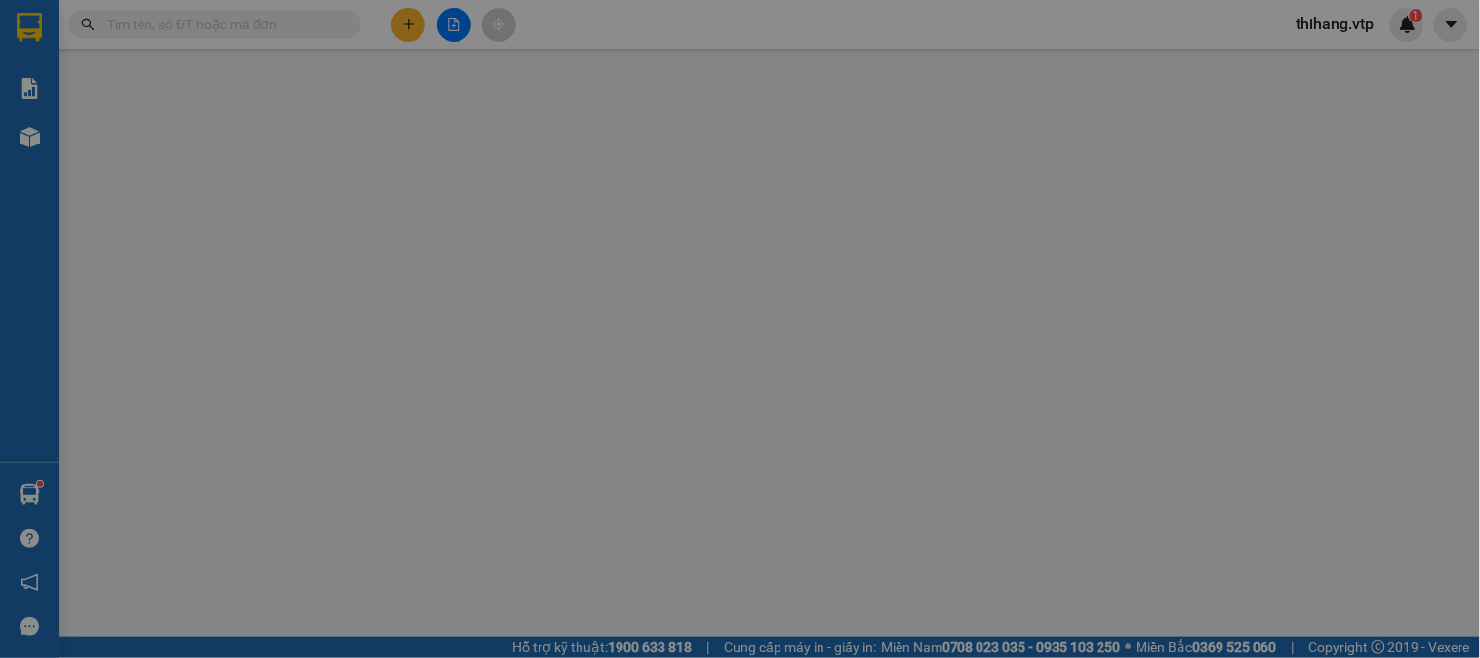
type input "50.000"
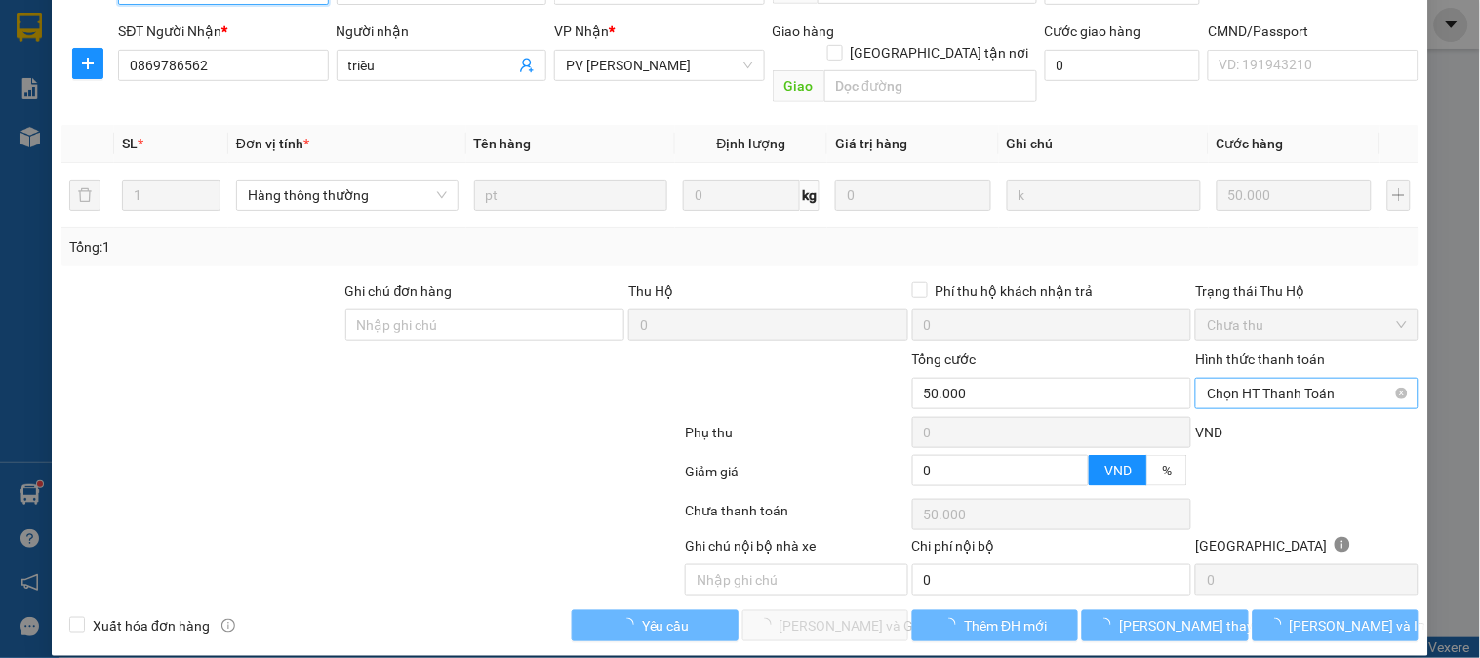
scroll to position [266, 0]
click at [1226, 379] on span "Chọn HT Thanh Toán" at bounding box center [1306, 393] width 199 height 29
type input "2.500"
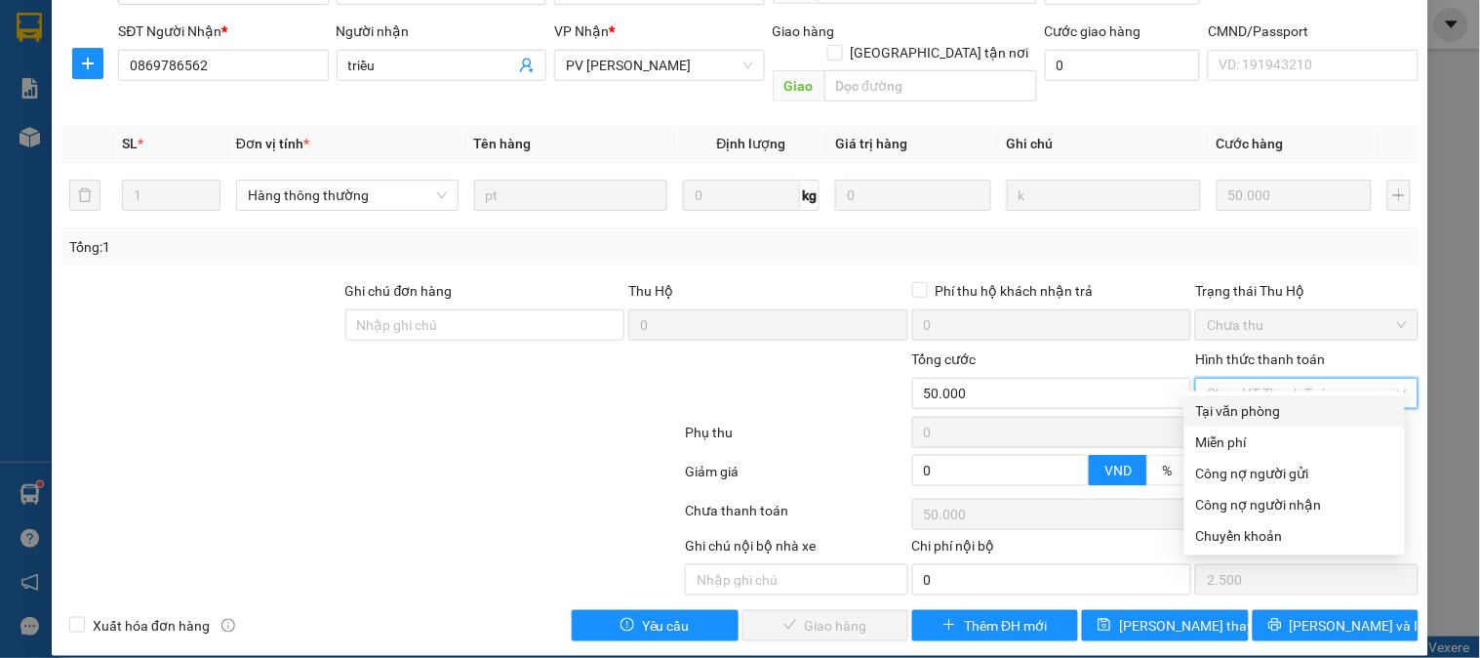
click at [1234, 406] on div "Tại văn phòng" at bounding box center [1294, 410] width 197 height 21
type input "0"
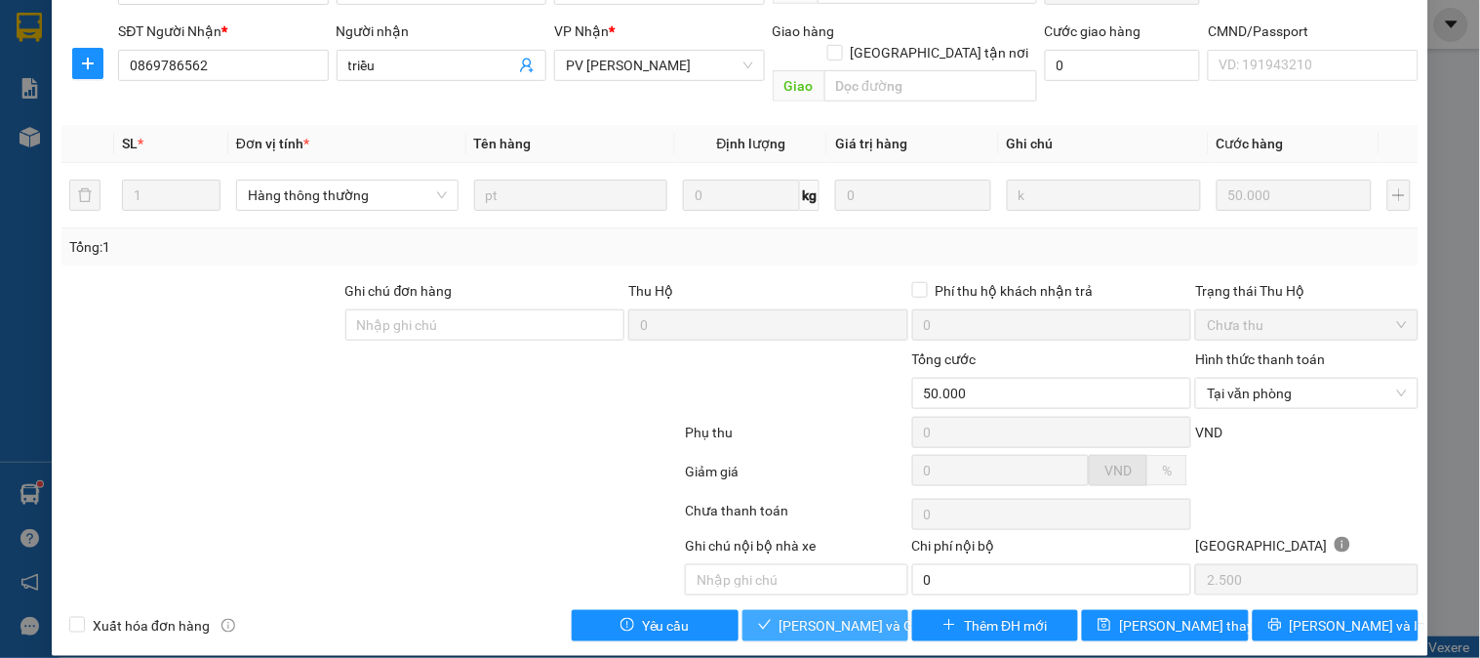
drag, startPoint x: 853, startPoint y: 596, endPoint x: 1186, endPoint y: 261, distance: 472.7
click at [852, 615] on span "[PERSON_NAME] và Giao hàng" at bounding box center [873, 625] width 187 height 21
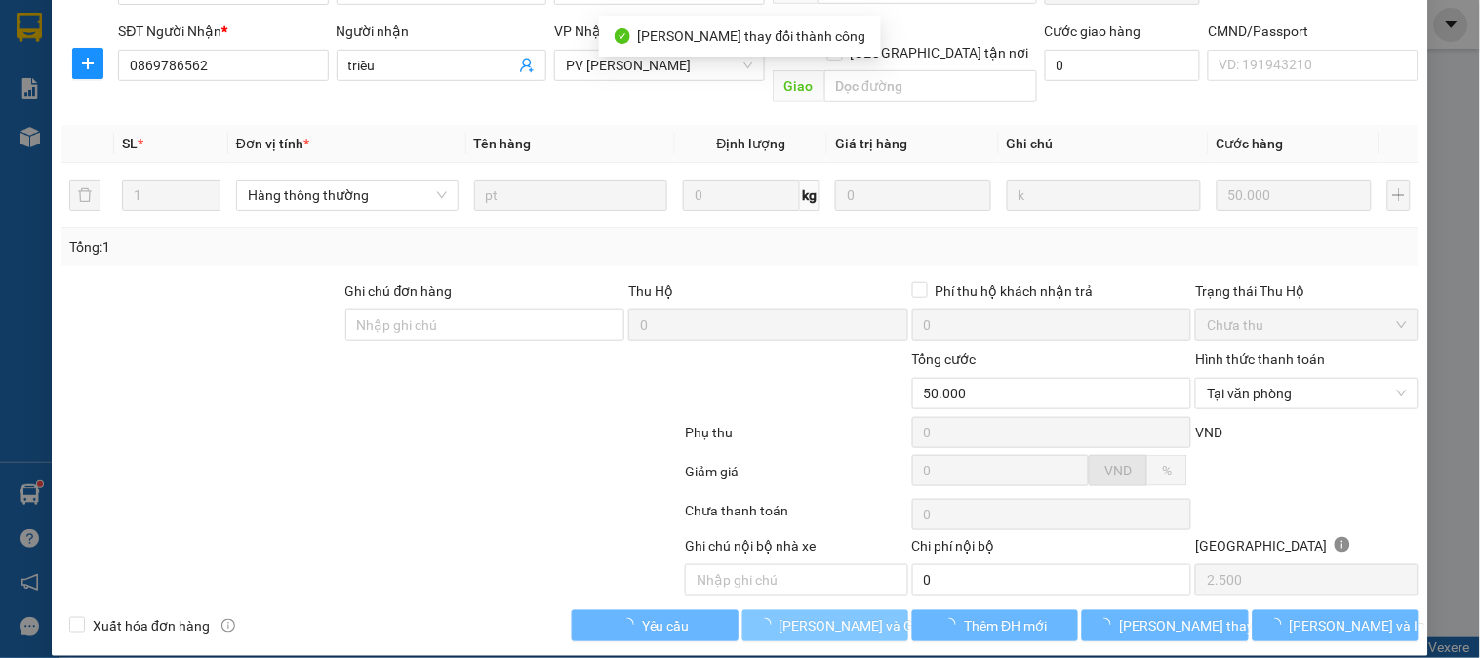
scroll to position [0, 0]
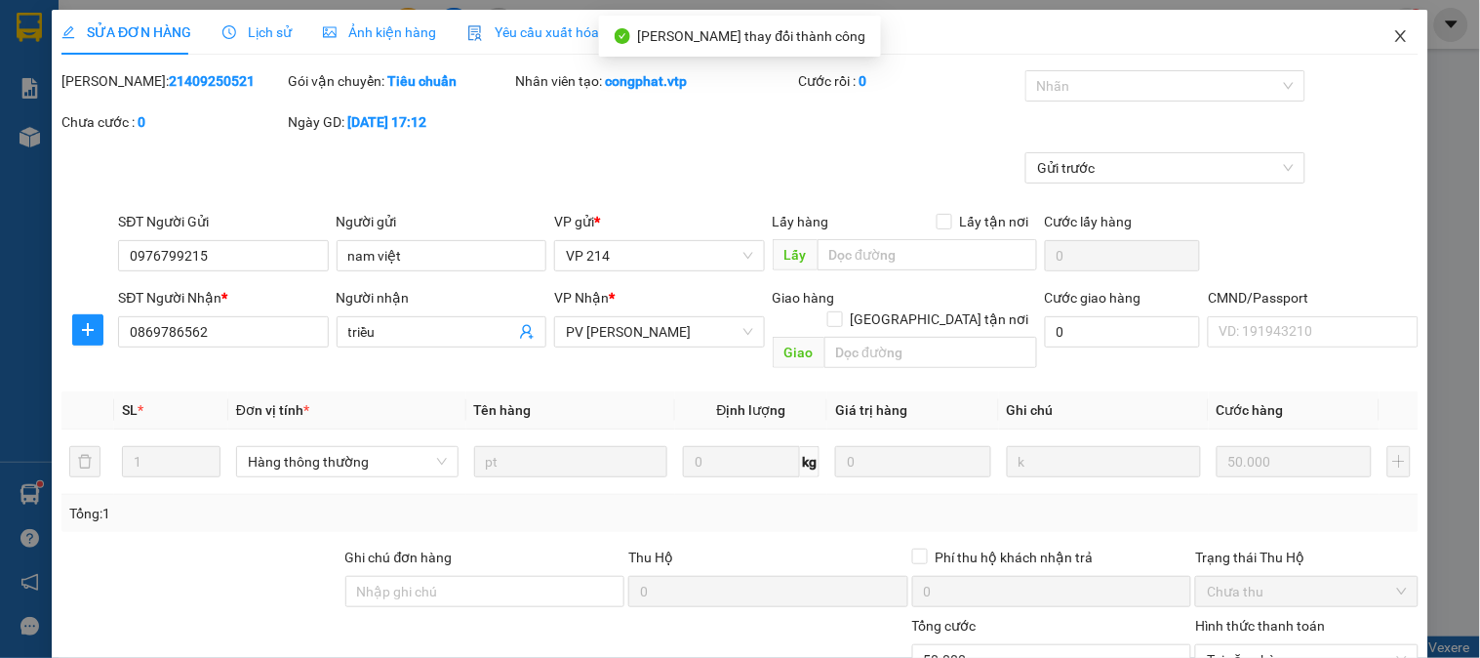
click at [1377, 25] on span "Close" at bounding box center [1401, 37] width 55 height 55
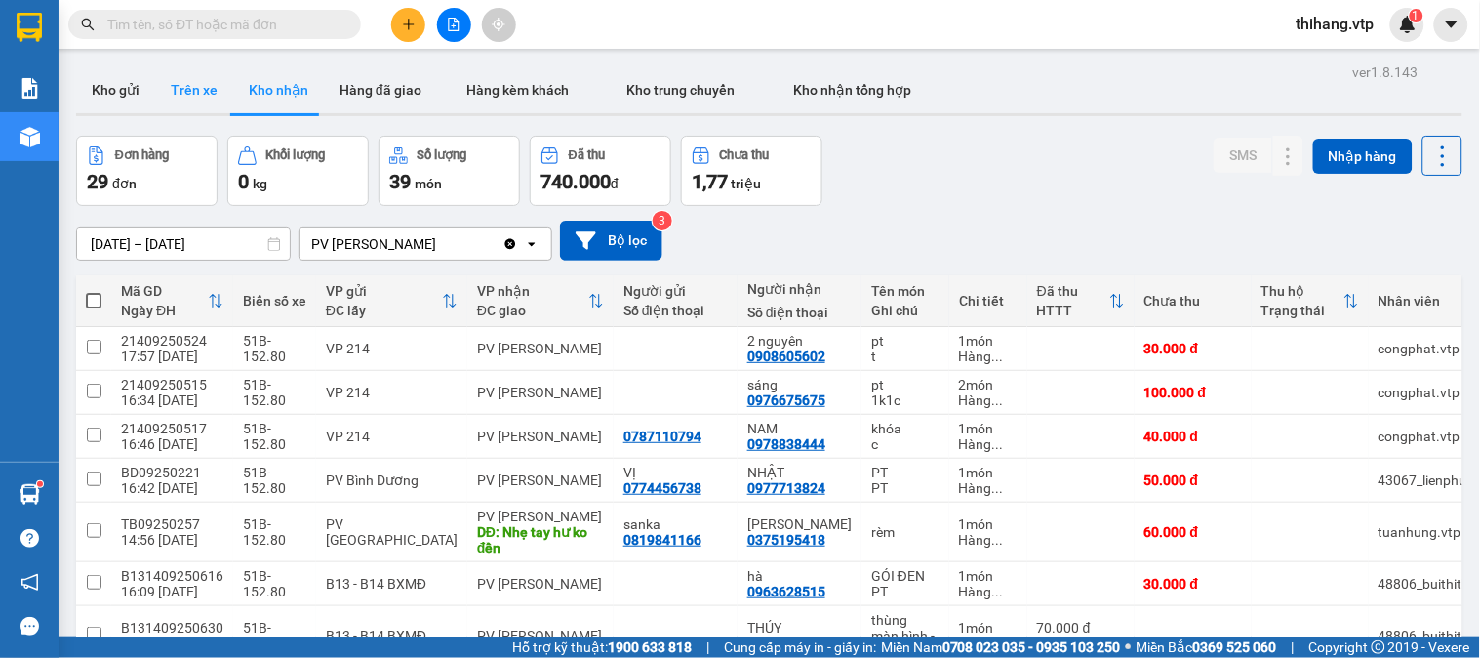
click at [201, 79] on button "Trên xe" at bounding box center [194, 89] width 78 height 47
type input "[DATE] – [DATE]"
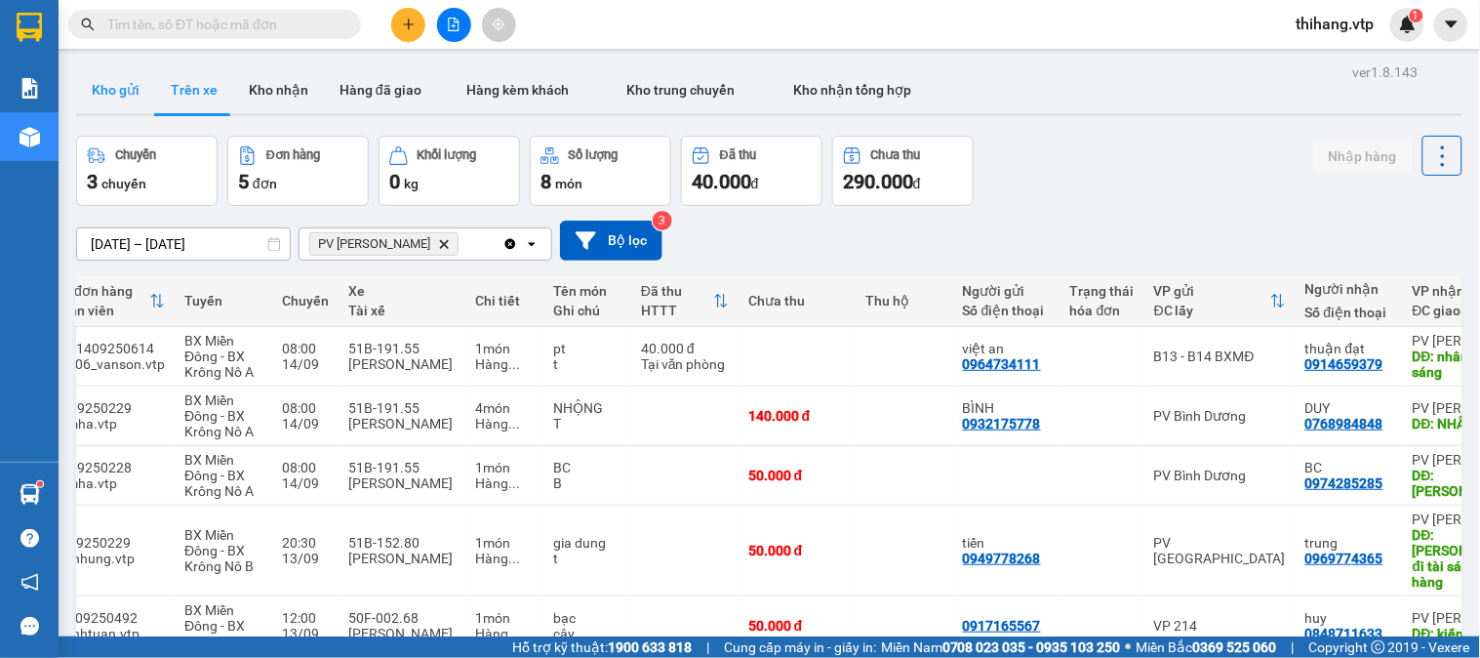
drag, startPoint x: 110, startPoint y: 121, endPoint x: 109, endPoint y: 111, distance: 9.8
click at [109, 114] on div "ver 1.8.143 Kho gửi Trên xe Kho nhận Hàng đã giao Hàng kèm khách Kho trung chuy…" at bounding box center [769, 393] width 1402 height 668
click at [108, 108] on button "Kho gửi" at bounding box center [115, 89] width 79 height 47
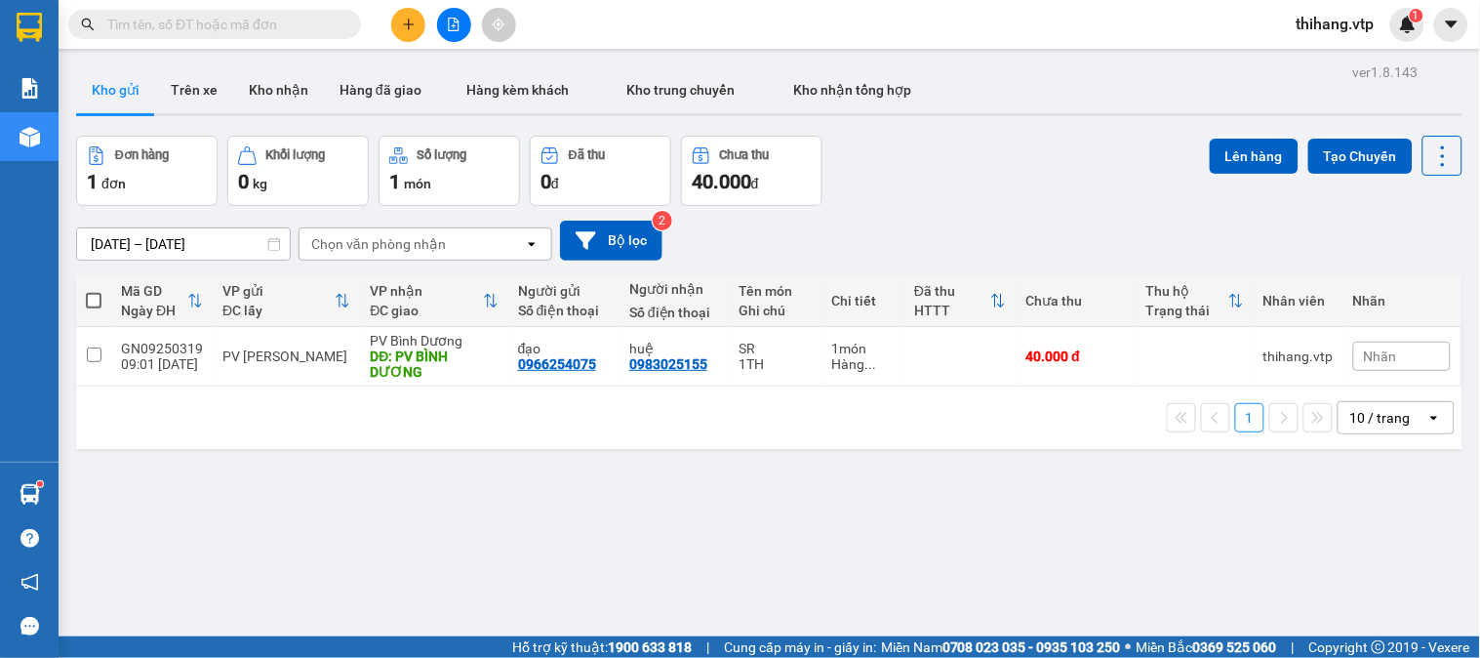
click at [93, 300] on span at bounding box center [94, 301] width 16 height 16
click at [94, 291] on input "checkbox" at bounding box center [94, 291] width 0 height 0
checkbox input "true"
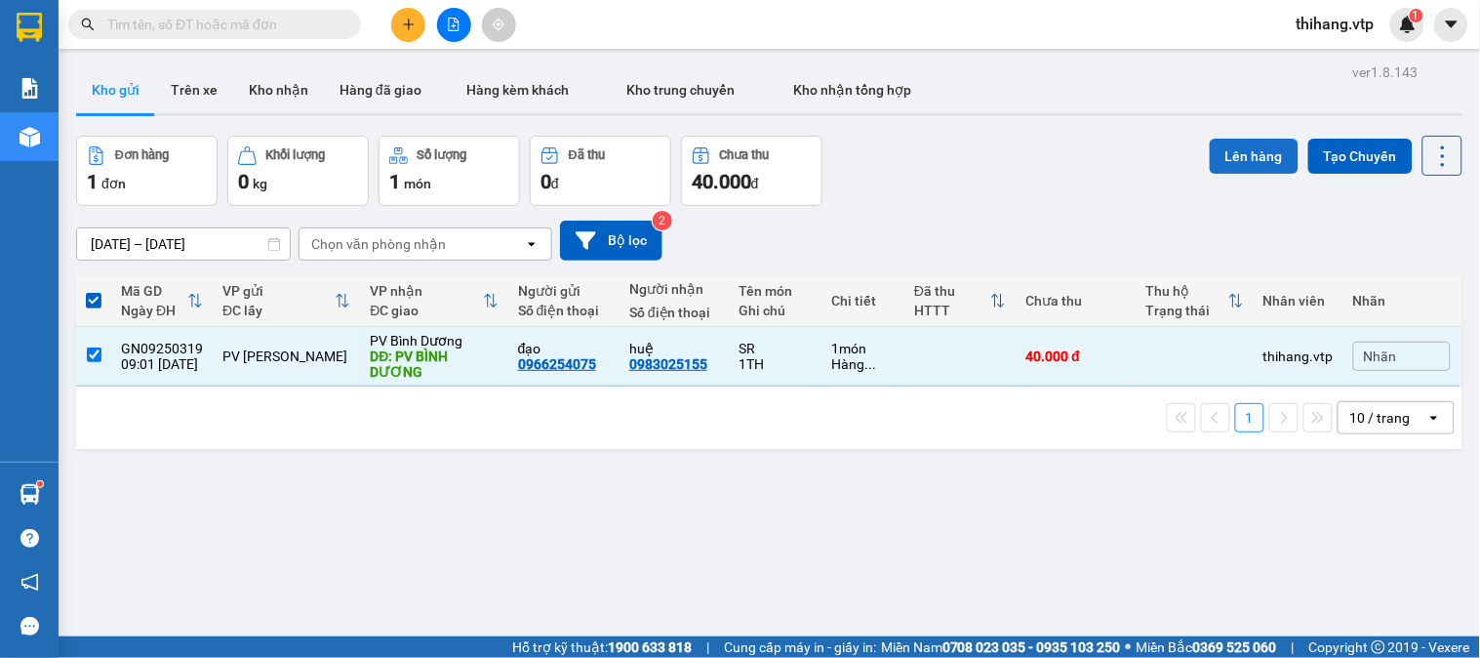
click at [1217, 159] on button "Lên hàng" at bounding box center [1254, 156] width 89 height 35
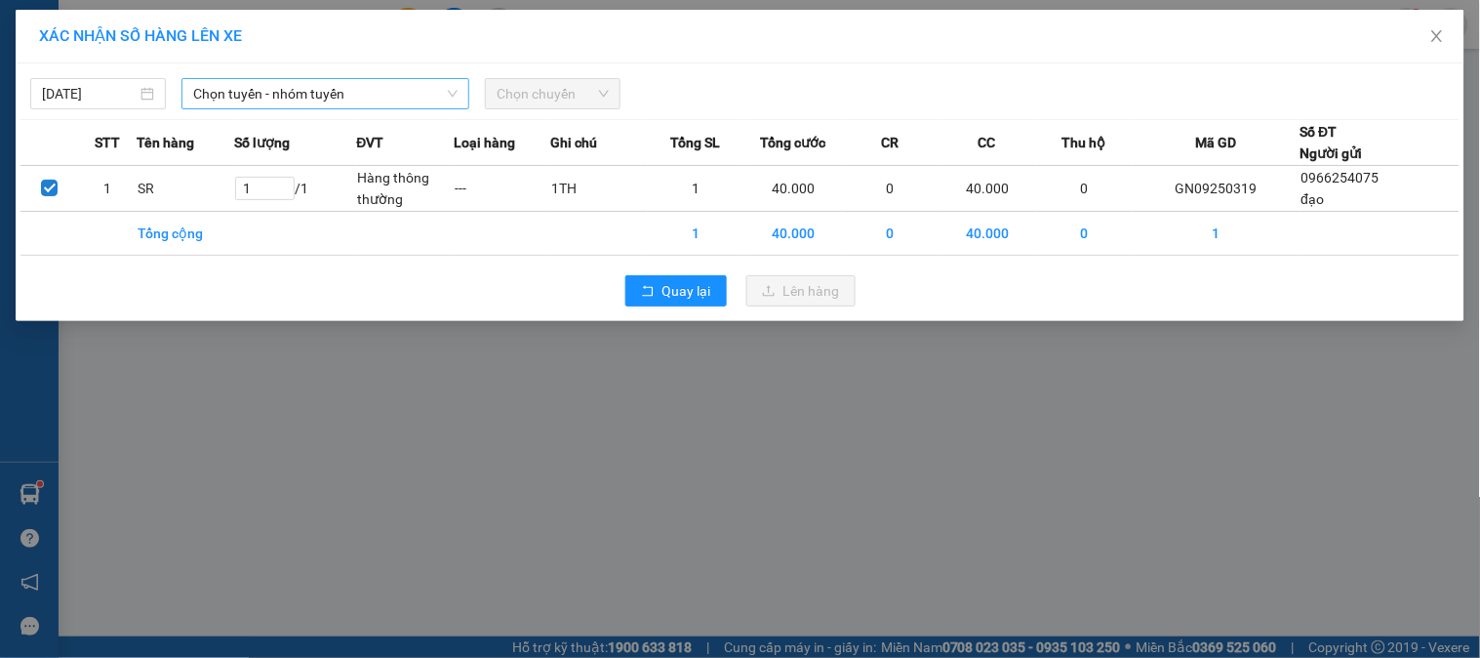
click at [342, 93] on span "Chọn tuyến - nhóm tuyến" at bounding box center [325, 93] width 264 height 29
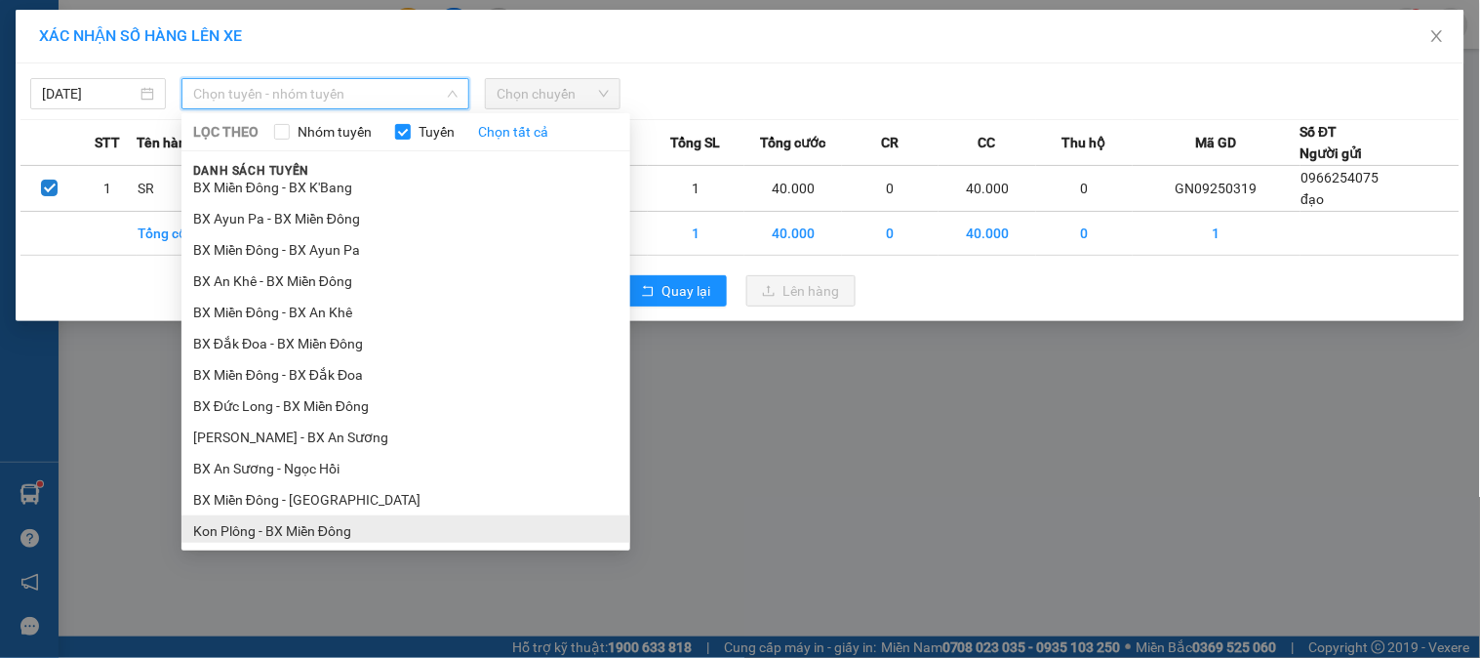
scroll to position [1135, 0]
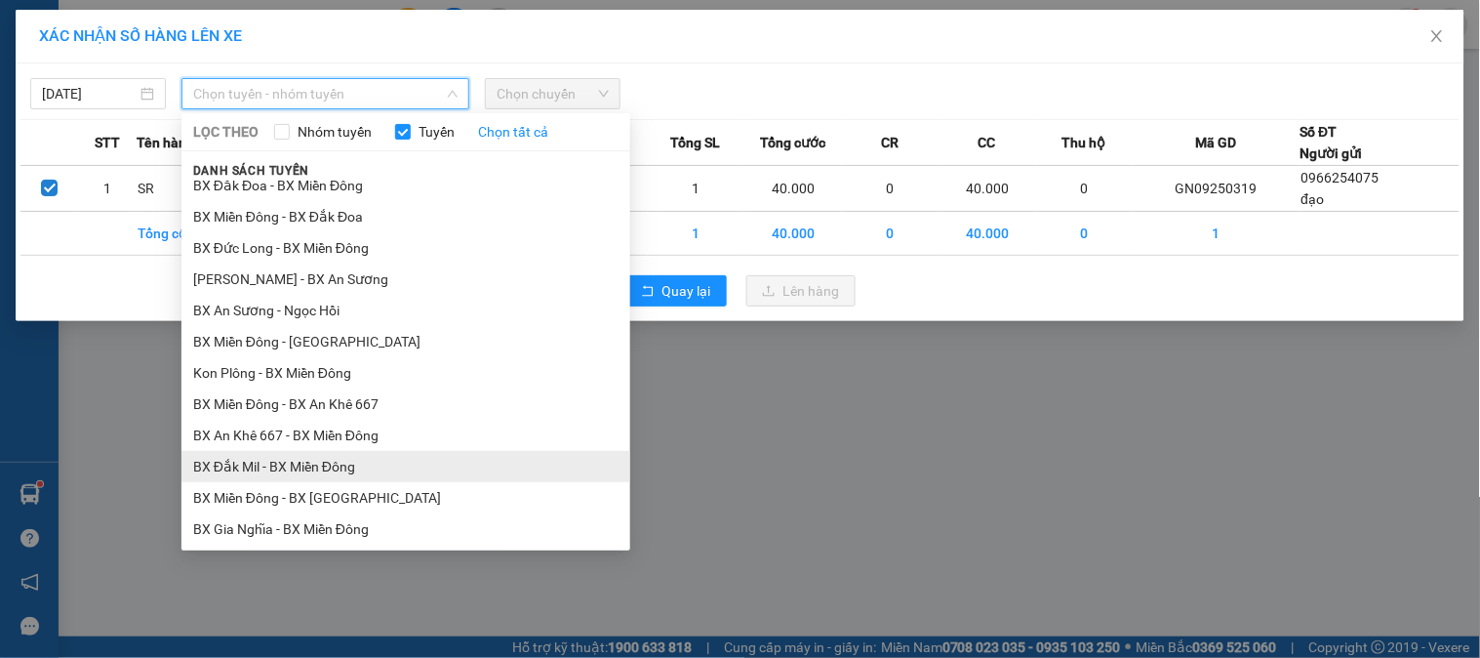
click at [295, 465] on li "BX Đắk Mil - BX Miền Đông" at bounding box center [406, 466] width 449 height 31
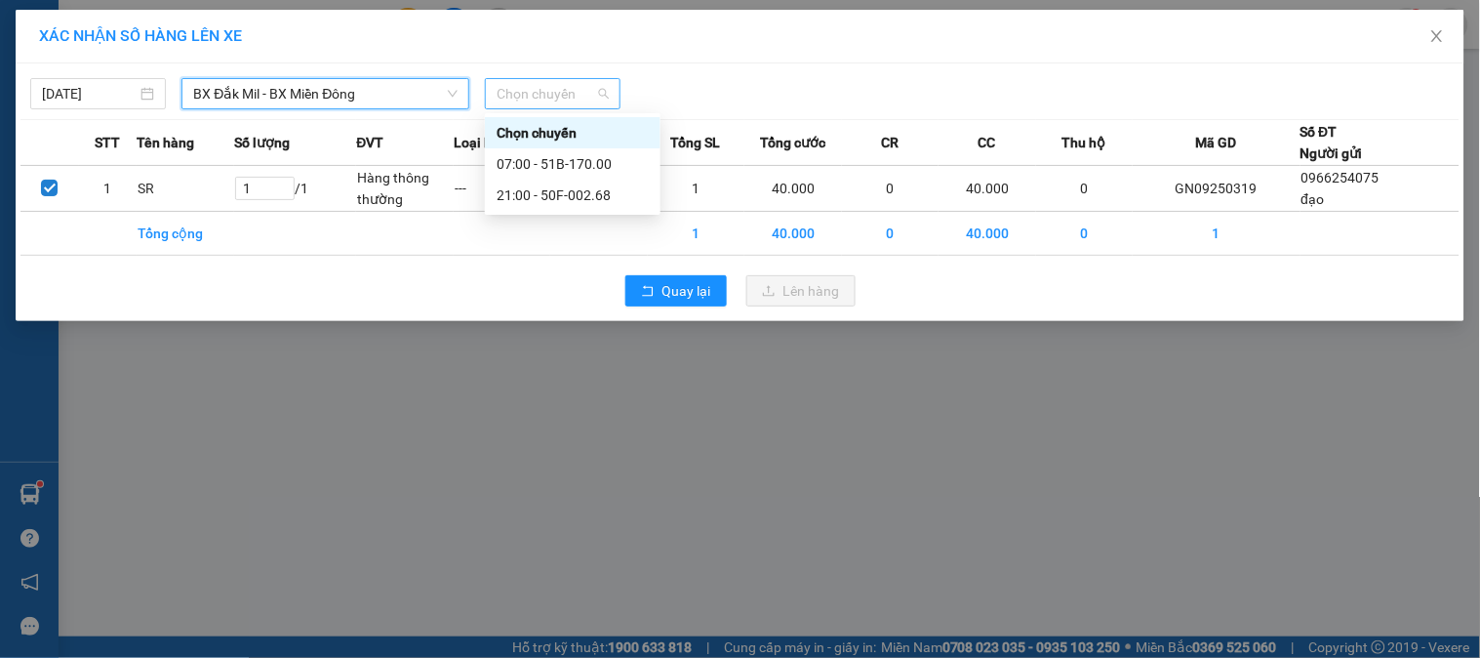
click at [521, 85] on span "Chọn chuyến" at bounding box center [553, 93] width 112 height 29
click at [557, 166] on div "07:00 - 51B-170.00" at bounding box center [573, 163] width 152 height 21
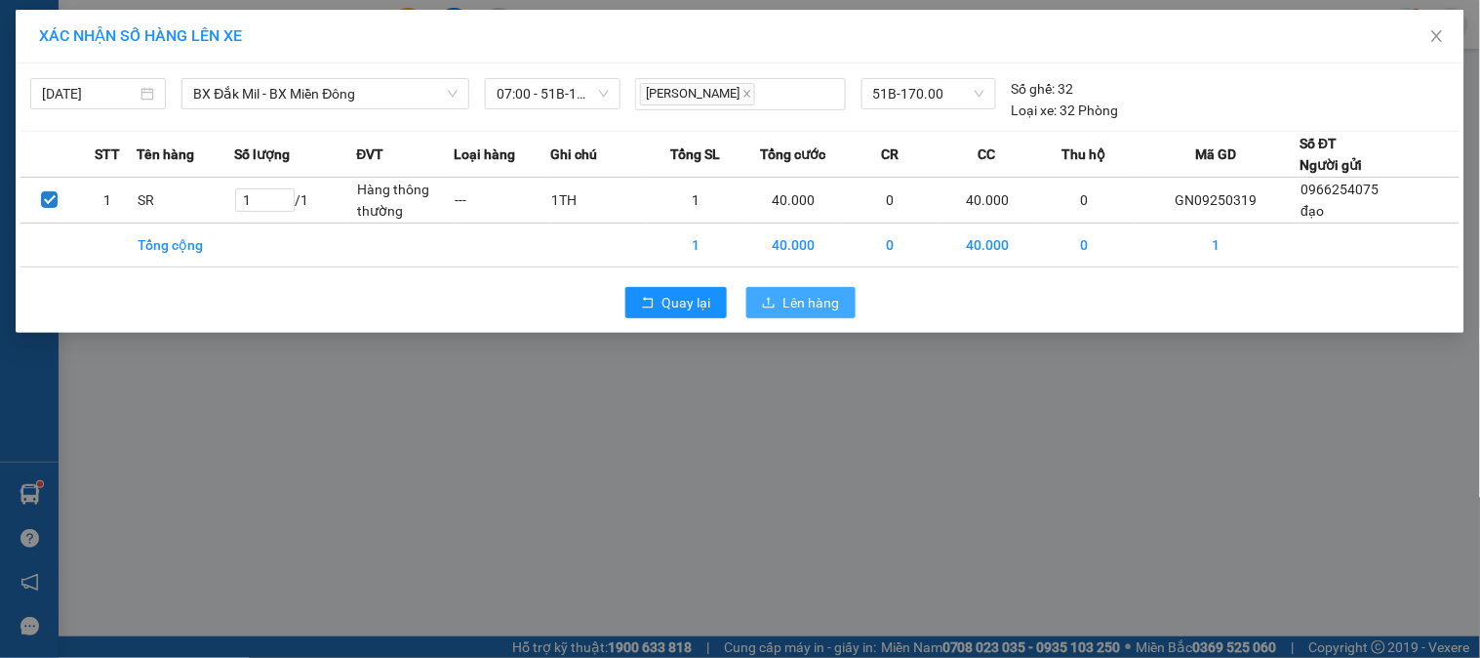
click at [766, 301] on icon "upload" at bounding box center [769, 303] width 14 height 14
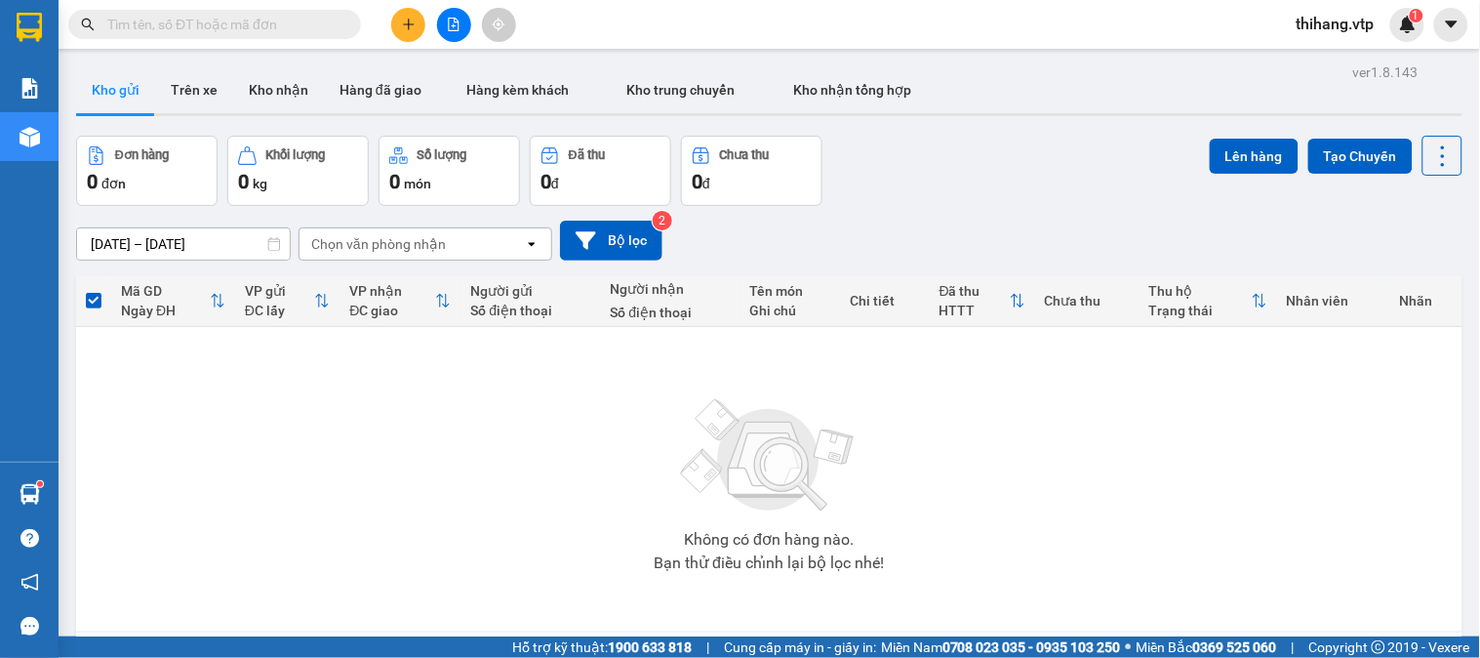
click at [449, 20] on icon "file-add" at bounding box center [454, 25] width 11 height 14
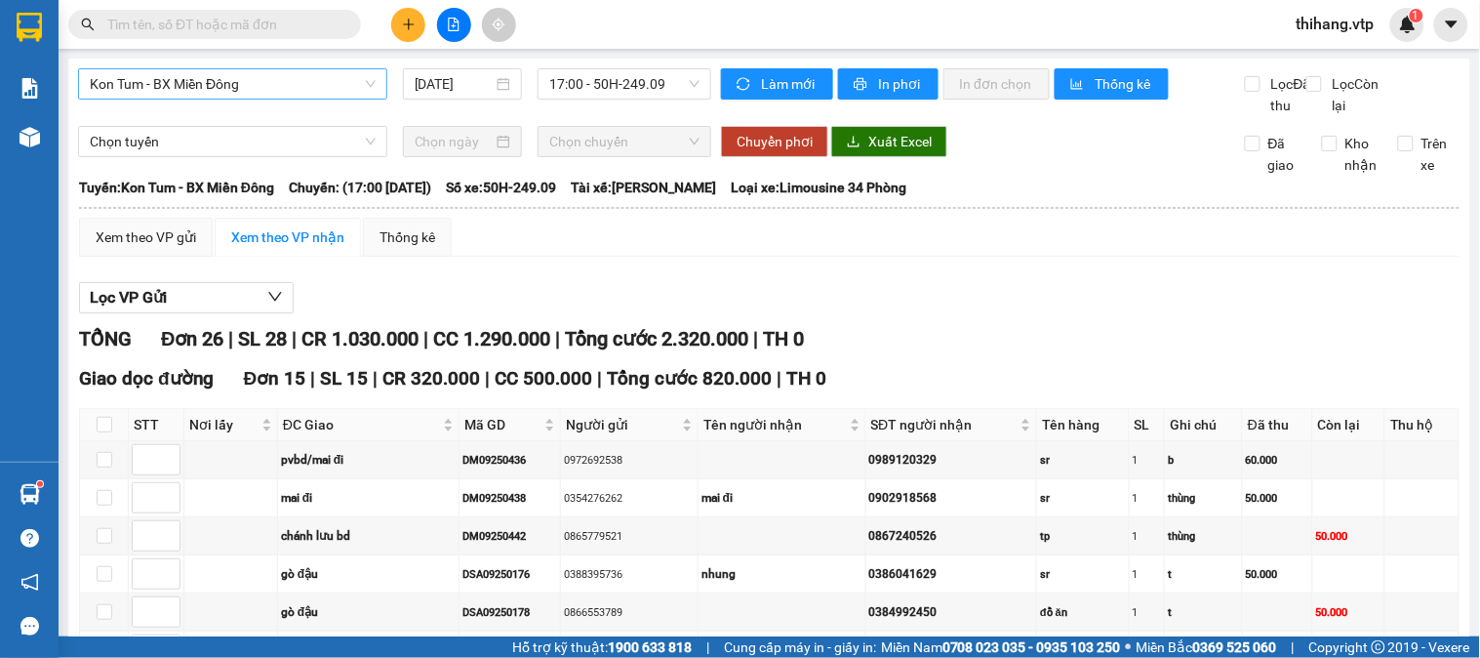
click at [305, 99] on div "Kon Tum - BX Miền Đông" at bounding box center [232, 83] width 309 height 31
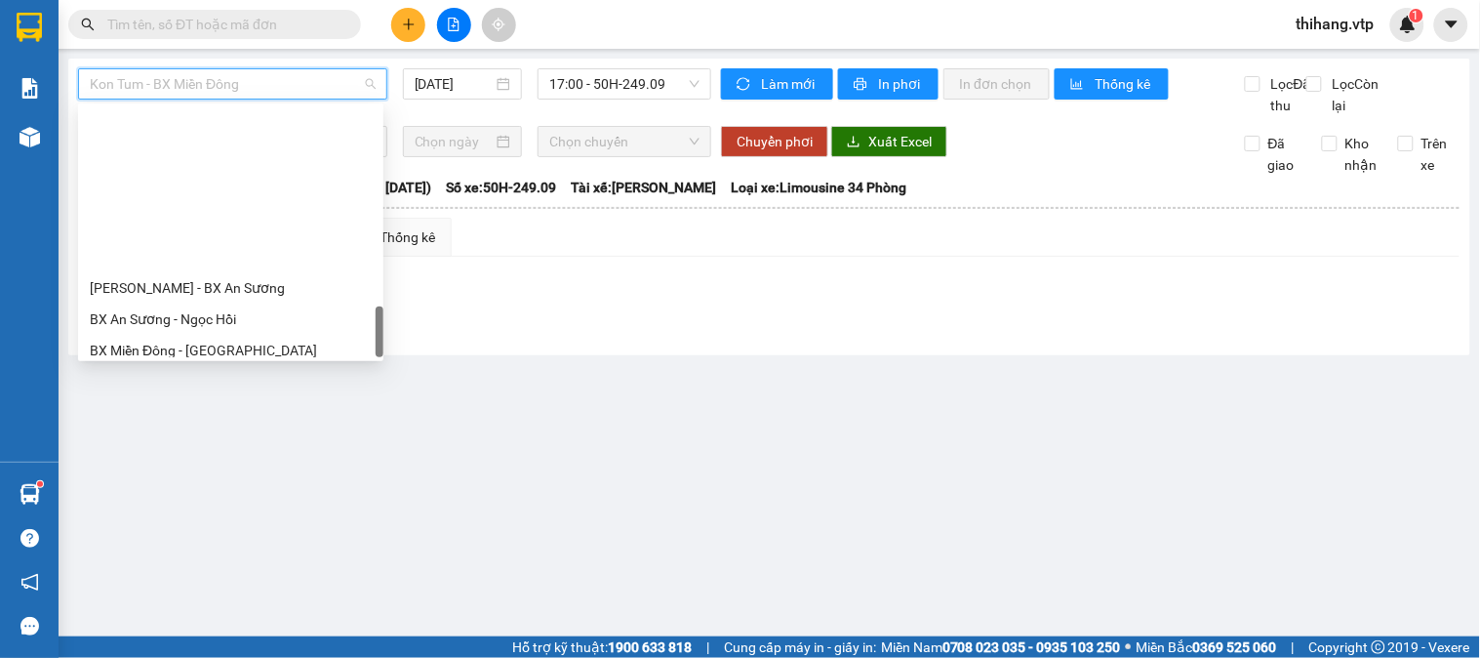
scroll to position [1280, 0]
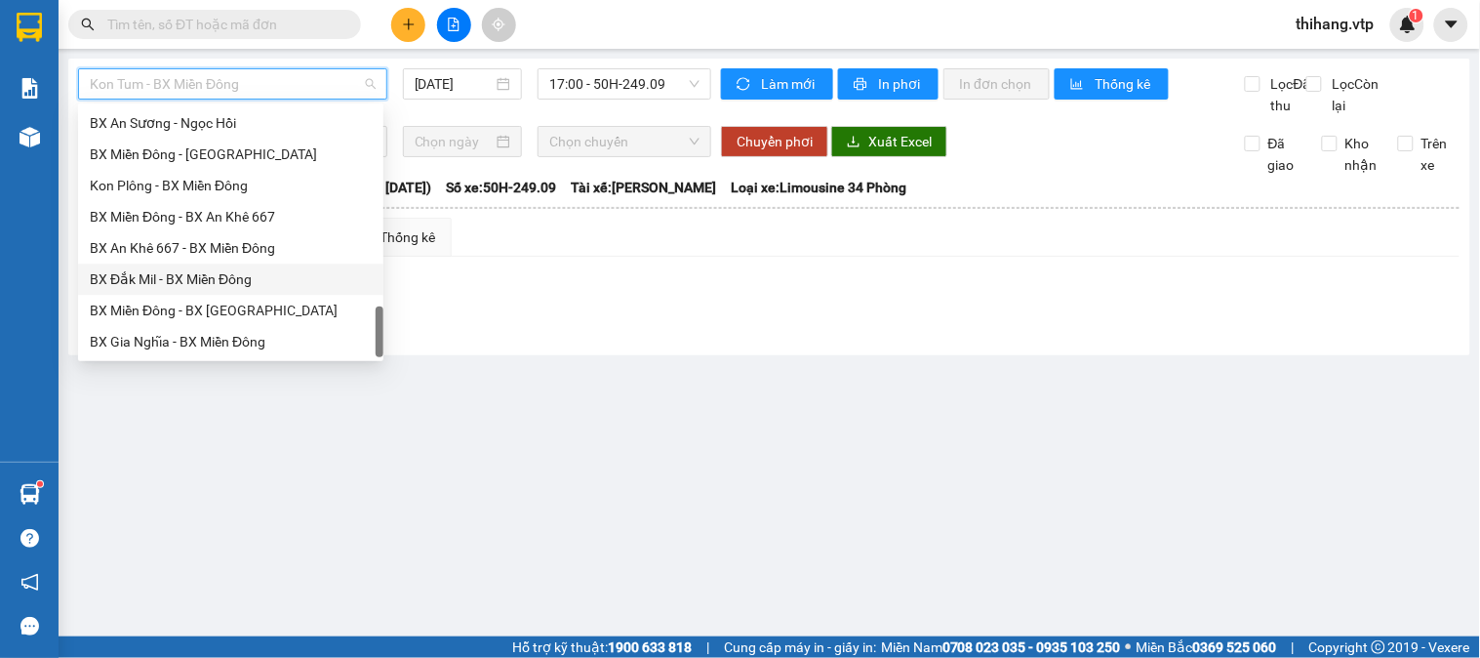
click at [174, 288] on div "BX Đắk Mil - BX Miền Đông" at bounding box center [231, 278] width 282 height 21
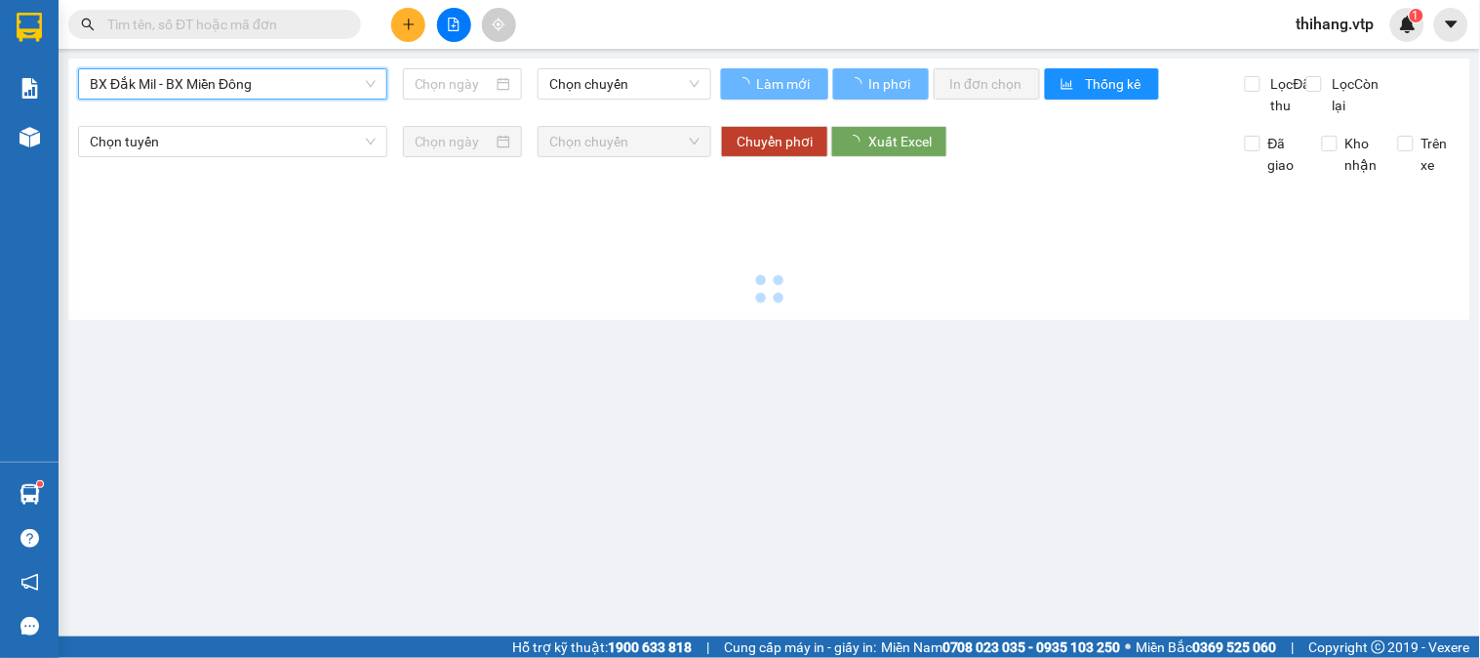
type input "[DATE]"
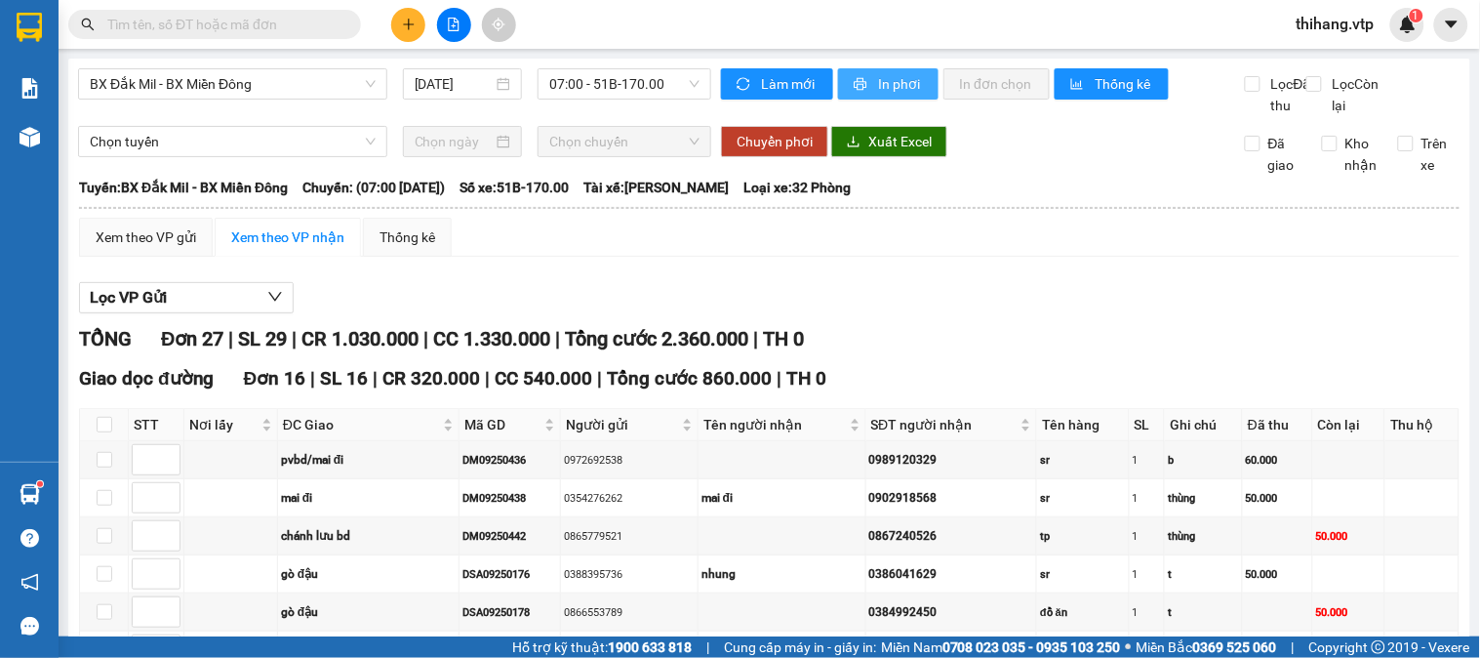
click at [856, 86] on icon "printer" at bounding box center [861, 84] width 14 height 14
click at [911, 84] on span "In phơi" at bounding box center [900, 83] width 45 height 21
click at [333, 23] on input "text" at bounding box center [222, 24] width 230 height 21
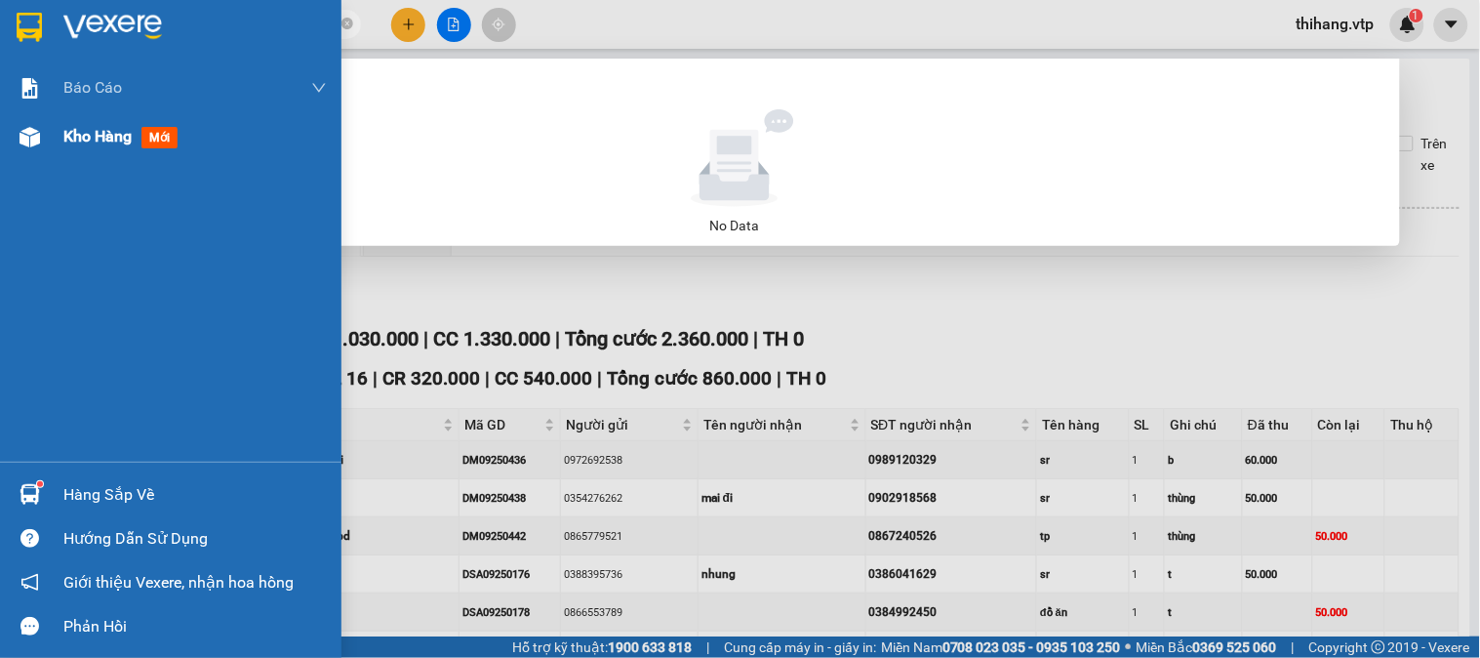
type input "0333747748"
click at [57, 142] on div "Kho hàng mới" at bounding box center [171, 136] width 342 height 49
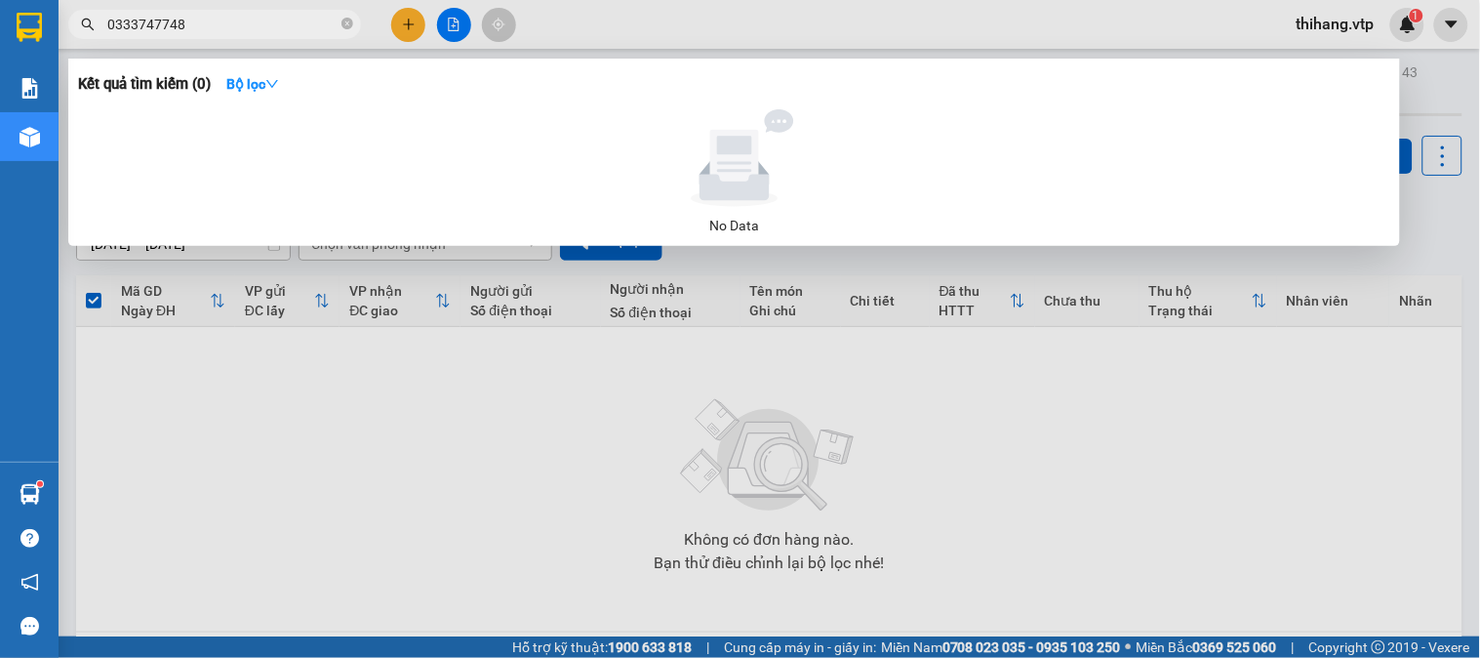
click at [359, 386] on div at bounding box center [740, 329] width 1480 height 658
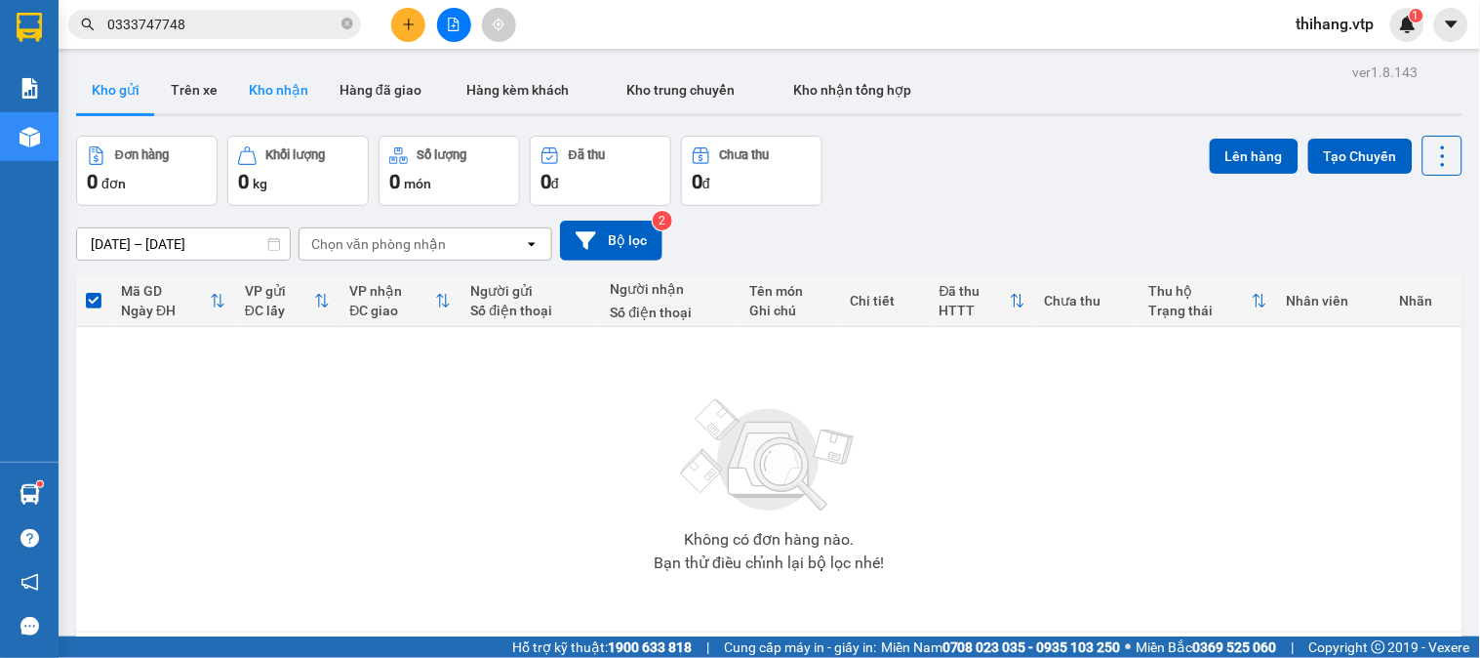
click at [280, 91] on button "Kho nhận" at bounding box center [278, 89] width 91 height 47
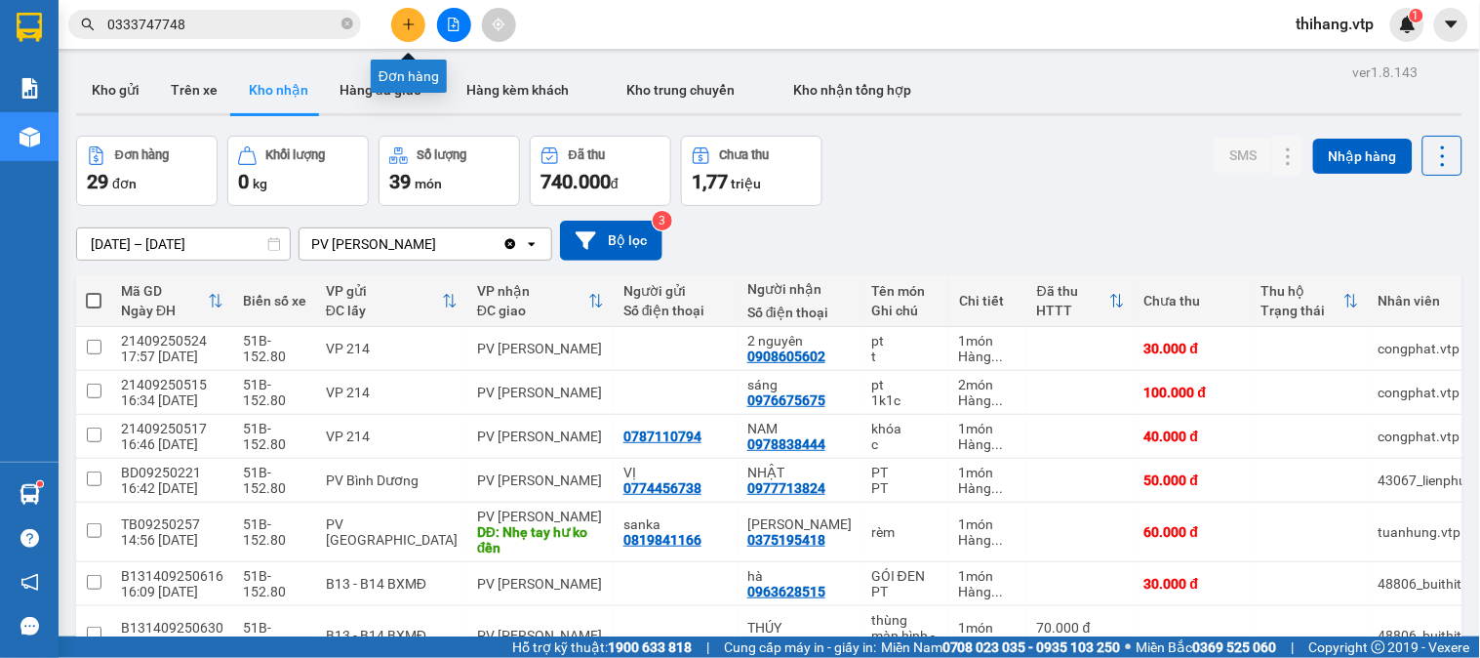
click at [393, 20] on button at bounding box center [408, 25] width 34 height 34
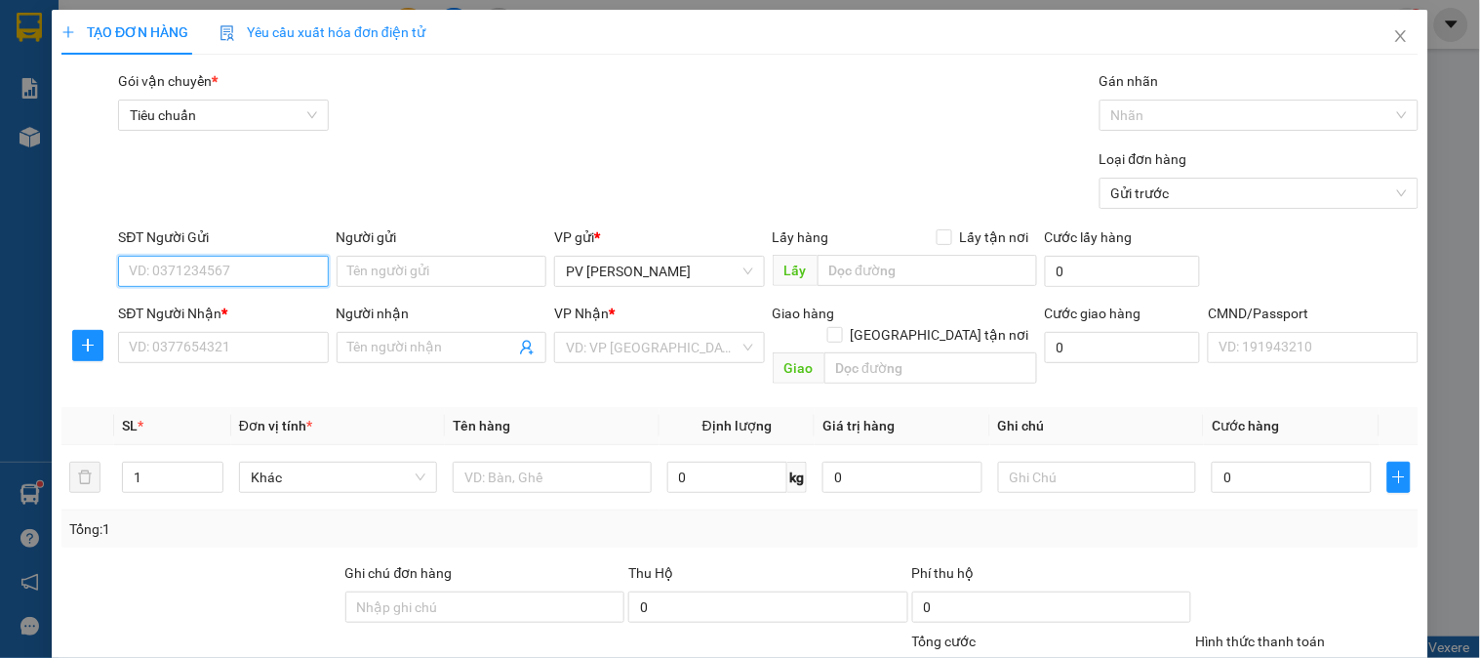
click at [218, 270] on input "SĐT Người Gửi" at bounding box center [223, 271] width 210 height 31
click at [210, 303] on div "0966180066 - THI" at bounding box center [221, 310] width 184 height 21
type input "0966180066"
type input "THI"
type input "0949312239"
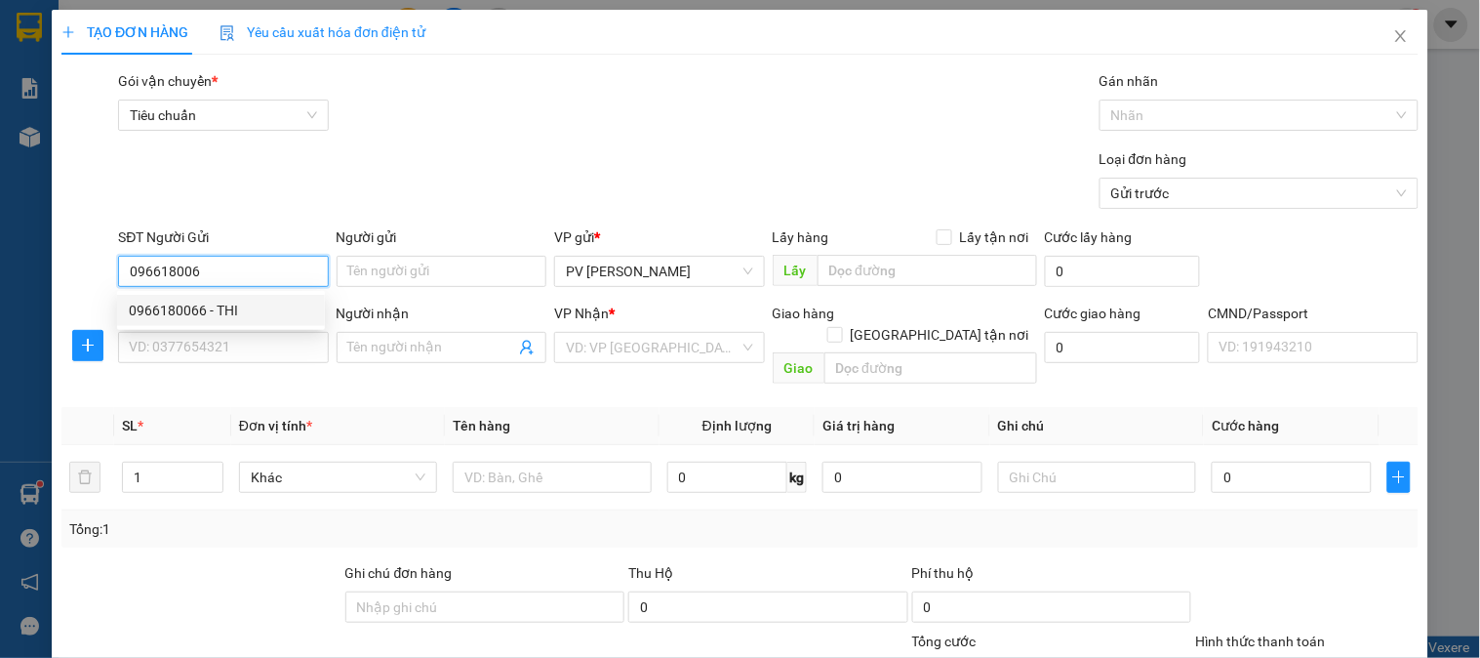
type input "LẬP"
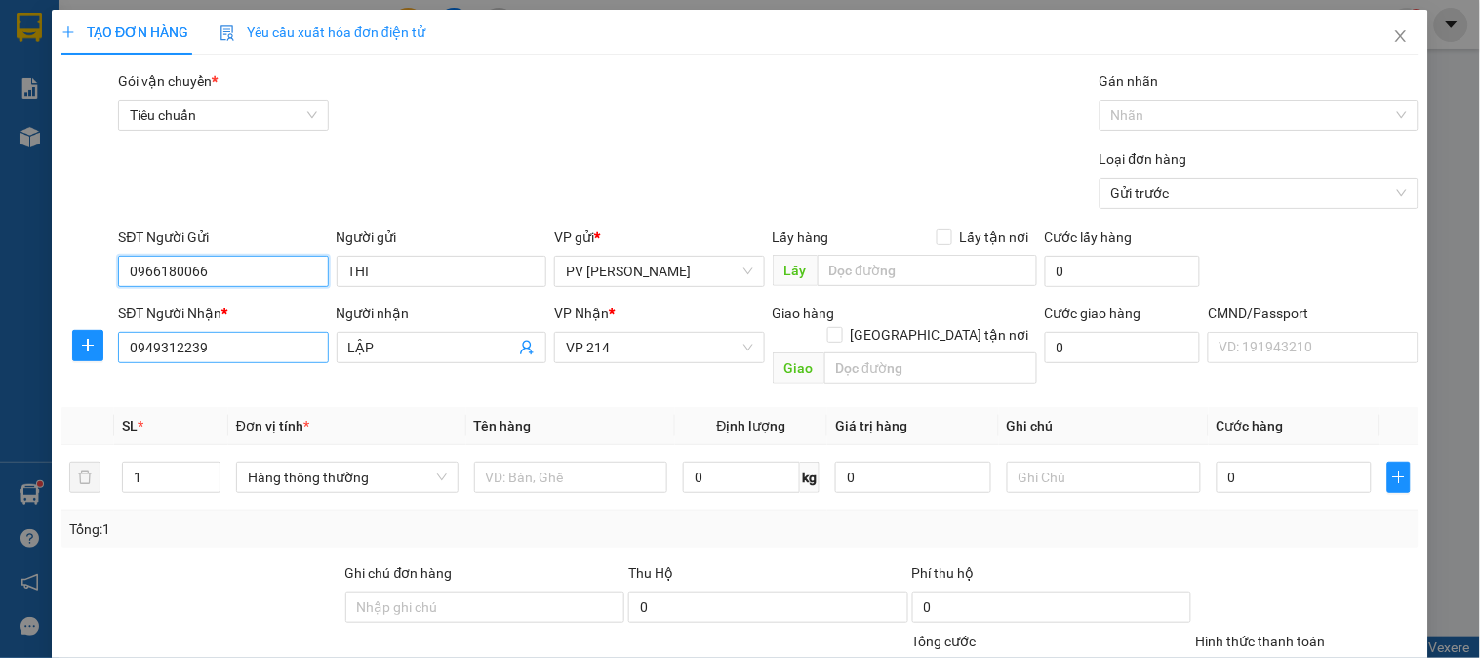
type input "0966180066"
click at [262, 344] on input "0949312239" at bounding box center [223, 347] width 210 height 31
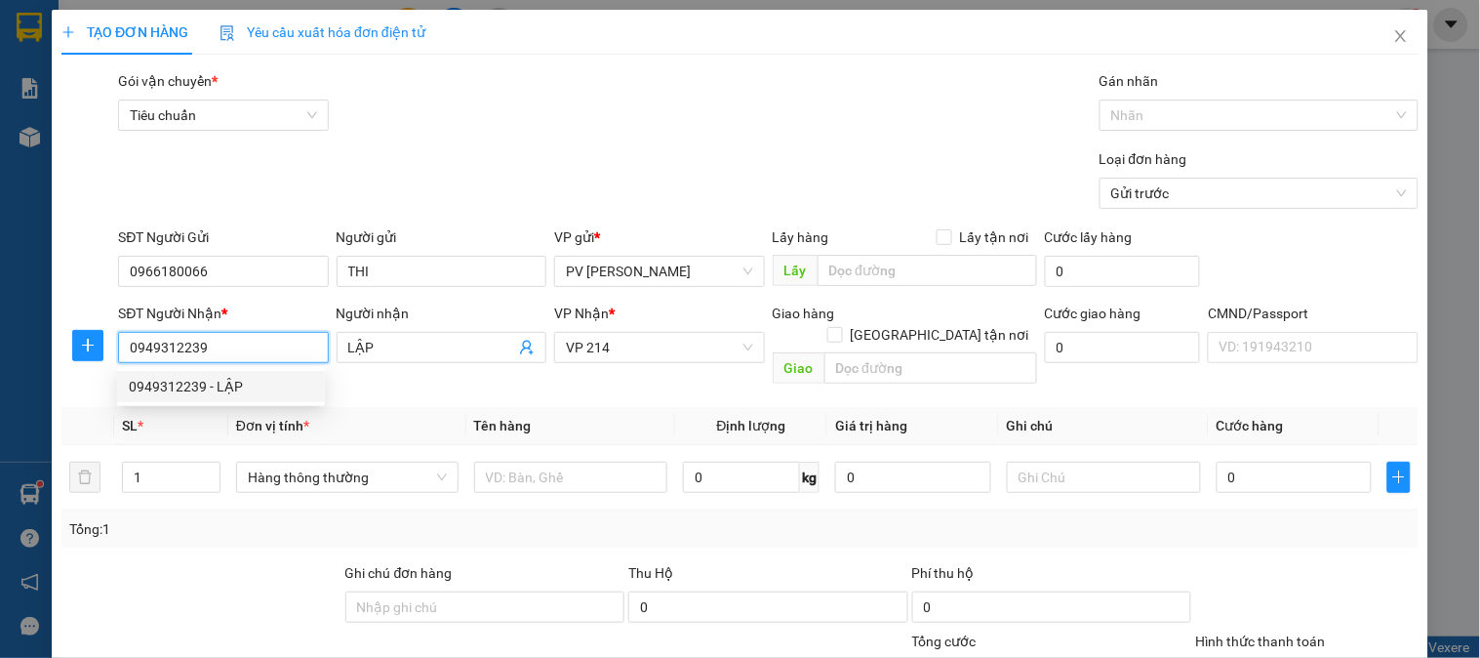
drag, startPoint x: 246, startPoint y: 353, endPoint x: 132, endPoint y: 349, distance: 114.2
click at [132, 349] on input "0949312239" at bounding box center [223, 347] width 210 height 31
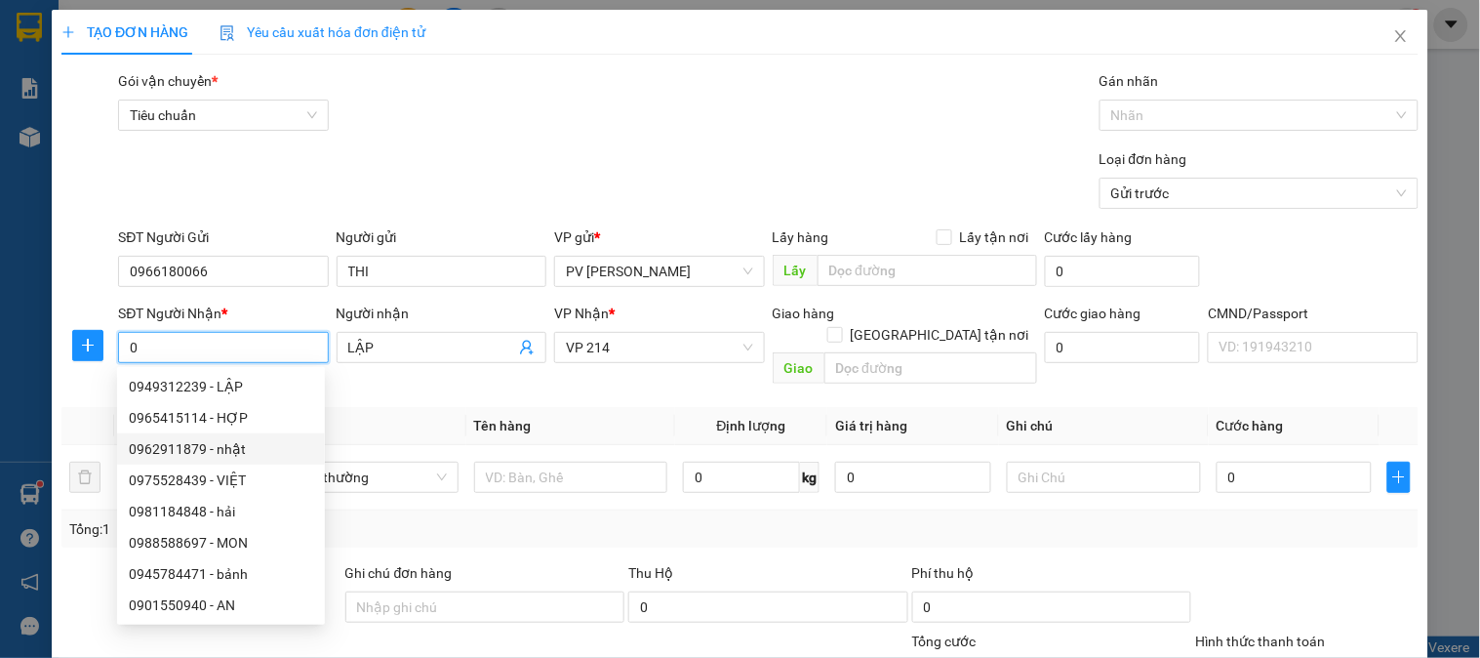
click at [171, 456] on div "0962911879 - nhật" at bounding box center [221, 448] width 184 height 21
type input "0962911879"
type input "nhật"
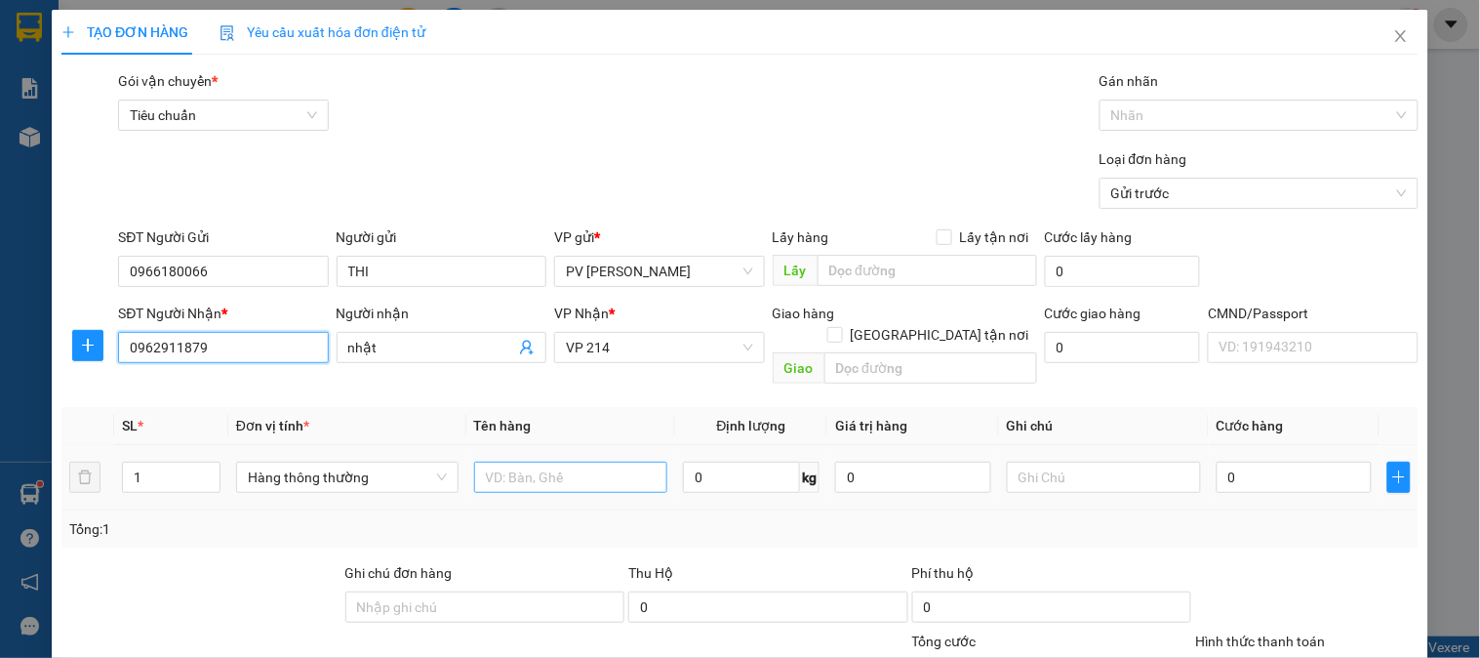
type input "0962911879"
click at [540, 462] on input "text" at bounding box center [571, 477] width 194 height 31
type input "bs"
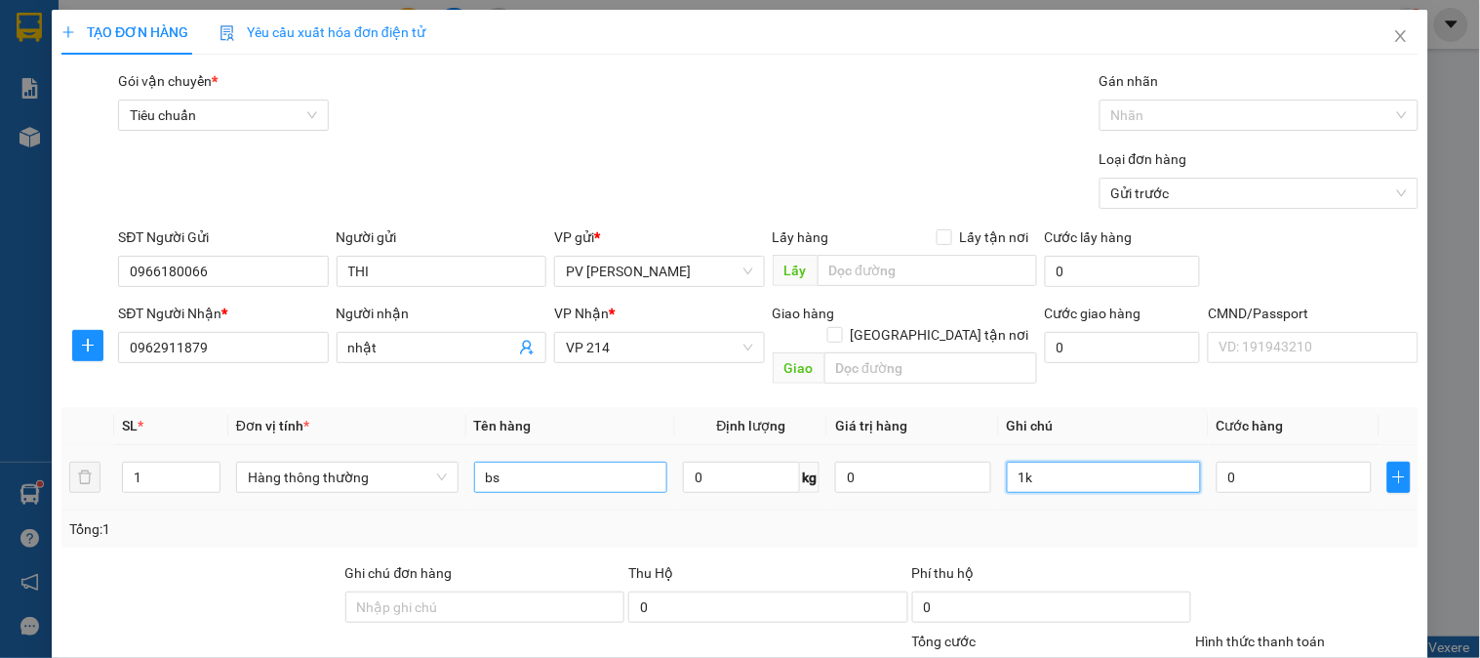
type input "1k"
type input "3"
type input "30"
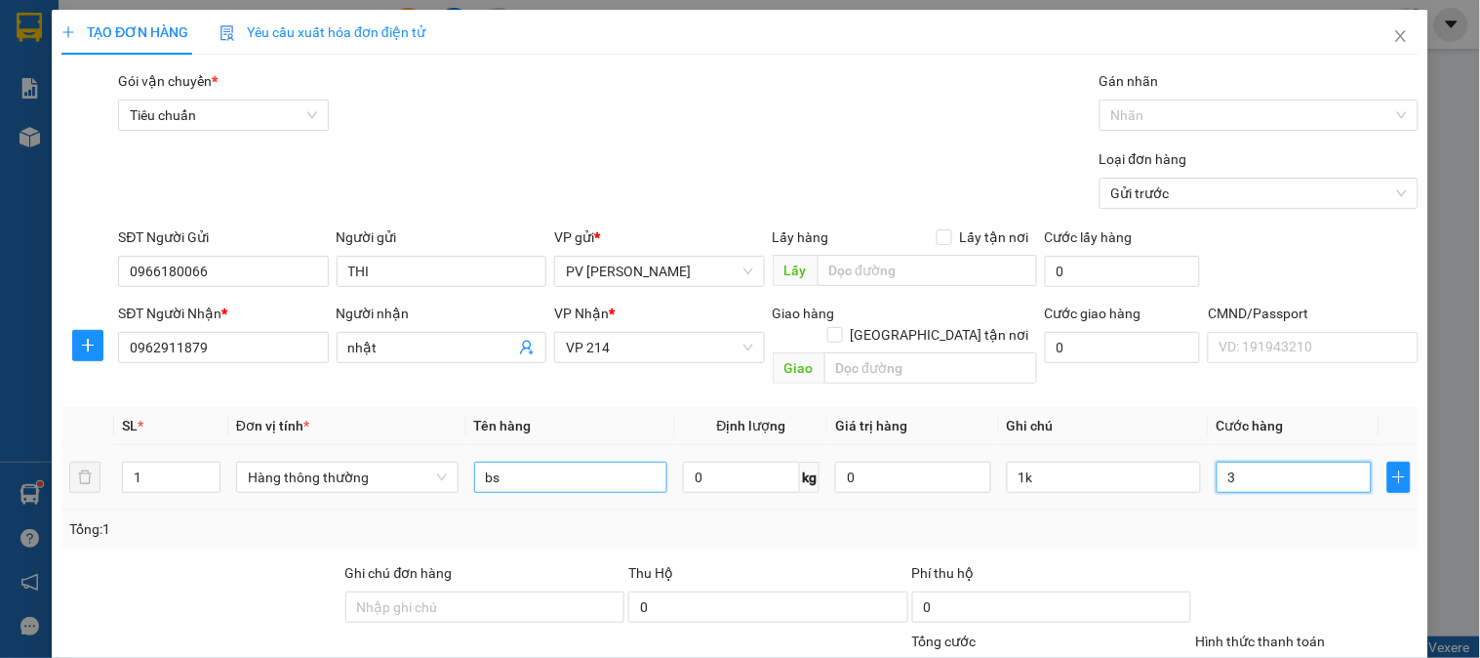
type input "30"
type input "300"
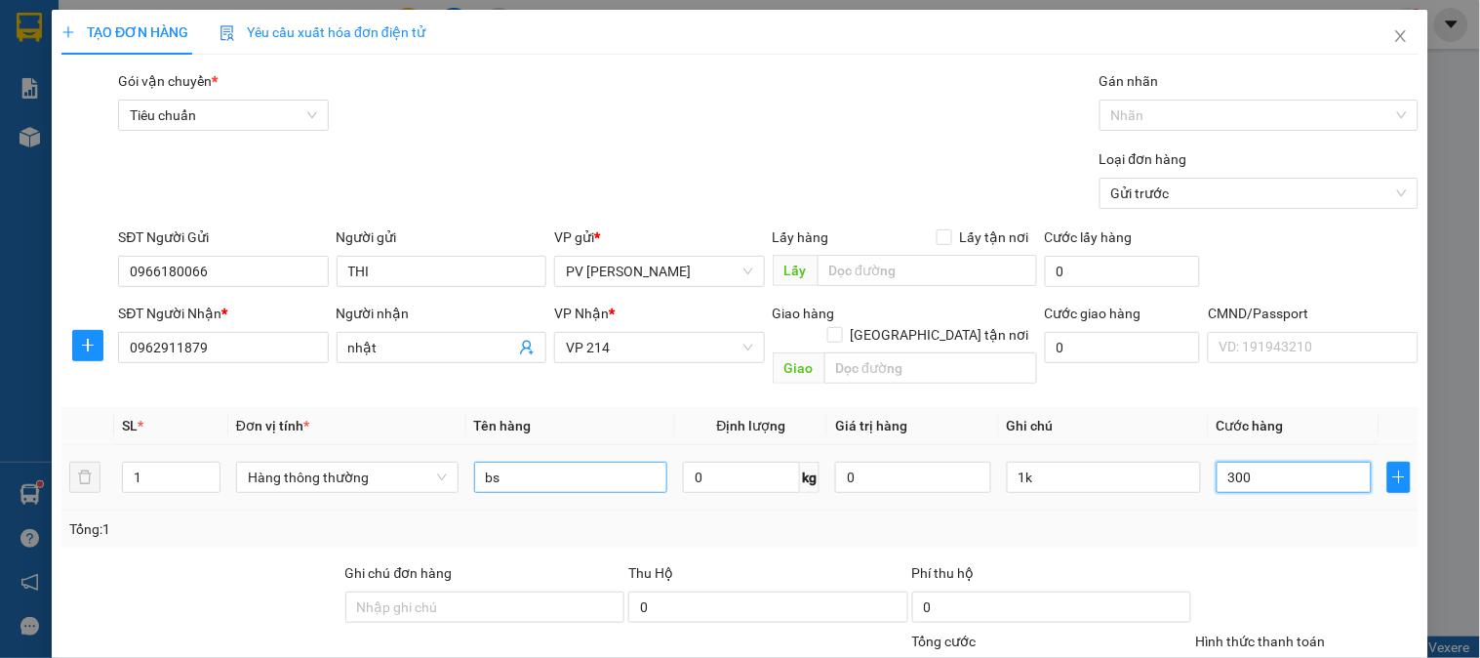
type input "3.000"
type input "30.000"
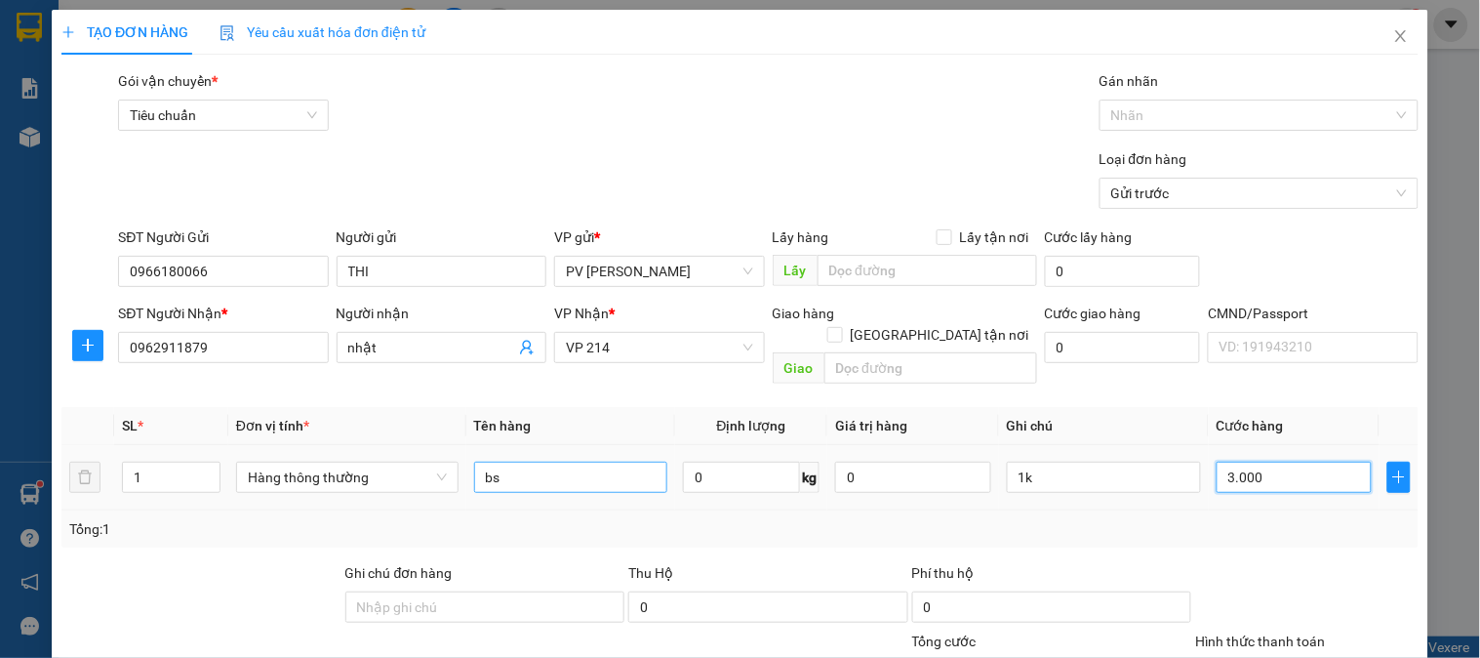
type input "30.000"
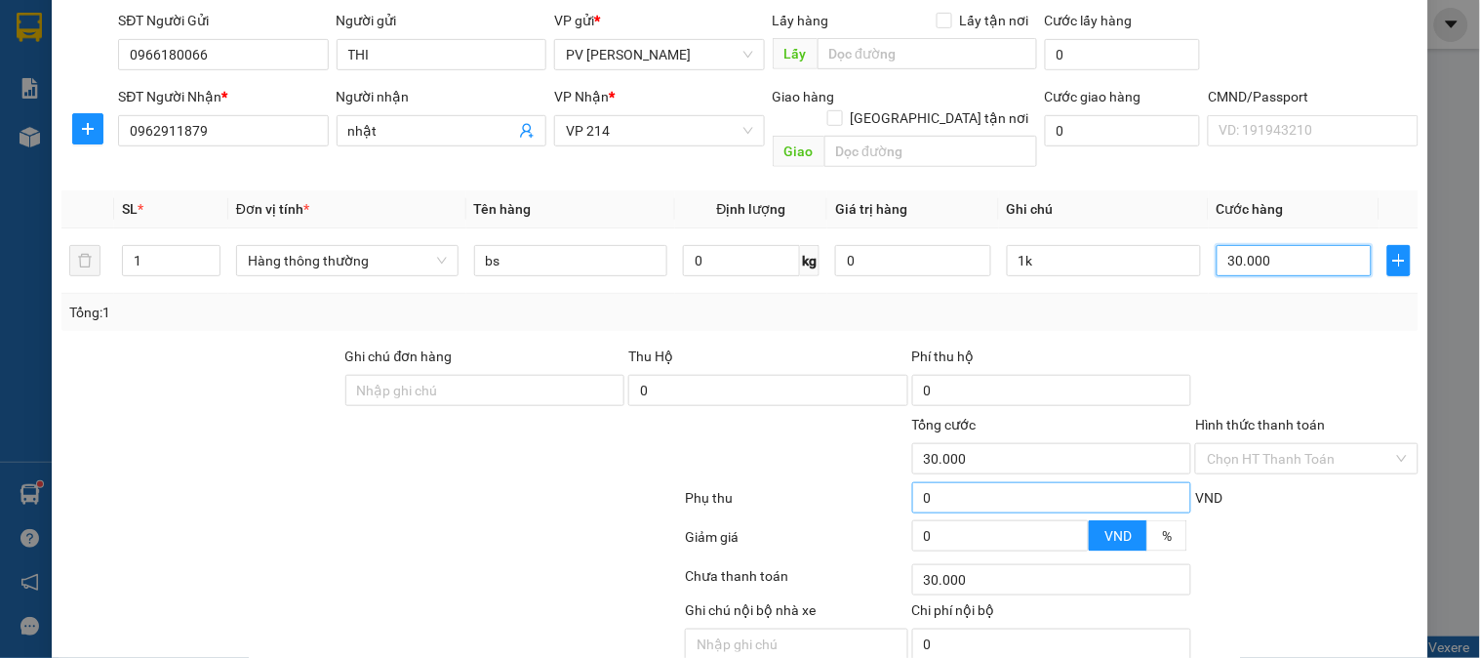
scroll to position [280, 0]
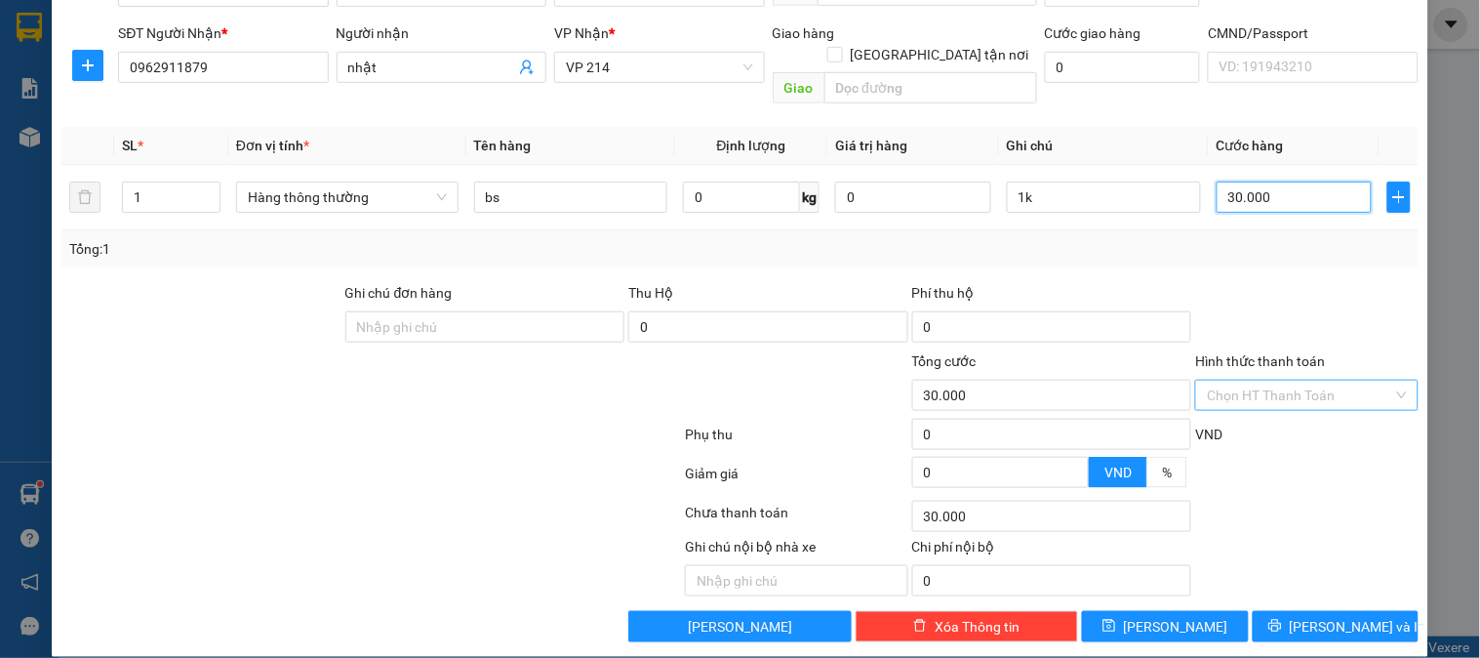
type input "30.000"
click at [1207, 381] on input "Hình thức thanh toán" at bounding box center [1299, 395] width 185 height 29
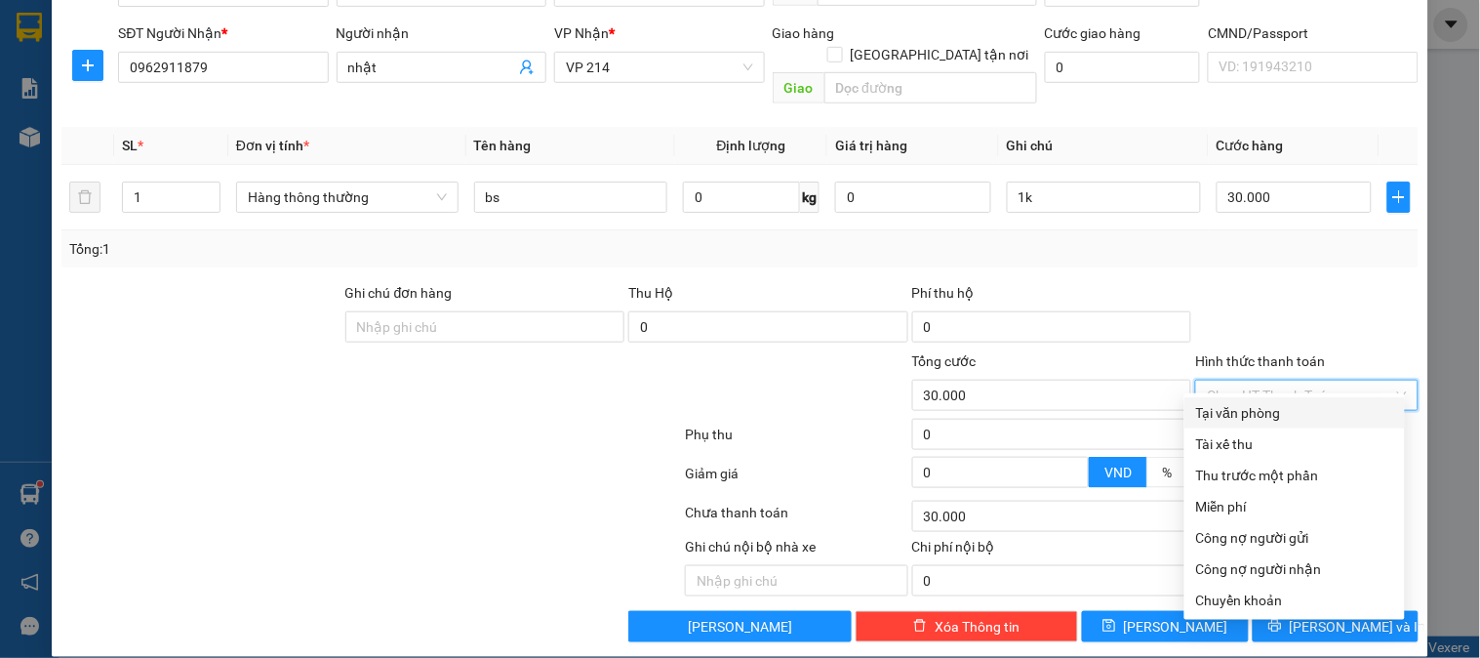
click at [1242, 411] on div "Tại văn phòng" at bounding box center [1294, 412] width 197 height 21
type input "0"
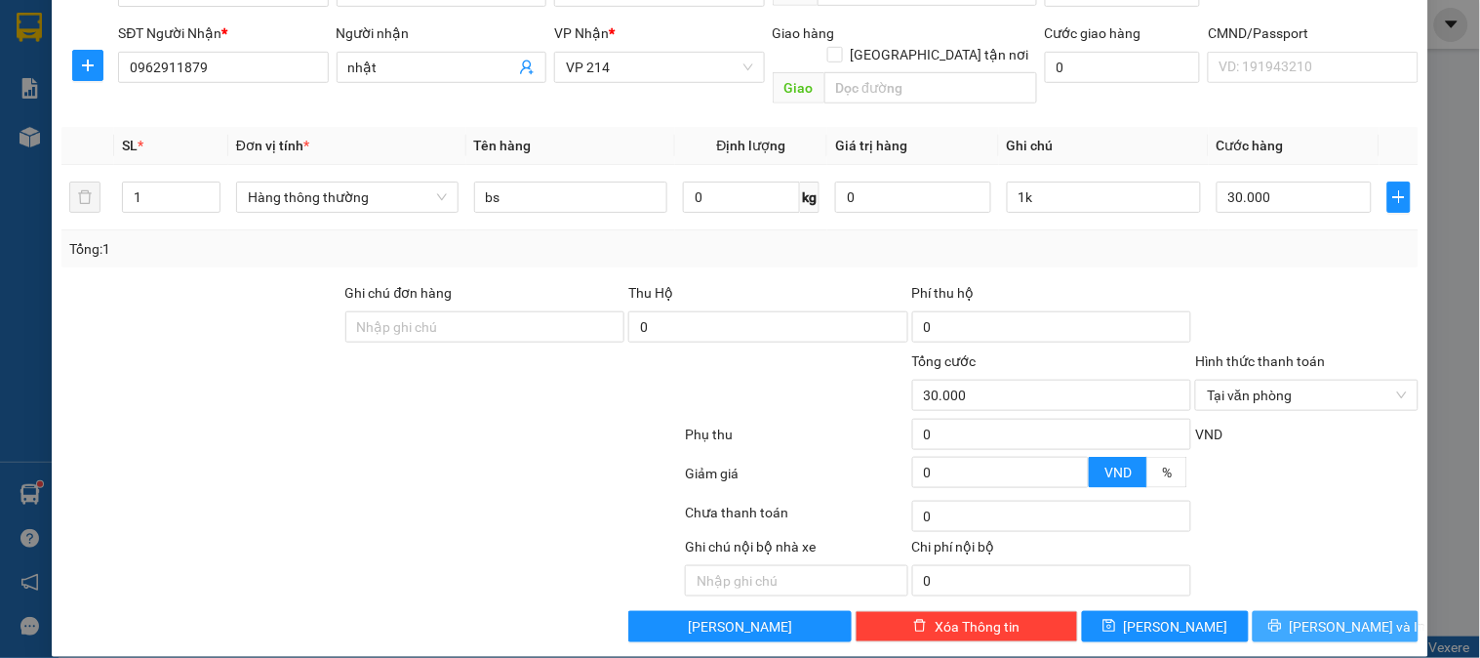
click at [1344, 616] on span "[PERSON_NAME] và In" at bounding box center [1358, 626] width 137 height 21
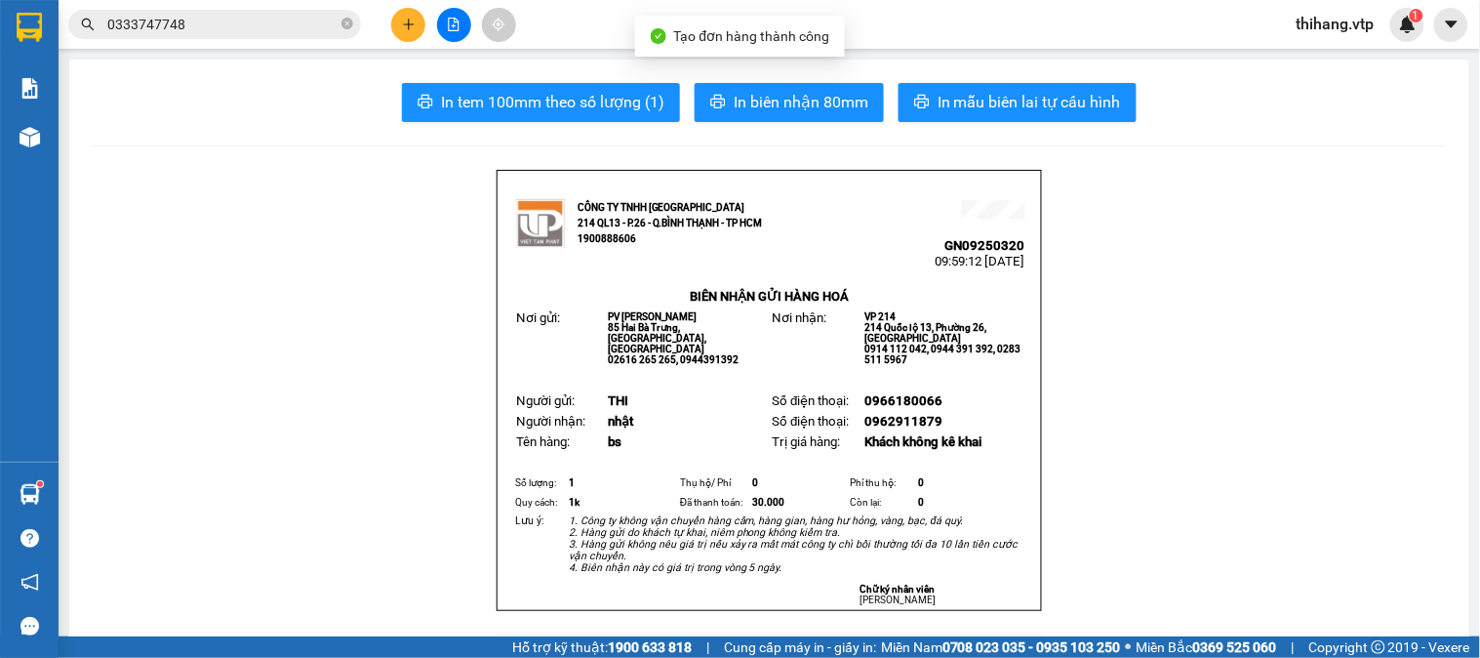
click at [1059, 101] on span "In mẫu biên lai tự cấu hình" at bounding box center [1029, 102] width 183 height 24
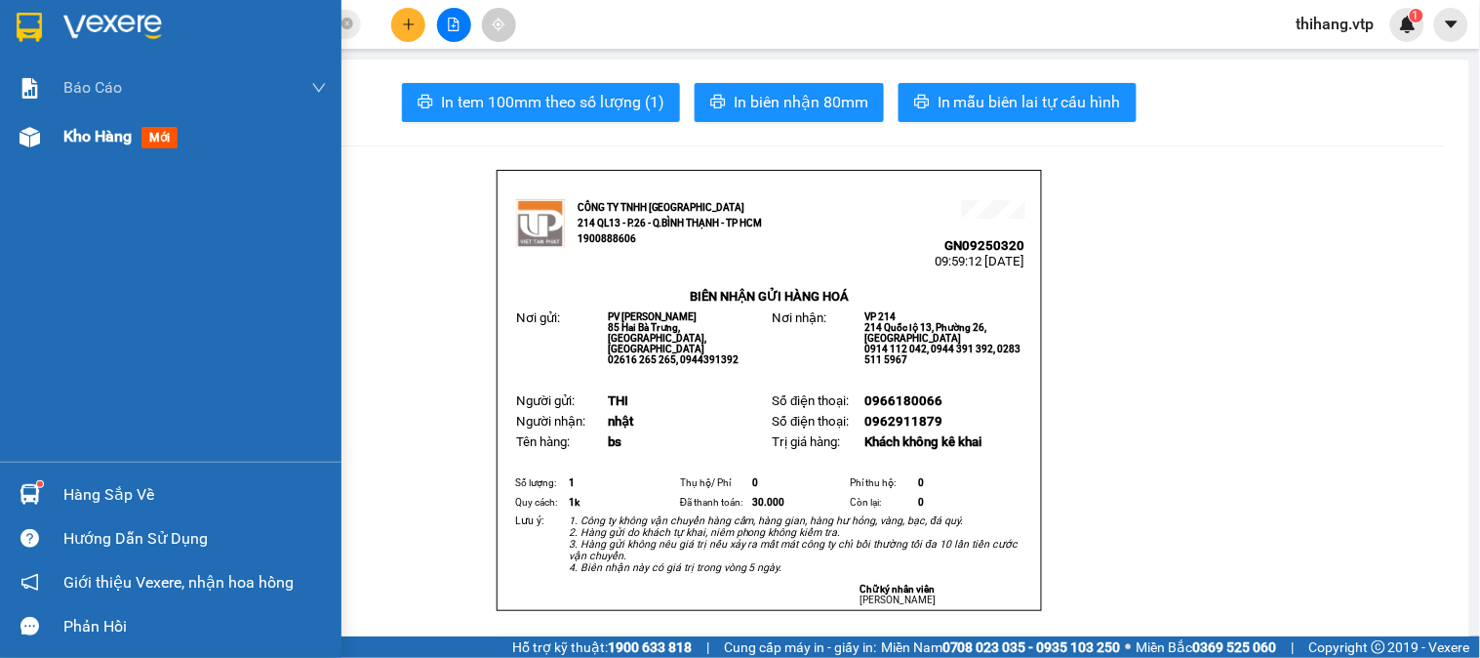
click at [63, 138] on span "Kho hàng" at bounding box center [97, 136] width 68 height 19
click at [110, 143] on span "Kho hàng" at bounding box center [97, 136] width 68 height 19
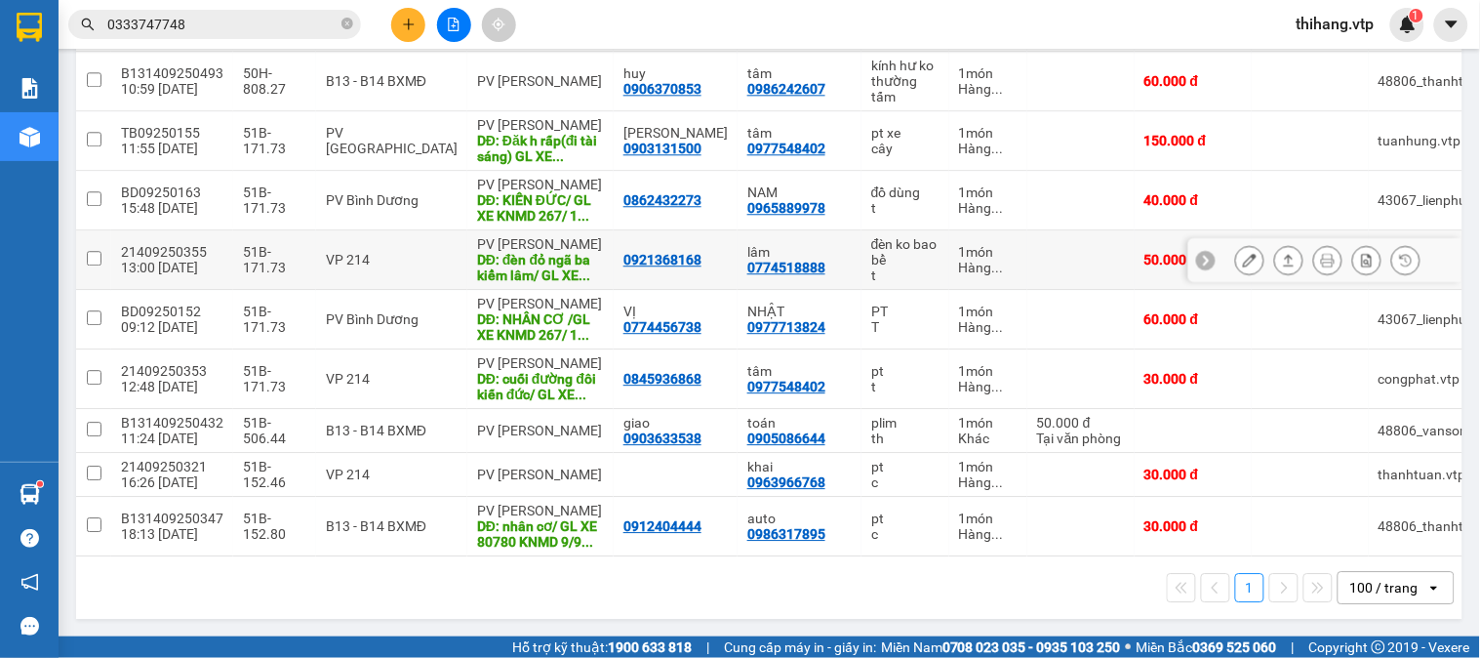
scroll to position [1227, 0]
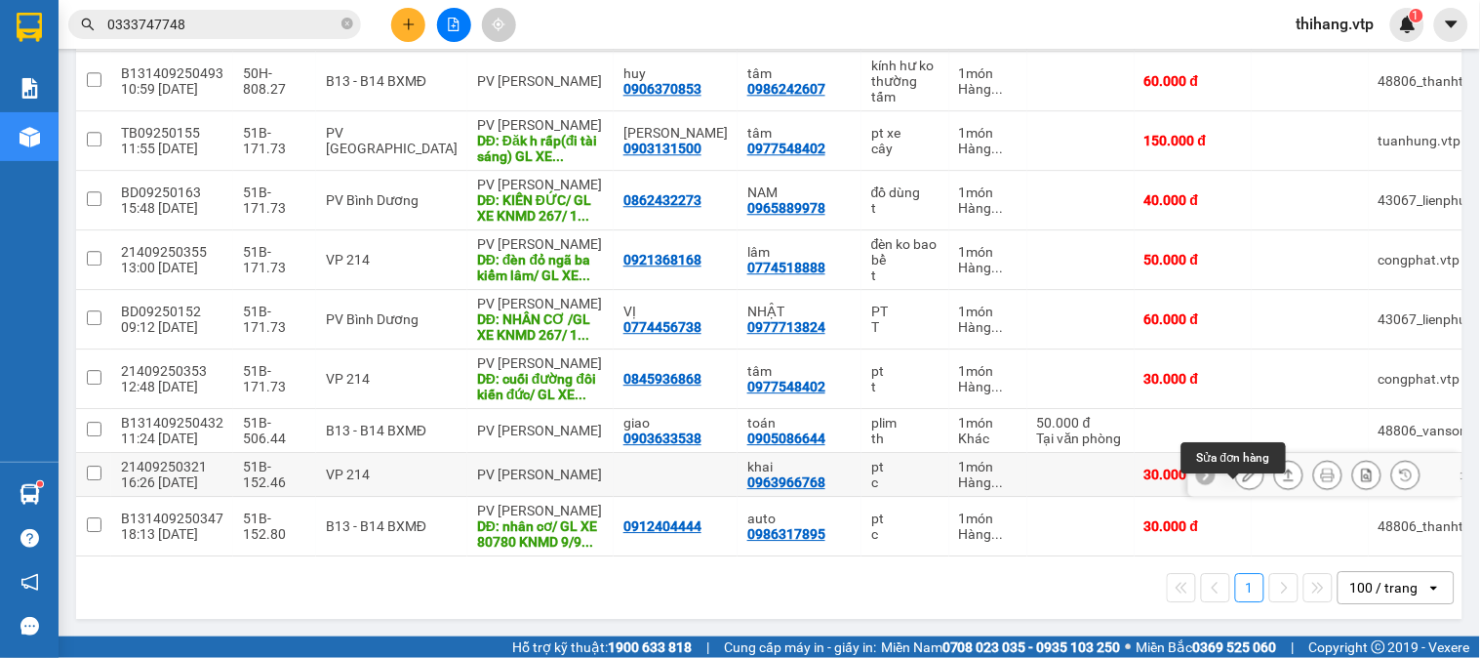
click at [1243, 470] on icon at bounding box center [1250, 474] width 14 height 14
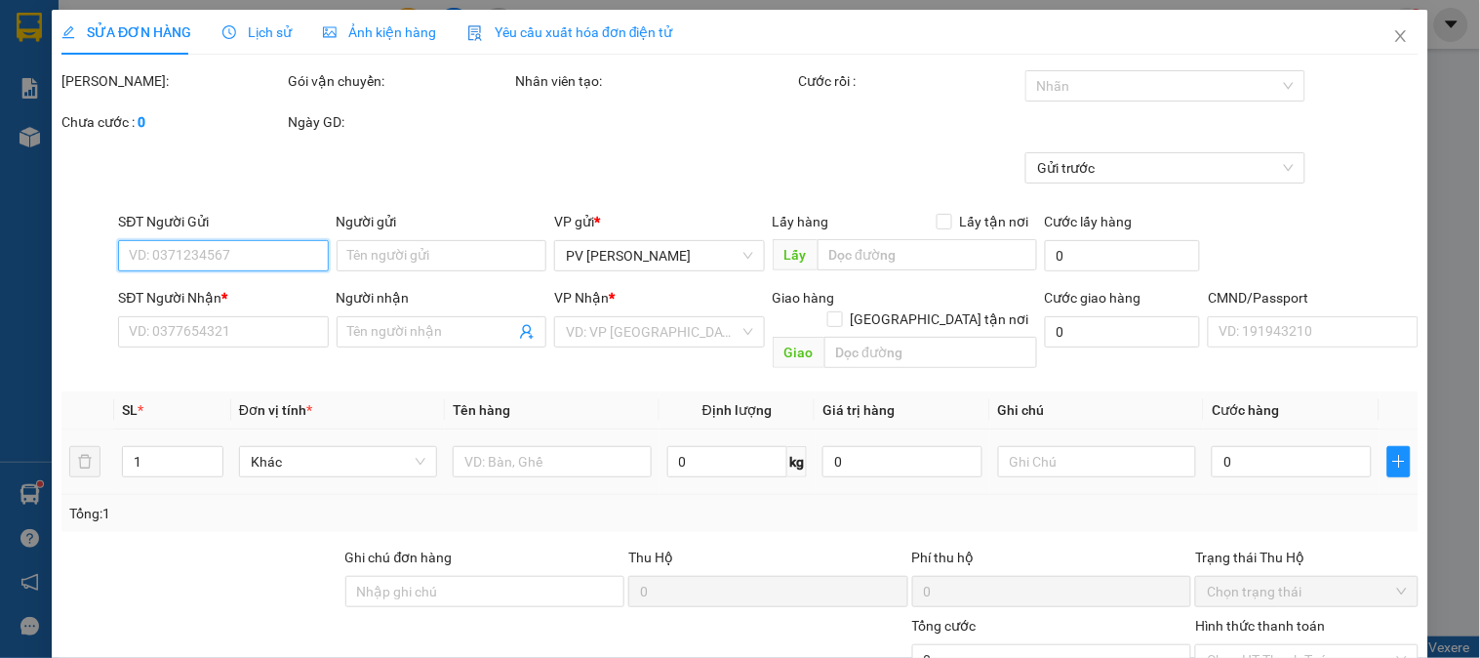
type input "0963966768"
type input "khai"
type input "30.000"
type input "1.500"
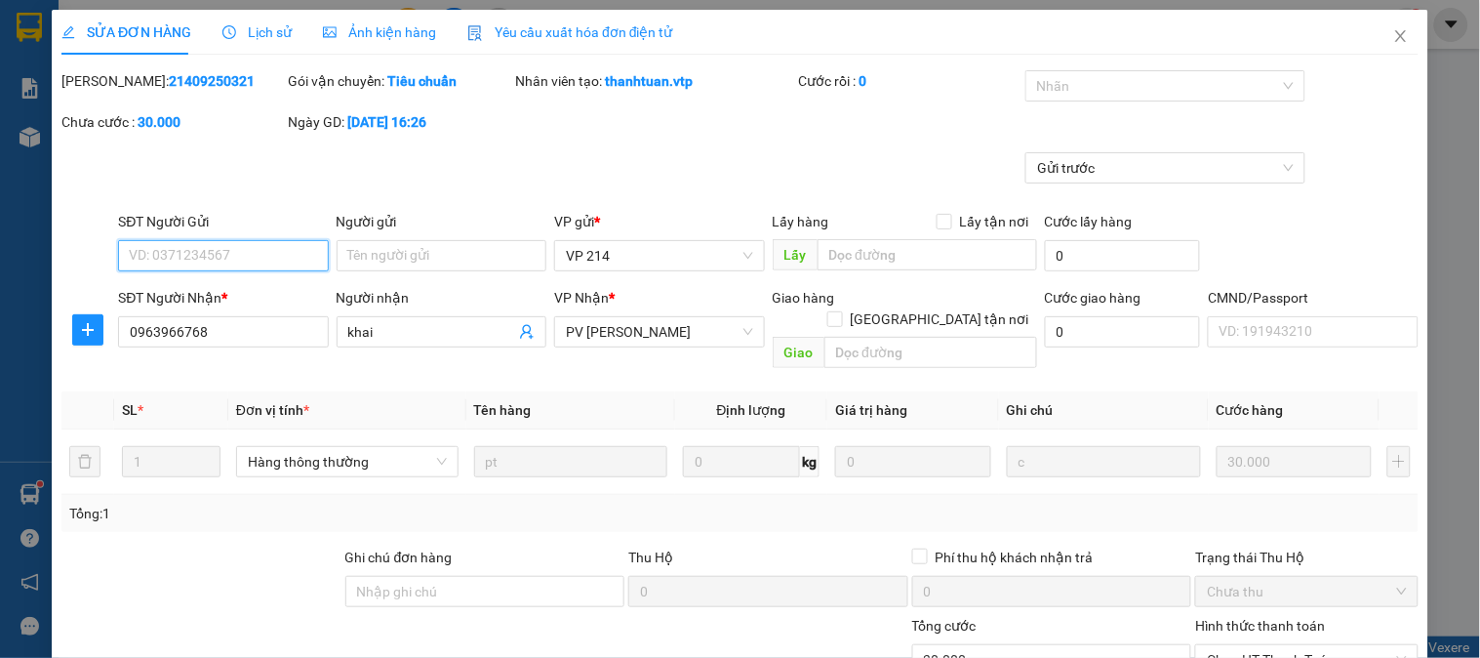
scroll to position [266, 0]
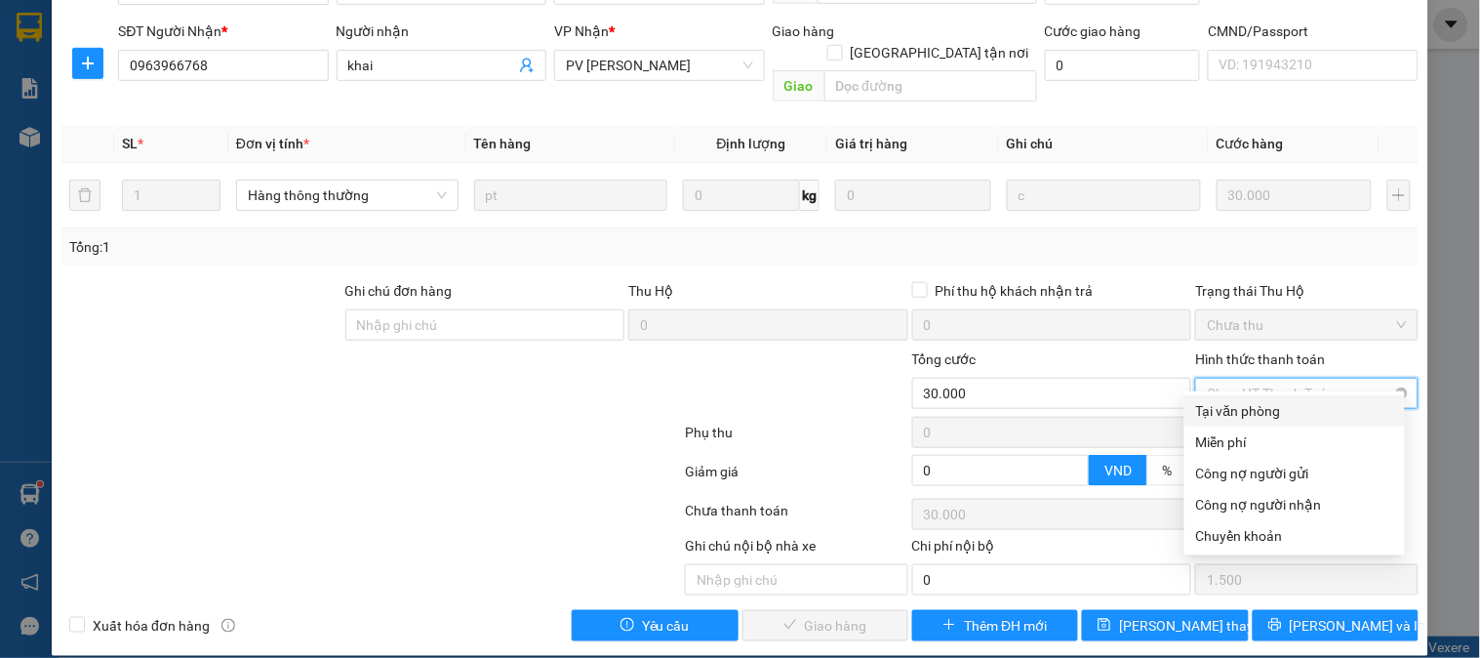
click at [1239, 385] on input "Hình thức thanh toán" at bounding box center [1299, 393] width 185 height 29
click at [1237, 417] on div "Tại văn phòng" at bounding box center [1294, 410] width 197 height 21
type input "0"
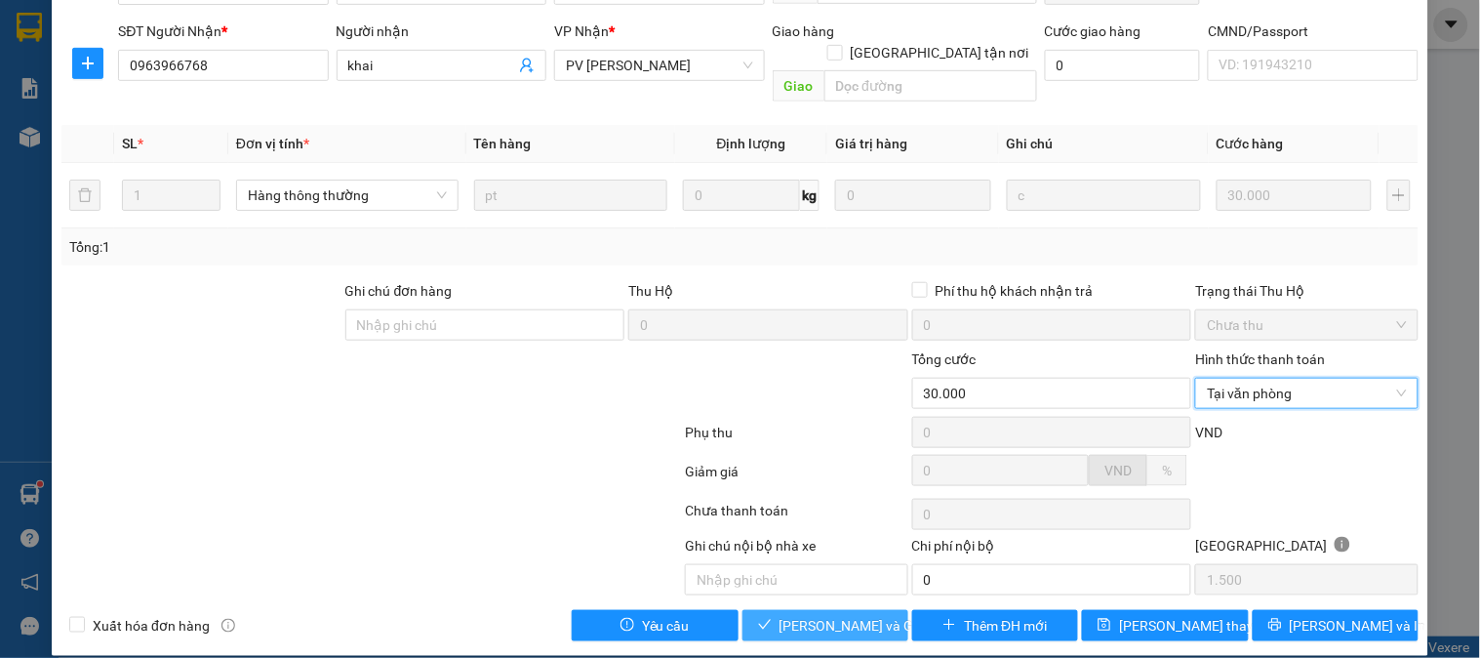
click at [850, 615] on span "[PERSON_NAME] và Giao hàng" at bounding box center [873, 625] width 187 height 21
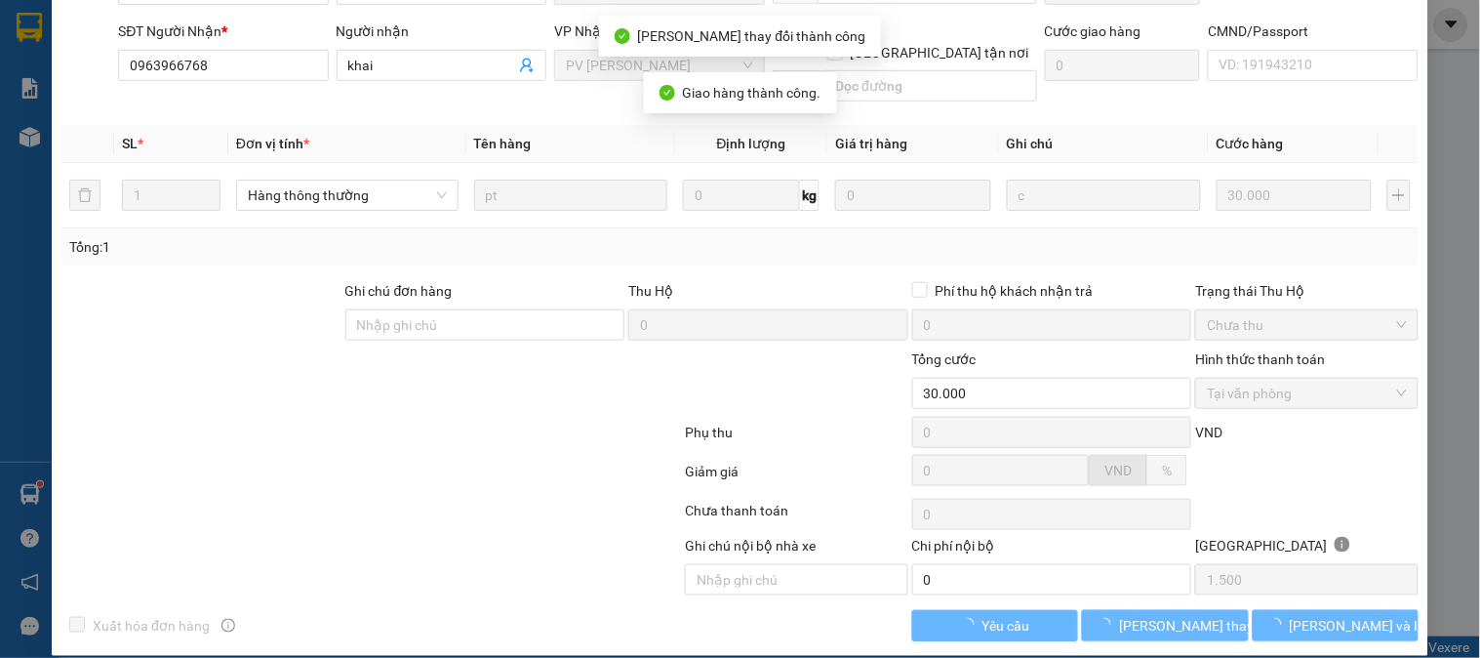
scroll to position [0, 0]
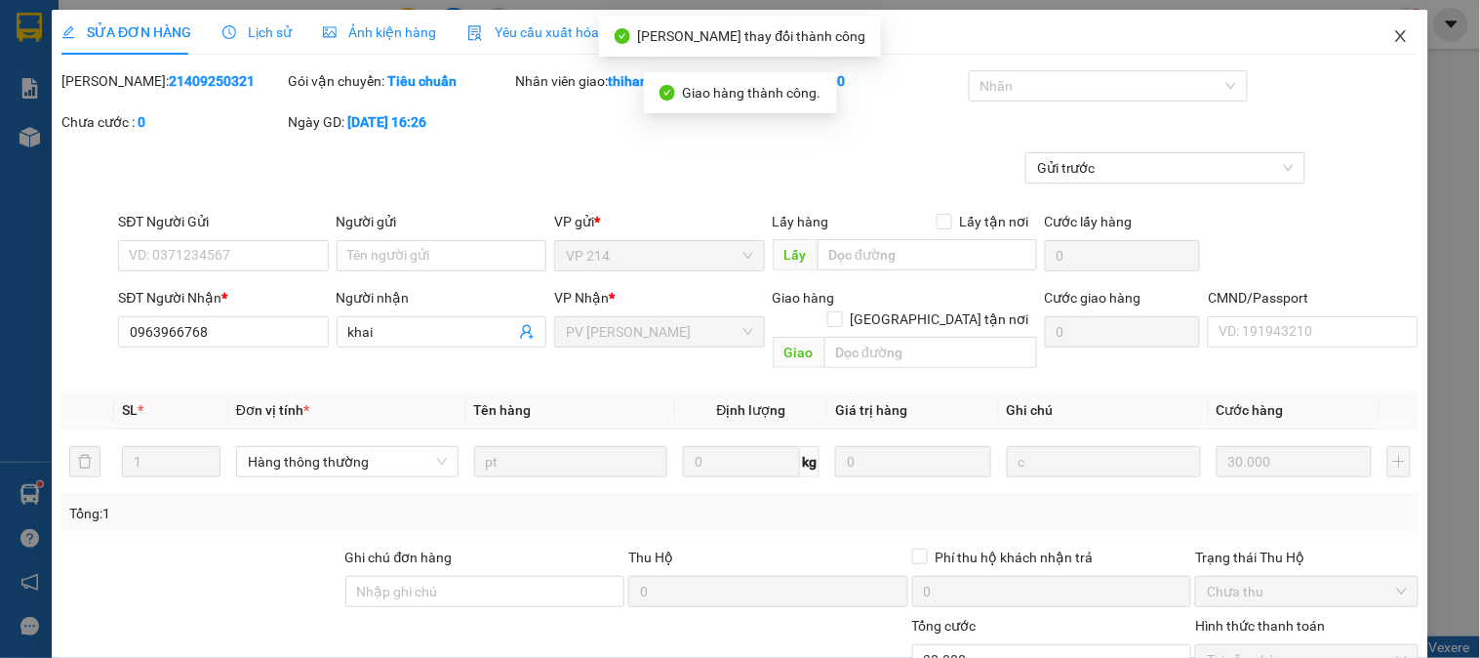
click at [1394, 39] on icon "close" at bounding box center [1402, 36] width 16 height 16
